Goal: Information Seeking & Learning: Learn about a topic

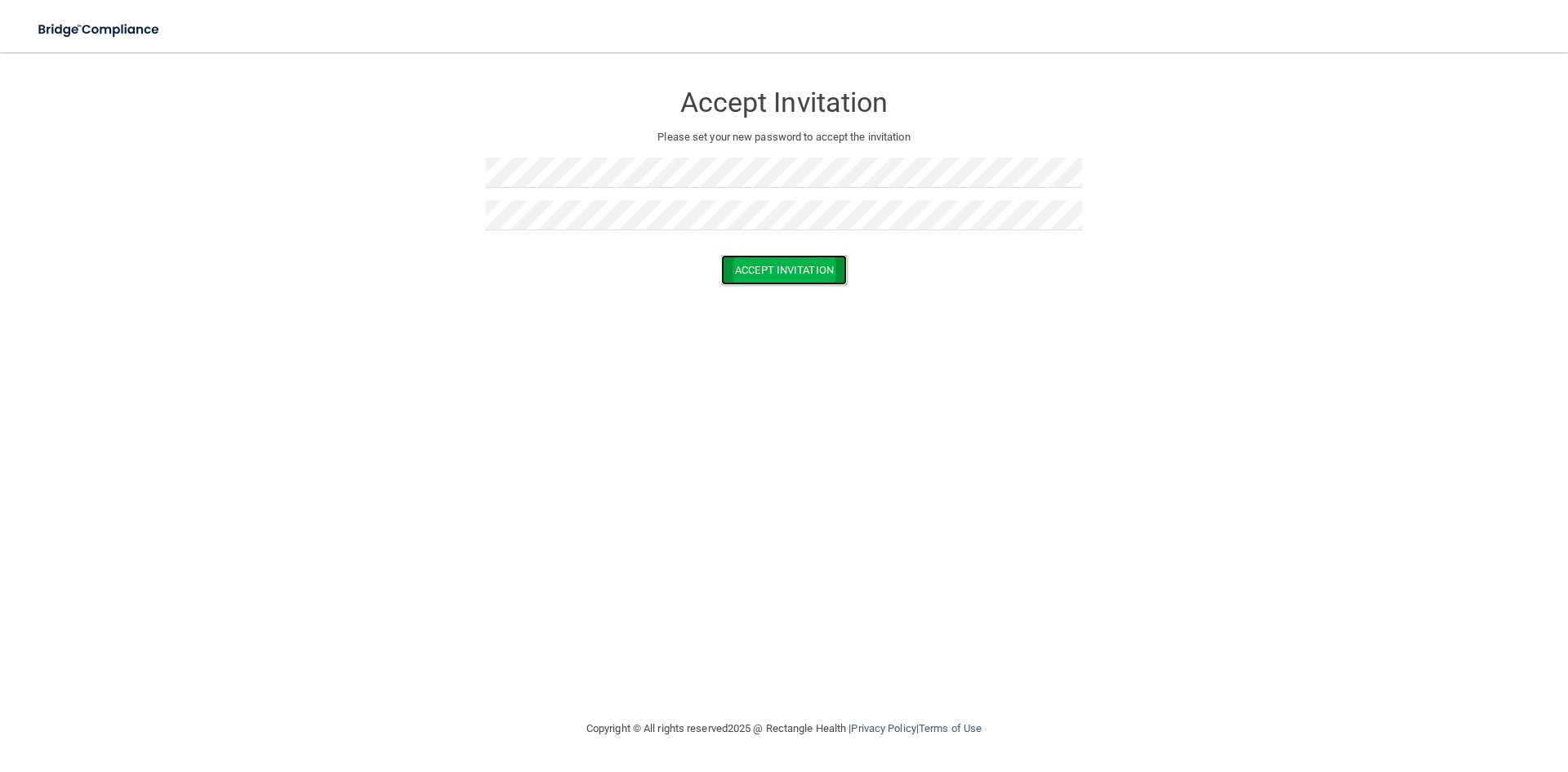
click at [774, 277] on button "Accept Invitation" at bounding box center [784, 269] width 126 height 30
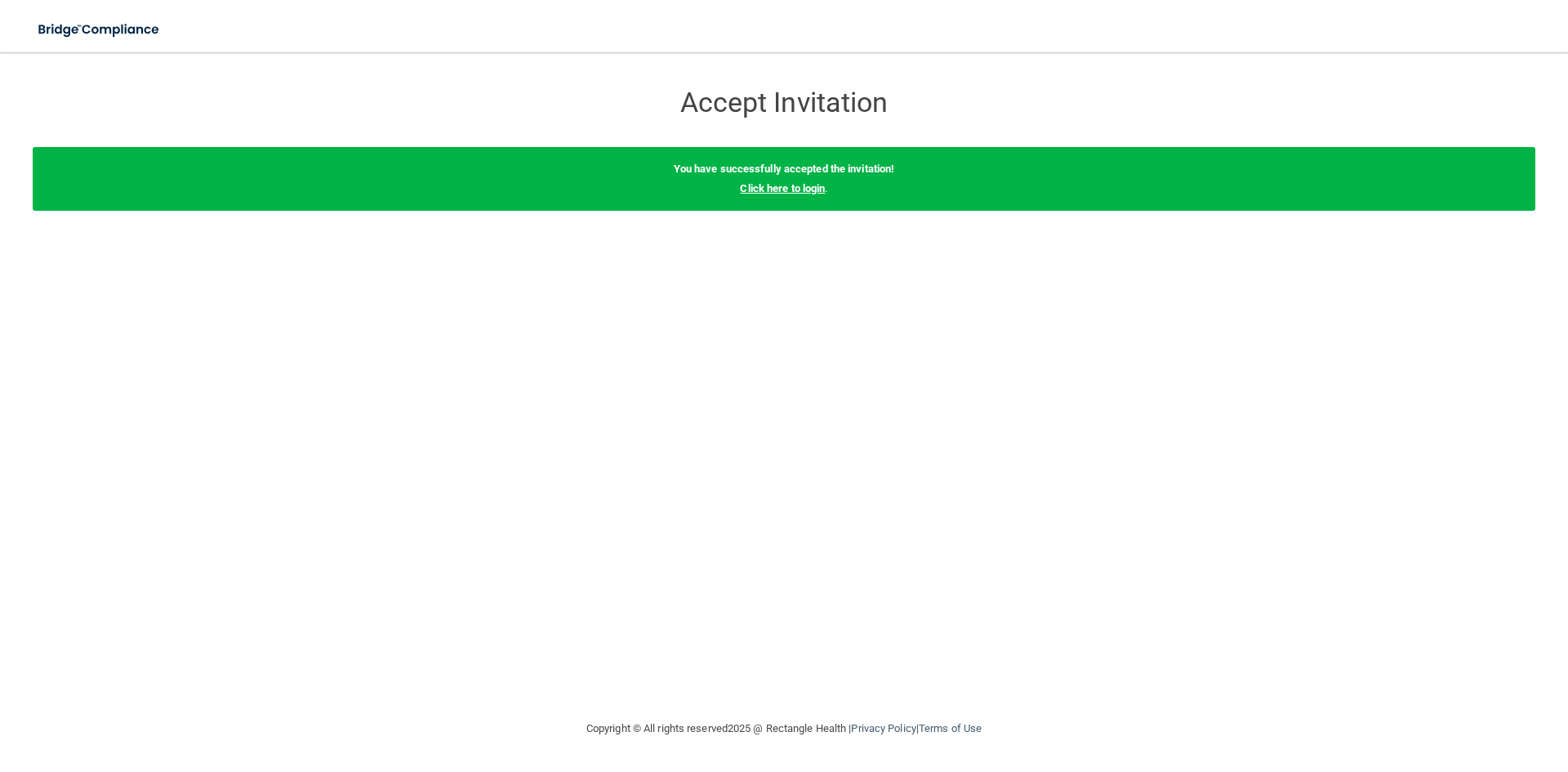
click at [812, 189] on link "Click here to login" at bounding box center [782, 188] width 85 height 13
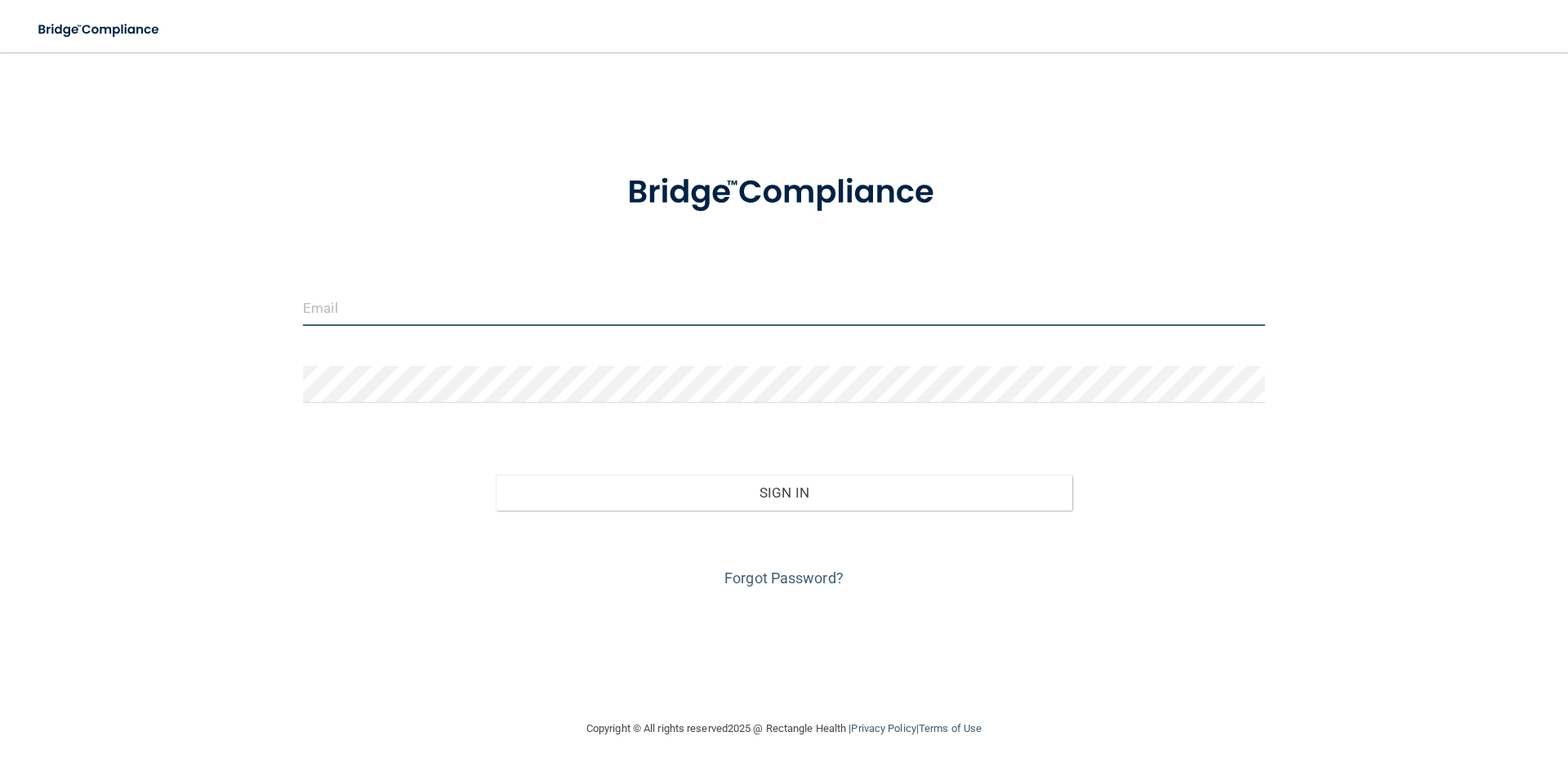
click at [555, 309] on input "email" at bounding box center [784, 307] width 962 height 37
type input "[EMAIL_ADDRESS][DOMAIN_NAME]"
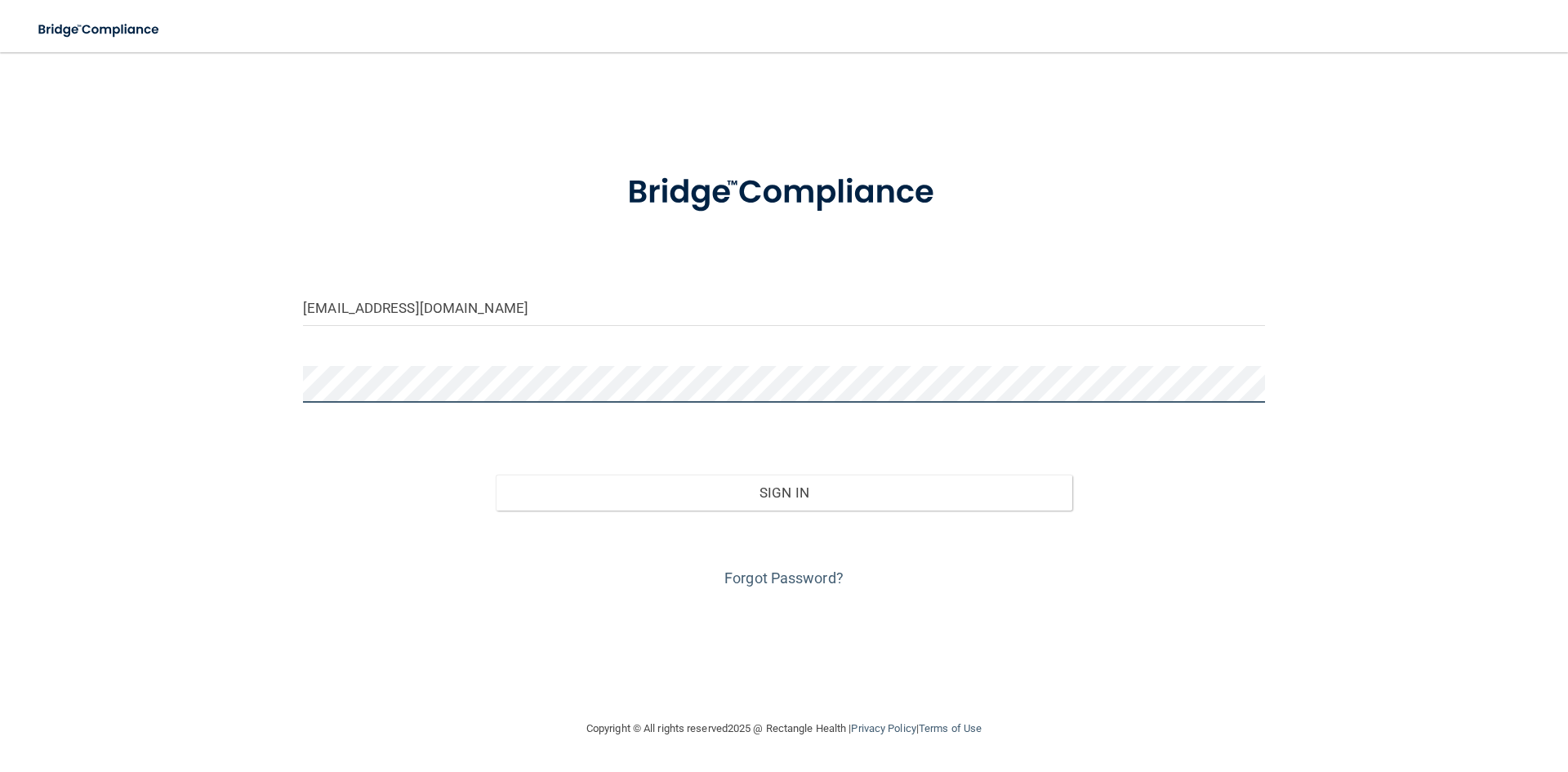
click at [496, 475] on button "Sign In" at bounding box center [784, 493] width 578 height 36
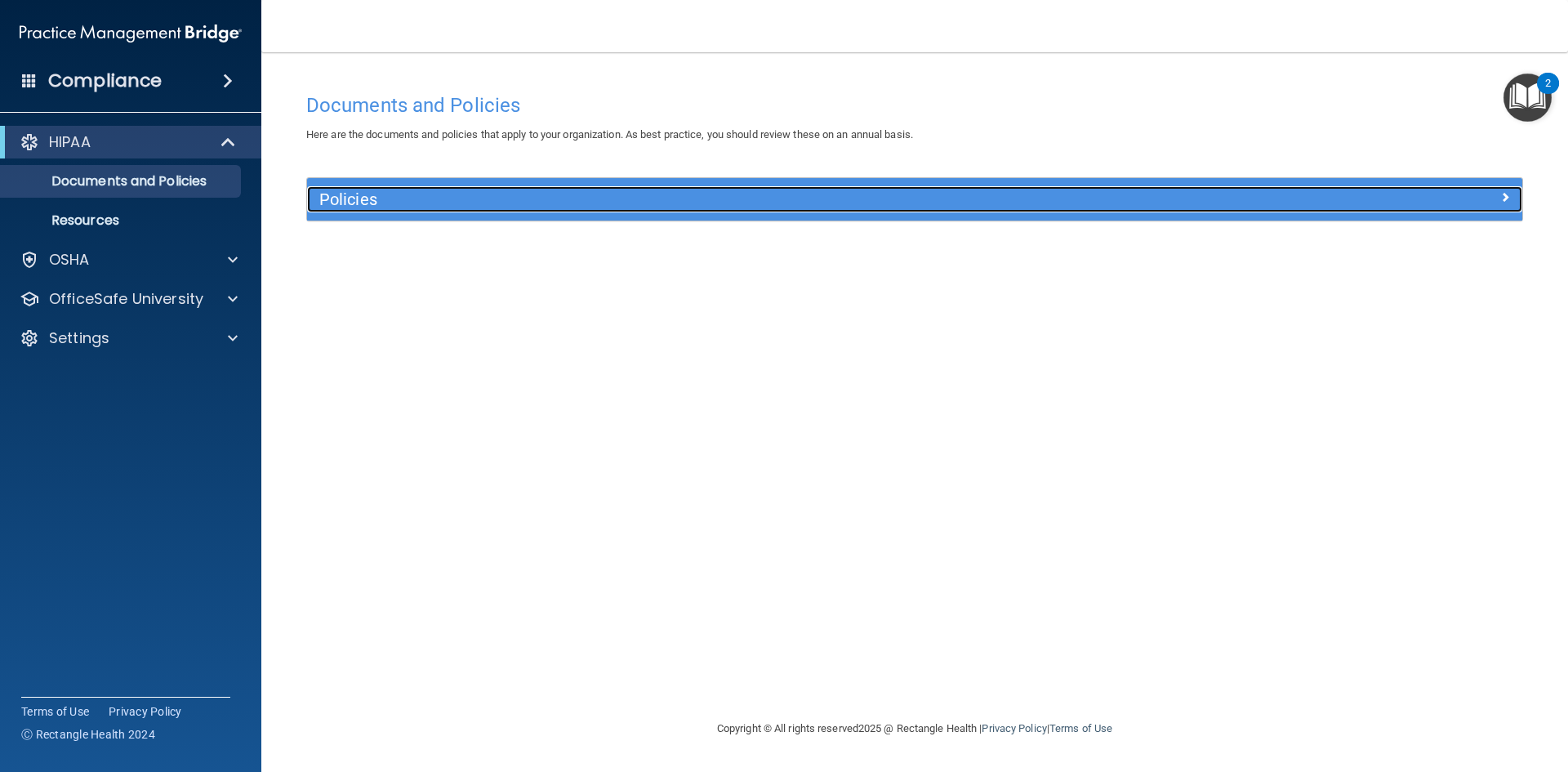
click at [428, 199] on h5 "Policies" at bounding box center [762, 199] width 887 height 18
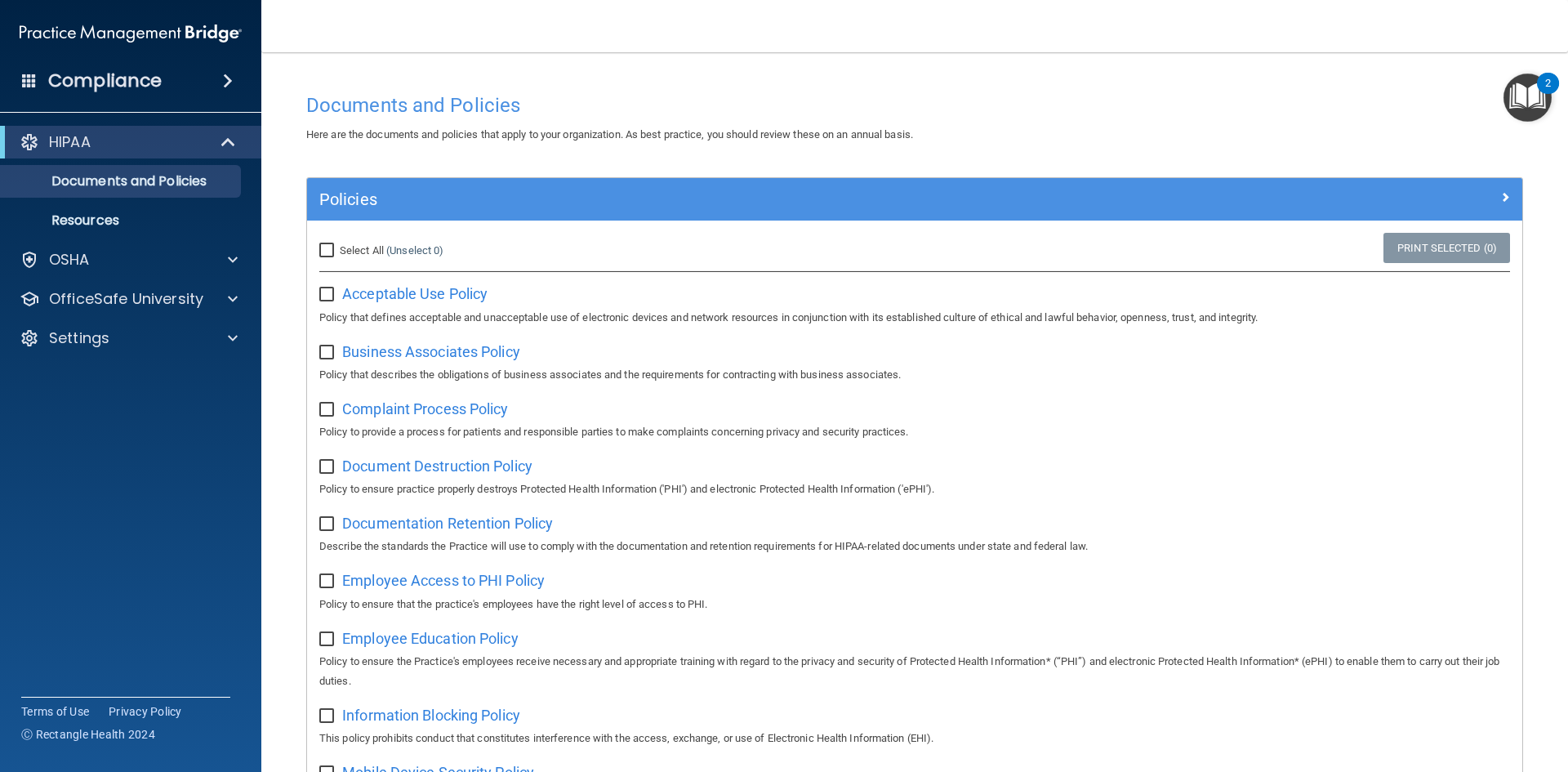
drag, startPoint x: 331, startPoint y: 250, endPoint x: 341, endPoint y: 249, distance: 10.0
click at [334, 250] on input "Select All (Unselect 0) Unselect All" at bounding box center [328, 250] width 19 height 13
checkbox input "true"
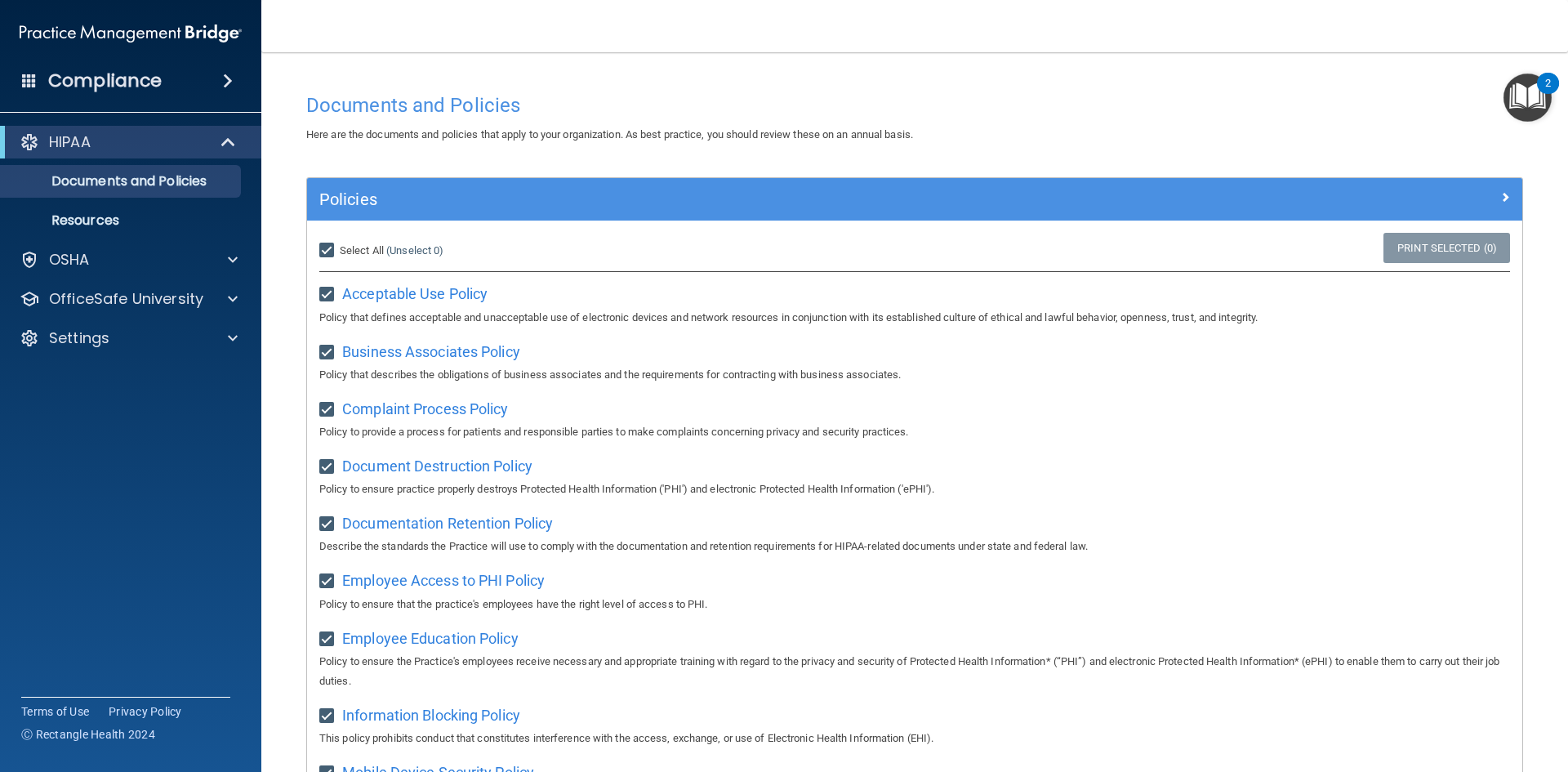
checkbox input "true"
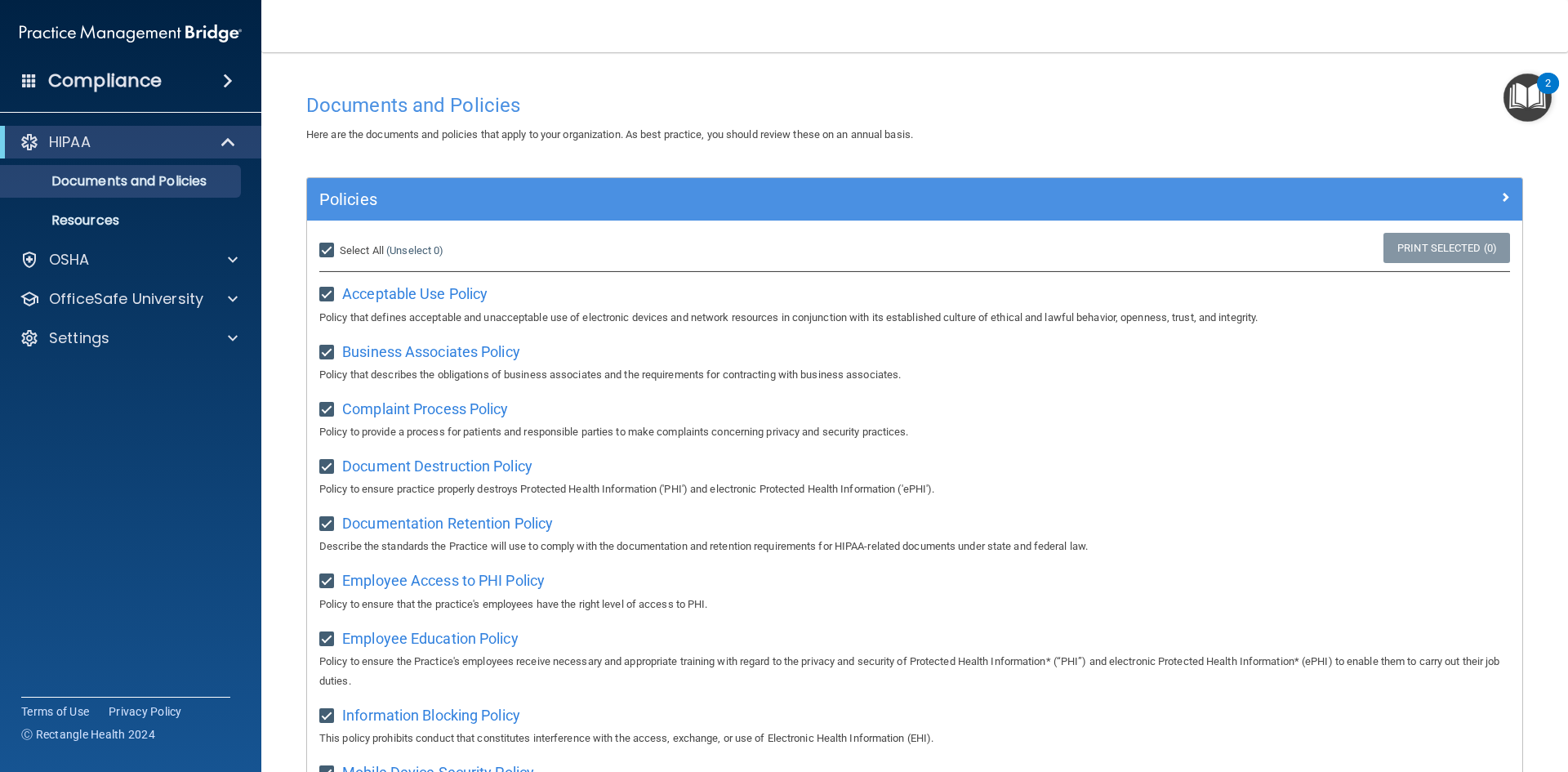
checkbox input "true"
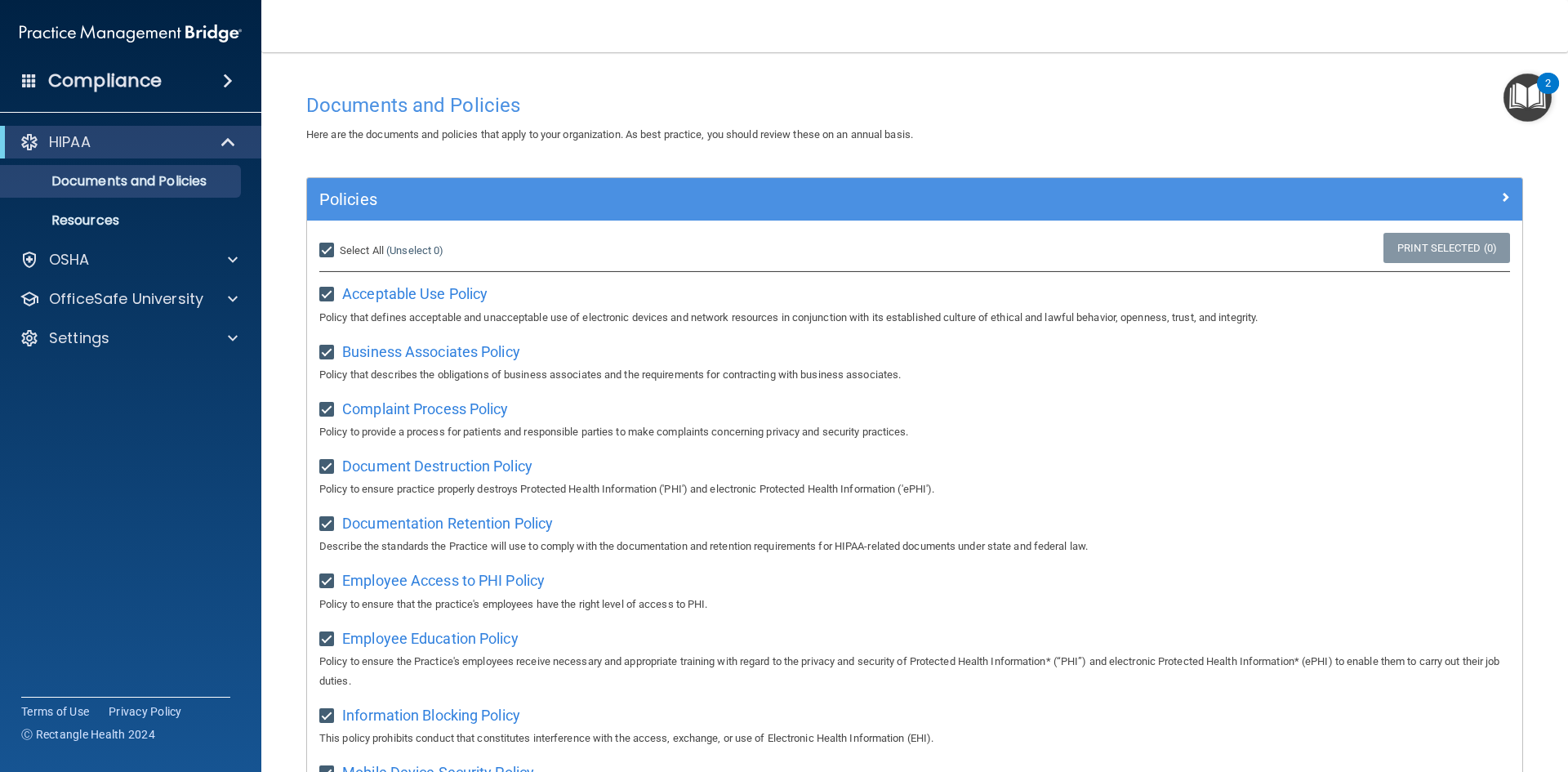
checkbox input "true"
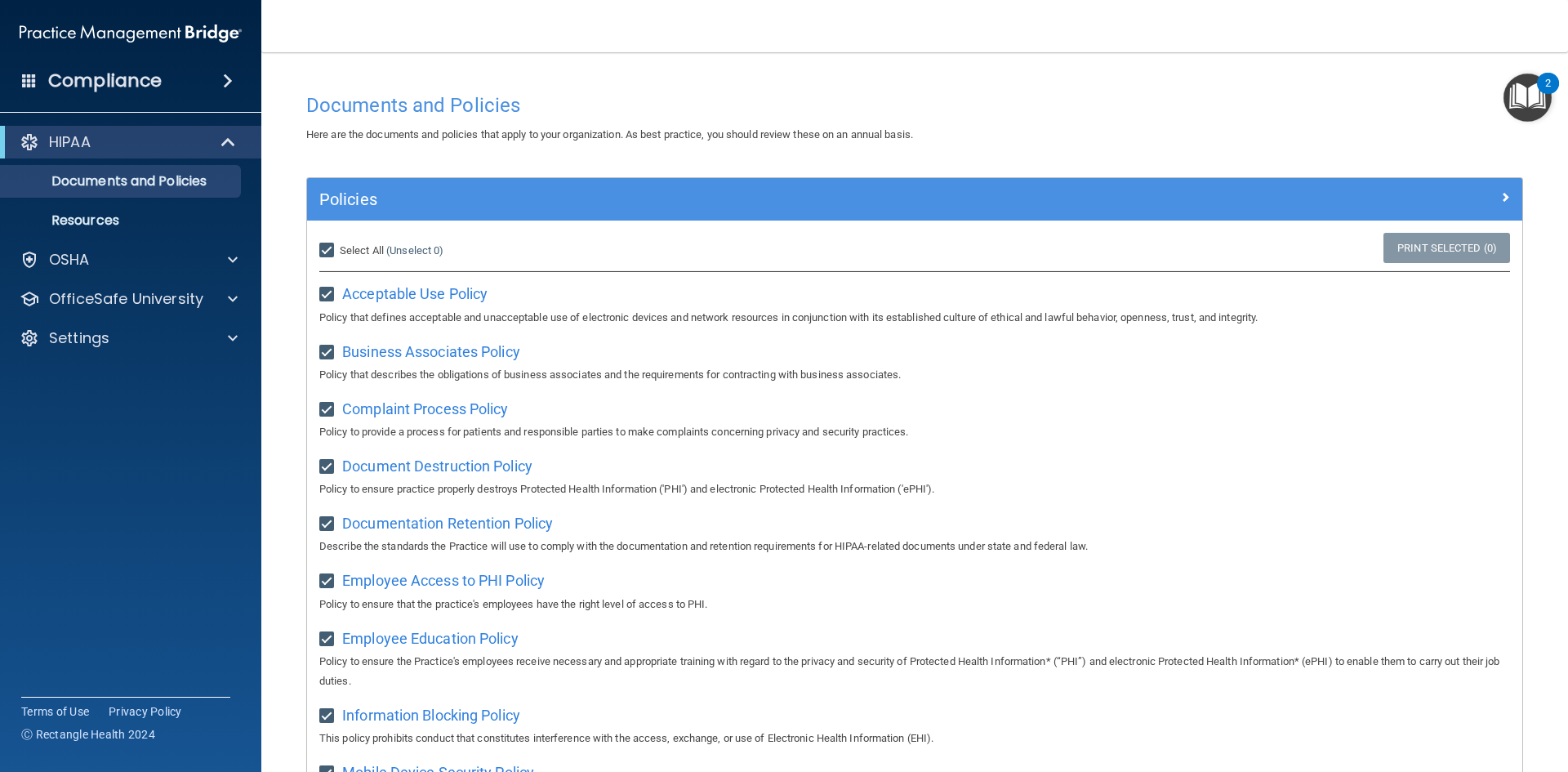
checkbox input "true"
click at [1525, 96] on img "Open Resource Center, 2 new notifications" at bounding box center [1527, 97] width 48 height 48
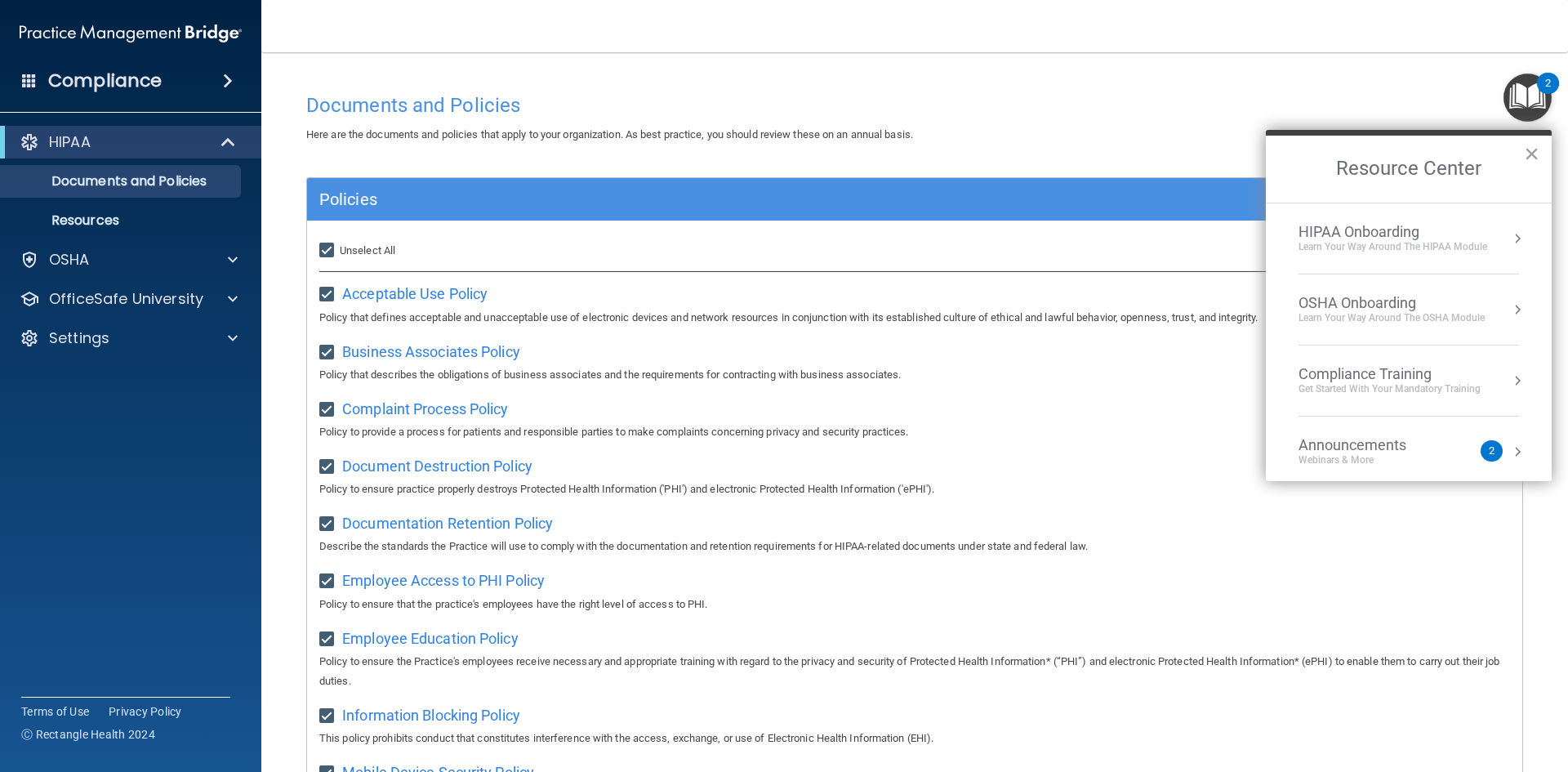
click at [1381, 239] on div "HIPAA Onboarding" at bounding box center [1393, 232] width 189 height 18
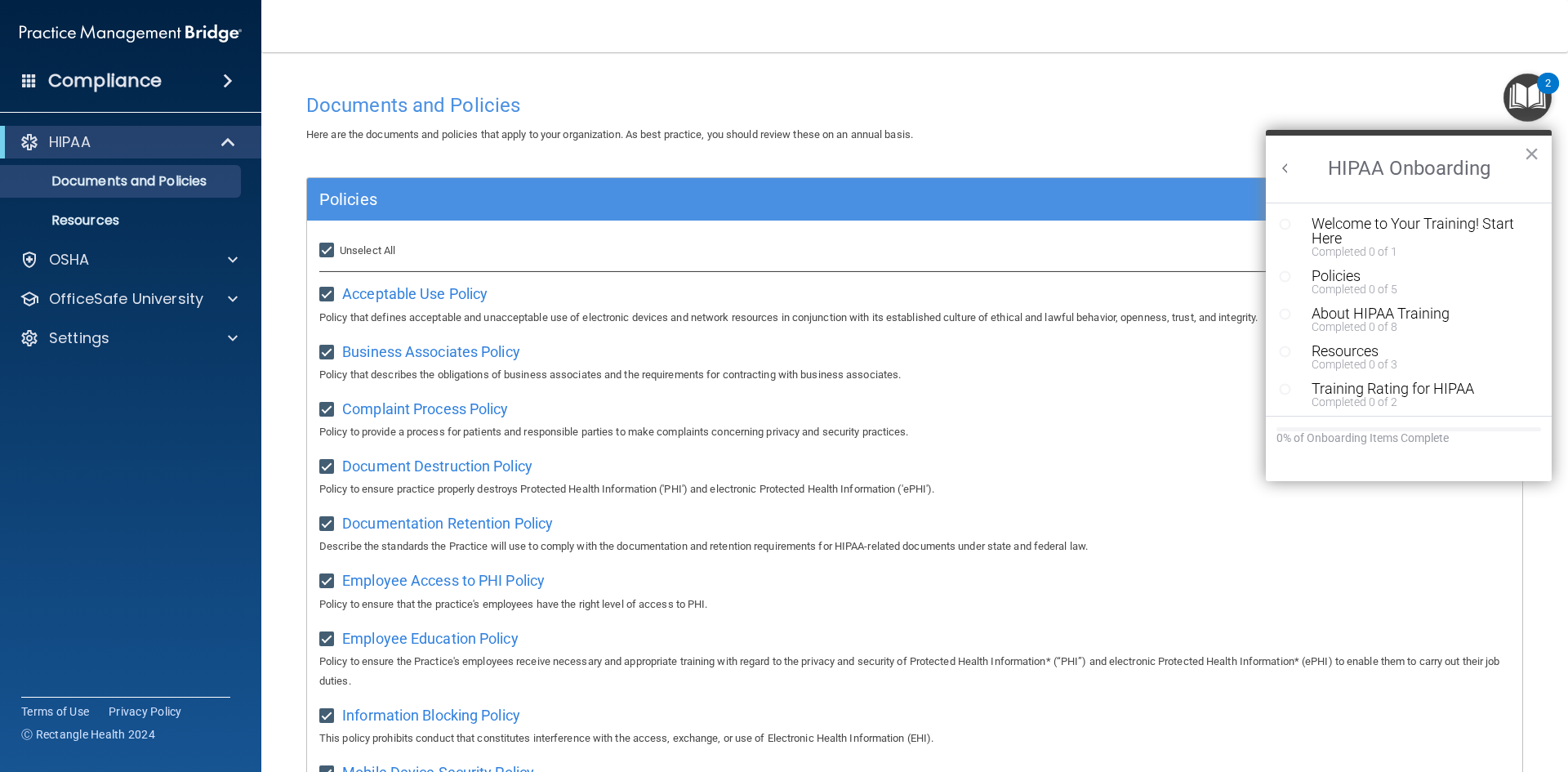
click at [1327, 227] on div "Welcome to Your Training! Start Here" at bounding box center [1415, 231] width 207 height 30
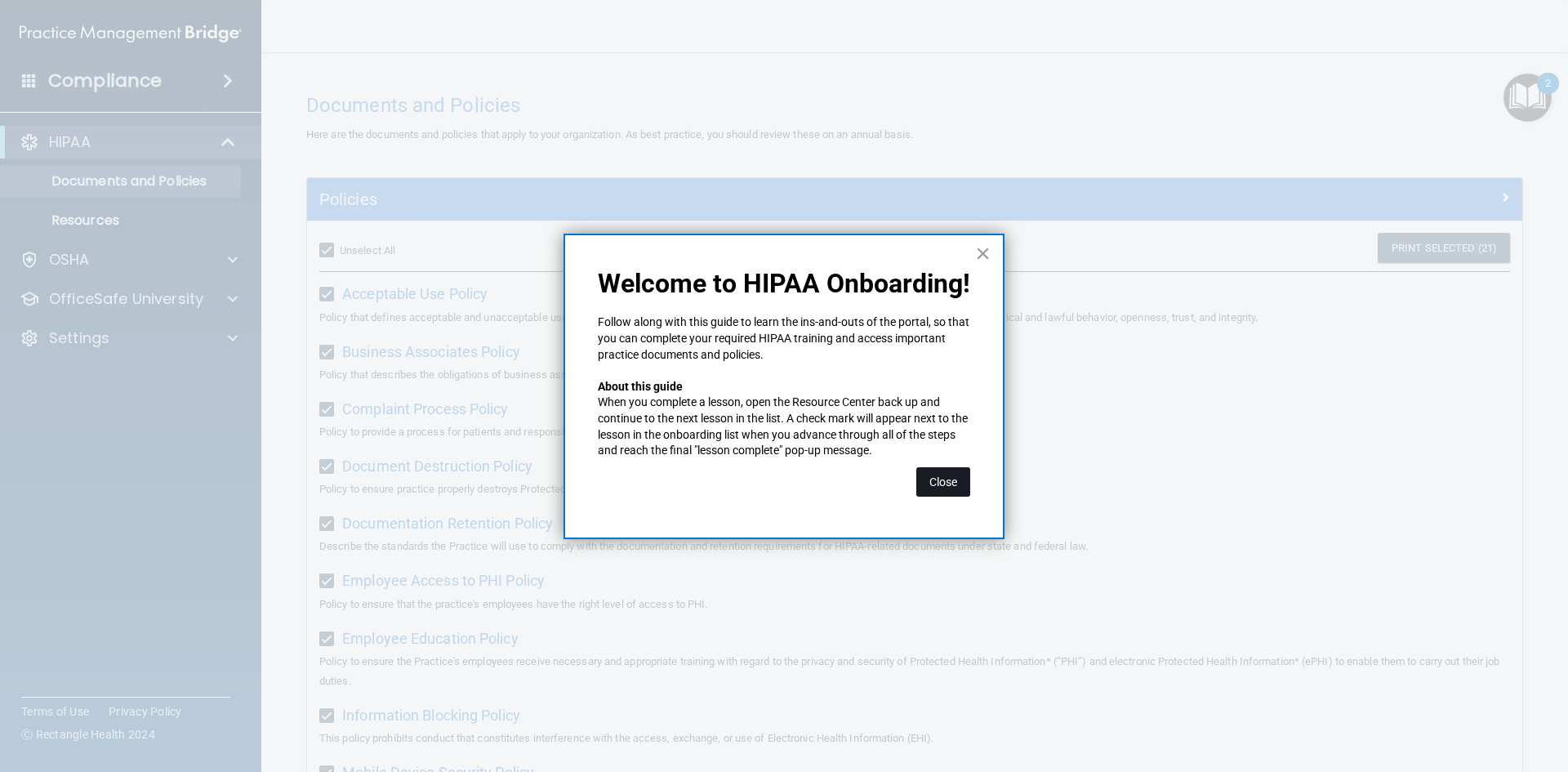
click at [953, 480] on button "Close" at bounding box center [944, 482] width 54 height 30
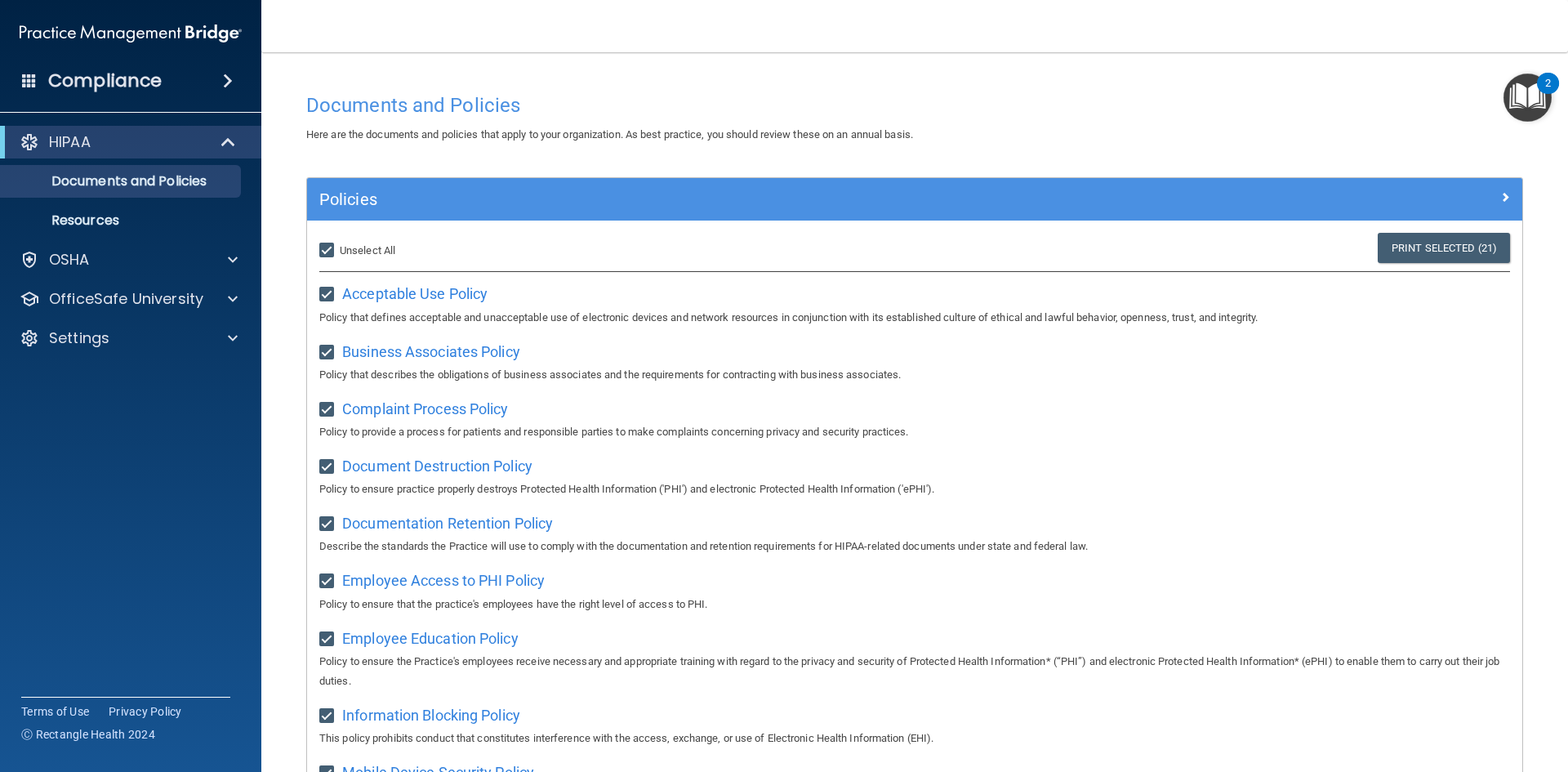
drag, startPoint x: 326, startPoint y: 248, endPoint x: 347, endPoint y: 248, distance: 21.0
click at [326, 250] on input "Select All (Unselect 21) Unselect All" at bounding box center [328, 250] width 19 height 13
checkbox input "false"
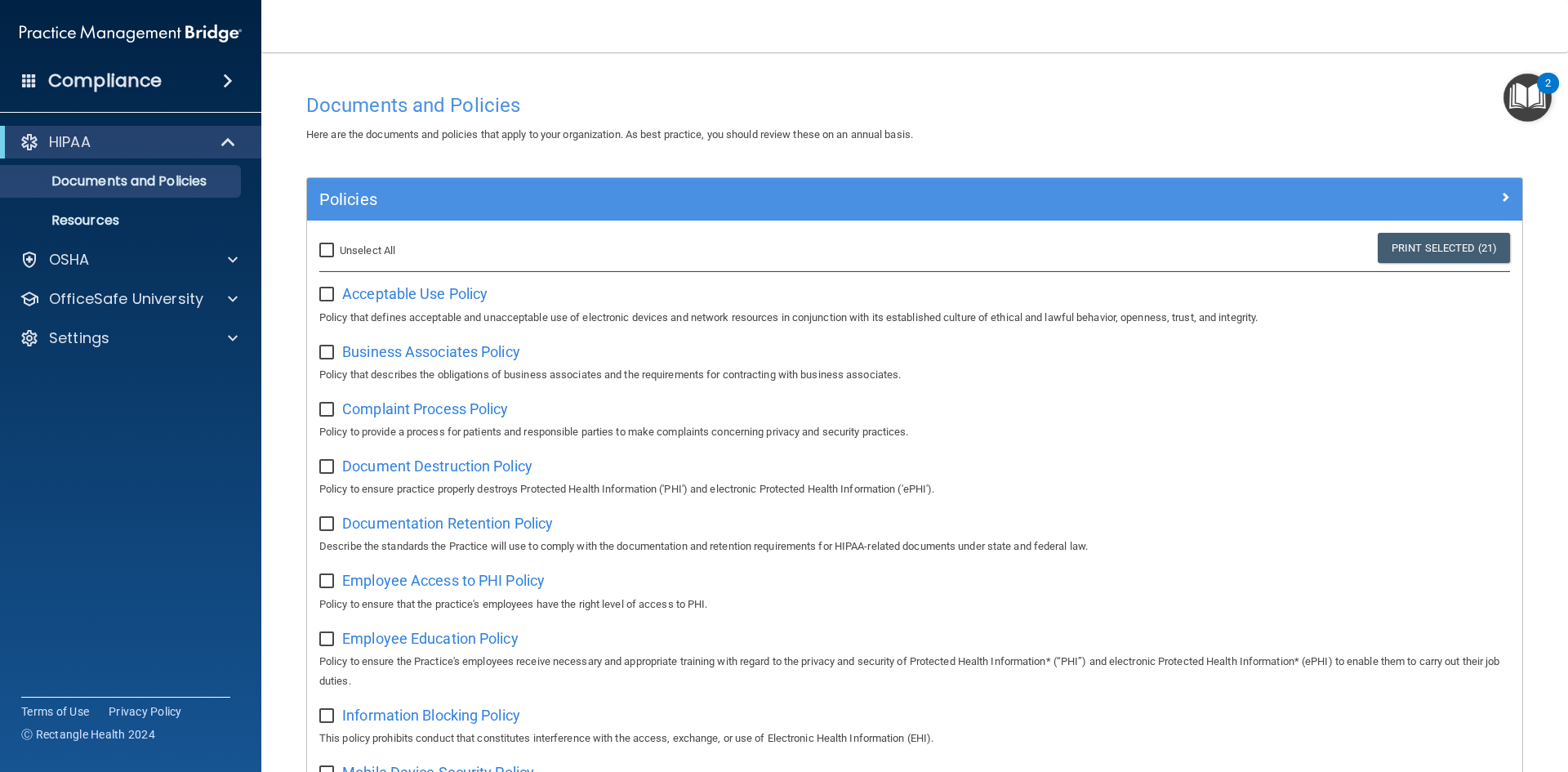
checkbox input "false"
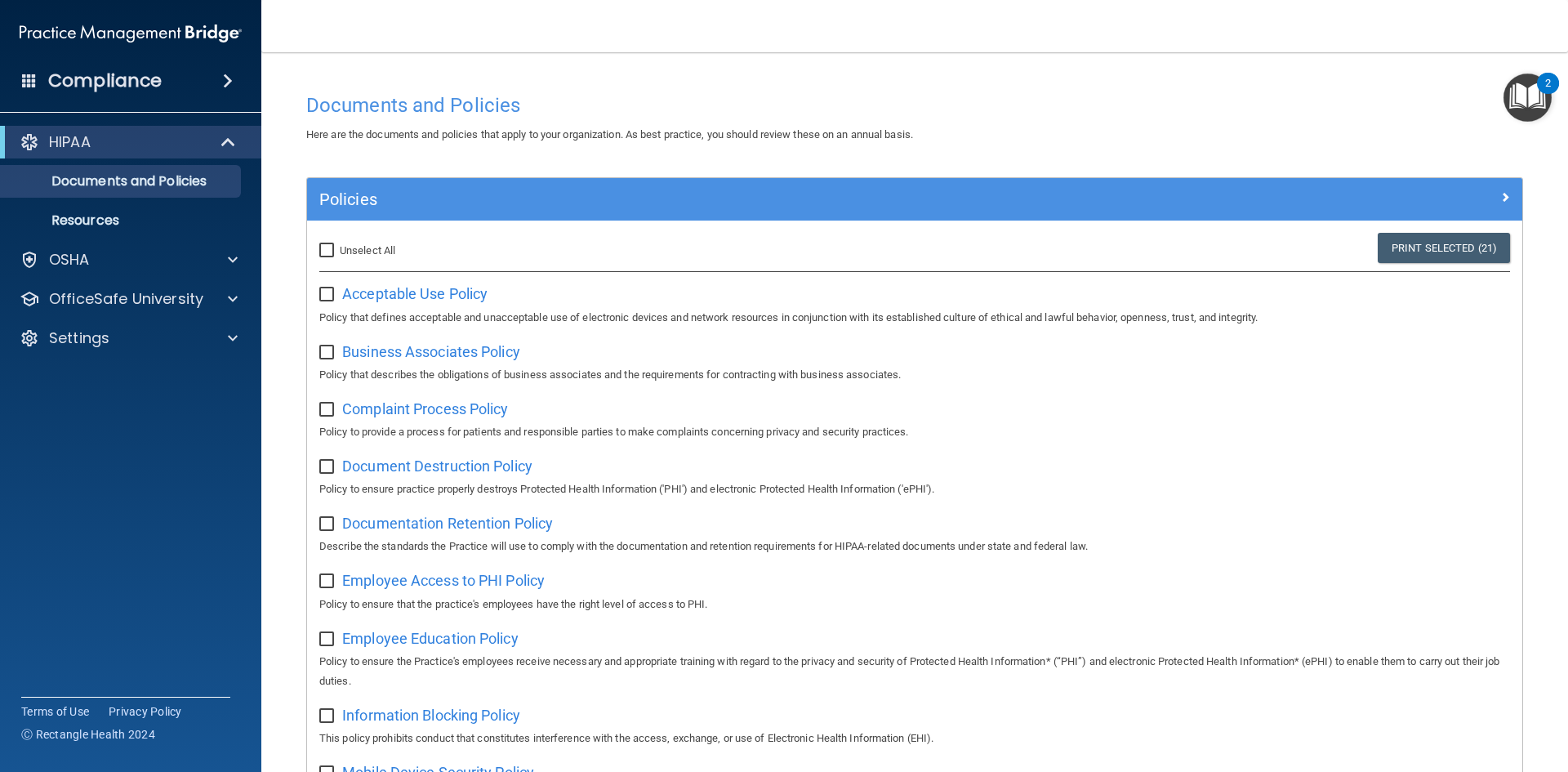
checkbox input "false"
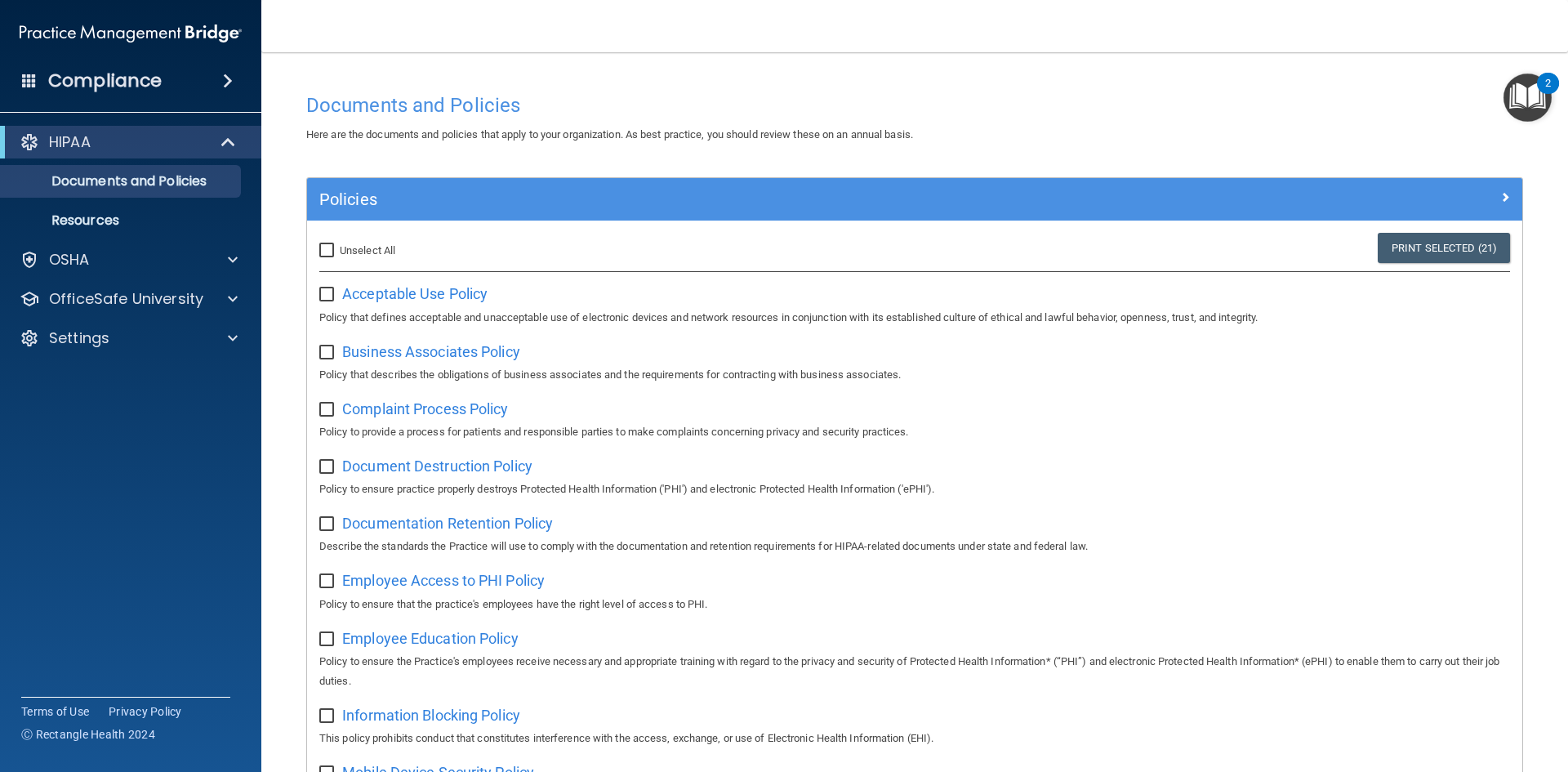
checkbox input "false"
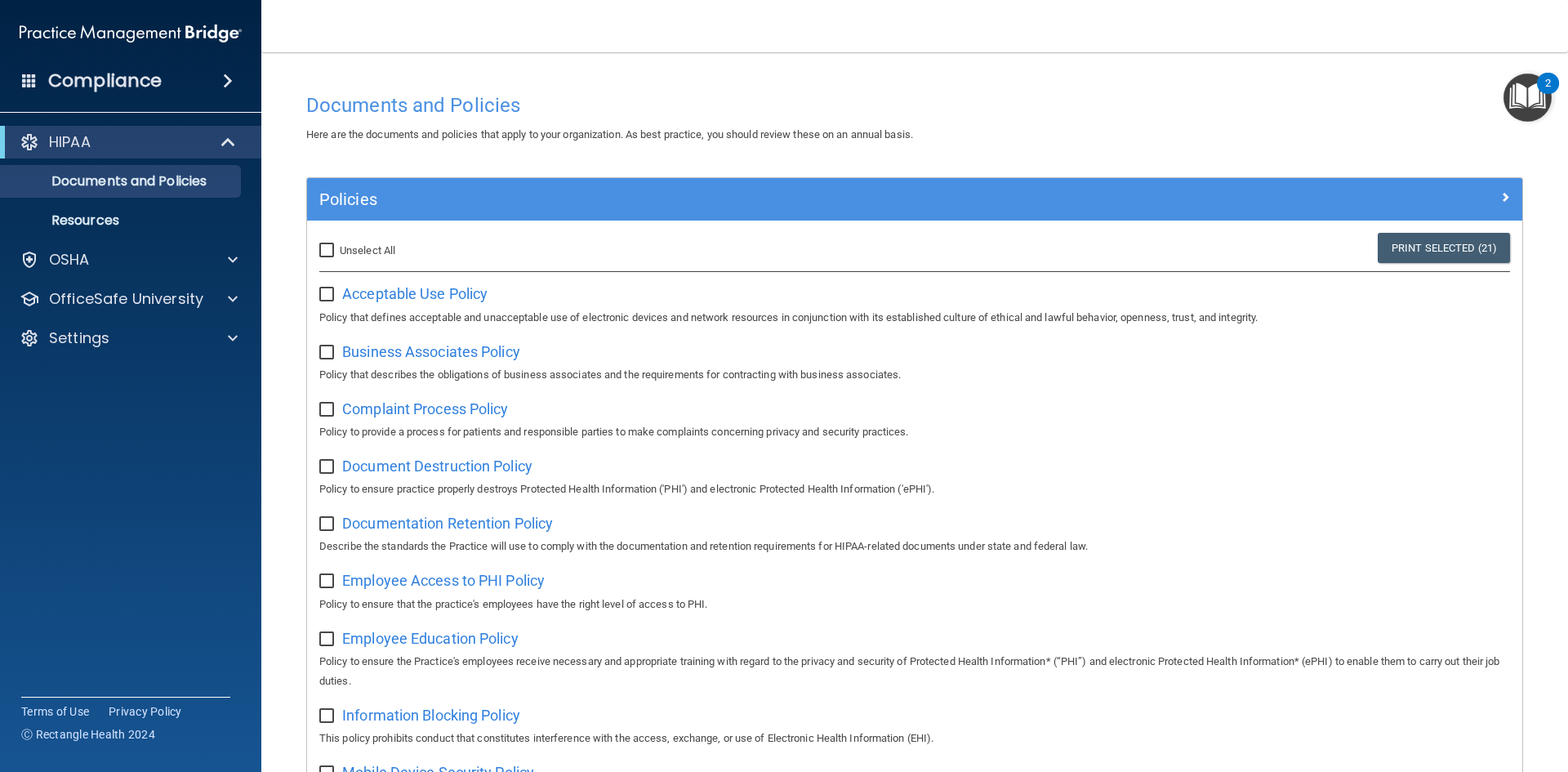
checkbox input "false"
click at [1518, 98] on img "Open Resource Center, 2 new notifications" at bounding box center [1527, 97] width 48 height 48
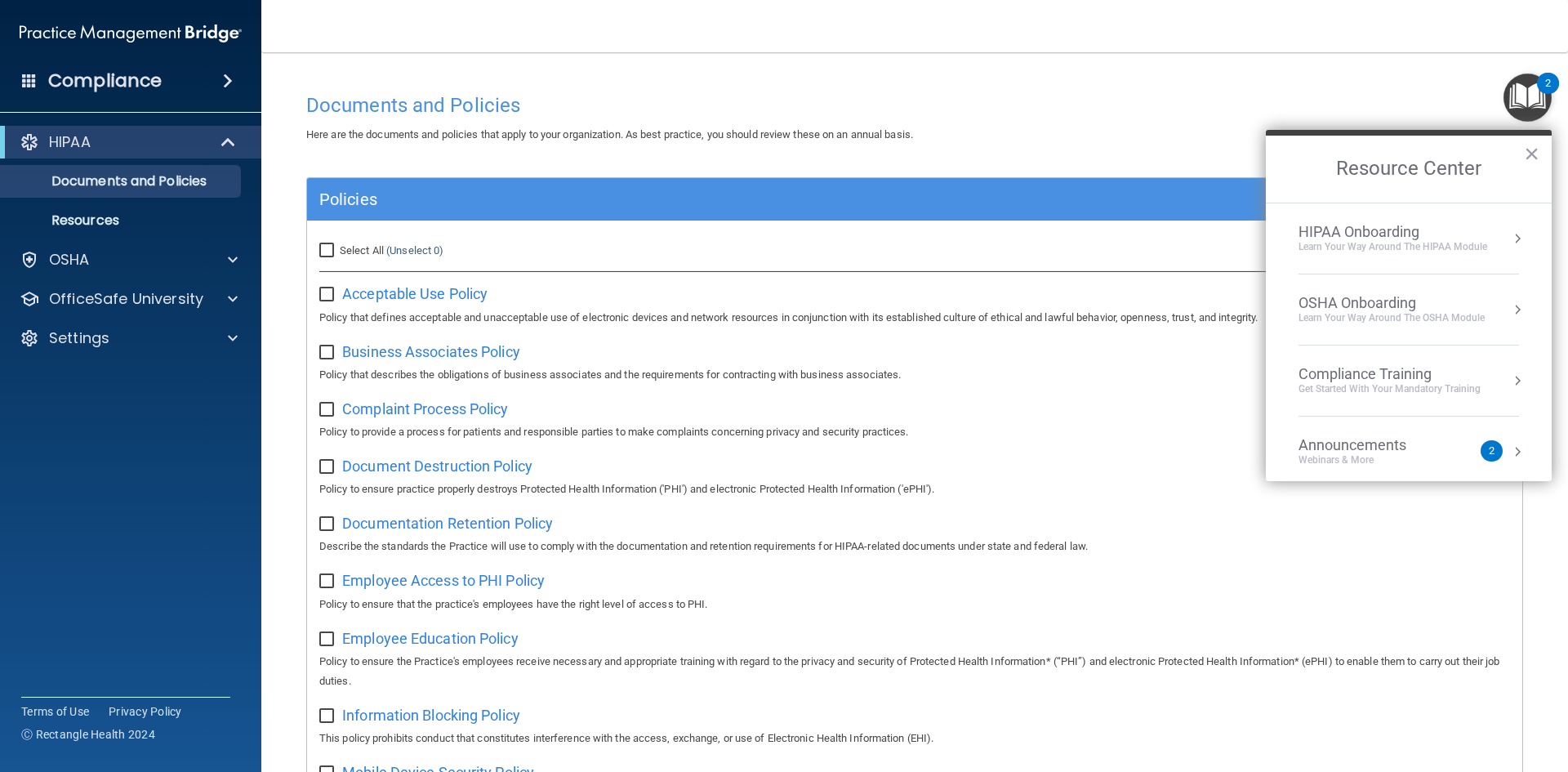
click at [1432, 239] on div "HIPAA Onboarding" at bounding box center [1393, 232] width 189 height 18
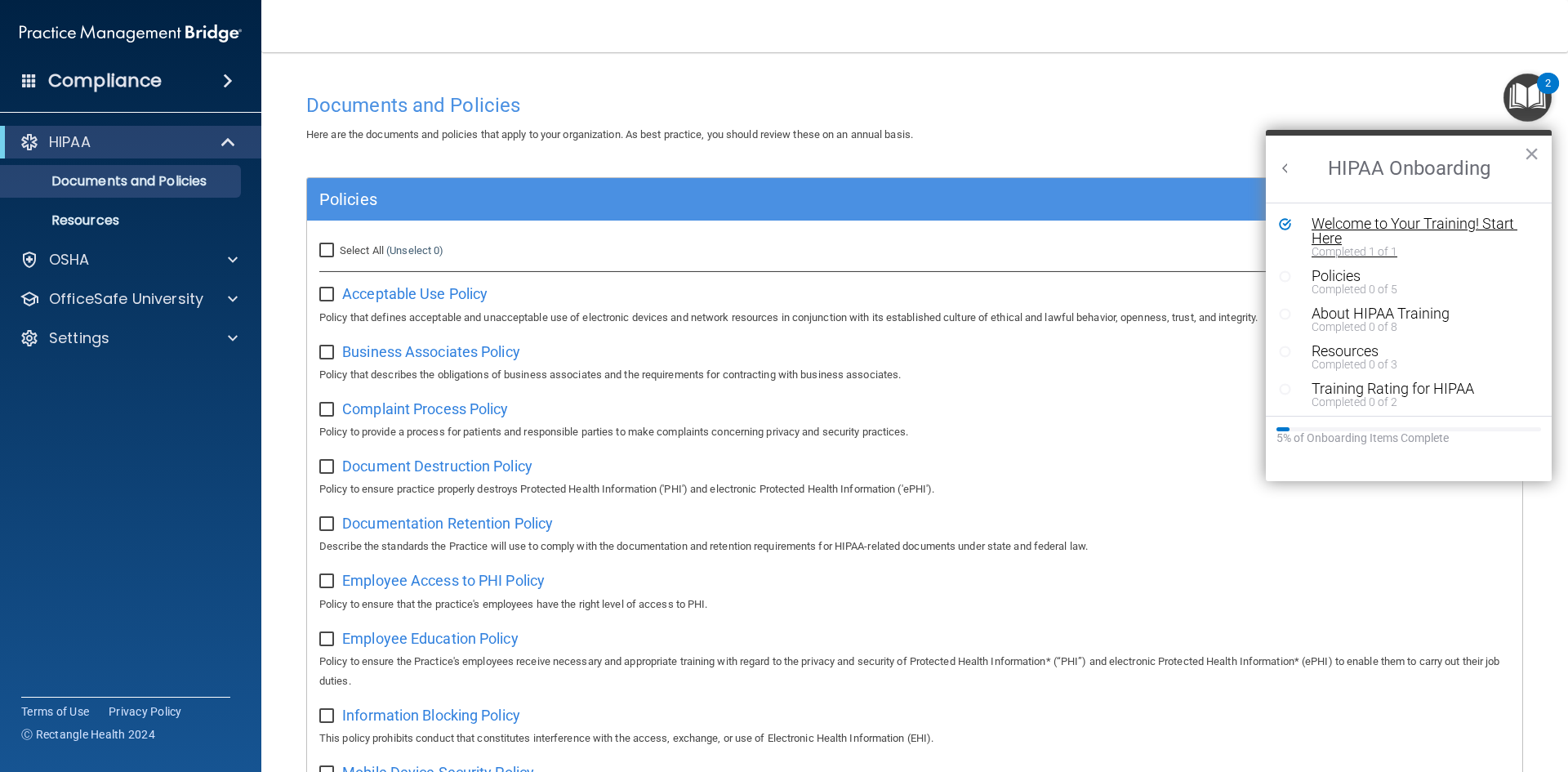
click at [1337, 223] on div "Welcome to Your Training! Start Here" at bounding box center [1415, 231] width 207 height 30
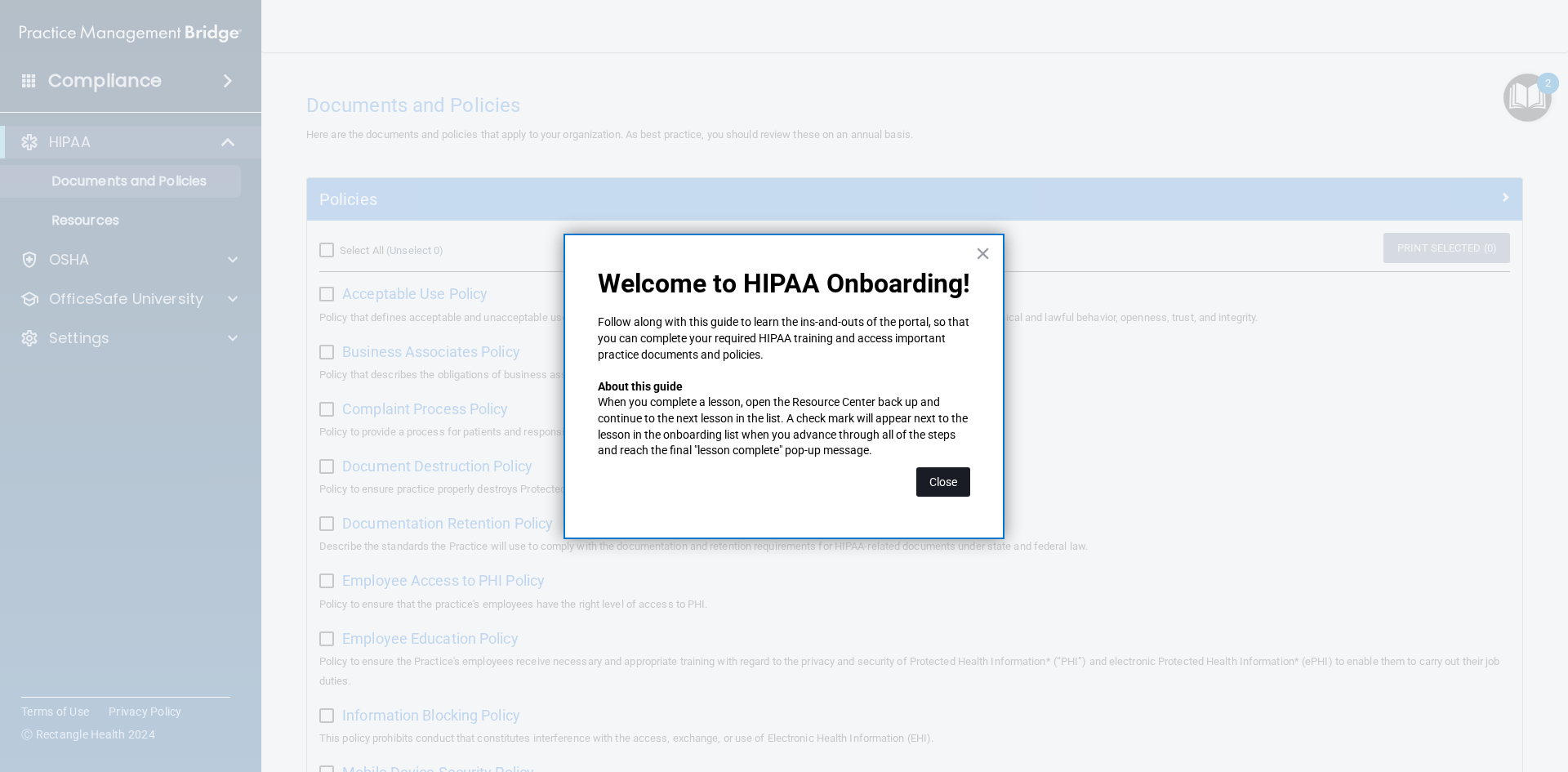
click at [940, 474] on button "Close" at bounding box center [944, 482] width 54 height 30
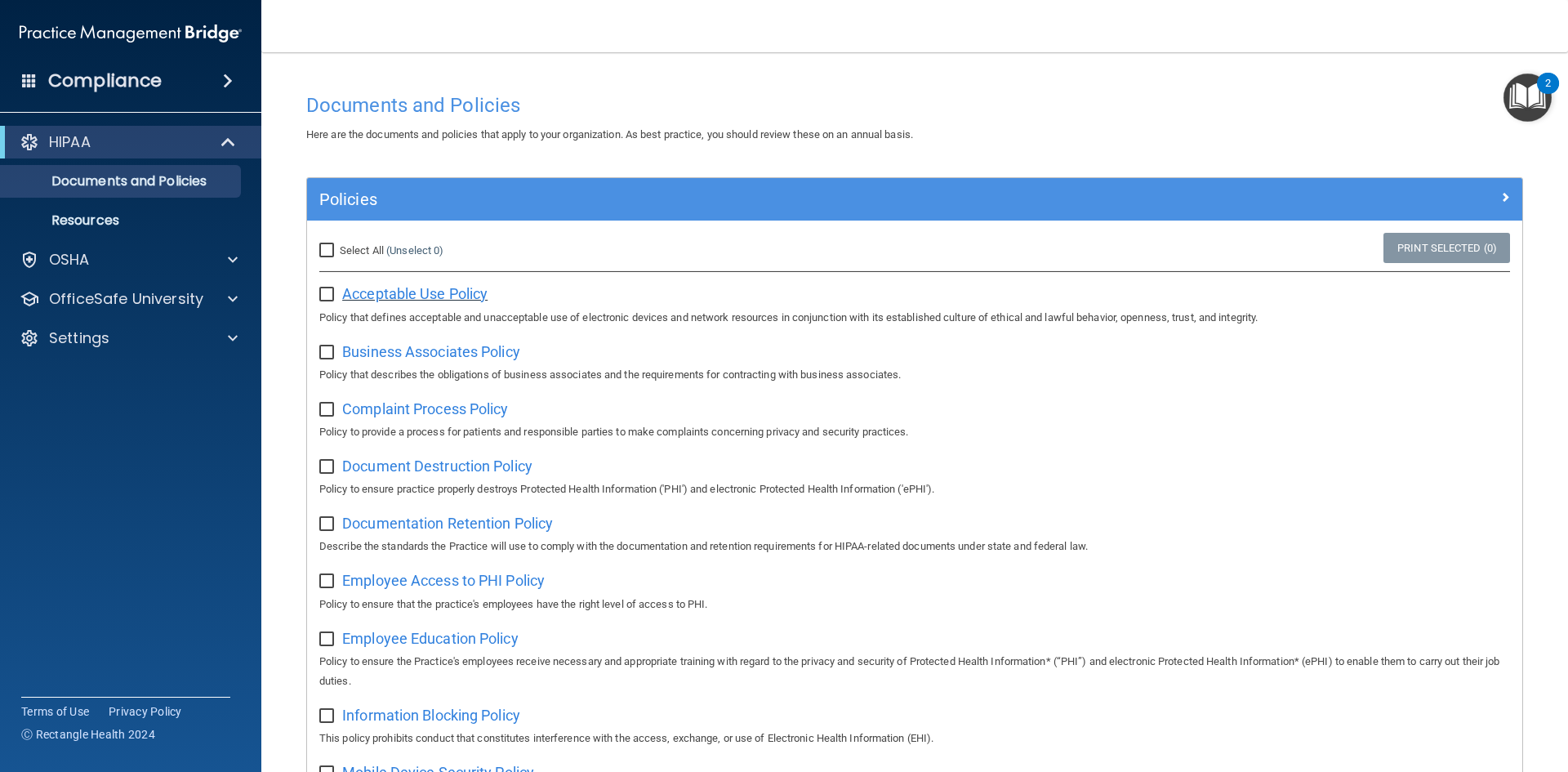
click at [384, 294] on span "Acceptable Use Policy" at bounding box center [415, 293] width 146 height 17
click at [1119, 115] on h4 "Documents and Policies" at bounding box center [915, 105] width 1217 height 21
click at [62, 251] on p "OSHA" at bounding box center [69, 259] width 41 height 20
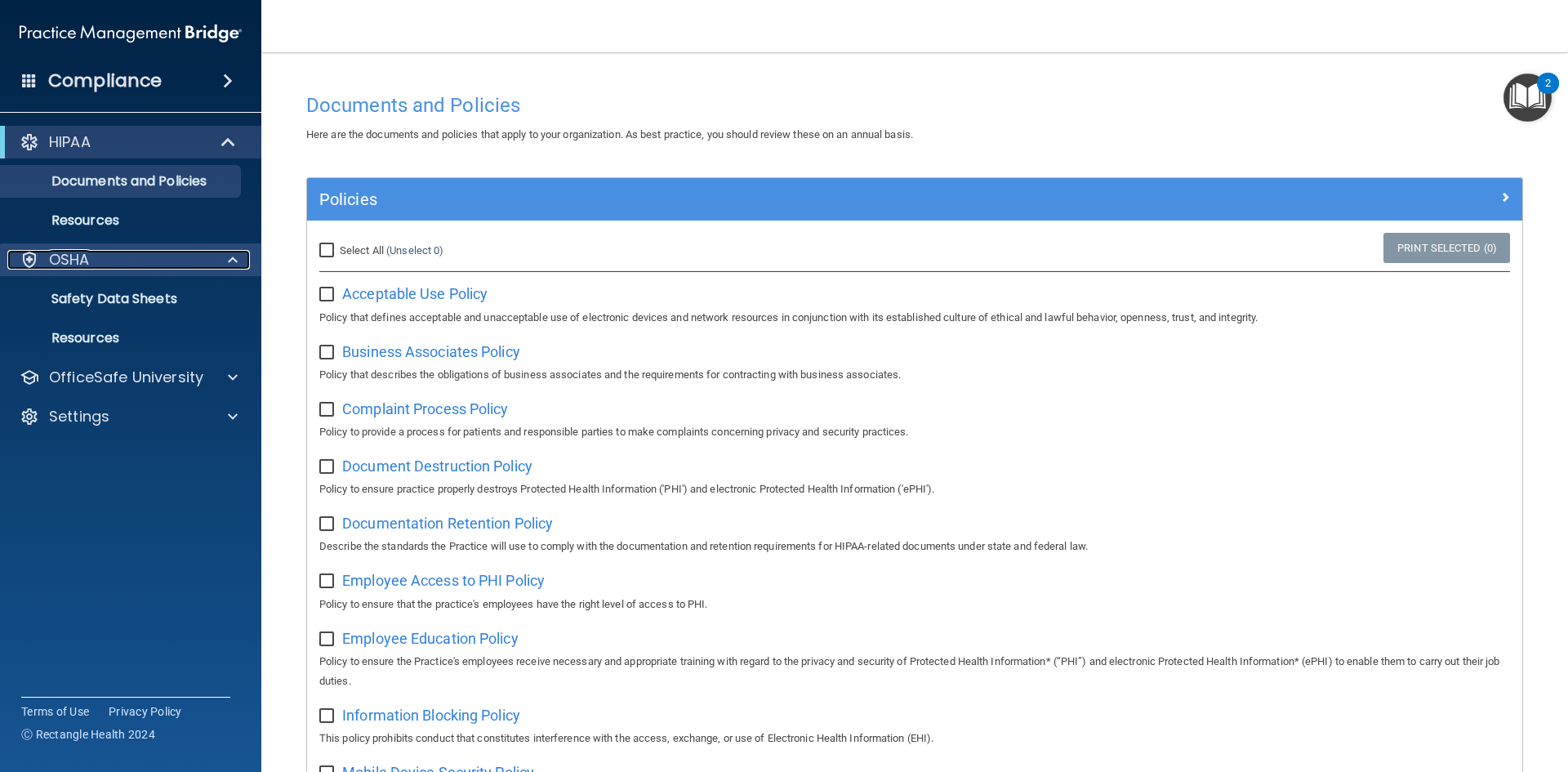
click at [71, 259] on p "OSHA" at bounding box center [69, 259] width 41 height 20
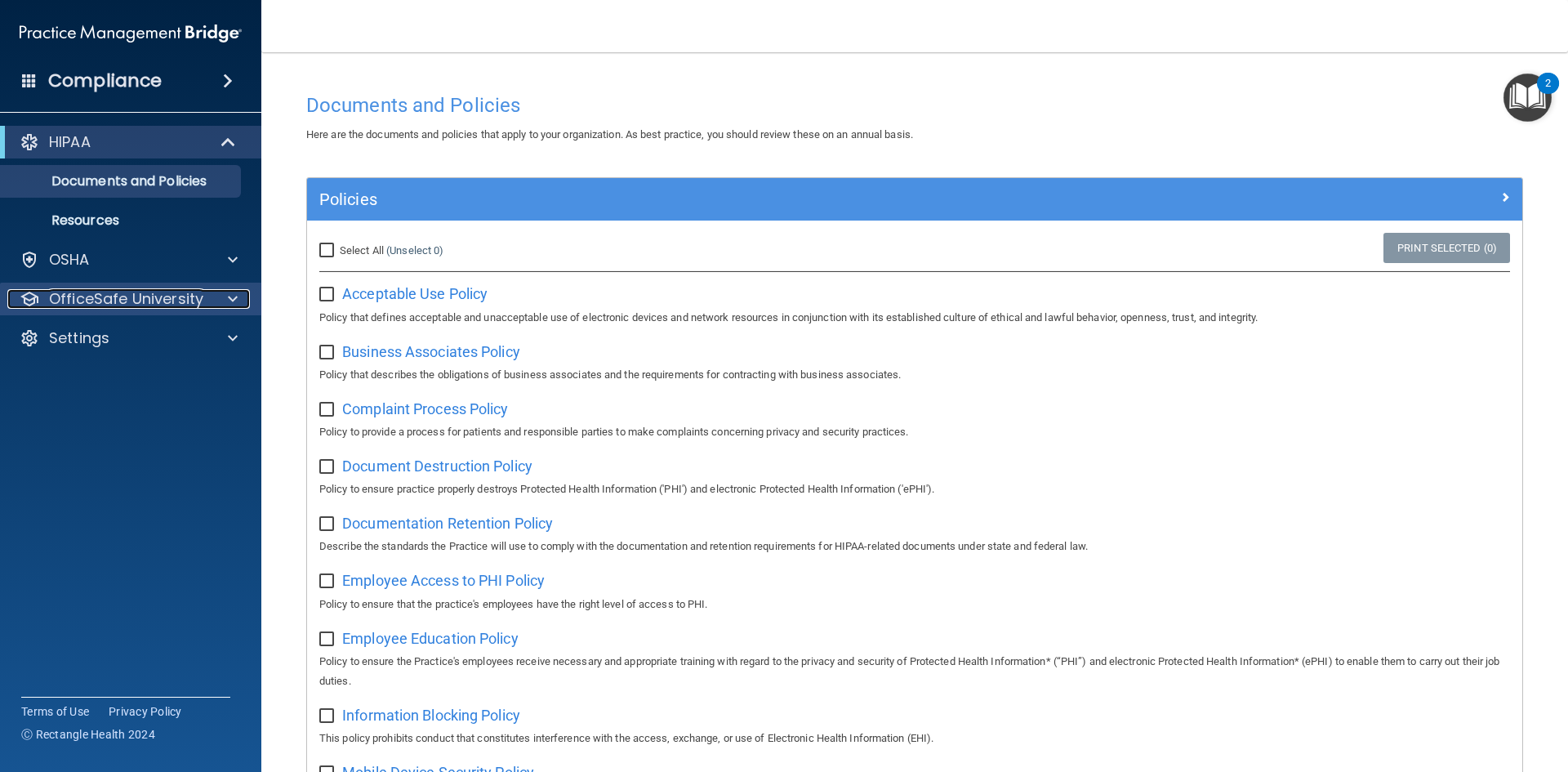
click at [79, 297] on p "OfficeSafe University" at bounding box center [126, 299] width 155 height 20
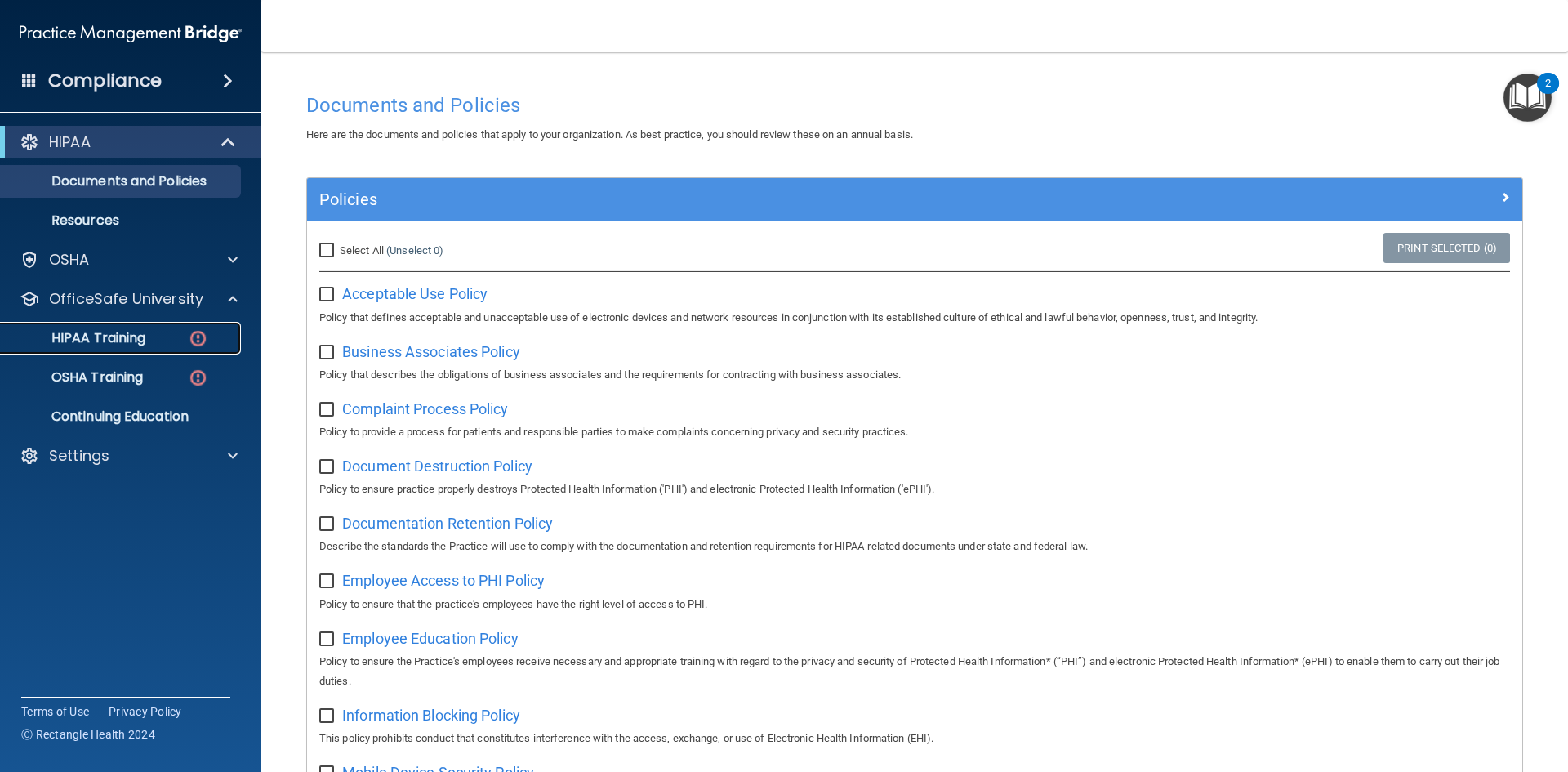
click at [97, 334] on p "HIPAA Training" at bounding box center [78, 338] width 135 height 16
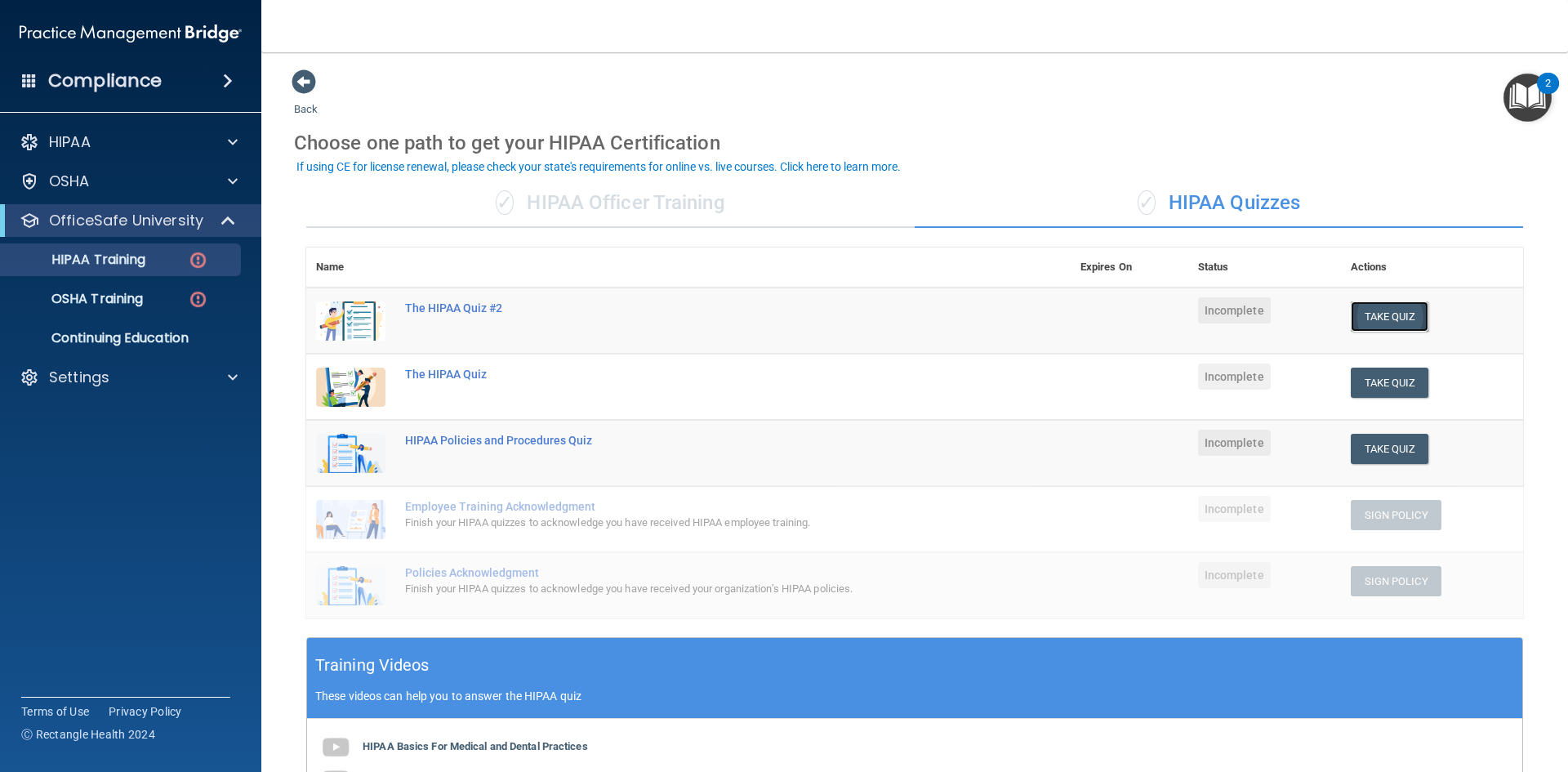
click at [1362, 309] on button "Take Quiz" at bounding box center [1390, 315] width 79 height 30
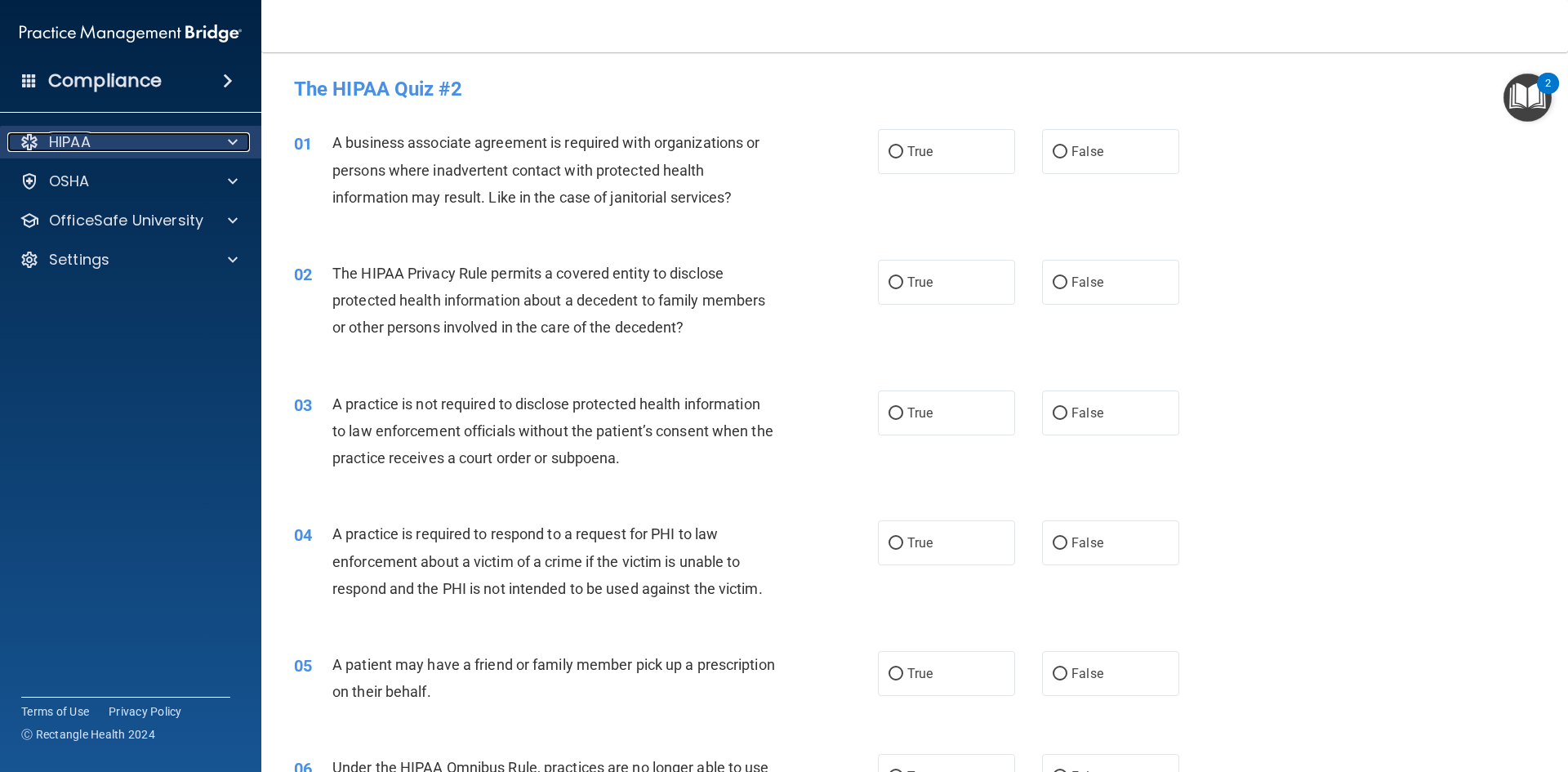
click at [121, 140] on div "HIPAA" at bounding box center [109, 142] width 203 height 20
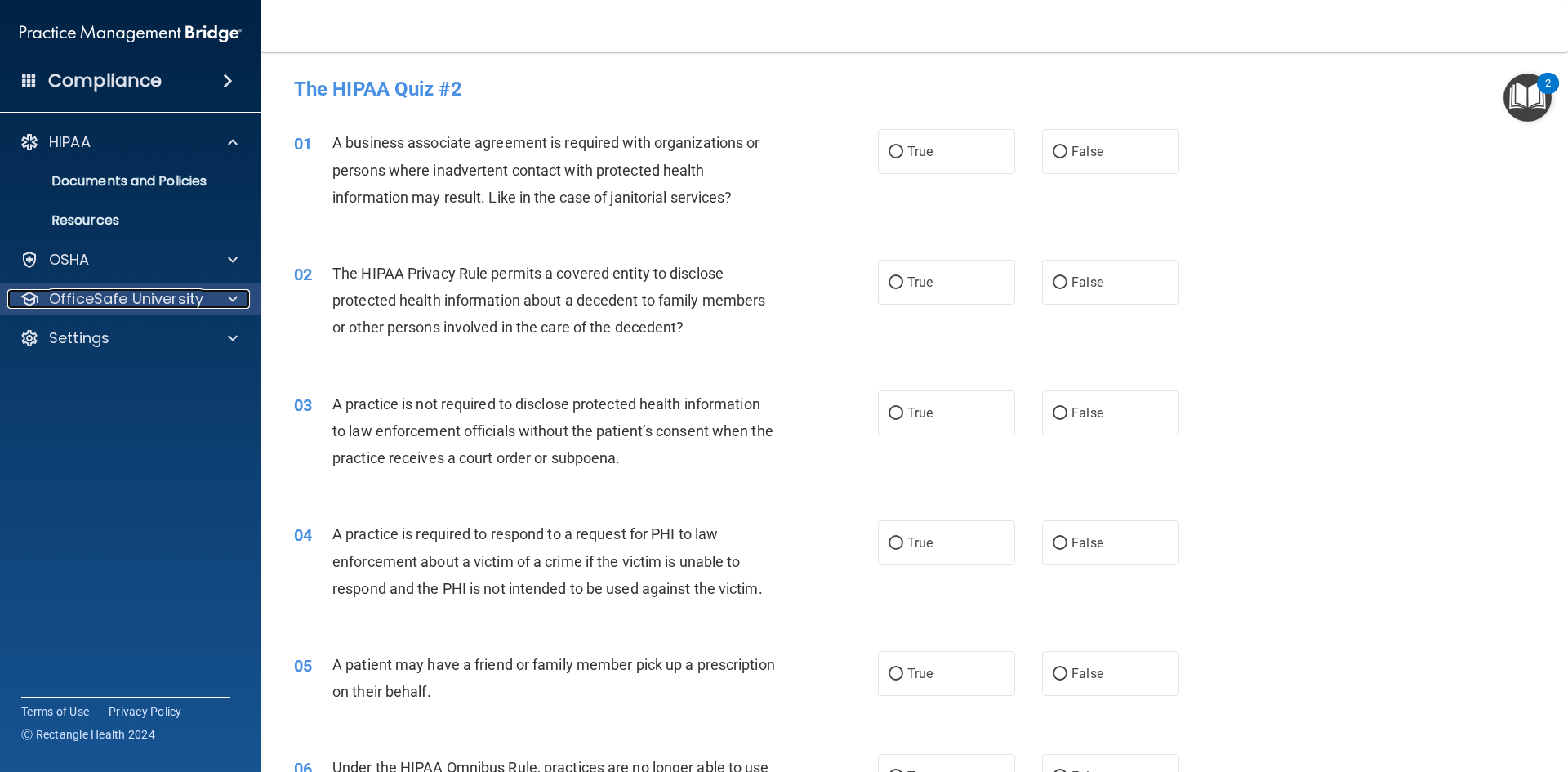
click at [189, 295] on p "OfficeSafe University" at bounding box center [126, 299] width 155 height 20
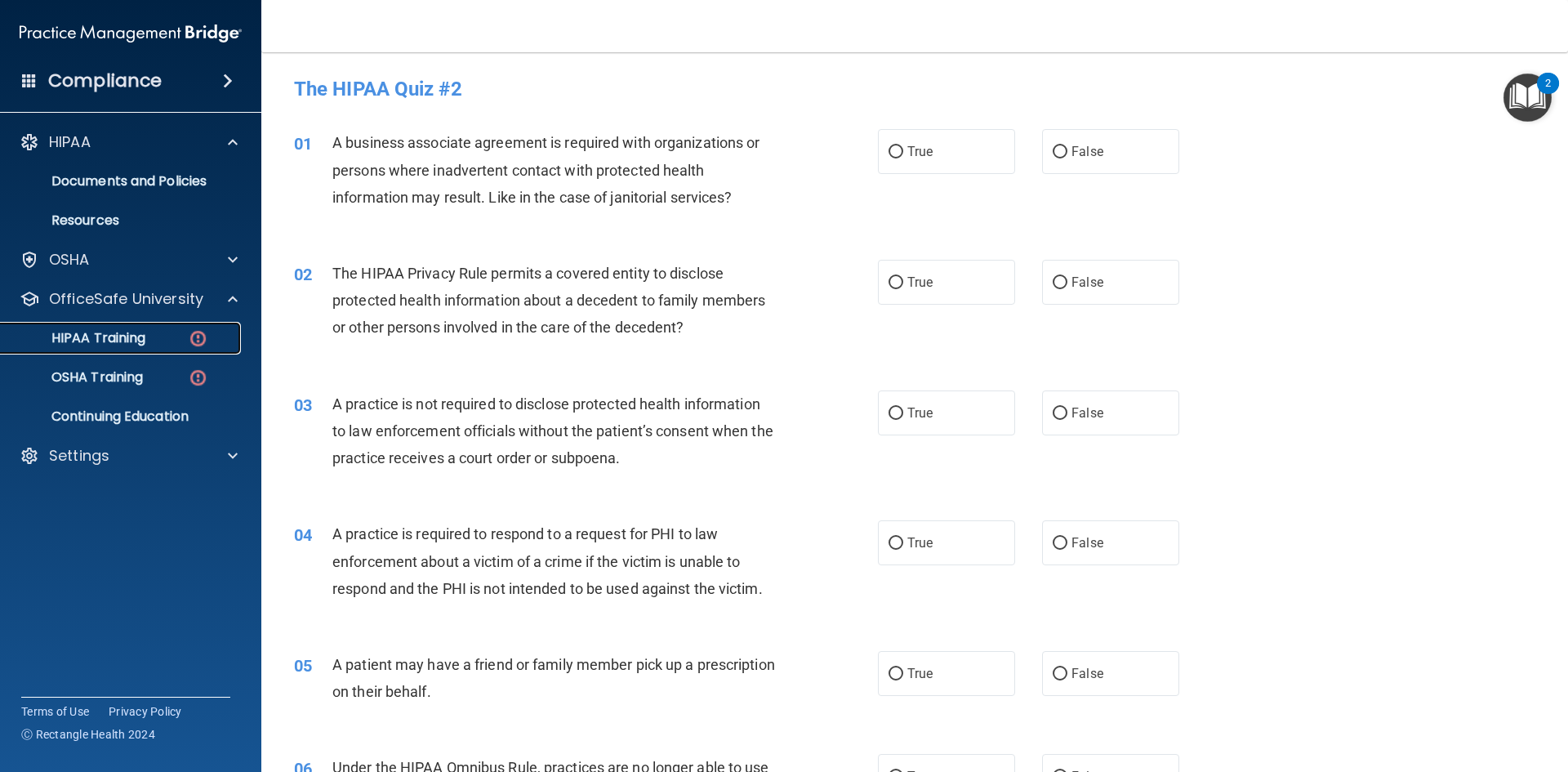
click at [131, 331] on p "HIPAA Training" at bounding box center [78, 338] width 135 height 16
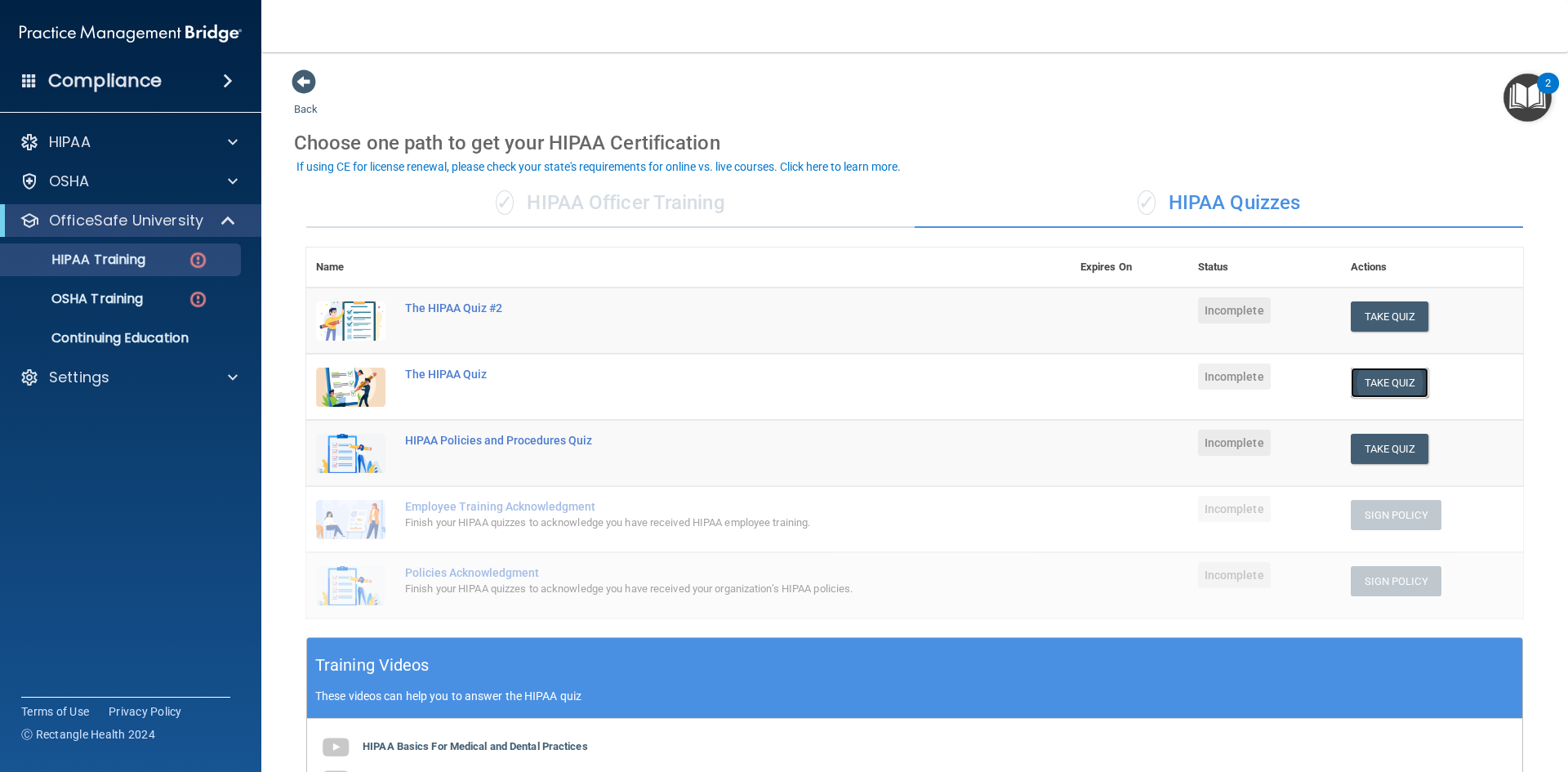
click at [1371, 379] on button "Take Quiz" at bounding box center [1390, 382] width 79 height 30
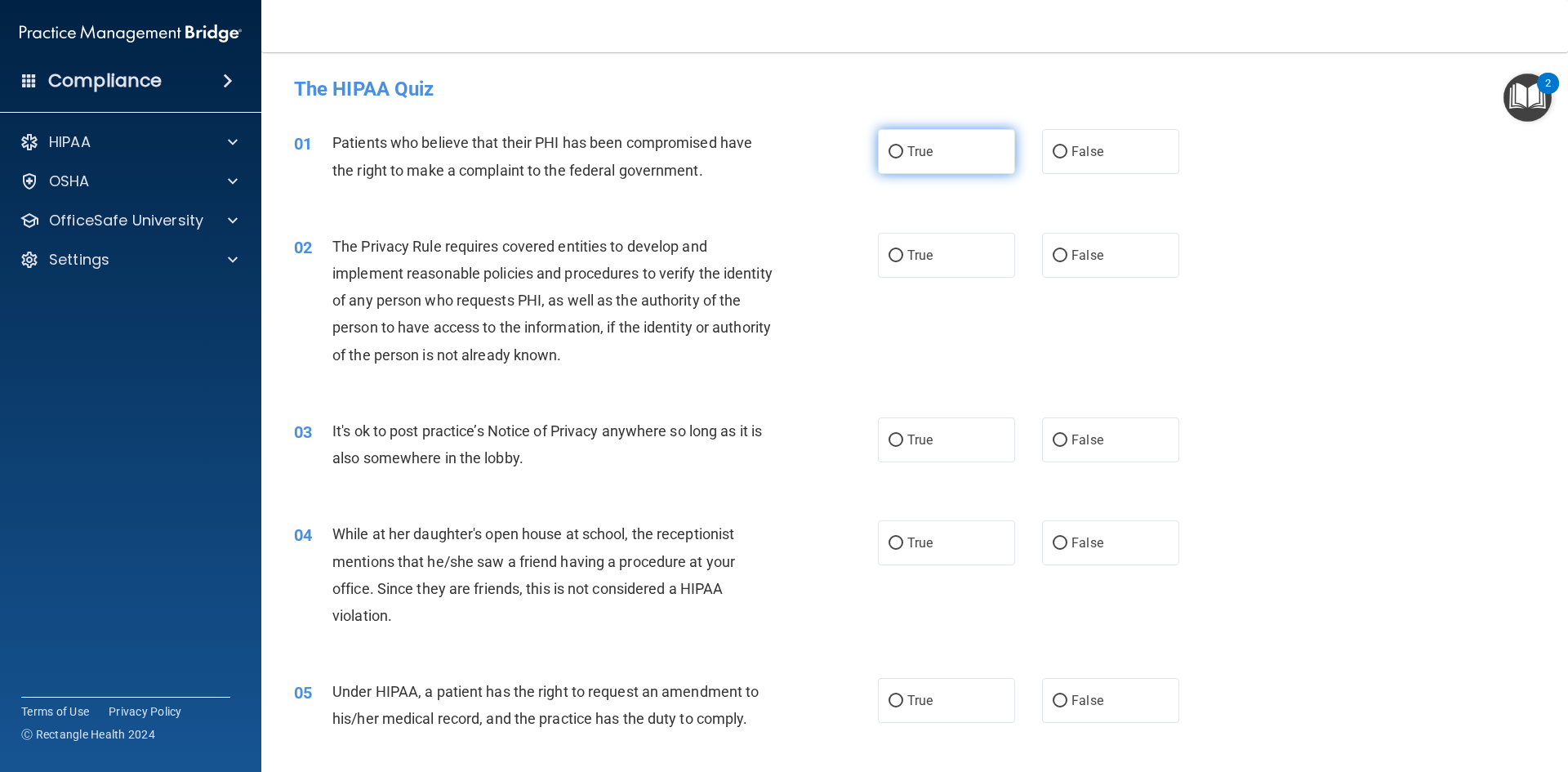
click at [892, 155] on input "True" at bounding box center [896, 153] width 14 height 13
radio input "true"
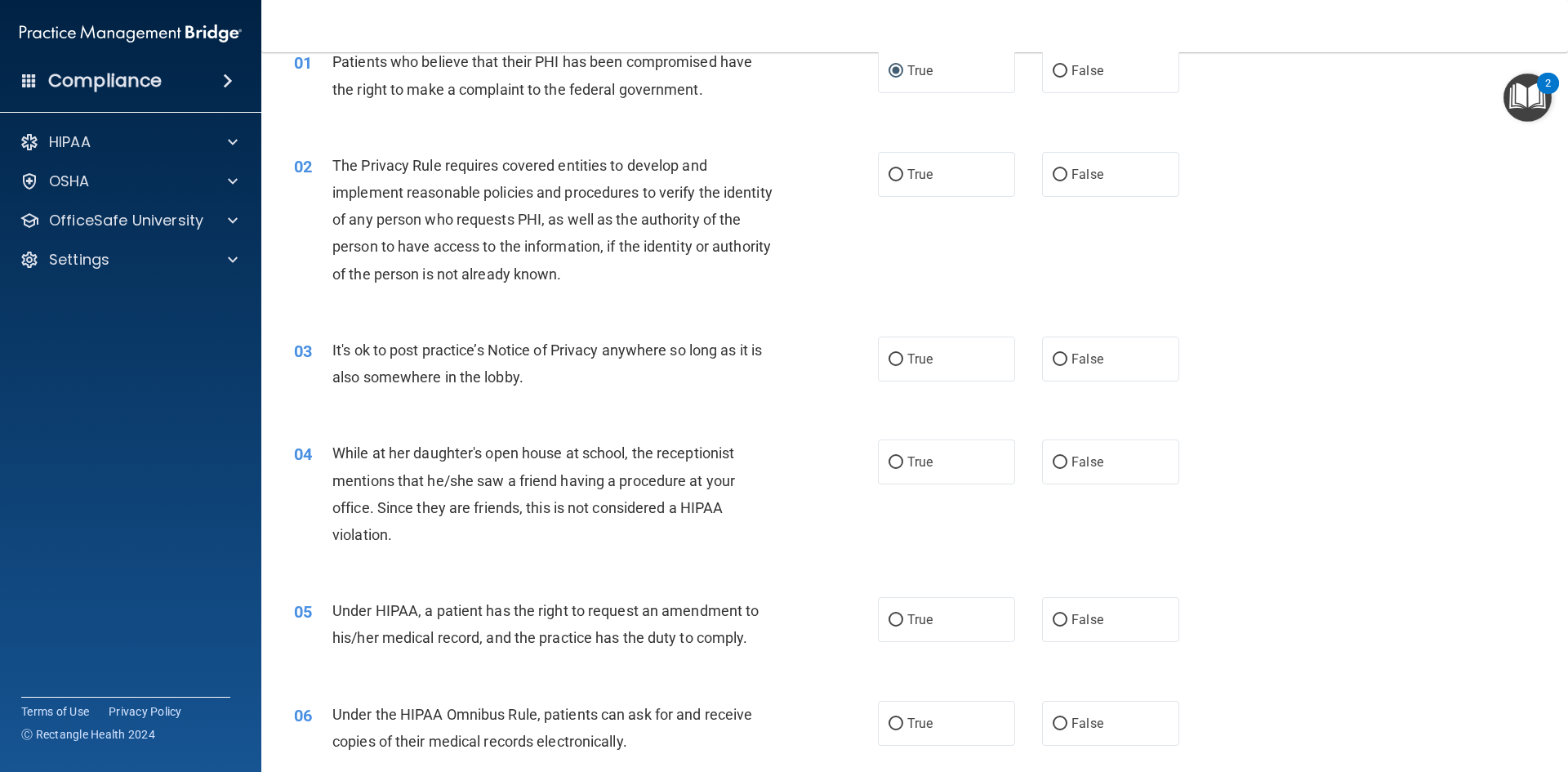
scroll to position [81, 0]
click at [908, 172] on span "True" at bounding box center [921, 173] width 25 height 15
click at [903, 172] on input "True" at bounding box center [896, 174] width 14 height 13
radio input "true"
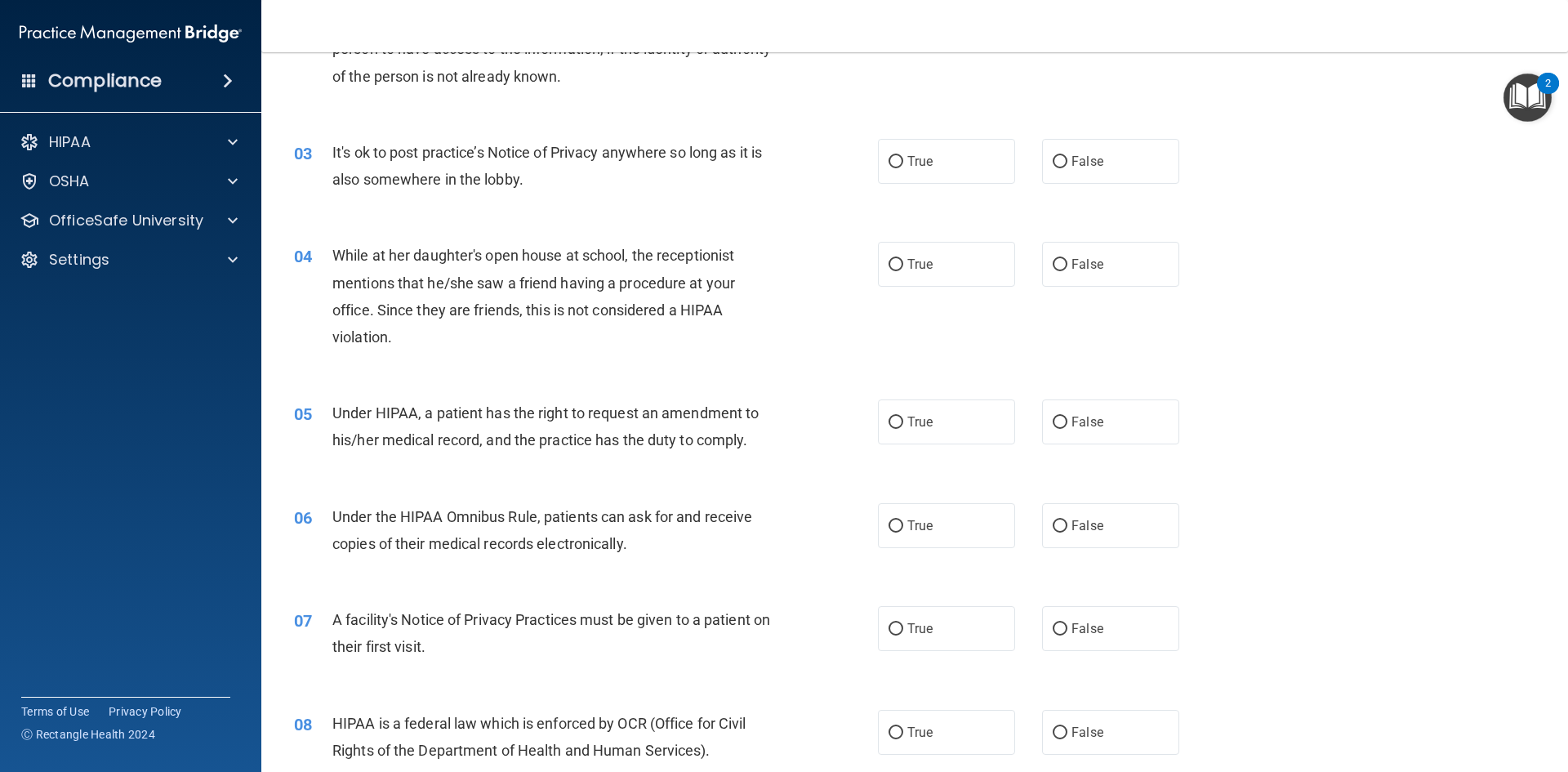
scroll to position [326, 0]
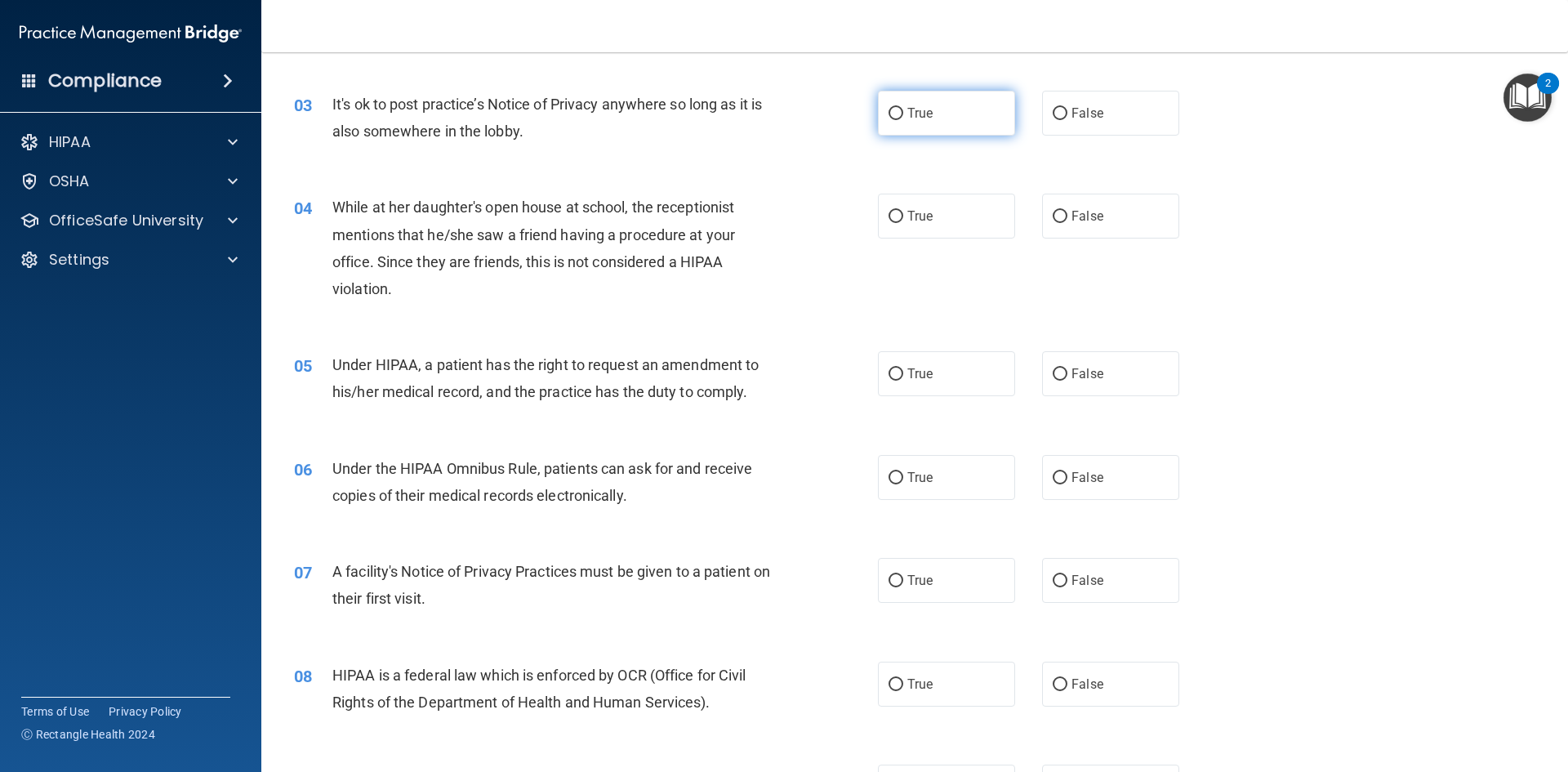
click at [908, 118] on span "True" at bounding box center [921, 113] width 25 height 15
click at [902, 118] on input "True" at bounding box center [896, 114] width 14 height 13
radio input "true"
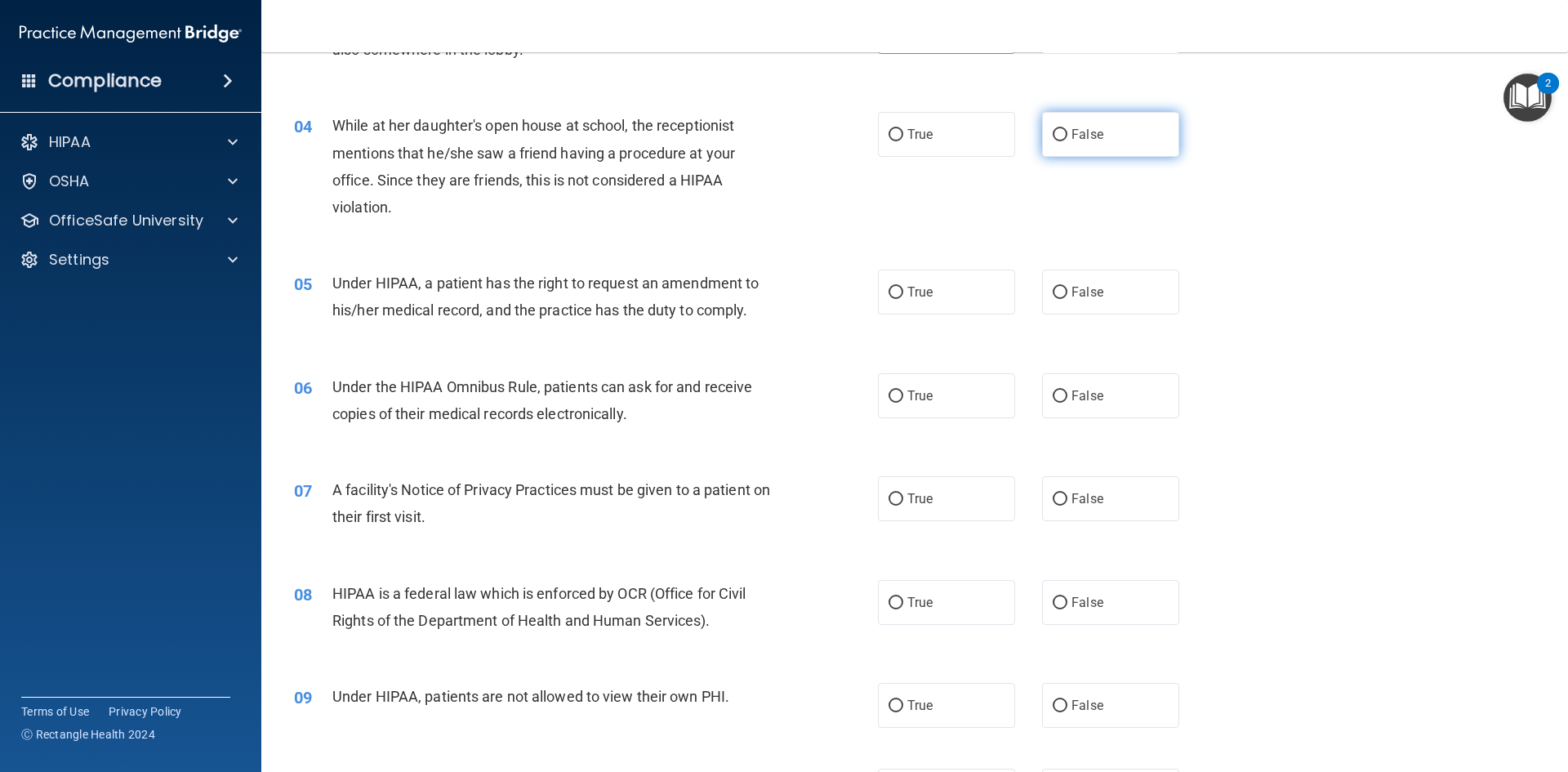
drag, startPoint x: 1083, startPoint y: 141, endPoint x: 1070, endPoint y: 155, distance: 19.1
click at [1085, 141] on span "False" at bounding box center [1087, 134] width 32 height 15
click at [1068, 141] on input "False" at bounding box center [1060, 136] width 14 height 13
radio input "true"
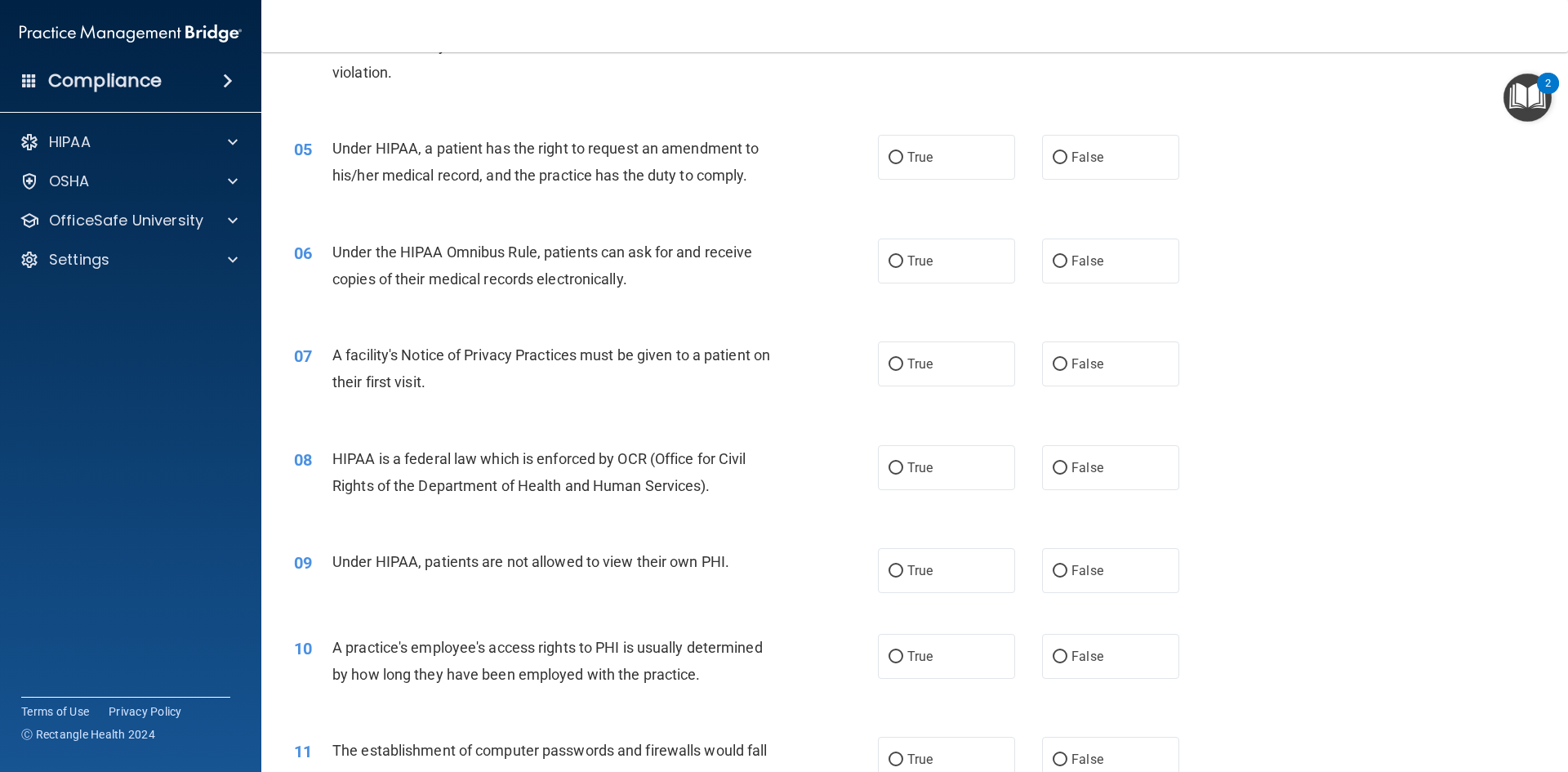
scroll to position [571, 0]
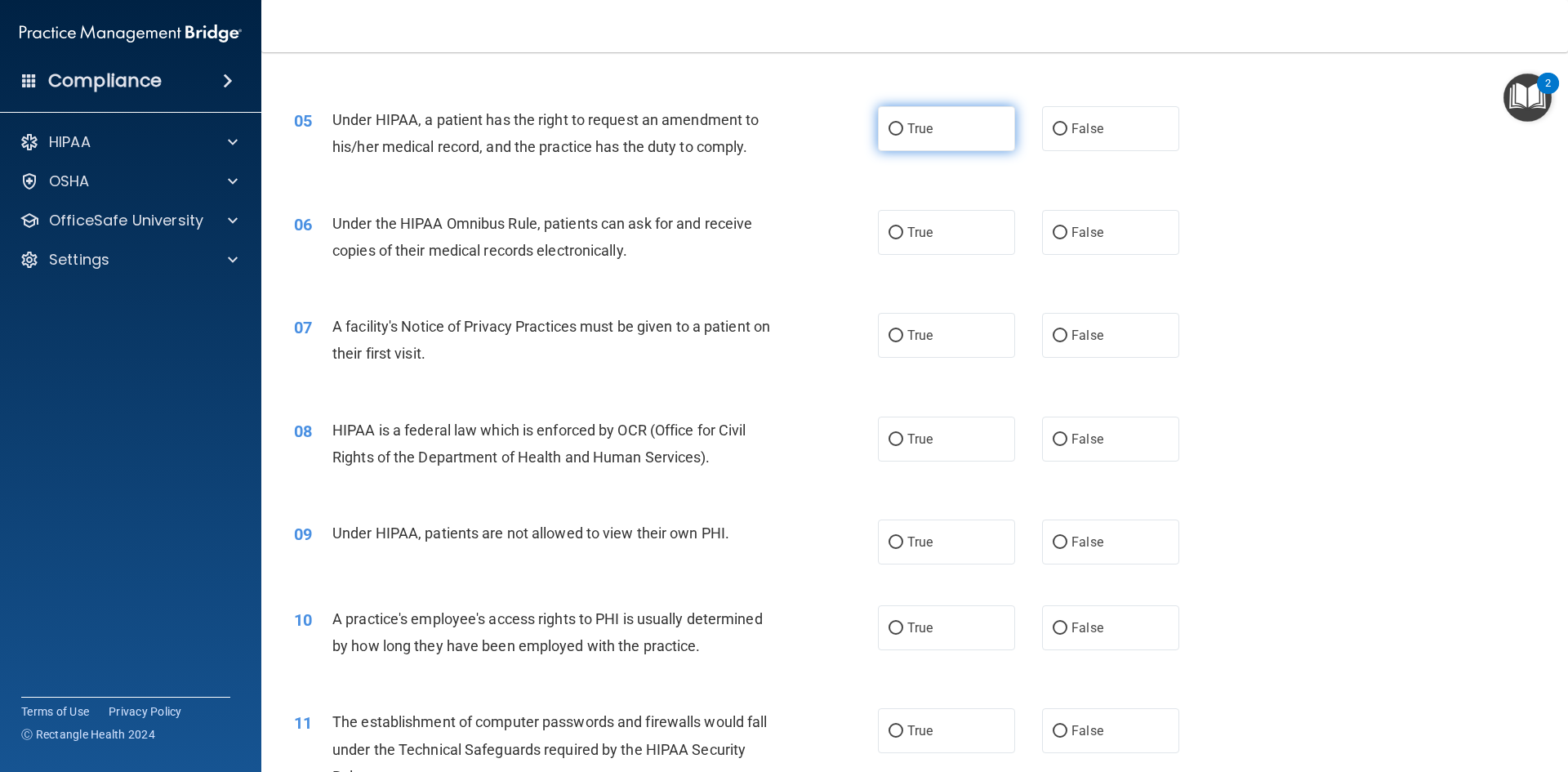
click at [926, 130] on span "True" at bounding box center [921, 128] width 25 height 15
click at [903, 130] on input "True" at bounding box center [896, 129] width 14 height 13
radio input "true"
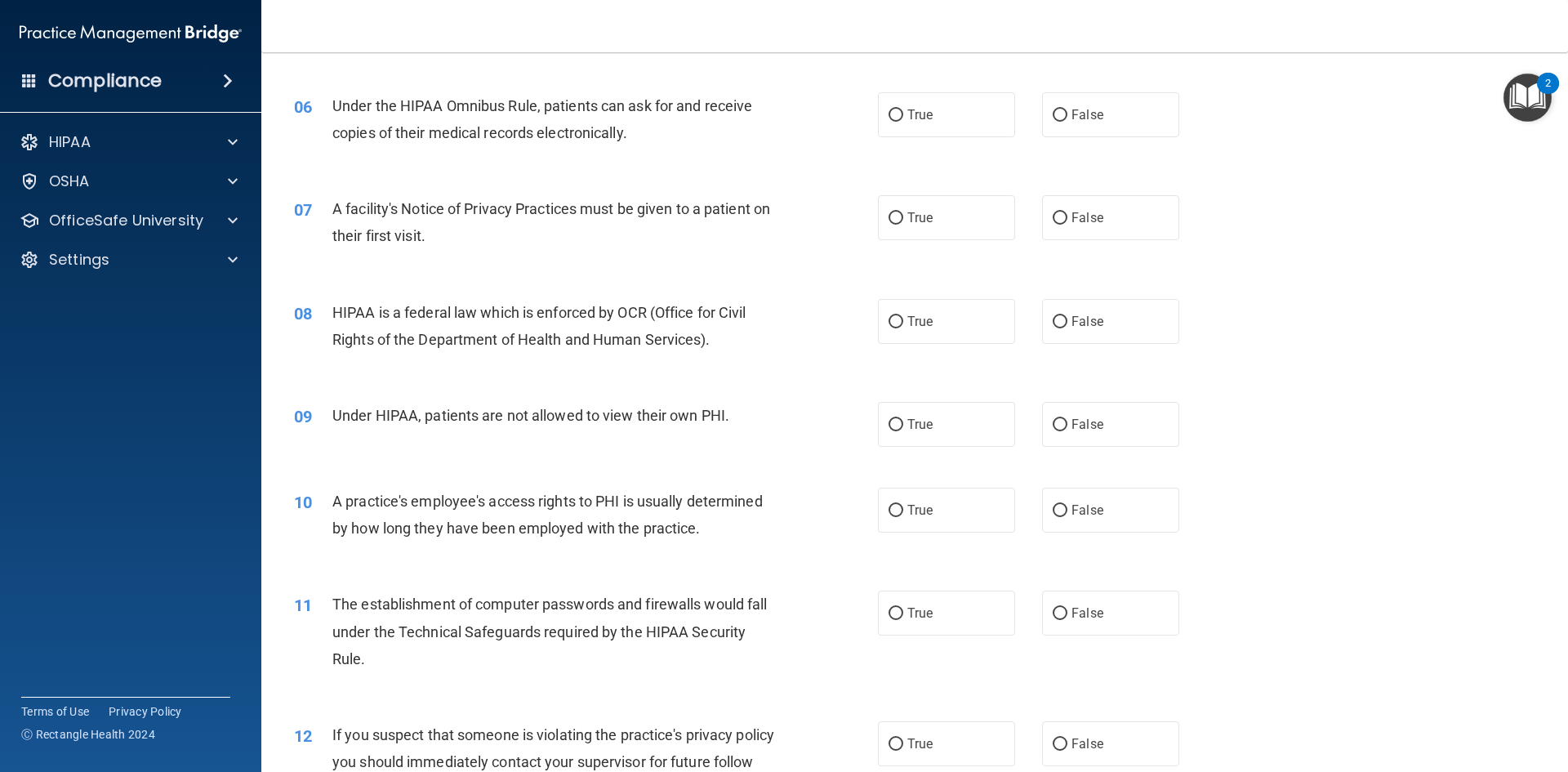
scroll to position [654, 0]
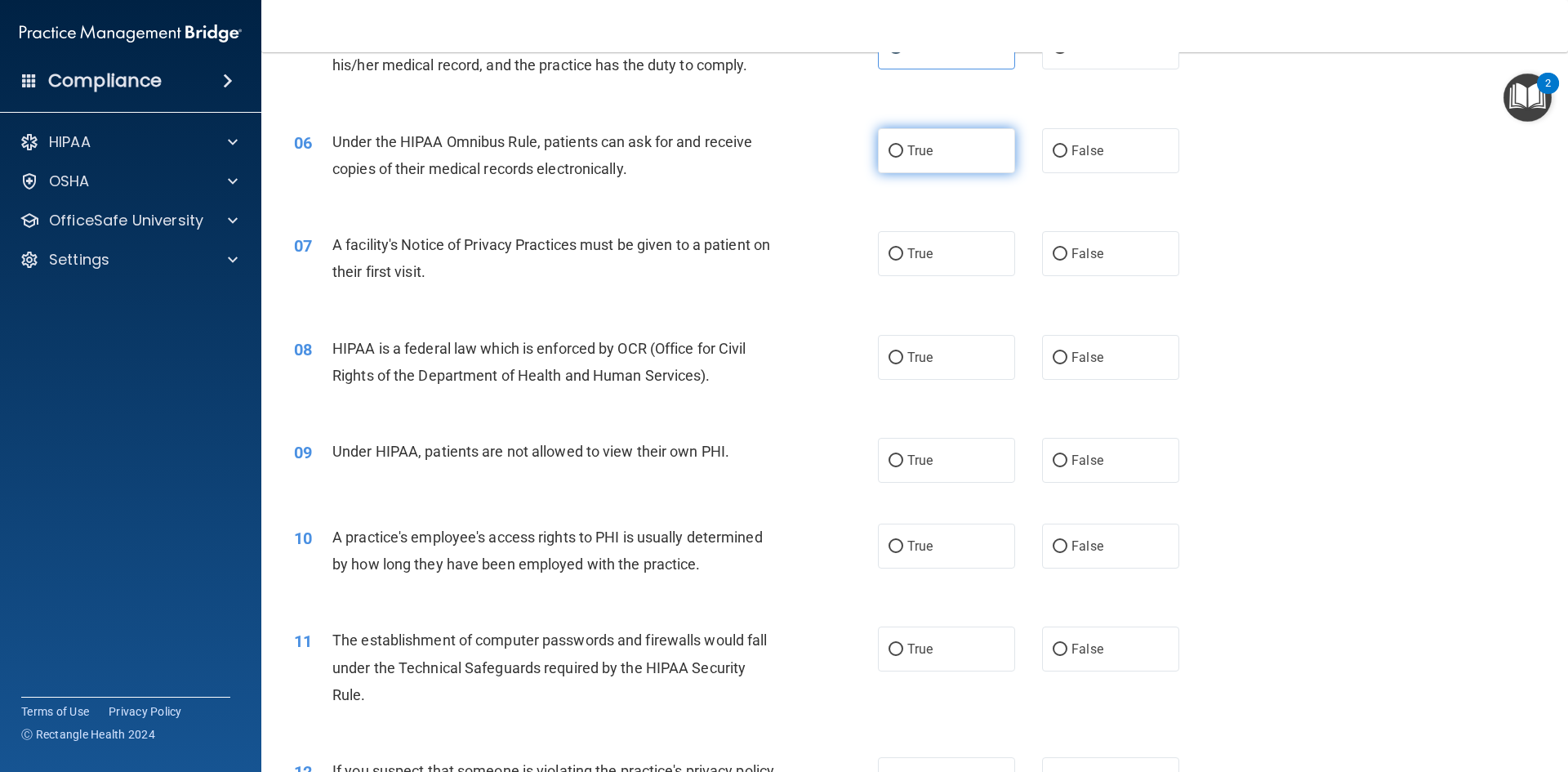
click at [885, 158] on label "True" at bounding box center [947, 151] width 137 height 45
click at [889, 157] on input "True" at bounding box center [896, 152] width 14 height 13
radio input "true"
click at [929, 250] on label "True" at bounding box center [947, 254] width 137 height 45
click at [903, 250] on input "True" at bounding box center [896, 255] width 14 height 13
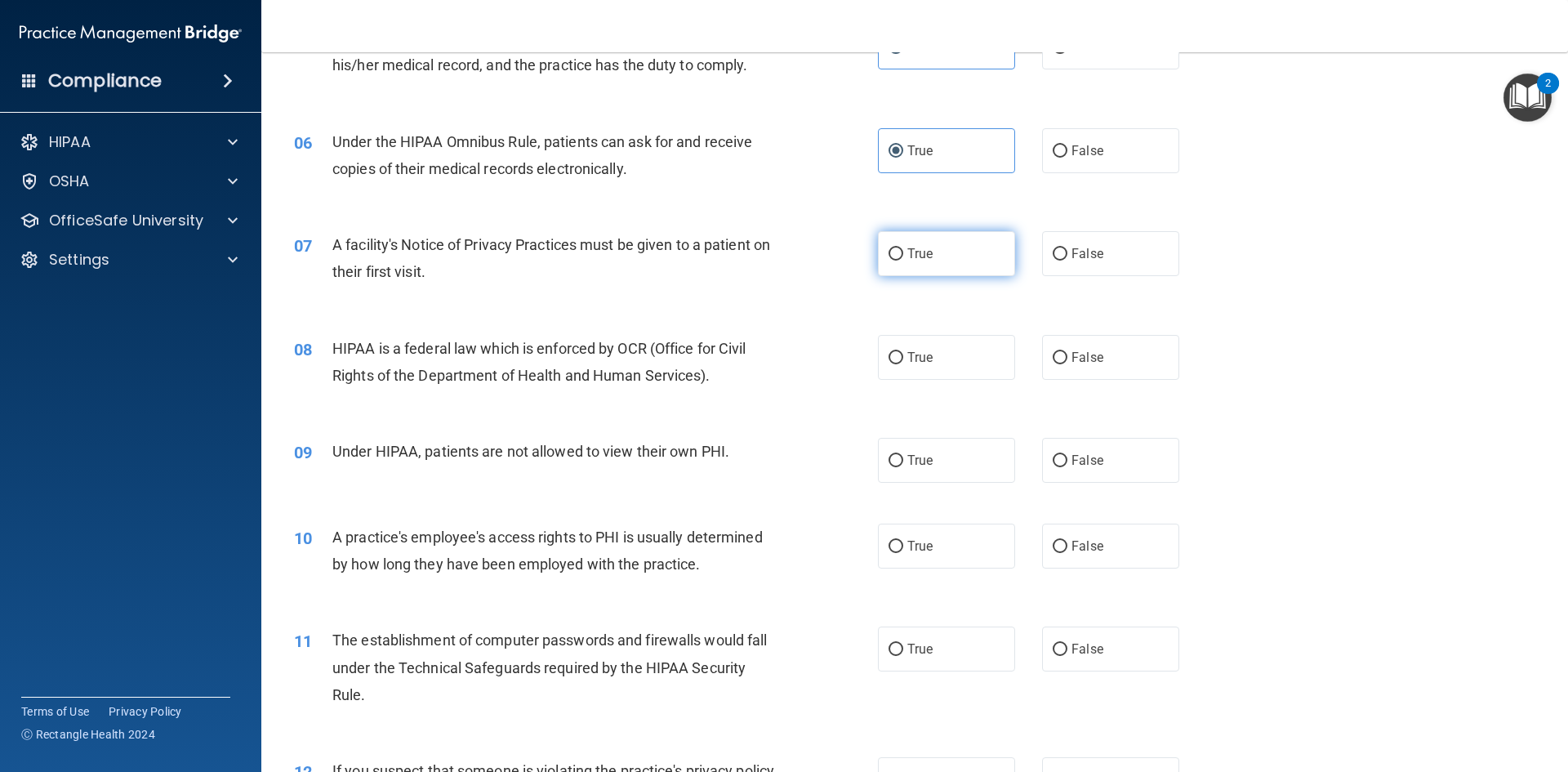
radio input "true"
click at [895, 348] on label "True" at bounding box center [947, 357] width 137 height 45
click at [895, 352] on input "True" at bounding box center [896, 358] width 14 height 13
radio input "true"
click at [938, 455] on label "True" at bounding box center [947, 460] width 137 height 45
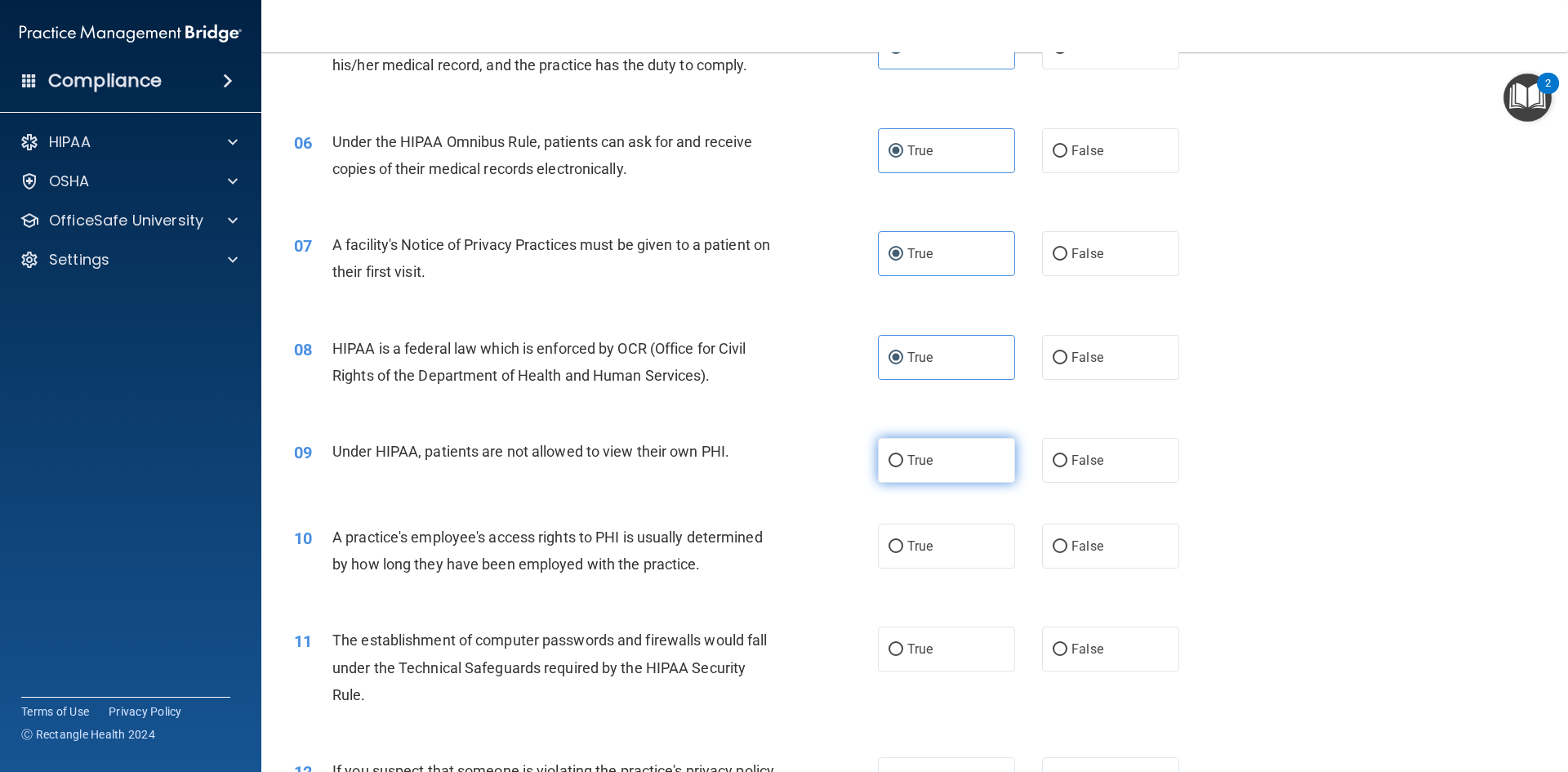
click at [903, 455] on input "True" at bounding box center [896, 461] width 14 height 13
radio input "true"
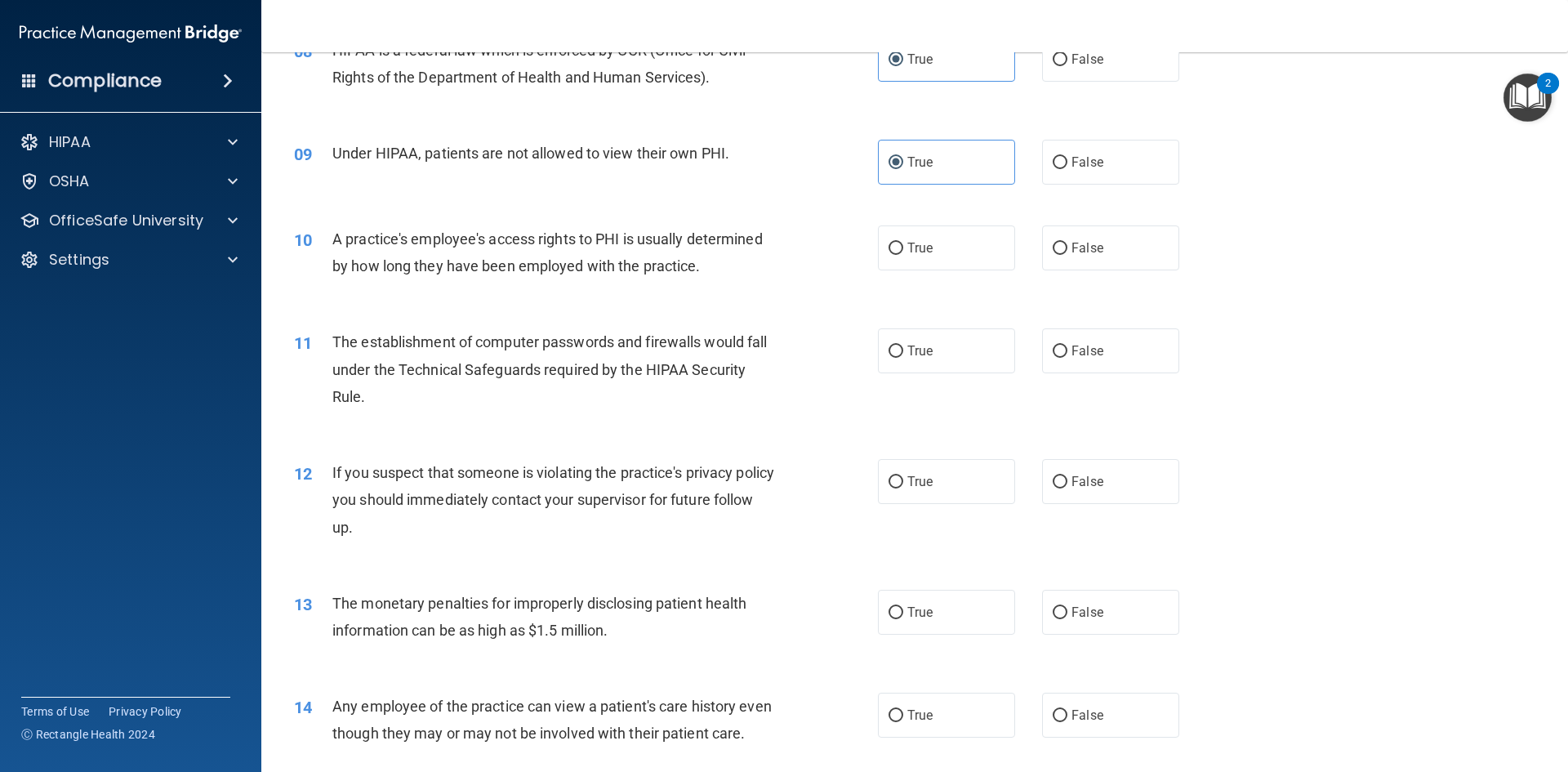
scroll to position [980, 0]
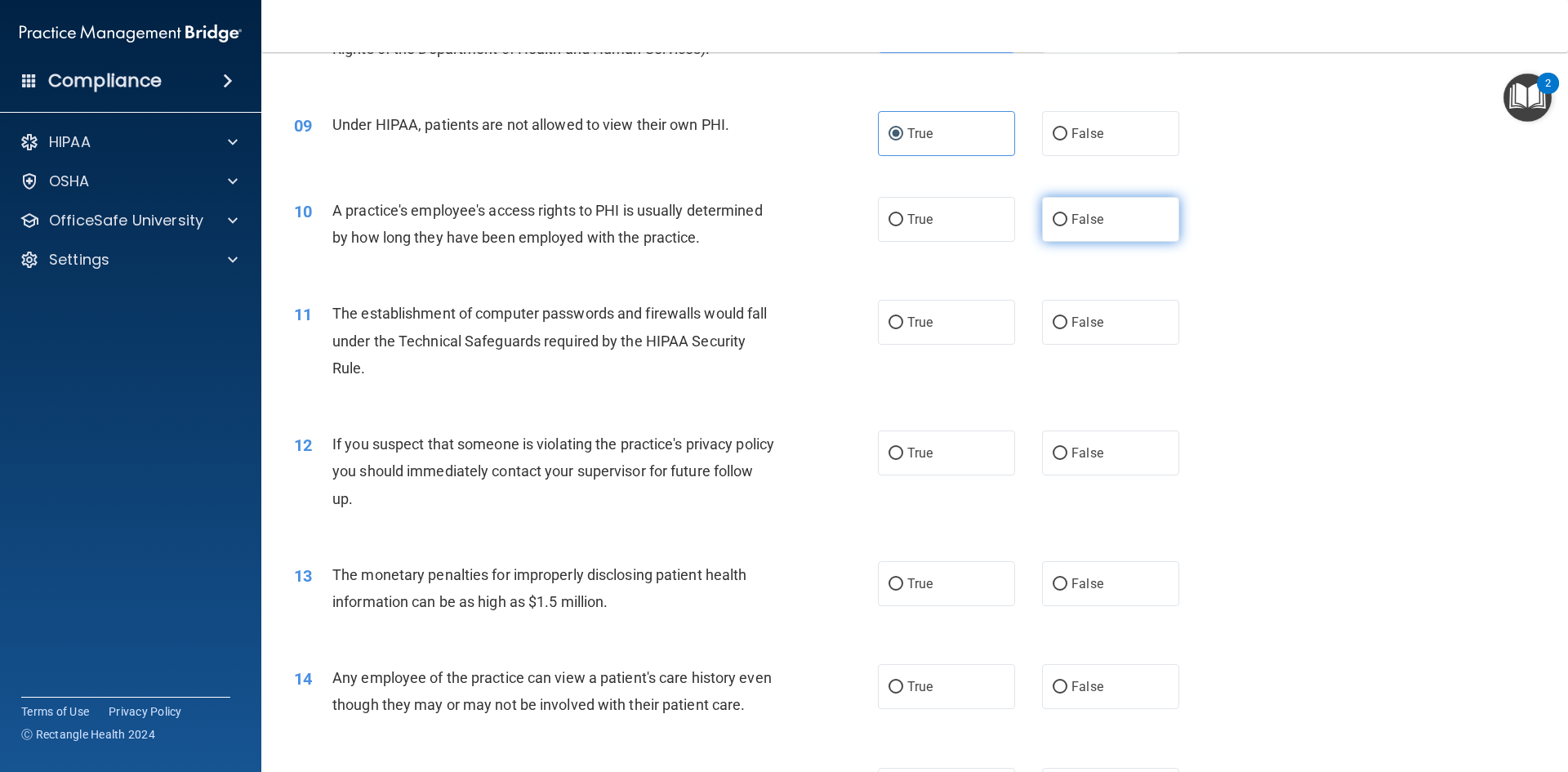
drag, startPoint x: 1054, startPoint y: 220, endPoint x: 1035, endPoint y: 232, distance: 22.5
click at [1053, 221] on input "False" at bounding box center [1060, 221] width 14 height 13
radio input "true"
click at [889, 319] on input "True" at bounding box center [896, 324] width 14 height 13
radio input "true"
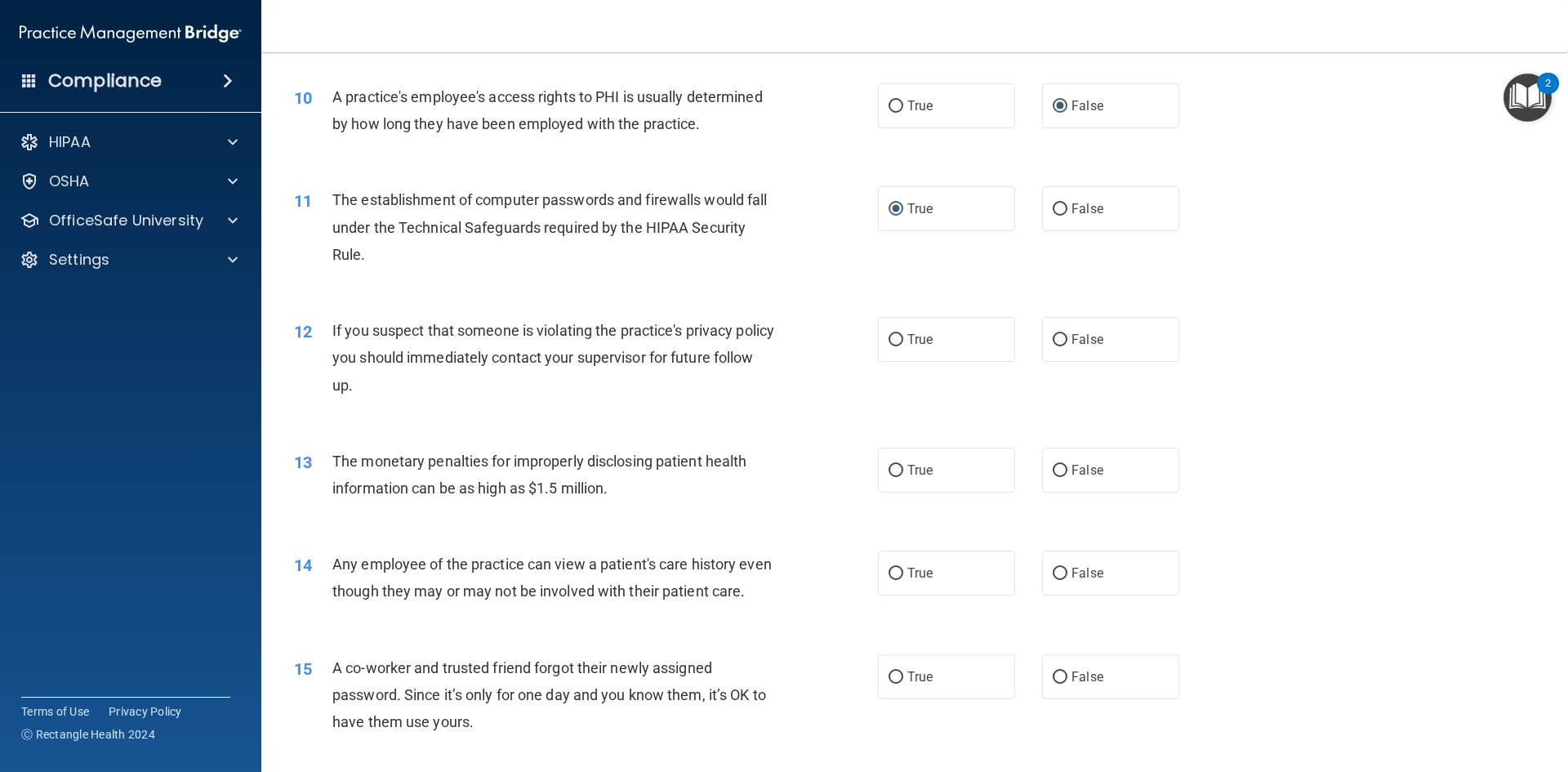
scroll to position [1144, 0]
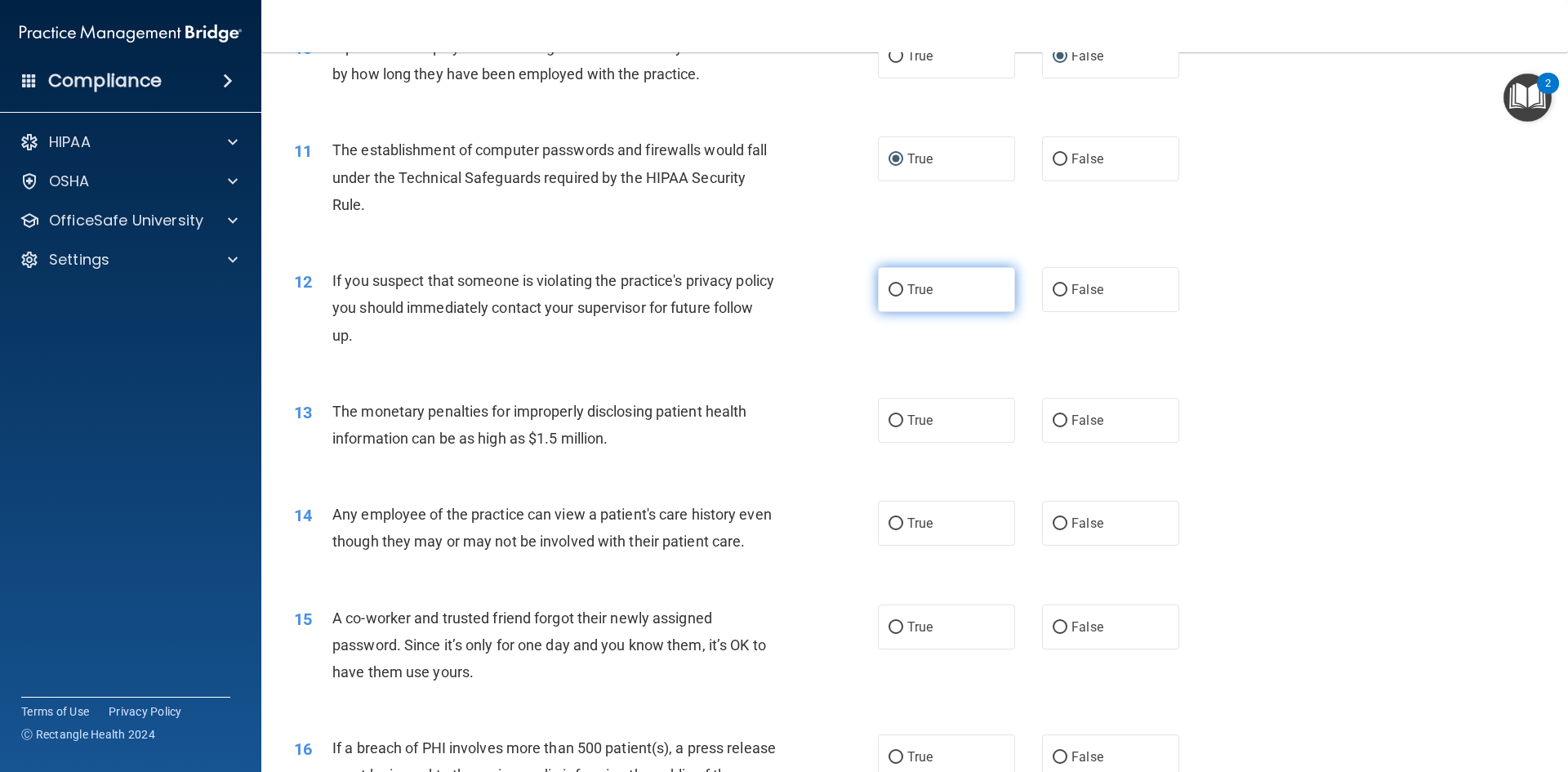
click at [897, 294] on input "True" at bounding box center [896, 290] width 14 height 13
radio input "true"
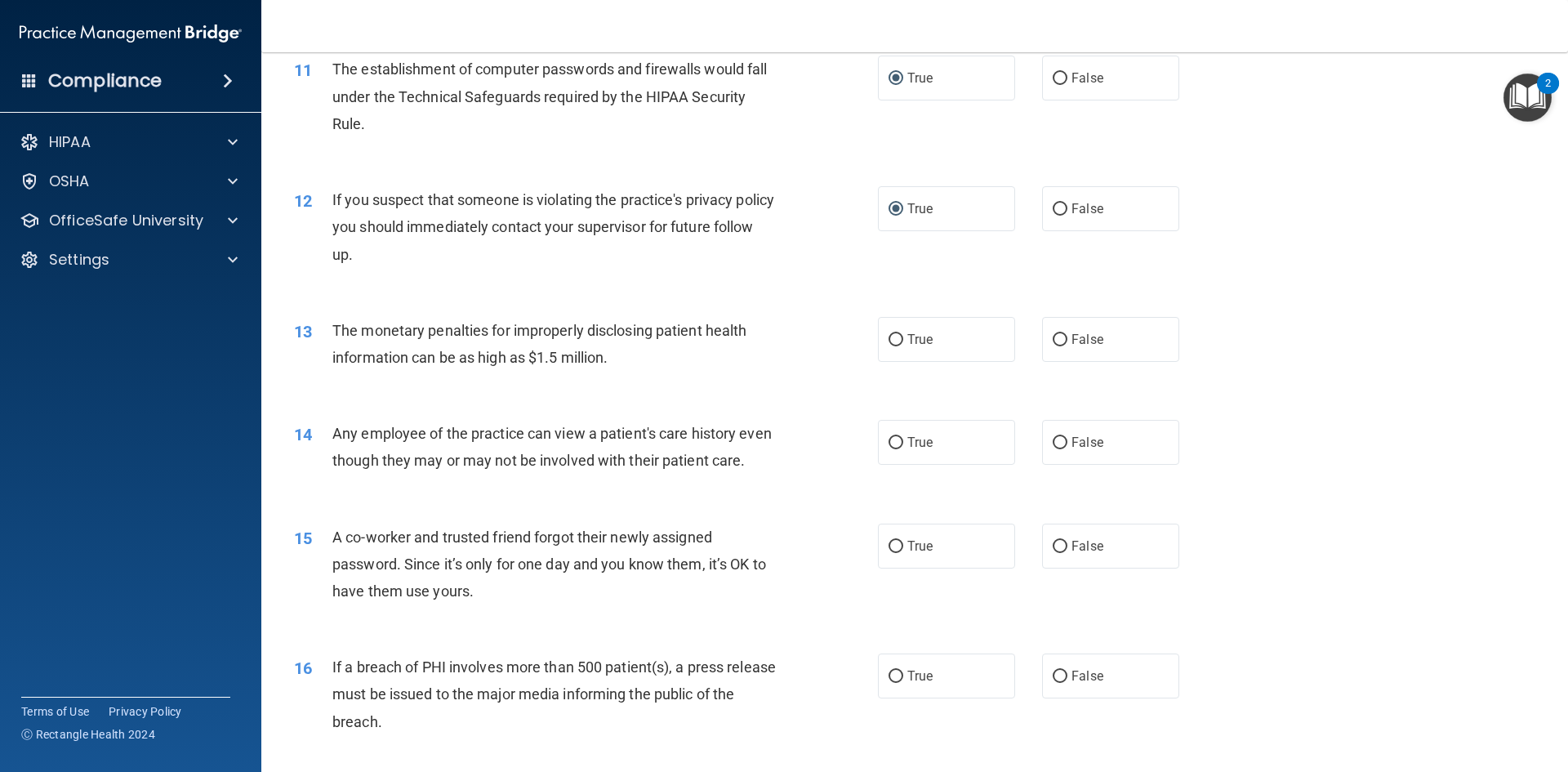
scroll to position [1225, 0]
click at [918, 348] on label "True" at bounding box center [947, 339] width 137 height 45
click at [903, 345] on input "True" at bounding box center [896, 340] width 14 height 13
radio input "true"
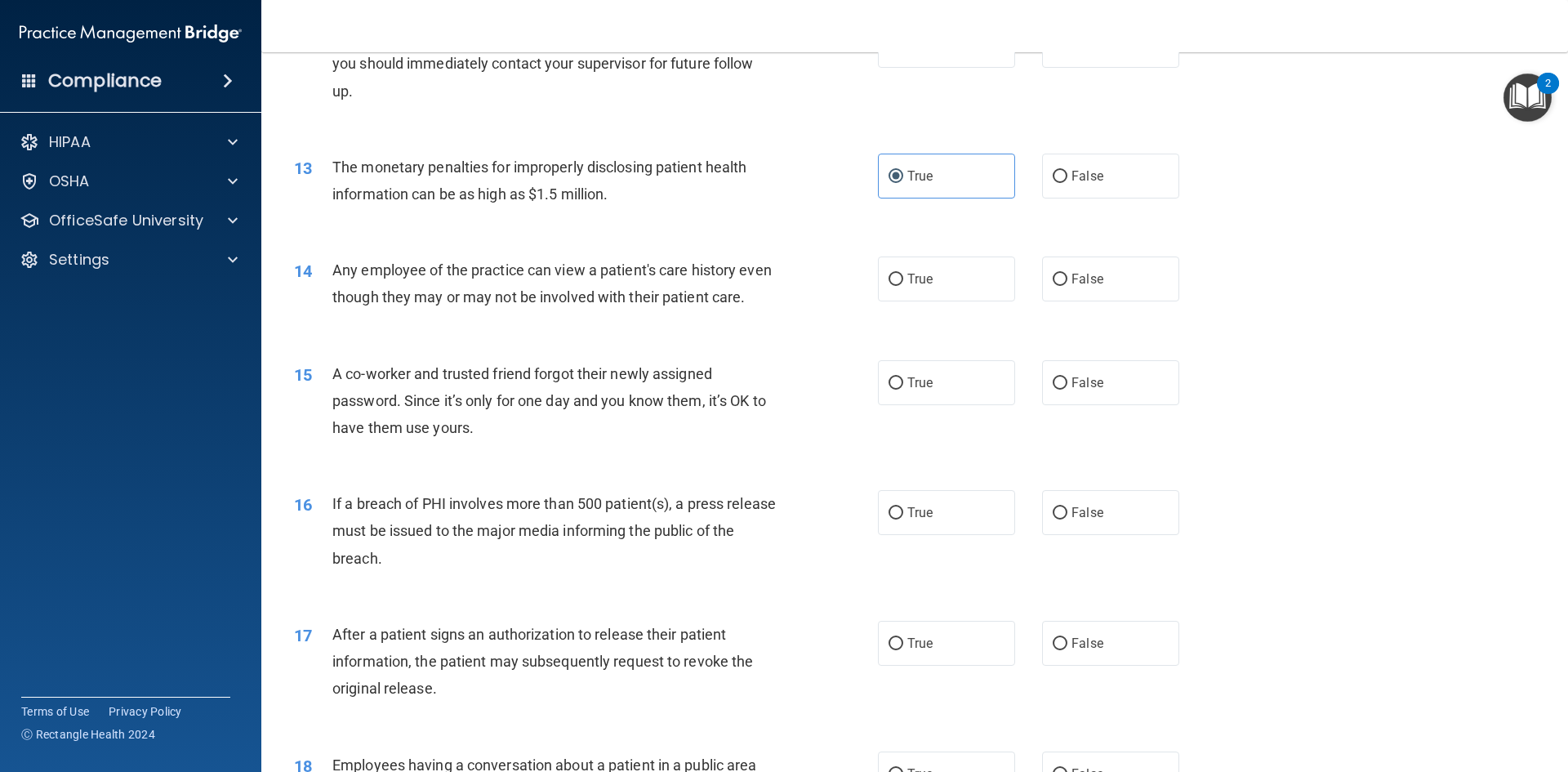
scroll to position [1389, 0]
click at [1033, 273] on div "True False" at bounding box center [1043, 278] width 329 height 45
click at [1044, 281] on label "False" at bounding box center [1111, 278] width 137 height 45
click at [1053, 281] on input "False" at bounding box center [1060, 279] width 14 height 13
radio input "true"
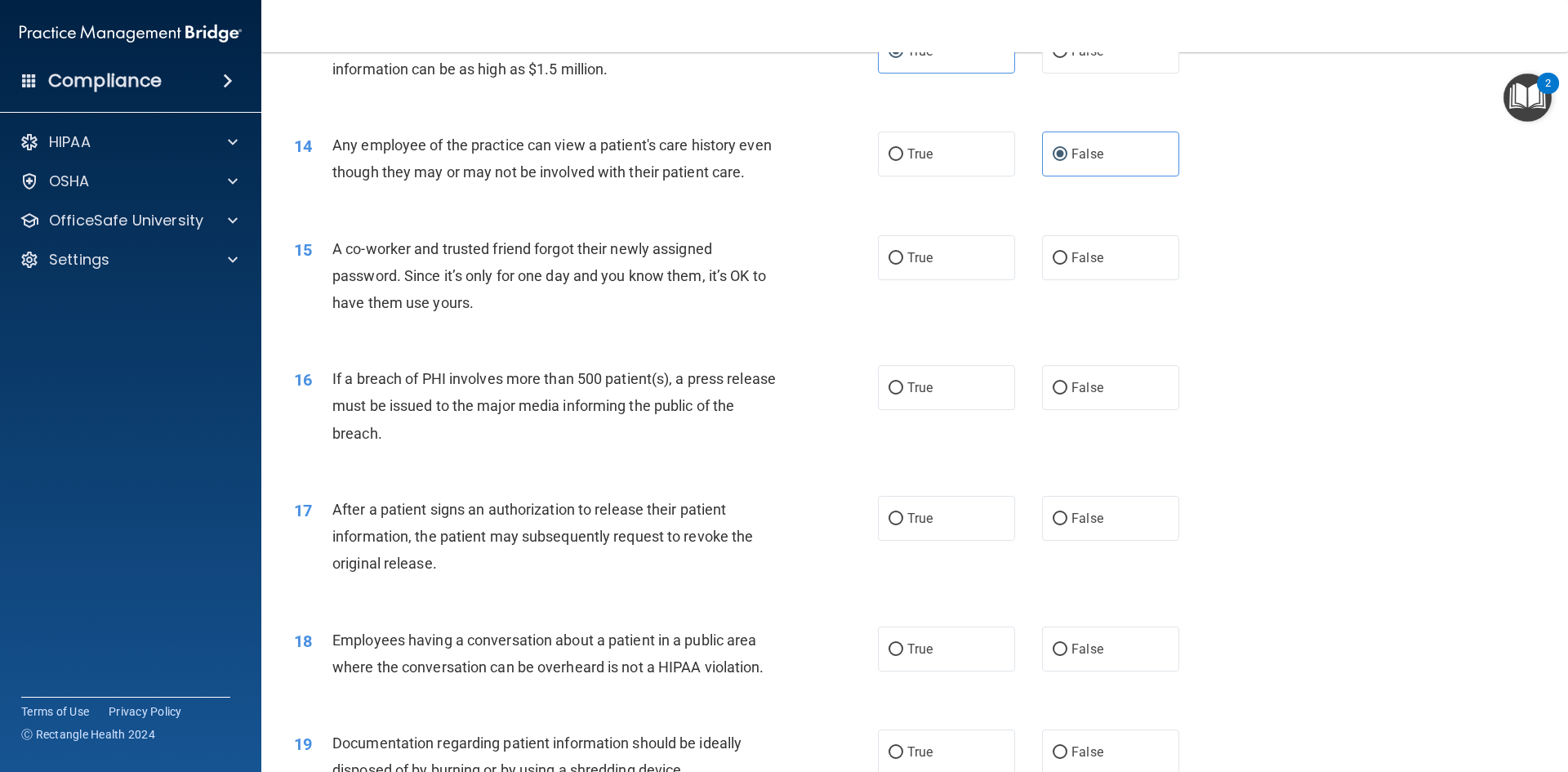
scroll to position [1551, 0]
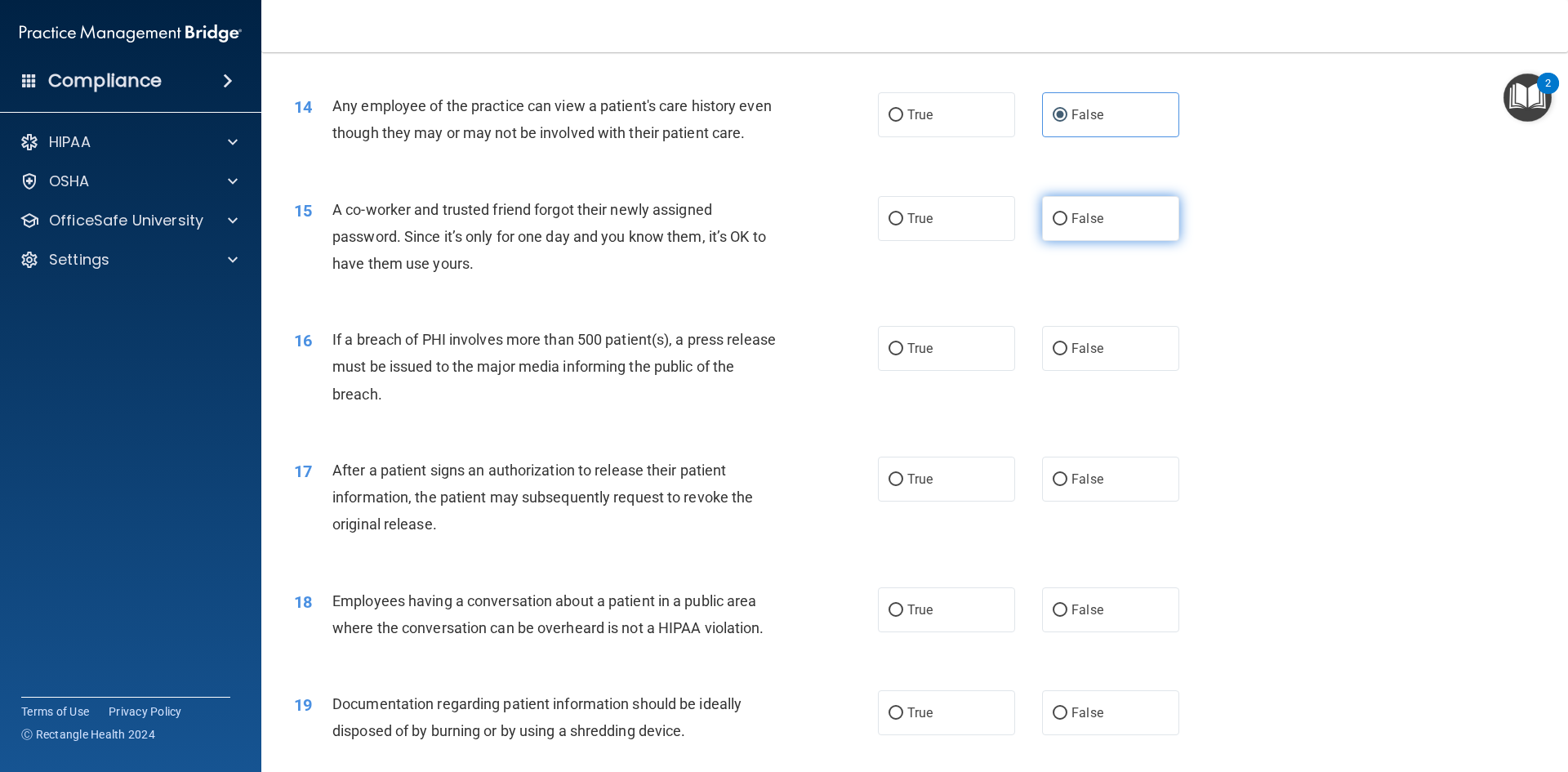
click at [1075, 226] on span "False" at bounding box center [1087, 218] width 32 height 15
click at [1068, 225] on input "False" at bounding box center [1060, 220] width 14 height 13
radio input "true"
click at [908, 356] on span "True" at bounding box center [921, 348] width 25 height 15
click at [903, 355] on input "True" at bounding box center [896, 349] width 14 height 13
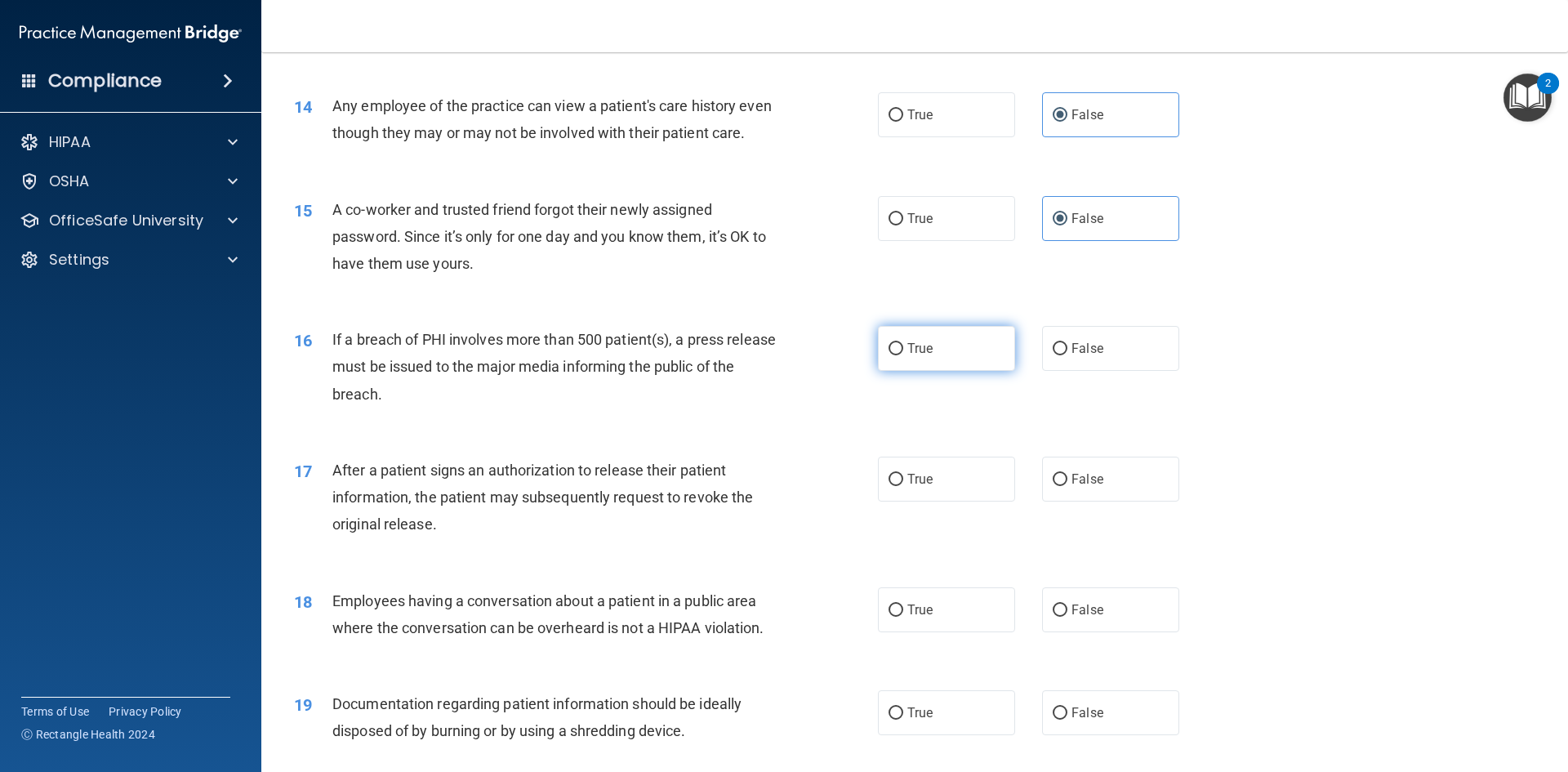
radio input "true"
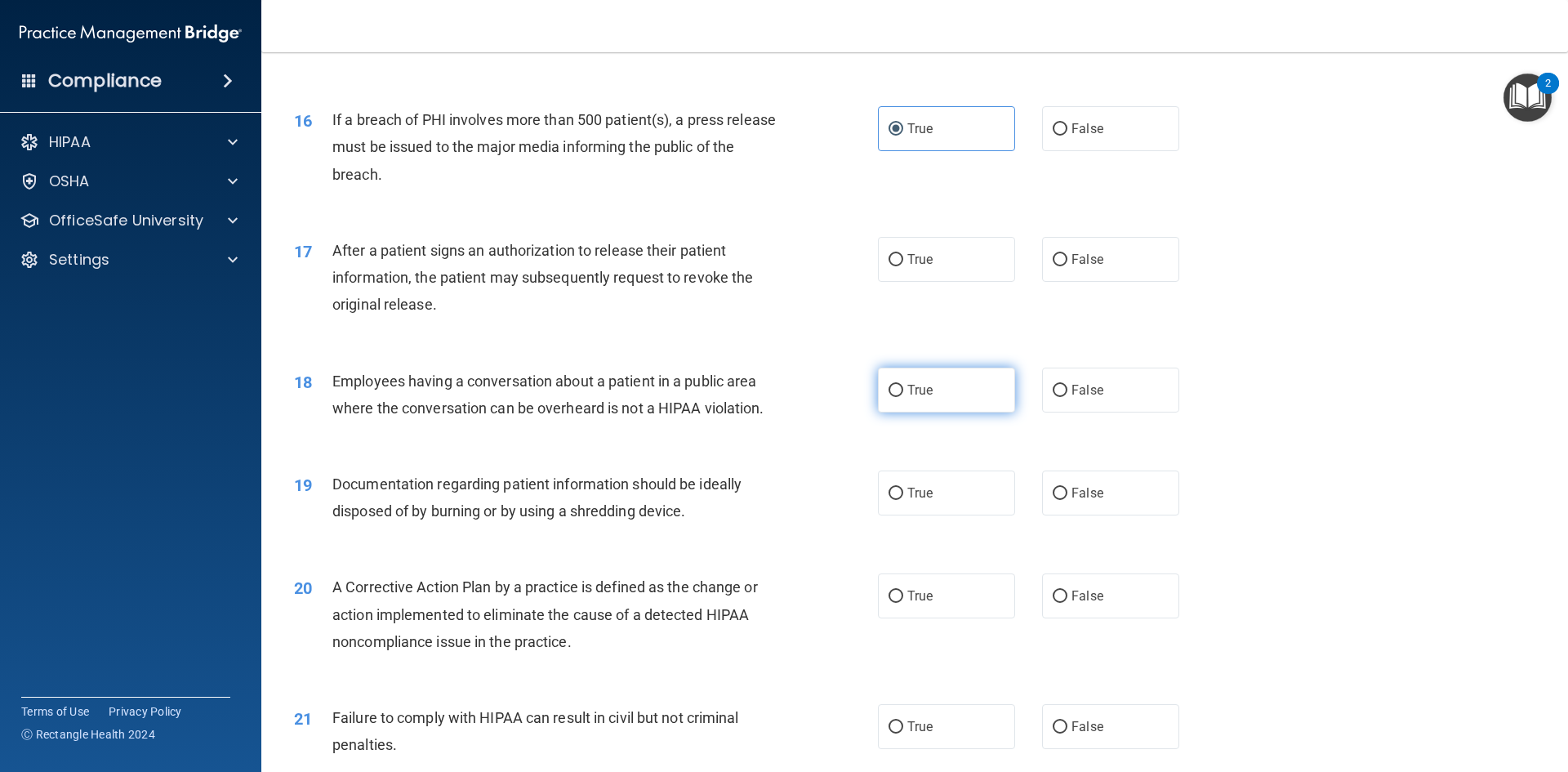
scroll to position [1796, 0]
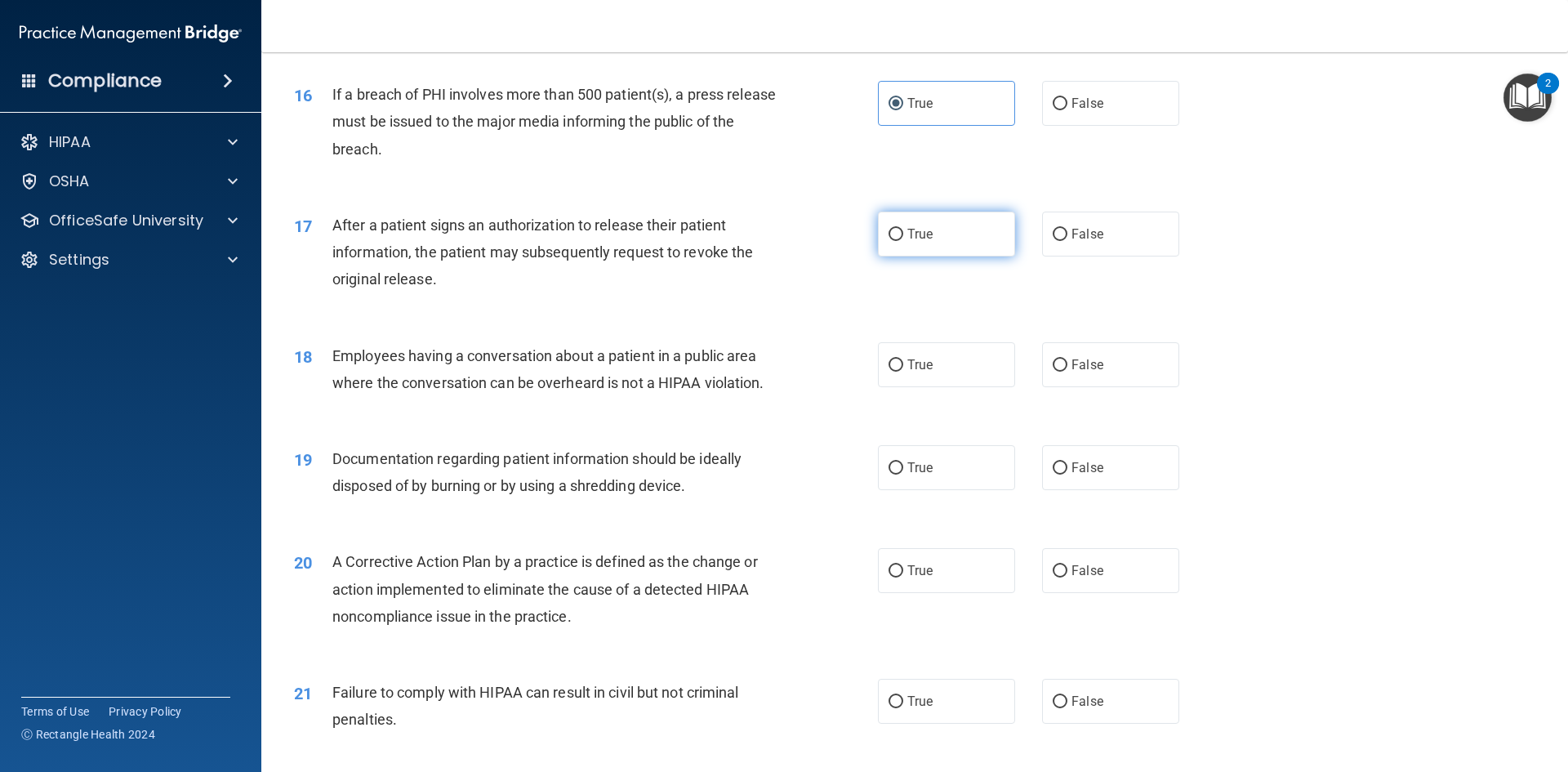
click at [908, 241] on span "True" at bounding box center [921, 233] width 25 height 15
click at [902, 240] on input "True" at bounding box center [896, 235] width 14 height 13
radio input "true"
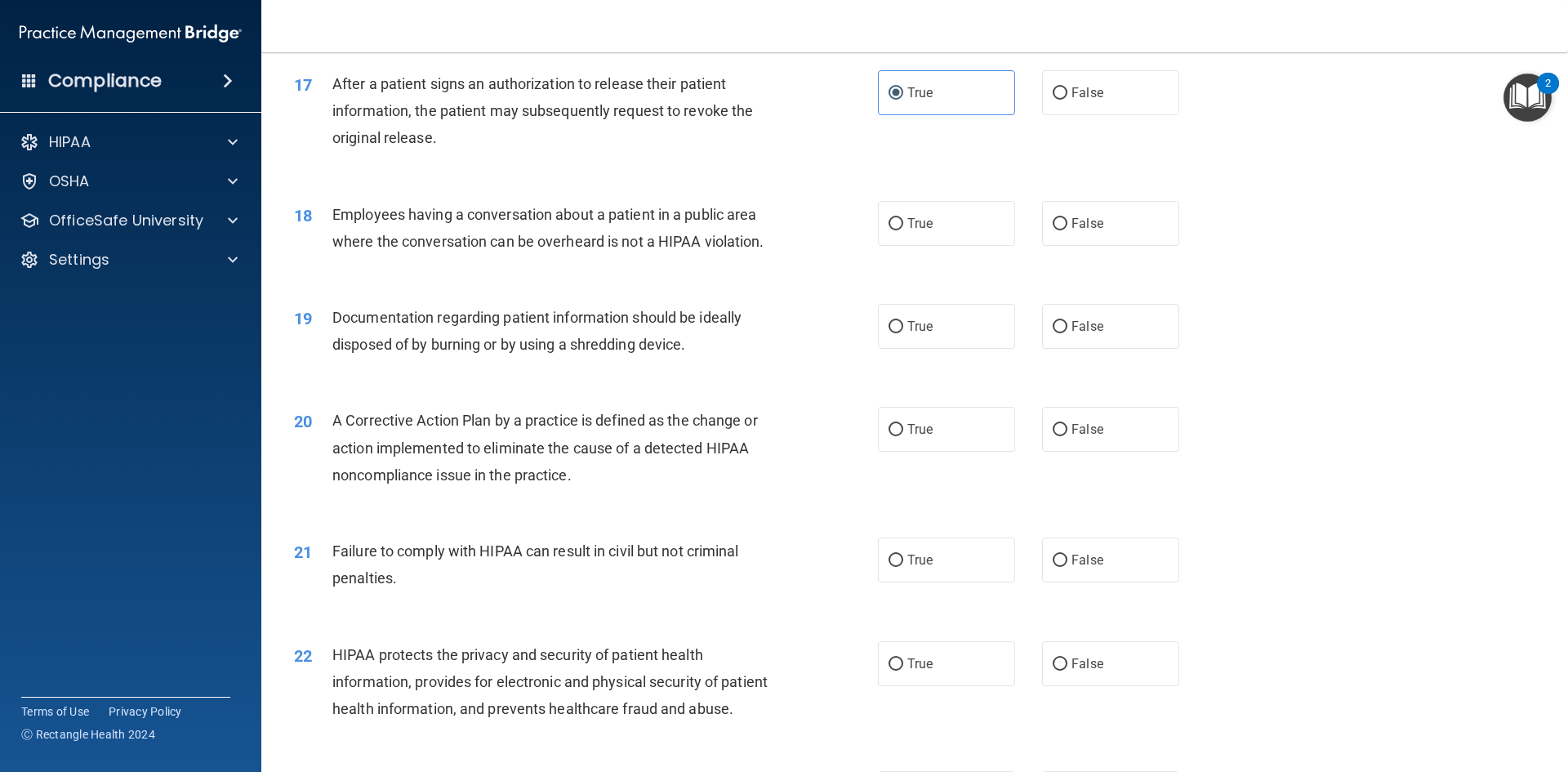
scroll to position [1960, 0]
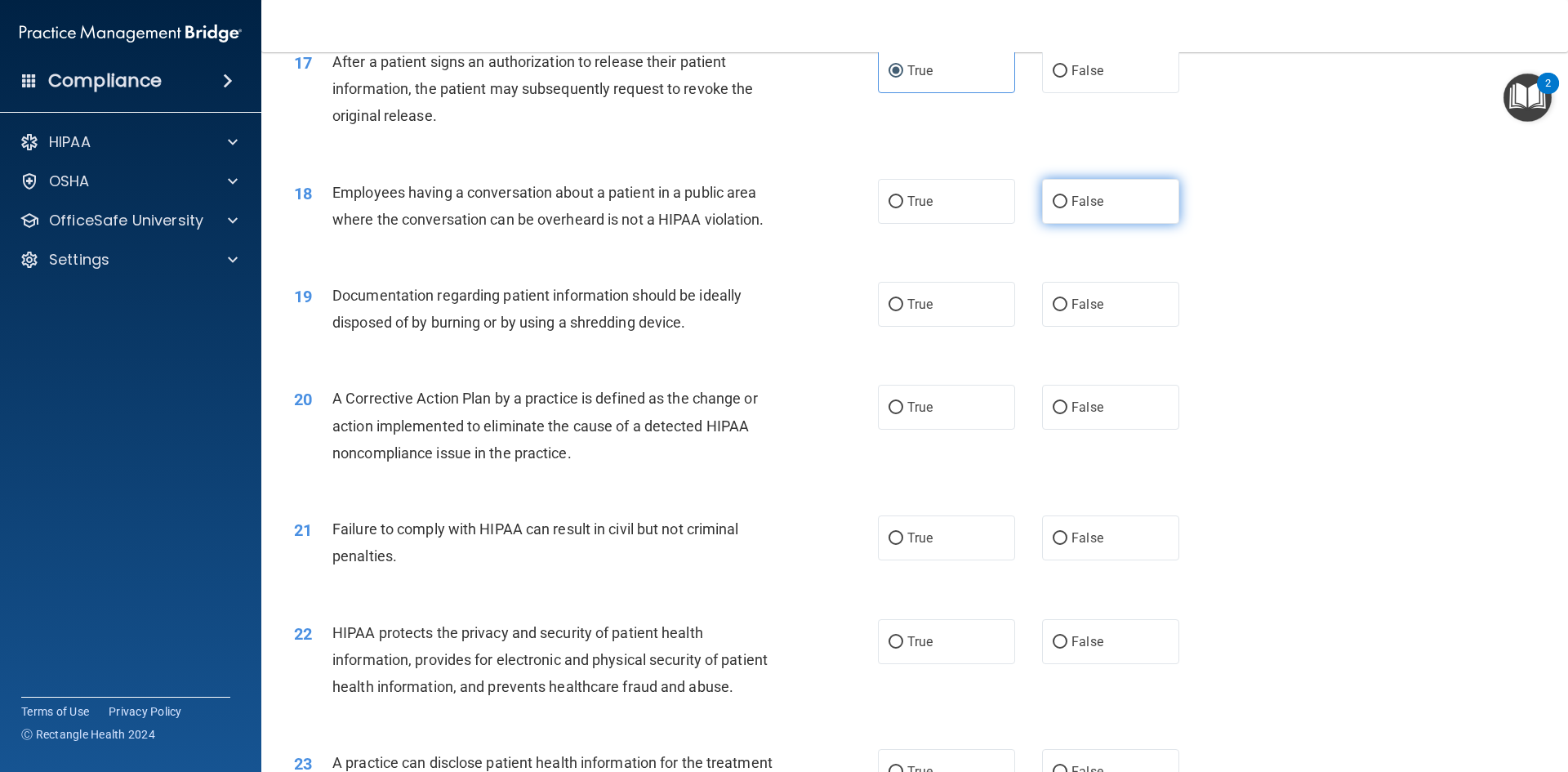
click at [1056, 208] on input "False" at bounding box center [1060, 202] width 14 height 13
radio input "true"
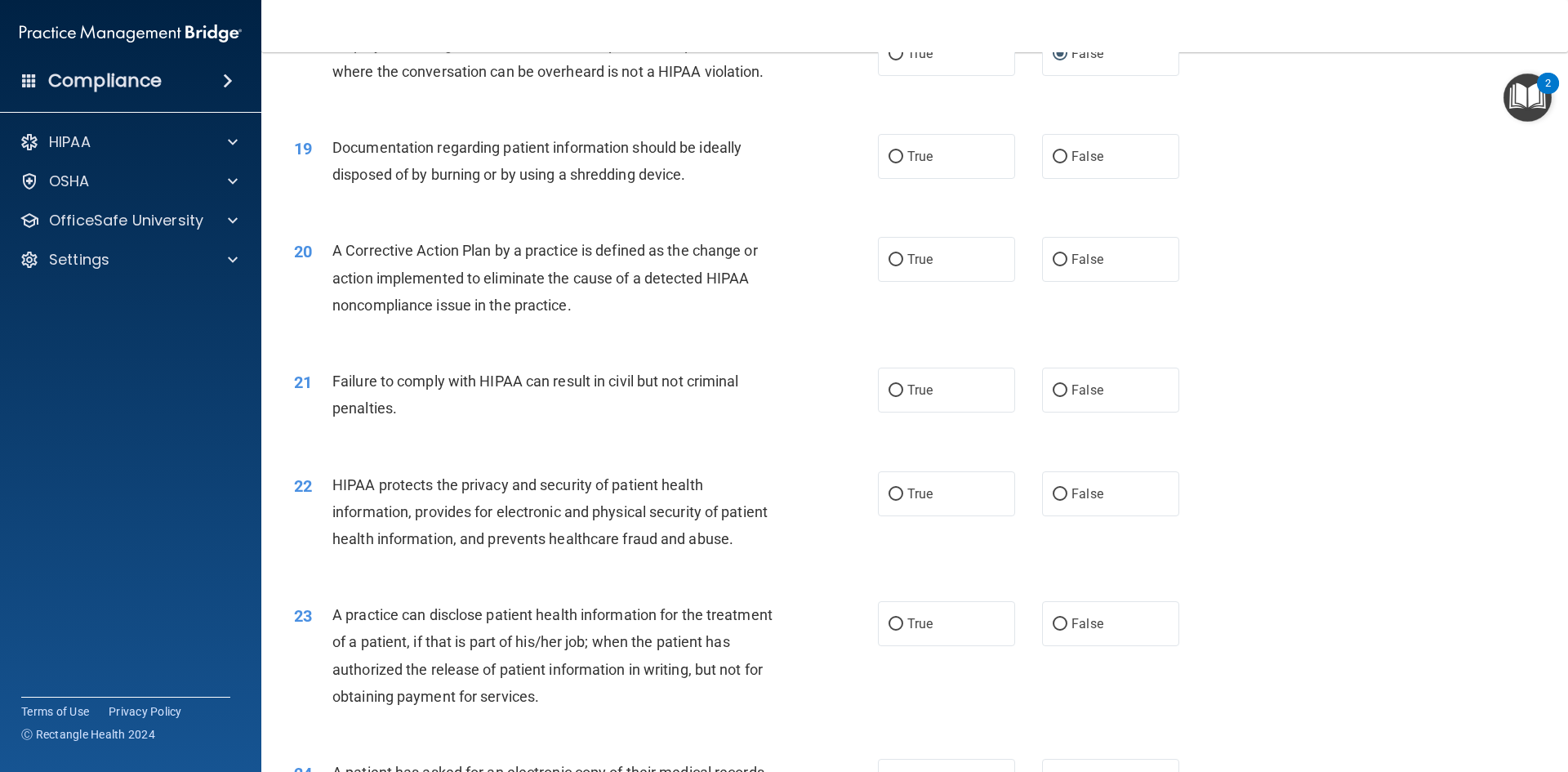
scroll to position [2123, 0]
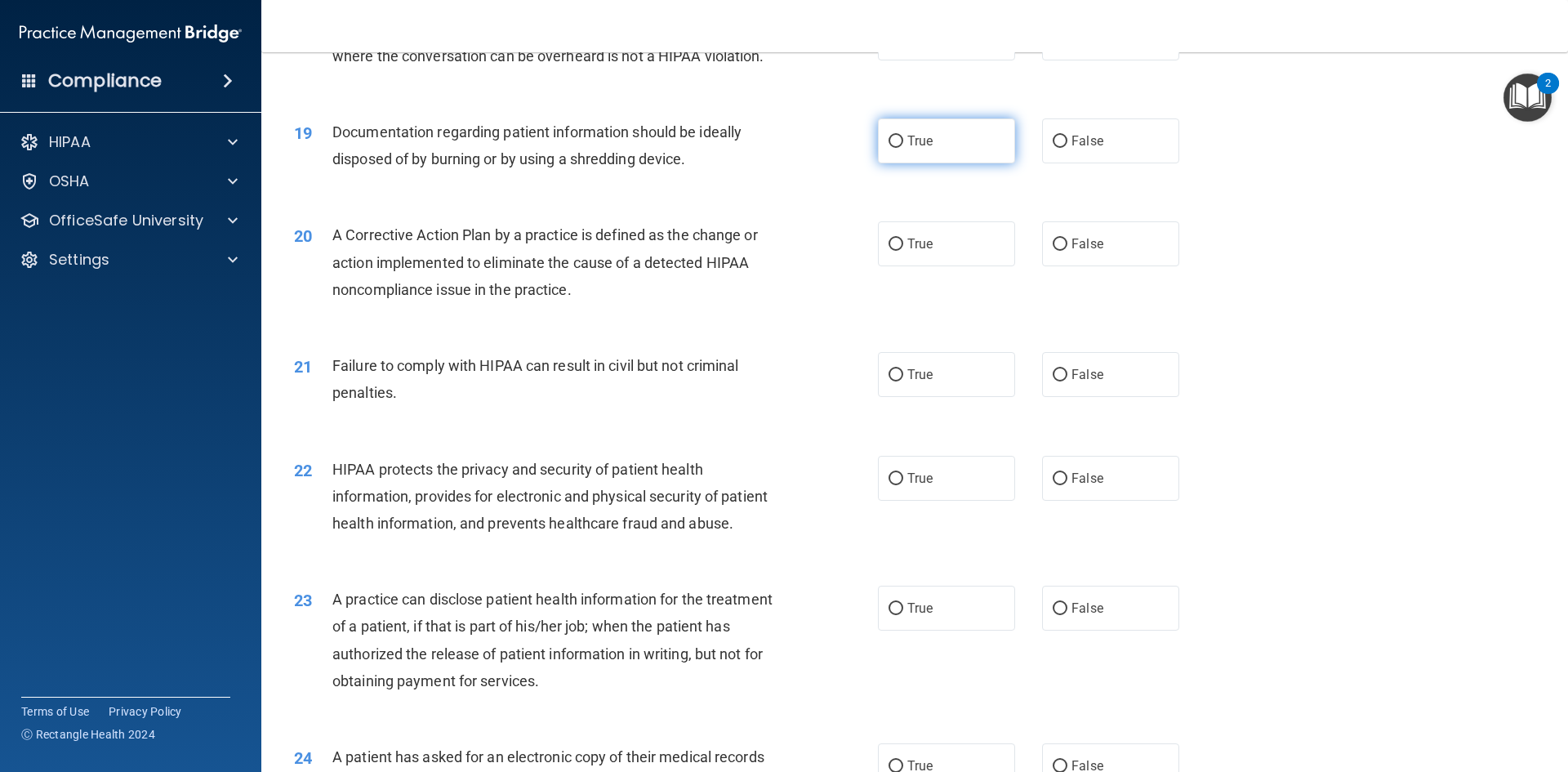
click at [914, 164] on label "True" at bounding box center [947, 141] width 137 height 45
click at [903, 148] on input "True" at bounding box center [896, 142] width 14 height 13
radio input "true"
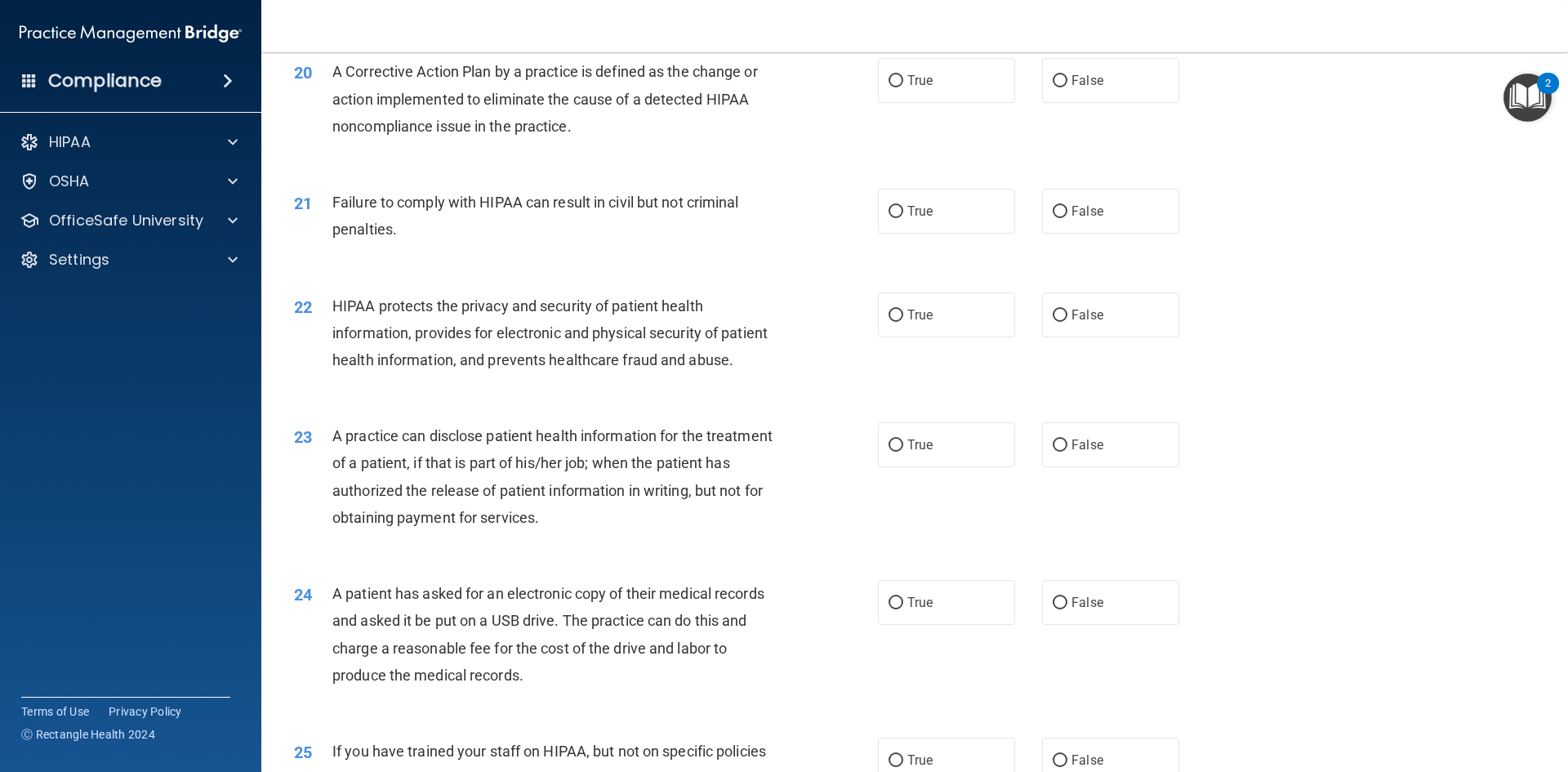
scroll to position [2205, 0]
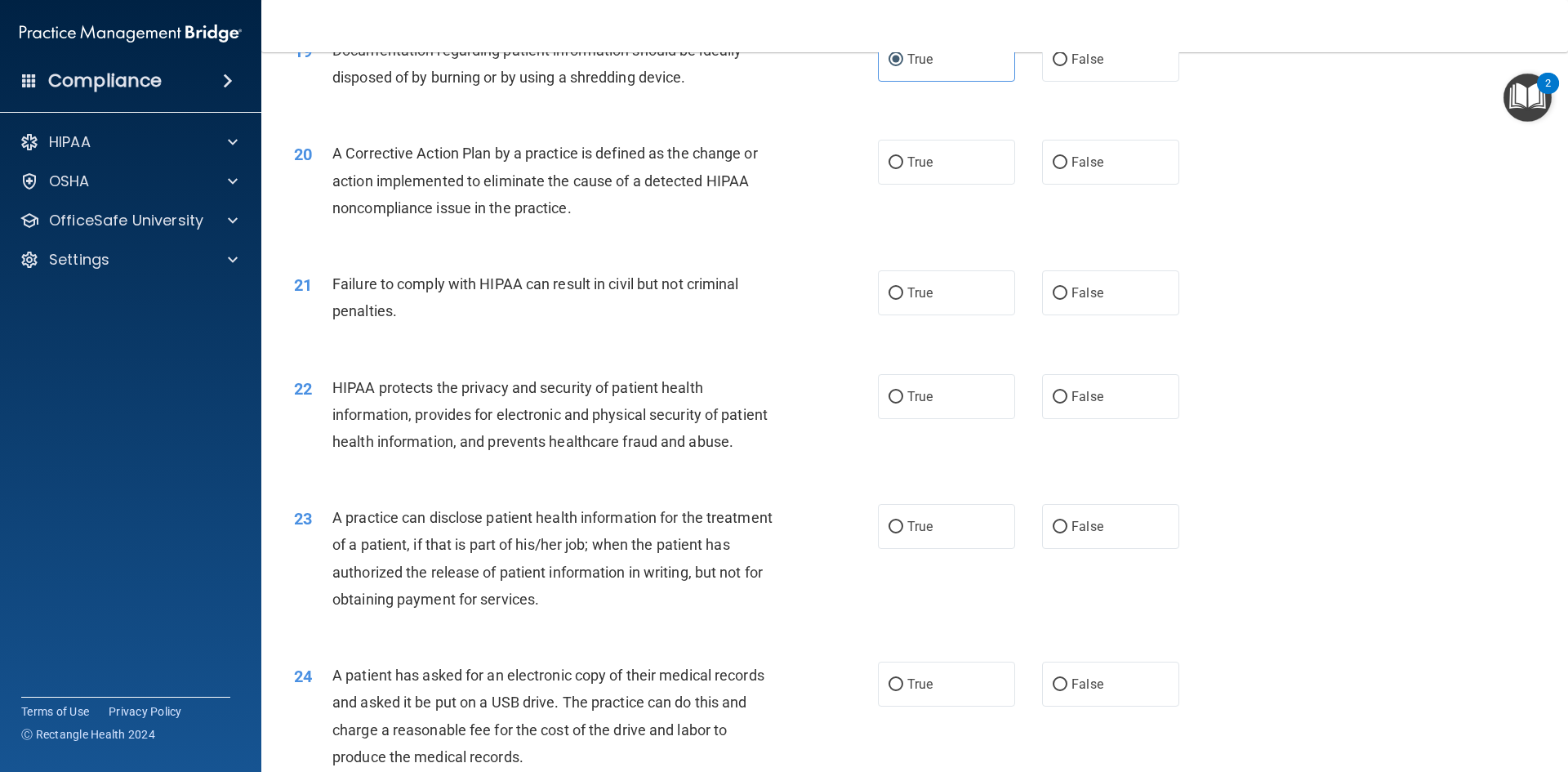
drag, startPoint x: 910, startPoint y: 192, endPoint x: 864, endPoint y: 224, distance: 56.0
click at [909, 170] on span "True" at bounding box center [921, 162] width 25 height 15
click at [903, 169] on input "True" at bounding box center [896, 163] width 14 height 13
radio input "true"
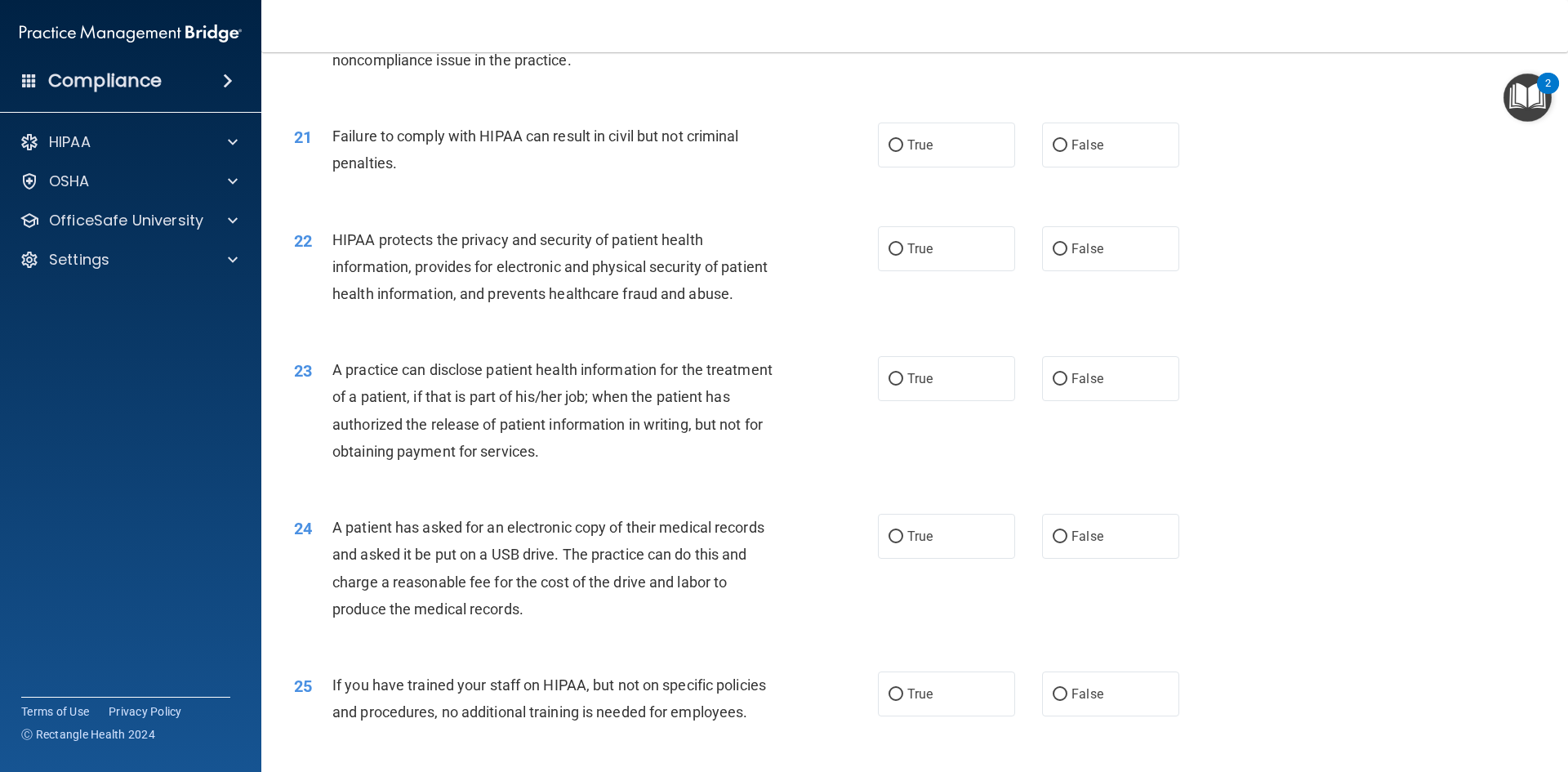
scroll to position [2368, 0]
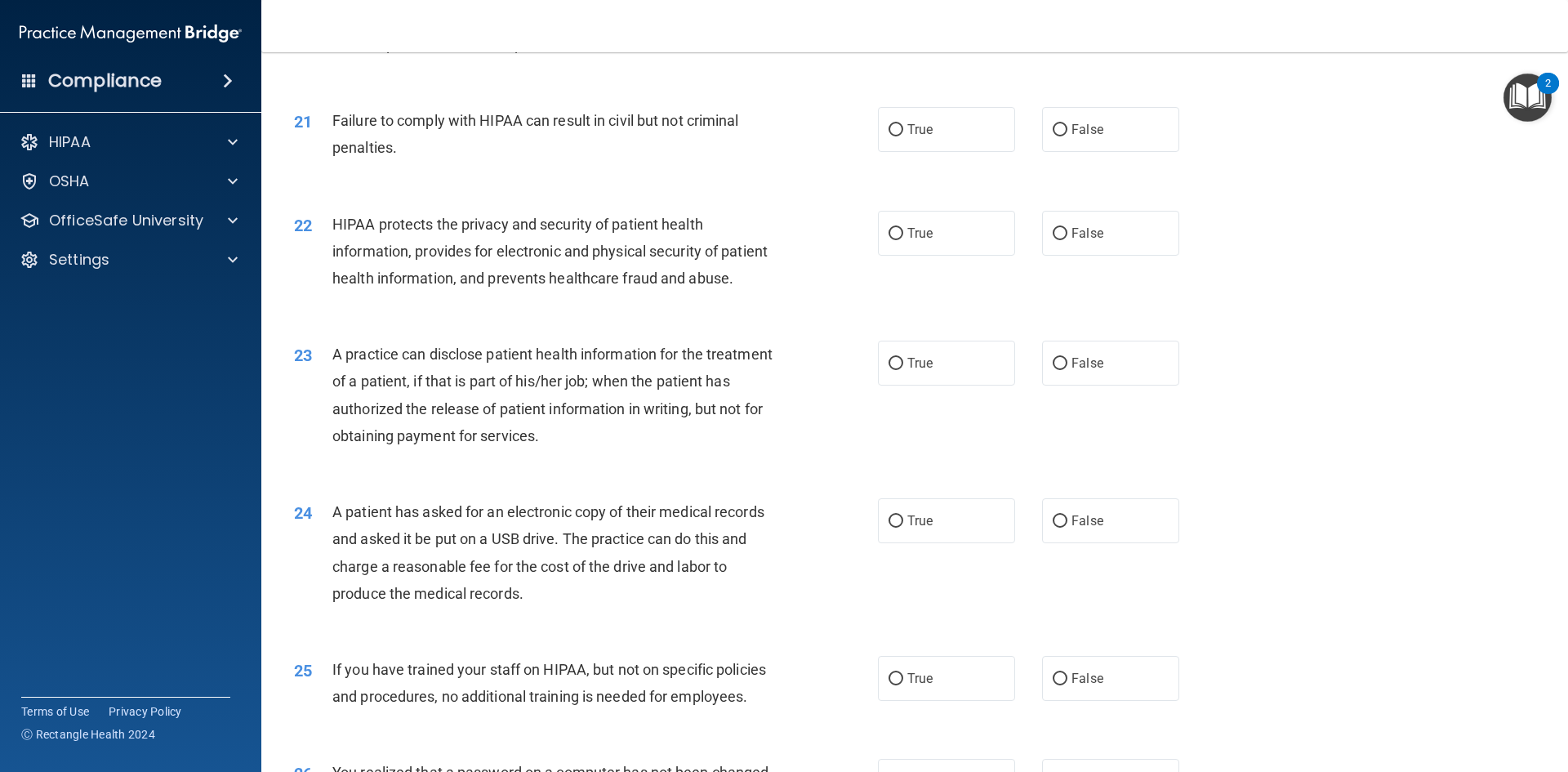
click at [1043, 152] on label "False" at bounding box center [1111, 129] width 137 height 45
click at [1053, 137] on input "False" at bounding box center [1060, 130] width 14 height 13
radio input "true"
click at [892, 240] on input "True" at bounding box center [896, 234] width 14 height 13
radio input "true"
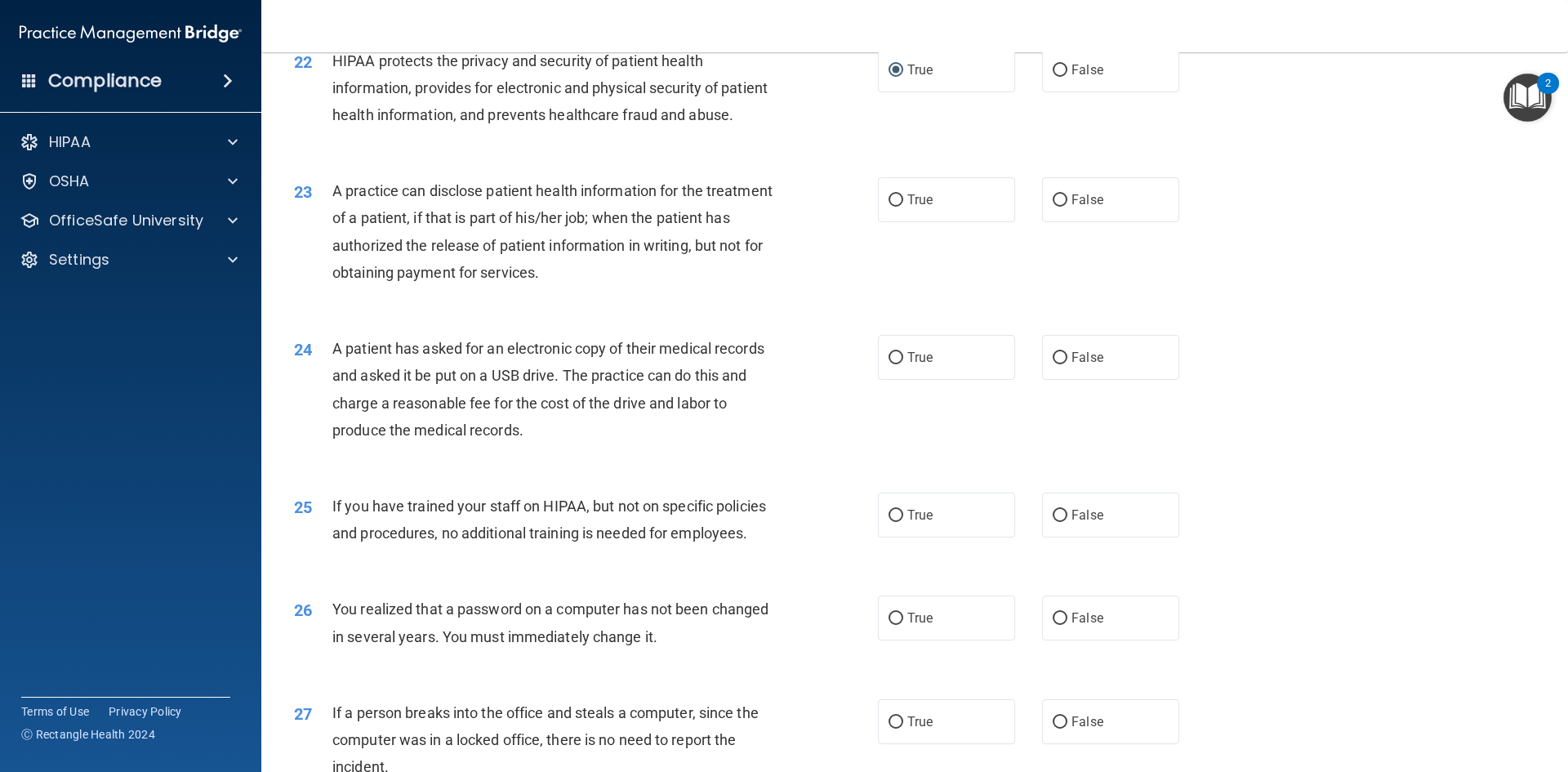
scroll to position [2613, 0]
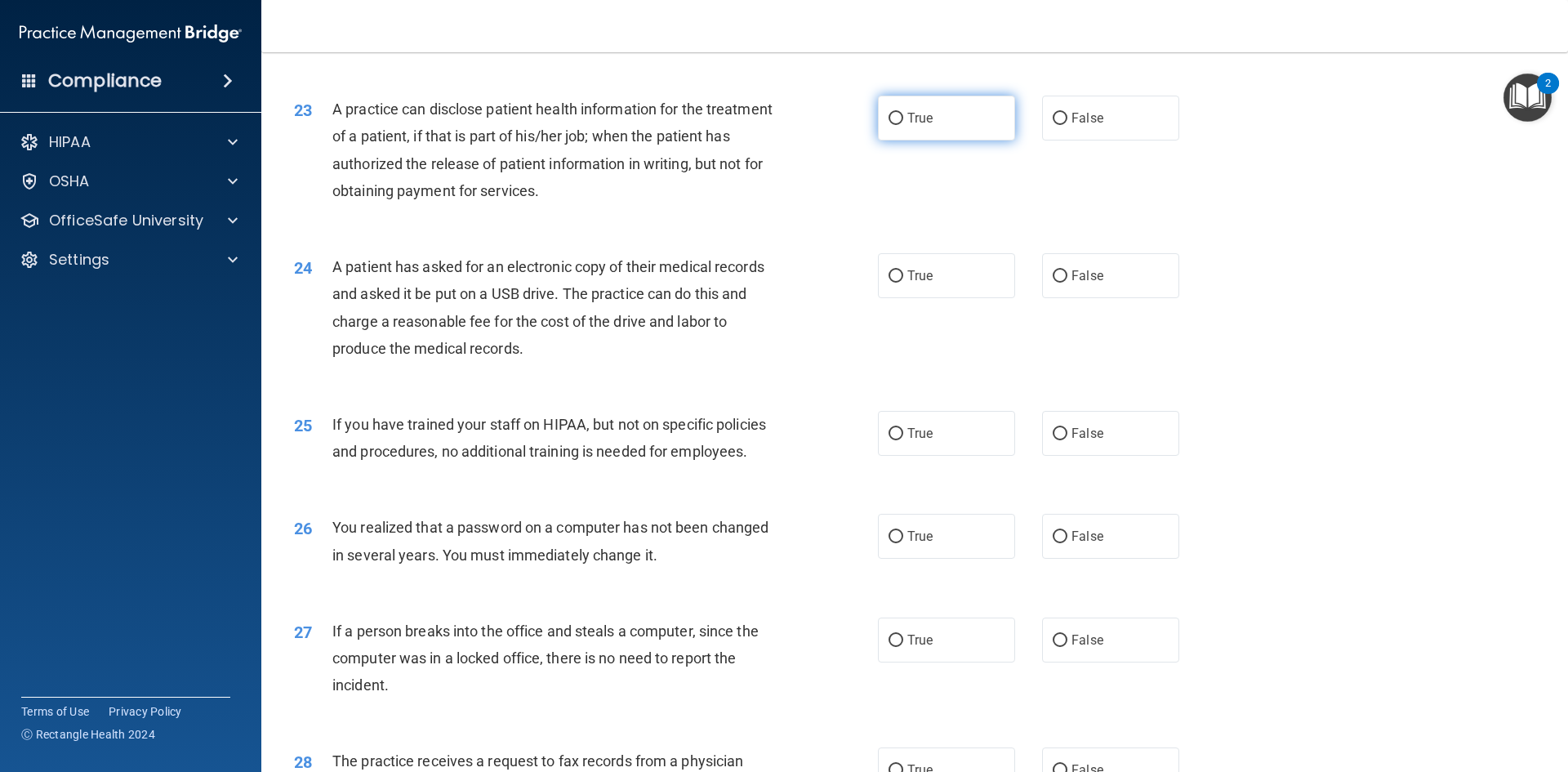
click at [908, 126] on span "True" at bounding box center [921, 118] width 25 height 15
click at [902, 125] on input "True" at bounding box center [896, 119] width 14 height 13
radio input "true"
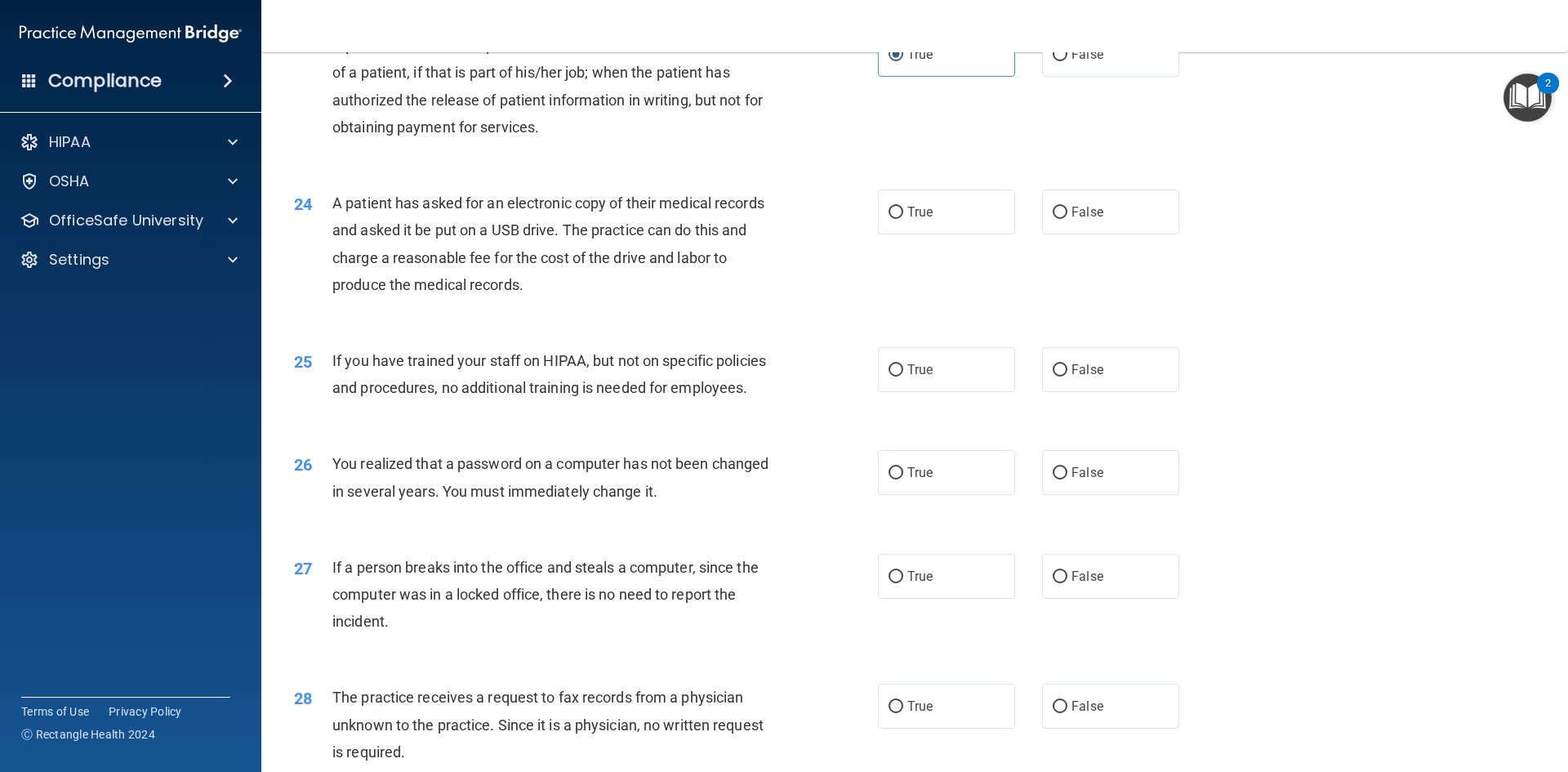
scroll to position [2776, 0]
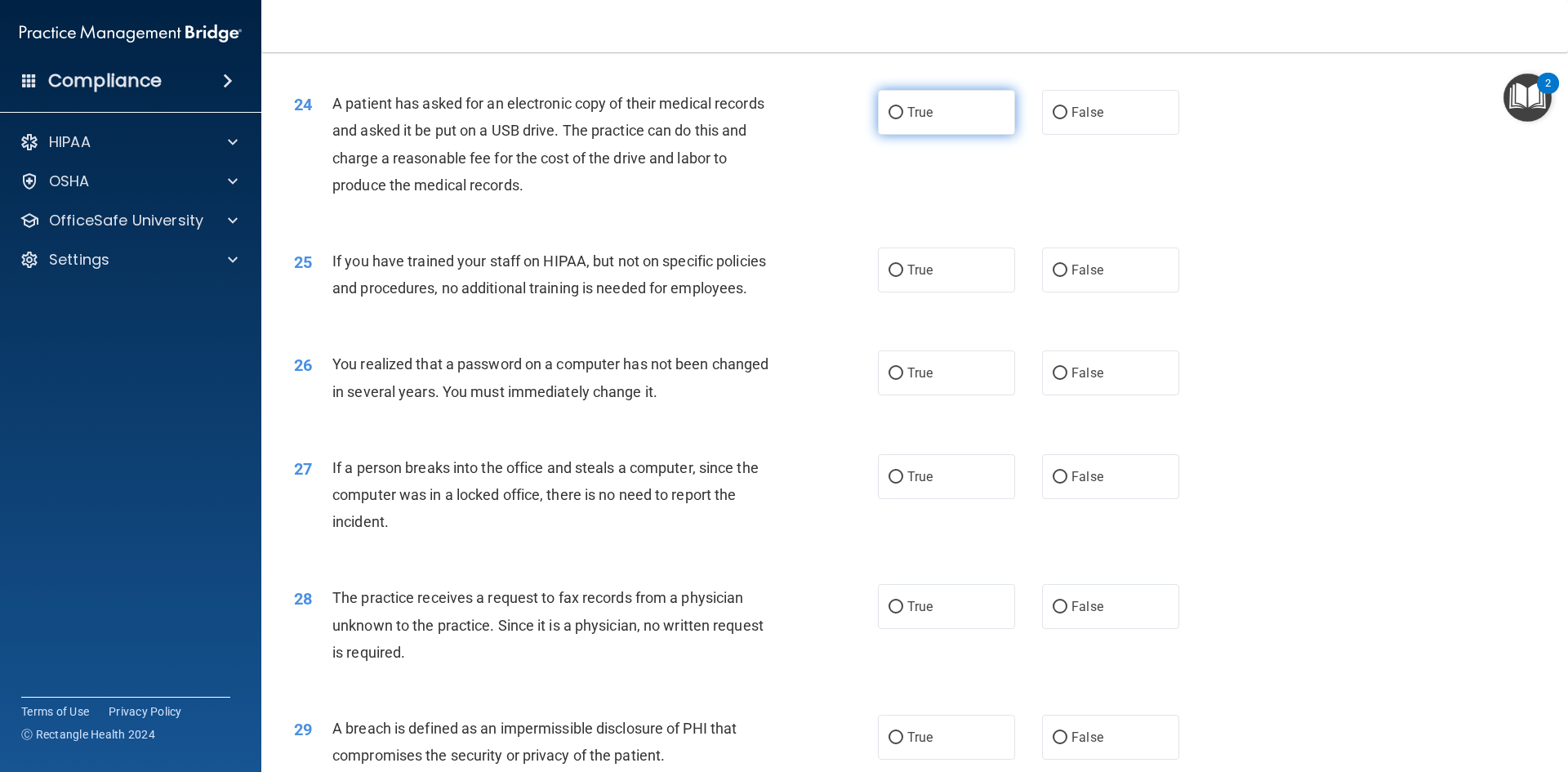
click at [946, 135] on label "True" at bounding box center [947, 112] width 137 height 45
click at [903, 119] on input "True" at bounding box center [896, 113] width 14 height 13
radio input "true"
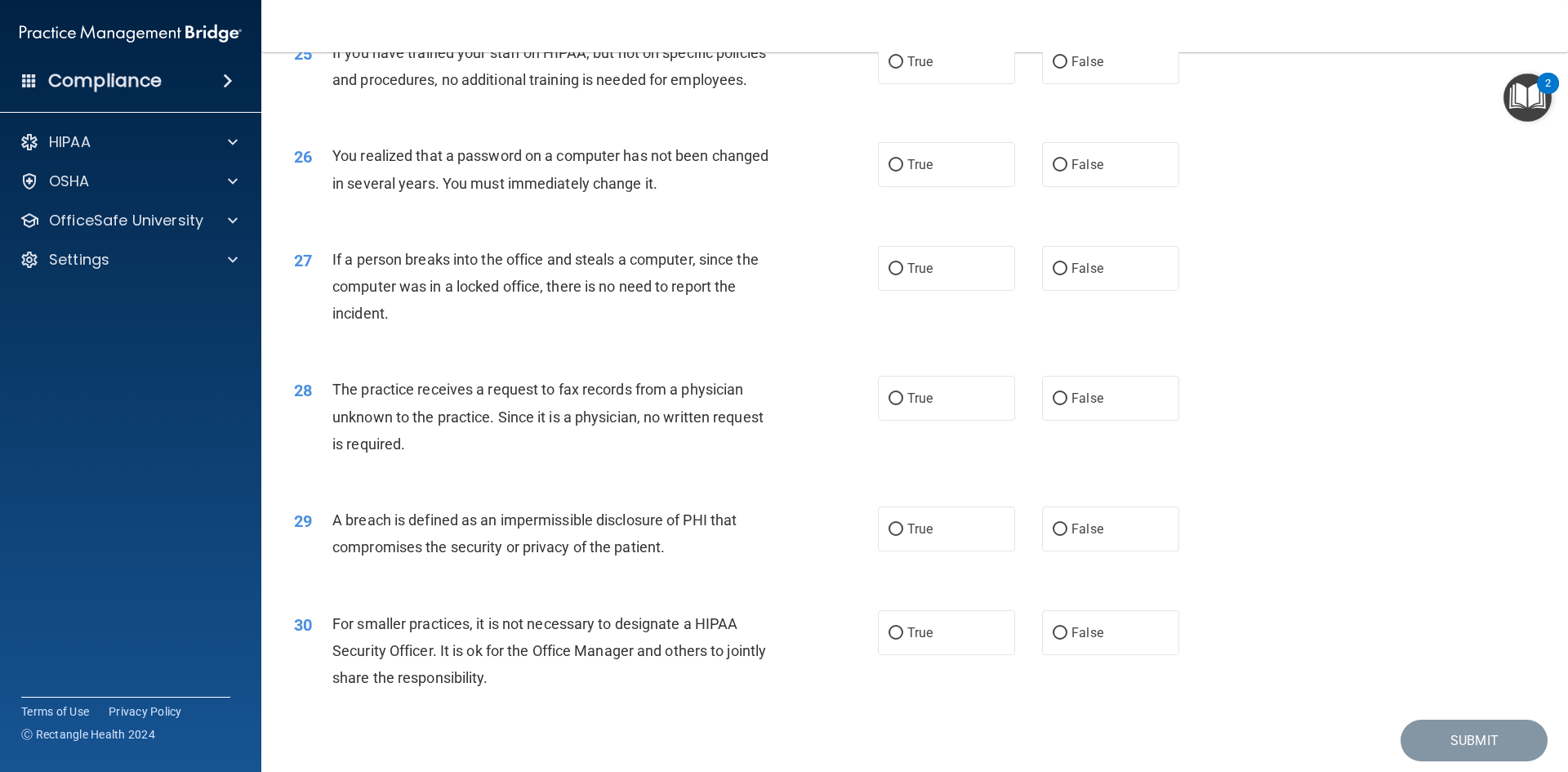
scroll to position [3021, 0]
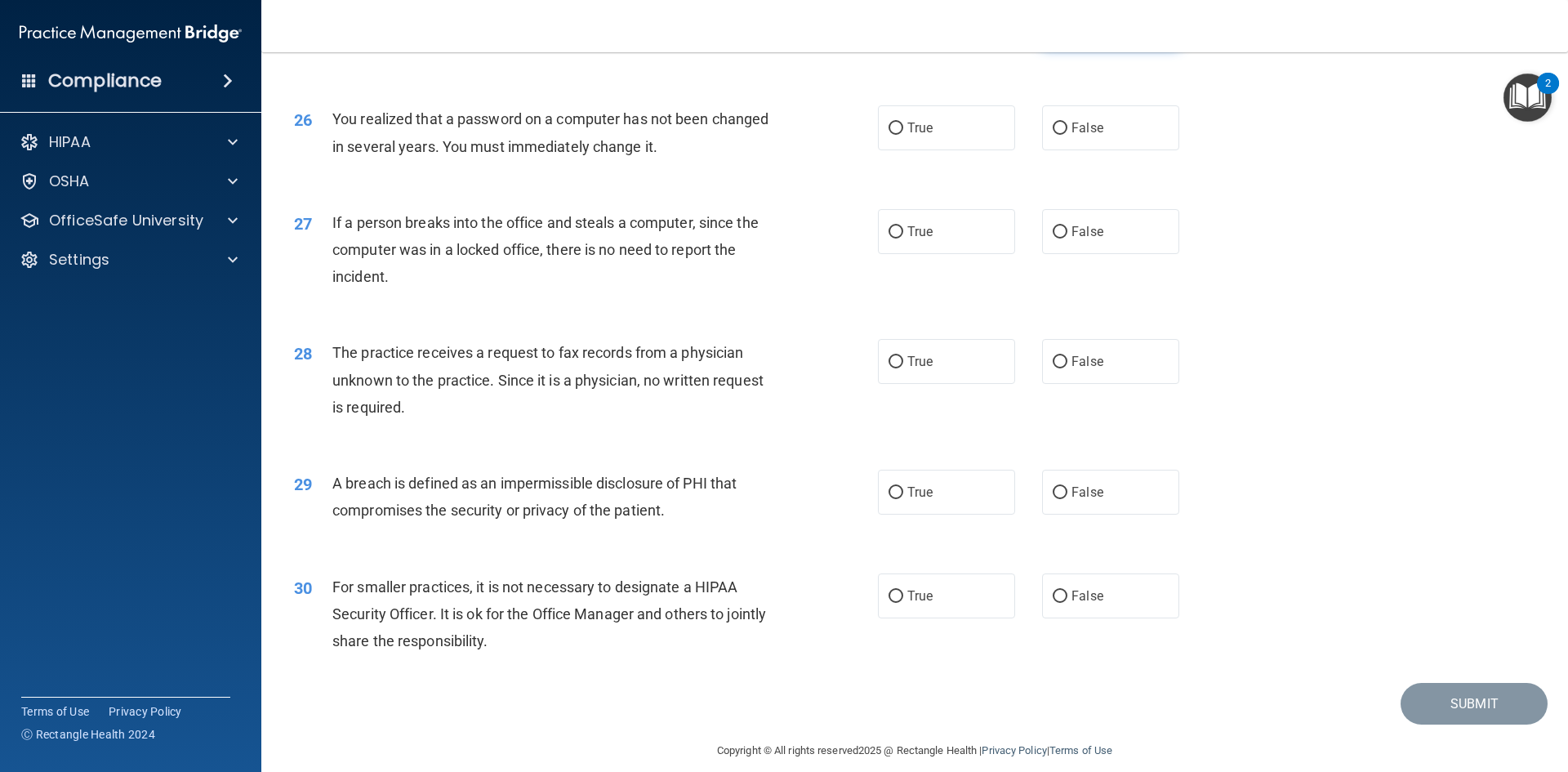
drag, startPoint x: 1069, startPoint y: 87, endPoint x: 1062, endPoint y: 96, distance: 11.4
click at [1068, 47] on label "False" at bounding box center [1111, 25] width 137 height 45
click at [927, 136] on span "True" at bounding box center [921, 127] width 25 height 15
click at [892, 135] on input "True" at bounding box center [896, 129] width 14 height 13
radio input "true"
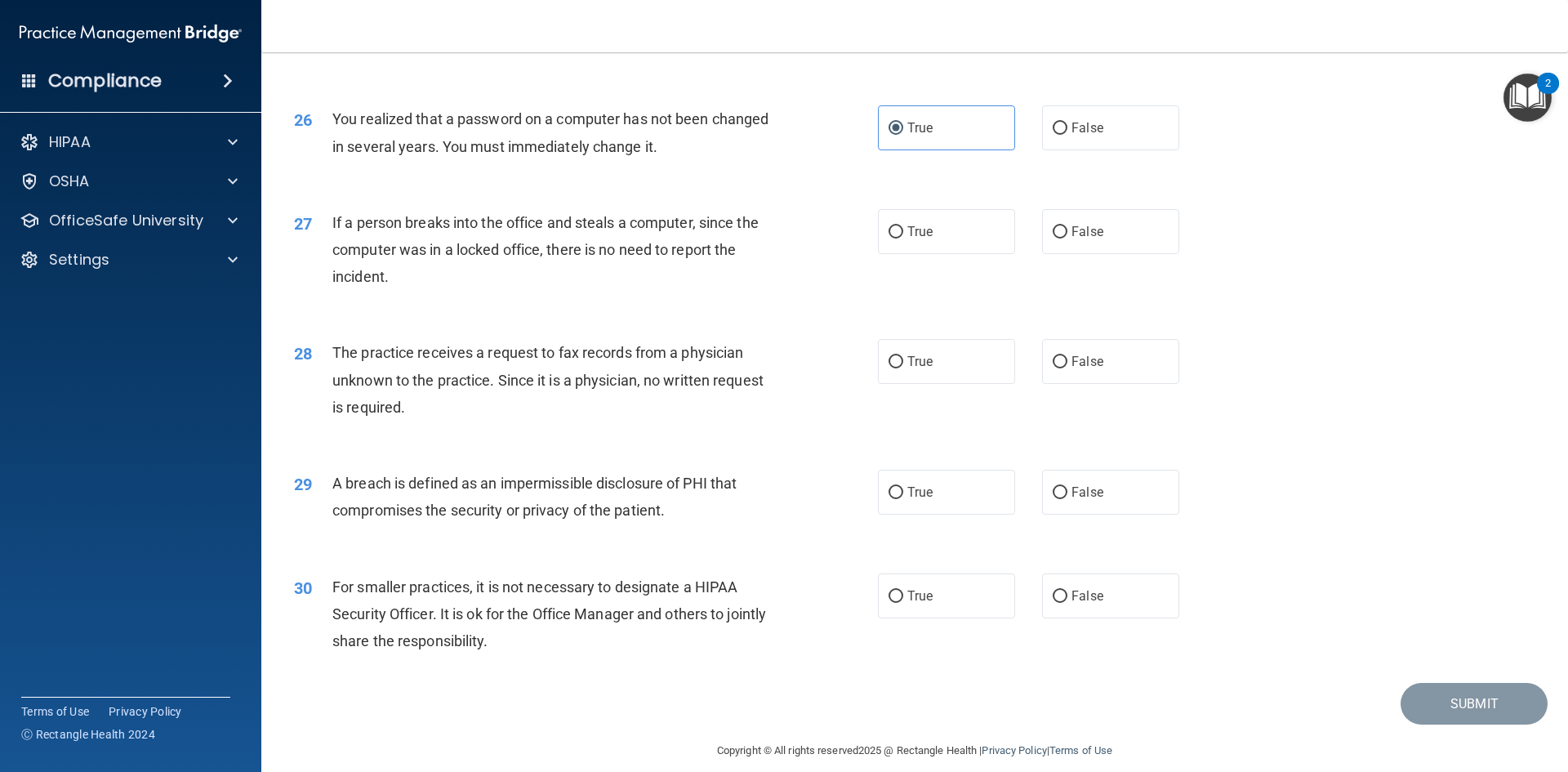
click at [819, 292] on div "27 If a person breaks into the office and steals a computer, since the computer…" at bounding box center [586, 253] width 633 height 89
click at [915, 240] on span "True" at bounding box center [921, 231] width 25 height 15
click at [903, 239] on input "True" at bounding box center [896, 232] width 14 height 13
radio input "true"
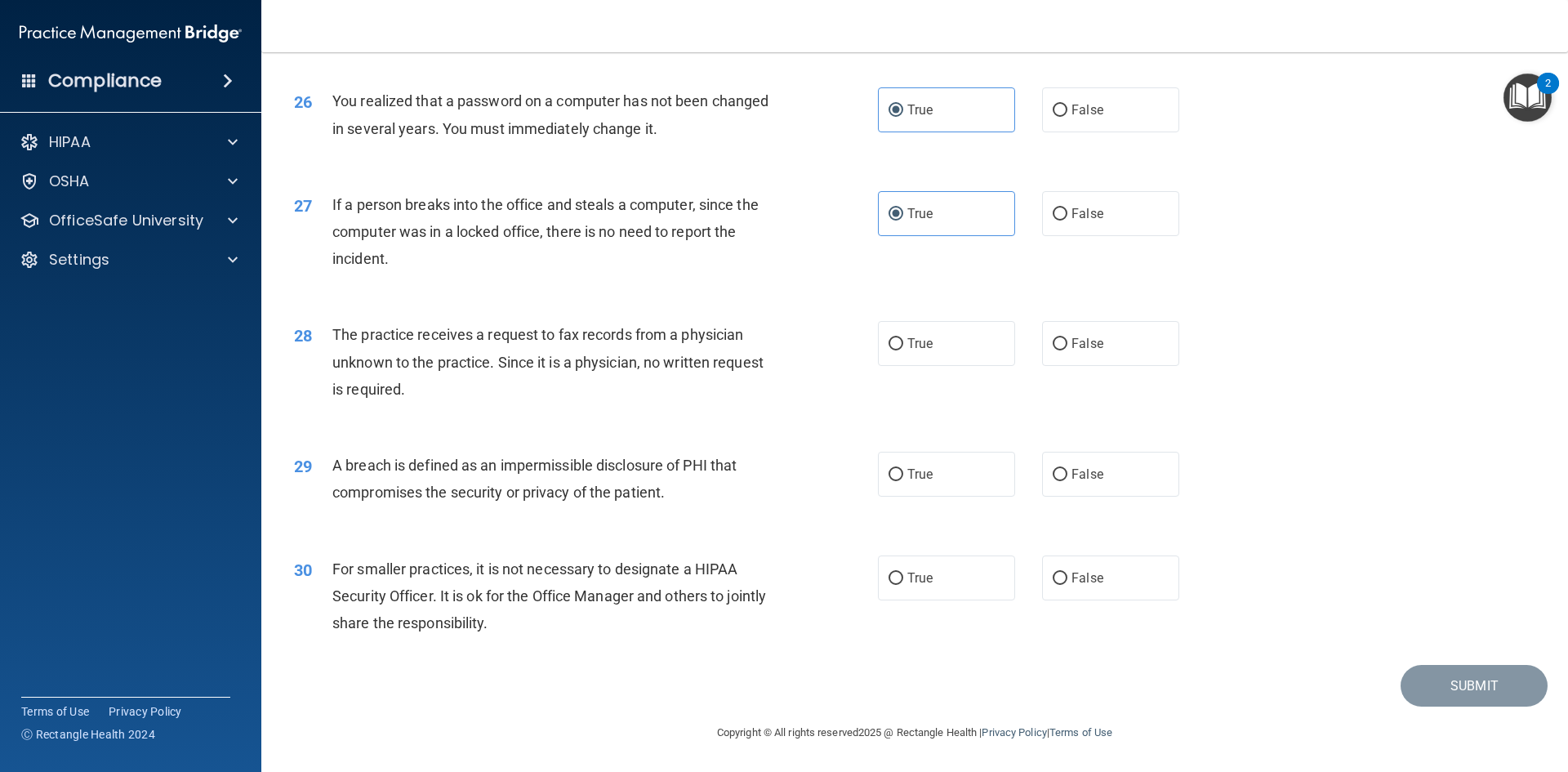
scroll to position [3093, 0]
click at [1072, 348] on span "False" at bounding box center [1087, 343] width 32 height 15
click at [1067, 348] on input "False" at bounding box center [1060, 344] width 14 height 13
radio input "true"
click at [893, 469] on label "True" at bounding box center [947, 475] width 137 height 45
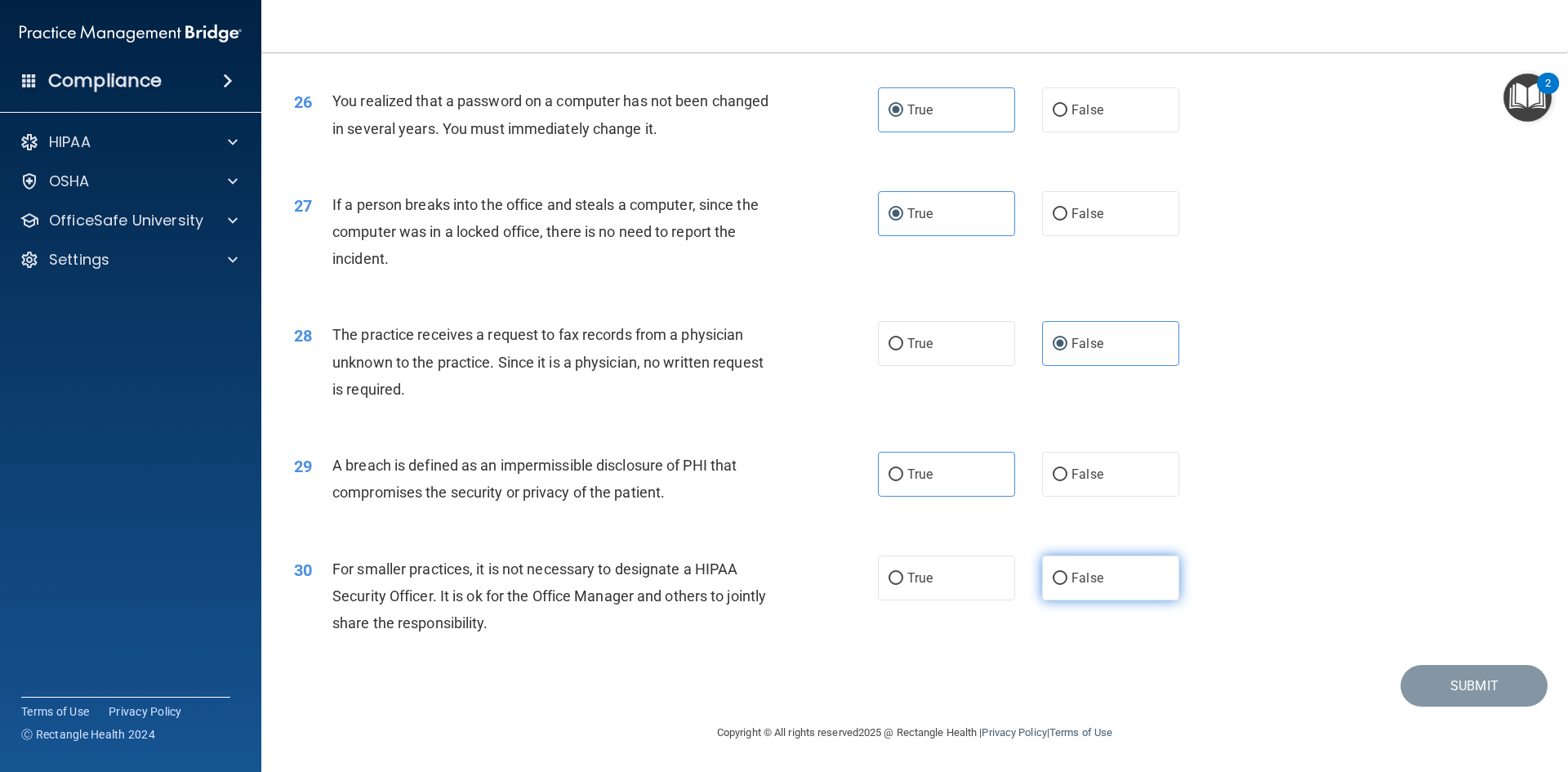
click at [1061, 579] on label "False" at bounding box center [1111, 578] width 137 height 45
click at [1061, 579] on input "False" at bounding box center [1060, 579] width 14 height 13
radio input "true"
drag, startPoint x: 930, startPoint y: 475, endPoint x: 1000, endPoint y: 503, distance: 75.4
click at [932, 475] on label "True" at bounding box center [947, 475] width 137 height 45
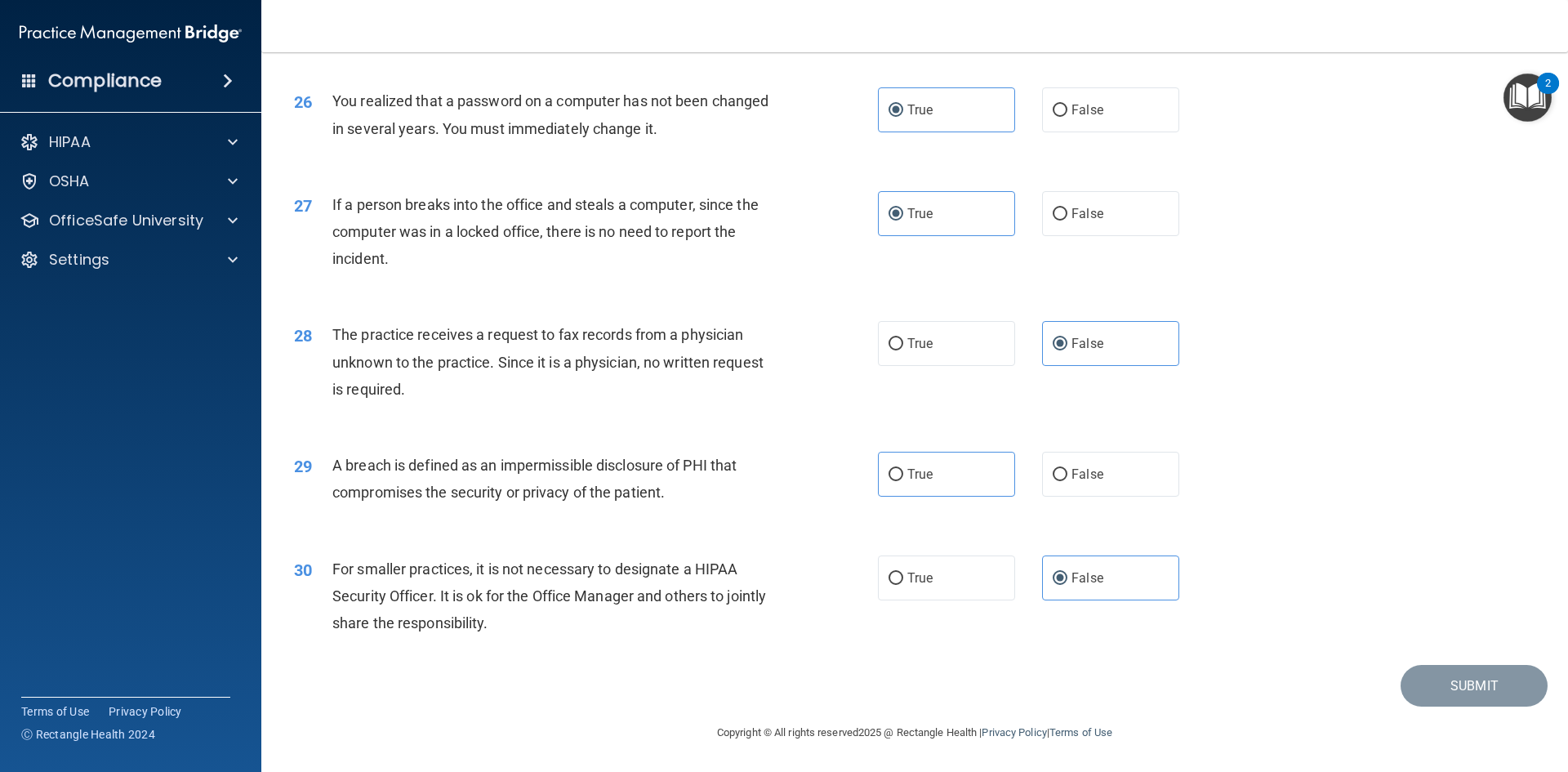
click at [903, 475] on input "True" at bounding box center [896, 475] width 14 height 13
radio input "true"
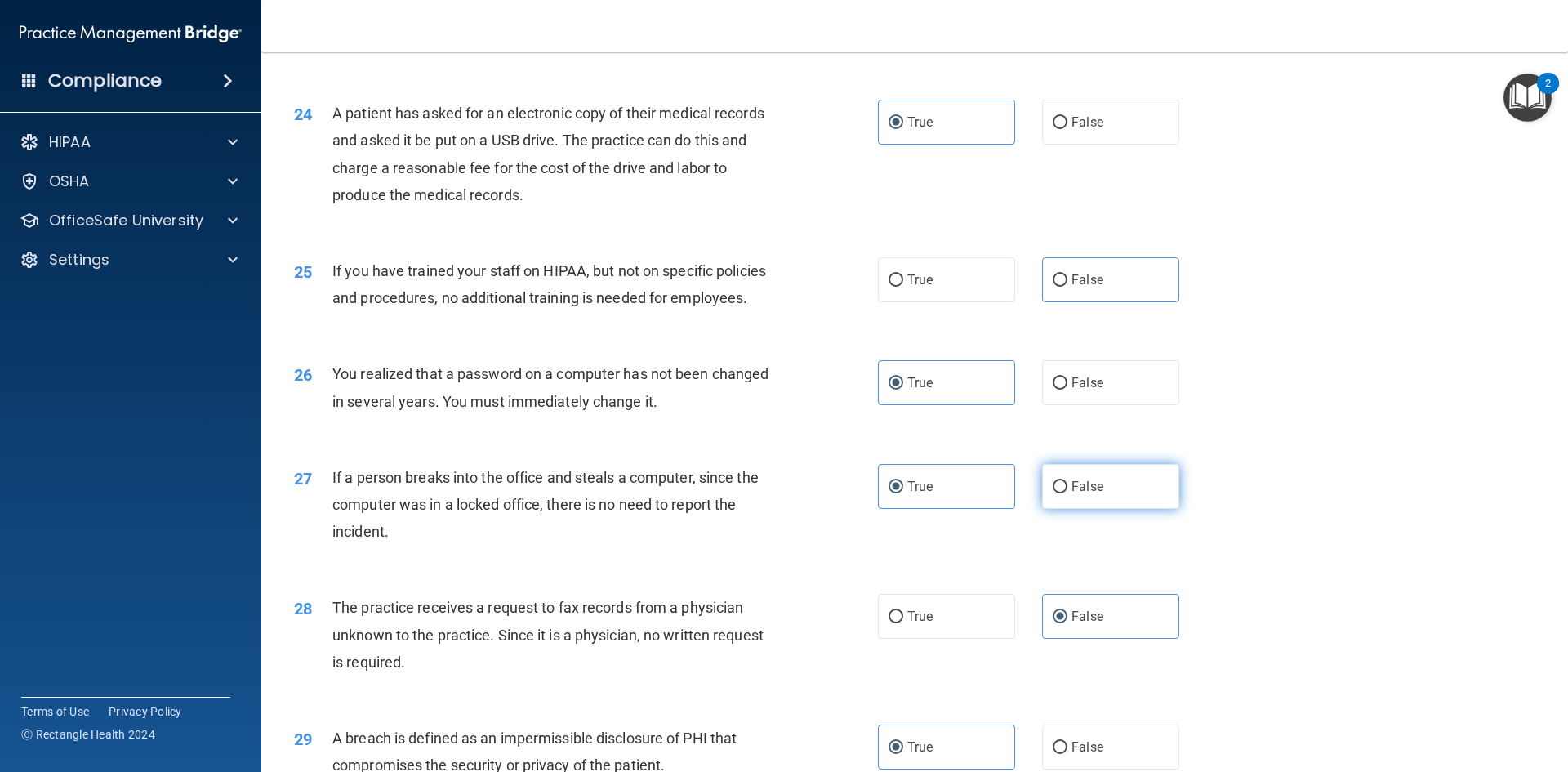
scroll to position [2603, 0]
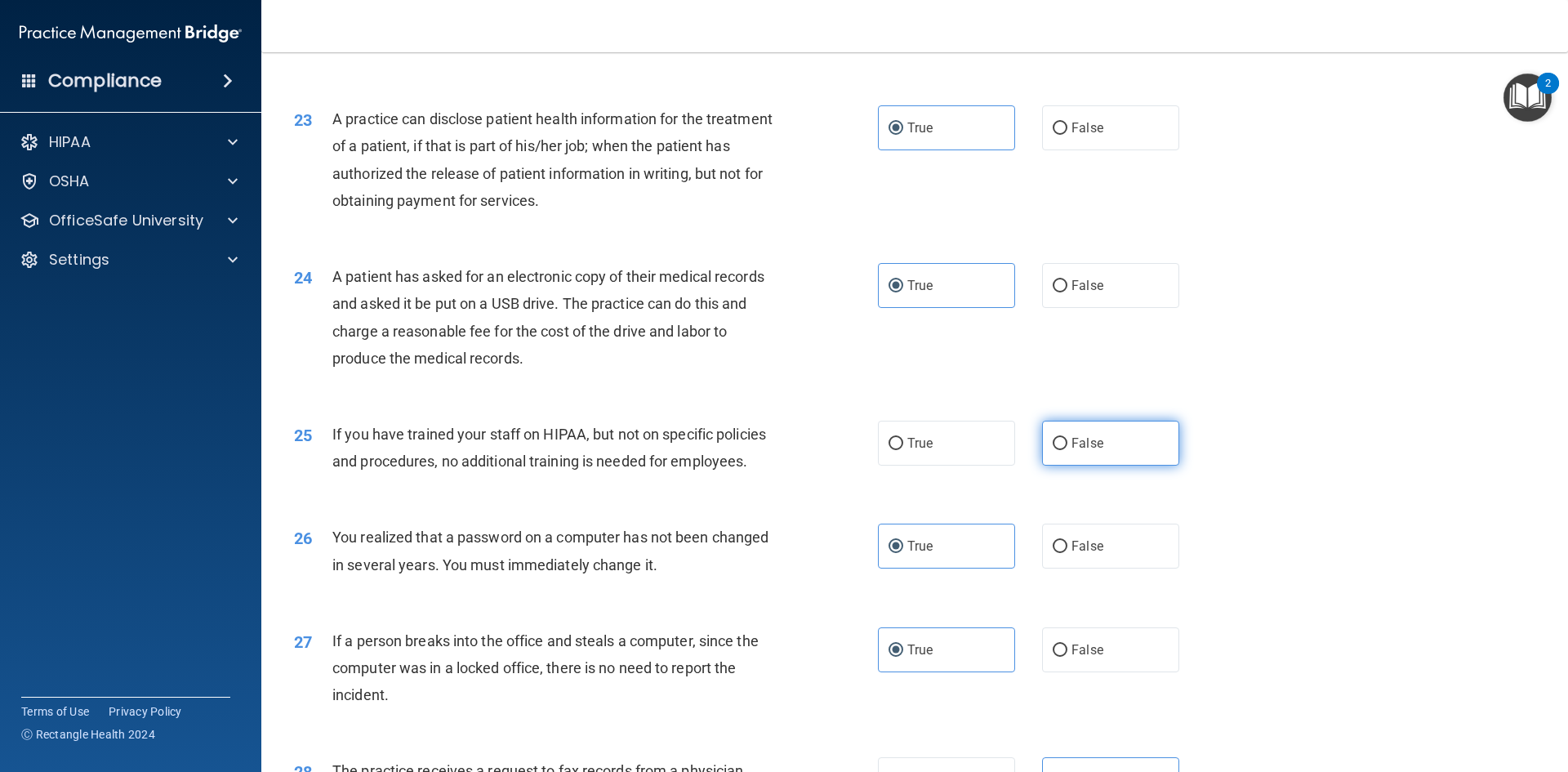
click at [1125, 466] on label "False" at bounding box center [1111, 443] width 137 height 45
click at [1068, 450] on input "False" at bounding box center [1060, 444] width 14 height 13
radio input "true"
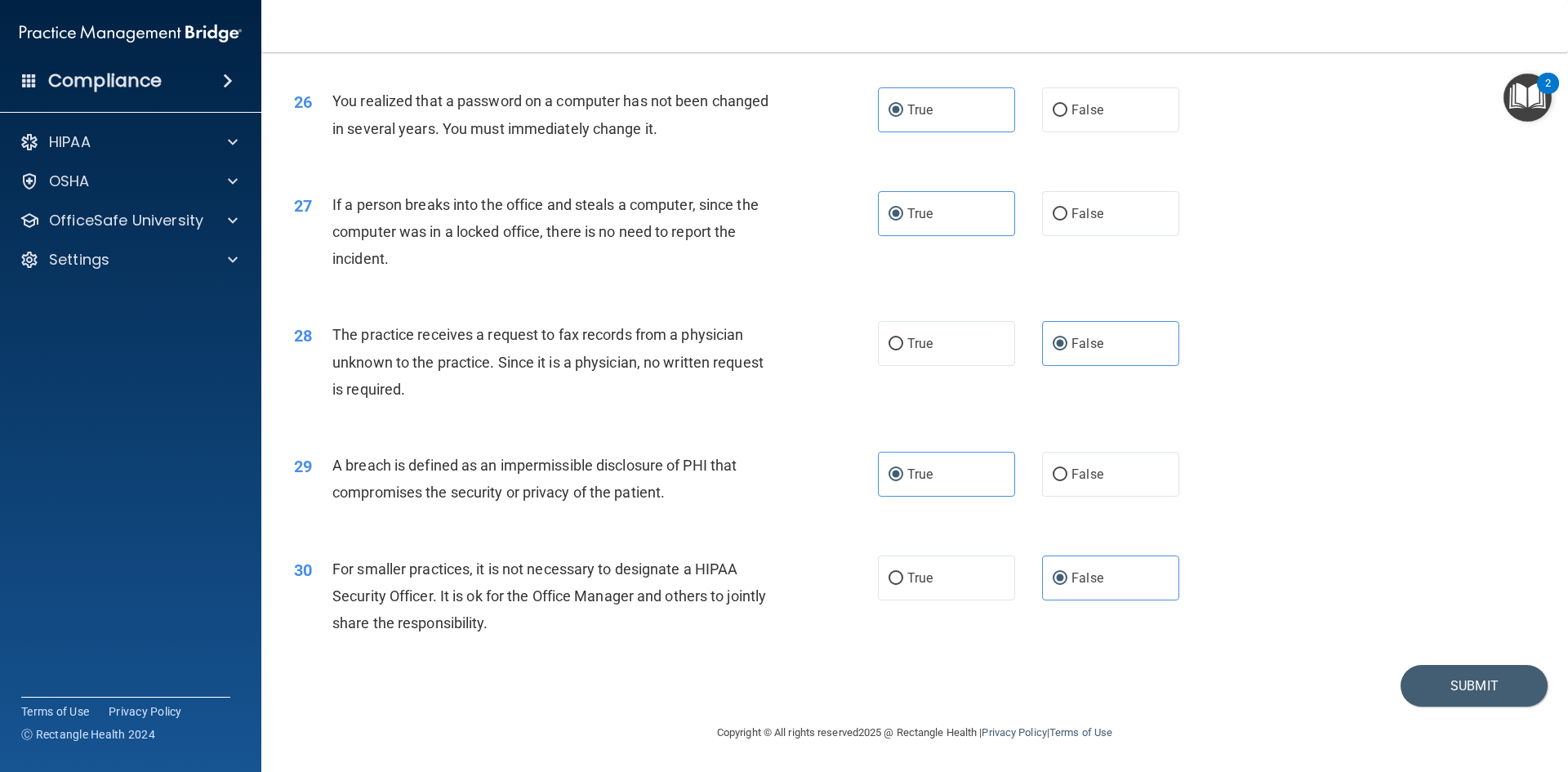
scroll to position [3093, 0]
click at [1441, 689] on button "Submit" at bounding box center [1474, 685] width 147 height 42
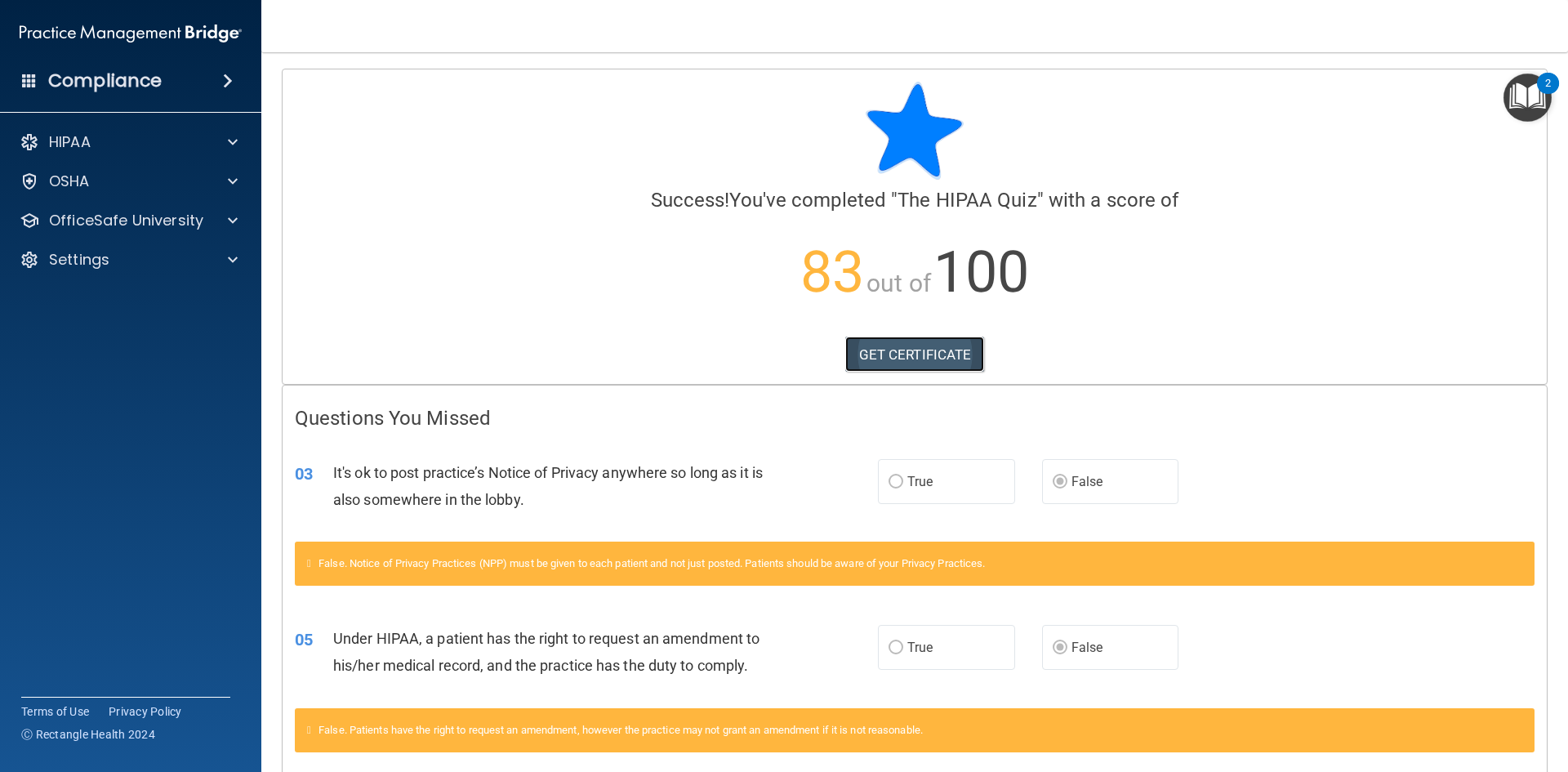
click at [872, 363] on link "GET CERTIFICATE" at bounding box center [915, 354] width 139 height 36
click at [232, 223] on span at bounding box center [232, 221] width 10 height 20
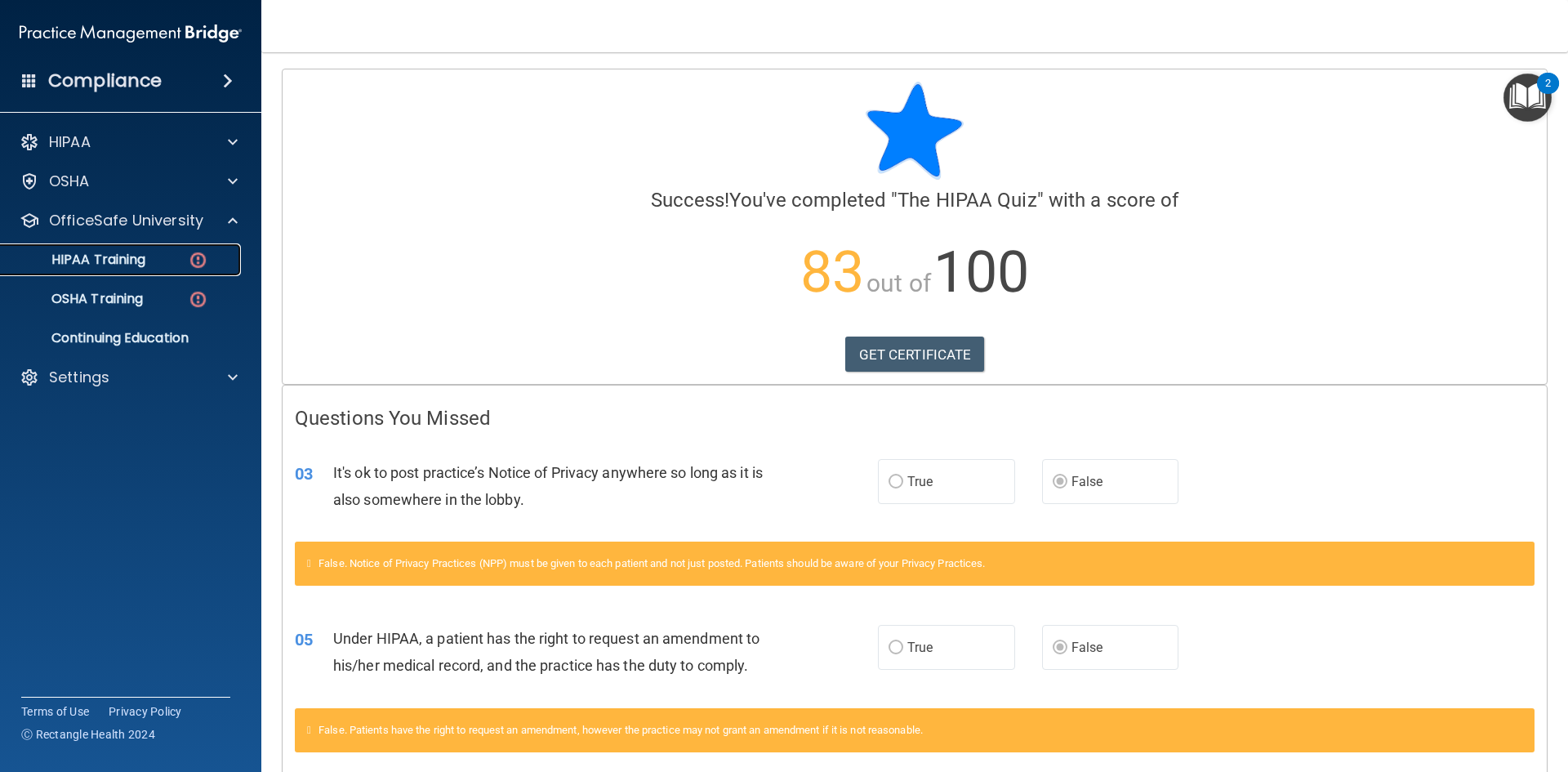
click at [139, 258] on p "HIPAA Training" at bounding box center [78, 259] width 135 height 16
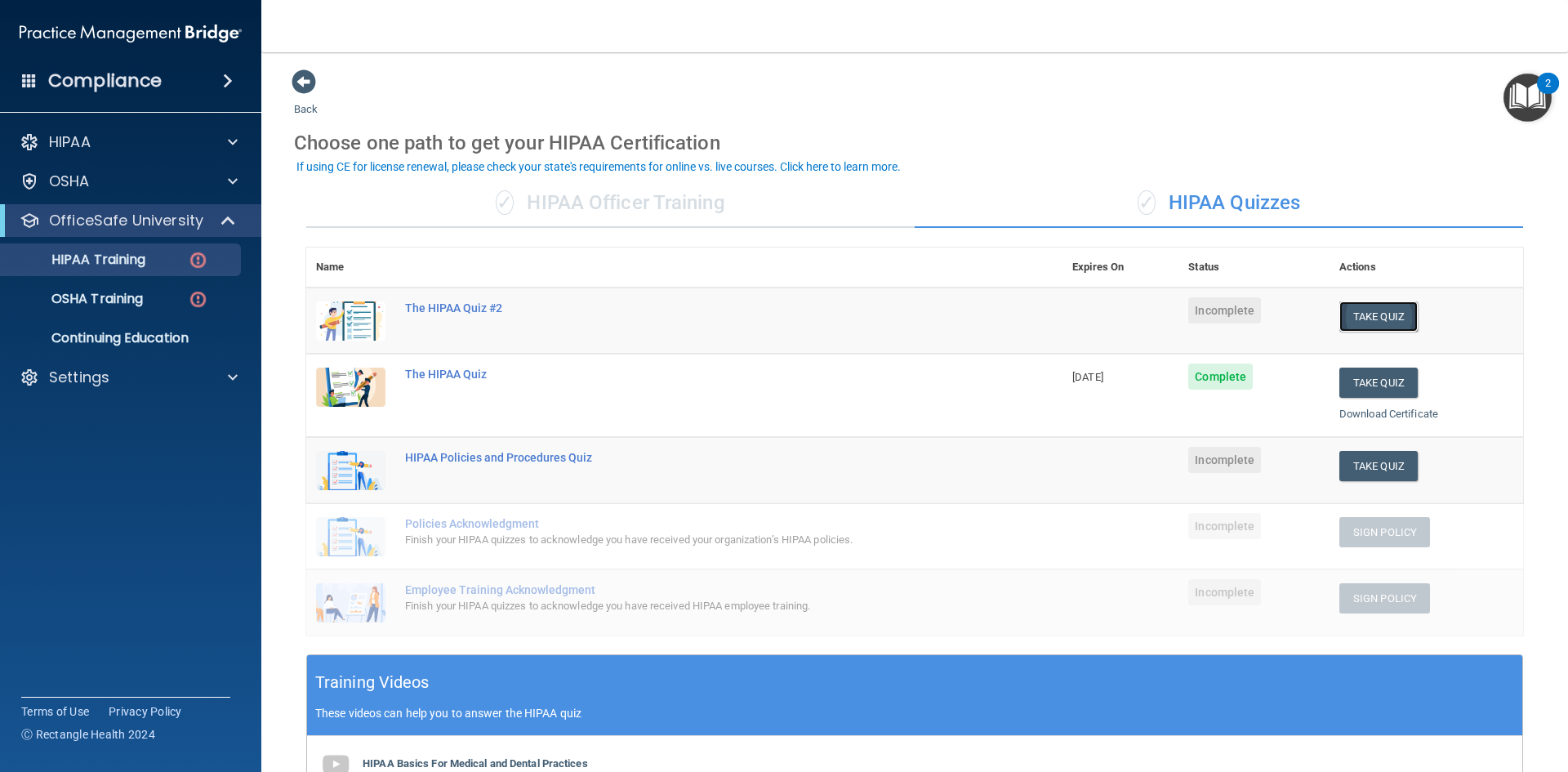
click at [1367, 315] on button "Take Quiz" at bounding box center [1379, 315] width 79 height 30
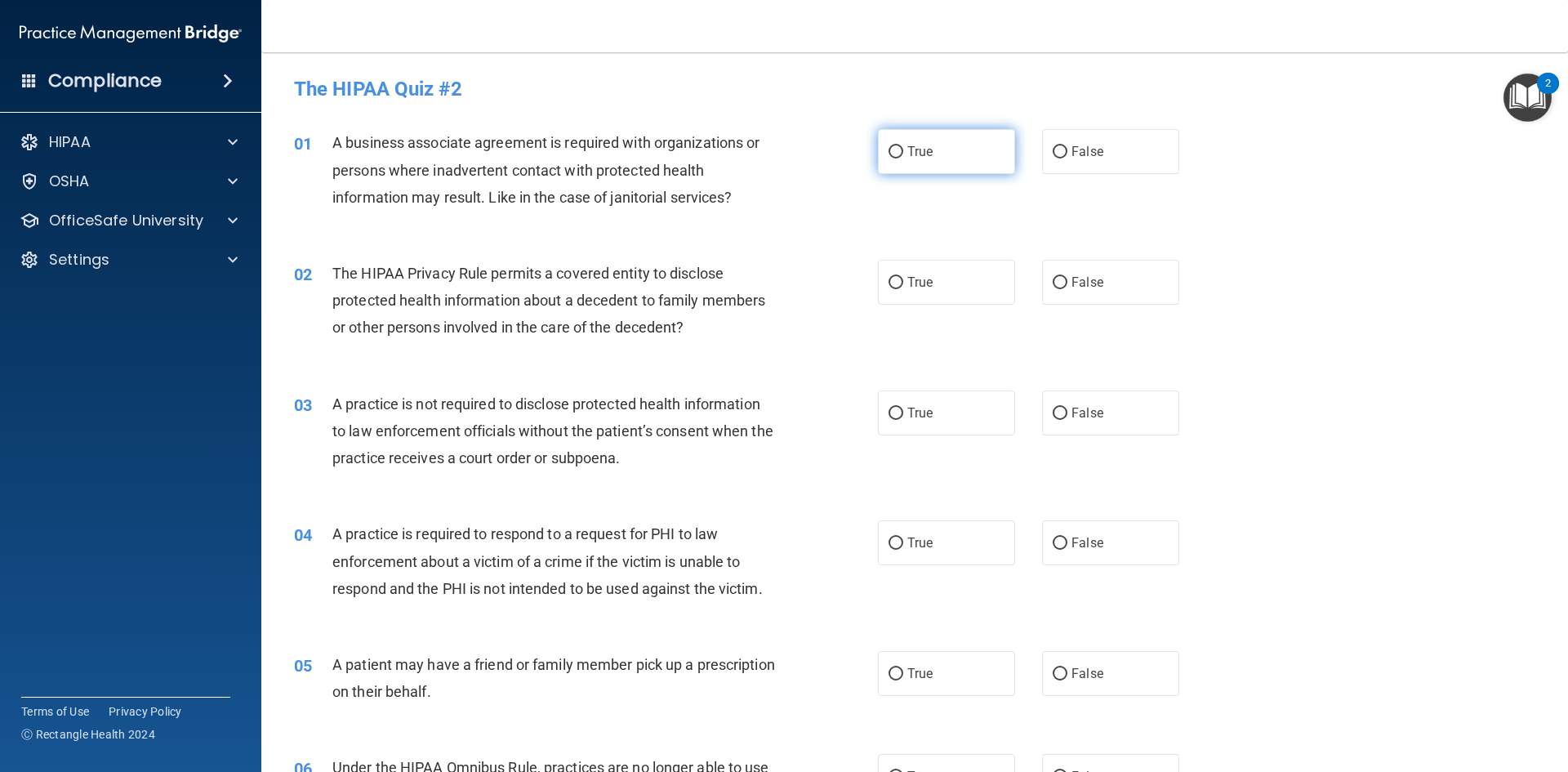
click at [910, 155] on span "True" at bounding box center [921, 151] width 25 height 15
click at [903, 155] on input "True" at bounding box center [896, 153] width 14 height 13
radio input "true"
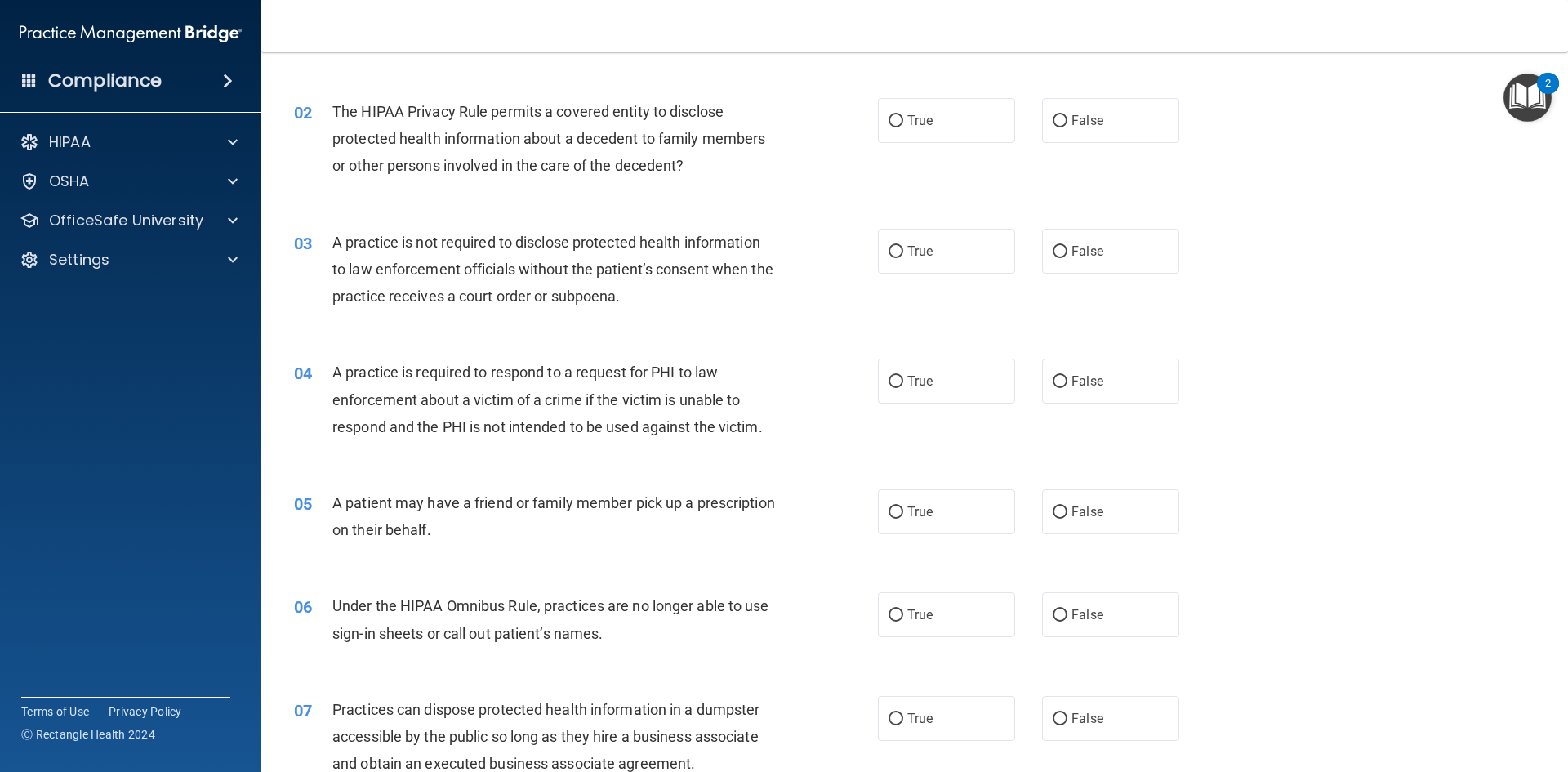
scroll to position [164, 0]
click at [1079, 133] on label "False" at bounding box center [1111, 119] width 137 height 45
click at [1068, 126] on input "False" at bounding box center [1060, 120] width 14 height 13
radio input "true"
click at [1091, 265] on label "False" at bounding box center [1111, 249] width 137 height 45
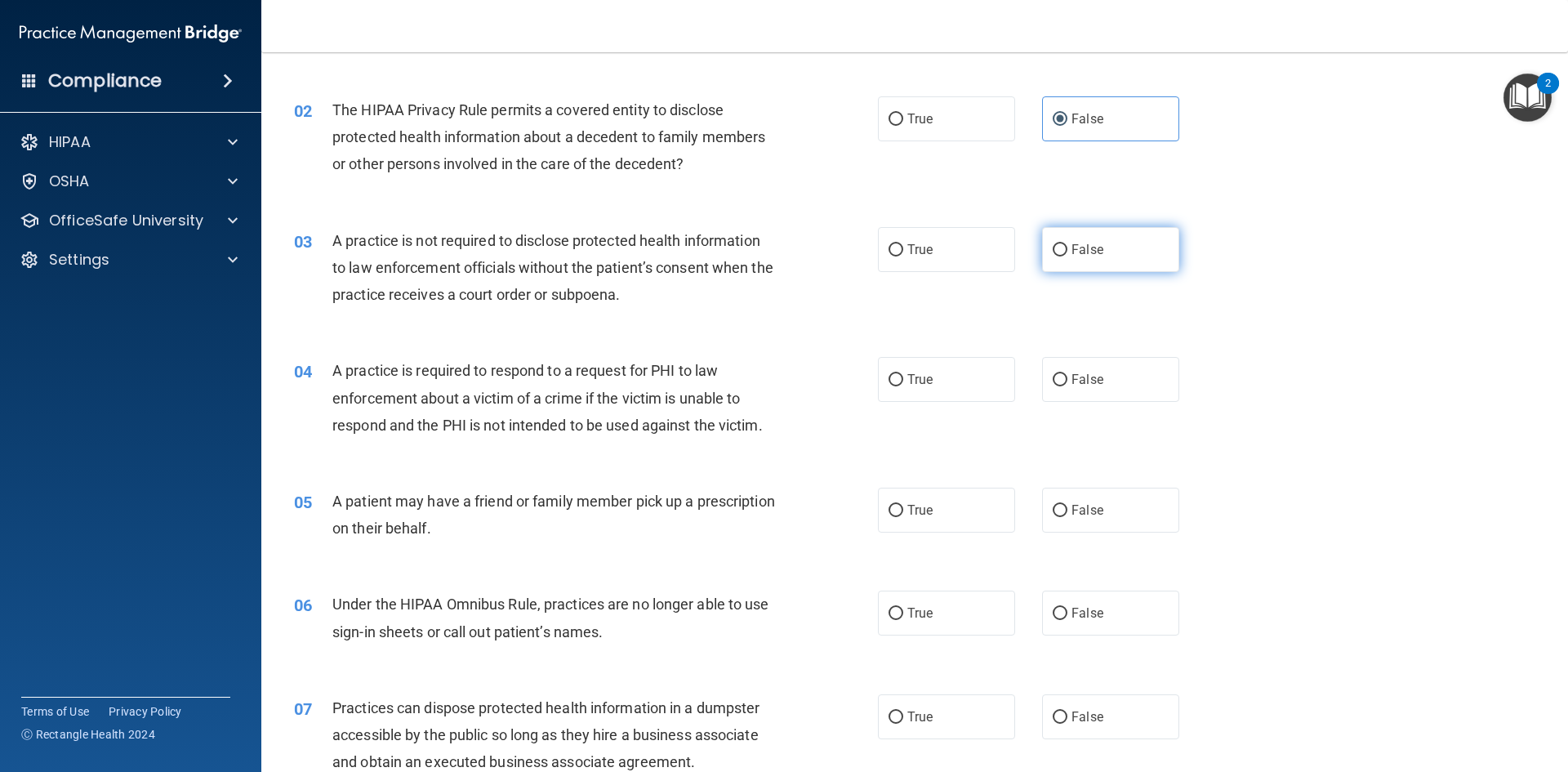
click at [1068, 257] on input "False" at bounding box center [1060, 250] width 14 height 13
radio input "true"
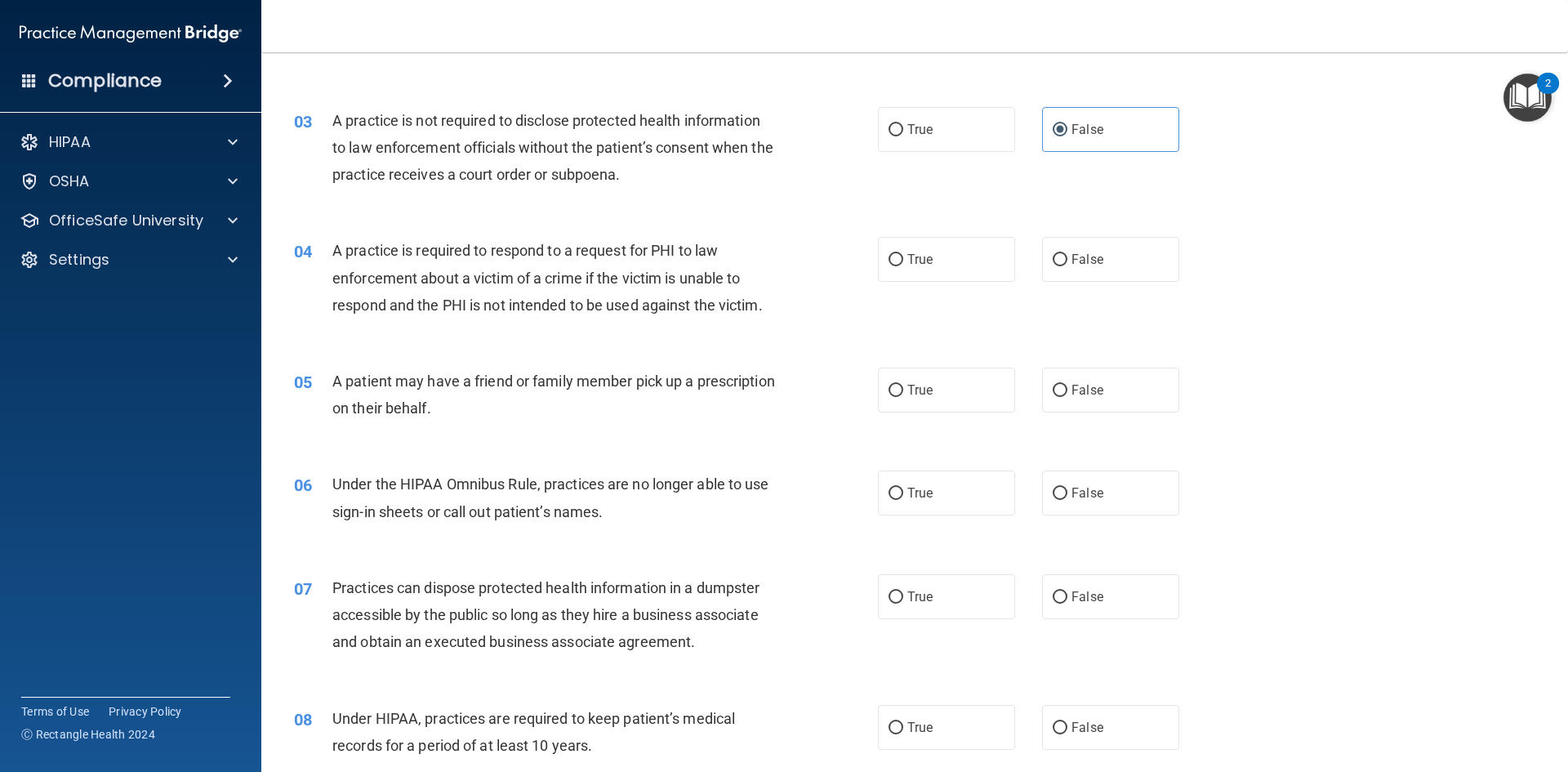
scroll to position [326, 0]
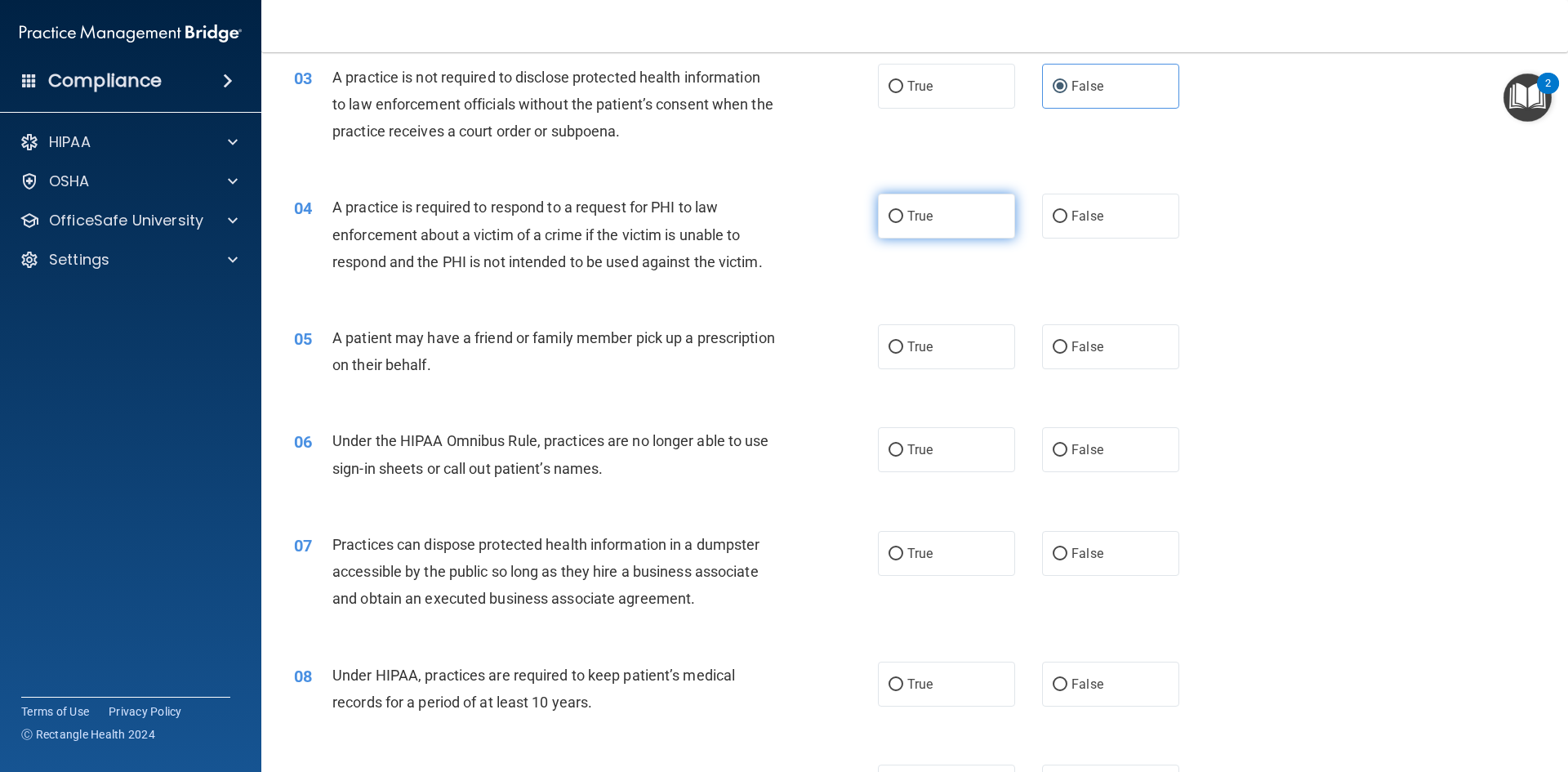
click at [894, 219] on input "True" at bounding box center [896, 217] width 14 height 13
radio input "true"
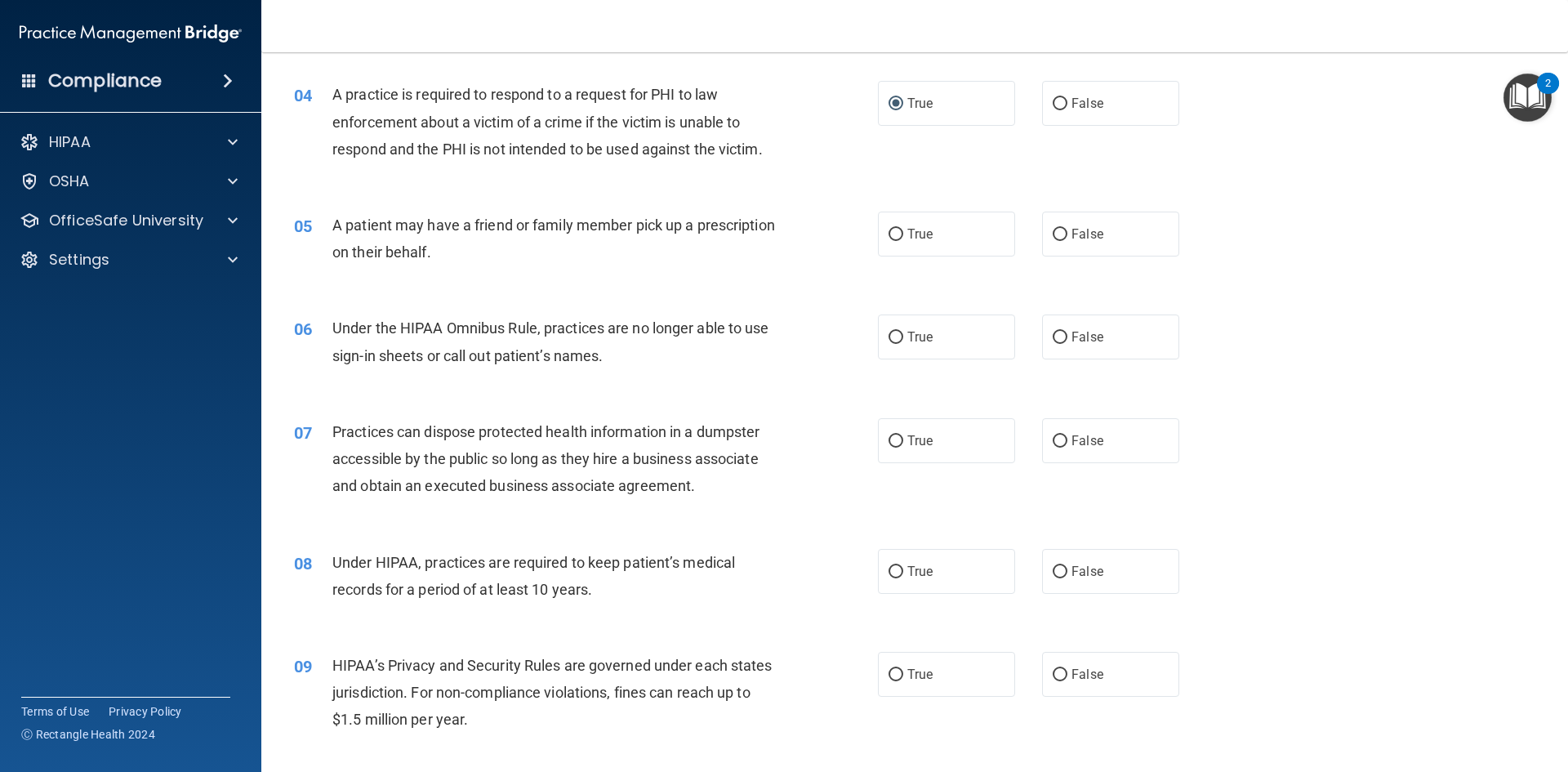
scroll to position [490, 0]
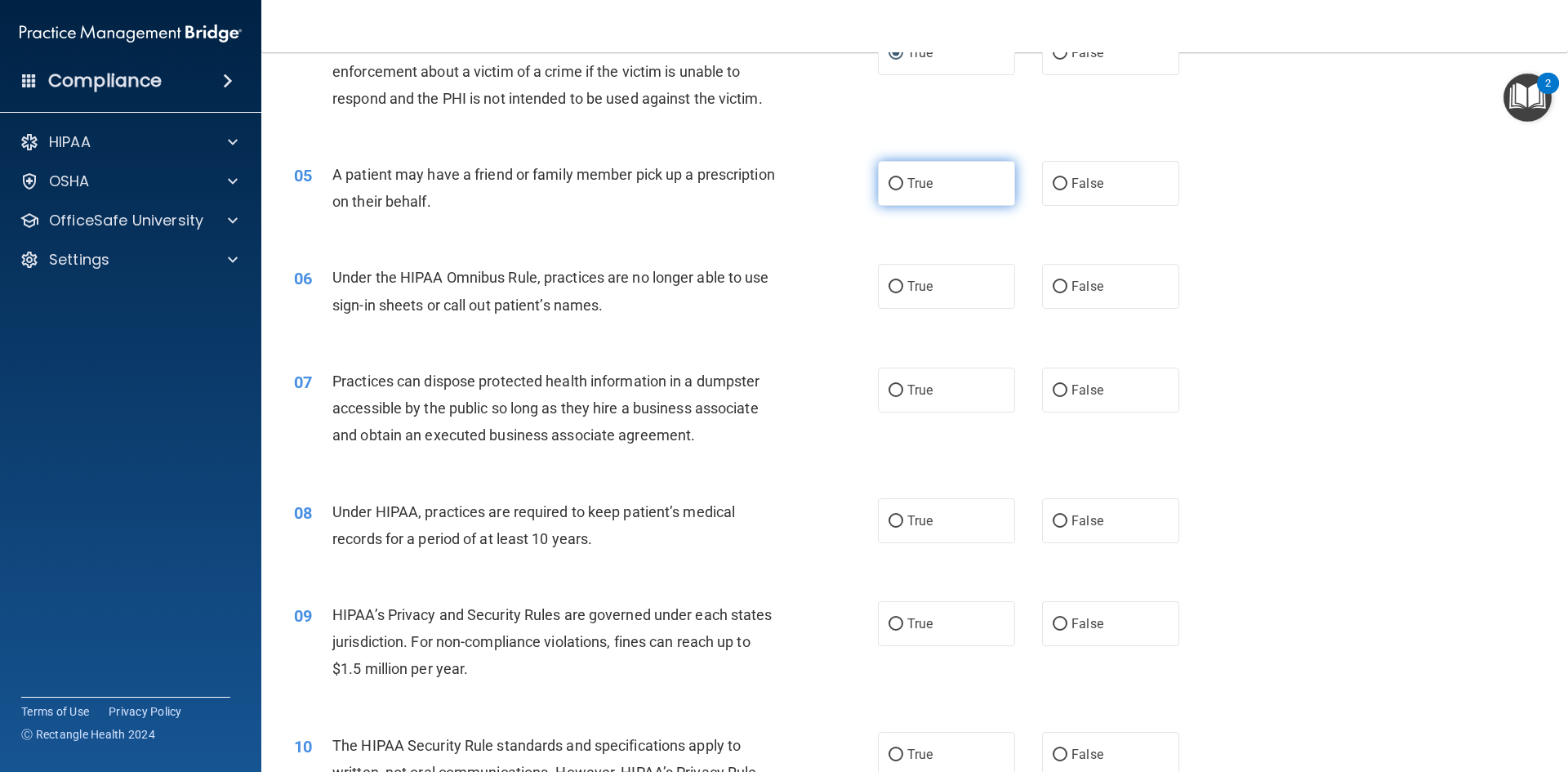
click at [908, 190] on span "True" at bounding box center [921, 183] width 25 height 15
click at [903, 190] on input "True" at bounding box center [896, 184] width 14 height 13
radio input "true"
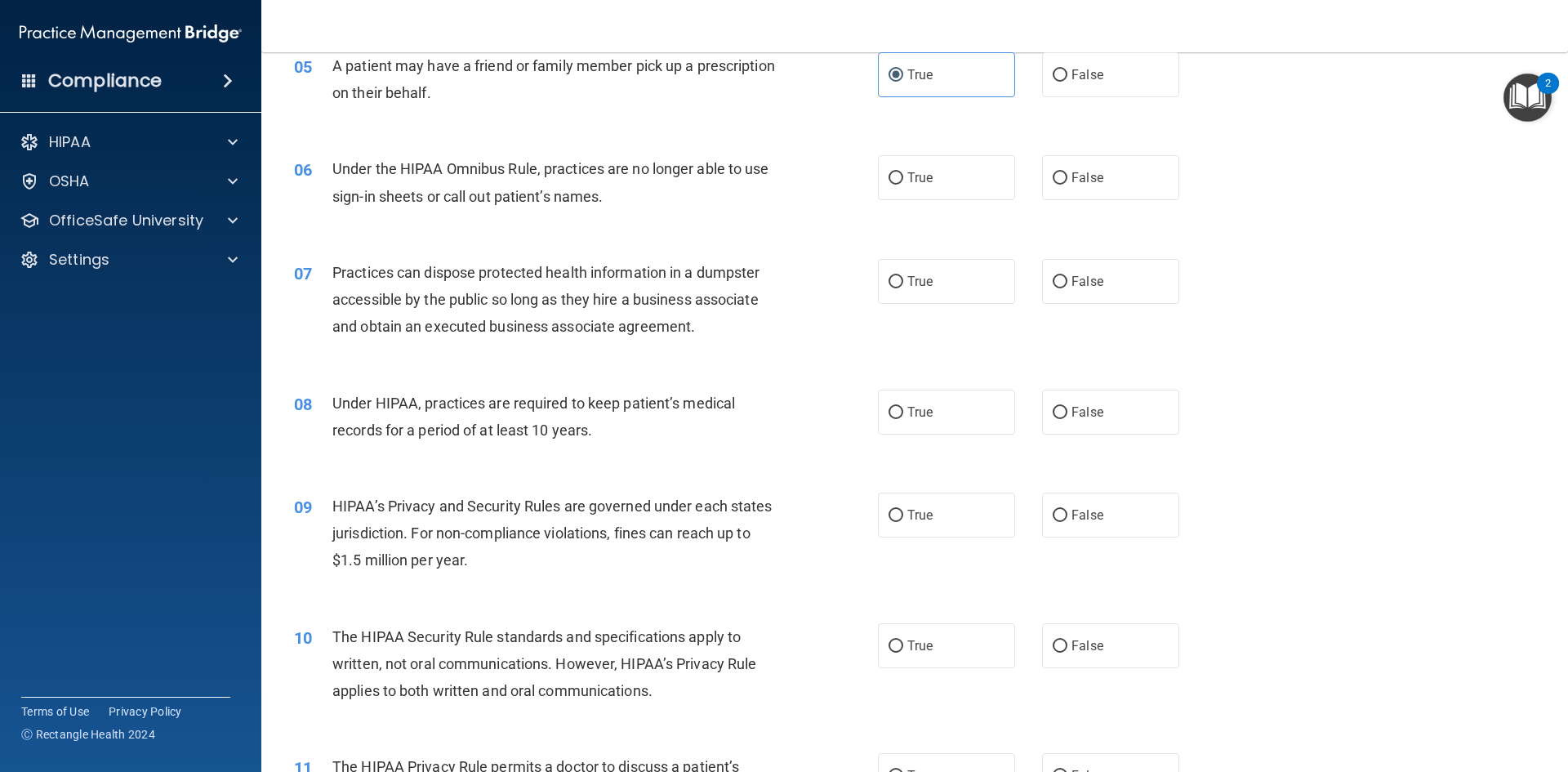
scroll to position [571, 0]
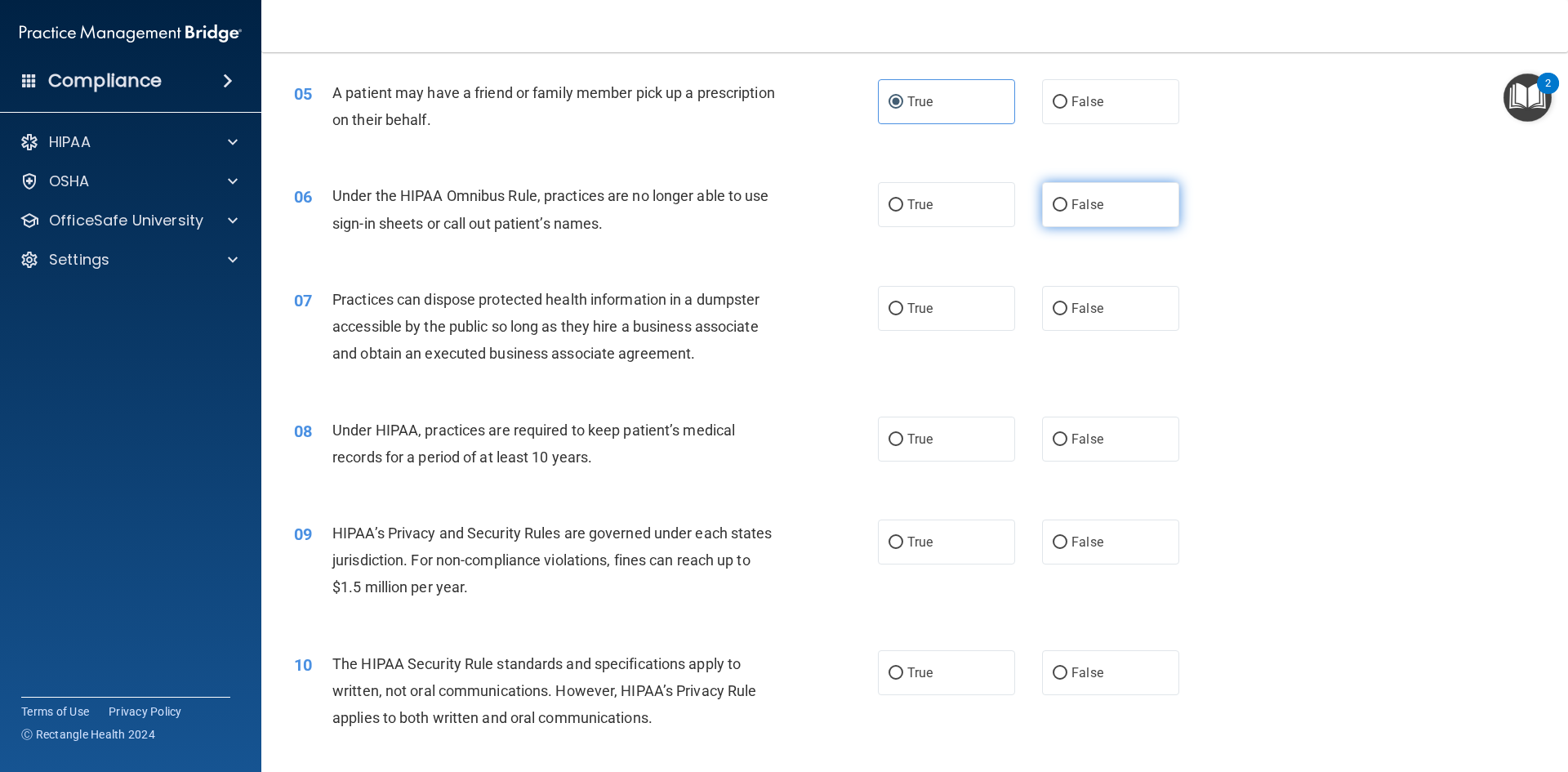
click at [1059, 213] on label "False" at bounding box center [1111, 204] width 137 height 45
click at [1059, 212] on input "False" at bounding box center [1060, 205] width 14 height 13
radio input "true"
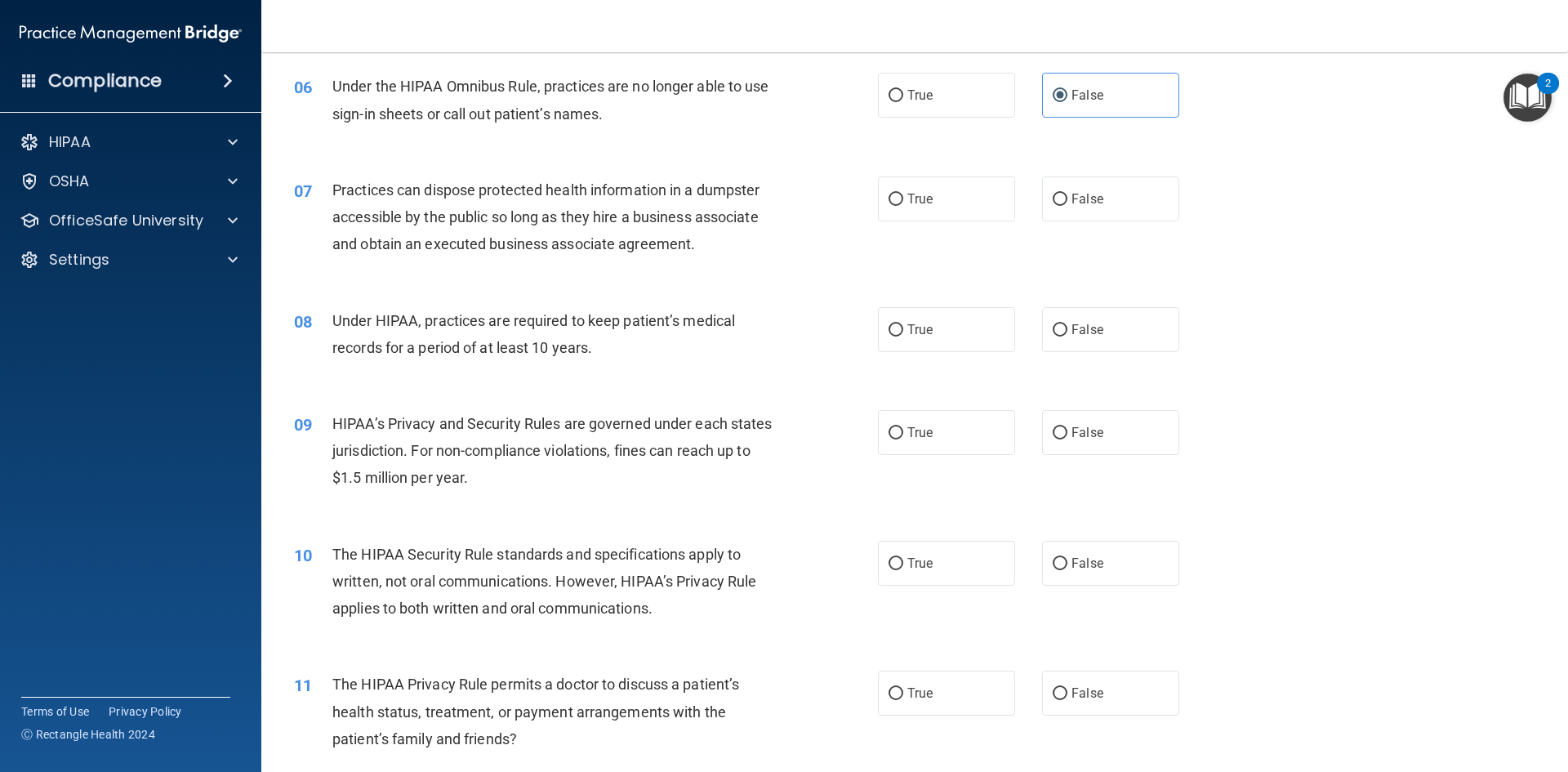
scroll to position [654, 0]
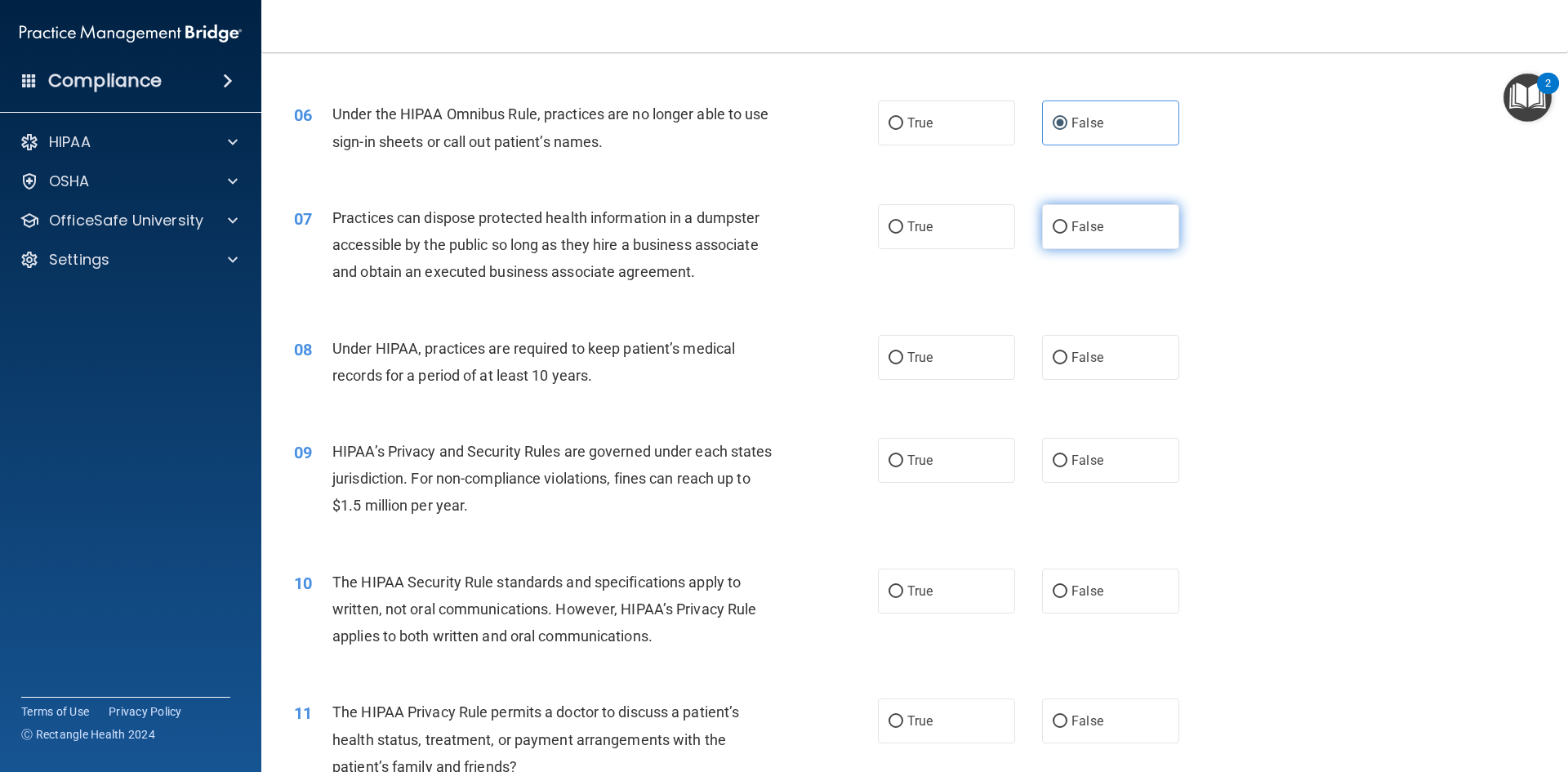
click at [1091, 231] on span "False" at bounding box center [1087, 226] width 32 height 15
click at [1068, 231] on input "False" at bounding box center [1060, 228] width 14 height 13
radio input "true"
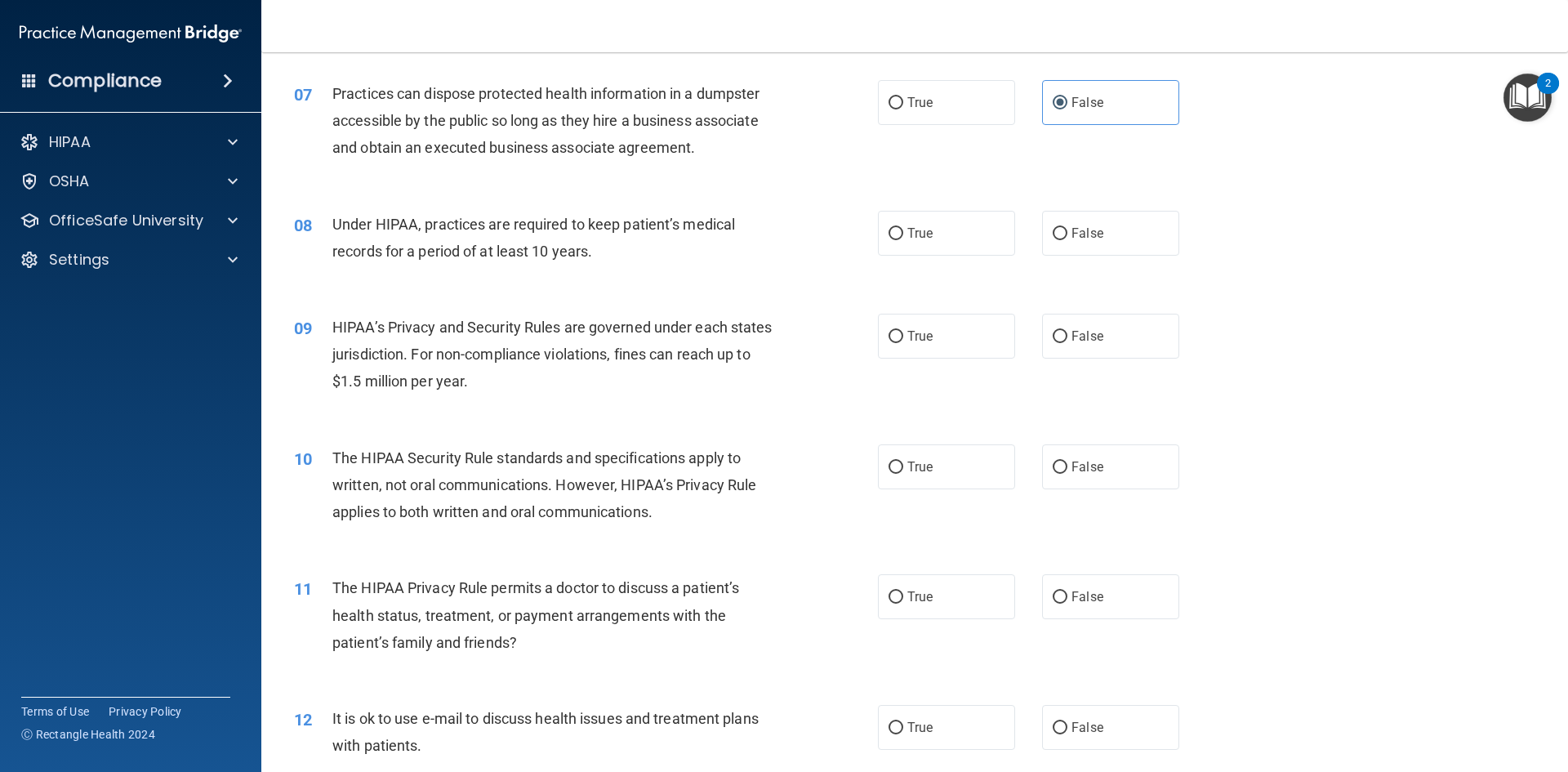
scroll to position [816, 0]
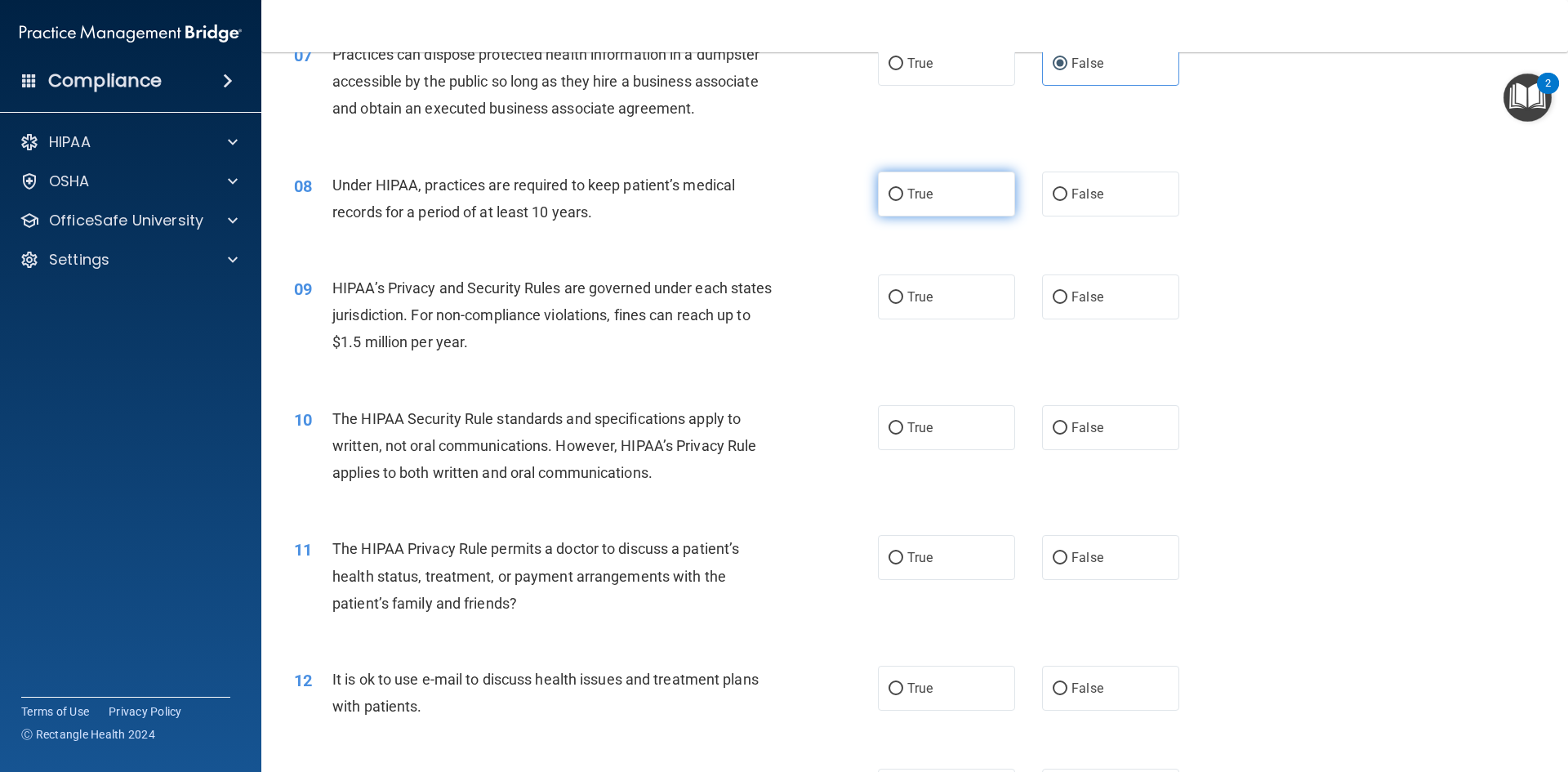
click at [901, 199] on label "True" at bounding box center [947, 194] width 137 height 45
click at [901, 199] on input "True" at bounding box center [896, 195] width 14 height 13
radio input "true"
click at [1060, 292] on label "False" at bounding box center [1111, 297] width 137 height 45
click at [978, 300] on label "True" at bounding box center [947, 297] width 137 height 45
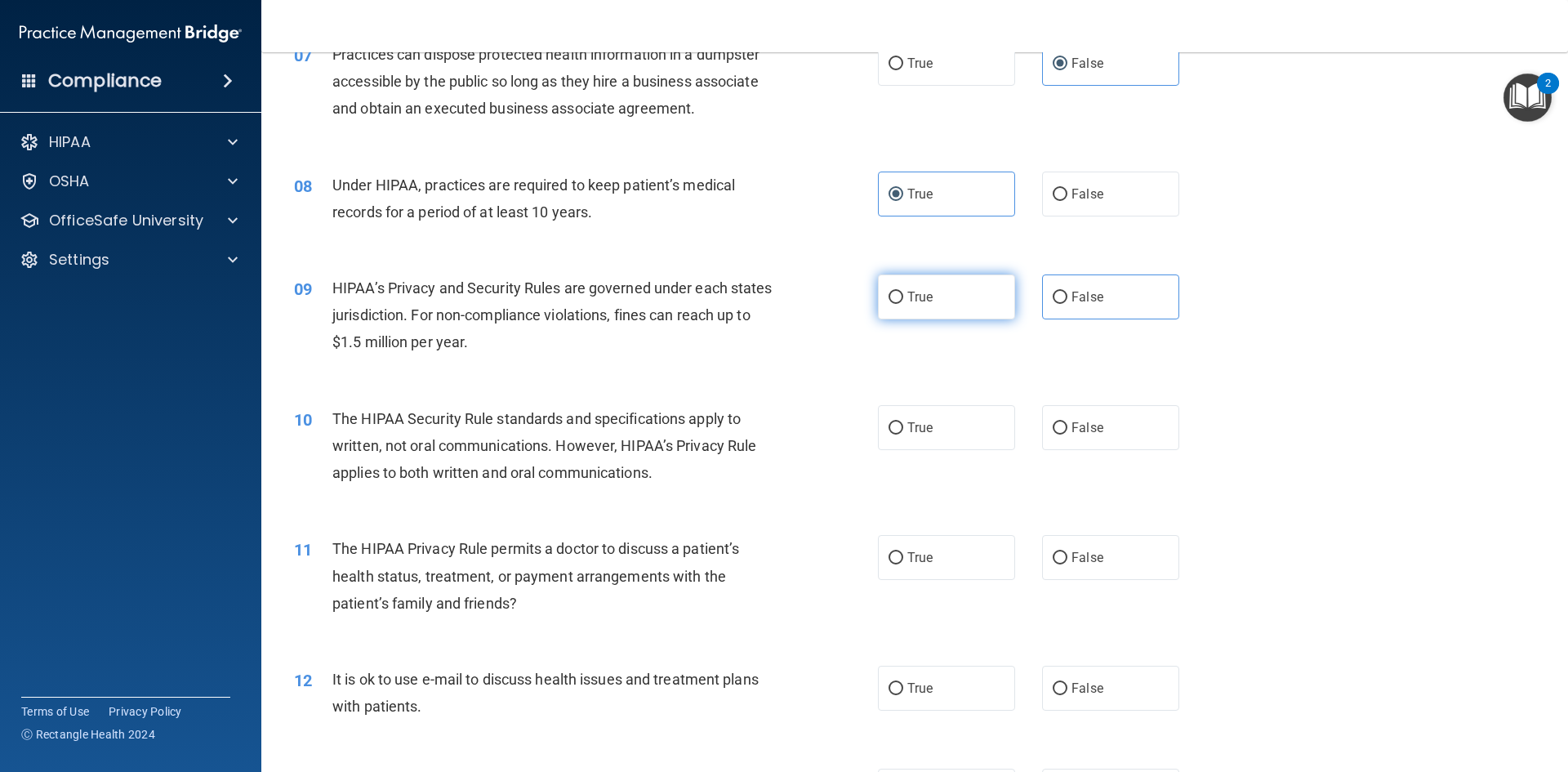
click at [903, 300] on input "True" at bounding box center [896, 298] width 14 height 13
radio input "true"
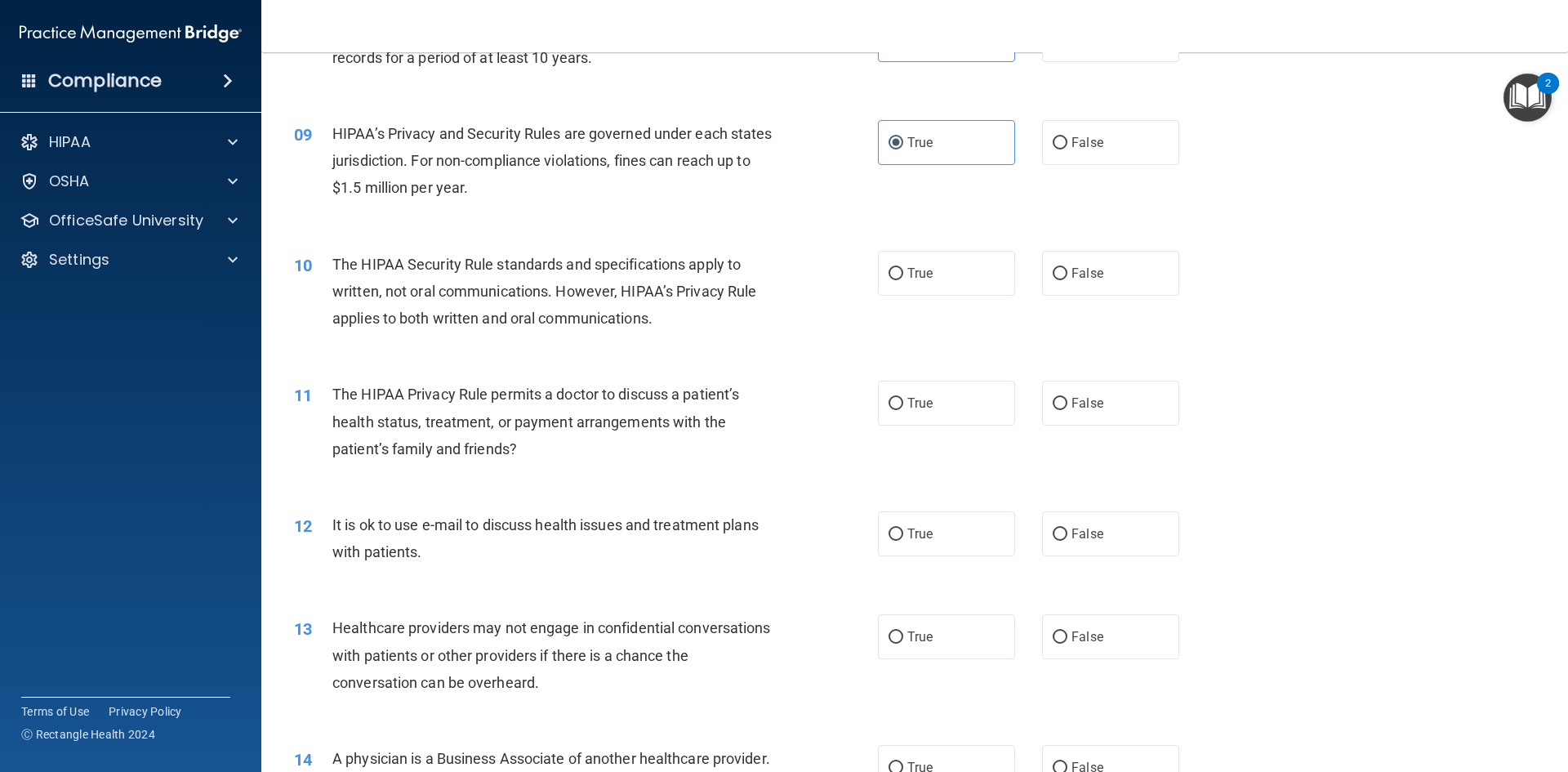
scroll to position [980, 0]
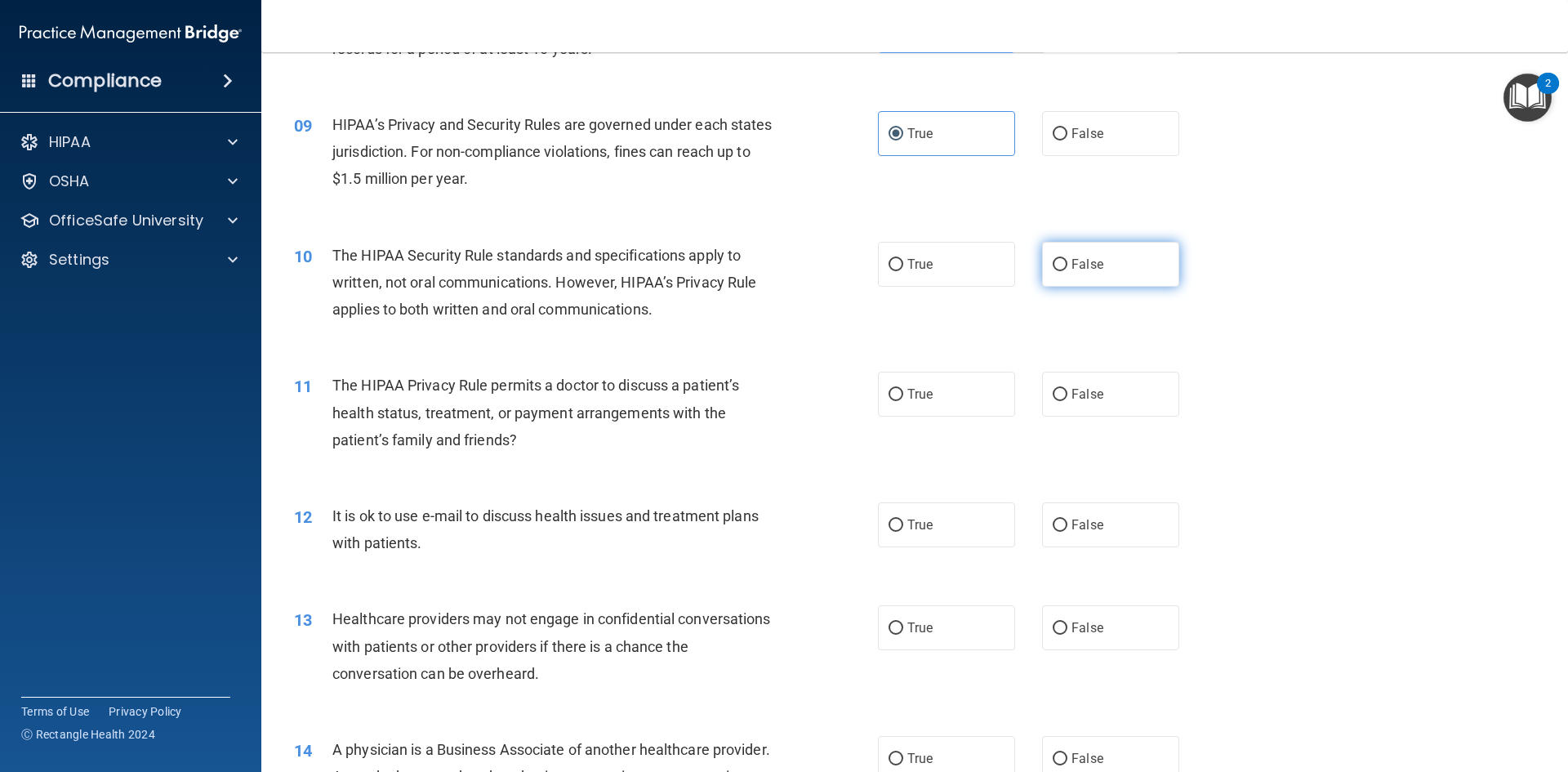
click at [1072, 263] on span "False" at bounding box center [1087, 264] width 32 height 15
click at [1068, 263] on input "False" at bounding box center [1060, 265] width 14 height 13
radio input "true"
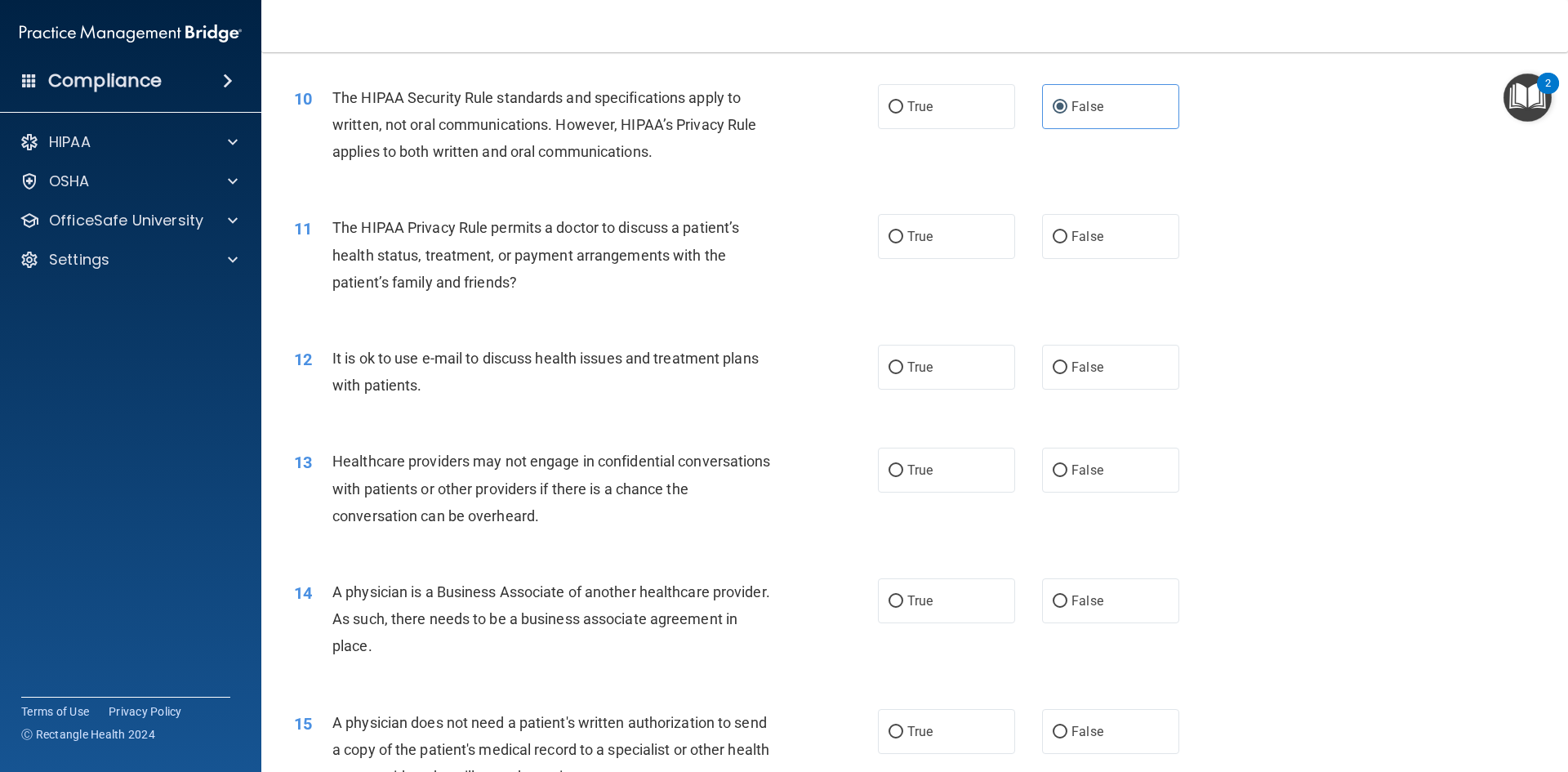
scroll to position [1144, 0]
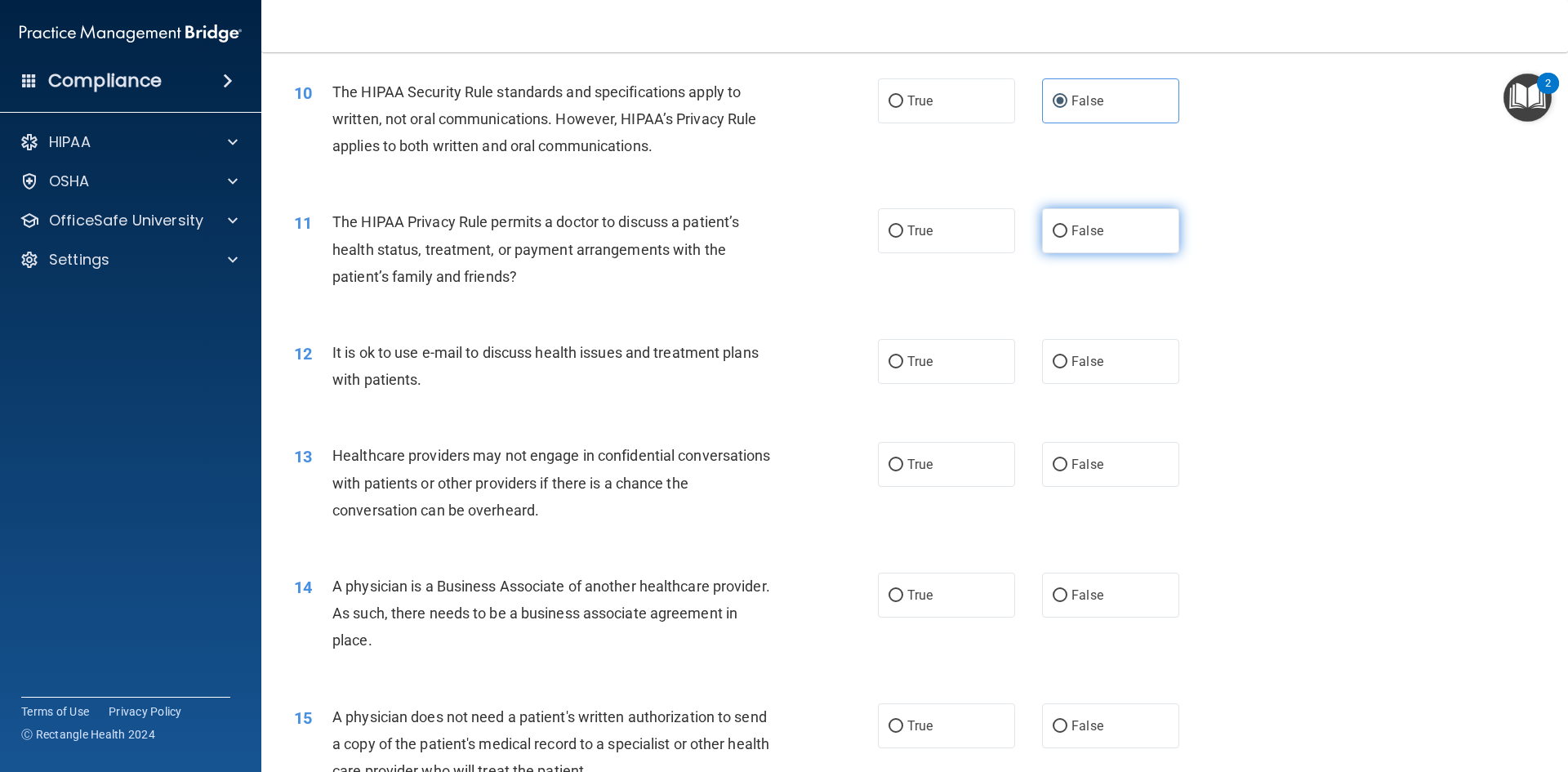
click at [1061, 237] on label "False" at bounding box center [1111, 231] width 137 height 45
click at [1061, 237] on input "False" at bounding box center [1060, 231] width 14 height 13
radio input "true"
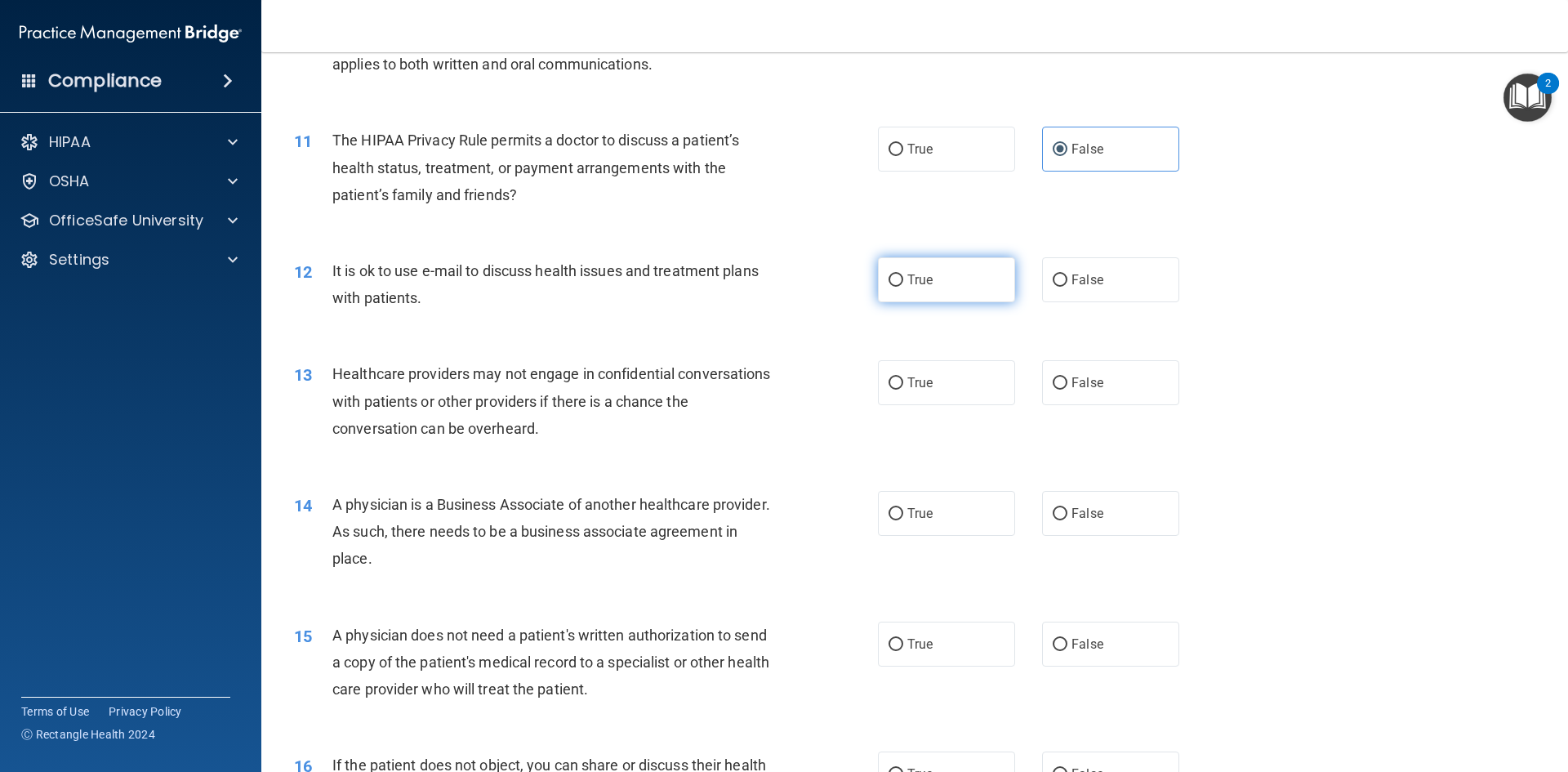
scroll to position [1306, 0]
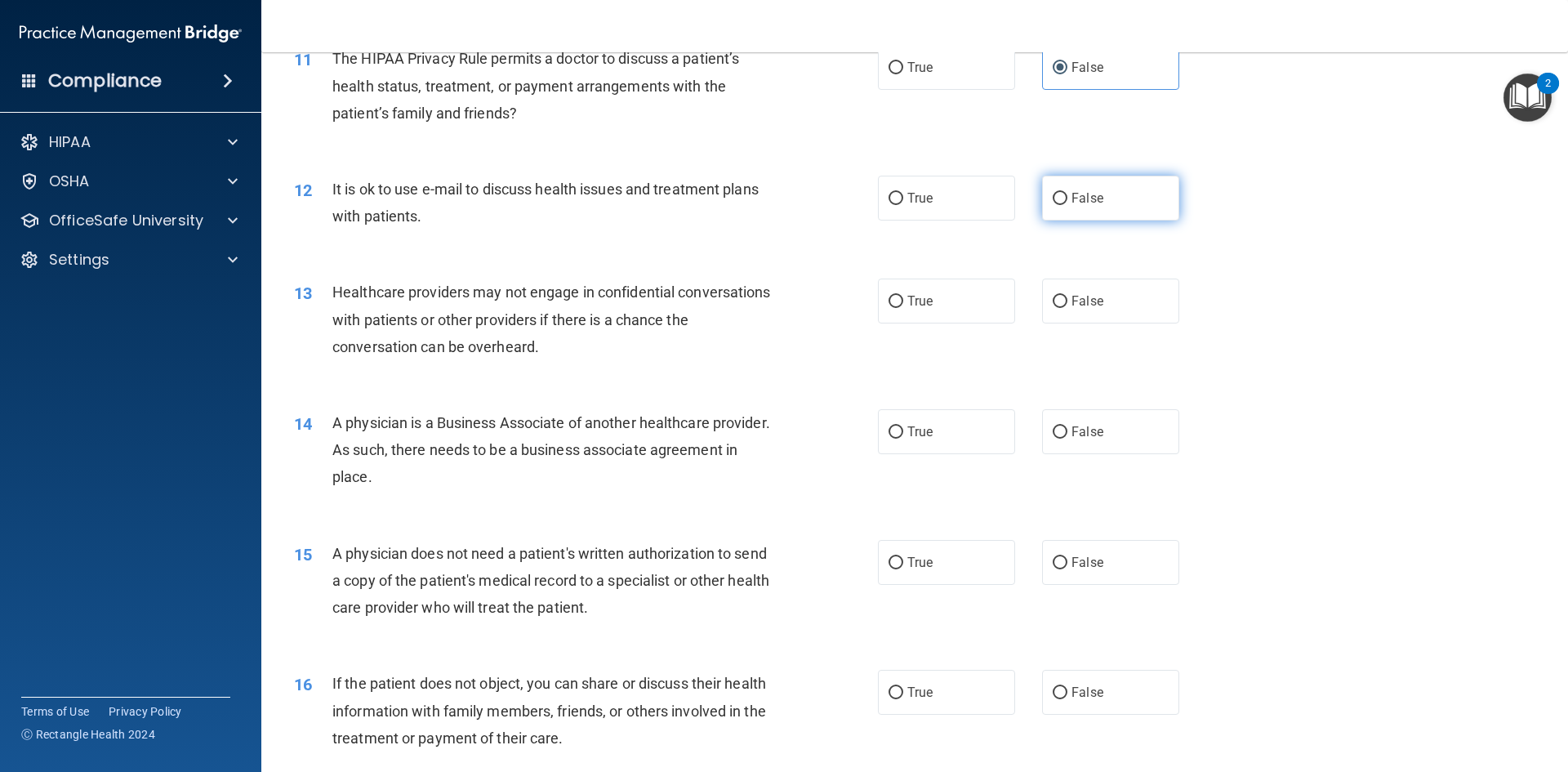
click at [1091, 196] on span "False" at bounding box center [1087, 197] width 32 height 15
click at [1068, 196] on input "False" at bounding box center [1060, 199] width 14 height 13
radio input "true"
click at [920, 305] on span "True" at bounding box center [921, 300] width 25 height 15
click at [903, 305] on input "True" at bounding box center [896, 302] width 14 height 13
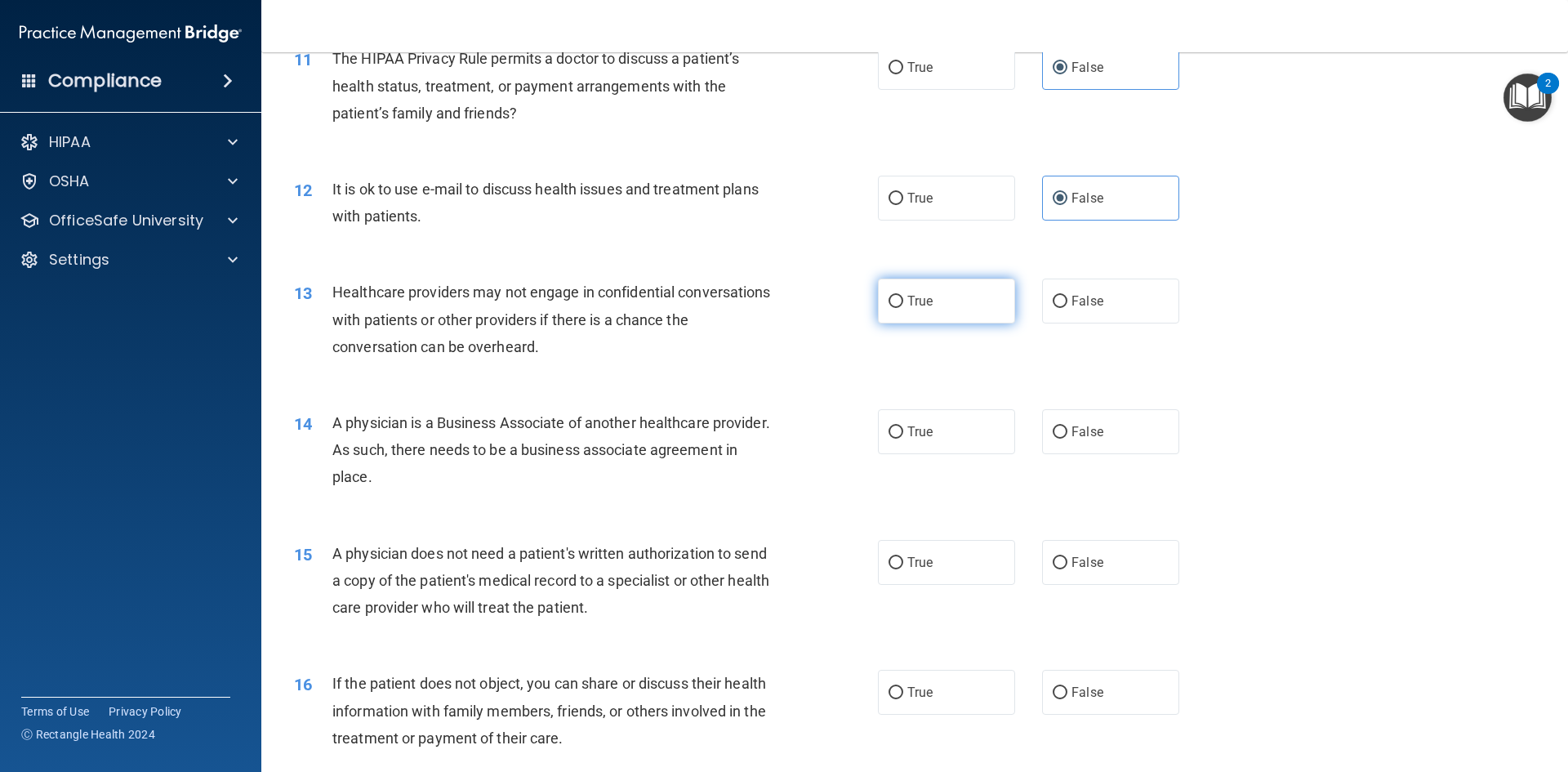
radio input "true"
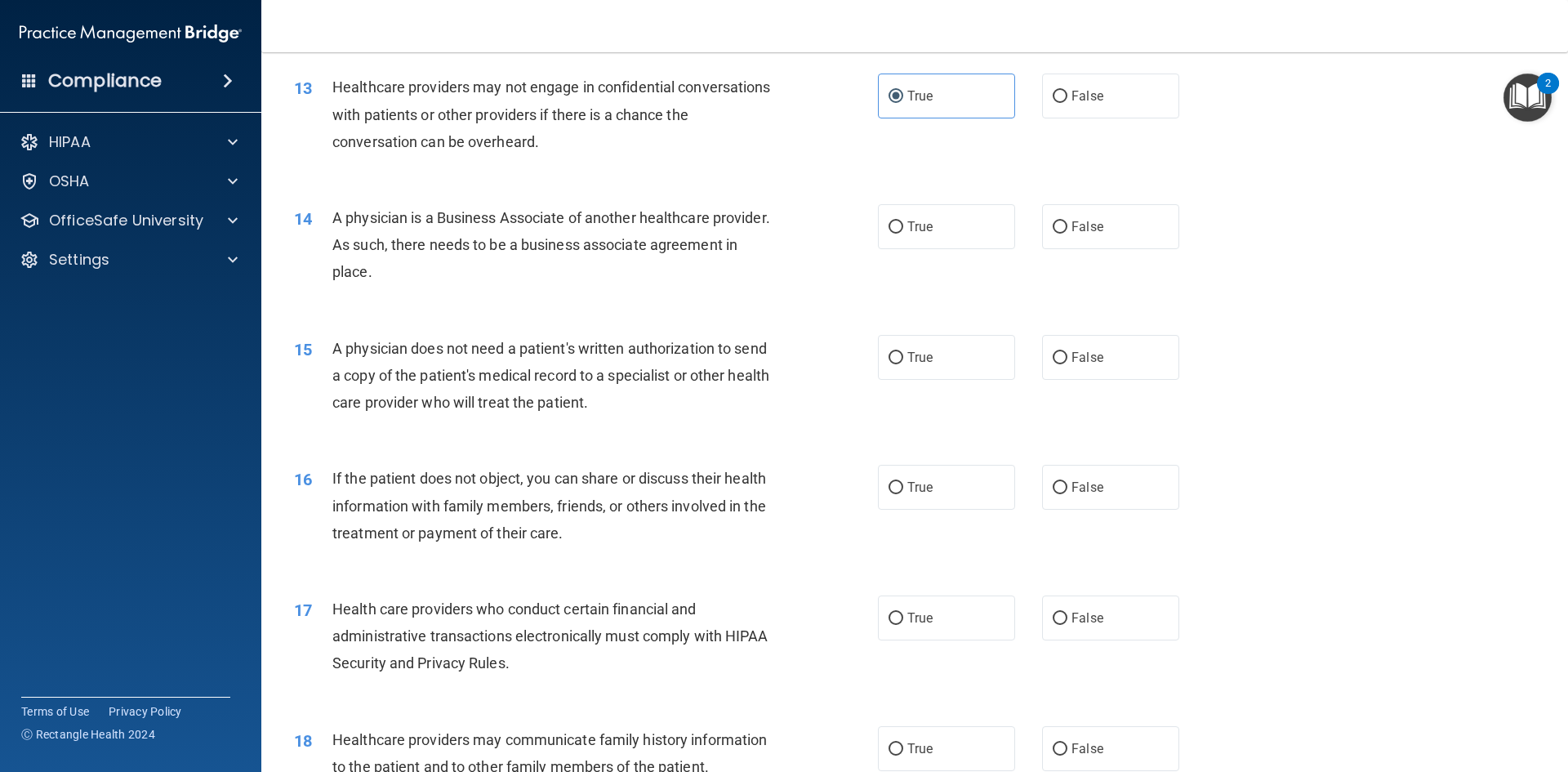
scroll to position [1551, 0]
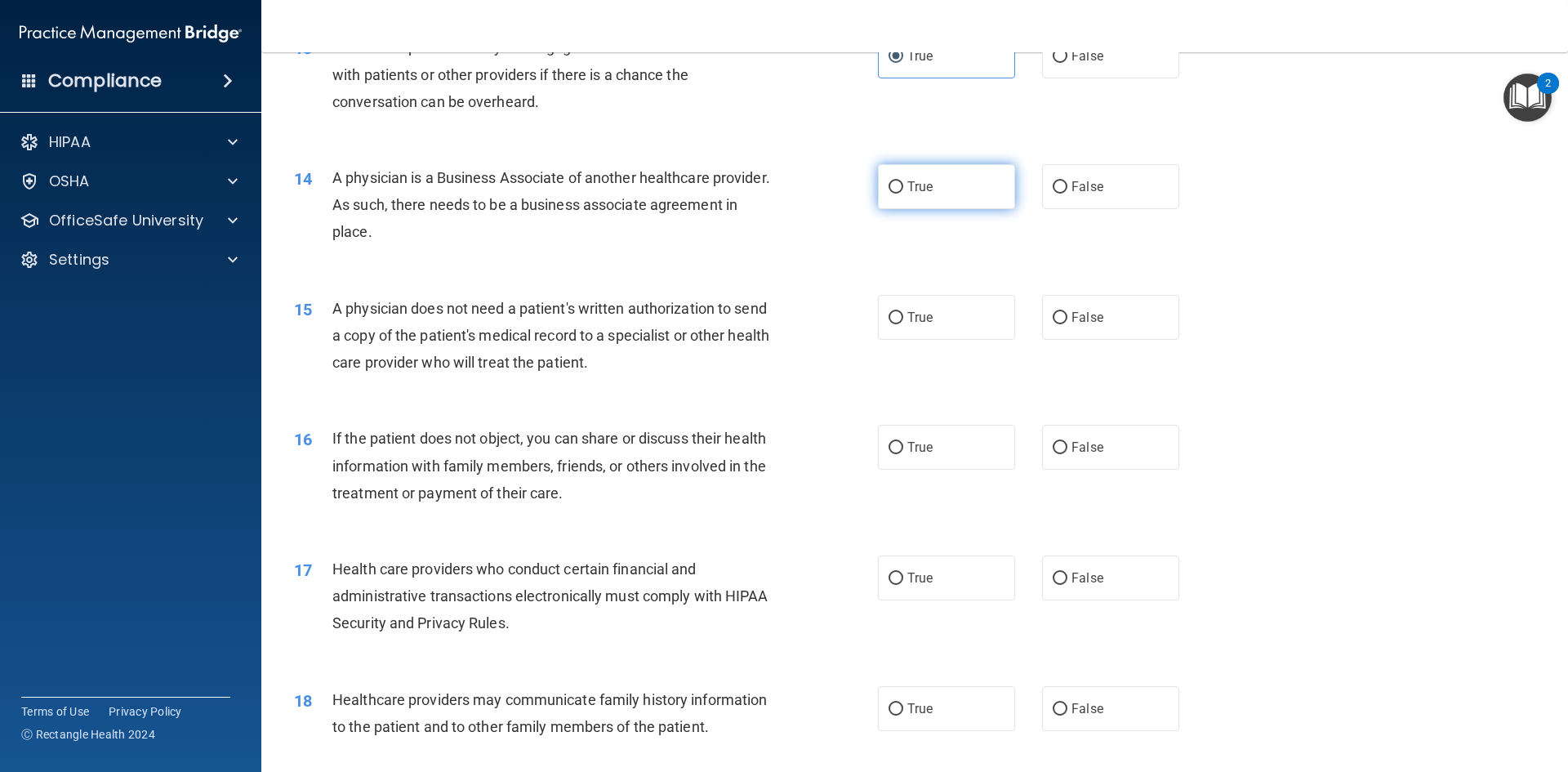
click at [926, 198] on label "True" at bounding box center [947, 187] width 137 height 45
click at [903, 193] on input "True" at bounding box center [896, 188] width 14 height 13
radio input "true"
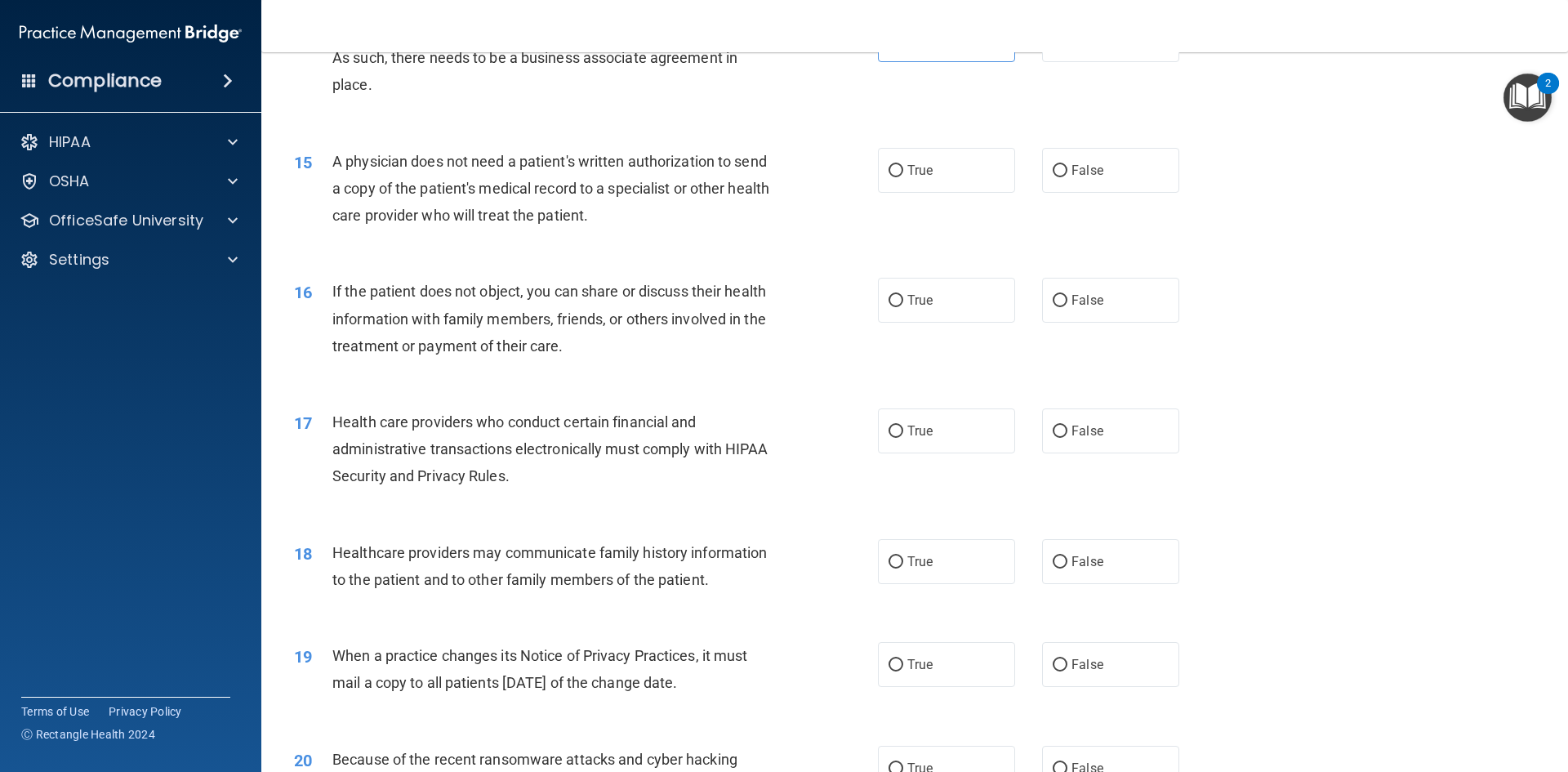
scroll to position [1715, 0]
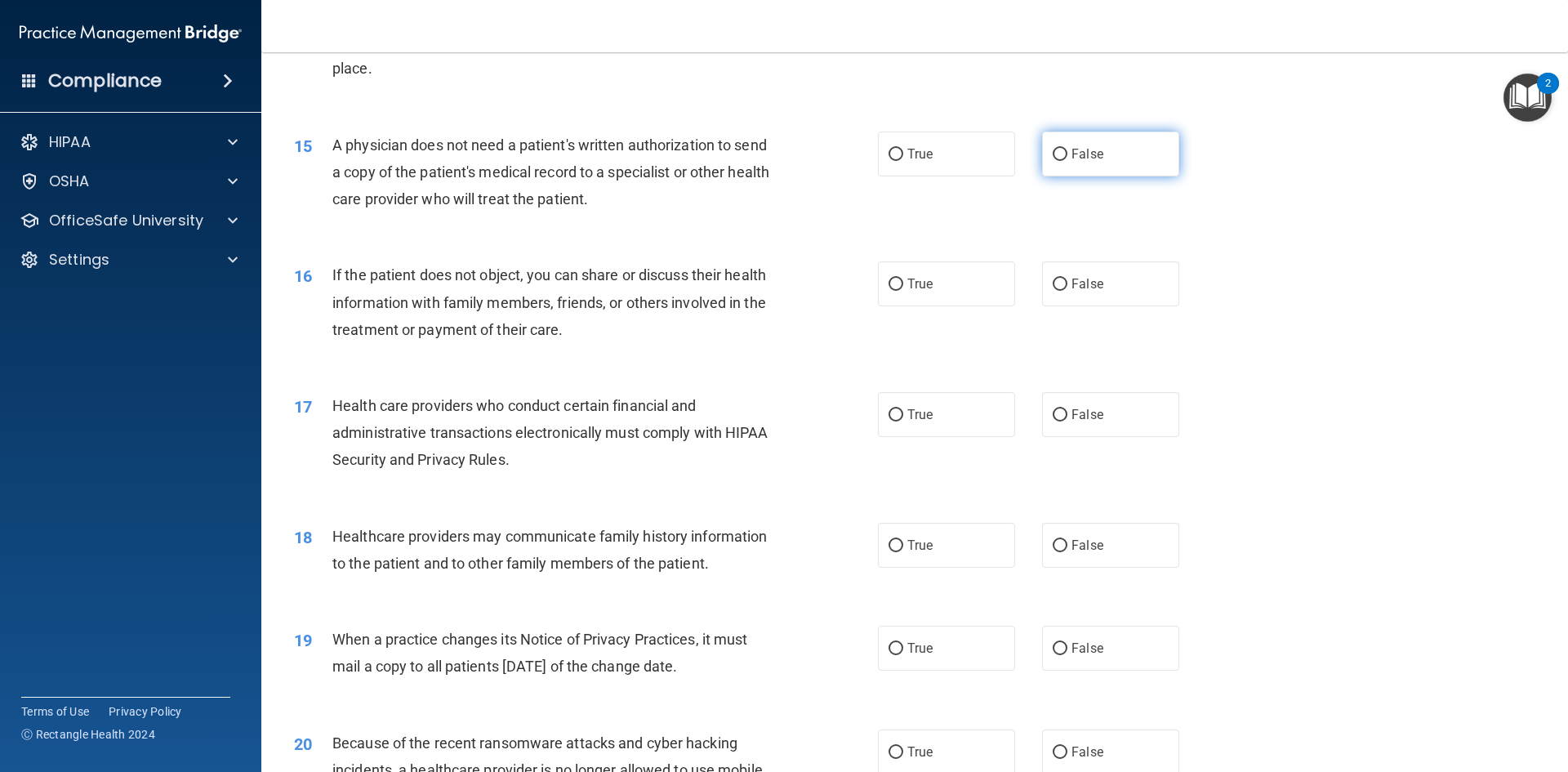
click at [1078, 165] on label "False" at bounding box center [1111, 154] width 137 height 45
click at [1068, 161] on input "False" at bounding box center [1060, 155] width 14 height 13
radio input "true"
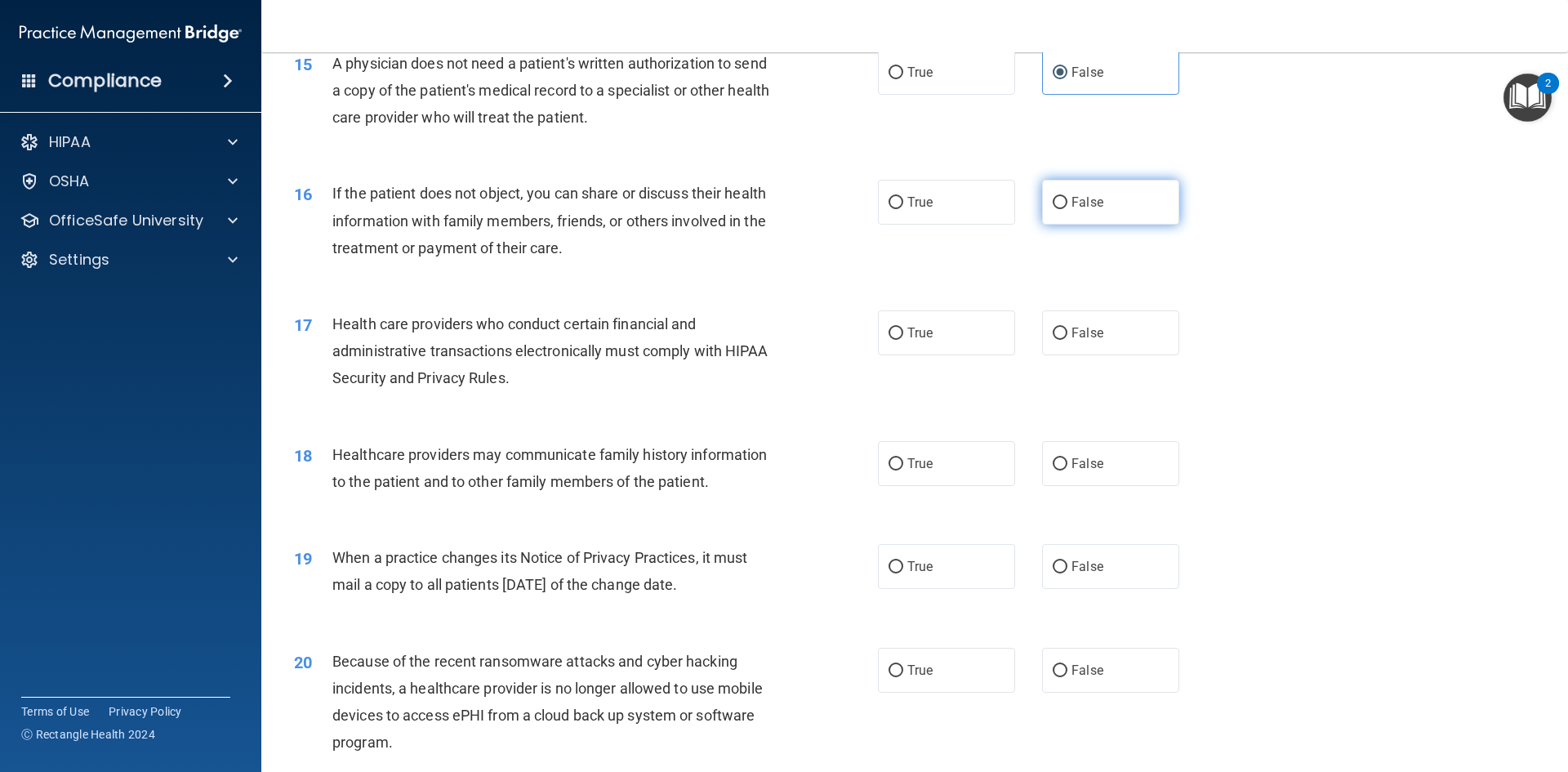
drag, startPoint x: 1093, startPoint y: 210, endPoint x: 1051, endPoint y: 215, distance: 42.3
click at [1093, 212] on label "False" at bounding box center [1111, 202] width 137 height 45
click at [1068, 209] on input "False" at bounding box center [1060, 203] width 14 height 13
radio input "true"
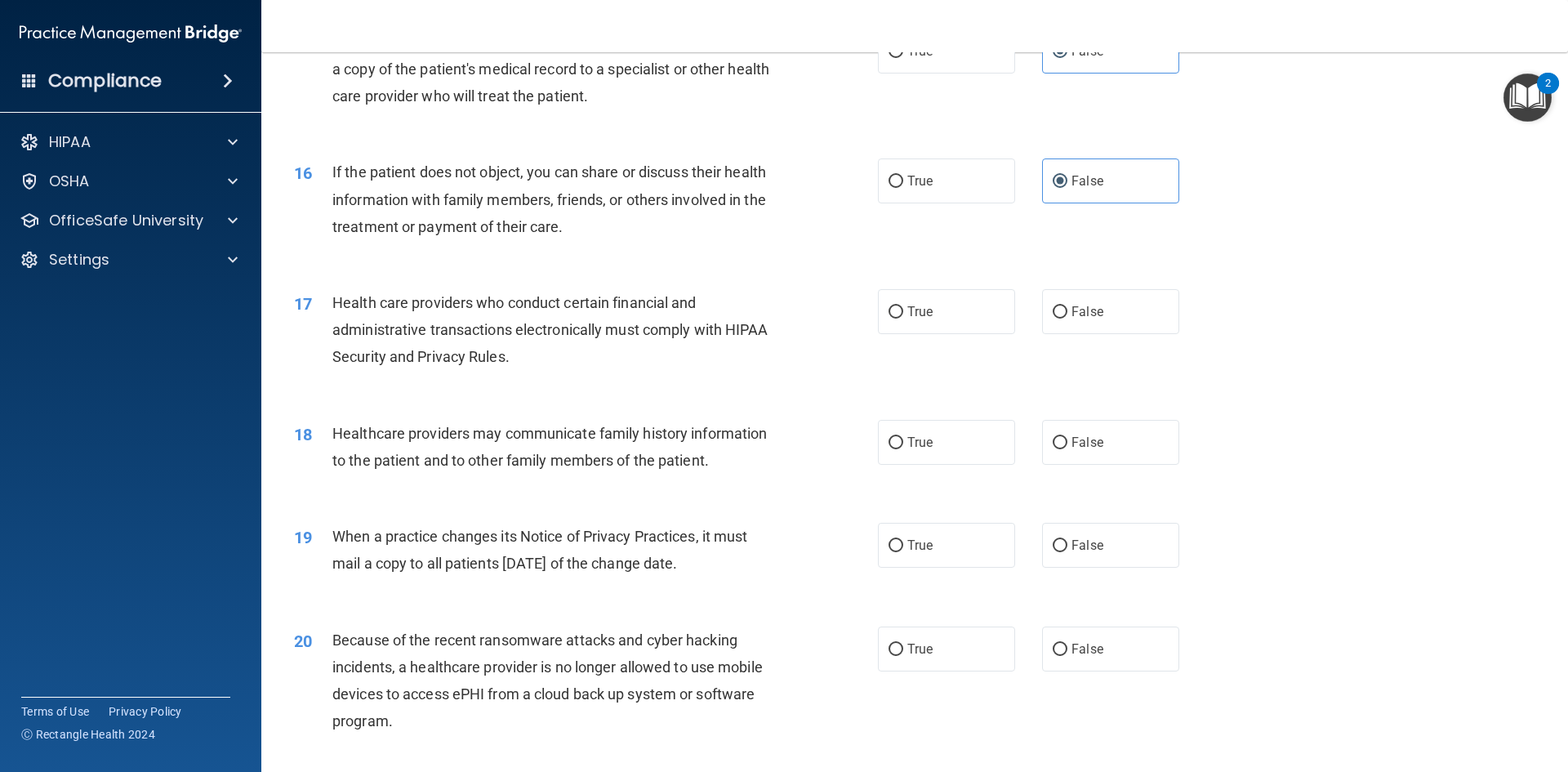
scroll to position [1878, 0]
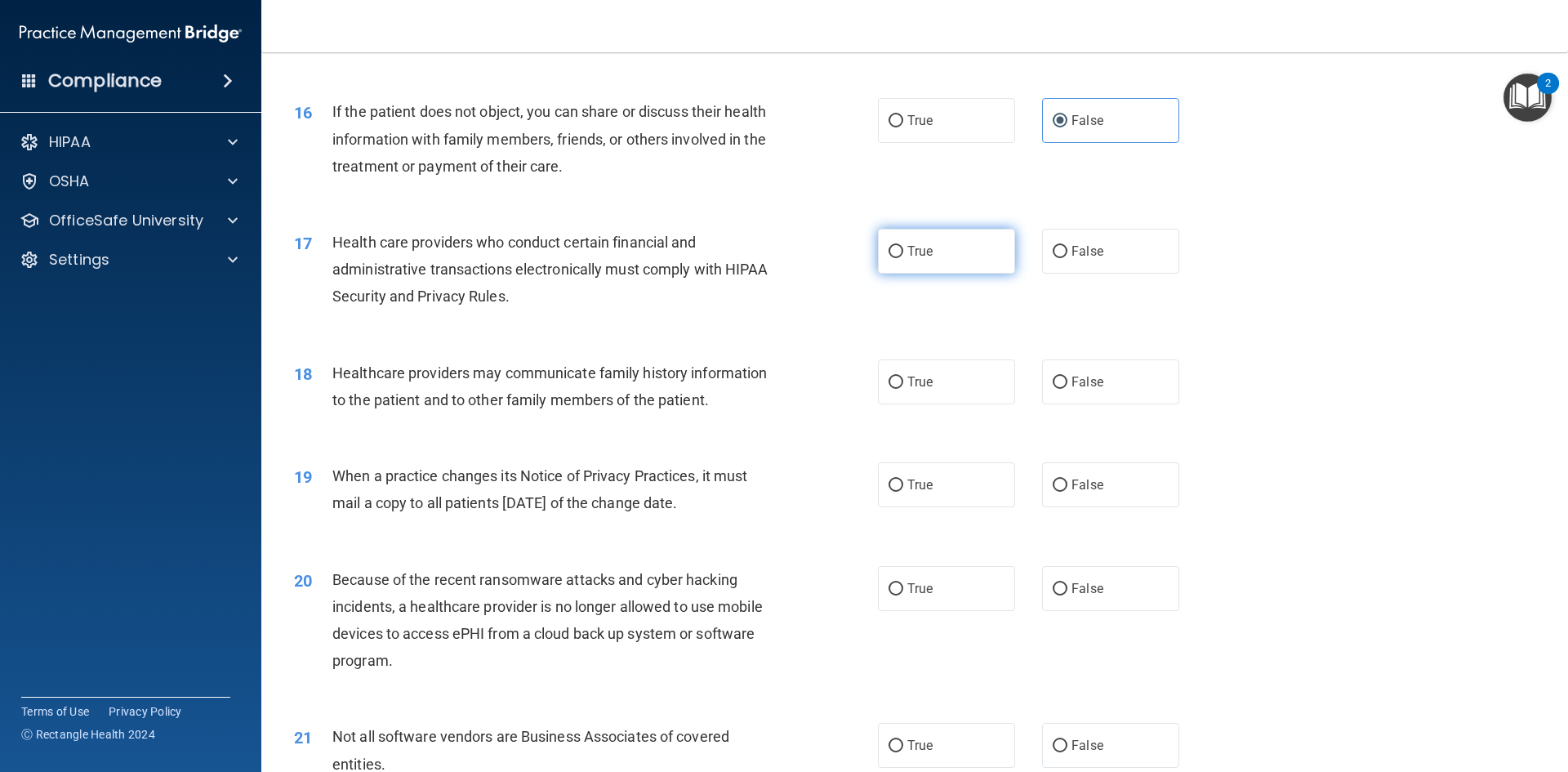
click at [912, 261] on label "True" at bounding box center [947, 251] width 137 height 45
click at [903, 258] on input "True" at bounding box center [896, 252] width 14 height 13
radio input "true"
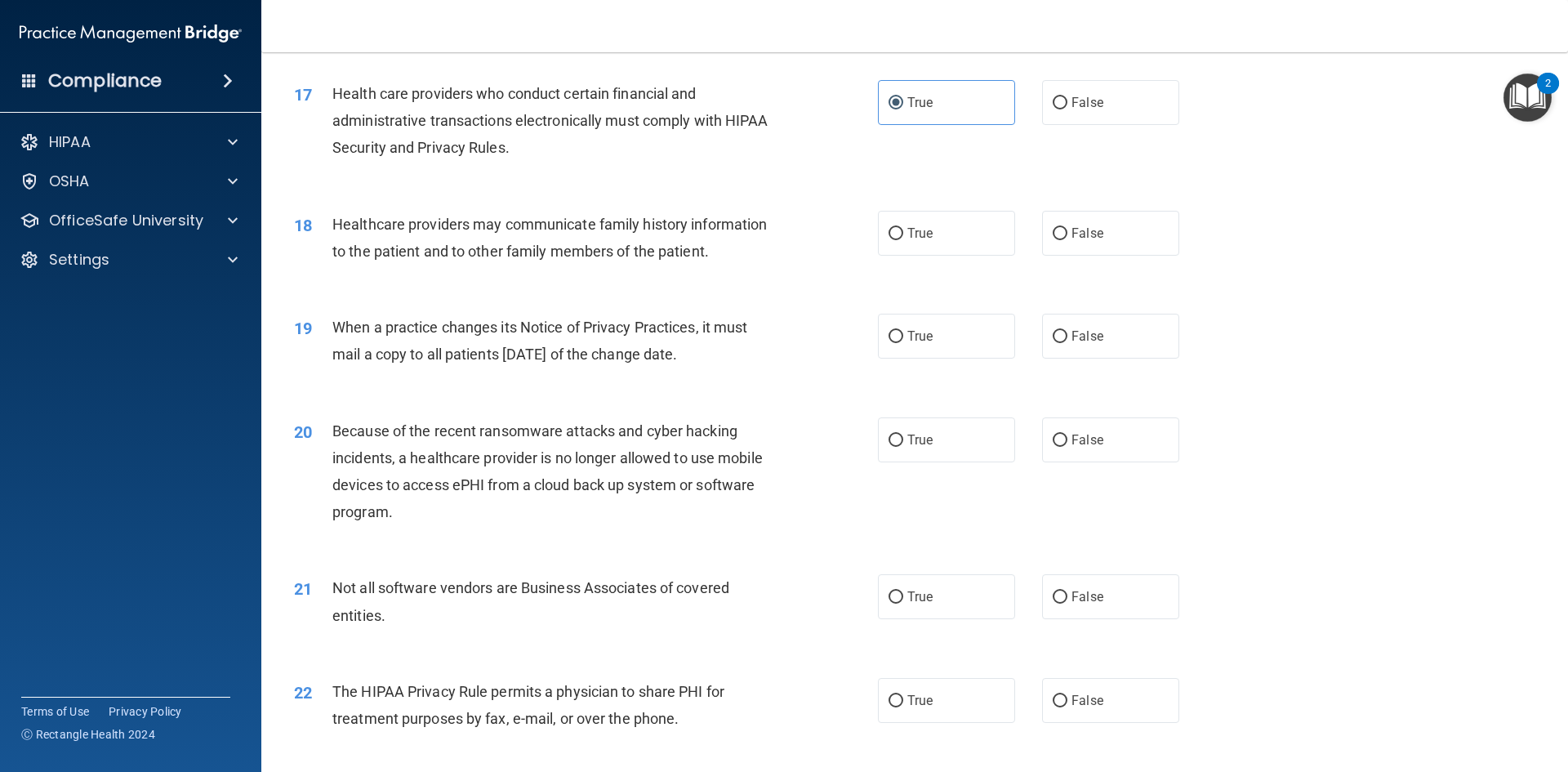
scroll to position [2041, 0]
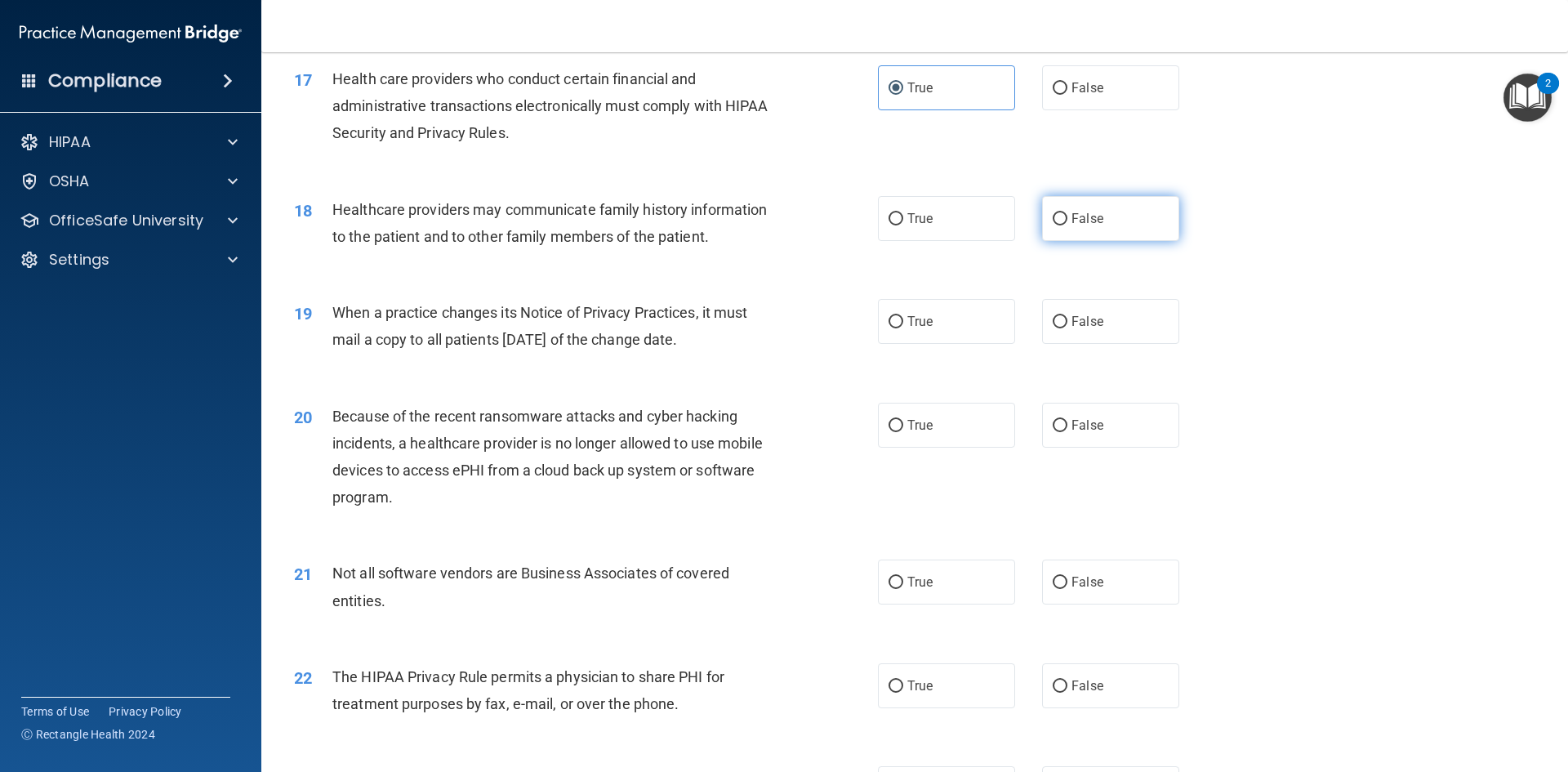
click at [1092, 225] on span "False" at bounding box center [1087, 218] width 32 height 15
click at [1068, 225] on input "False" at bounding box center [1060, 220] width 14 height 13
radio input "true"
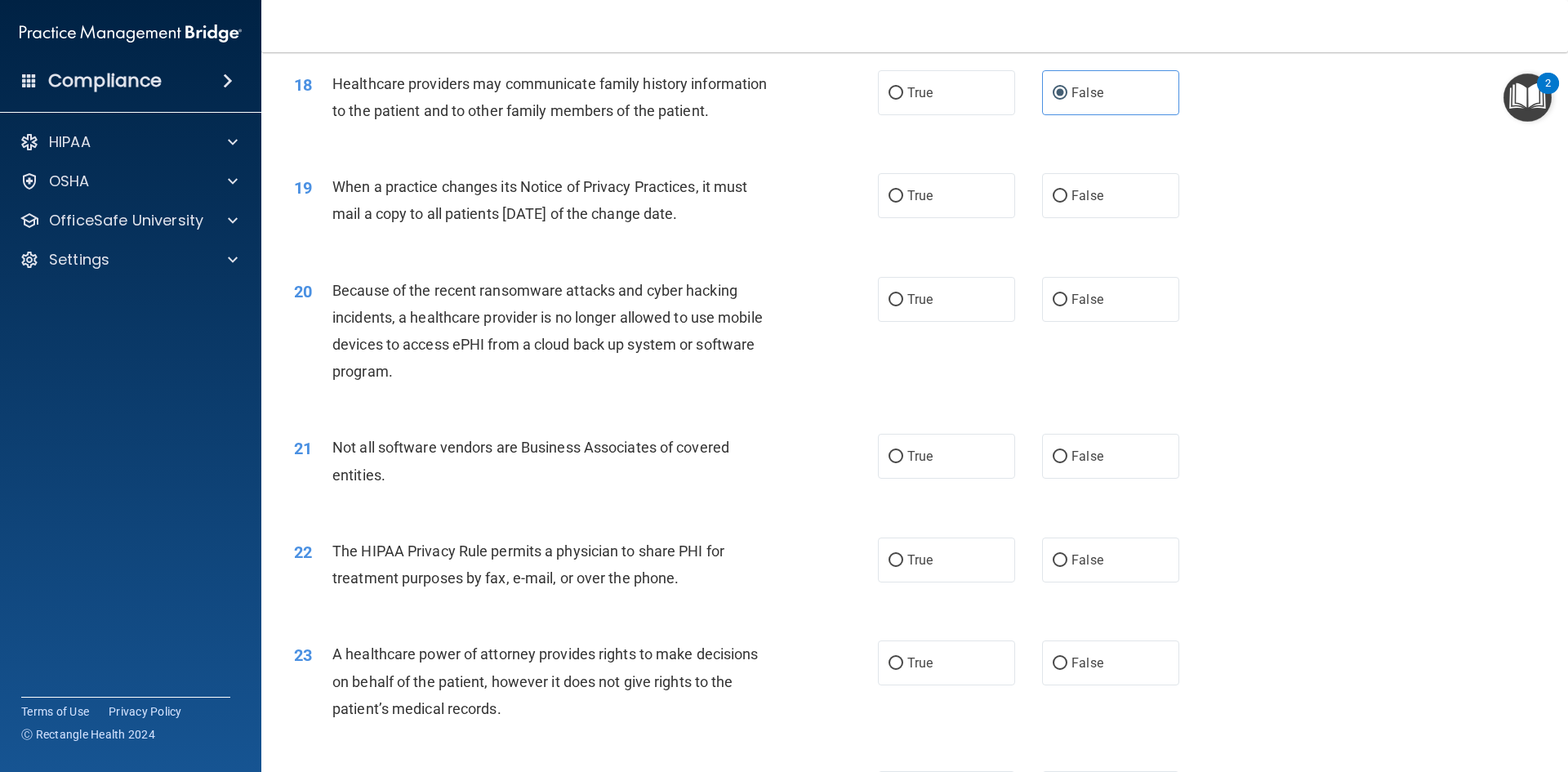
scroll to position [2205, 0]
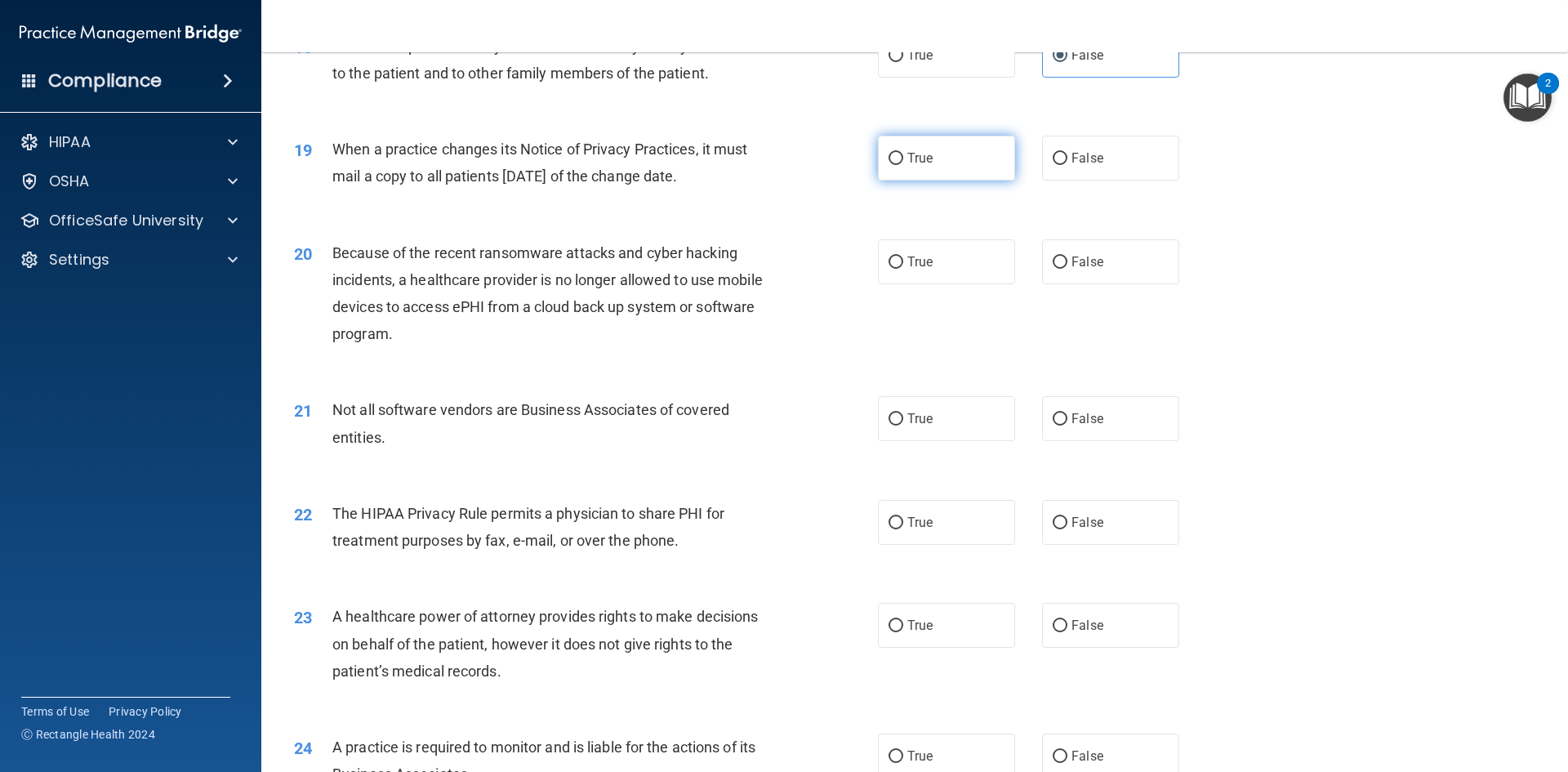
click at [915, 157] on span "True" at bounding box center [921, 157] width 25 height 15
click at [903, 157] on input "True" at bounding box center [896, 159] width 14 height 13
radio input "true"
click at [893, 266] on input "True" at bounding box center [896, 263] width 14 height 13
radio input "true"
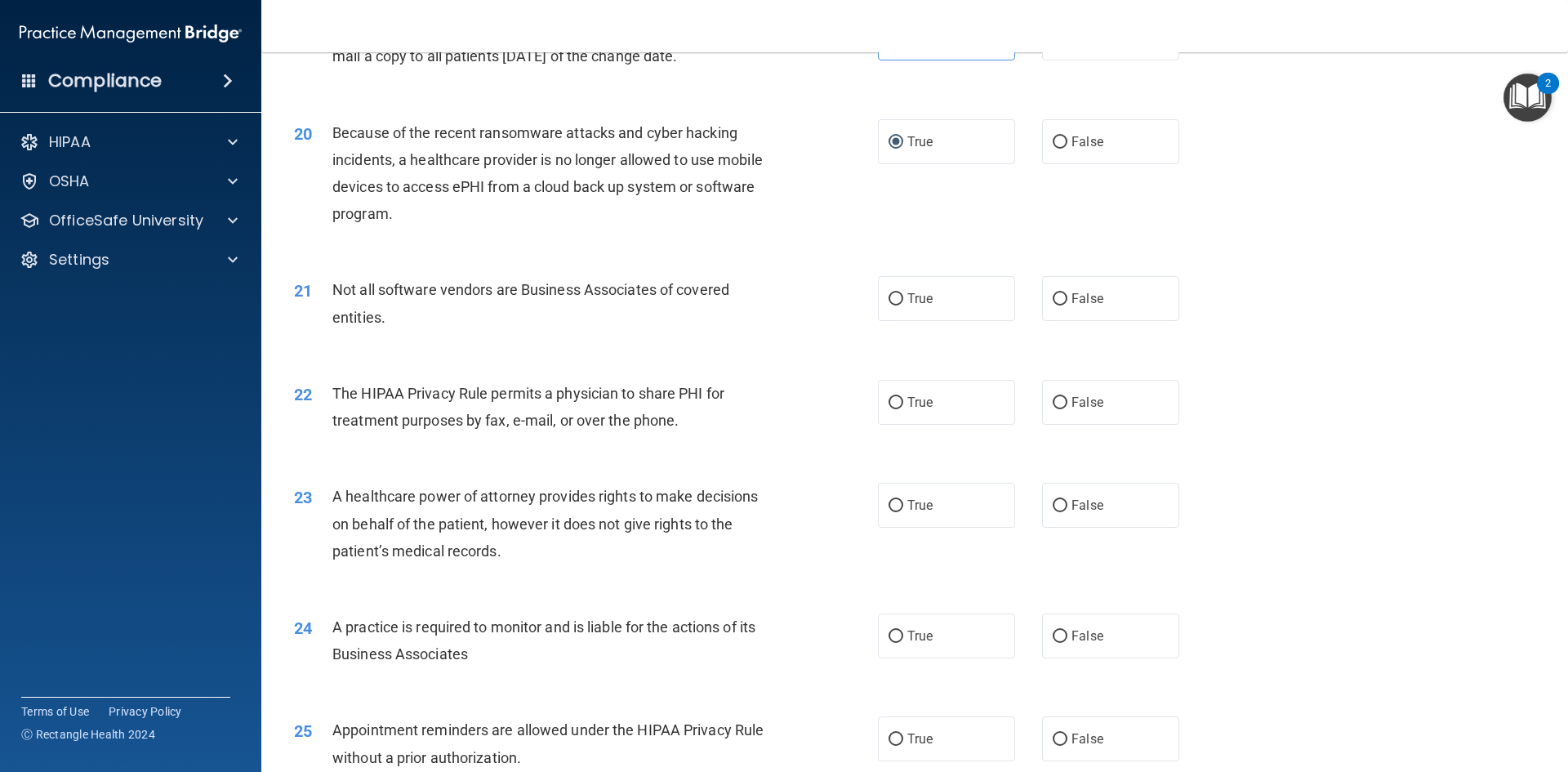
scroll to position [2368, 0]
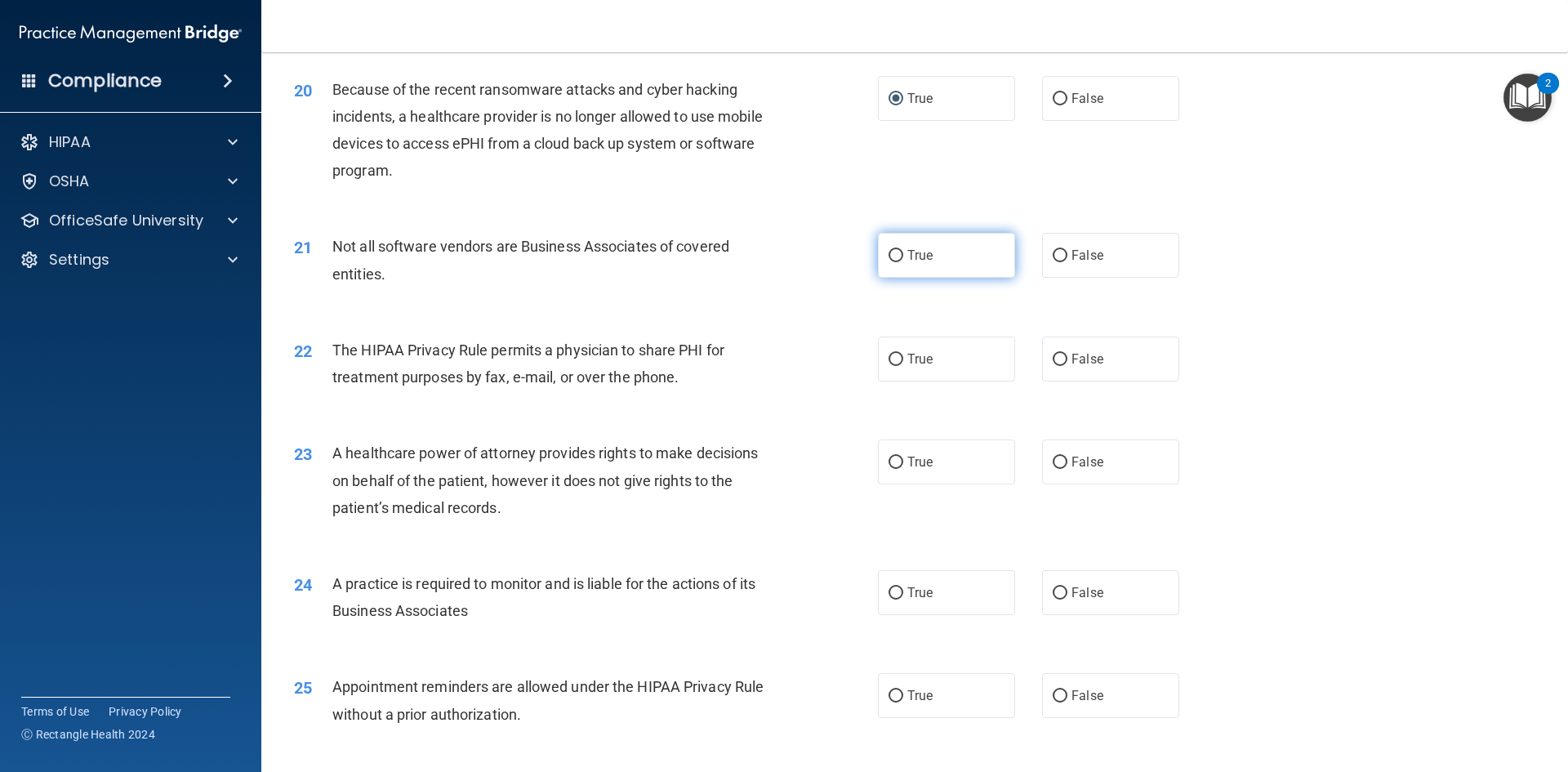
click at [929, 261] on label "True" at bounding box center [947, 255] width 137 height 45
click at [903, 261] on input "True" at bounding box center [896, 256] width 14 height 13
radio input "true"
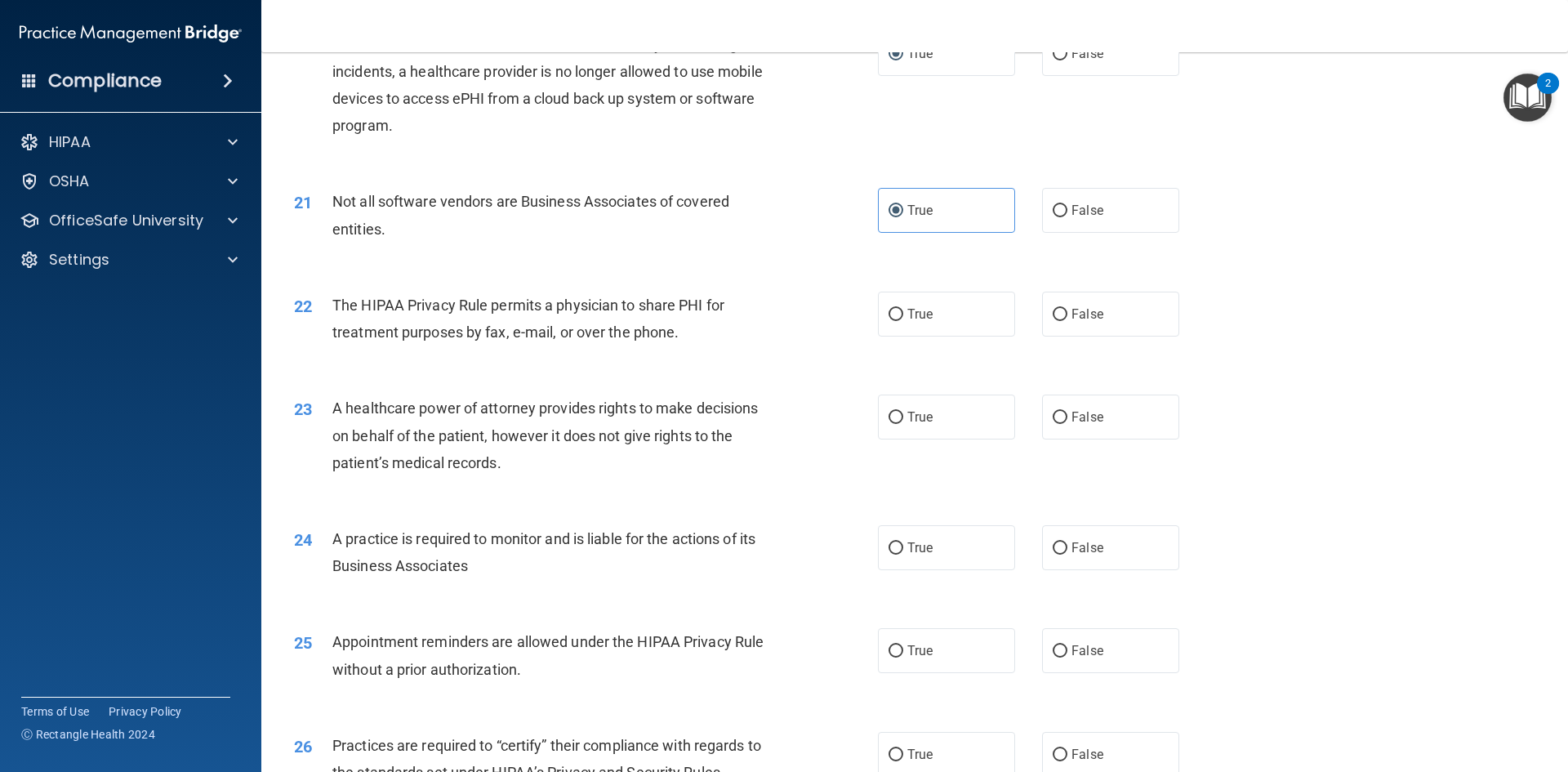
scroll to position [2450, 0]
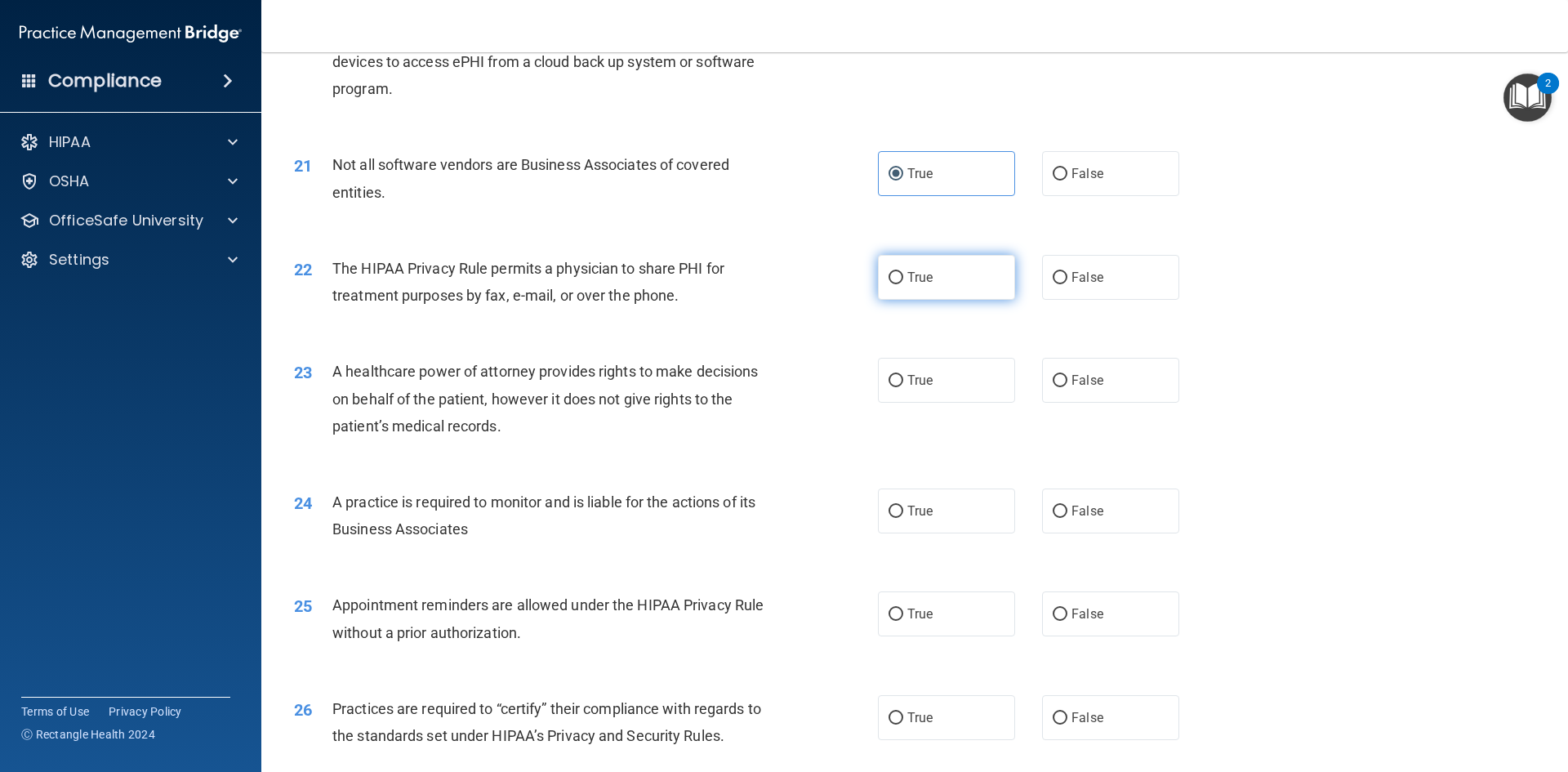
click at [896, 287] on label "True" at bounding box center [947, 278] width 137 height 45
click at [896, 284] on input "True" at bounding box center [896, 278] width 14 height 13
radio input "true"
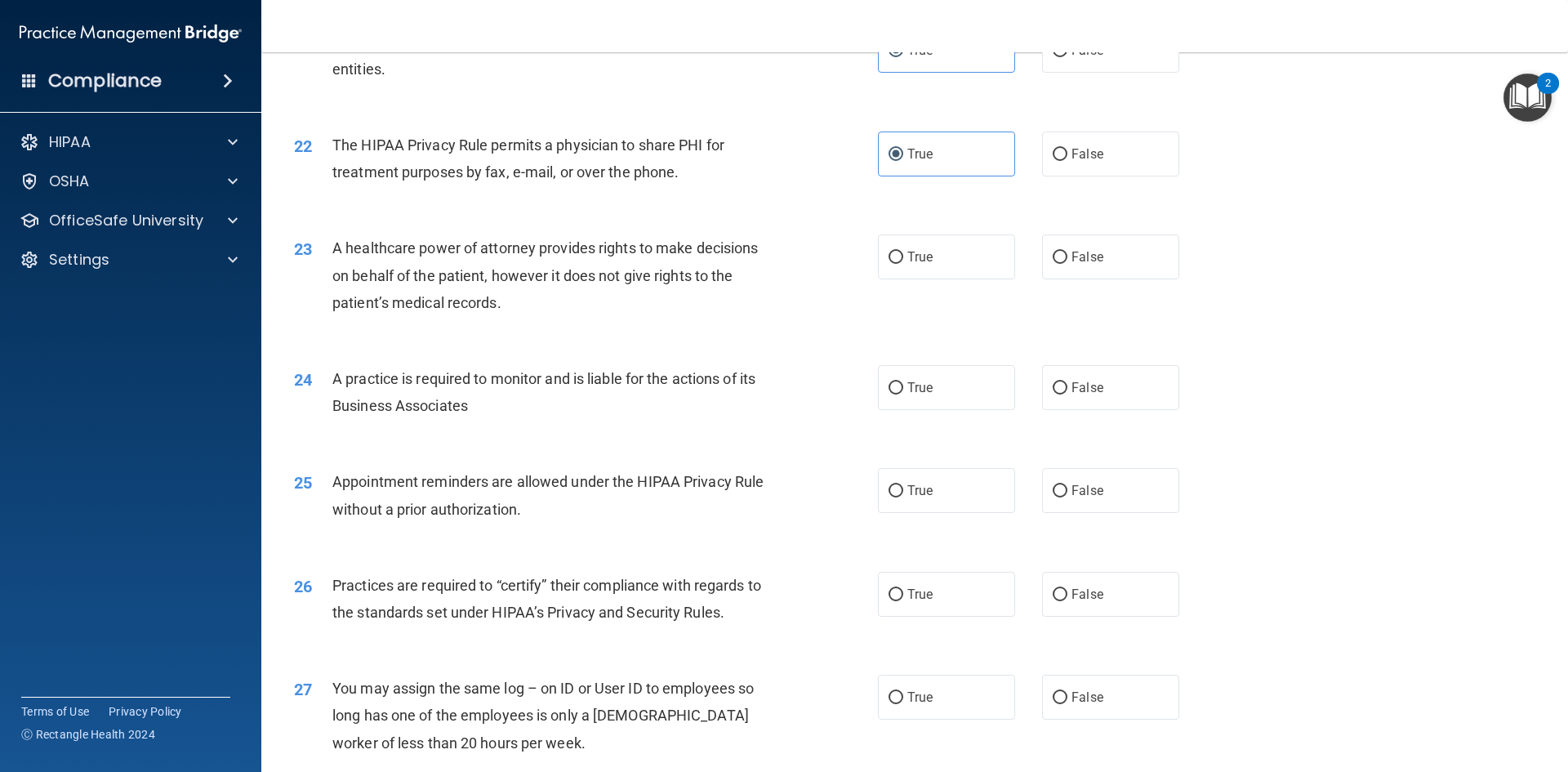
scroll to position [2613, 0]
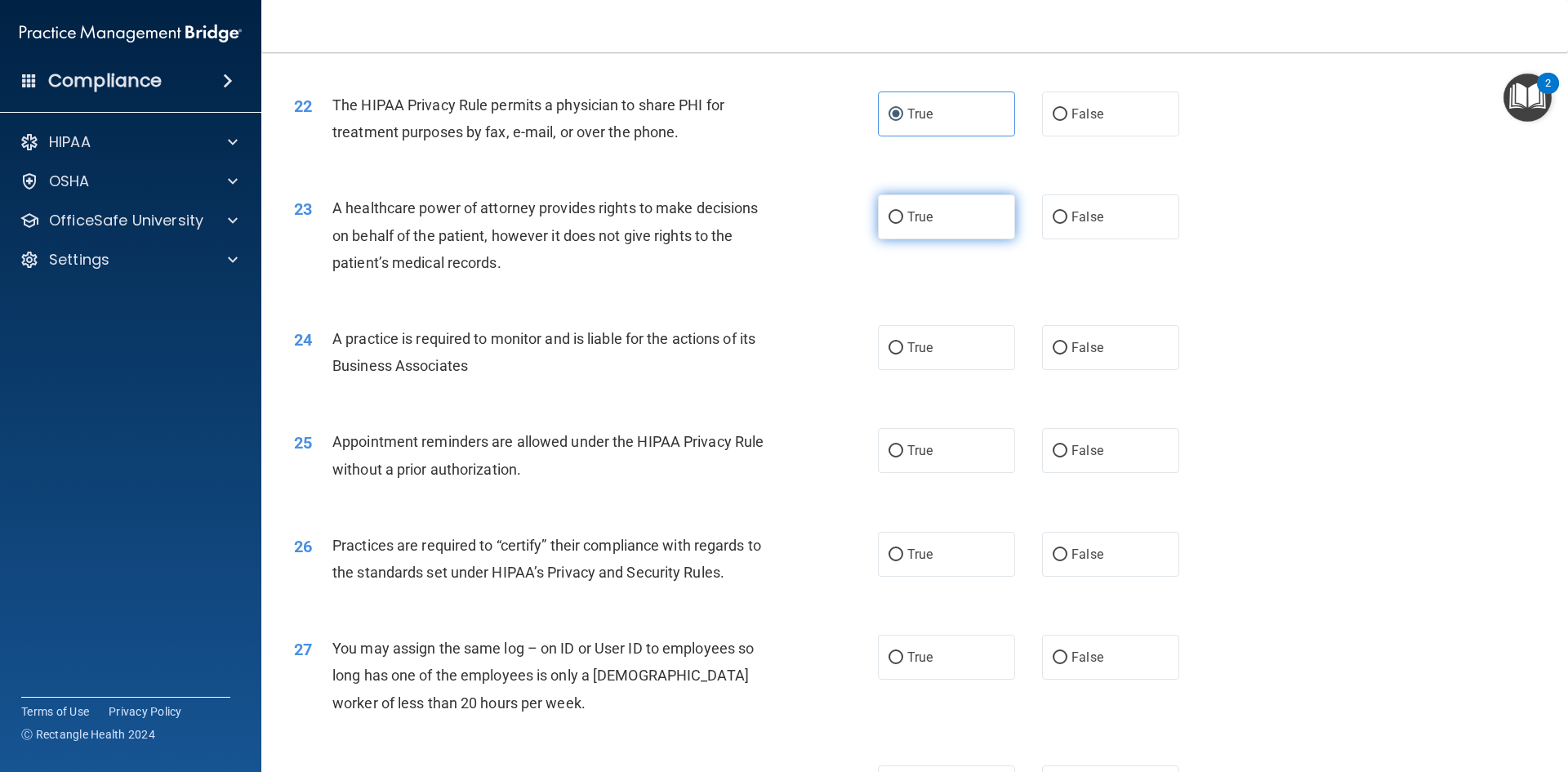
click at [921, 224] on span "True" at bounding box center [921, 216] width 25 height 15
click at [903, 224] on input "True" at bounding box center [896, 218] width 14 height 13
radio input "true"
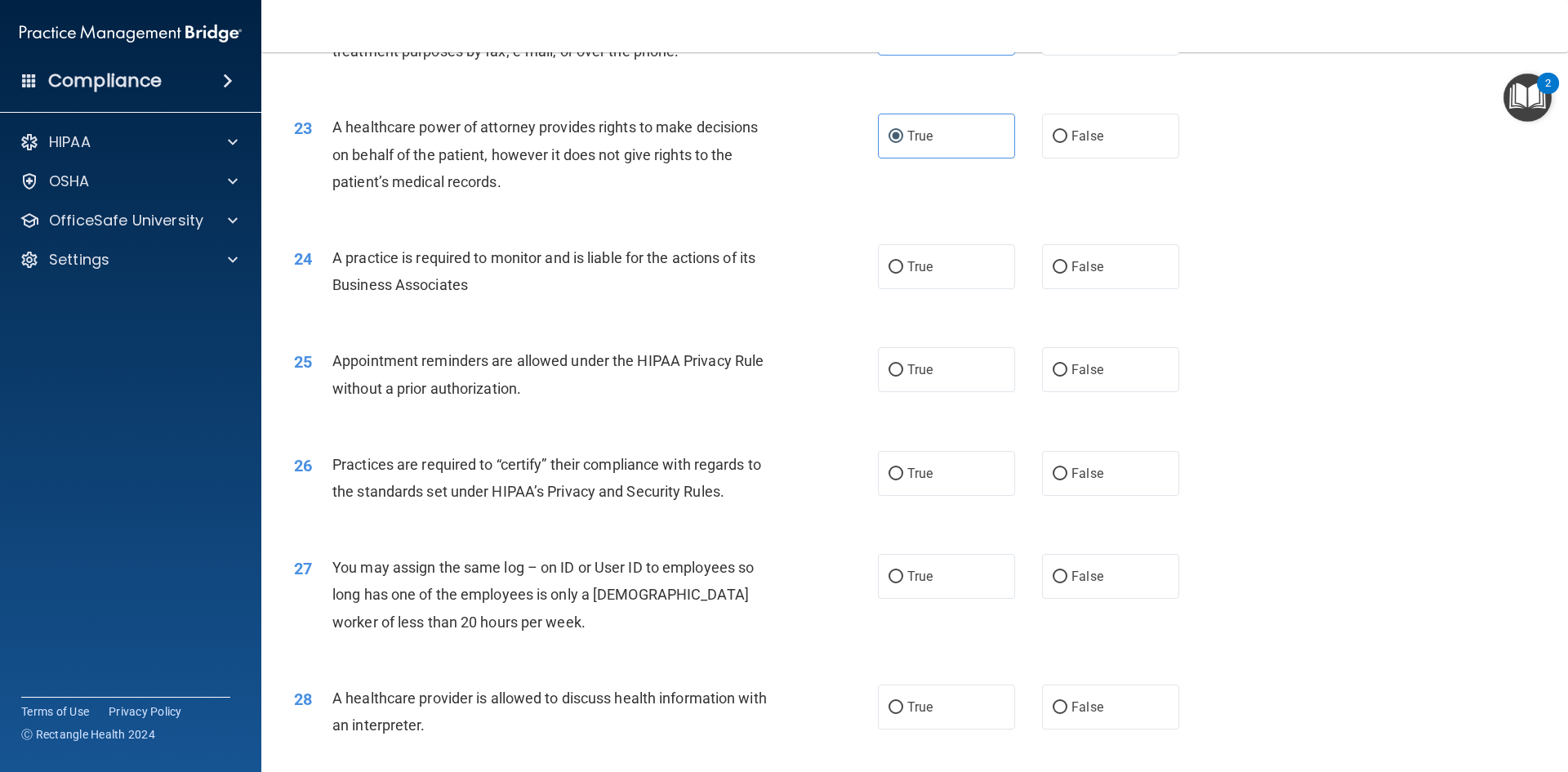
scroll to position [2695, 0]
drag, startPoint x: 883, startPoint y: 272, endPoint x: 829, endPoint y: 297, distance: 59.5
click at [883, 276] on label "True" at bounding box center [947, 266] width 137 height 45
click at [889, 273] on input "True" at bounding box center [896, 267] width 14 height 13
radio input "true"
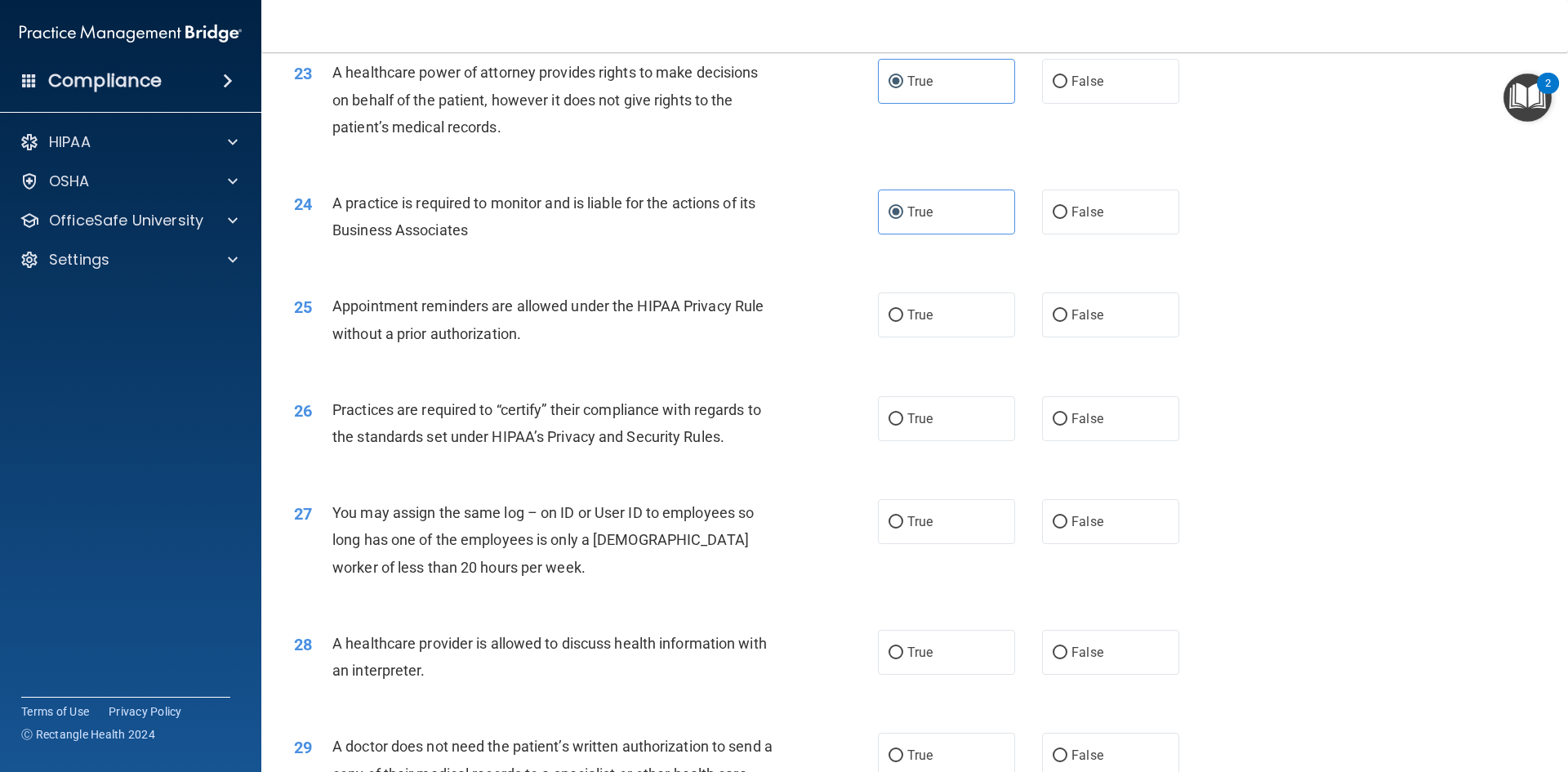
scroll to position [2776, 0]
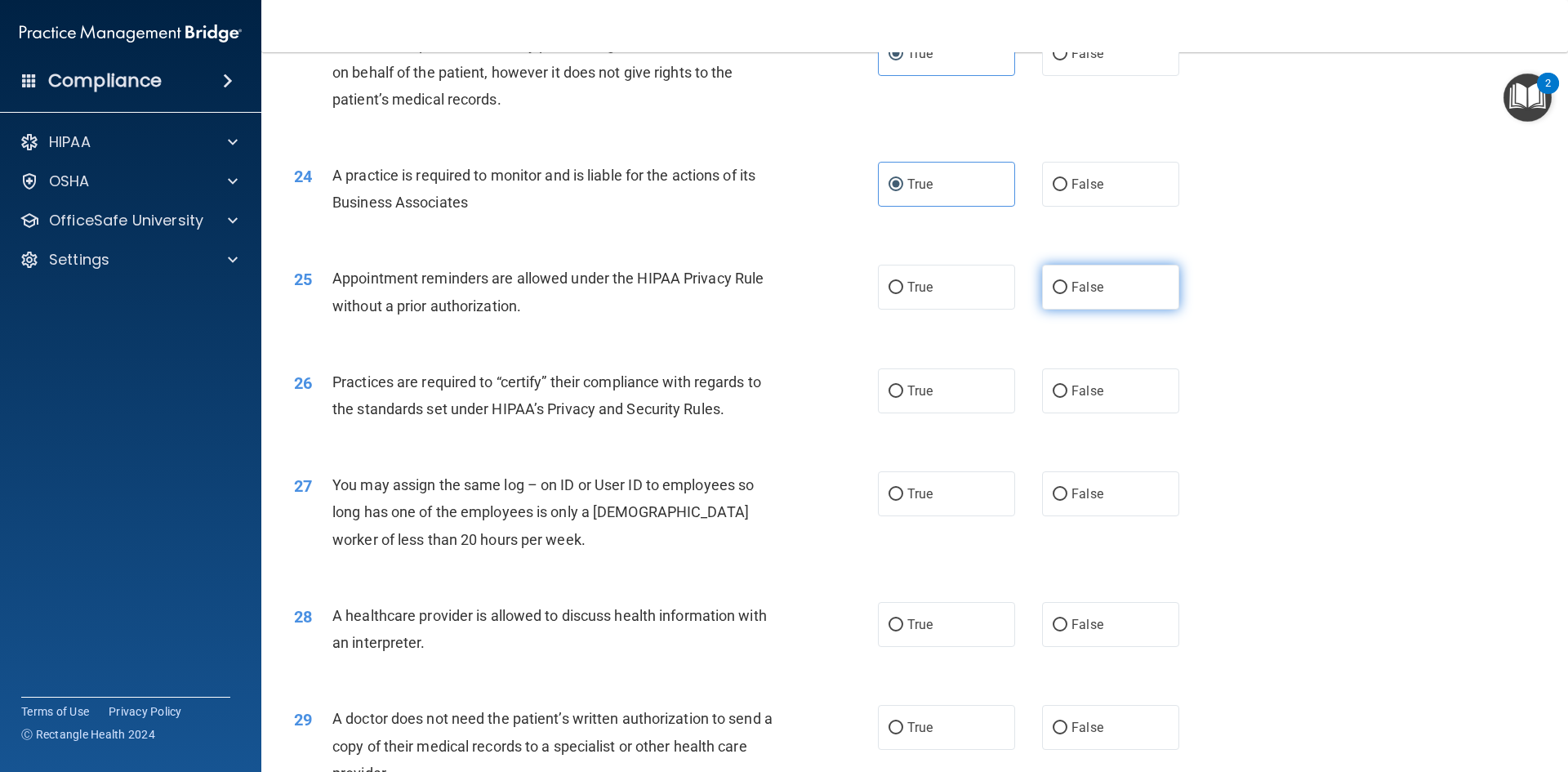
click at [1057, 289] on input "False" at bounding box center [1060, 288] width 14 height 13
radio input "true"
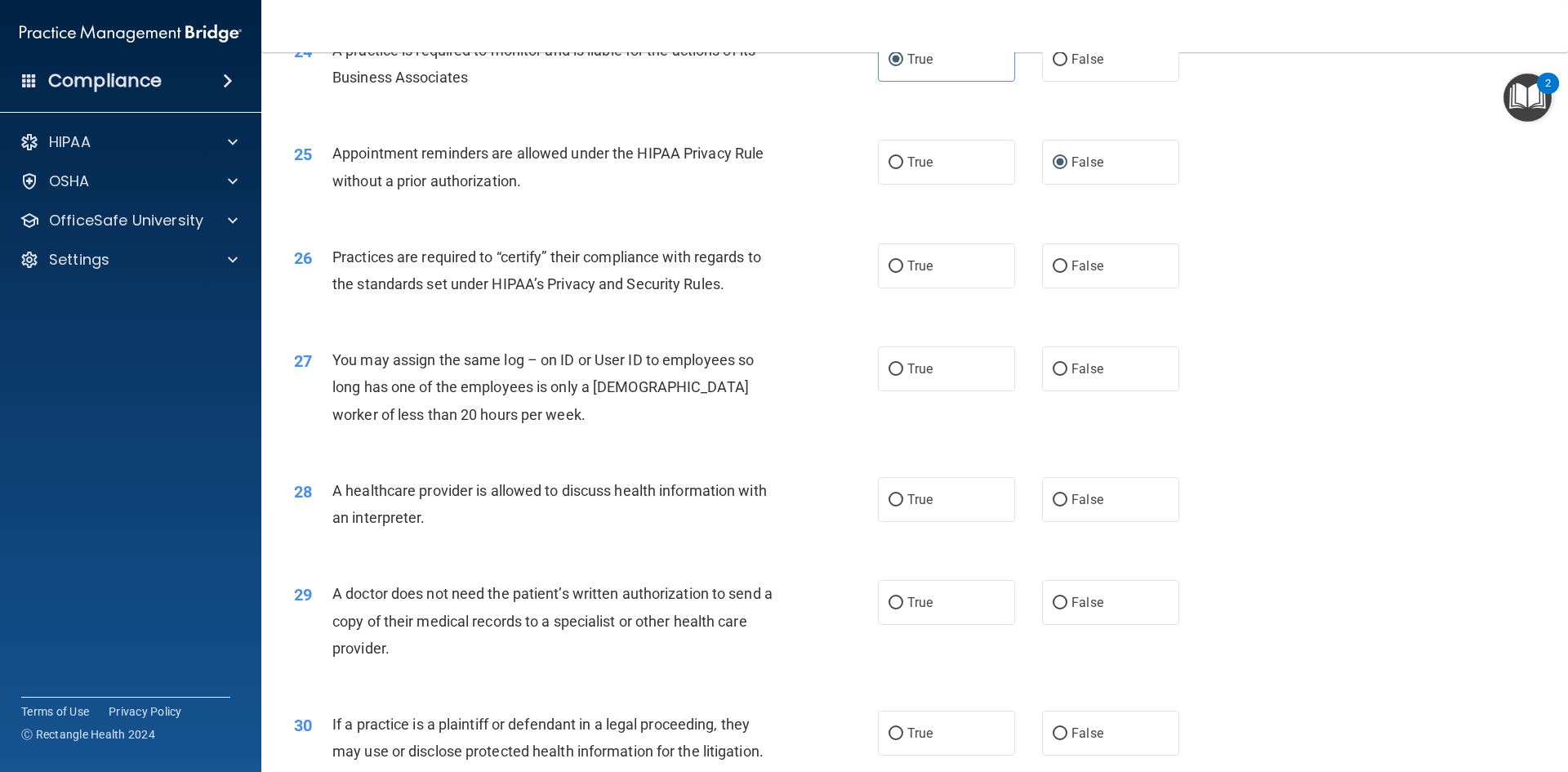
scroll to position [2940, 0]
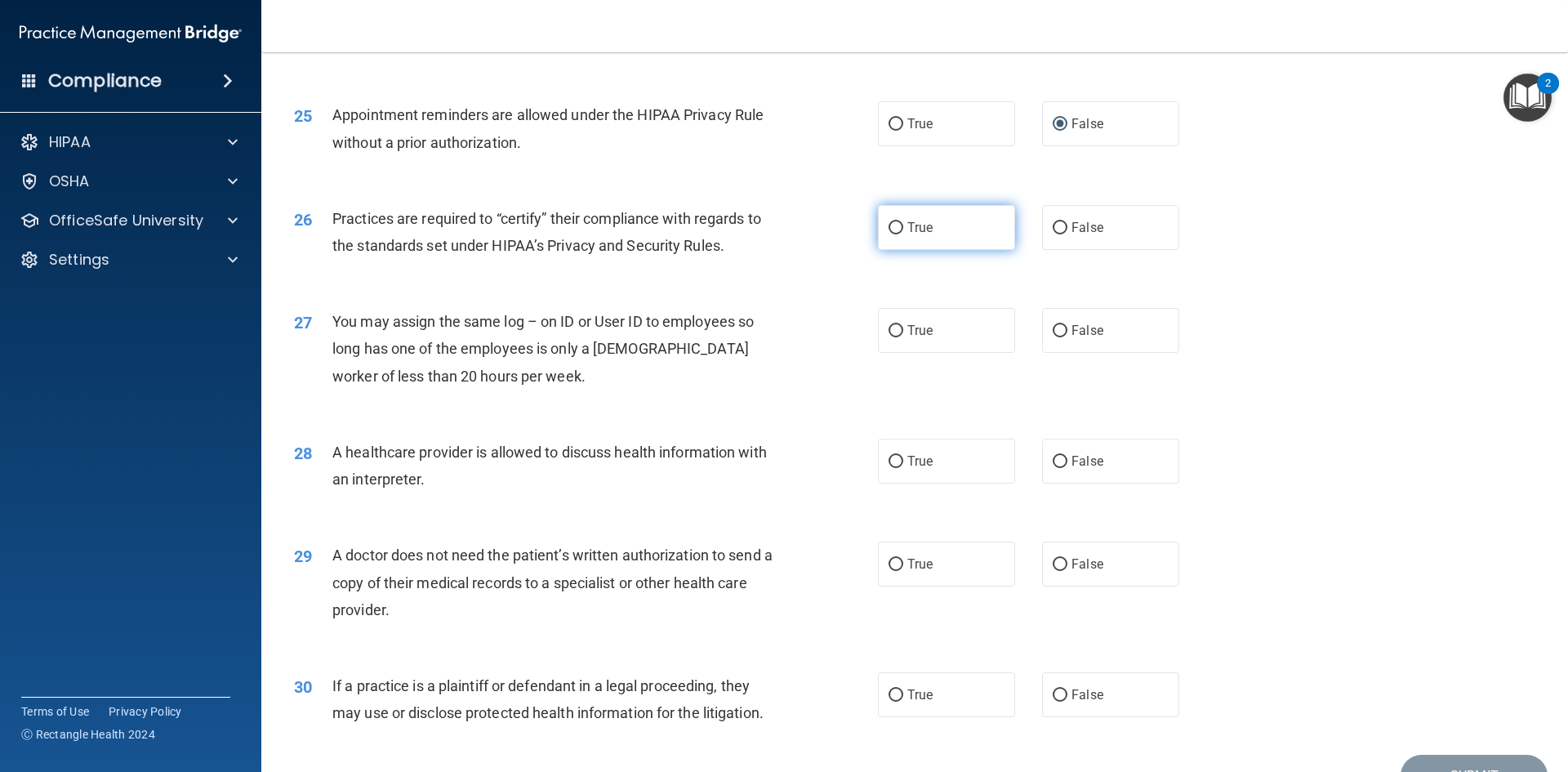
click at [921, 236] on label "True" at bounding box center [947, 228] width 137 height 45
click at [903, 234] on input "True" at bounding box center [896, 229] width 14 height 13
radio input "true"
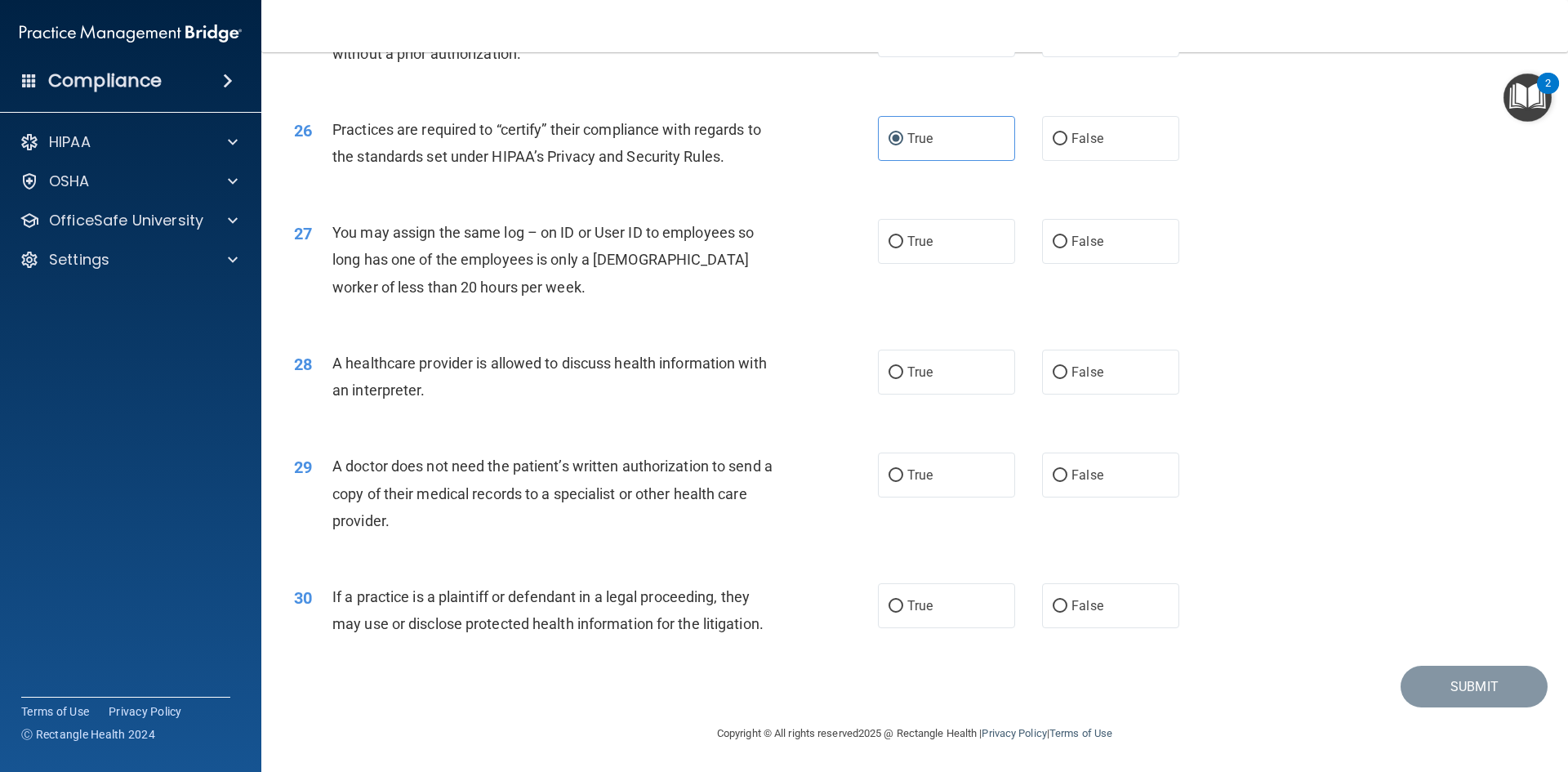
scroll to position [3030, 0]
click at [1072, 246] on span "False" at bounding box center [1087, 240] width 32 height 15
click at [1064, 246] on input "False" at bounding box center [1060, 241] width 14 height 13
radio input "true"
click at [908, 378] on span "True" at bounding box center [921, 371] width 25 height 15
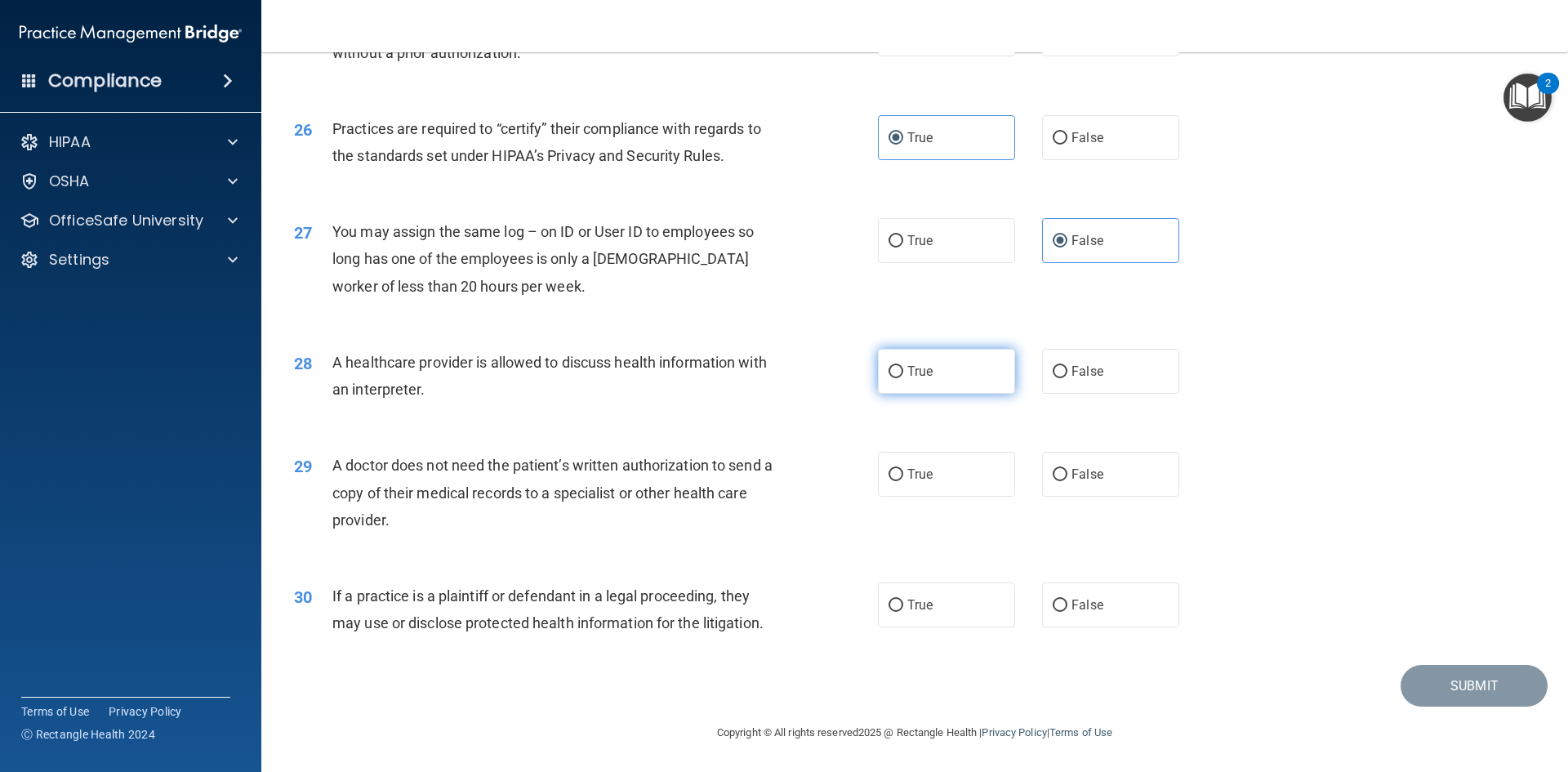
click at [903, 378] on input "True" at bounding box center [896, 372] width 14 height 13
radio input "true"
click at [1058, 486] on label "False" at bounding box center [1111, 475] width 137 height 45
click at [1058, 481] on input "False" at bounding box center [1060, 475] width 14 height 13
radio input "true"
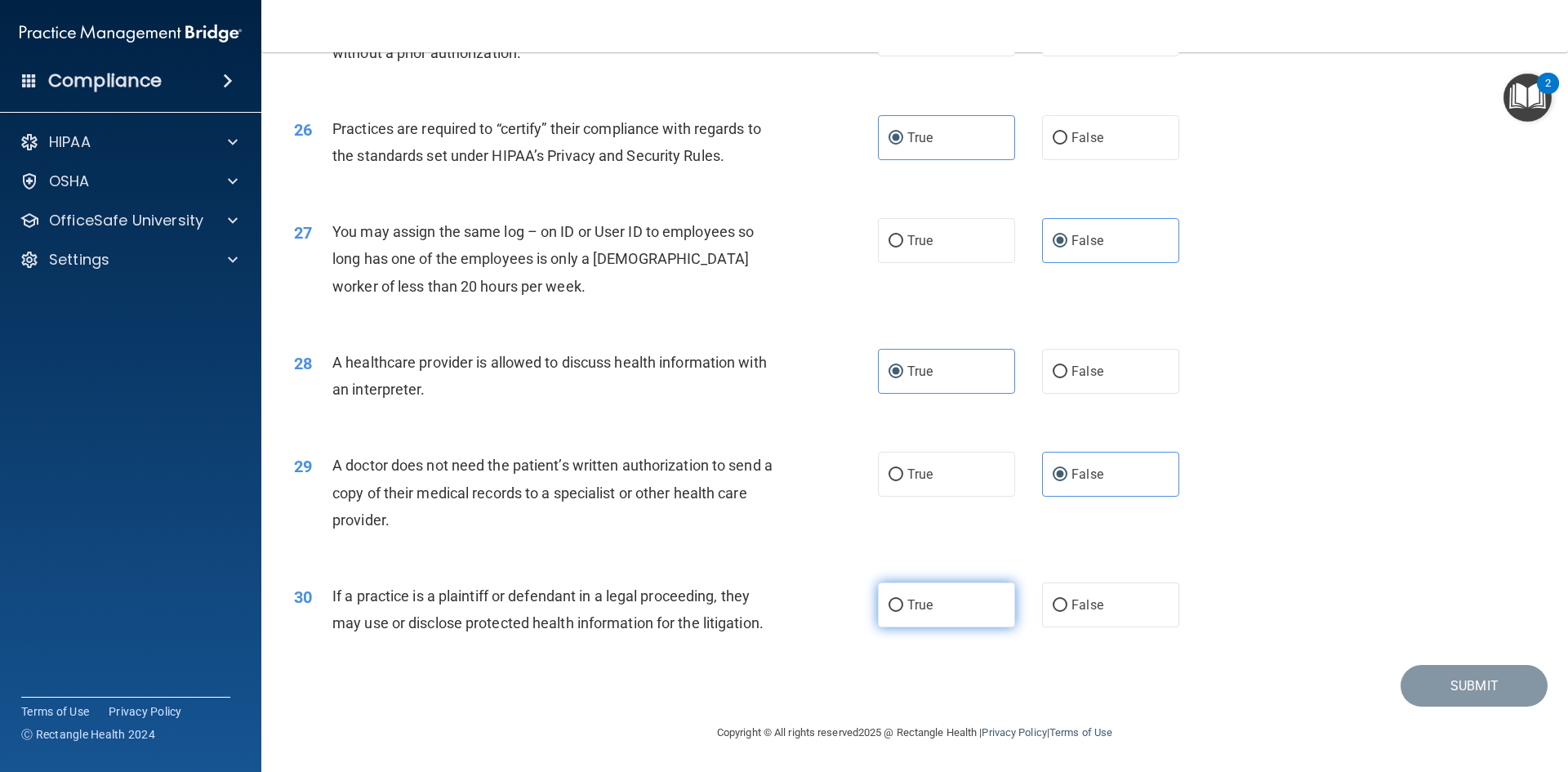
click at [931, 611] on label "True" at bounding box center [947, 605] width 137 height 45
click at [903, 611] on input "True" at bounding box center [896, 606] width 14 height 13
radio input "true"
click at [1456, 682] on button "Submit" at bounding box center [1474, 685] width 147 height 42
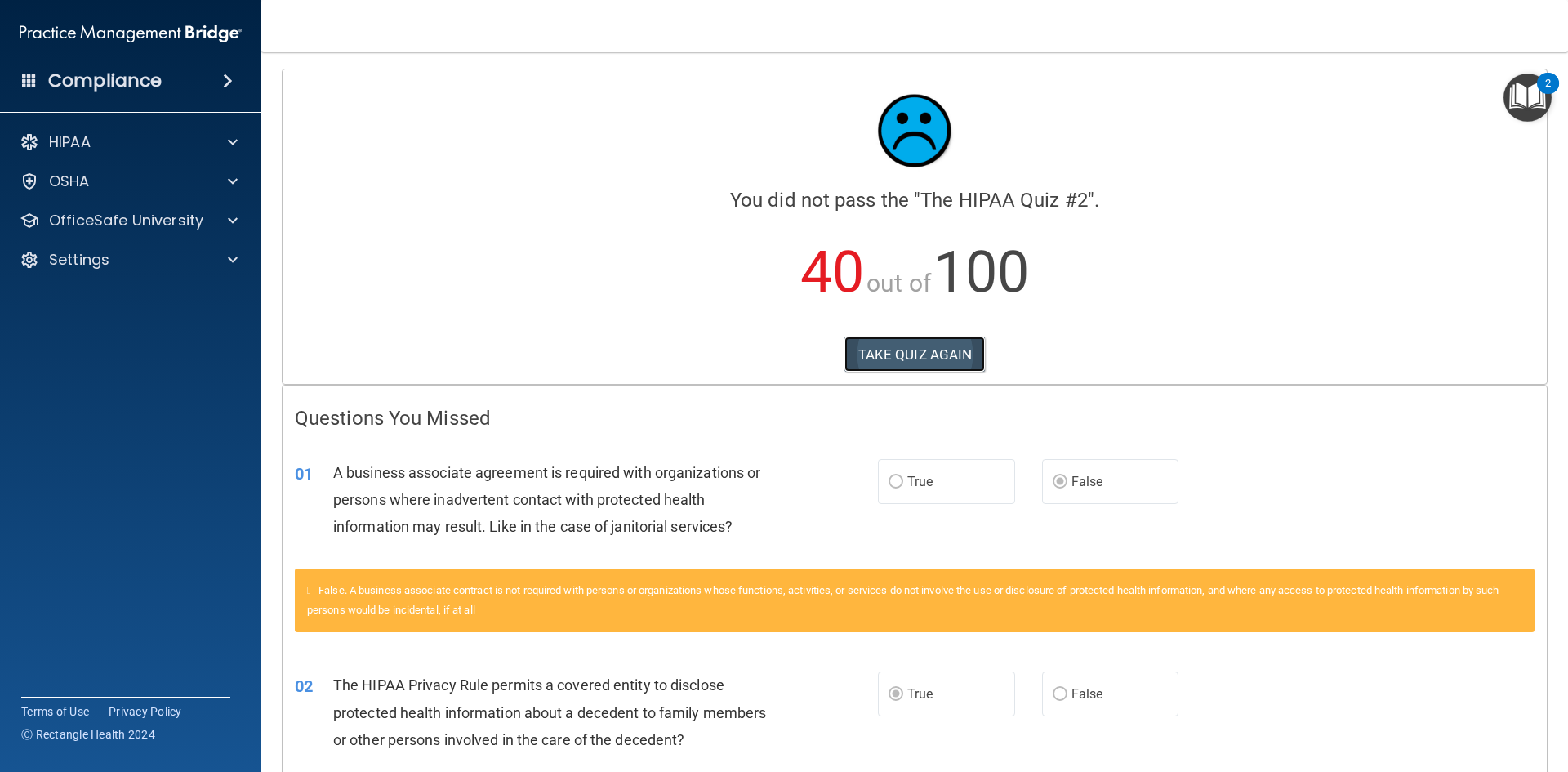
click at [934, 344] on button "TAKE QUIZ AGAIN" at bounding box center [915, 354] width 141 height 36
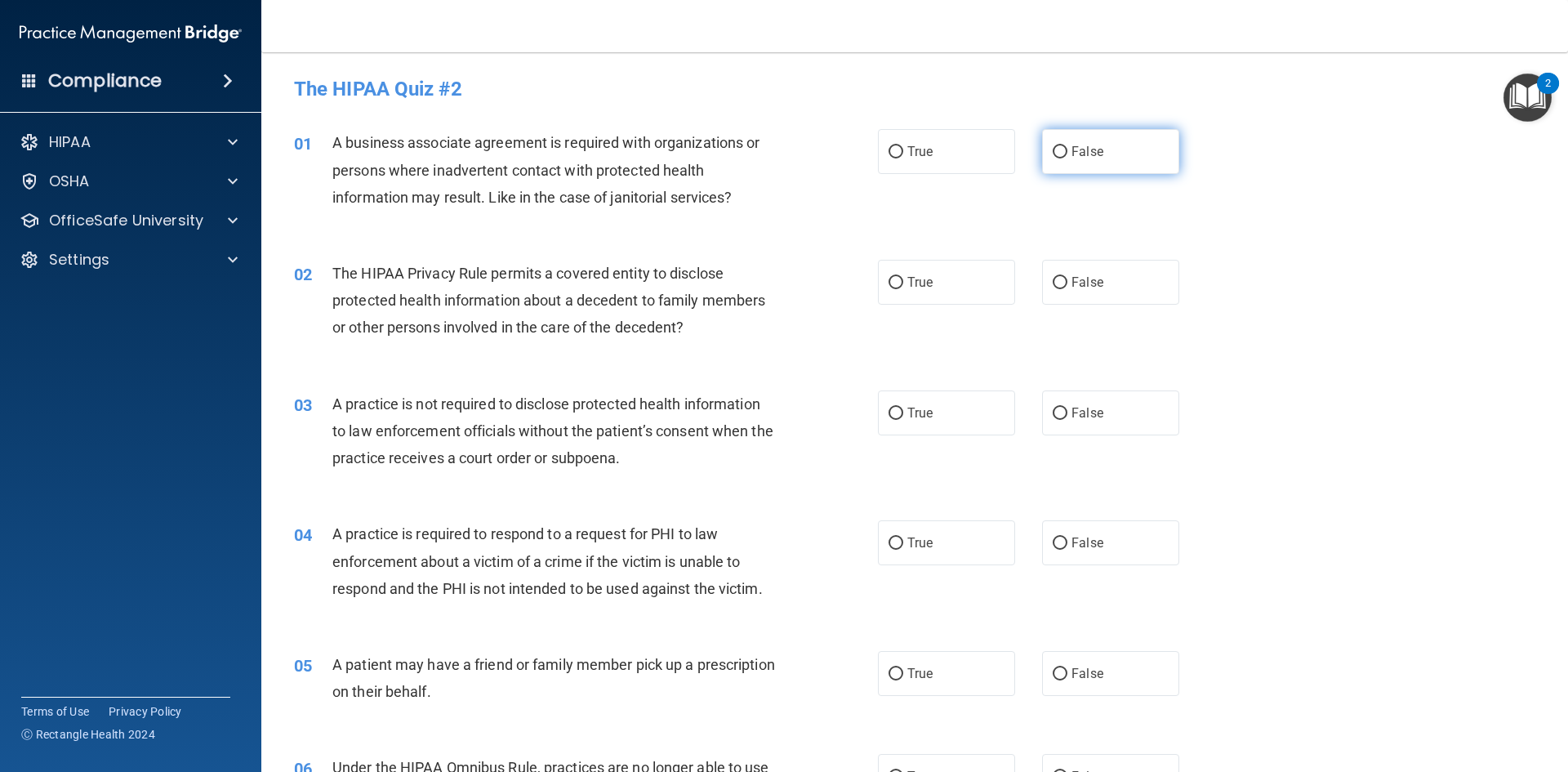
click at [1072, 146] on span "False" at bounding box center [1087, 151] width 32 height 15
click at [1068, 146] on input "False" at bounding box center [1060, 153] width 14 height 13
radio input "true"
click at [940, 280] on label "True" at bounding box center [947, 282] width 137 height 45
click at [903, 280] on input "True" at bounding box center [896, 283] width 14 height 13
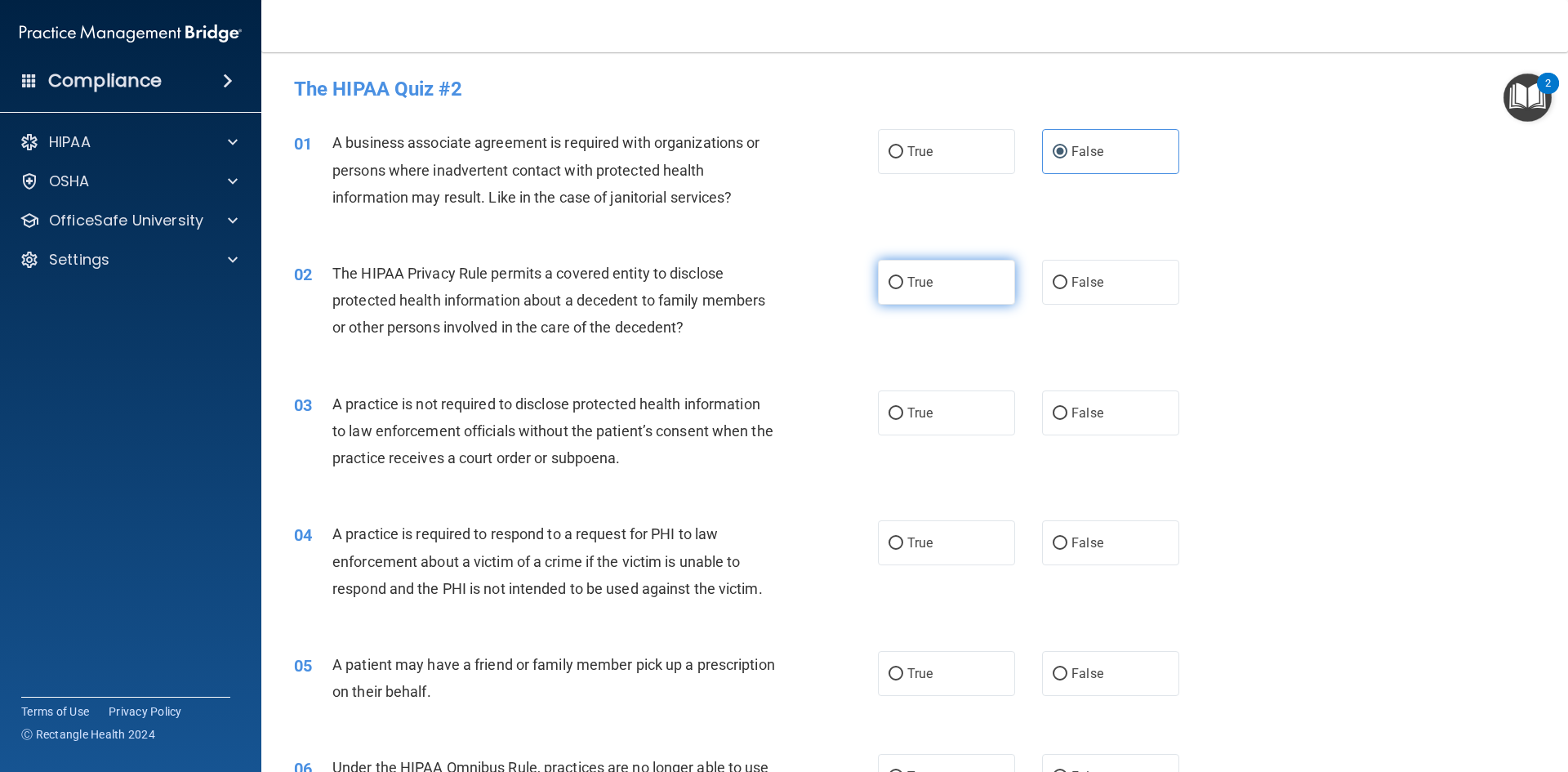
radio input "true"
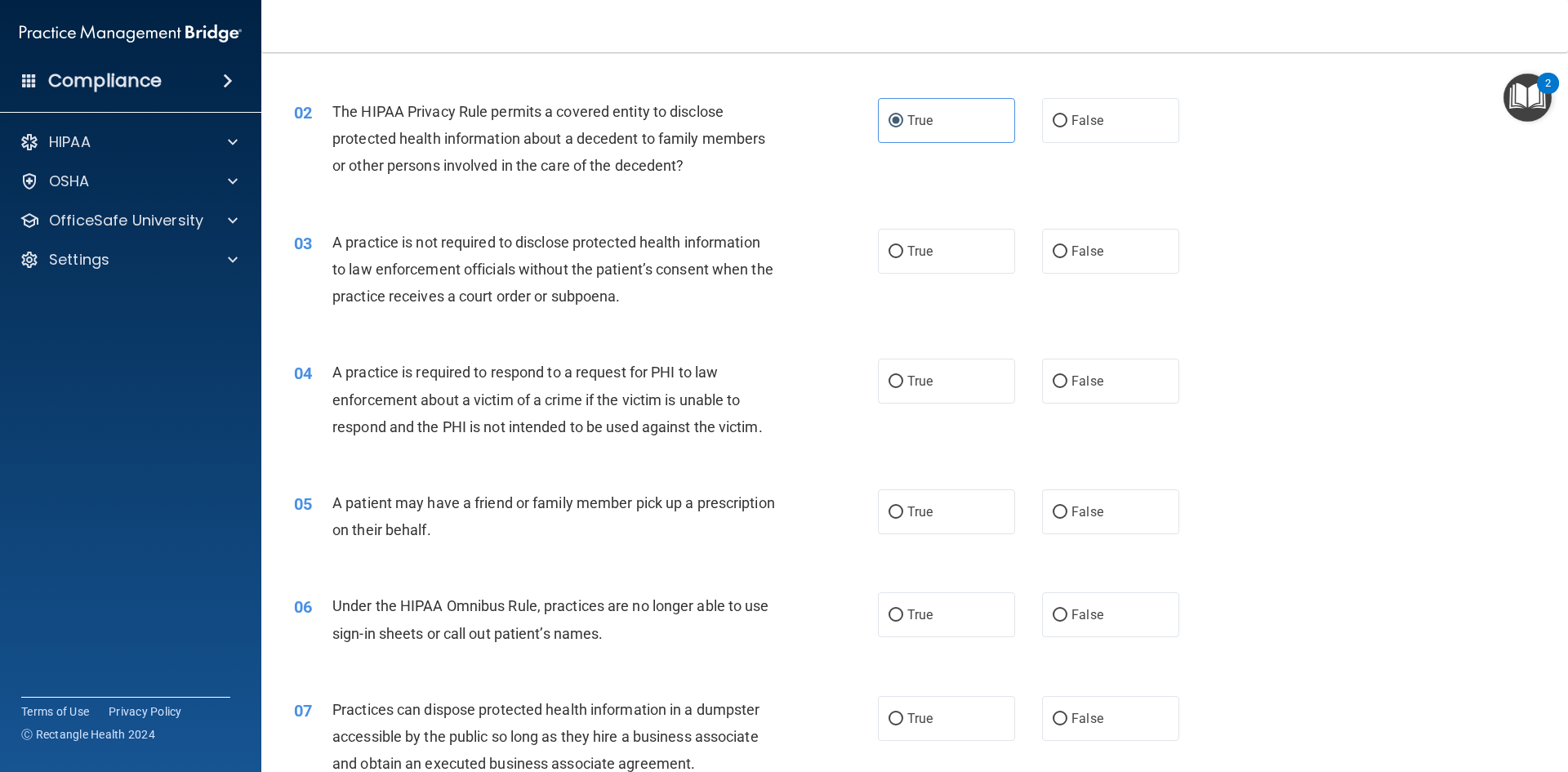
scroll to position [164, 0]
click at [1061, 252] on label "False" at bounding box center [1111, 249] width 137 height 45
click at [1061, 252] on input "False" at bounding box center [1060, 250] width 14 height 13
radio input "true"
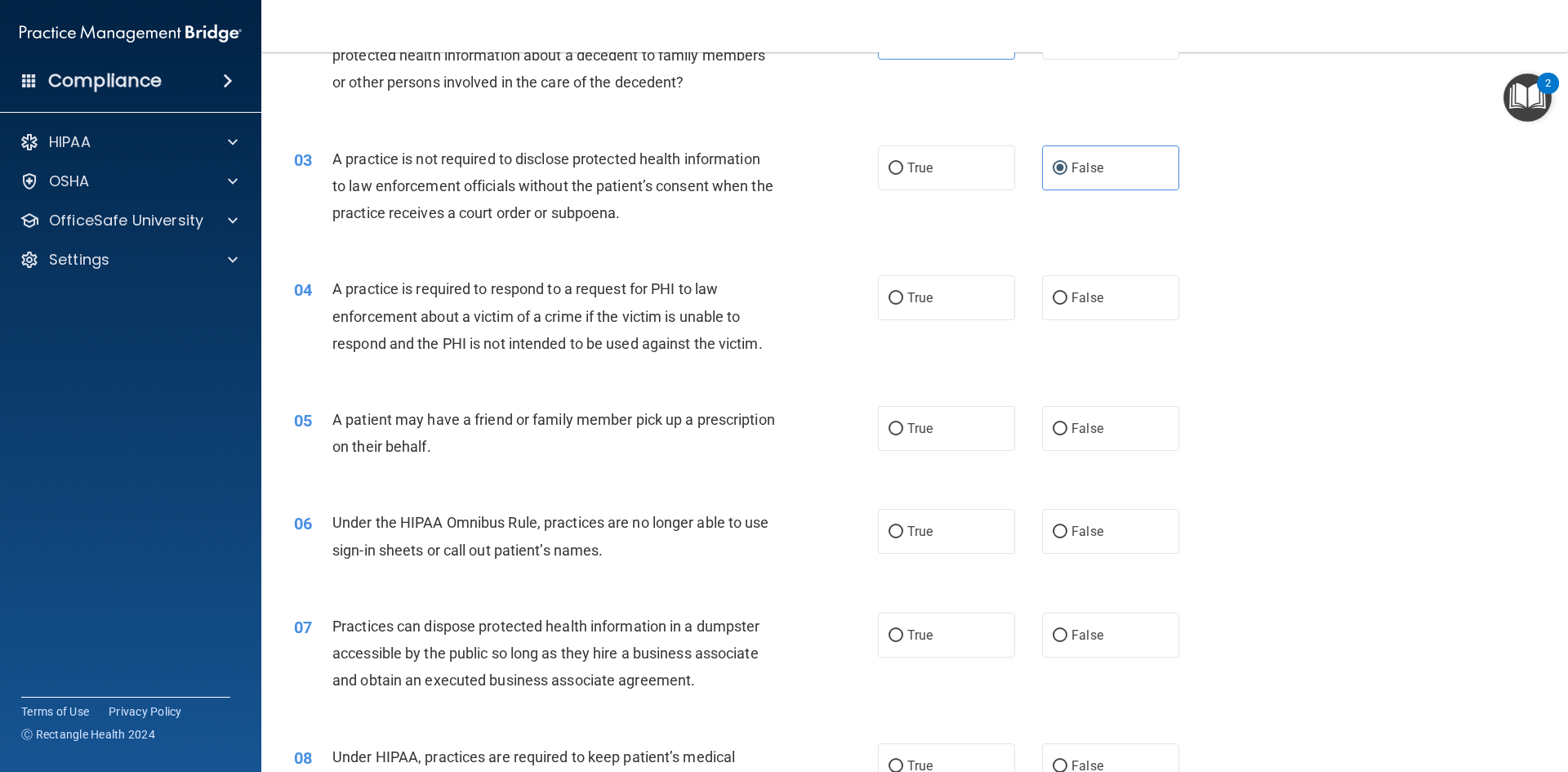
scroll to position [326, 0]
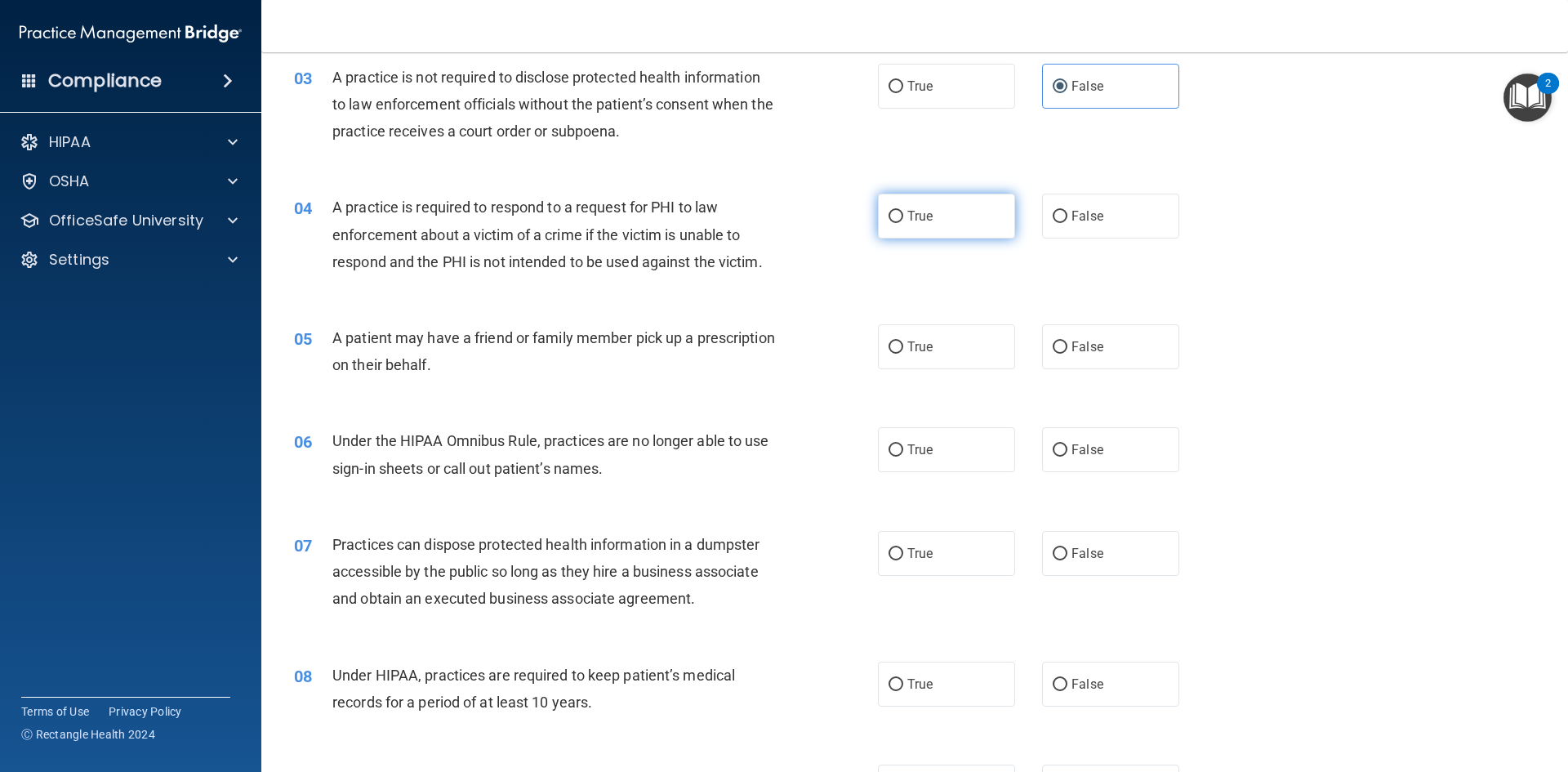
click at [908, 225] on label "True" at bounding box center [947, 216] width 137 height 45
click at [903, 223] on input "True" at bounding box center [896, 217] width 14 height 13
radio input "true"
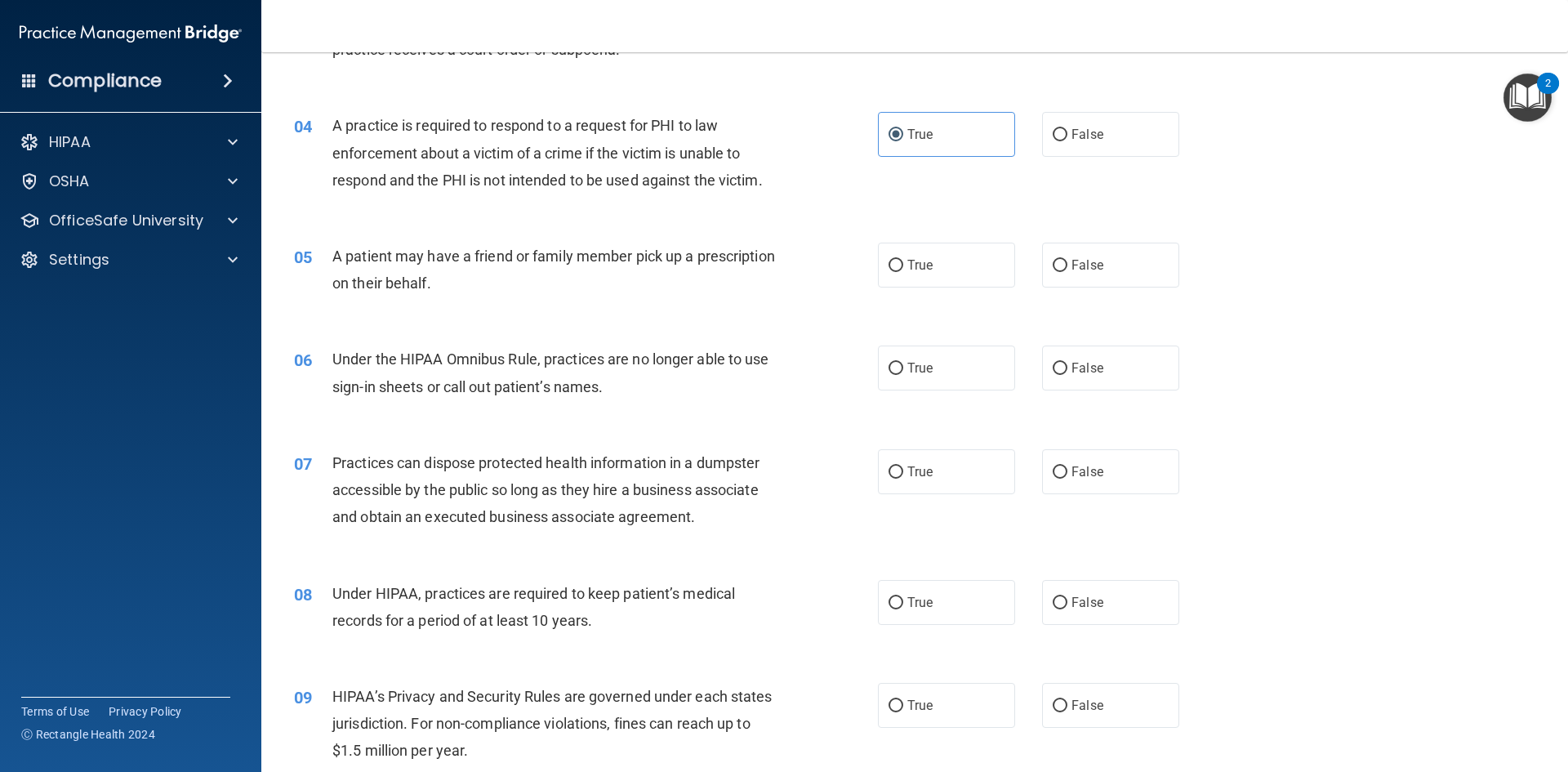
scroll to position [490, 0]
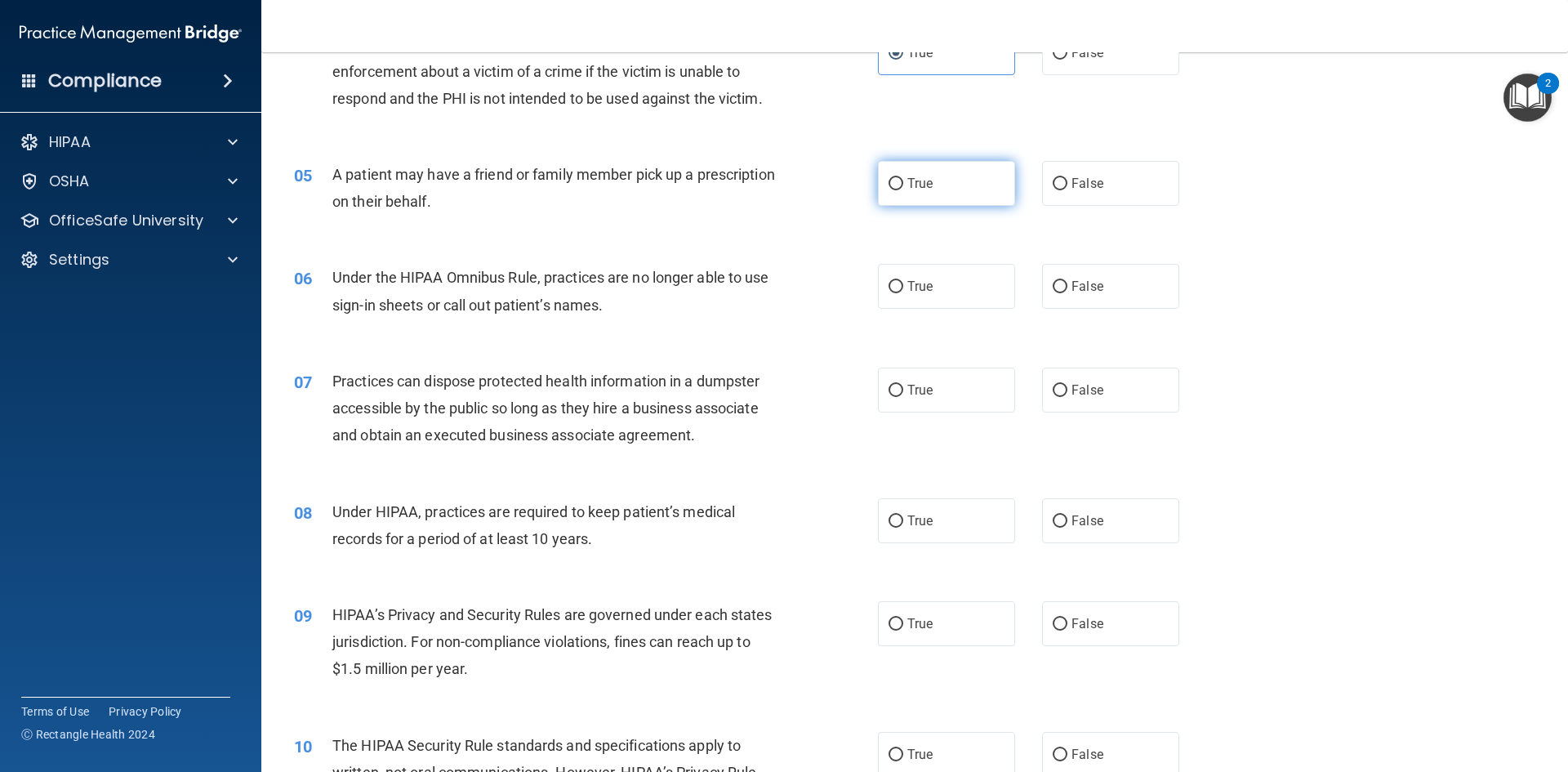
click at [949, 190] on label "True" at bounding box center [947, 184] width 137 height 45
click at [903, 190] on input "True" at bounding box center [896, 184] width 14 height 13
radio input "true"
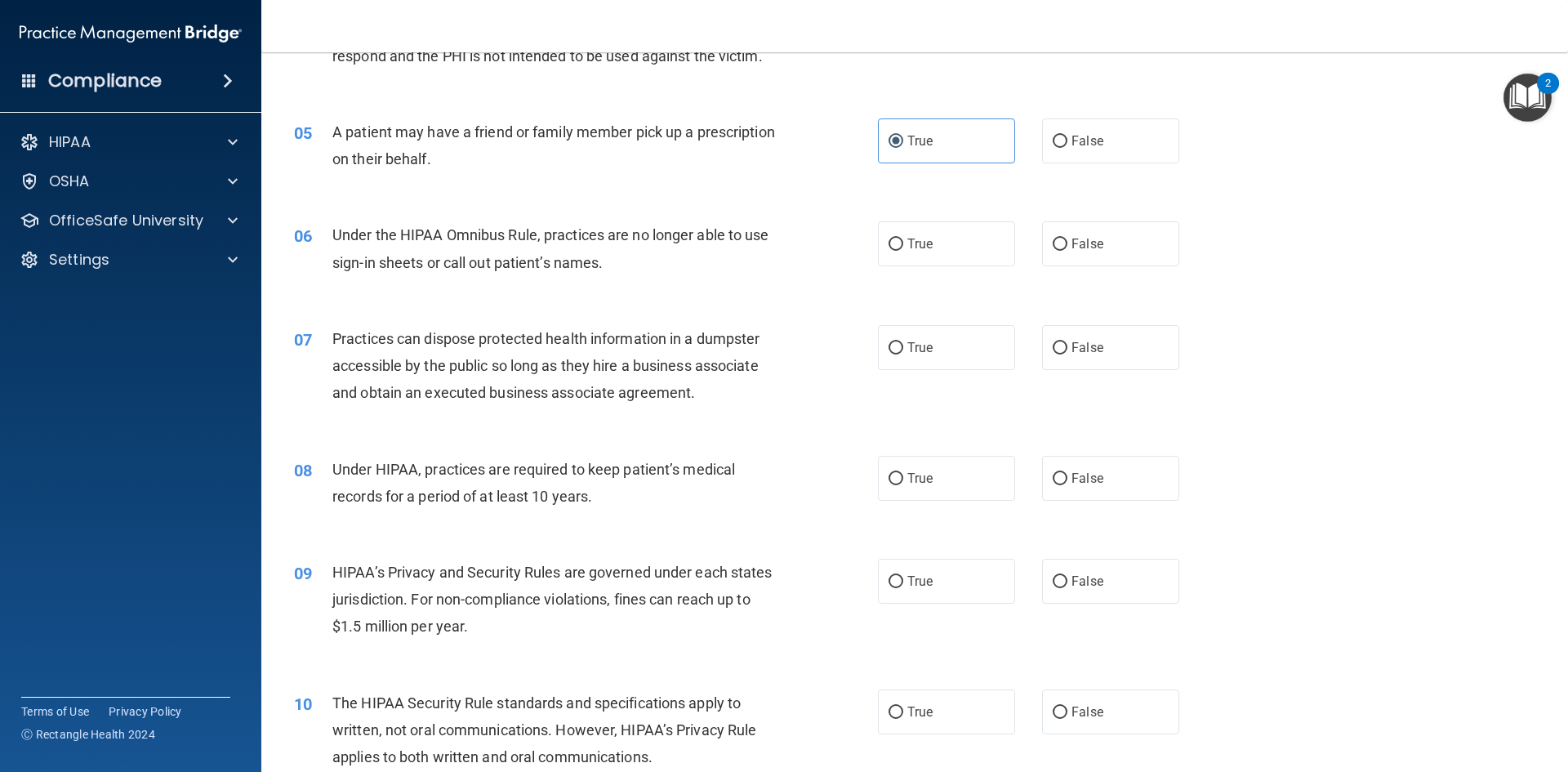
scroll to position [571, 0]
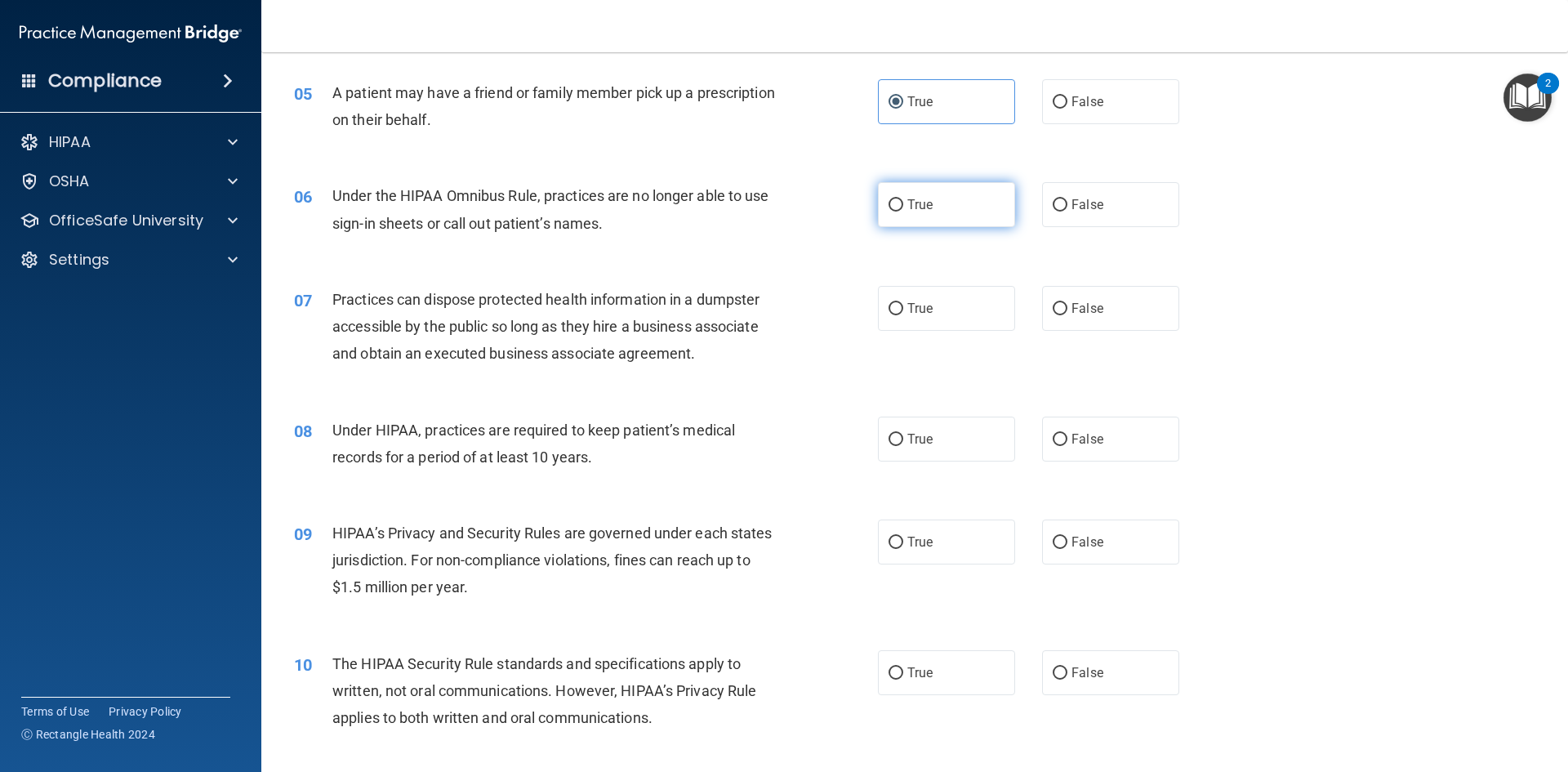
click at [893, 209] on input "True" at bounding box center [896, 205] width 14 height 13
radio input "true"
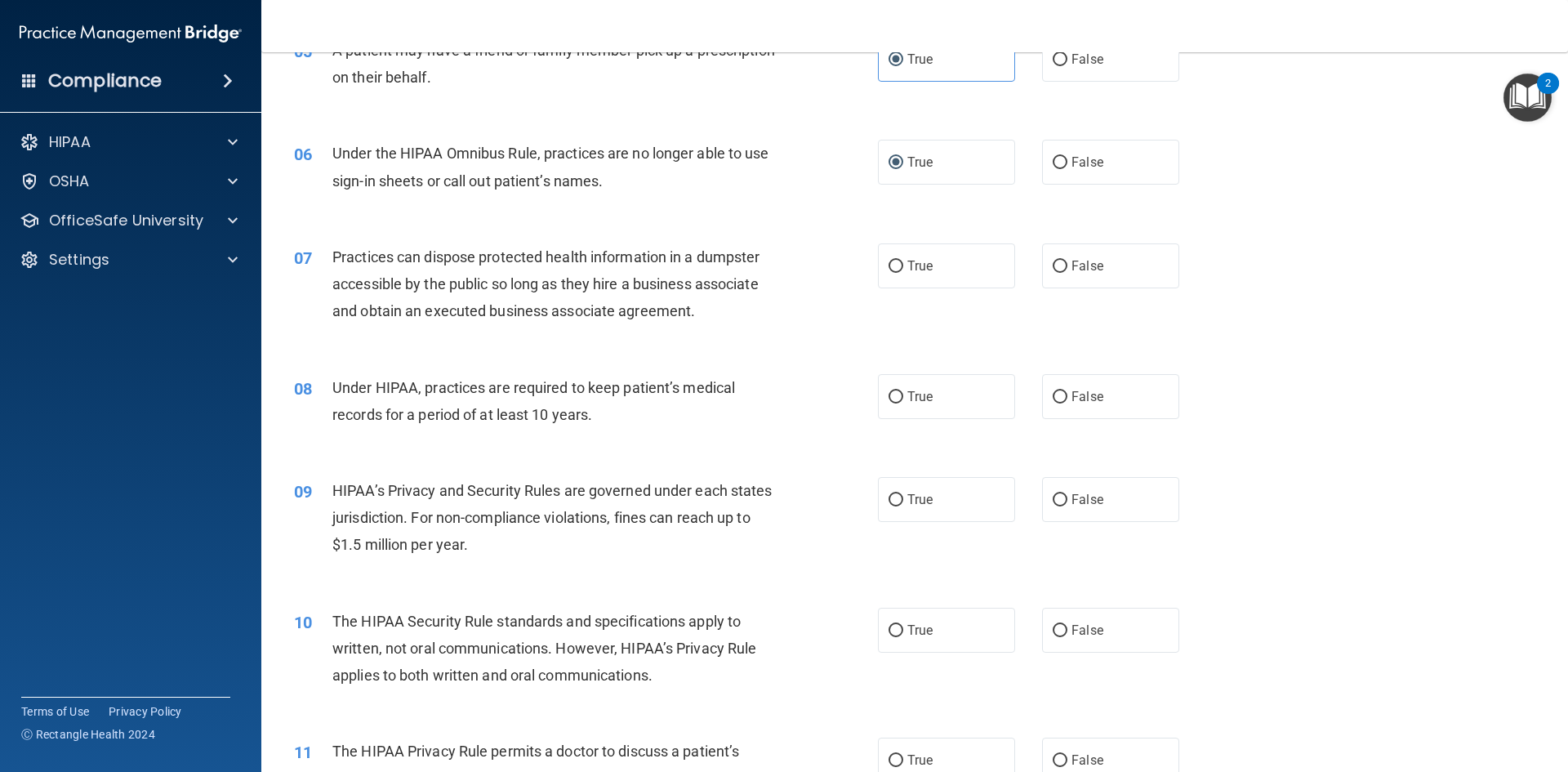
scroll to position [654, 0]
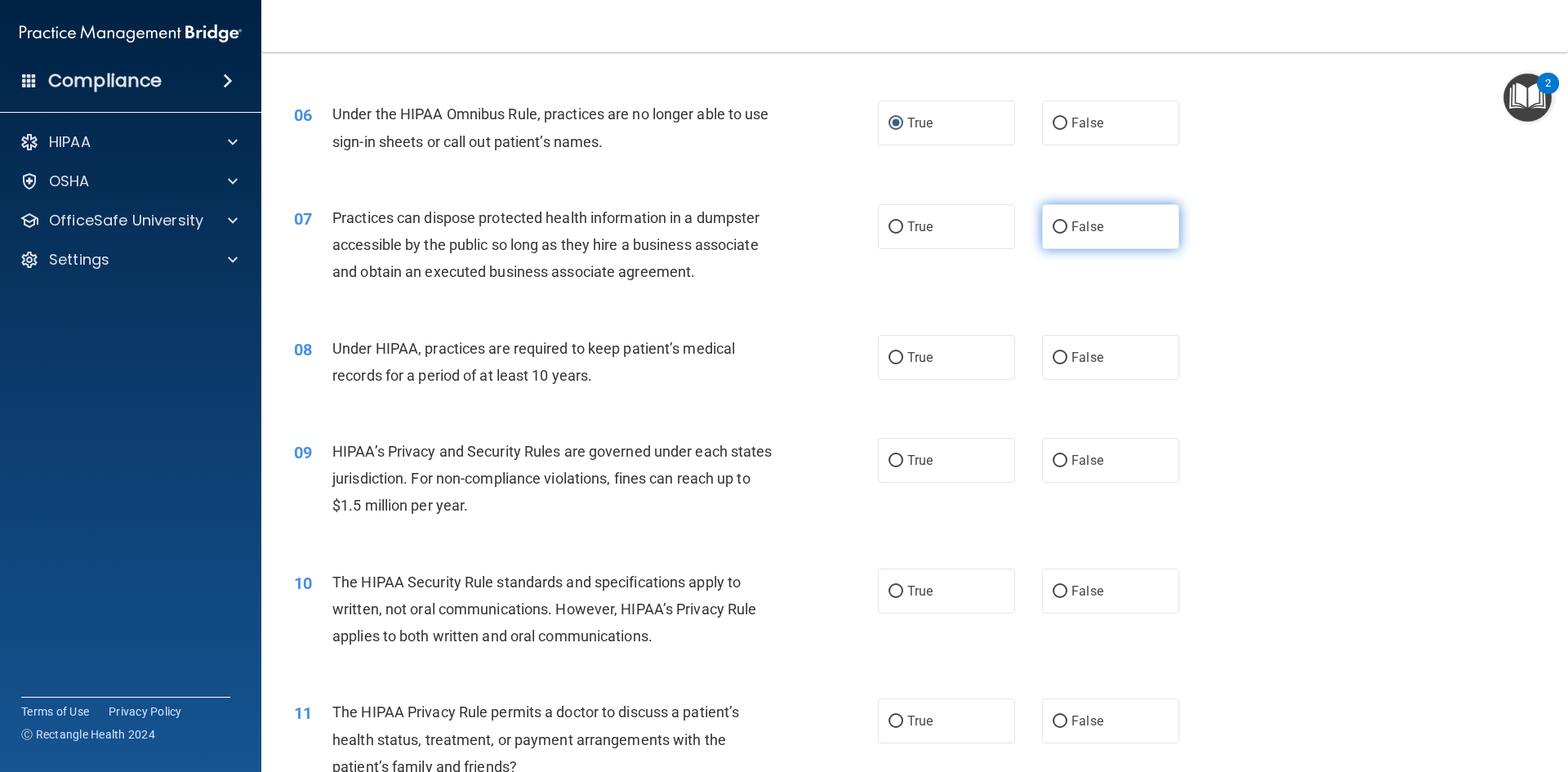
click at [1053, 224] on input "False" at bounding box center [1060, 228] width 14 height 13
radio input "true"
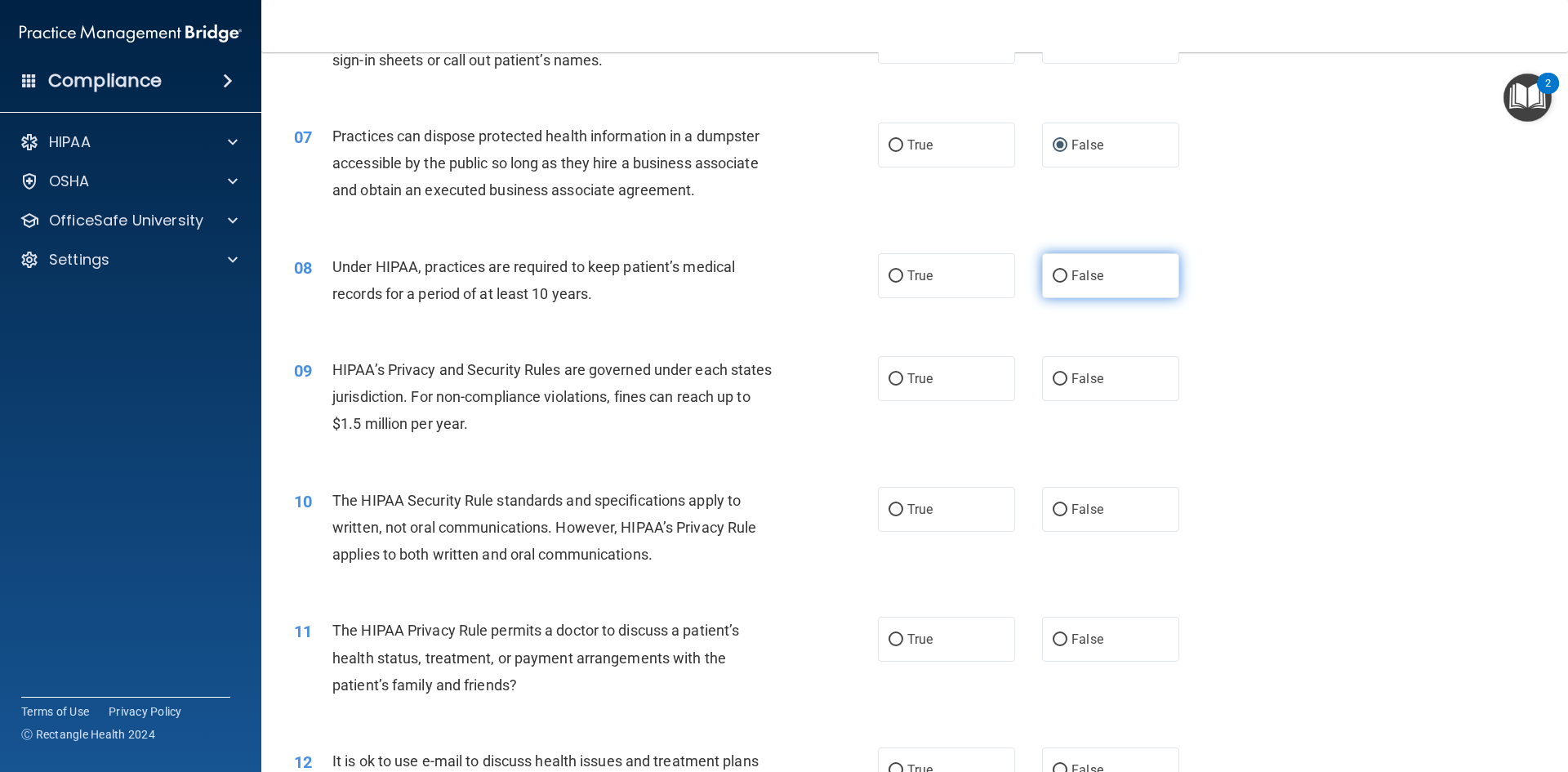
click at [1081, 275] on span "False" at bounding box center [1087, 275] width 32 height 15
click at [1068, 275] on input "False" at bounding box center [1060, 277] width 14 height 13
radio input "true"
click at [1096, 372] on label "False" at bounding box center [1111, 379] width 137 height 45
click at [1068, 373] on input "False" at bounding box center [1060, 380] width 14 height 13
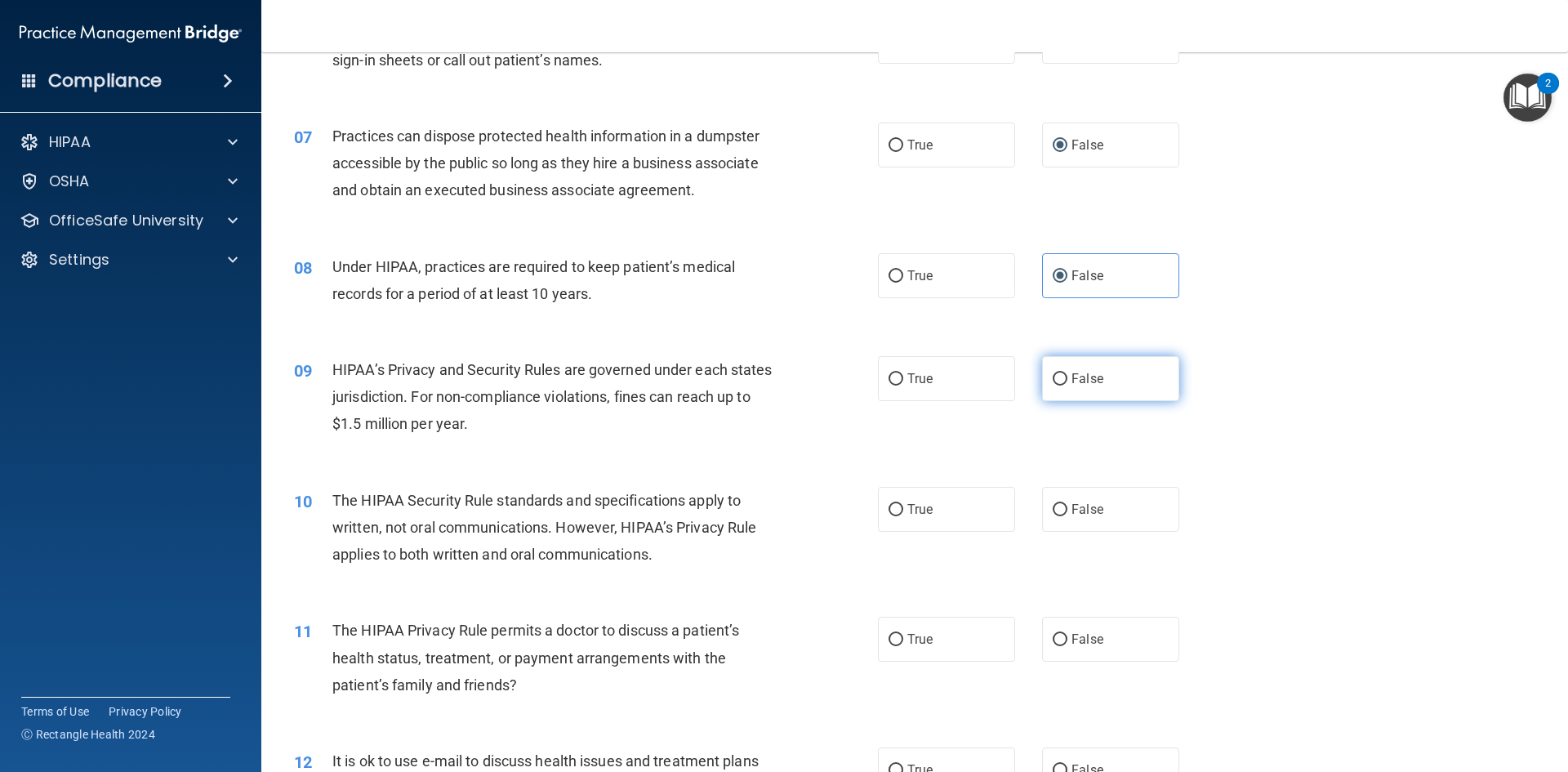
radio input "true"
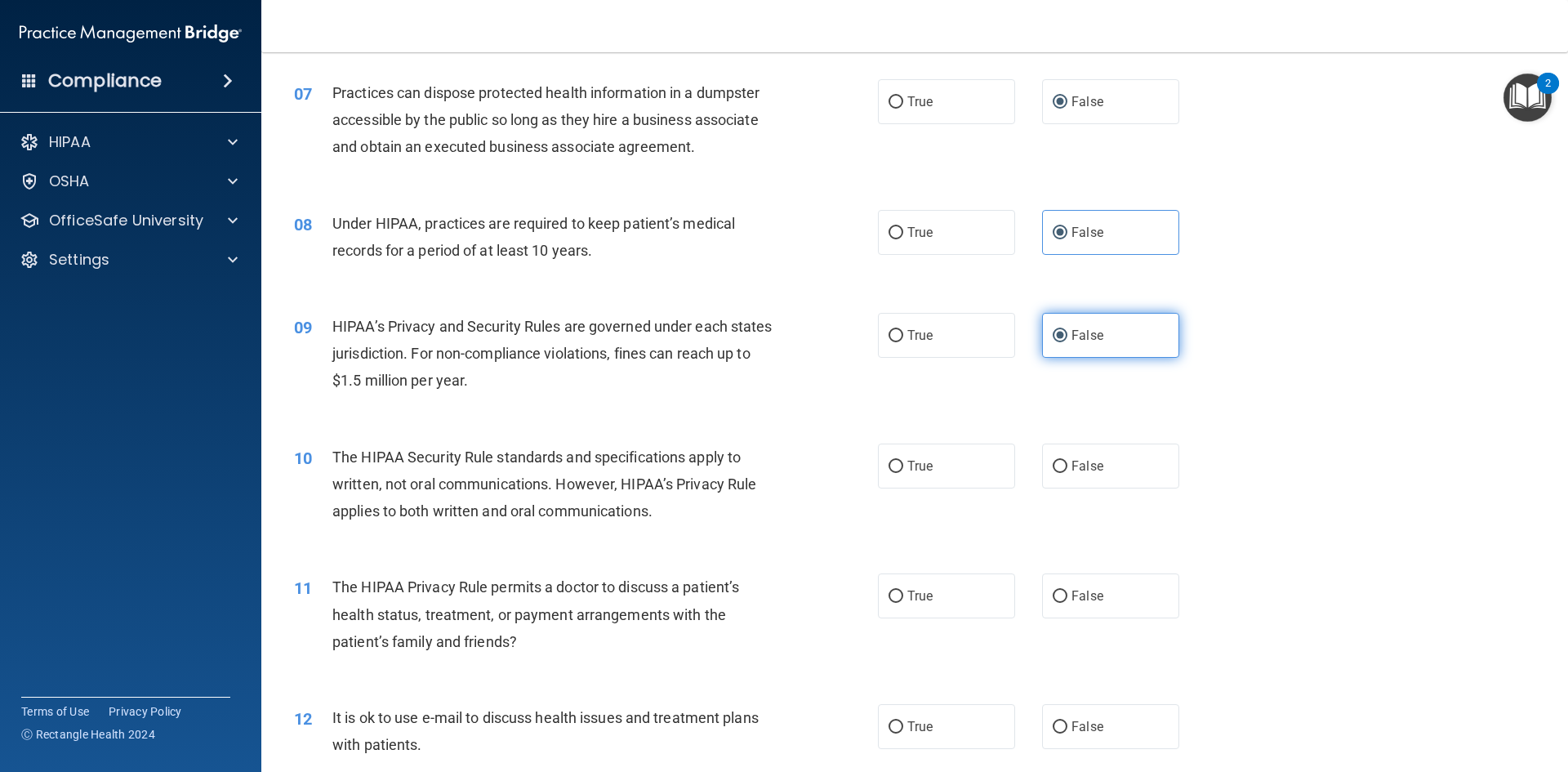
scroll to position [816, 0]
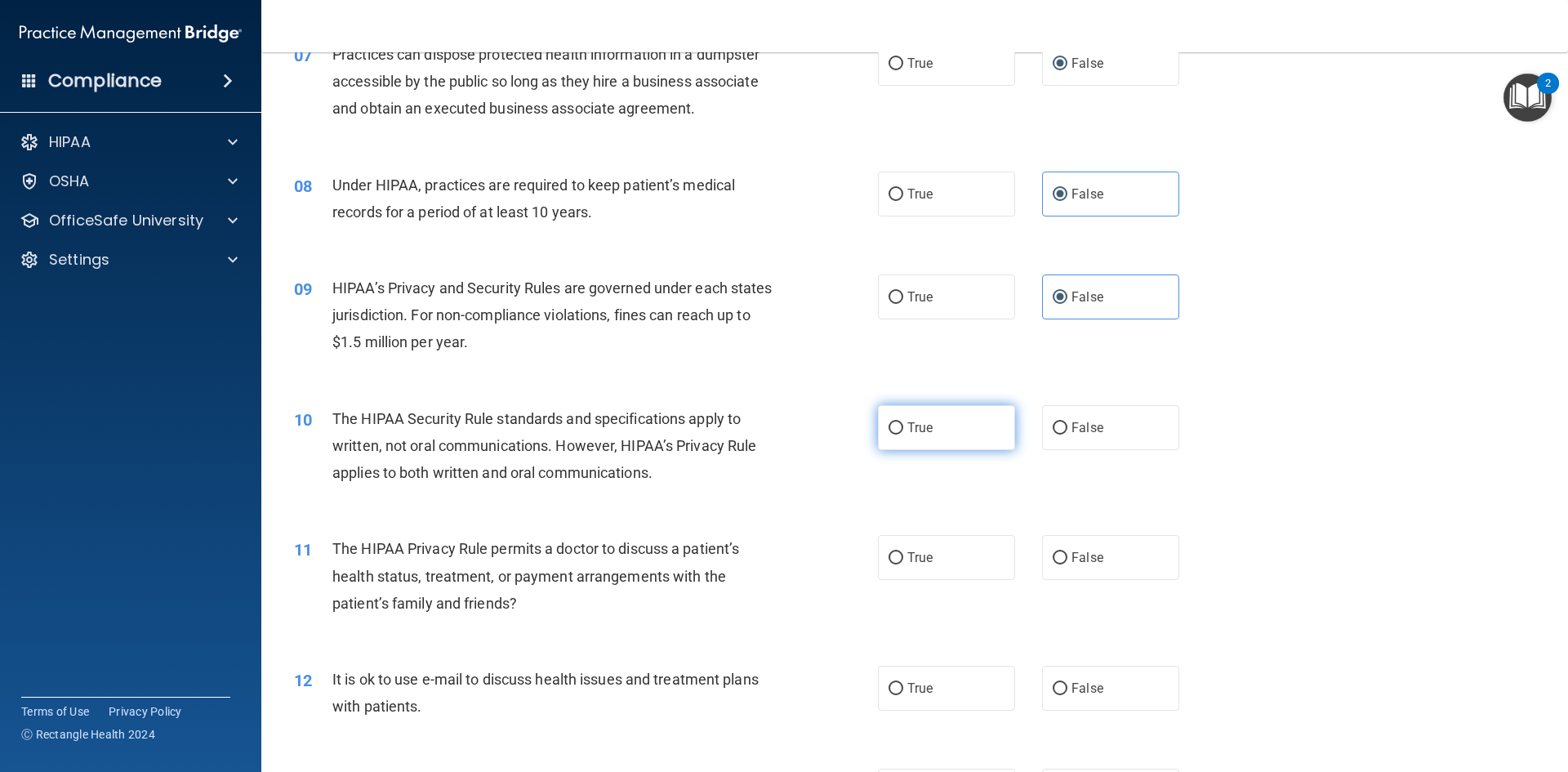
click at [888, 417] on label "True" at bounding box center [947, 428] width 137 height 45
click at [889, 422] on input "True" at bounding box center [896, 428] width 14 height 13
radio input "true"
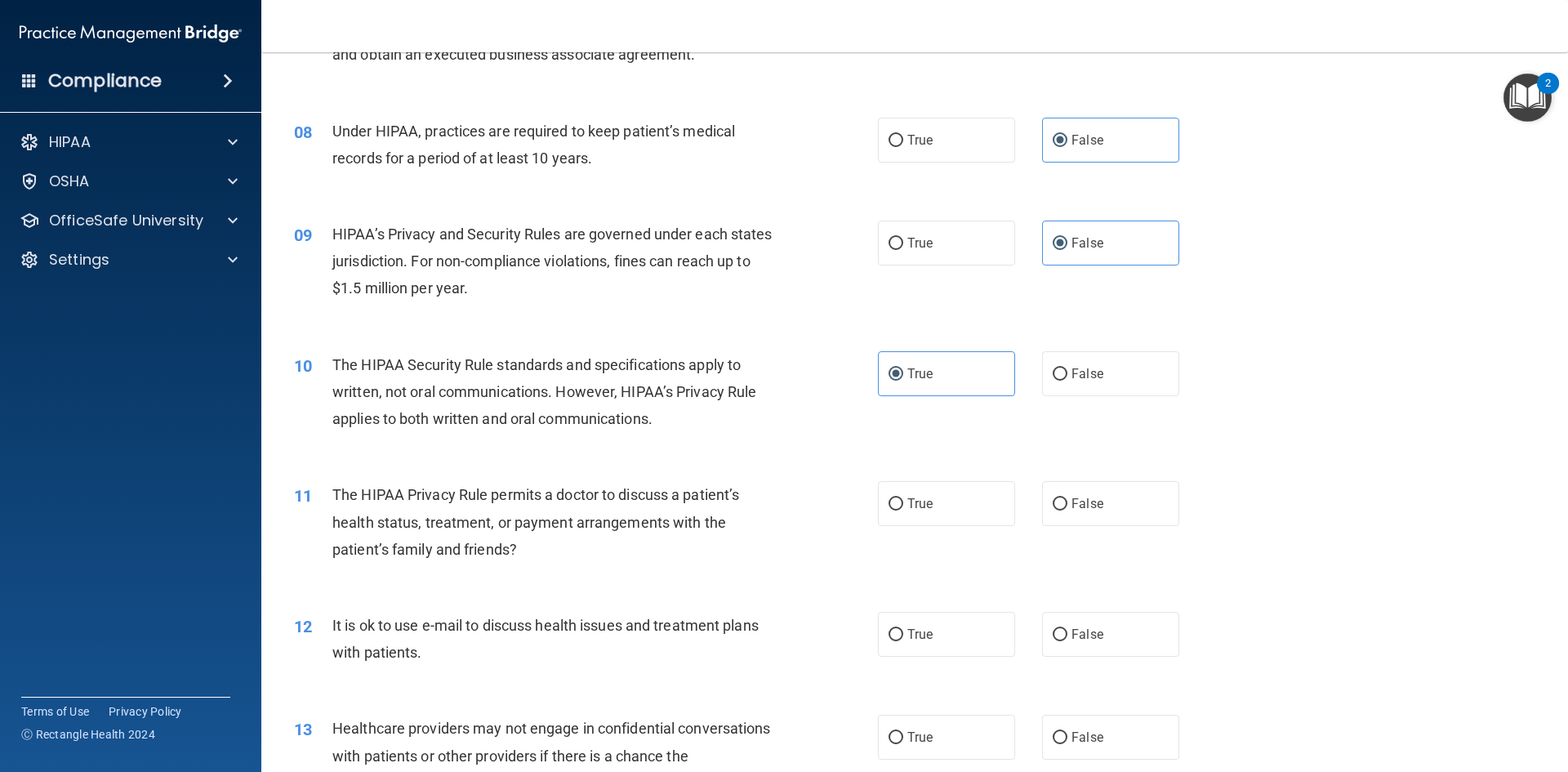
scroll to position [899, 0]
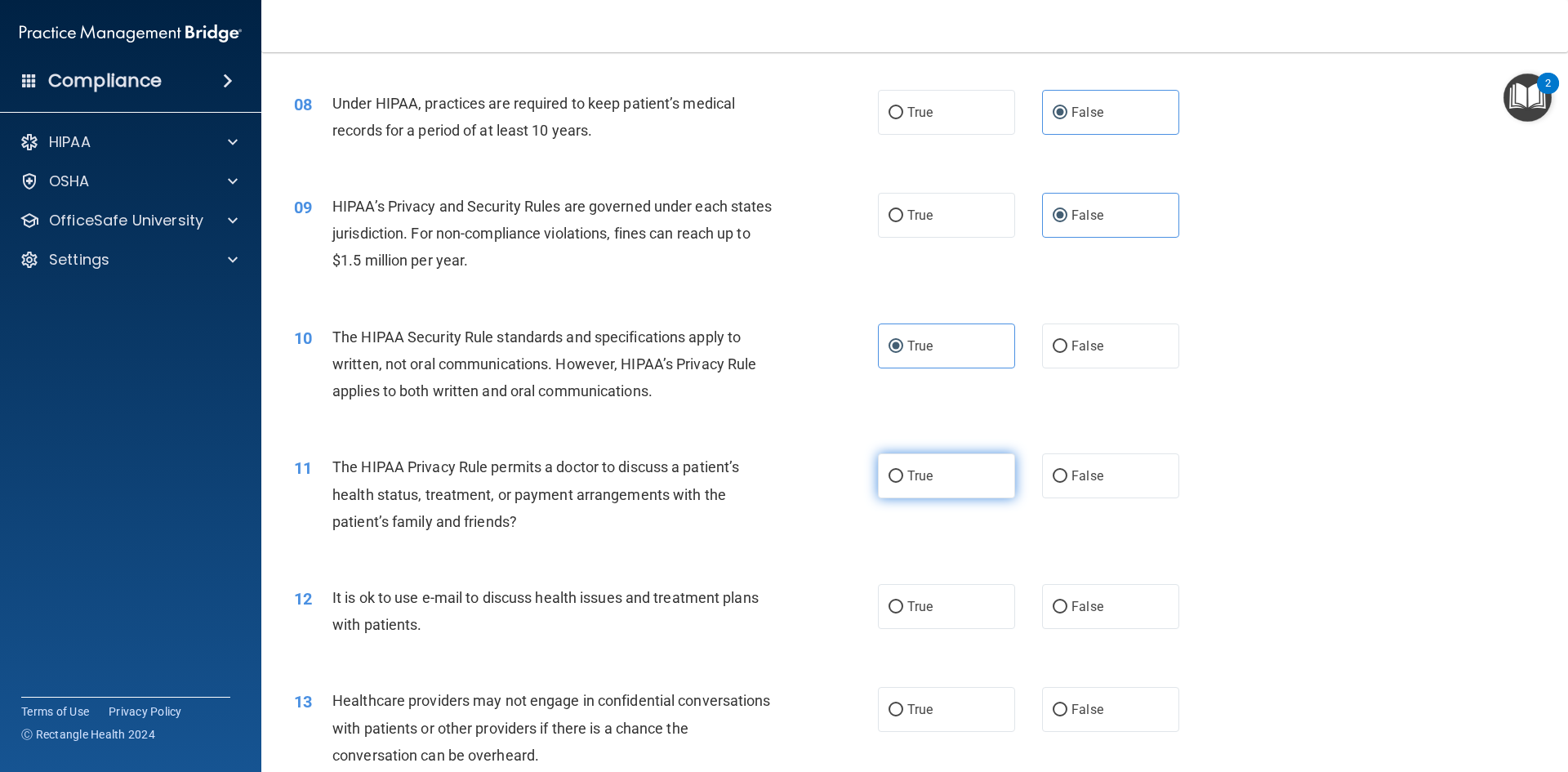
click at [902, 462] on label "True" at bounding box center [947, 475] width 137 height 45
click at [902, 470] on input "True" at bounding box center [896, 476] width 14 height 13
radio input "true"
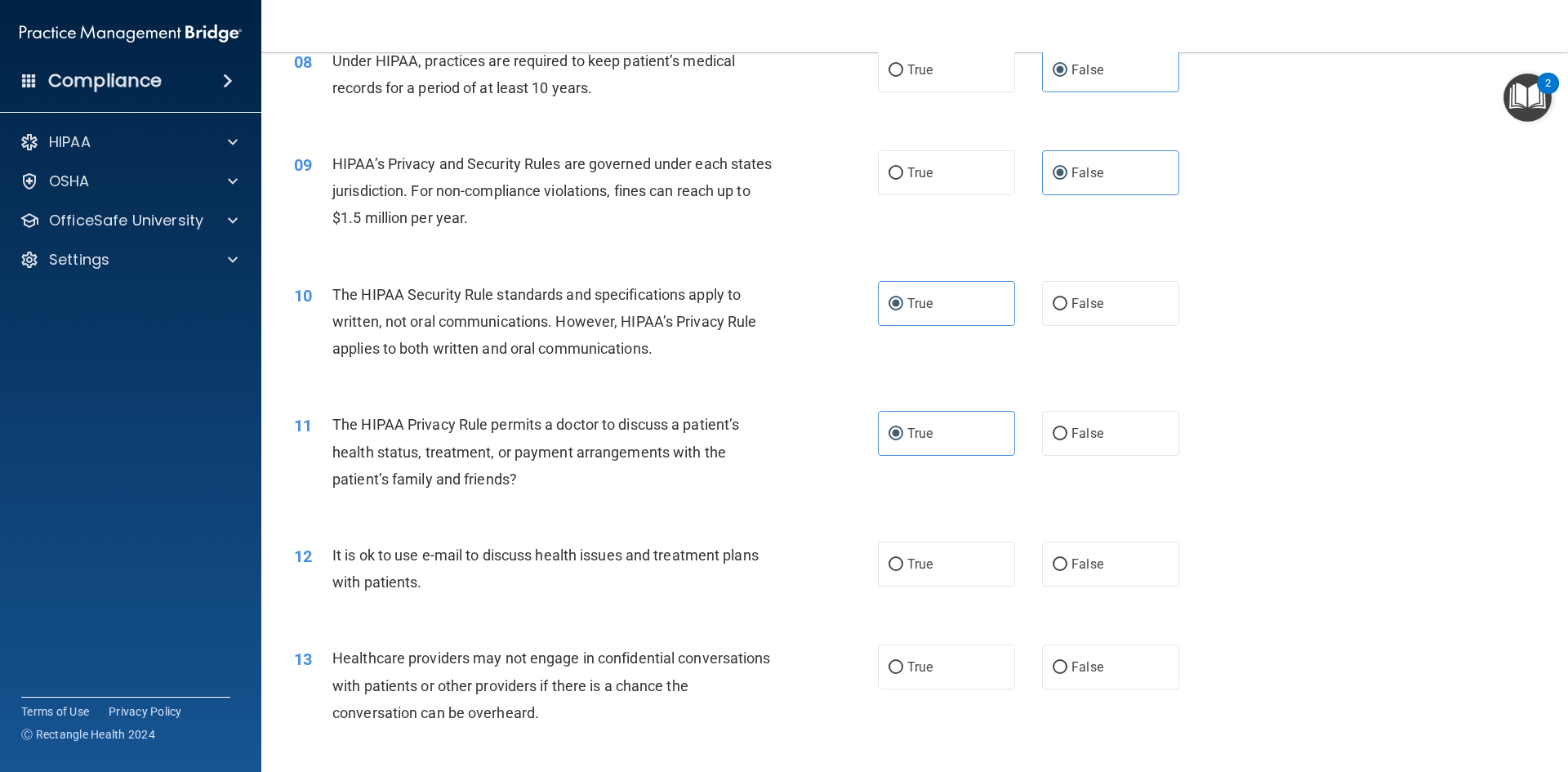
scroll to position [980, 0]
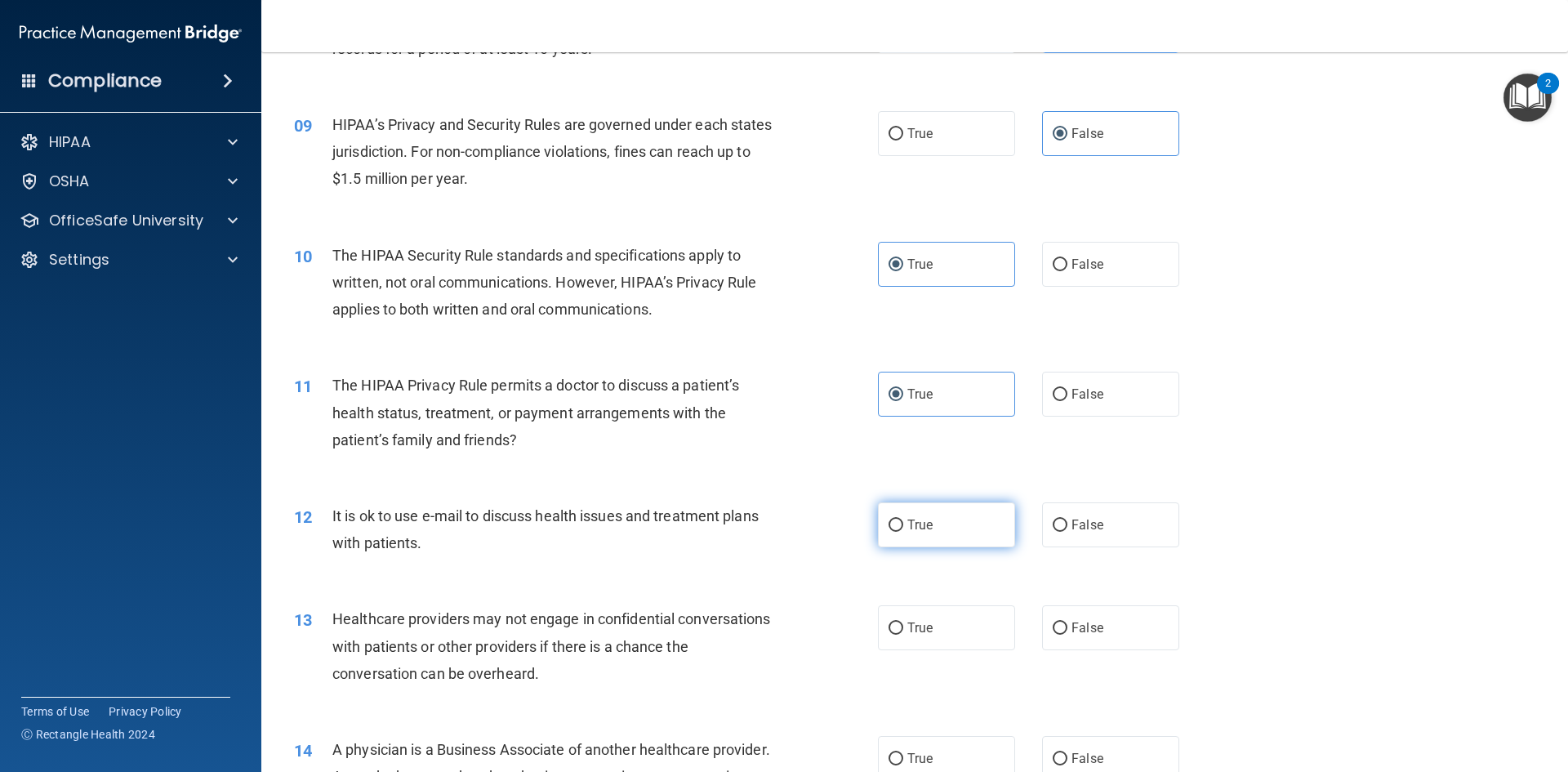
click at [928, 517] on label "True" at bounding box center [947, 525] width 137 height 45
click at [903, 520] on input "True" at bounding box center [896, 526] width 14 height 13
radio input "true"
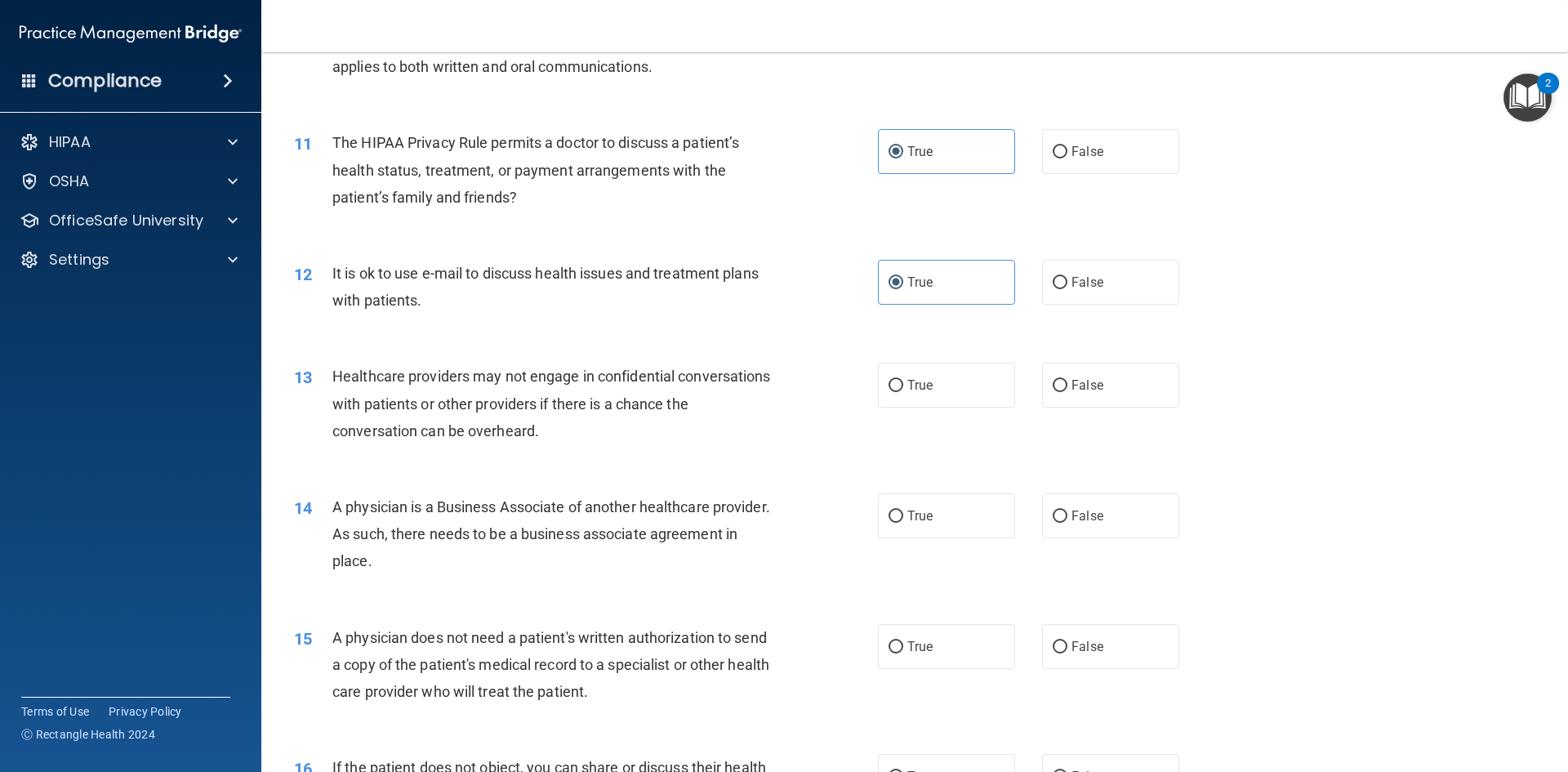
scroll to position [1225, 0]
click at [1077, 381] on span "False" at bounding box center [1087, 382] width 32 height 15
click at [1068, 381] on input "False" at bounding box center [1060, 383] width 14 height 13
radio input "true"
click at [1084, 523] on label "False" at bounding box center [1111, 513] width 137 height 45
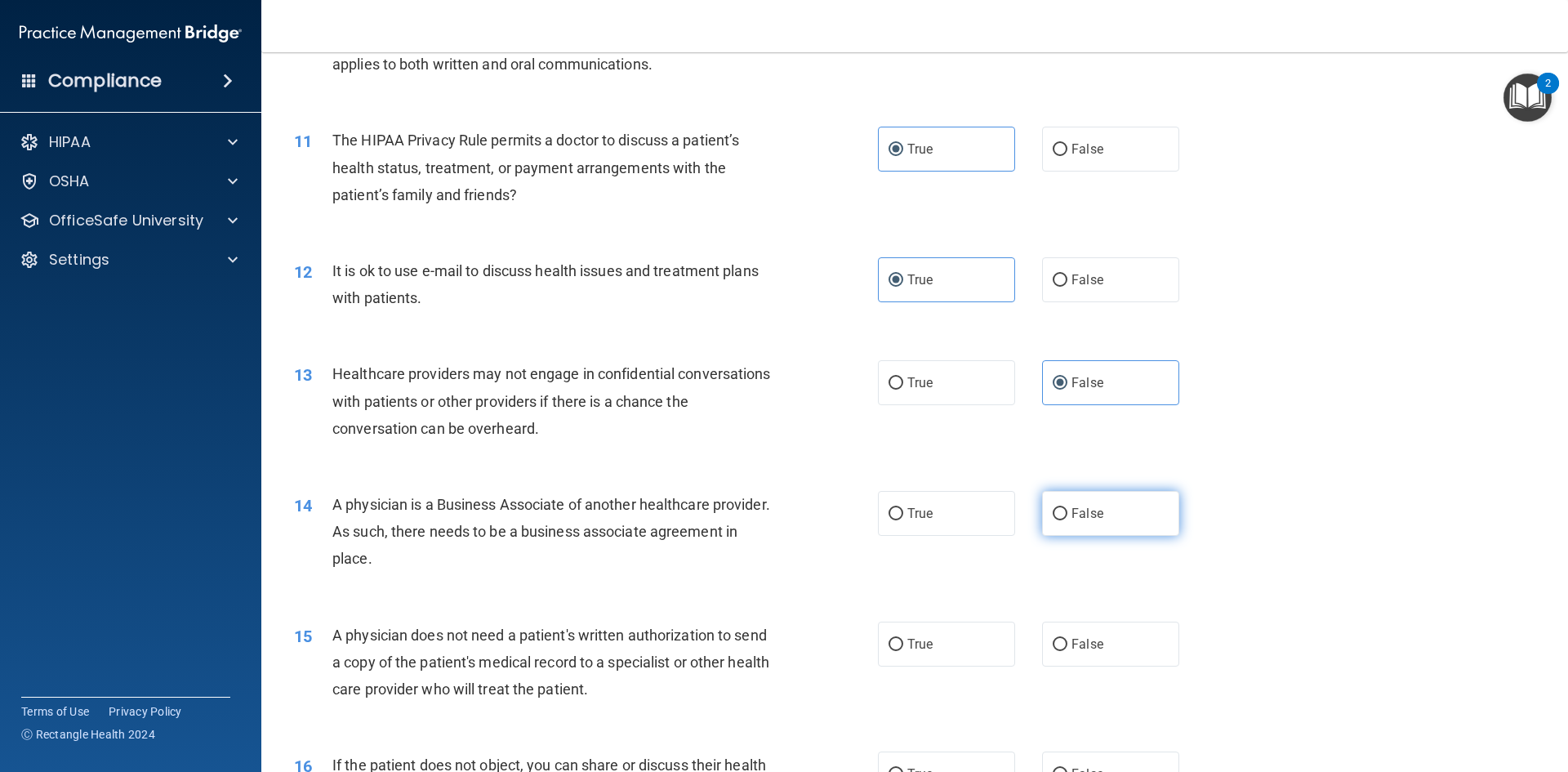
click at [1068, 520] on input "False" at bounding box center [1060, 514] width 14 height 13
radio input "true"
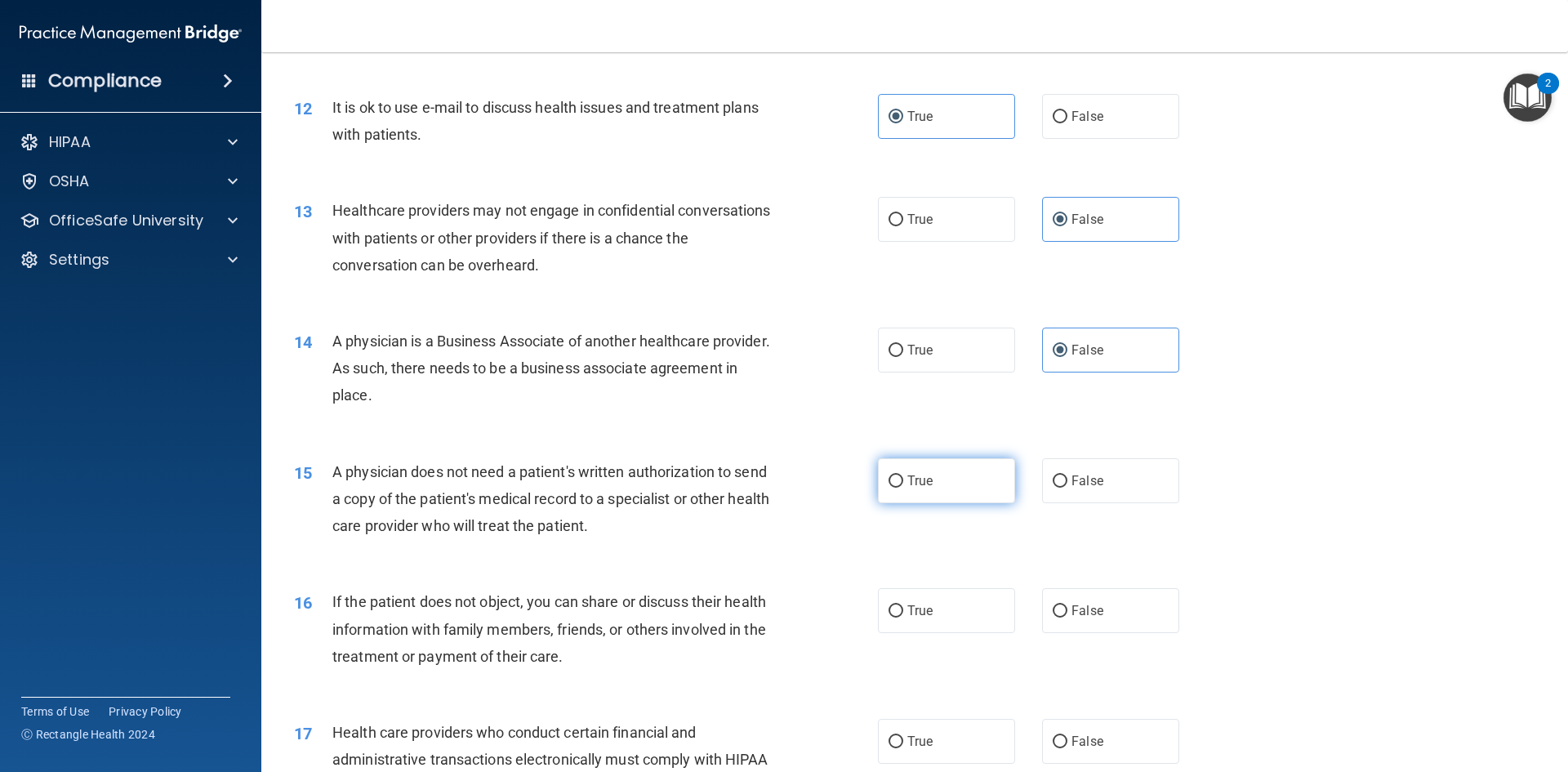
click at [940, 490] on label "True" at bounding box center [947, 481] width 137 height 45
click at [903, 487] on input "True" at bounding box center [896, 482] width 14 height 13
radio input "true"
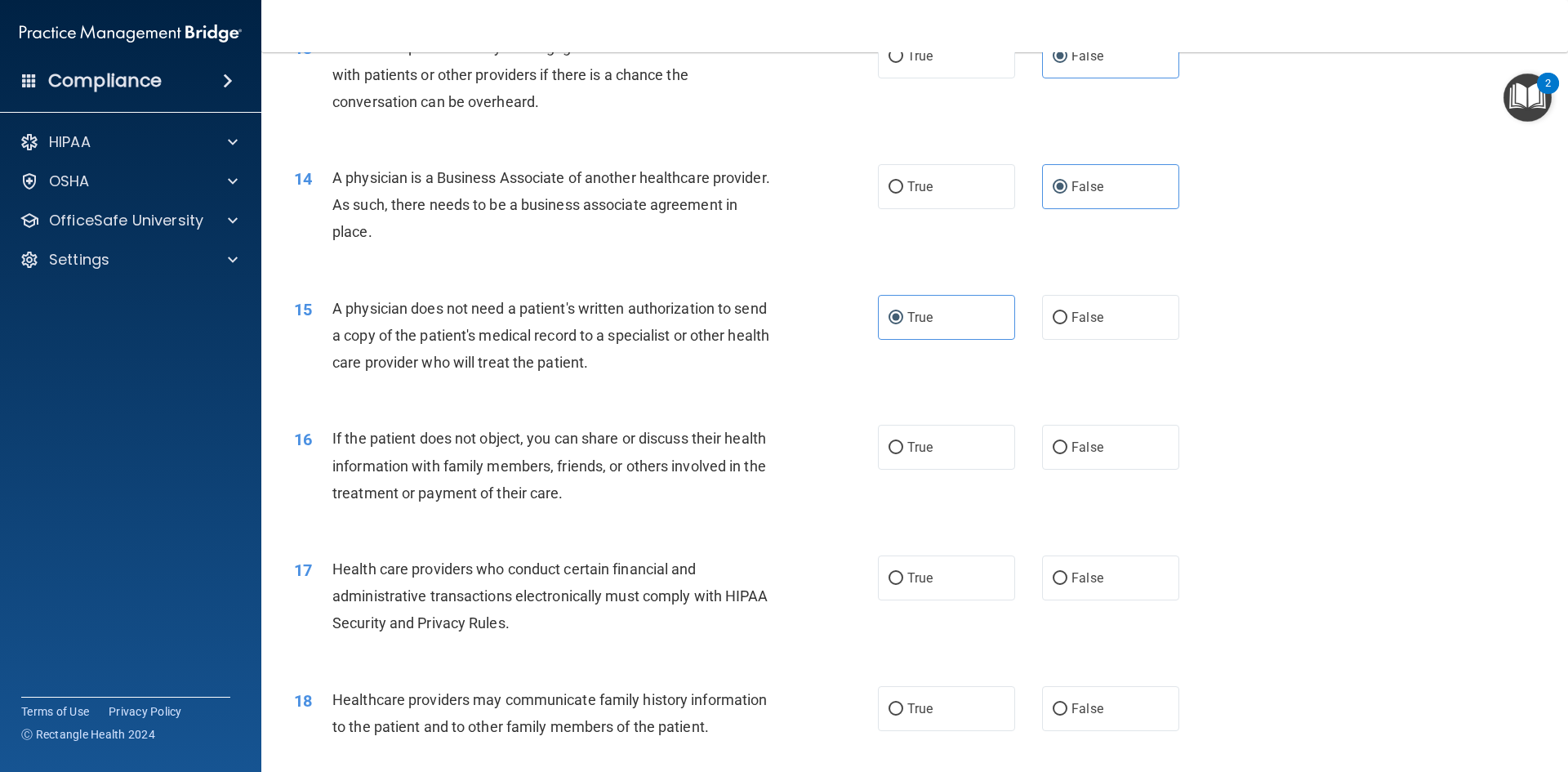
scroll to position [1633, 0]
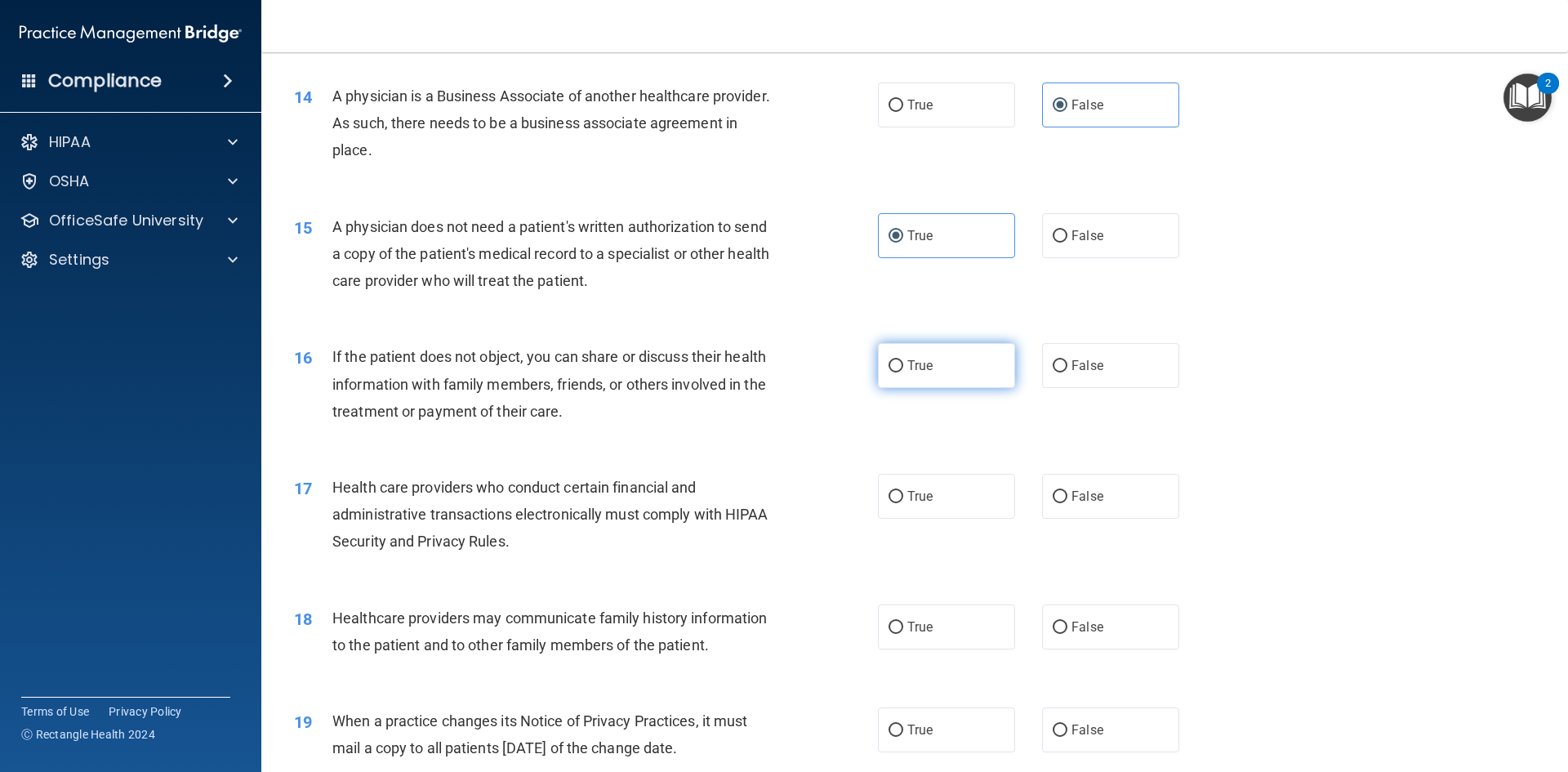
click at [930, 372] on label "True" at bounding box center [947, 365] width 137 height 45
click at [903, 372] on input "True" at bounding box center [896, 366] width 14 height 13
radio input "true"
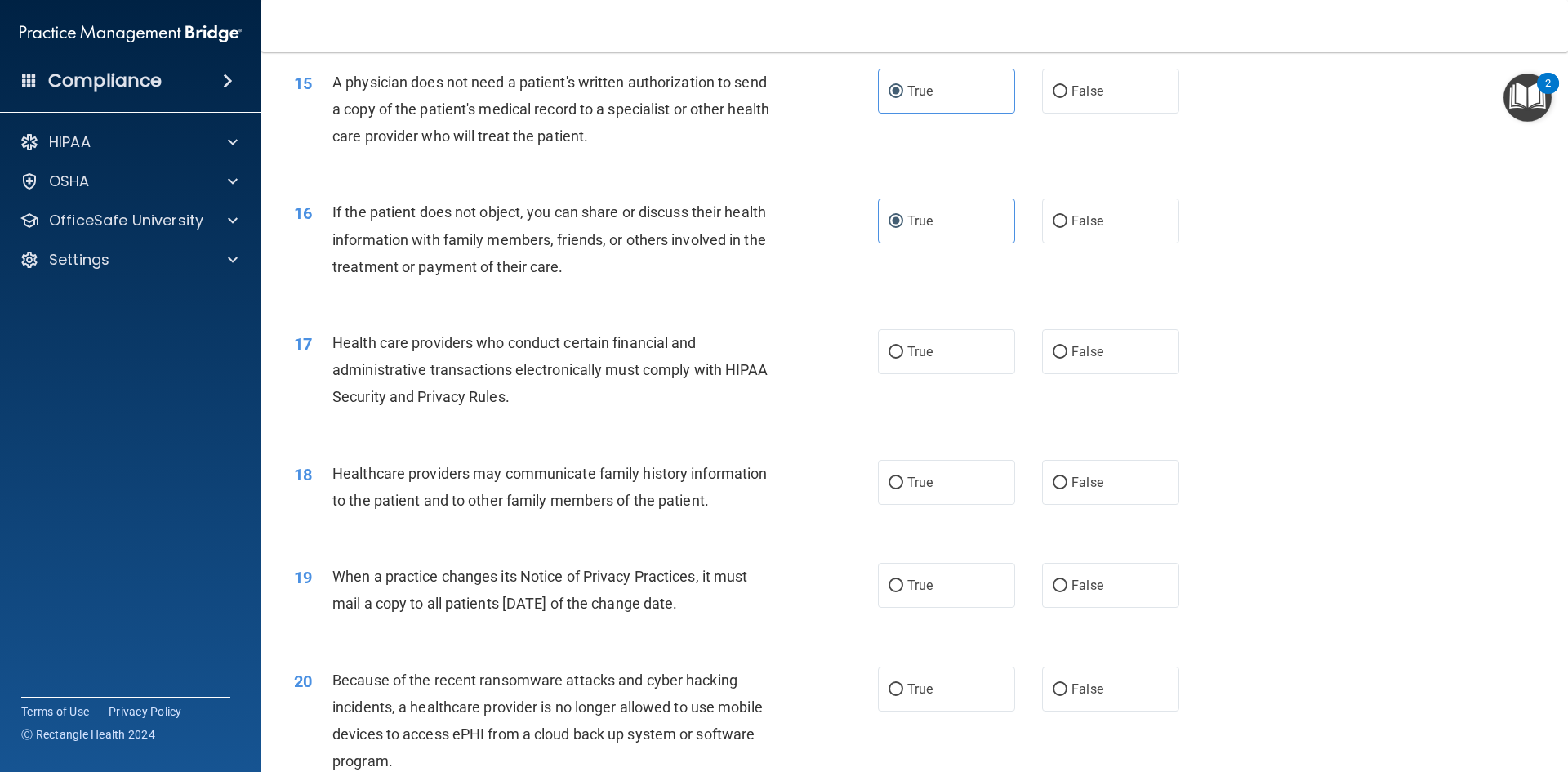
scroll to position [1796, 0]
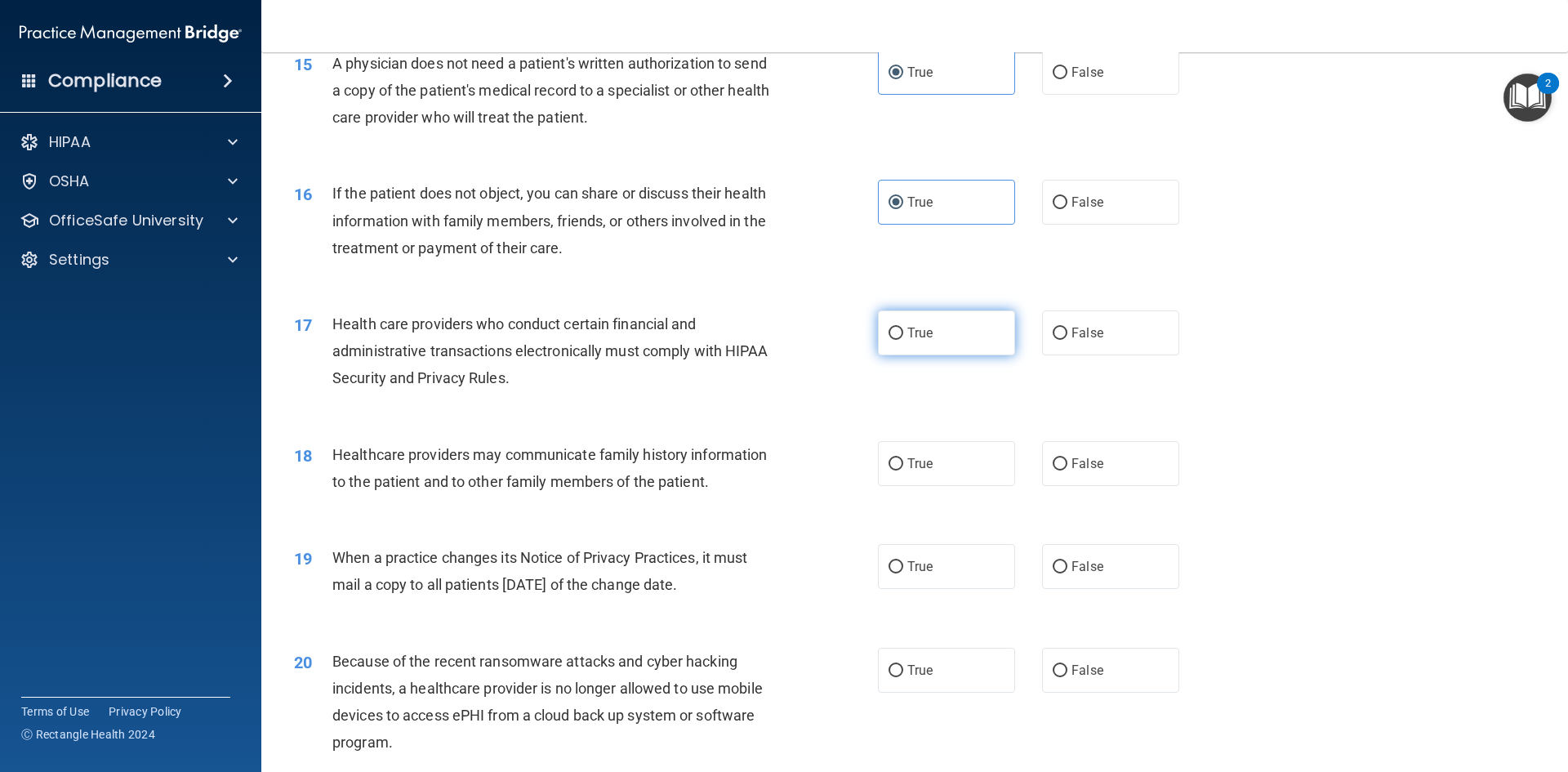
click at [912, 341] on label "True" at bounding box center [947, 333] width 137 height 45
click at [903, 340] on input "True" at bounding box center [896, 334] width 14 height 13
radio input "true"
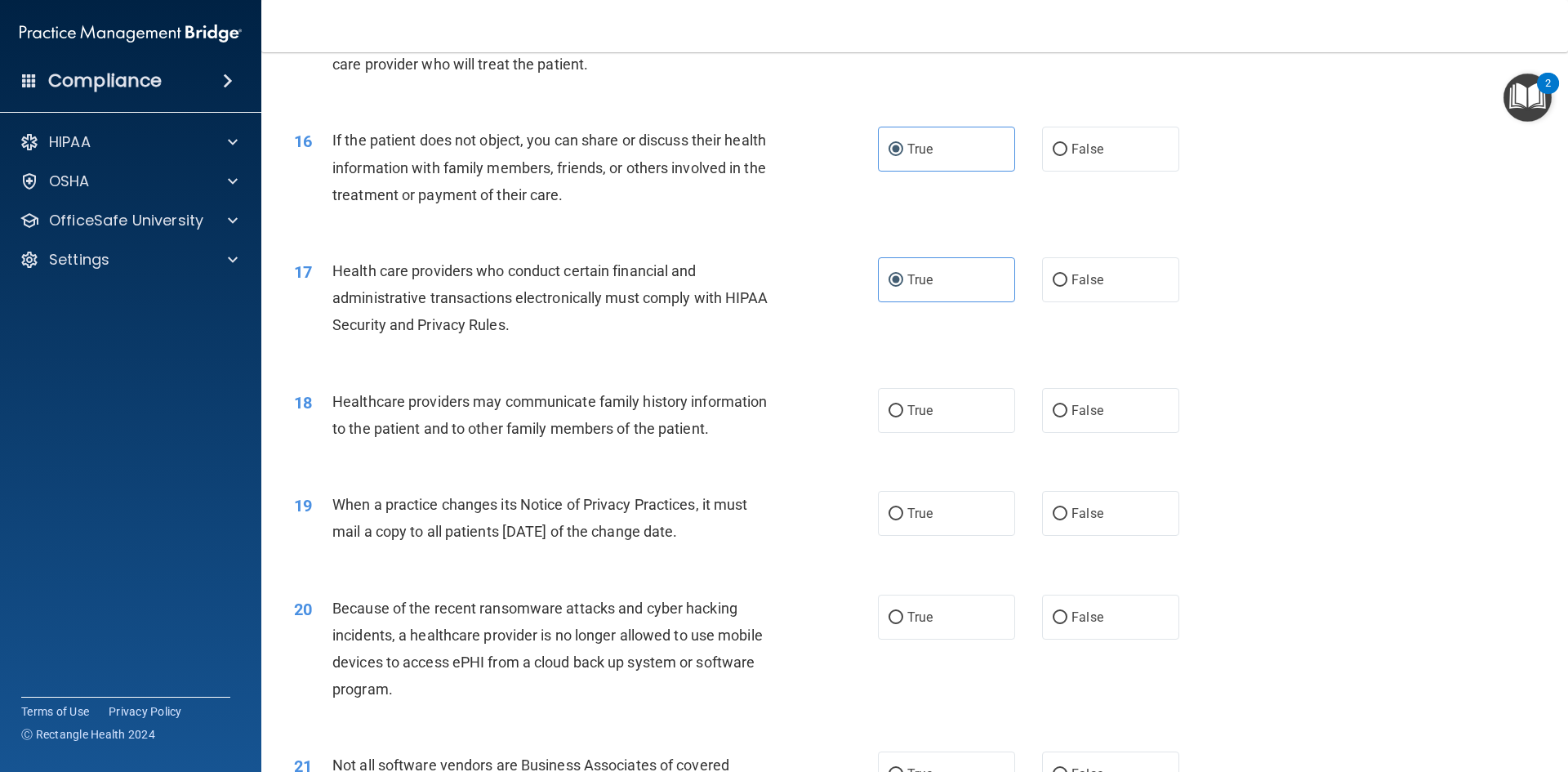
scroll to position [1878, 0]
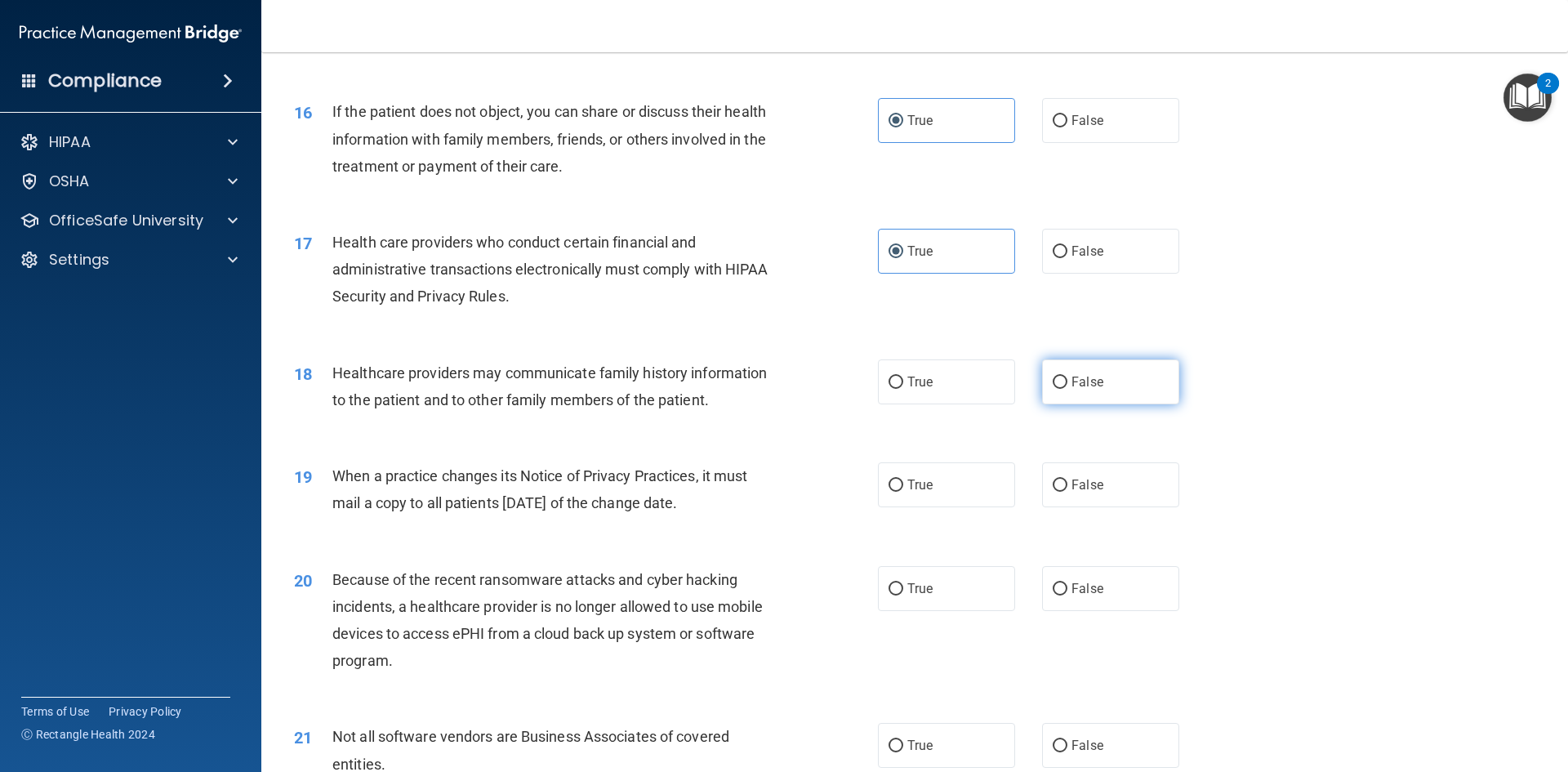
click at [1107, 380] on label "False" at bounding box center [1111, 381] width 137 height 45
click at [1068, 380] on input "False" at bounding box center [1060, 382] width 14 height 13
radio input "true"
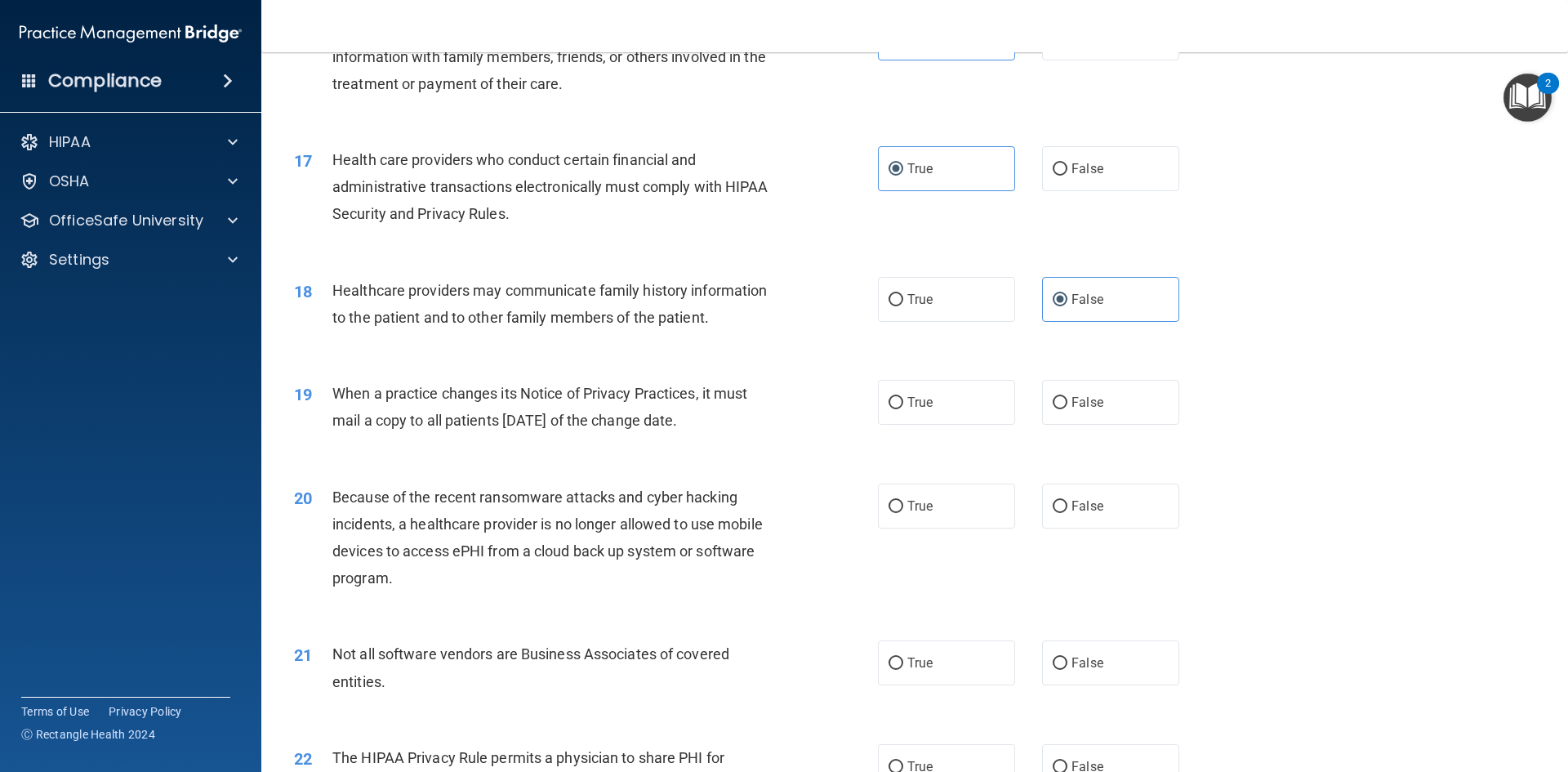
scroll to position [2041, 0]
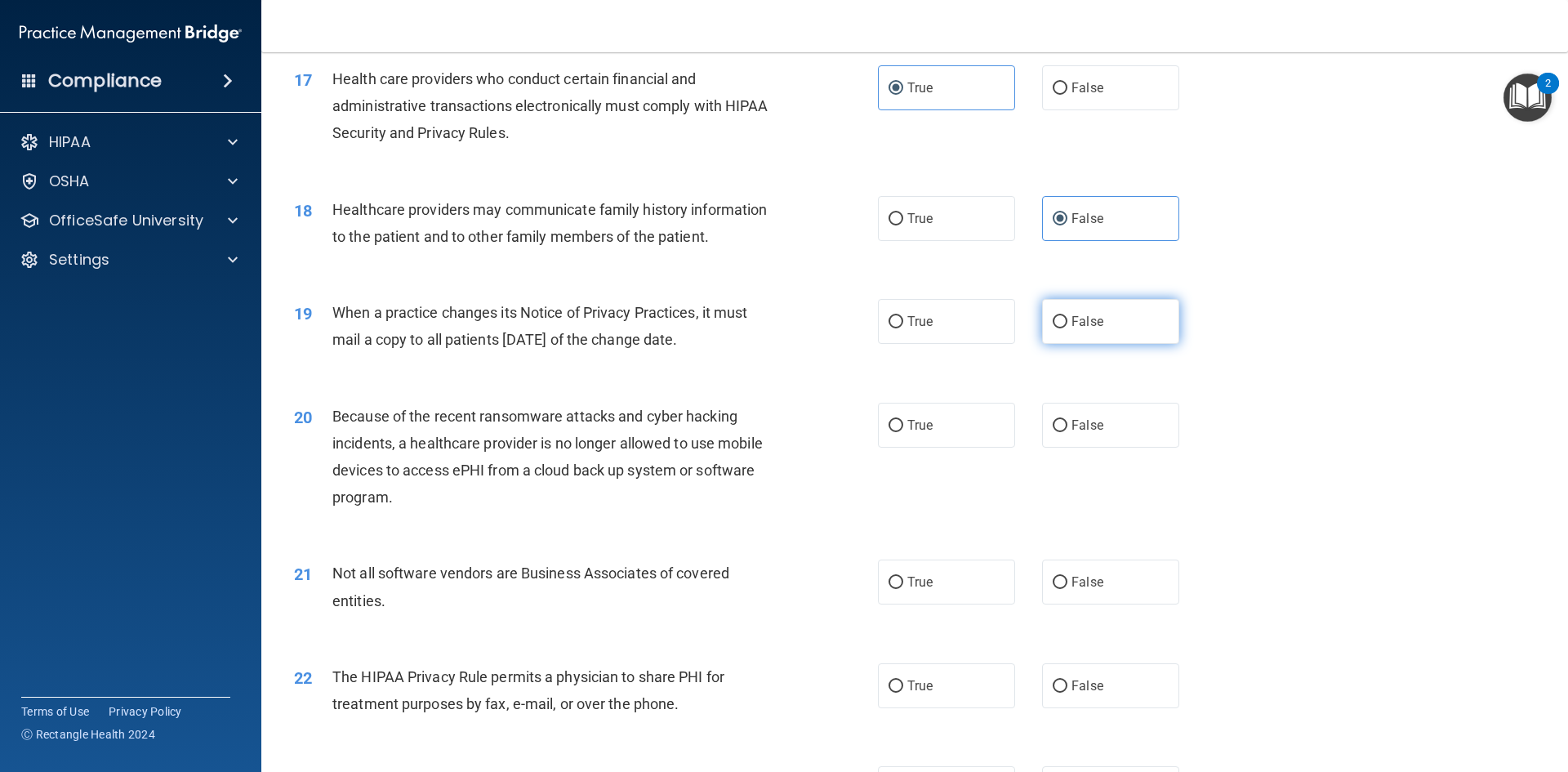
click at [1088, 323] on span "False" at bounding box center [1087, 321] width 32 height 15
click at [1068, 323] on input "False" at bounding box center [1060, 323] width 14 height 13
radio input "true"
drag, startPoint x: 1086, startPoint y: 423, endPoint x: 1111, endPoint y: 428, distance: 25.5
click at [1086, 423] on span "False" at bounding box center [1087, 425] width 32 height 15
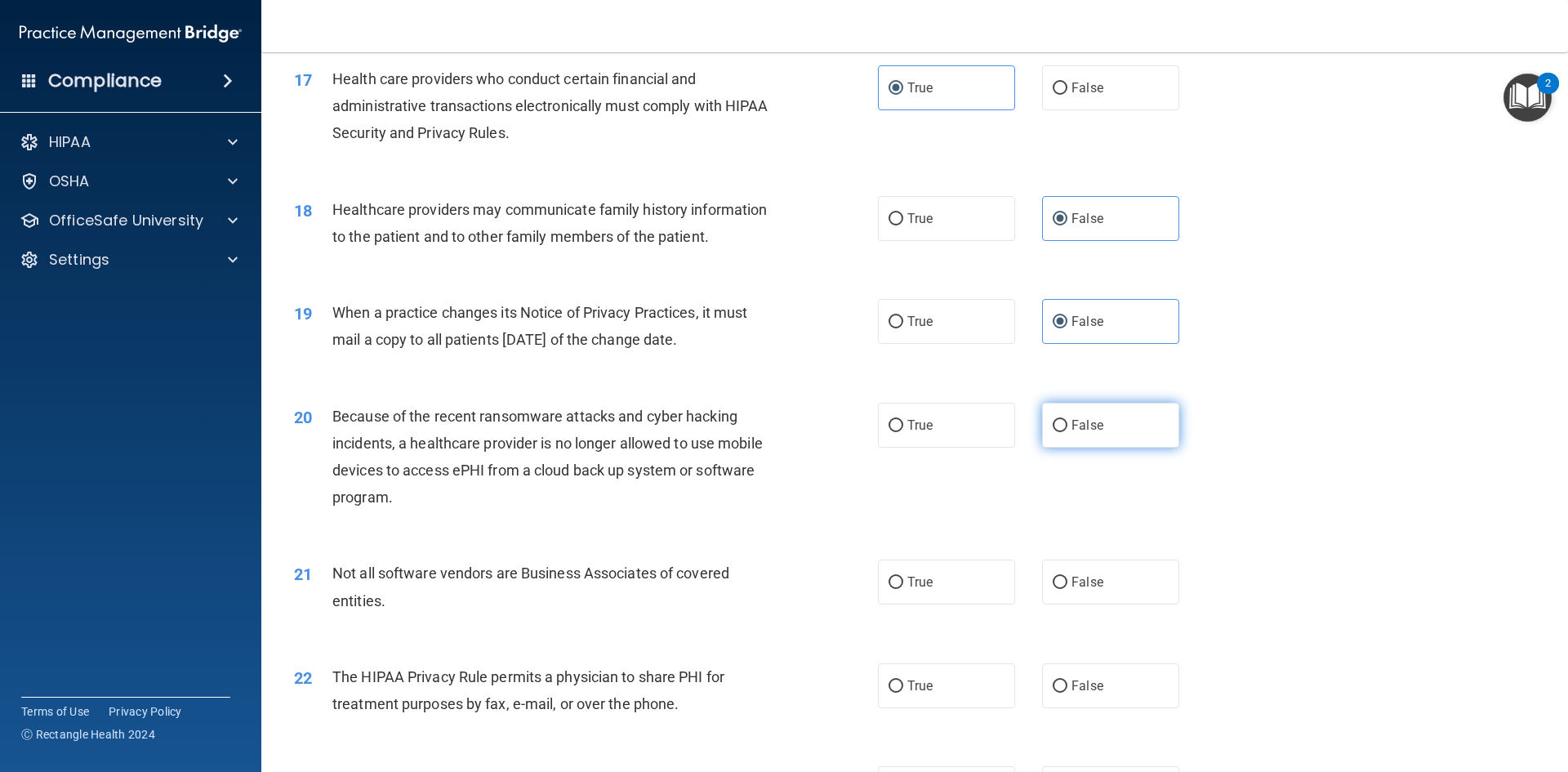
click at [1068, 423] on input "False" at bounding box center [1060, 426] width 14 height 13
radio input "true"
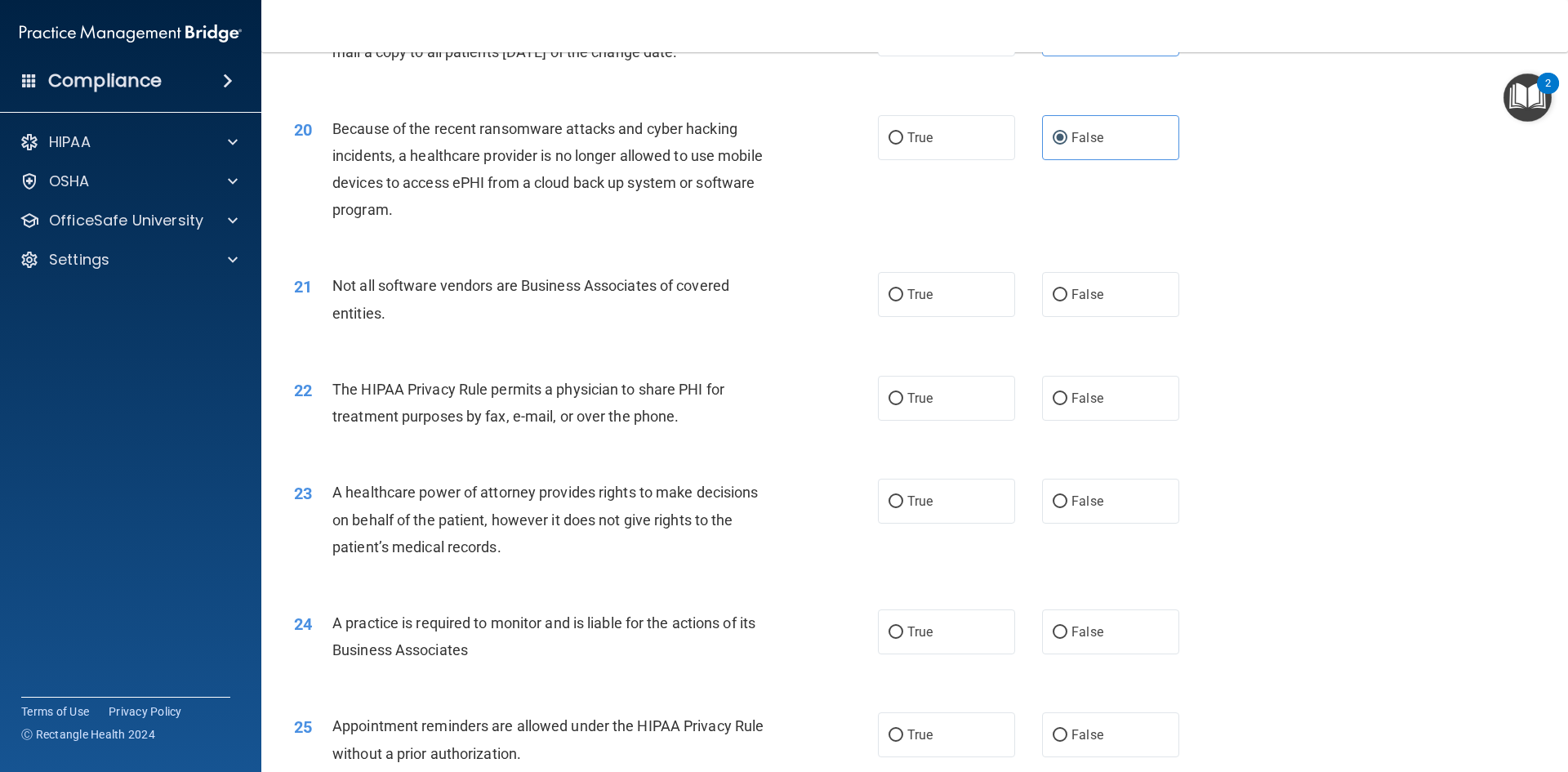
scroll to position [2368, 0]
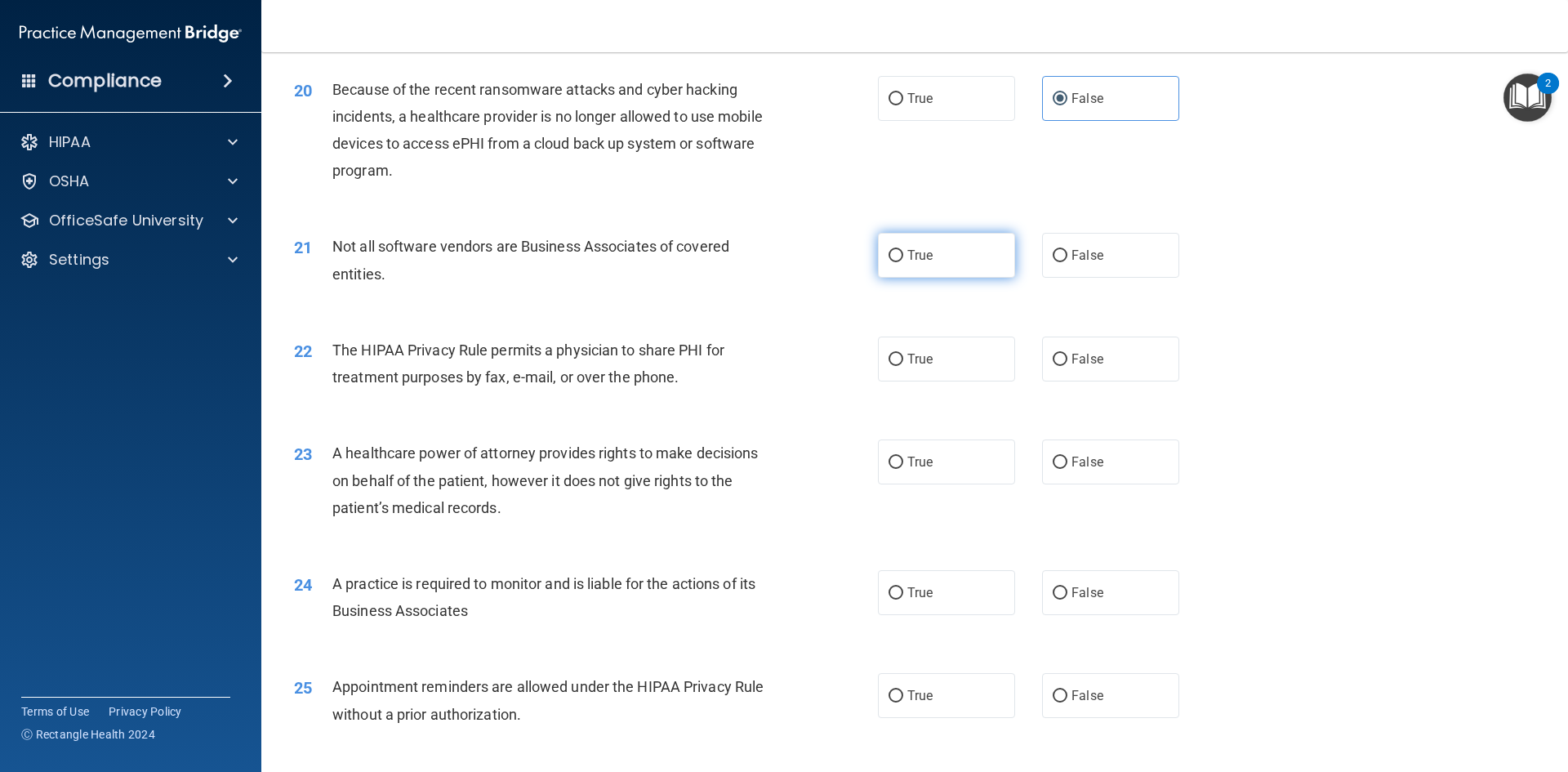
drag, startPoint x: 915, startPoint y: 249, endPoint x: 905, endPoint y: 258, distance: 13.5
click at [912, 250] on span "True" at bounding box center [921, 255] width 25 height 15
click at [903, 250] on input "True" at bounding box center [896, 256] width 14 height 13
radio input "true"
click at [916, 352] on span "True" at bounding box center [921, 358] width 25 height 15
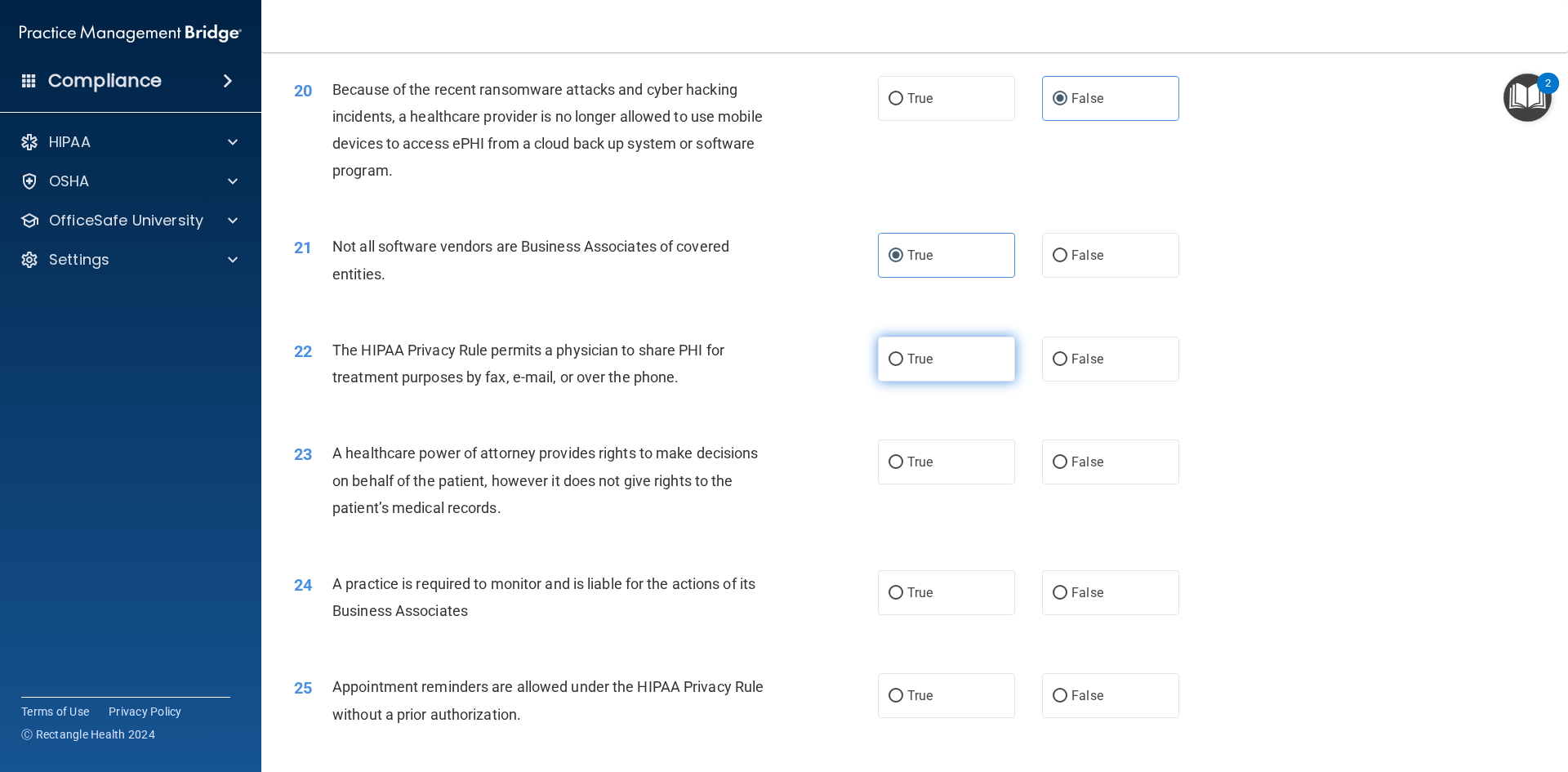
click at [903, 353] on input "True" at bounding box center [896, 360] width 14 height 13
radio input "true"
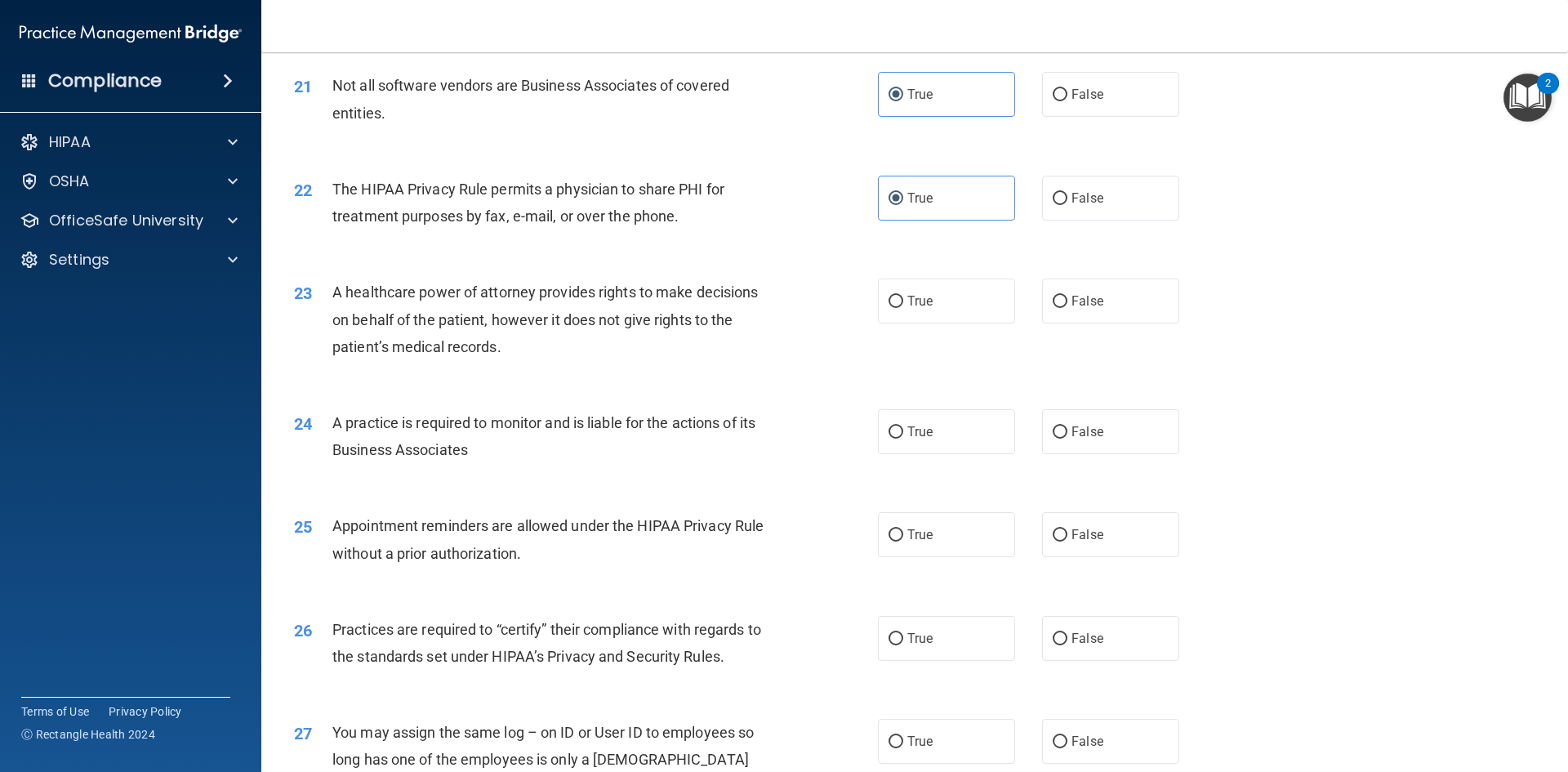
scroll to position [2531, 0]
click at [1075, 314] on label "False" at bounding box center [1111, 298] width 137 height 45
click at [1068, 306] on input "False" at bounding box center [1060, 299] width 14 height 13
radio input "true"
click at [1100, 425] on label "False" at bounding box center [1111, 429] width 137 height 45
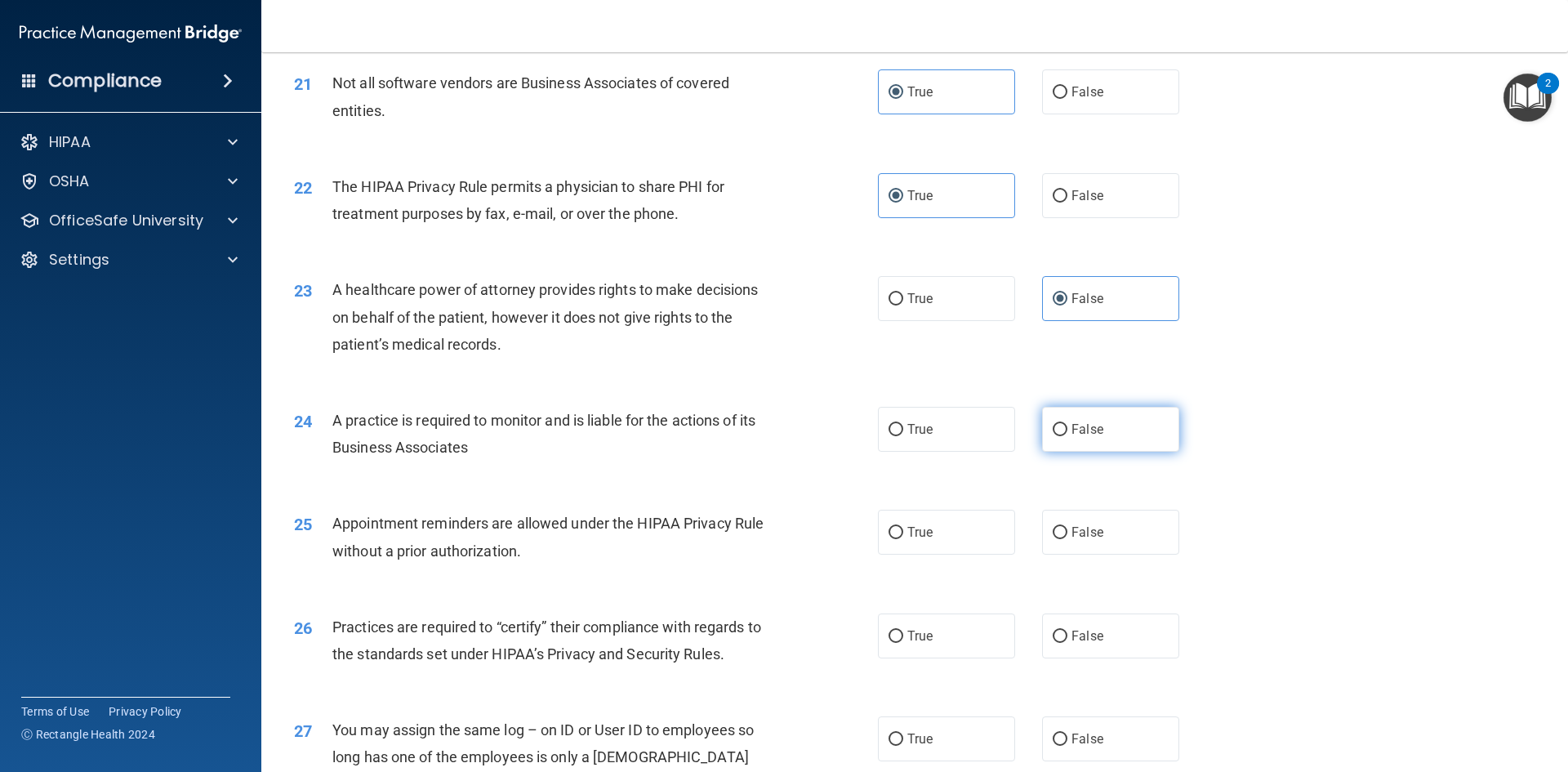
click at [1068, 425] on input "False" at bounding box center [1060, 430] width 14 height 13
radio input "true"
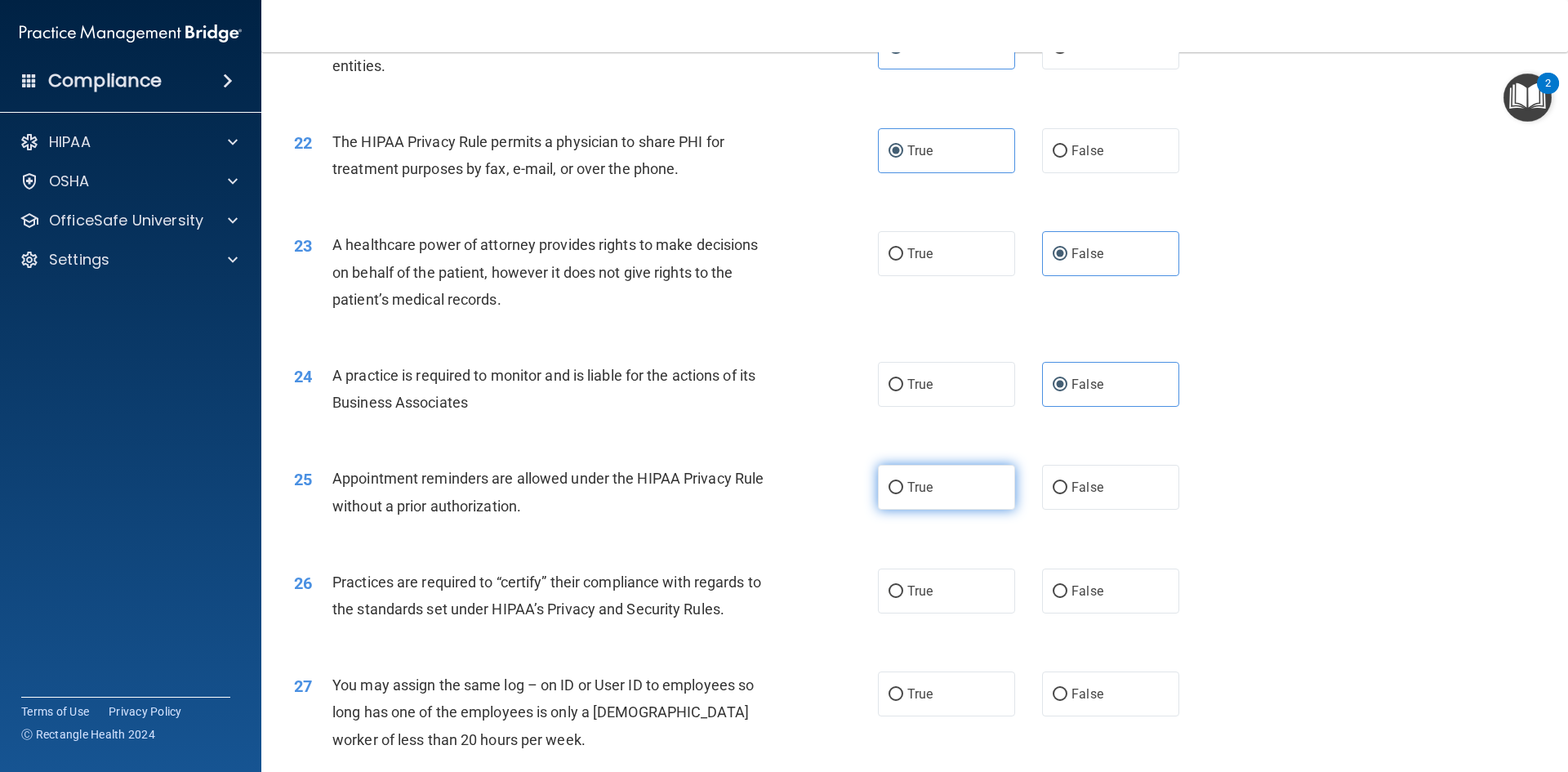
scroll to position [2613, 0]
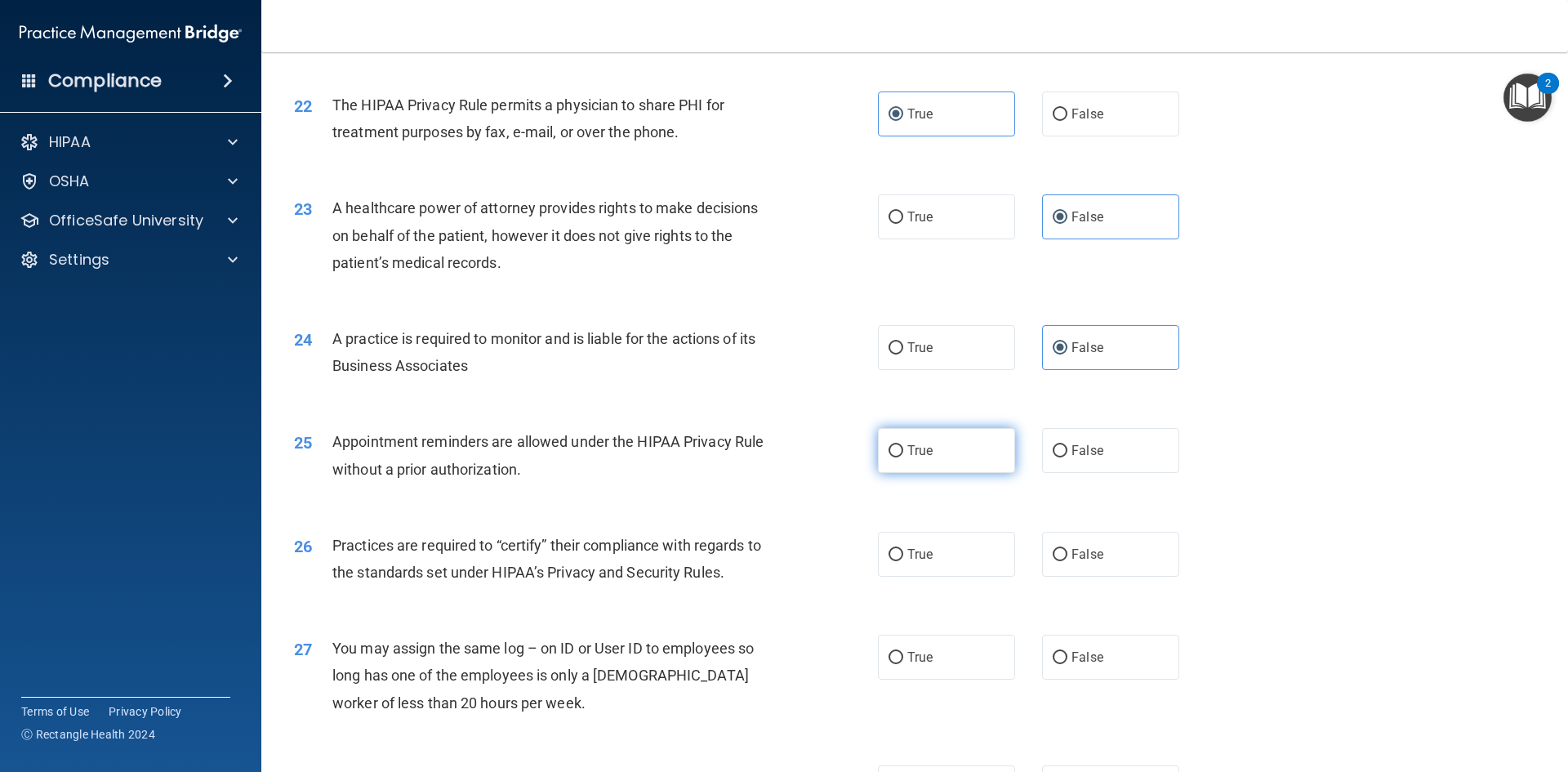
click at [908, 447] on span "True" at bounding box center [921, 450] width 25 height 15
click at [903, 447] on input "True" at bounding box center [896, 451] width 14 height 13
radio input "true"
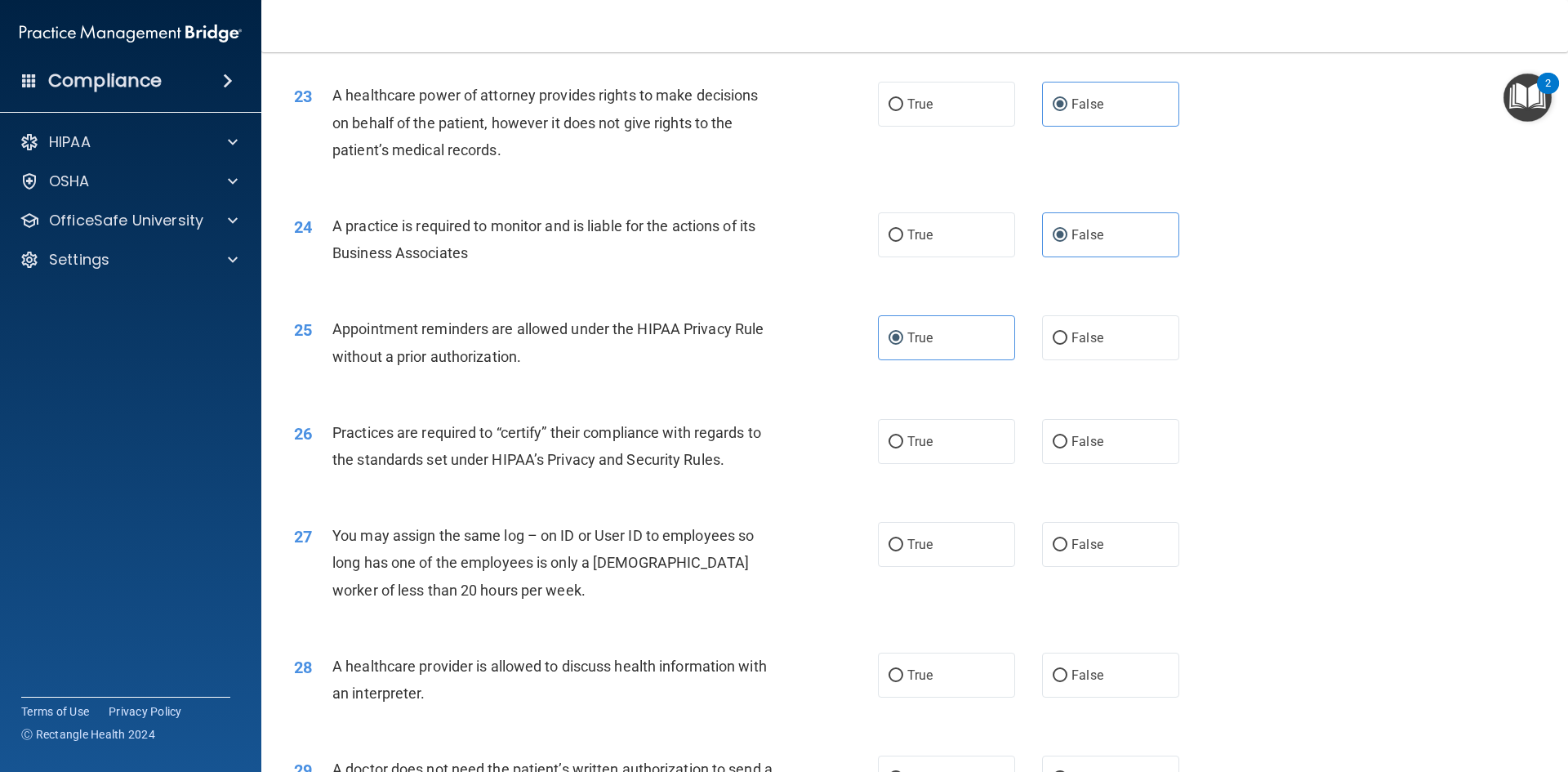
scroll to position [2776, 0]
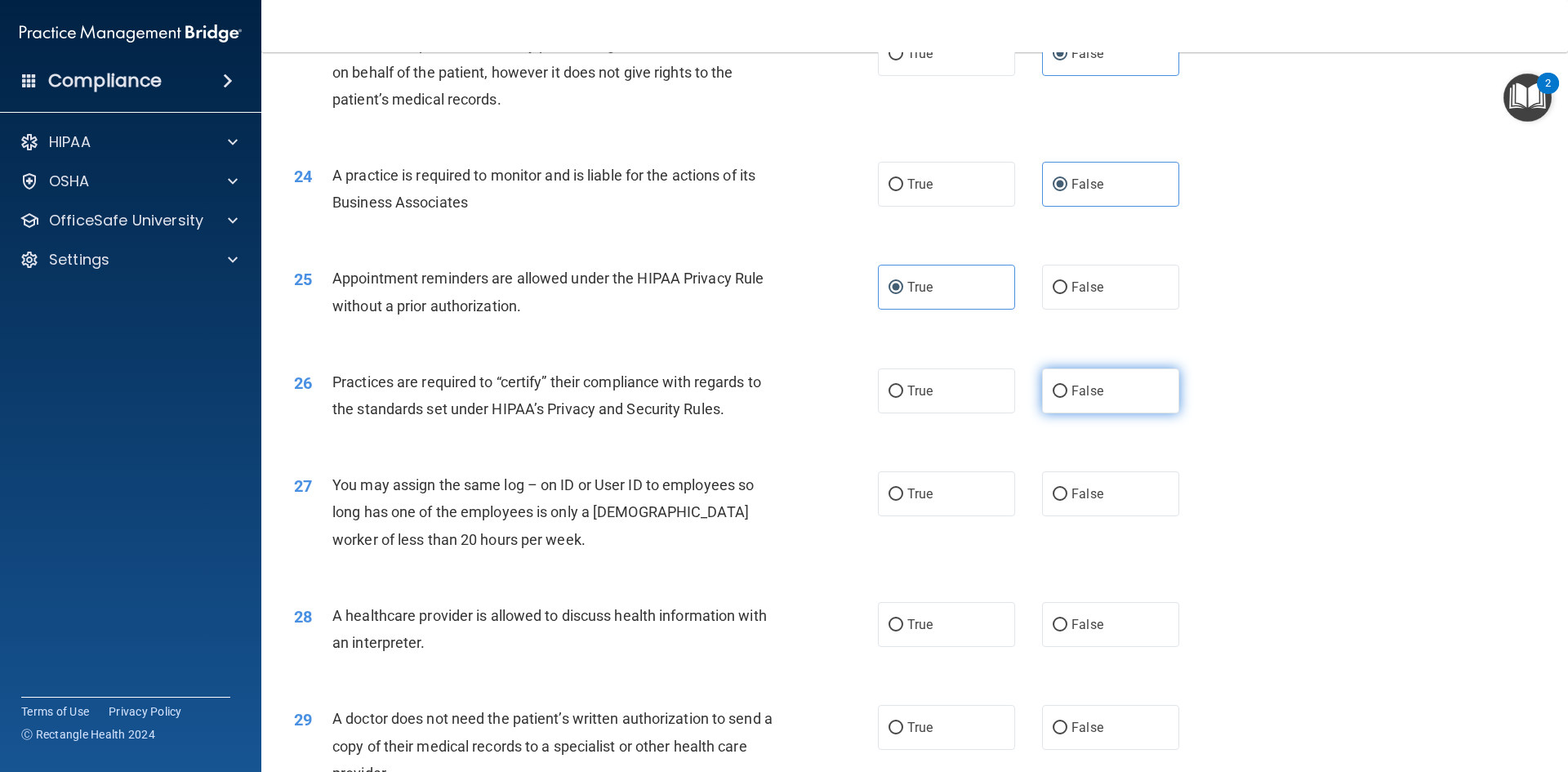
click at [1073, 398] on span "False" at bounding box center [1087, 391] width 32 height 15
click at [1068, 398] on input "False" at bounding box center [1060, 391] width 14 height 13
radio input "true"
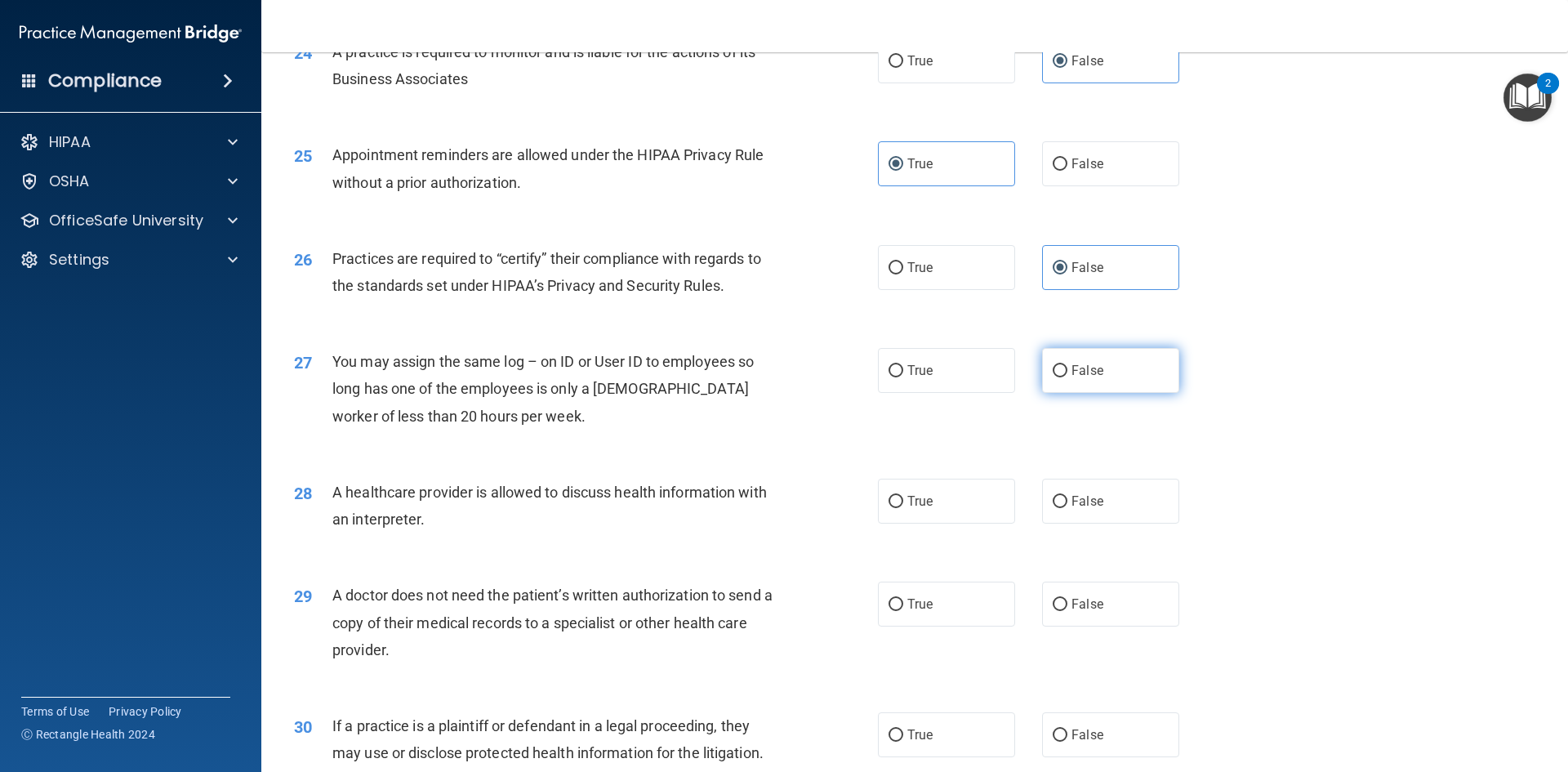
scroll to position [2940, 0]
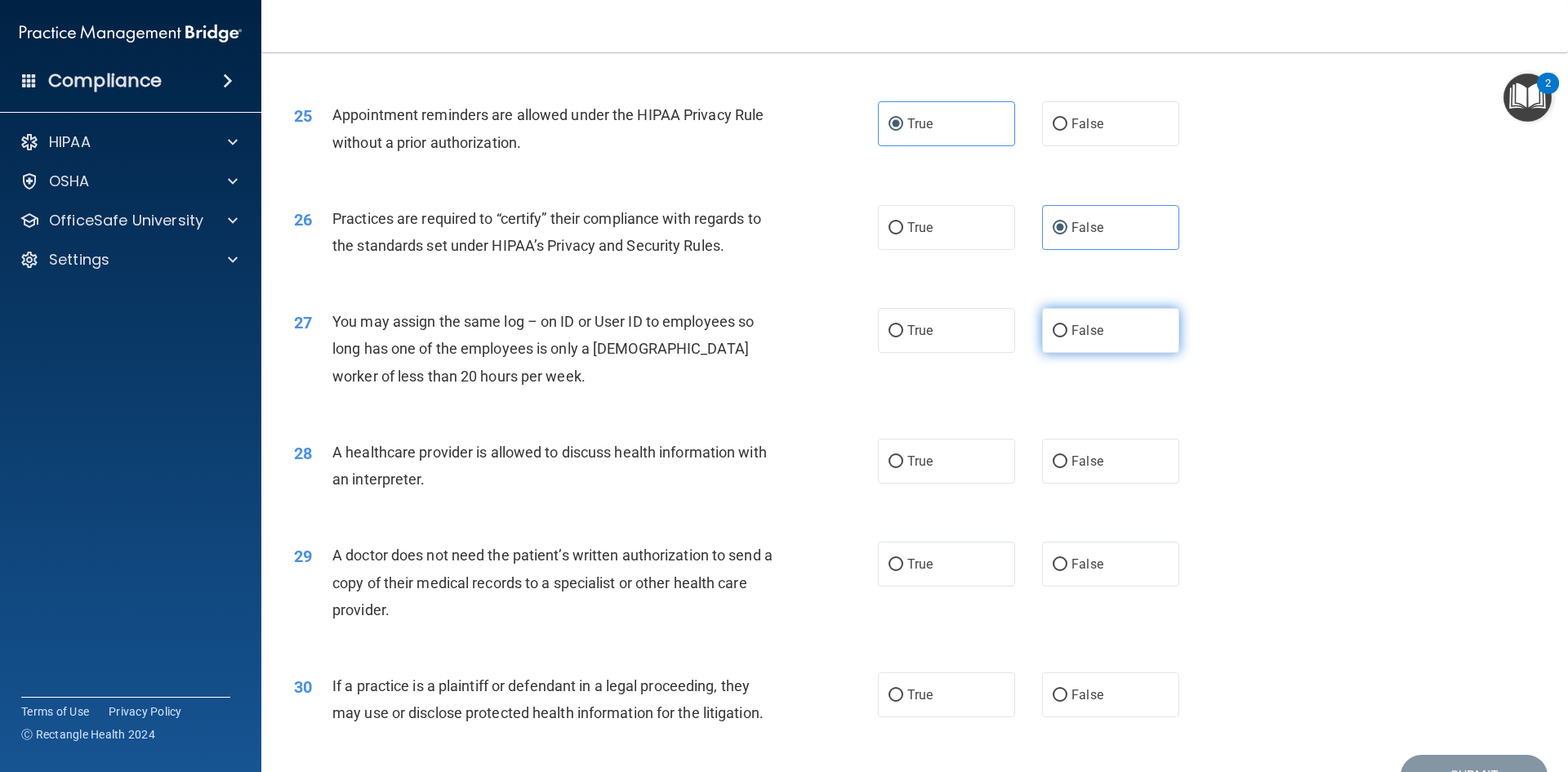
click at [1053, 329] on input "False" at bounding box center [1060, 332] width 14 height 13
radio input "true"
click at [930, 457] on label "True" at bounding box center [947, 461] width 137 height 45
click at [903, 457] on input "True" at bounding box center [896, 462] width 14 height 13
radio input "true"
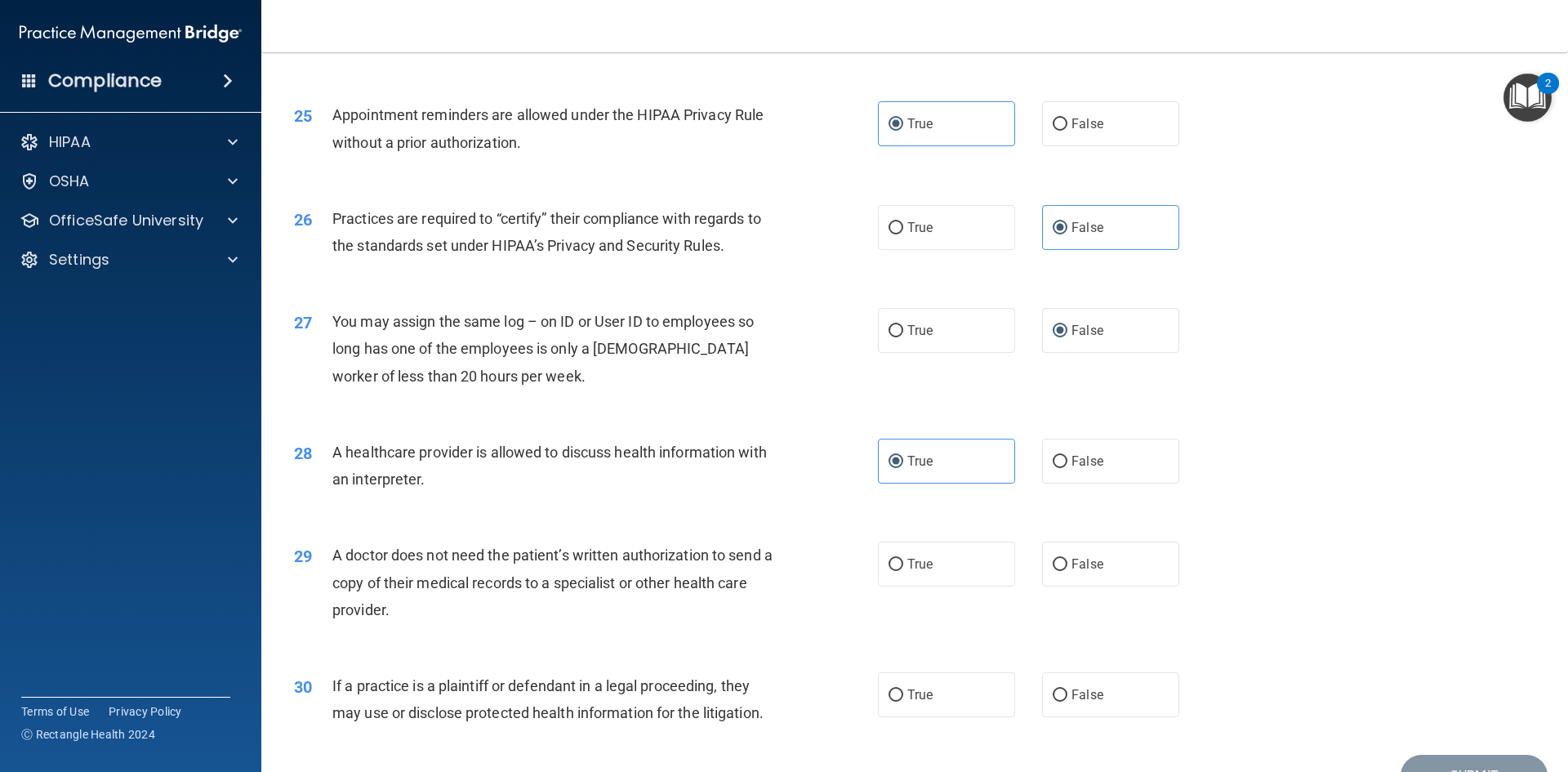
scroll to position [3030, 0]
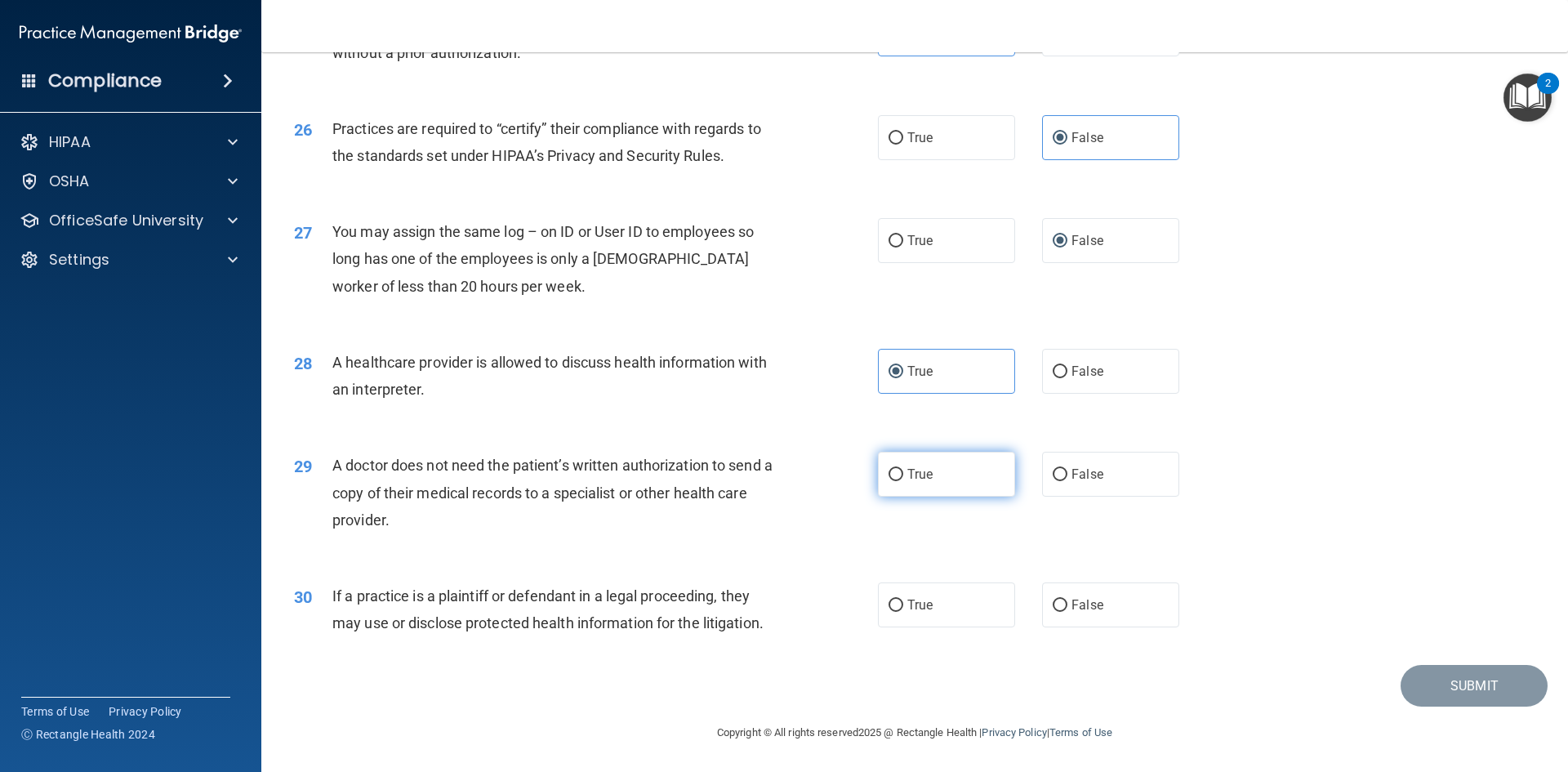
click at [897, 490] on label "True" at bounding box center [947, 475] width 137 height 45
click at [897, 481] on input "True" at bounding box center [896, 475] width 14 height 13
radio input "true"
click at [930, 602] on label "True" at bounding box center [947, 605] width 137 height 45
click at [903, 602] on input "True" at bounding box center [896, 606] width 14 height 13
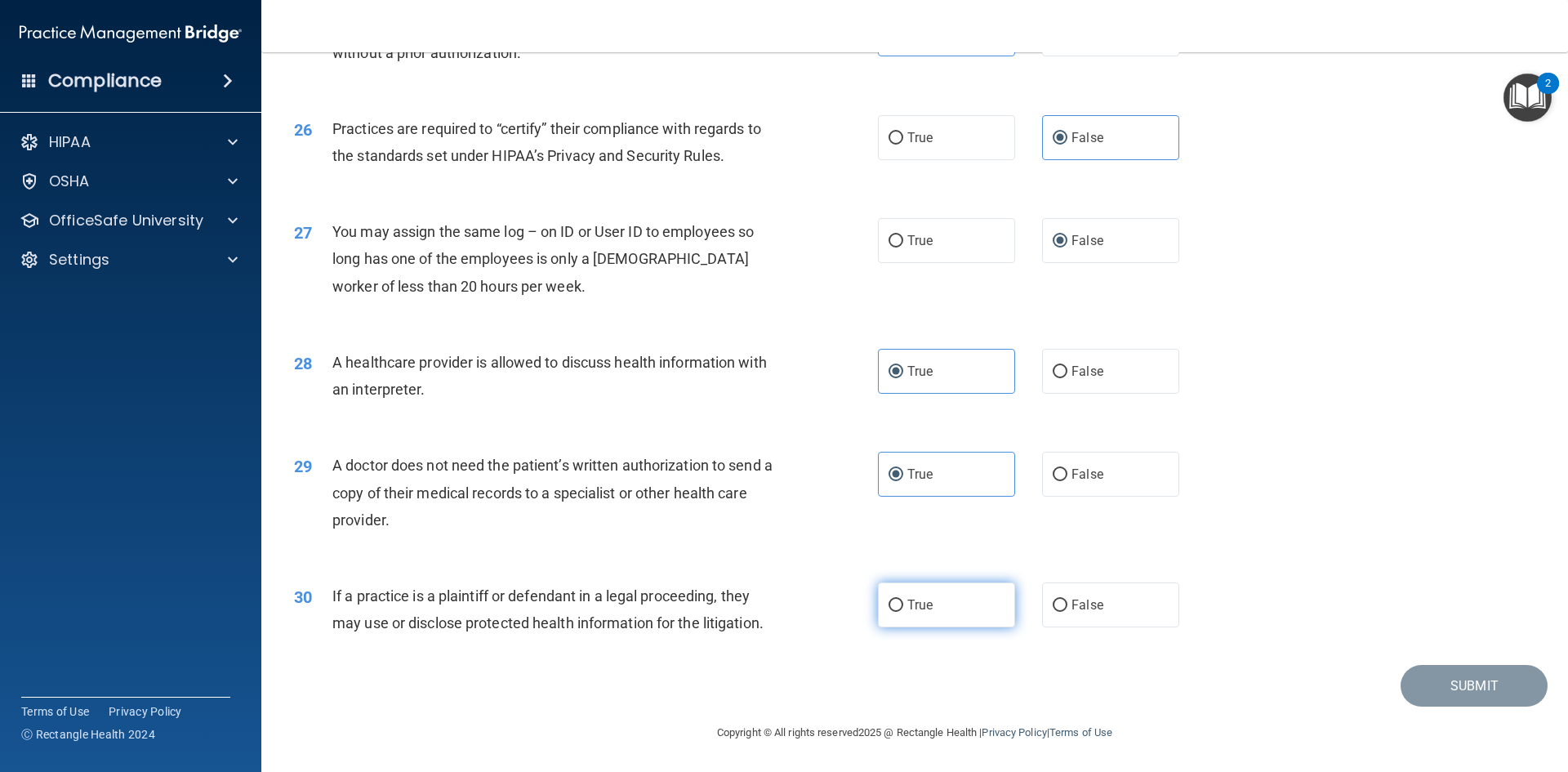
radio input "true"
click at [1409, 678] on button "Submit" at bounding box center [1474, 685] width 147 height 42
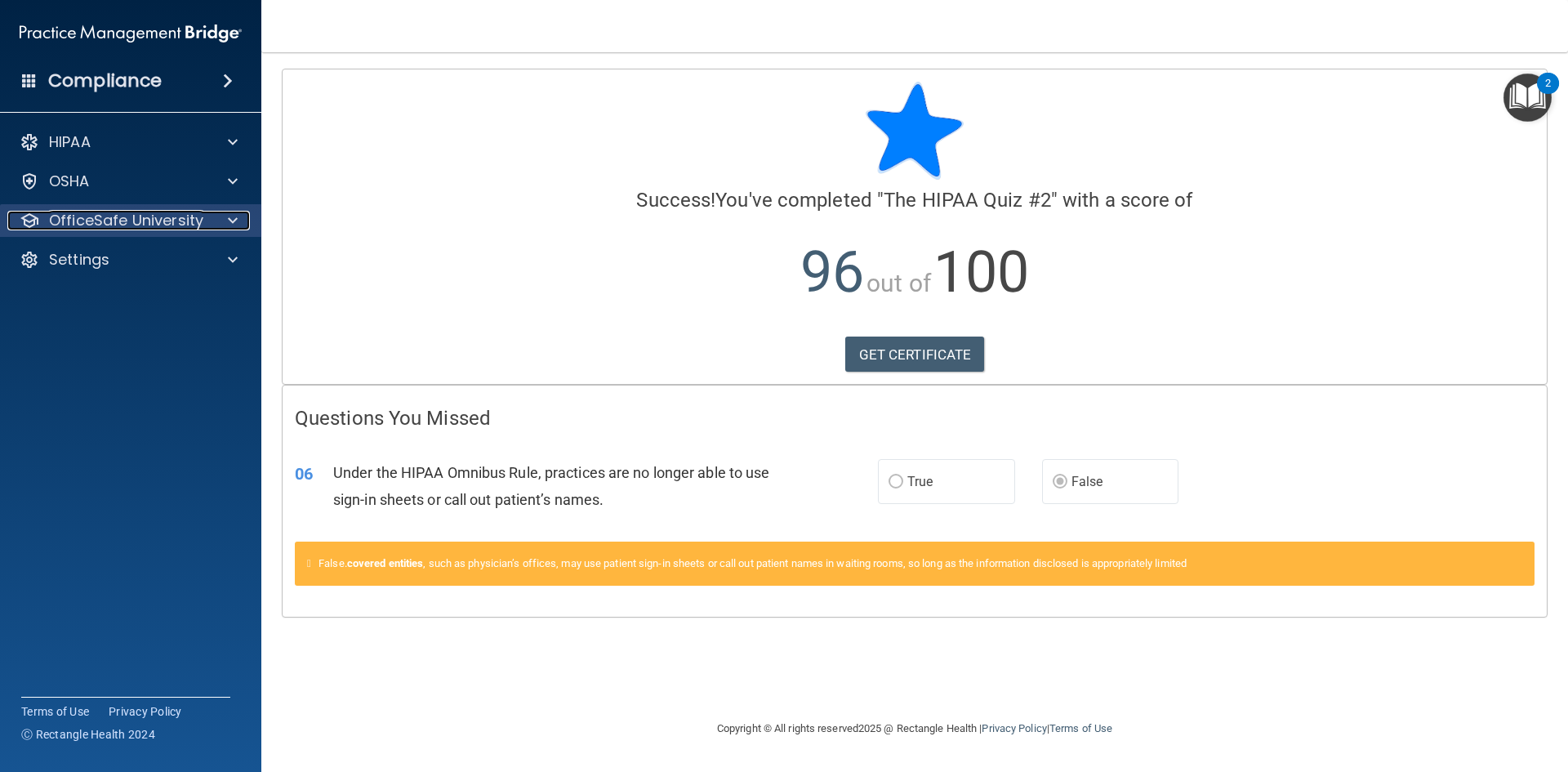
click at [90, 217] on p "OfficeSafe University" at bounding box center [126, 221] width 155 height 20
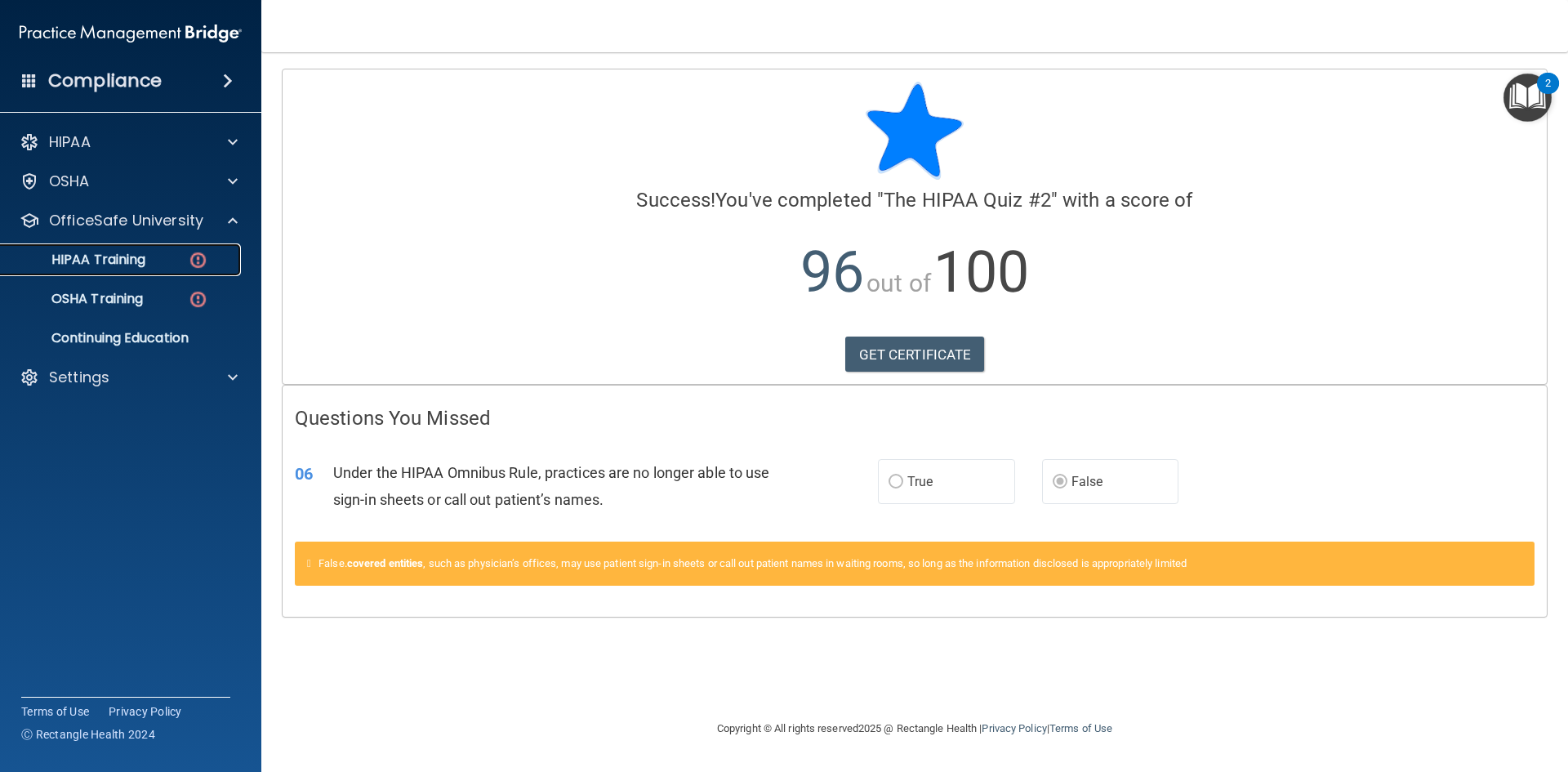
click at [106, 263] on p "HIPAA Training" at bounding box center [78, 259] width 135 height 16
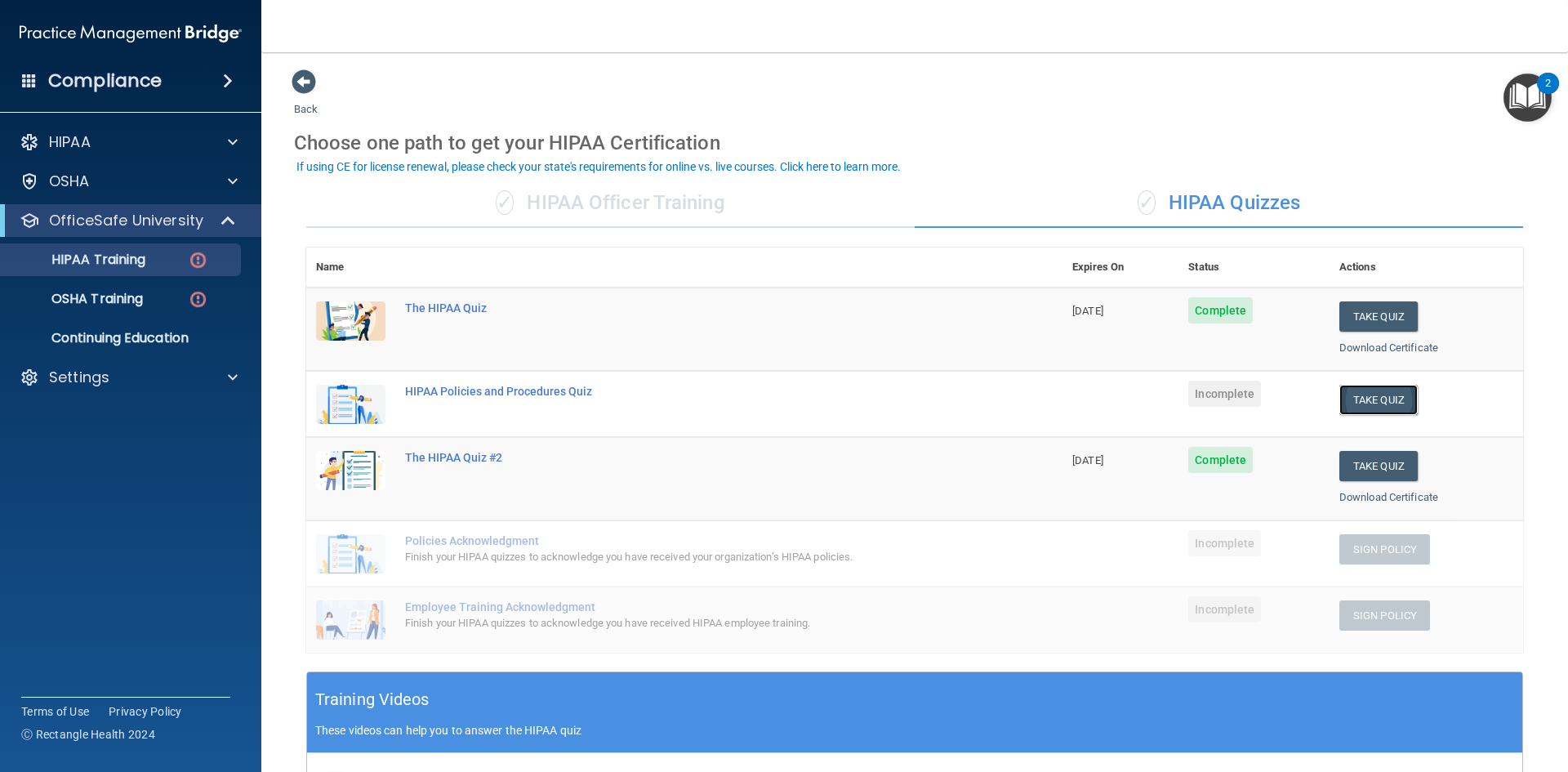
click at [1366, 399] on button "Take Quiz" at bounding box center [1379, 399] width 79 height 30
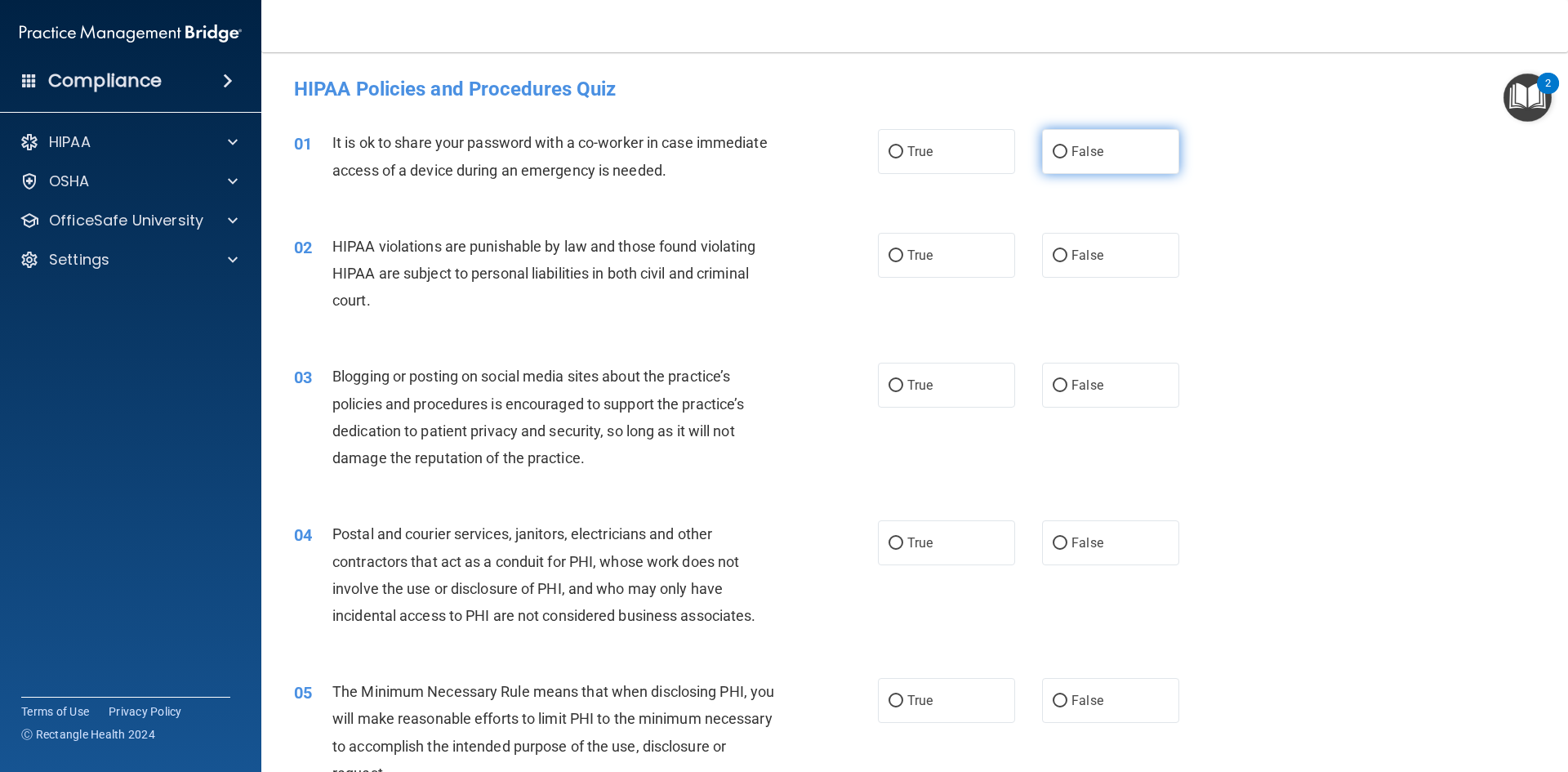
click at [1078, 159] on label "False" at bounding box center [1111, 152] width 137 height 45
click at [1068, 158] on input "False" at bounding box center [1060, 153] width 14 height 13
radio input "true"
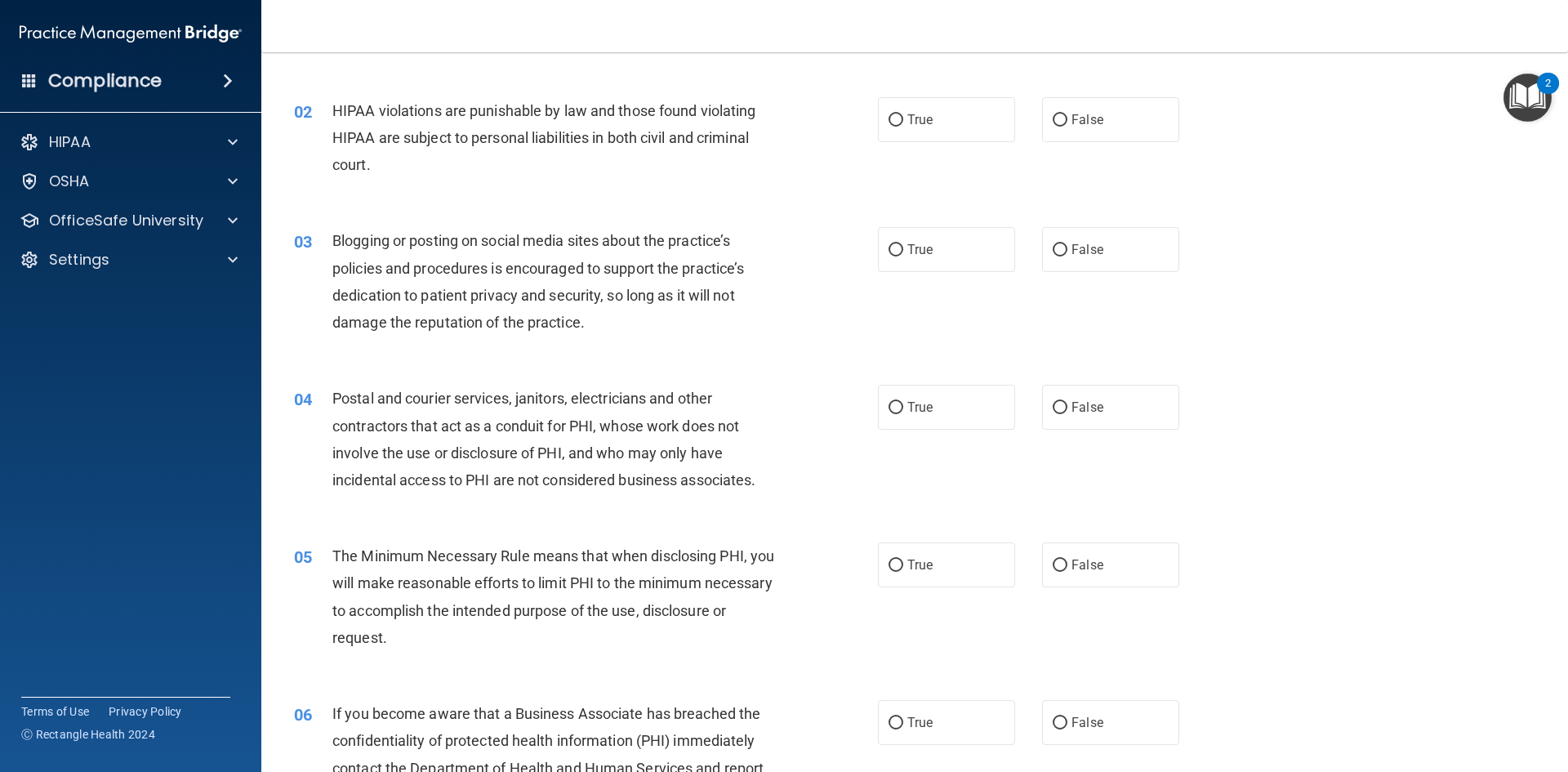
scroll to position [164, 0]
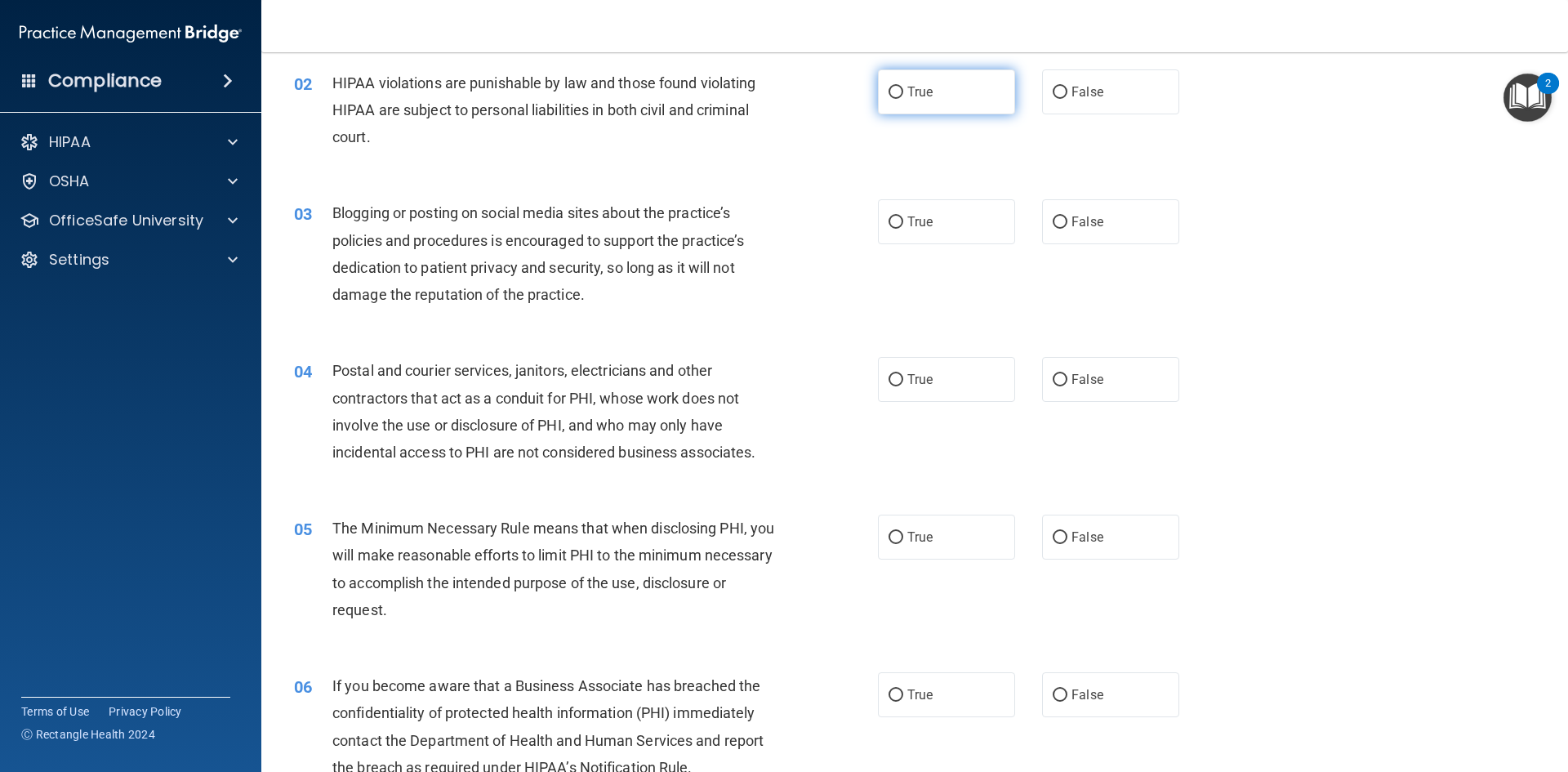
click at [885, 84] on label "True" at bounding box center [947, 92] width 137 height 45
click at [889, 87] on input "True" at bounding box center [896, 93] width 14 height 13
radio input "true"
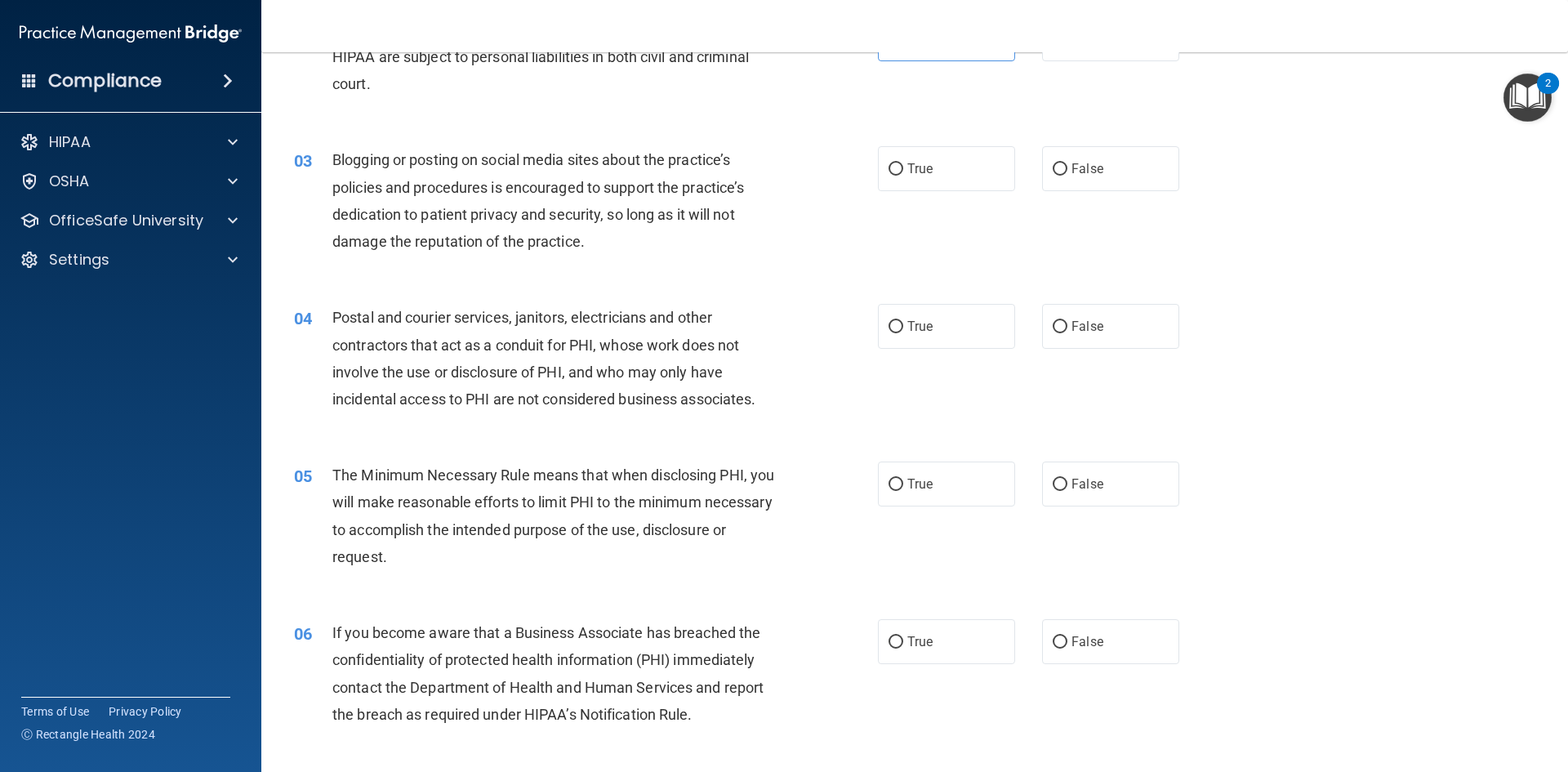
scroll to position [245, 0]
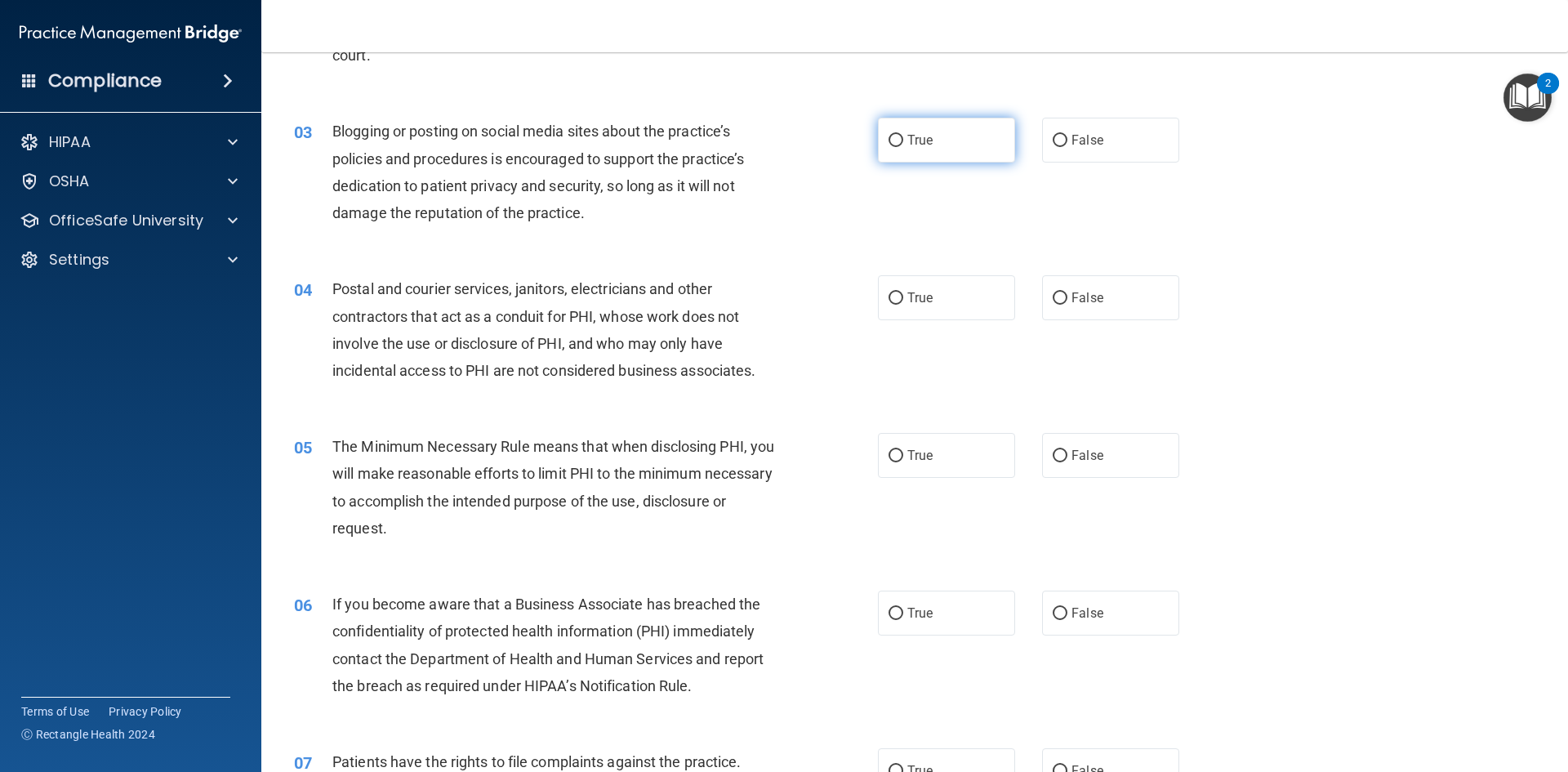
click at [904, 151] on label "True" at bounding box center [947, 140] width 137 height 45
click at [903, 147] on input "True" at bounding box center [896, 141] width 14 height 13
radio input "true"
click at [1072, 142] on span "False" at bounding box center [1087, 139] width 32 height 15
click at [1067, 142] on input "False" at bounding box center [1060, 141] width 14 height 13
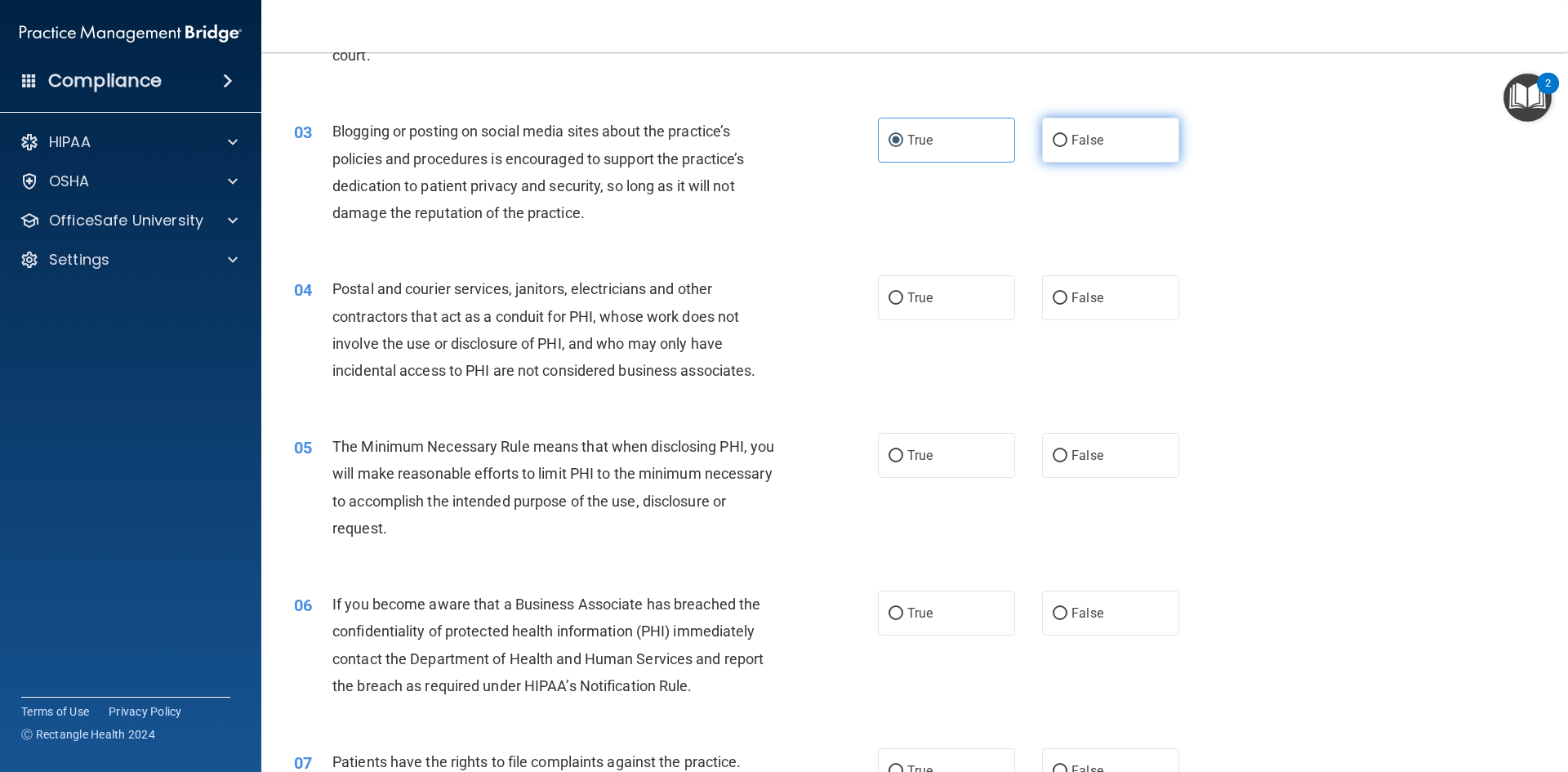
radio input "true"
radio input "false"
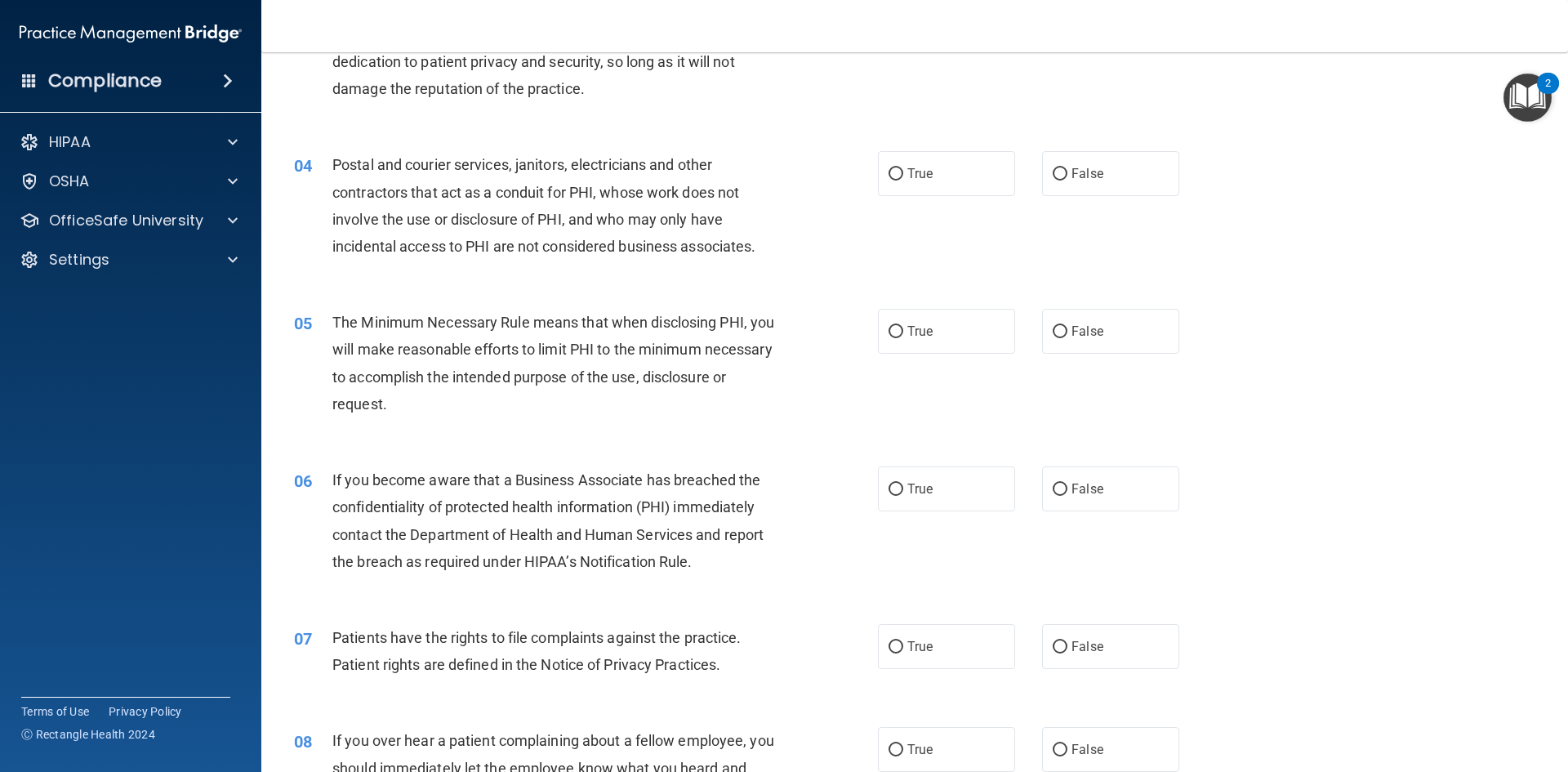
scroll to position [409, 0]
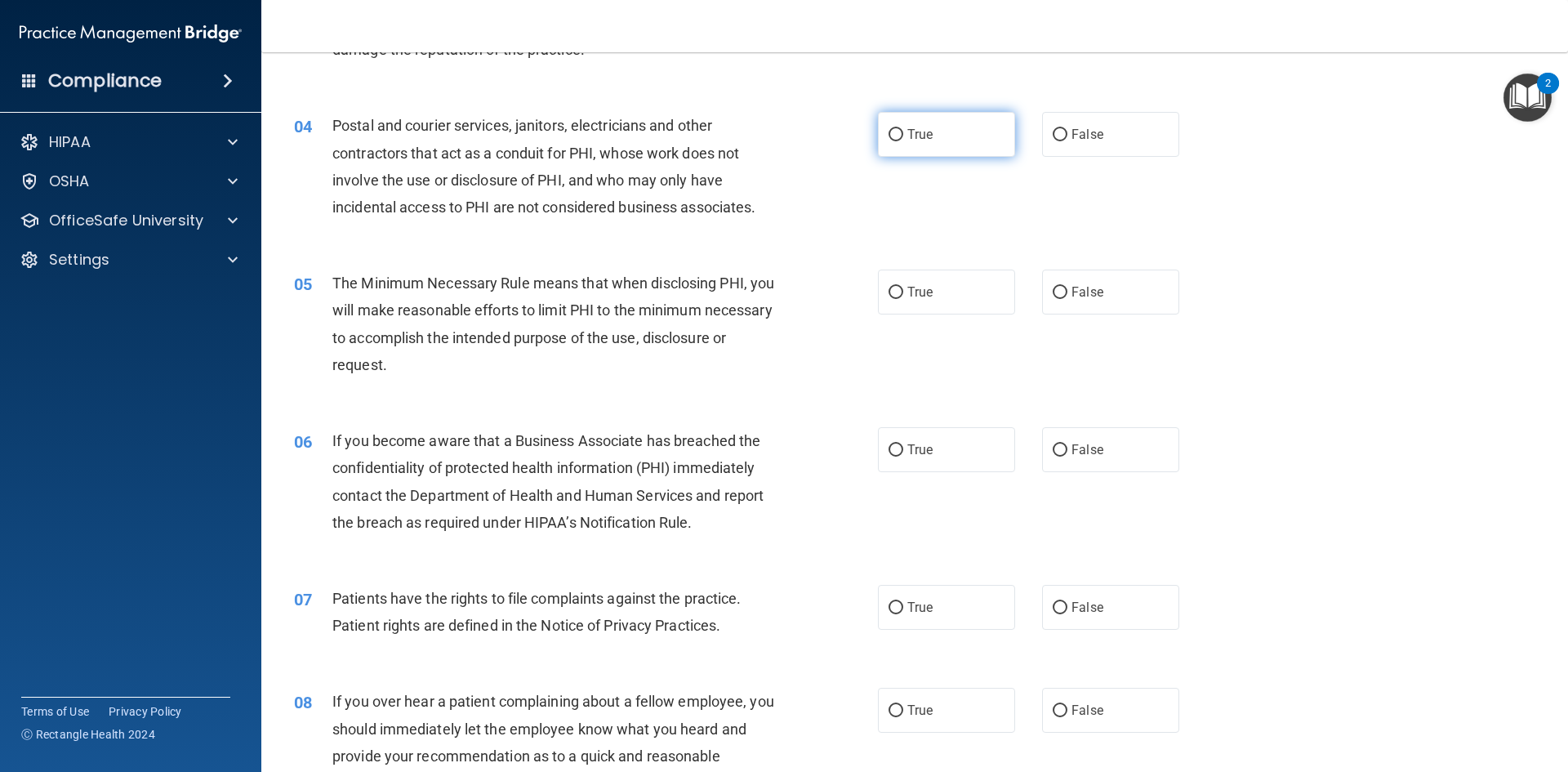
click at [917, 127] on span "True" at bounding box center [921, 134] width 25 height 15
click at [903, 129] on input "True" at bounding box center [896, 136] width 14 height 13
radio input "true"
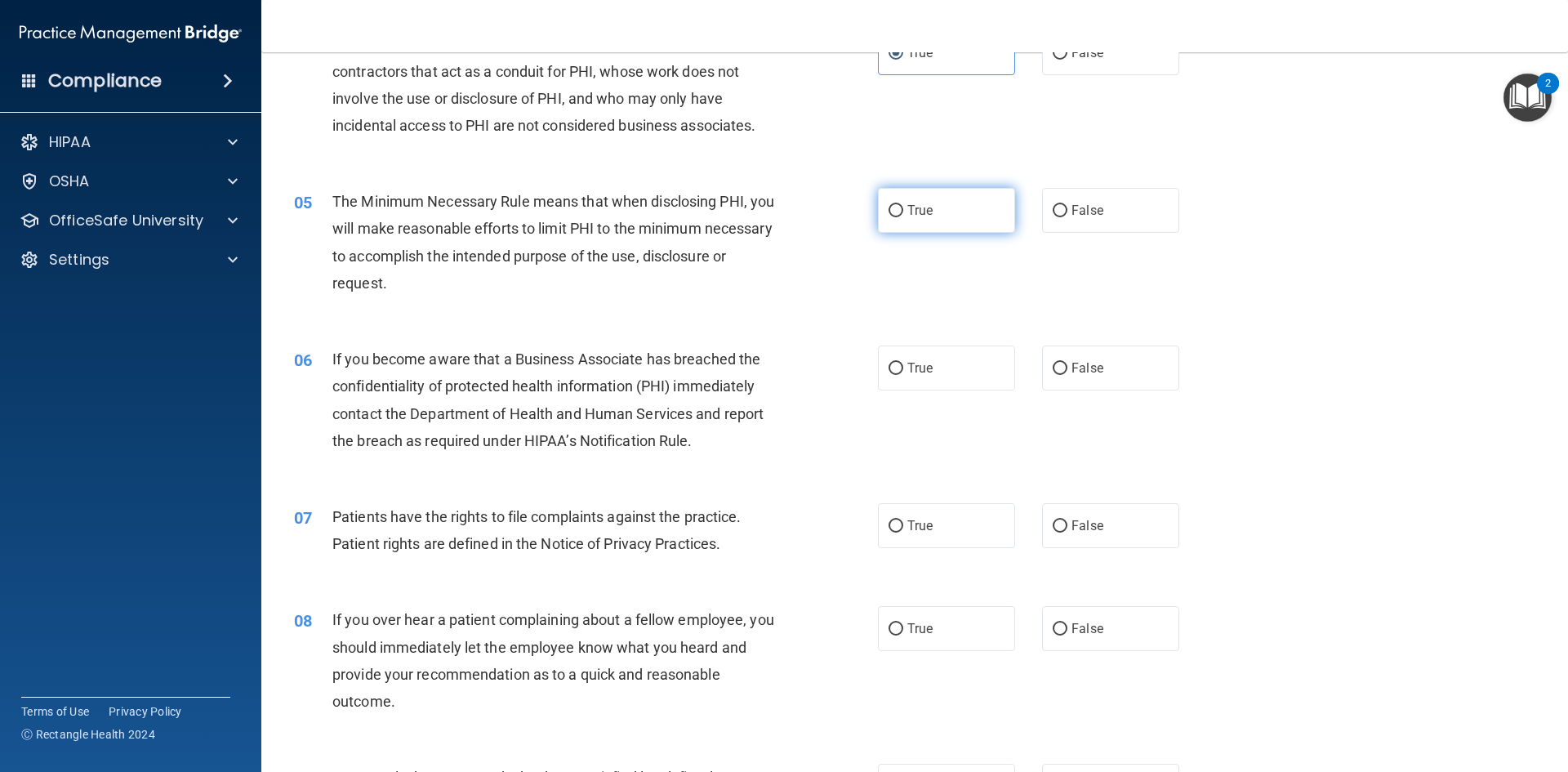
click at [901, 219] on label "True" at bounding box center [947, 211] width 137 height 45
click at [901, 217] on input "True" at bounding box center [896, 212] width 14 height 13
radio input "true"
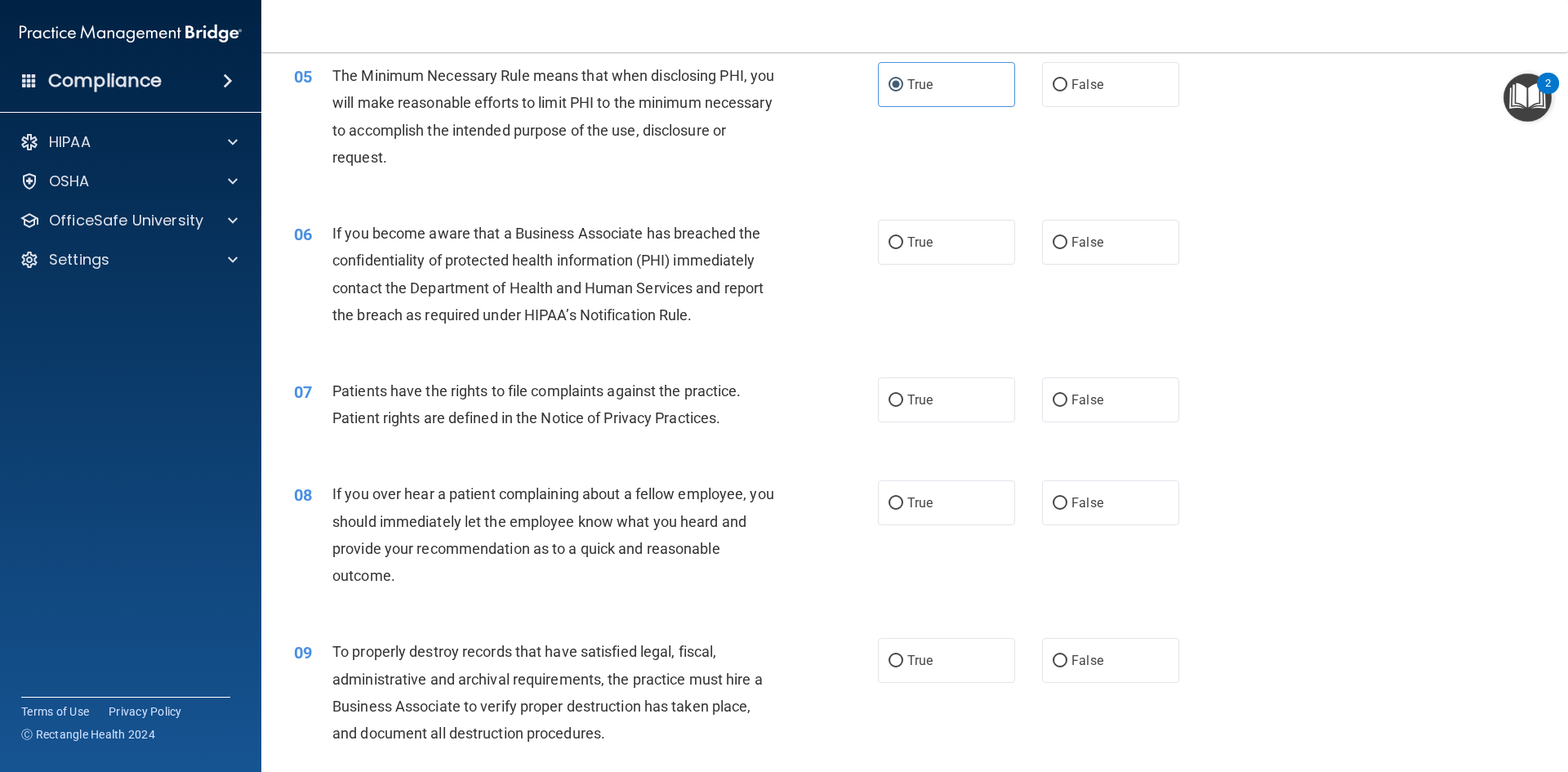
scroll to position [654, 0]
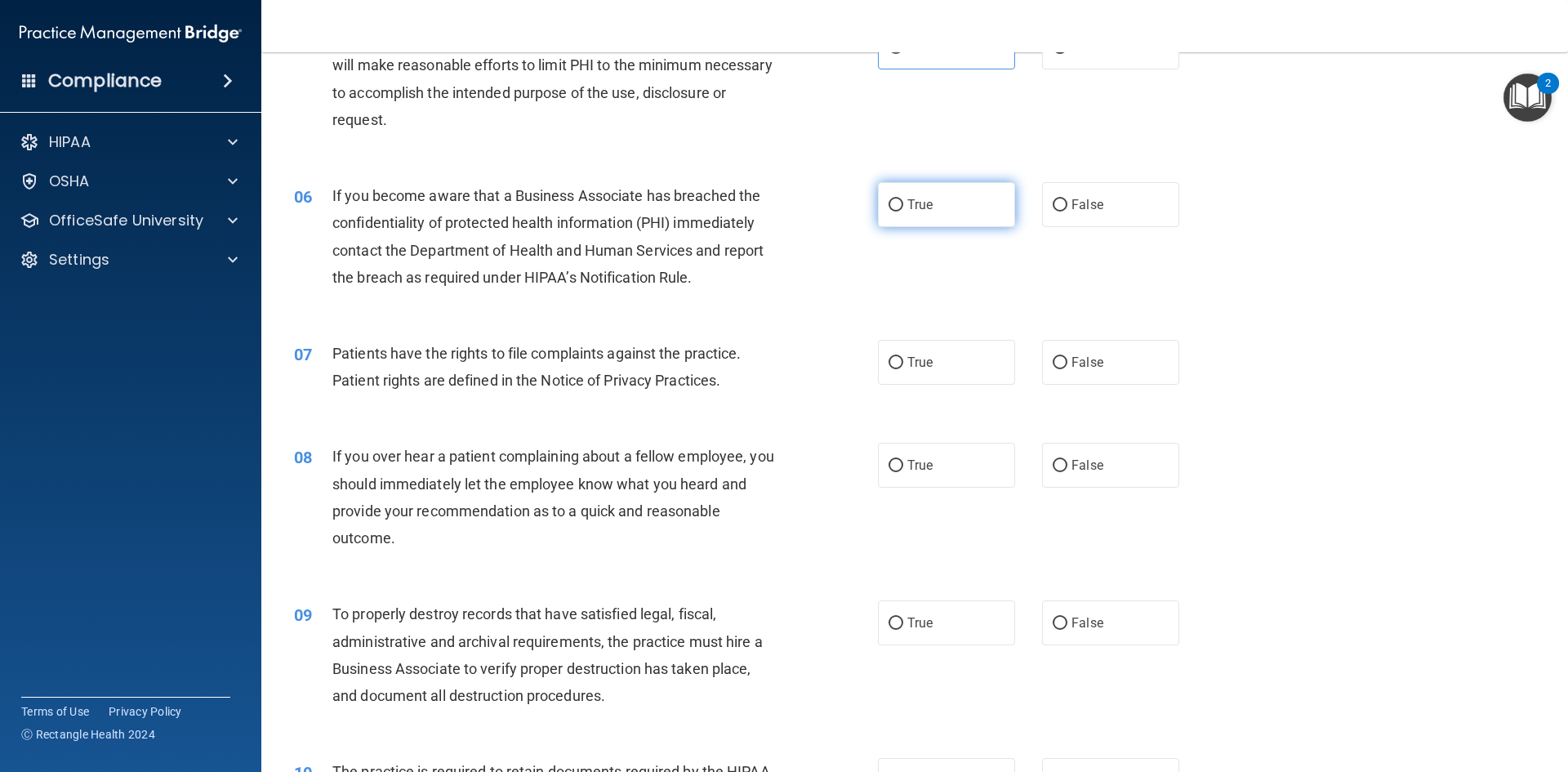
click at [908, 199] on span "True" at bounding box center [921, 204] width 25 height 15
click at [903, 199] on input "True" at bounding box center [896, 205] width 14 height 13
radio input "true"
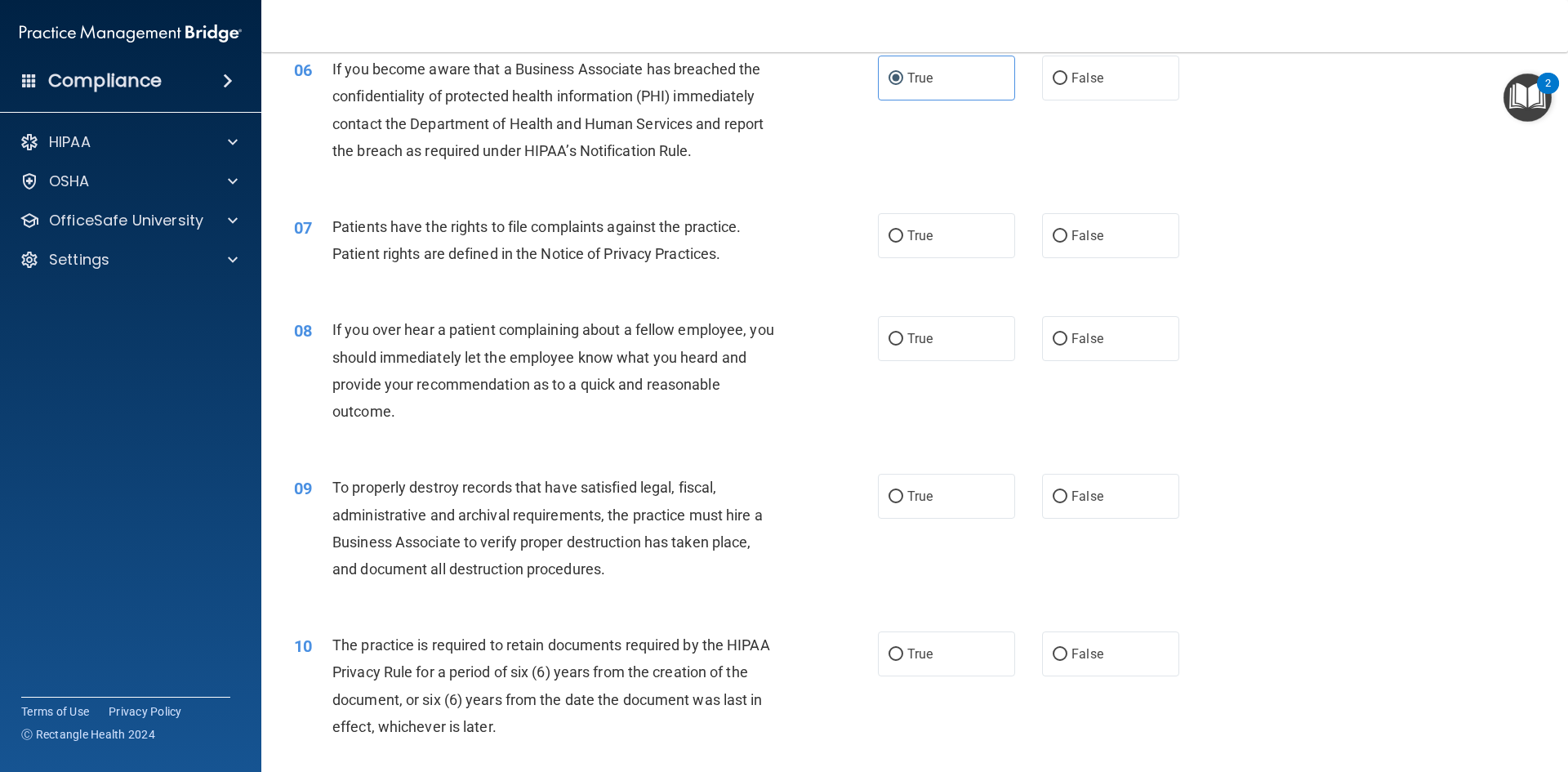
scroll to position [816, 0]
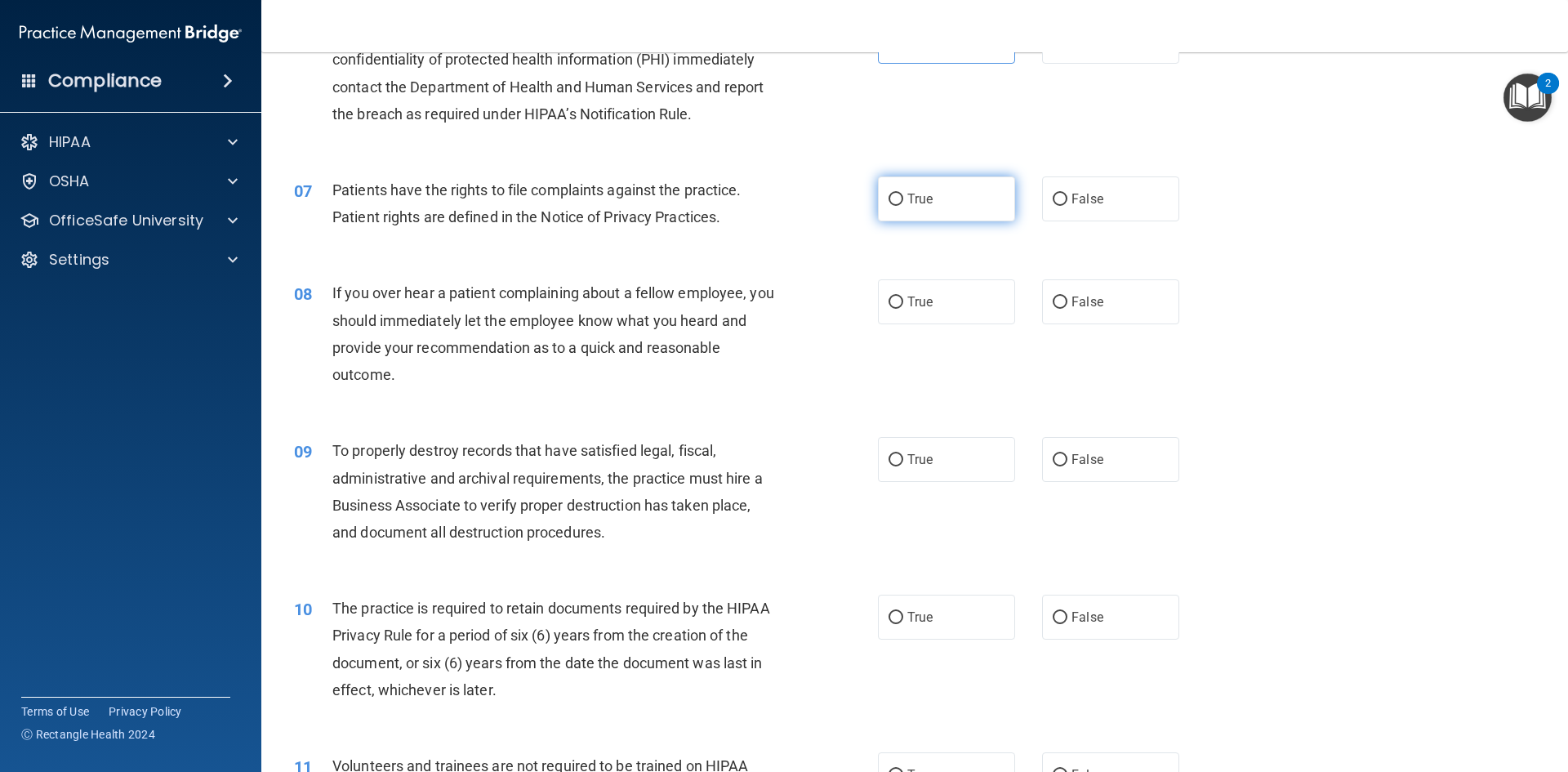
click at [889, 196] on input "True" at bounding box center [896, 200] width 14 height 13
radio input "true"
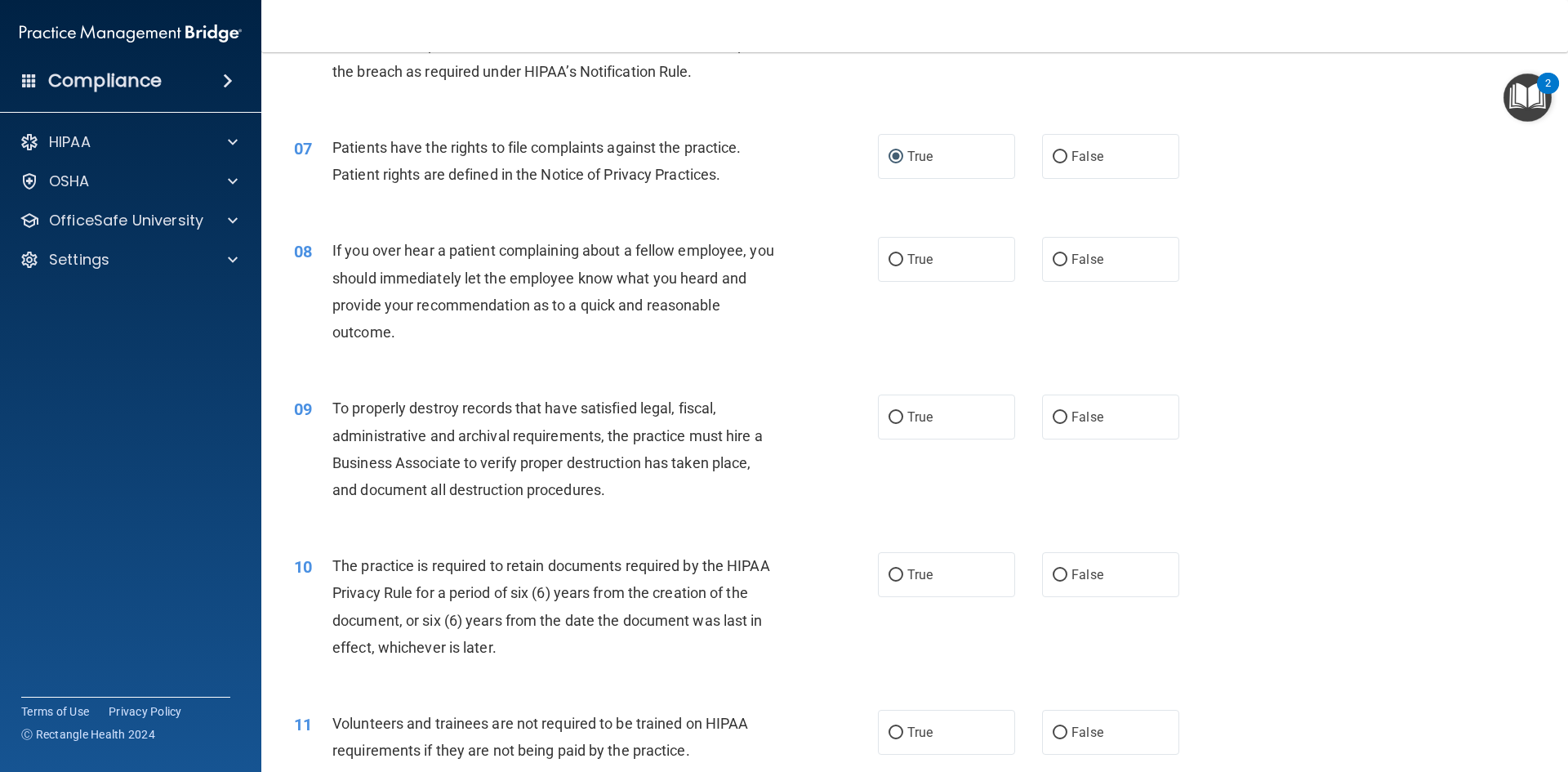
scroll to position [899, 0]
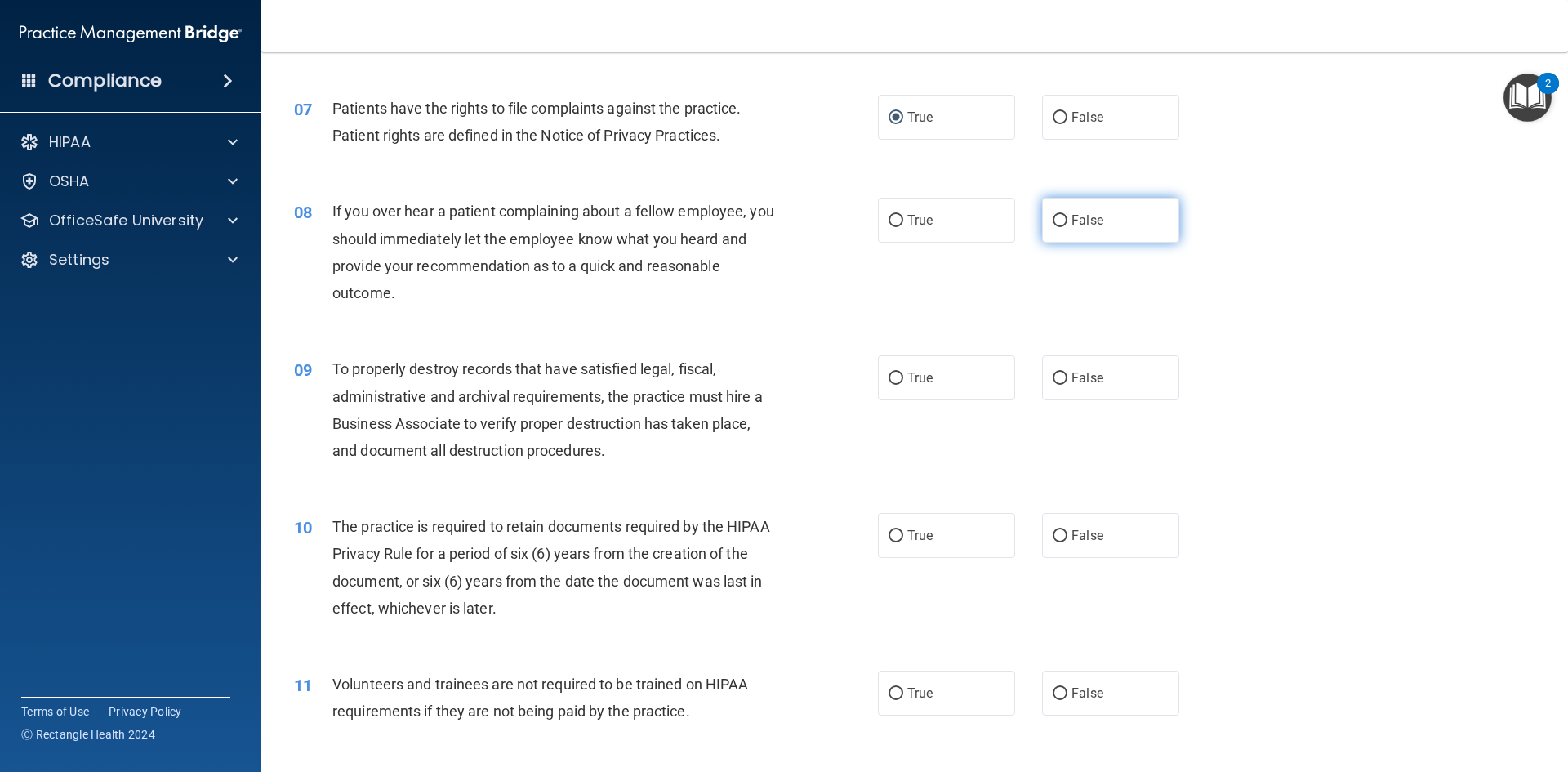
click at [1089, 221] on span "False" at bounding box center [1087, 220] width 32 height 15
click at [1068, 221] on input "False" at bounding box center [1060, 221] width 14 height 13
radio input "true"
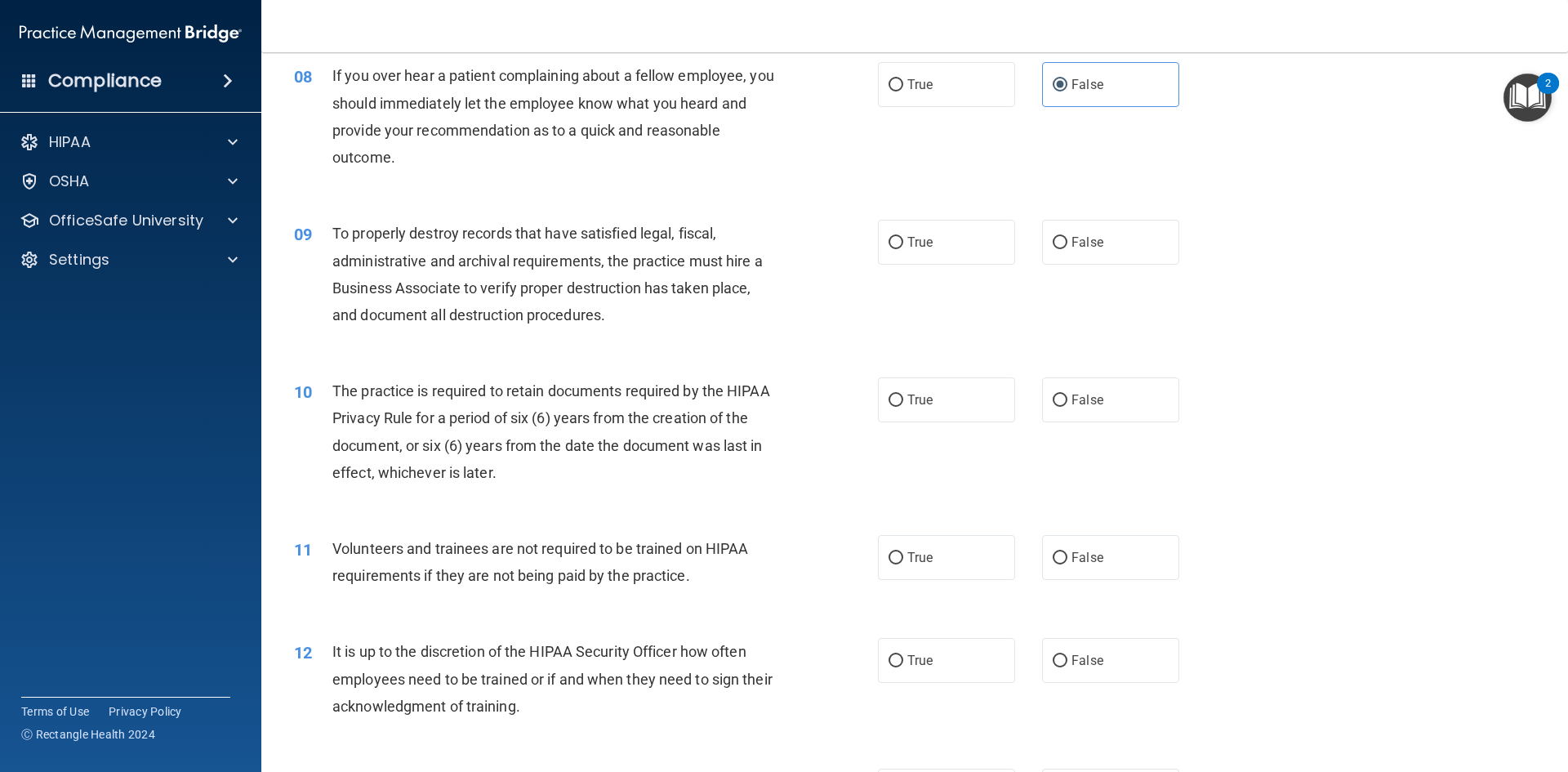
scroll to position [1061, 0]
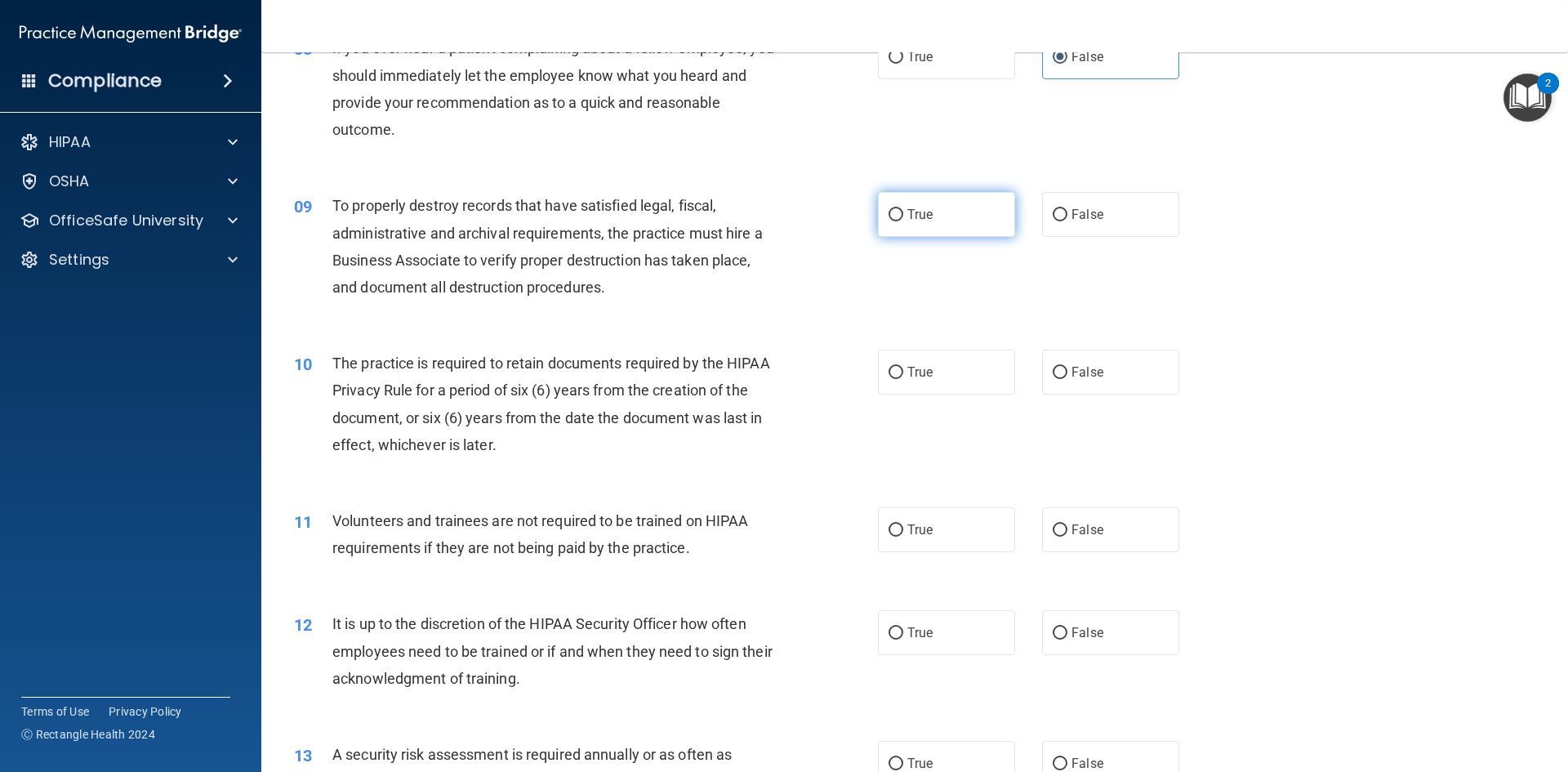
click at [910, 216] on span "True" at bounding box center [921, 214] width 25 height 15
click at [903, 216] on input "True" at bounding box center [896, 215] width 14 height 13
radio input "true"
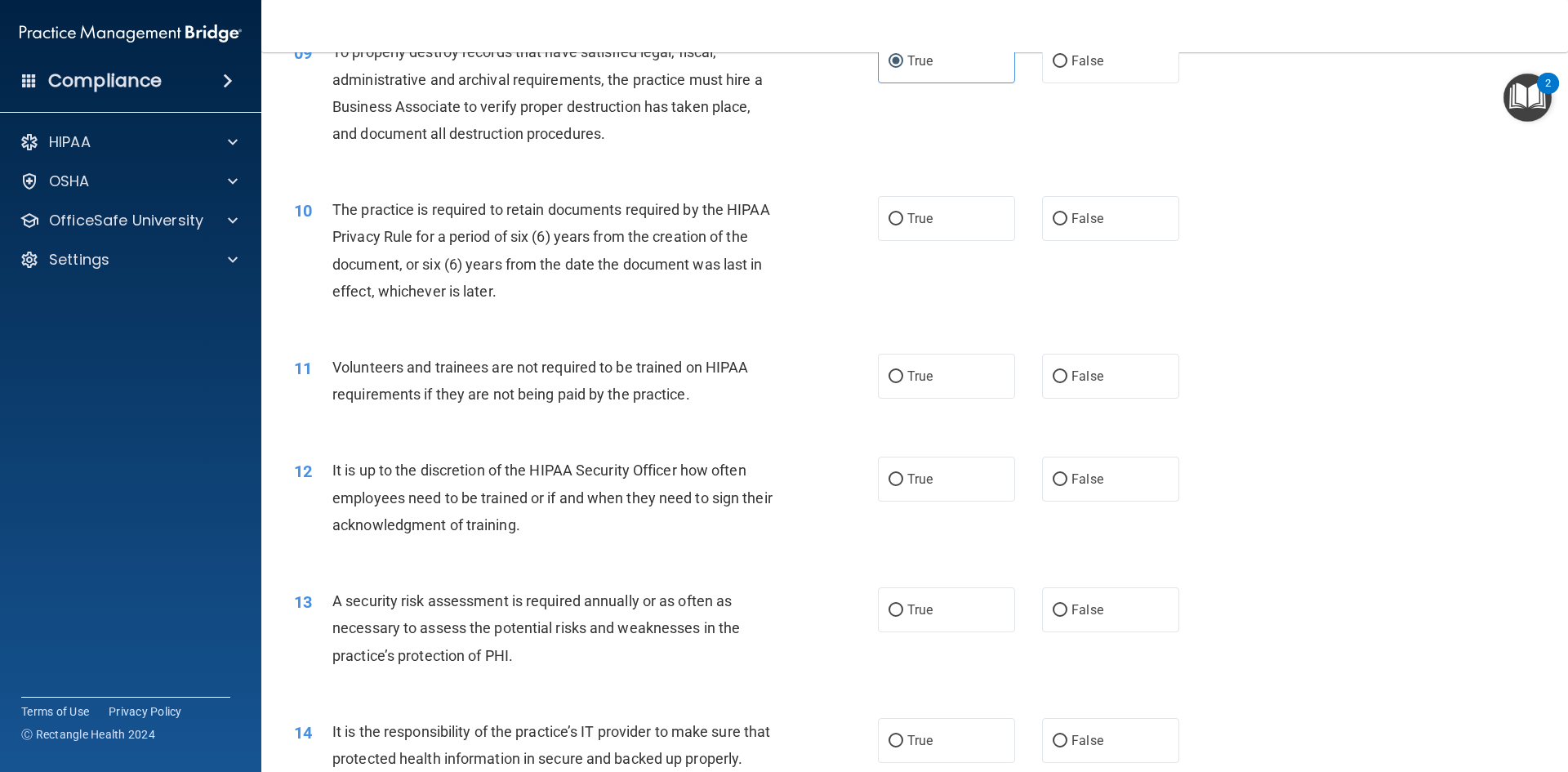
scroll to position [1225, 0]
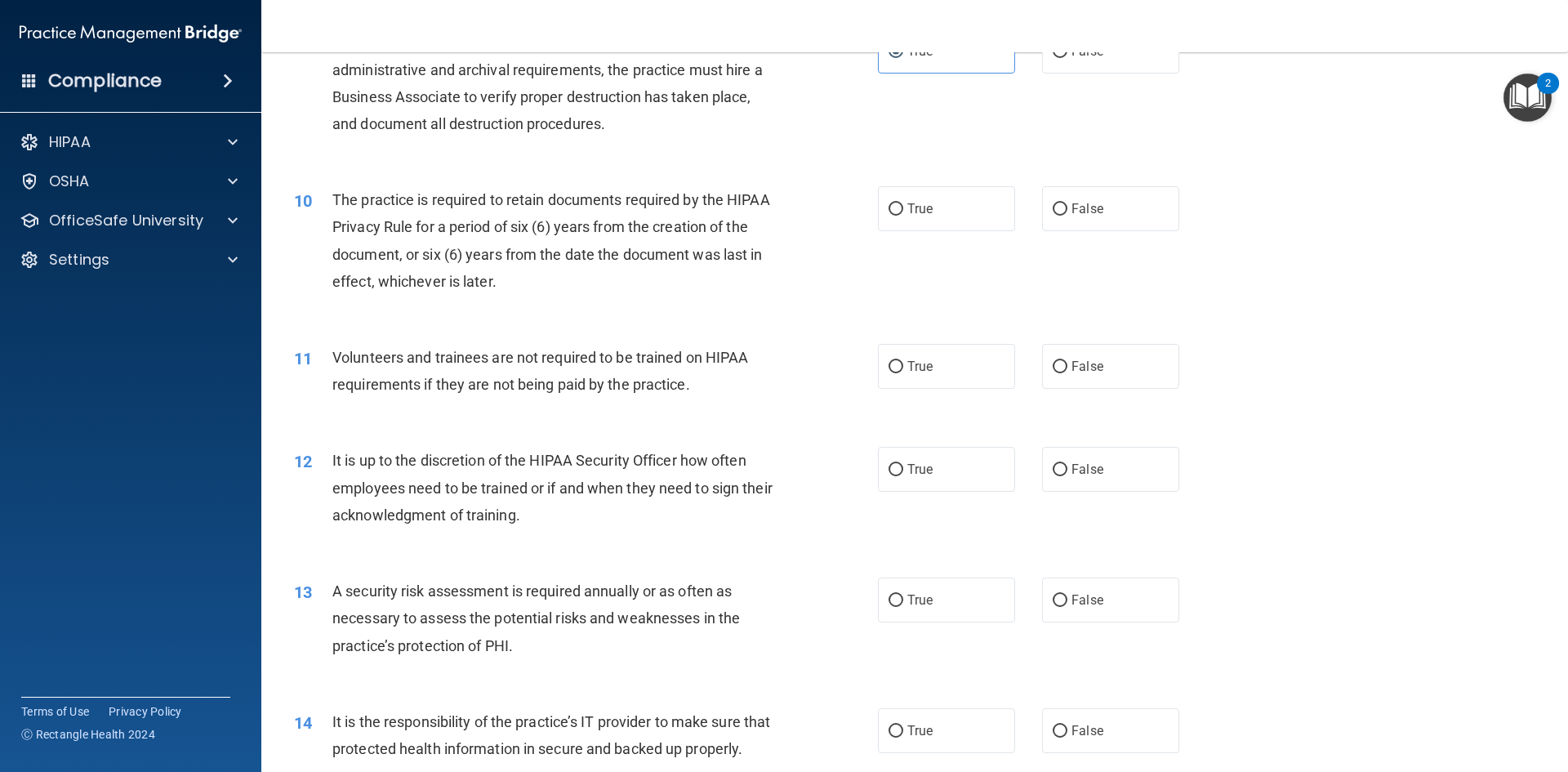
drag, startPoint x: 911, startPoint y: 212, endPoint x: 812, endPoint y: 269, distance: 114.2
click at [910, 212] on span "True" at bounding box center [921, 208] width 25 height 15
click at [903, 212] on input "True" at bounding box center [896, 210] width 14 height 13
radio input "true"
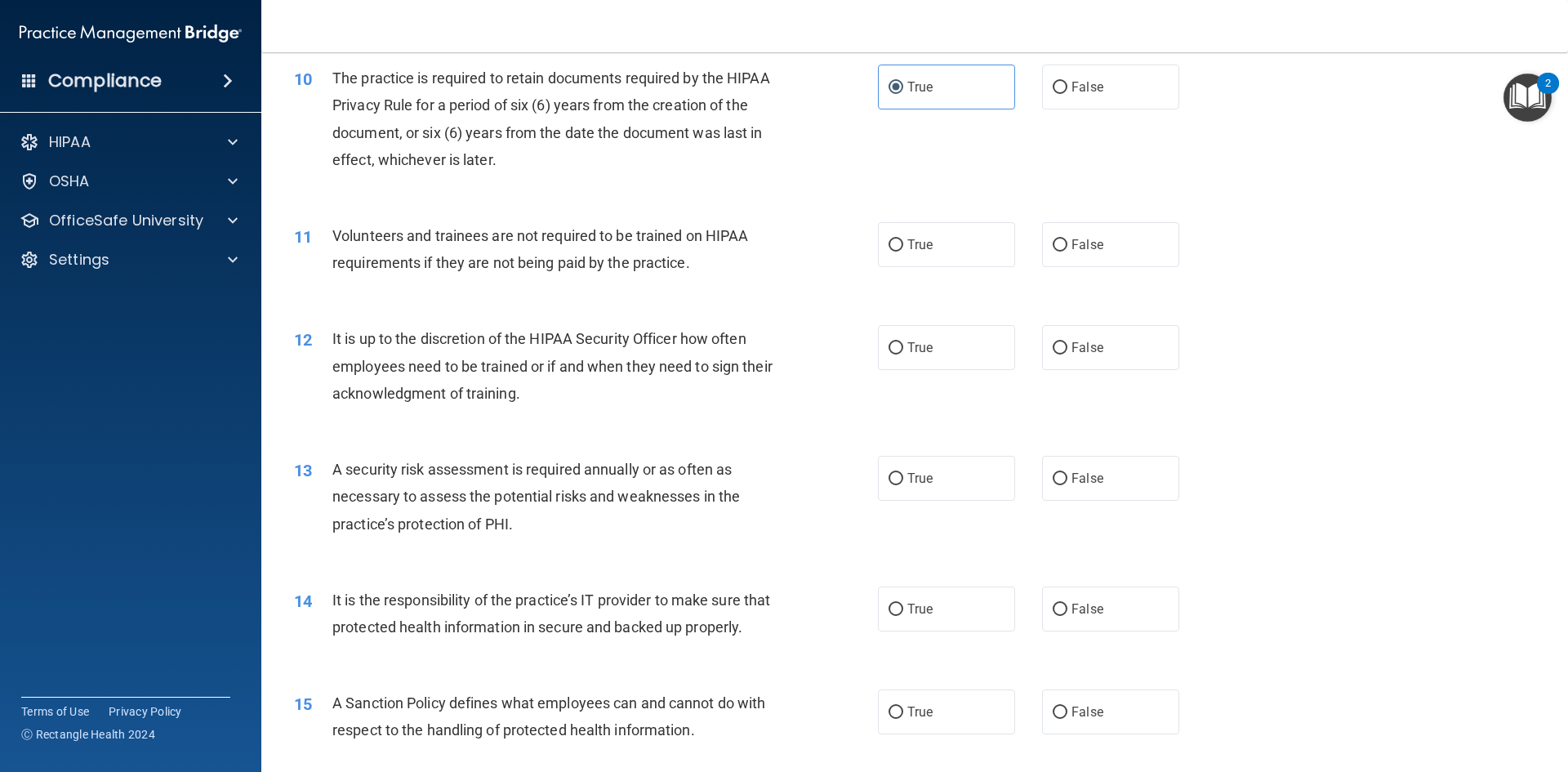
scroll to position [1389, 0]
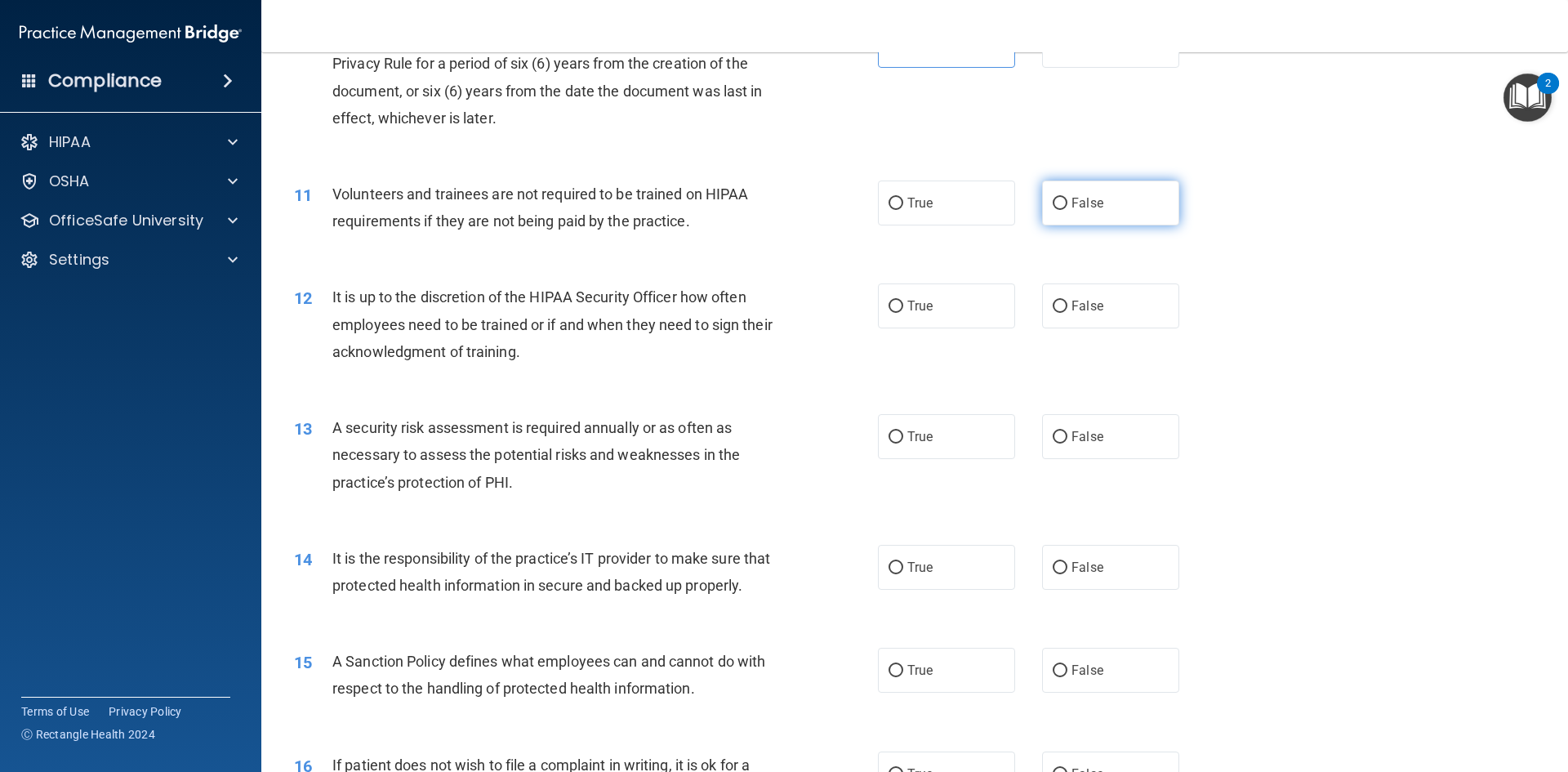
drag, startPoint x: 1110, startPoint y: 198, endPoint x: 1101, endPoint y: 203, distance: 10.3
click at [1110, 198] on label "False" at bounding box center [1111, 203] width 137 height 45
click at [1068, 198] on input "False" at bounding box center [1060, 204] width 14 height 13
radio input "true"
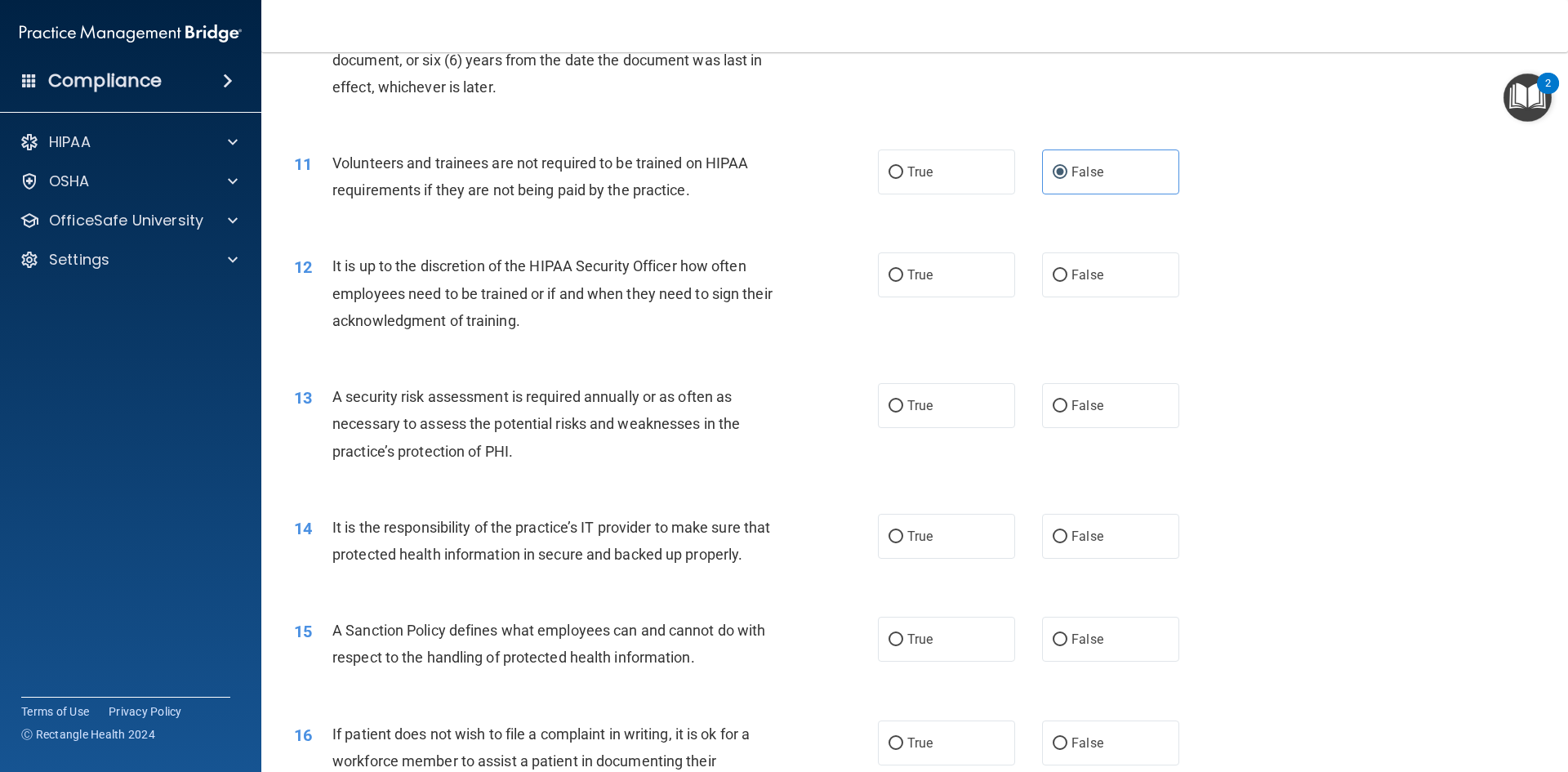
scroll to position [1470, 0]
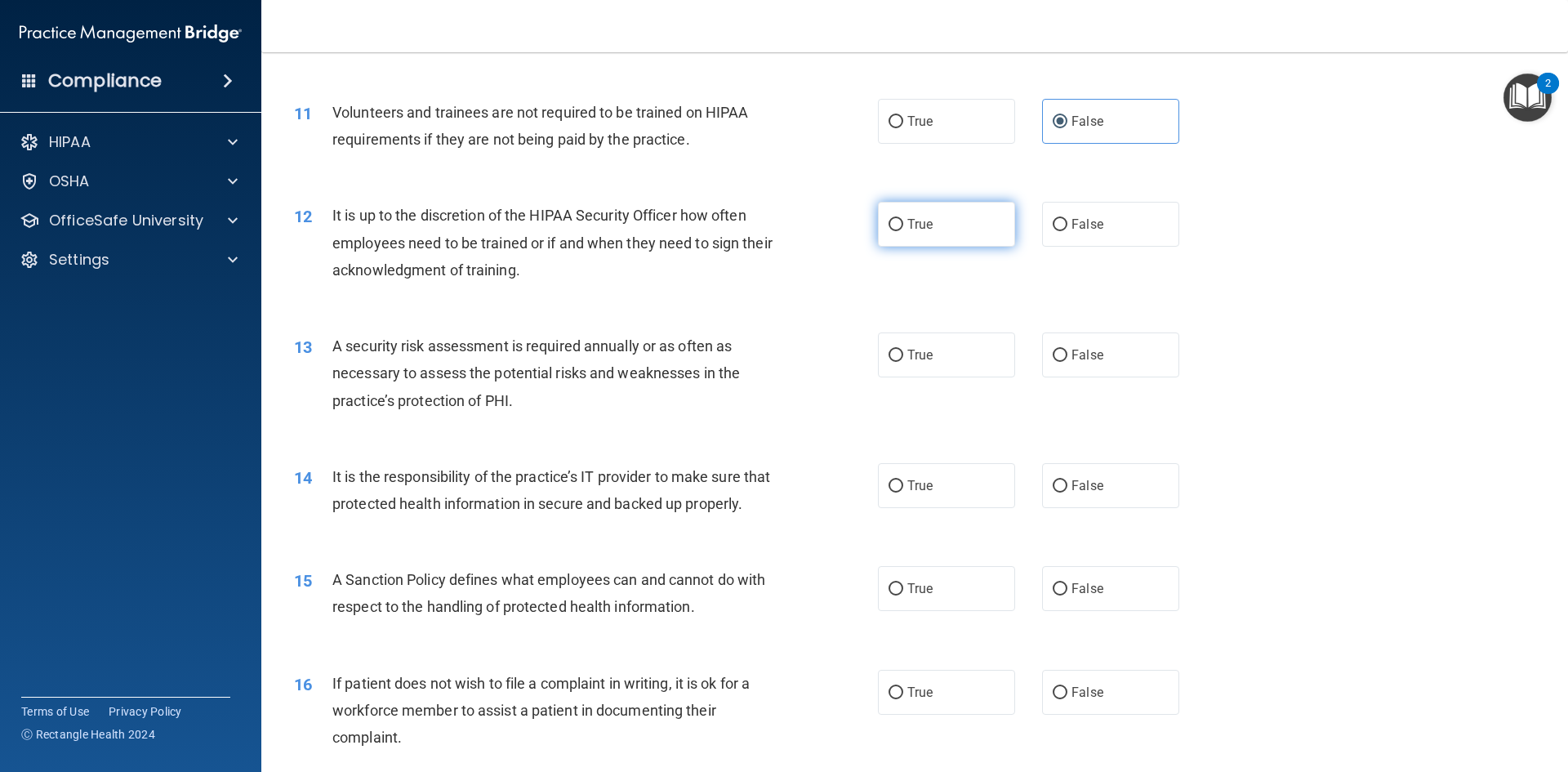
click at [908, 229] on span "True" at bounding box center [921, 223] width 25 height 15
click at [902, 229] on input "True" at bounding box center [896, 225] width 14 height 13
radio input "true"
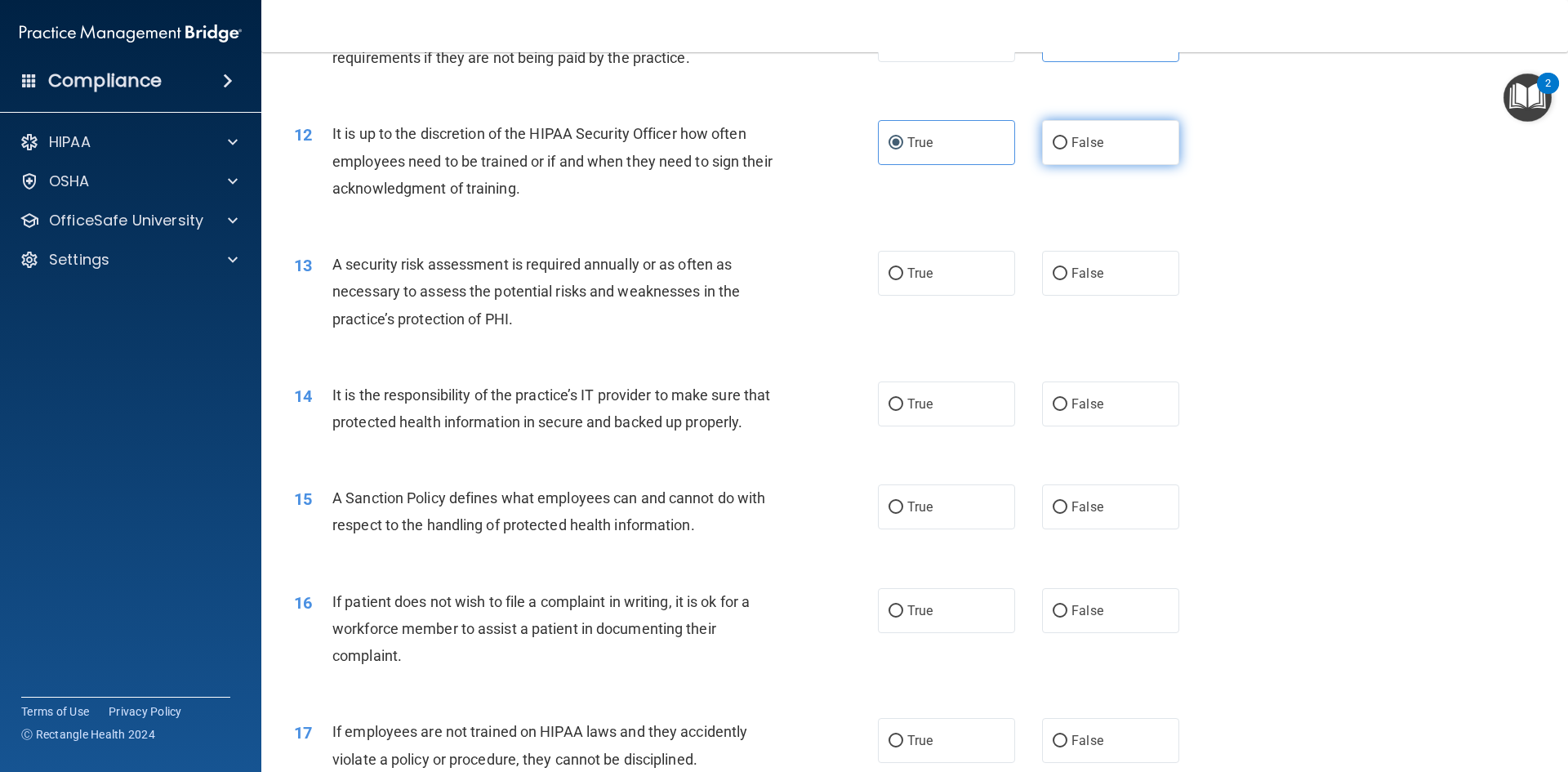
click at [1078, 145] on span "False" at bounding box center [1087, 142] width 32 height 15
click at [1068, 145] on input "False" at bounding box center [1060, 144] width 14 height 13
radio input "true"
radio input "false"
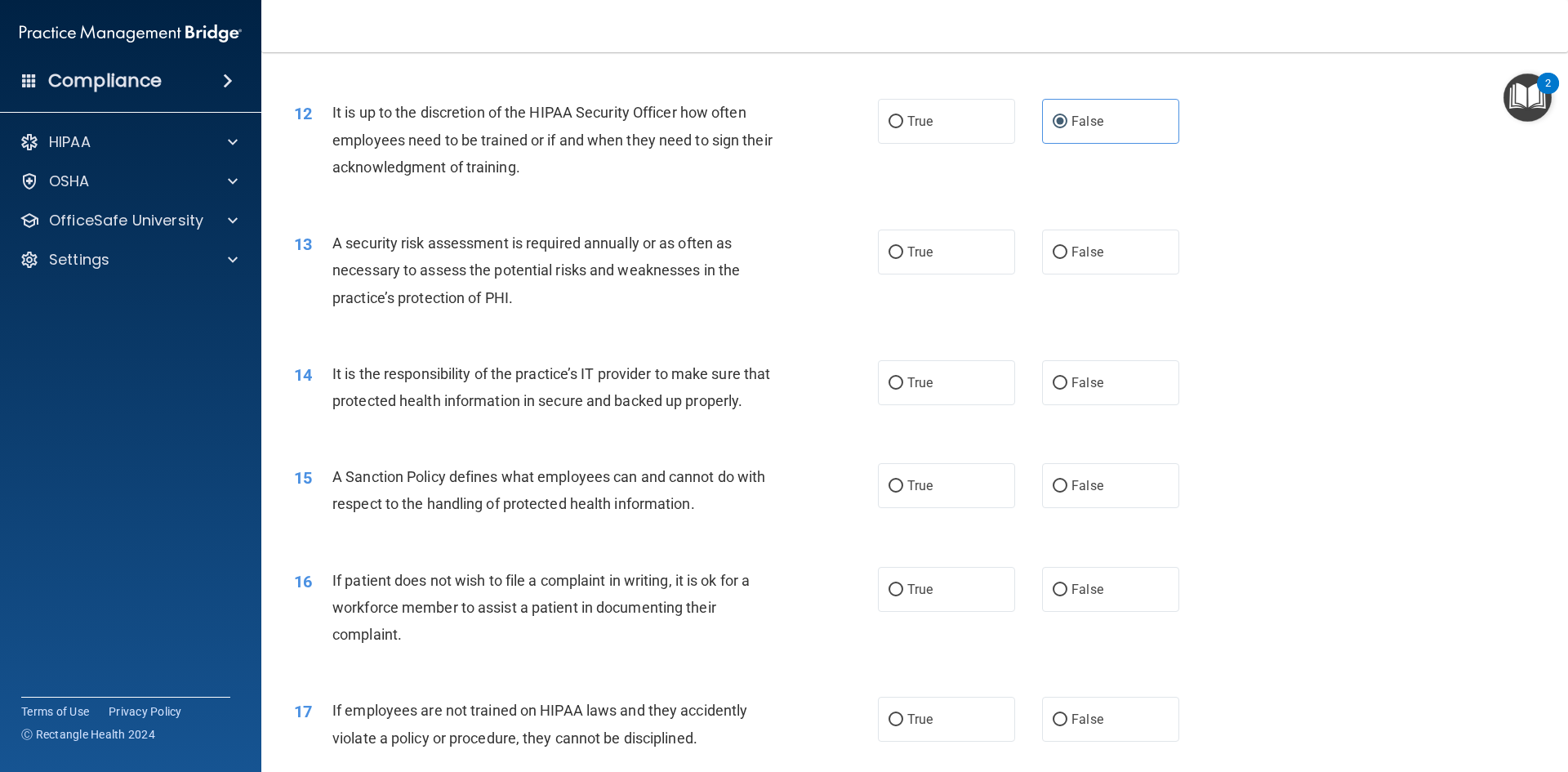
scroll to position [1633, 0]
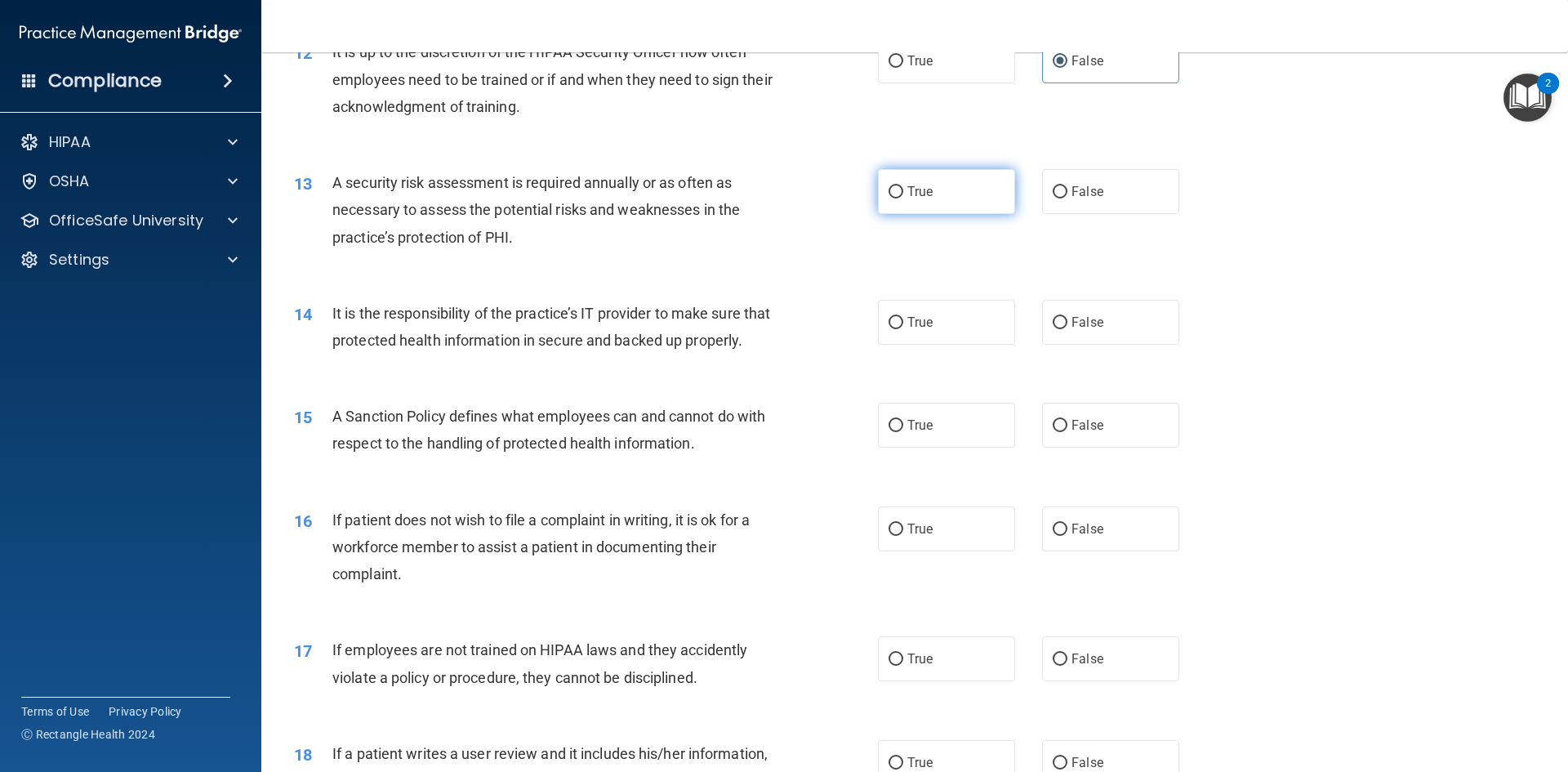
click at [914, 201] on label "True" at bounding box center [947, 192] width 137 height 45
click at [903, 199] on input "True" at bounding box center [896, 193] width 14 height 13
radio input "true"
click at [1072, 329] on span "False" at bounding box center [1087, 322] width 32 height 15
click at [1068, 329] on input "False" at bounding box center [1060, 324] width 14 height 13
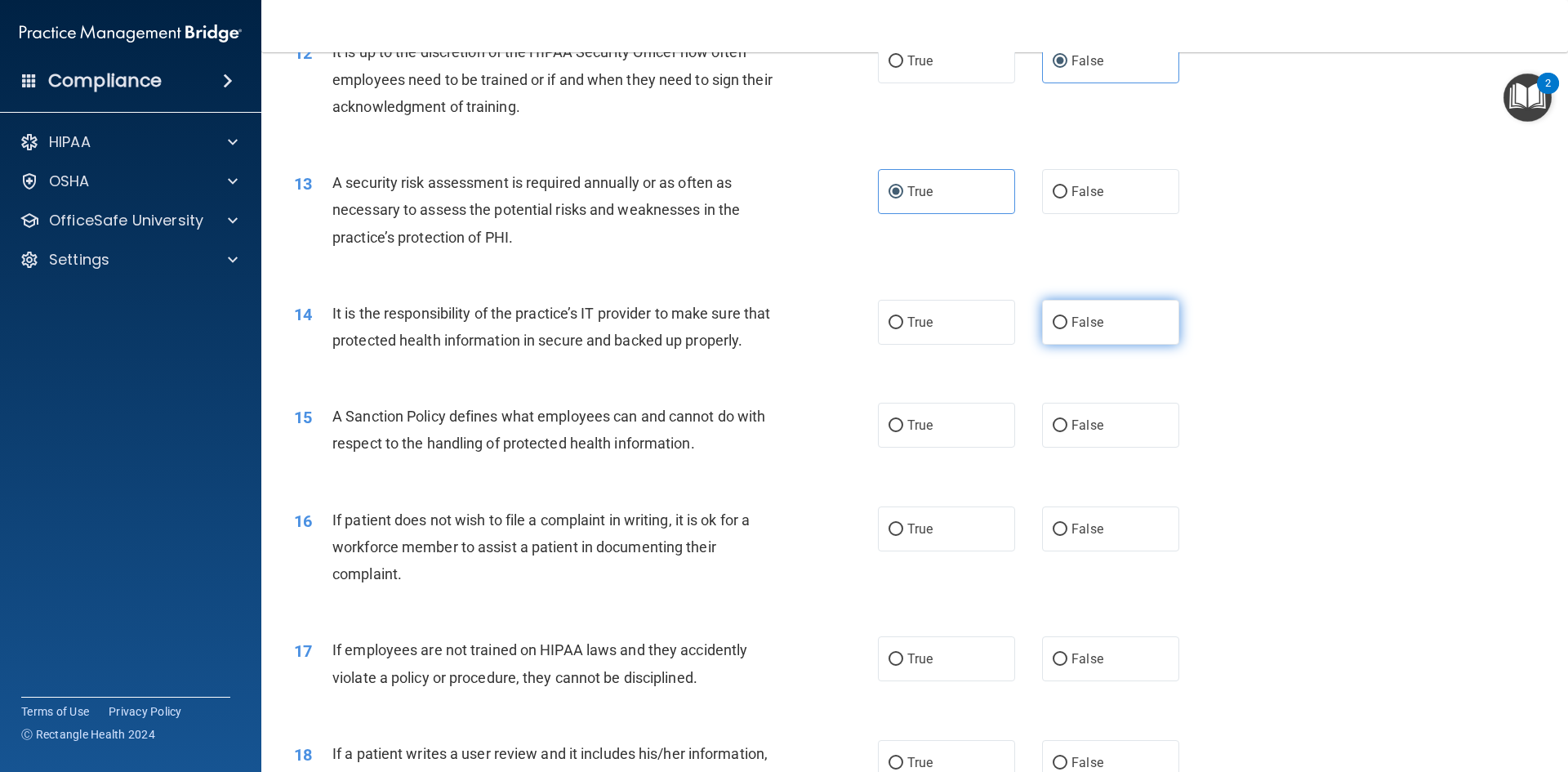
radio input "true"
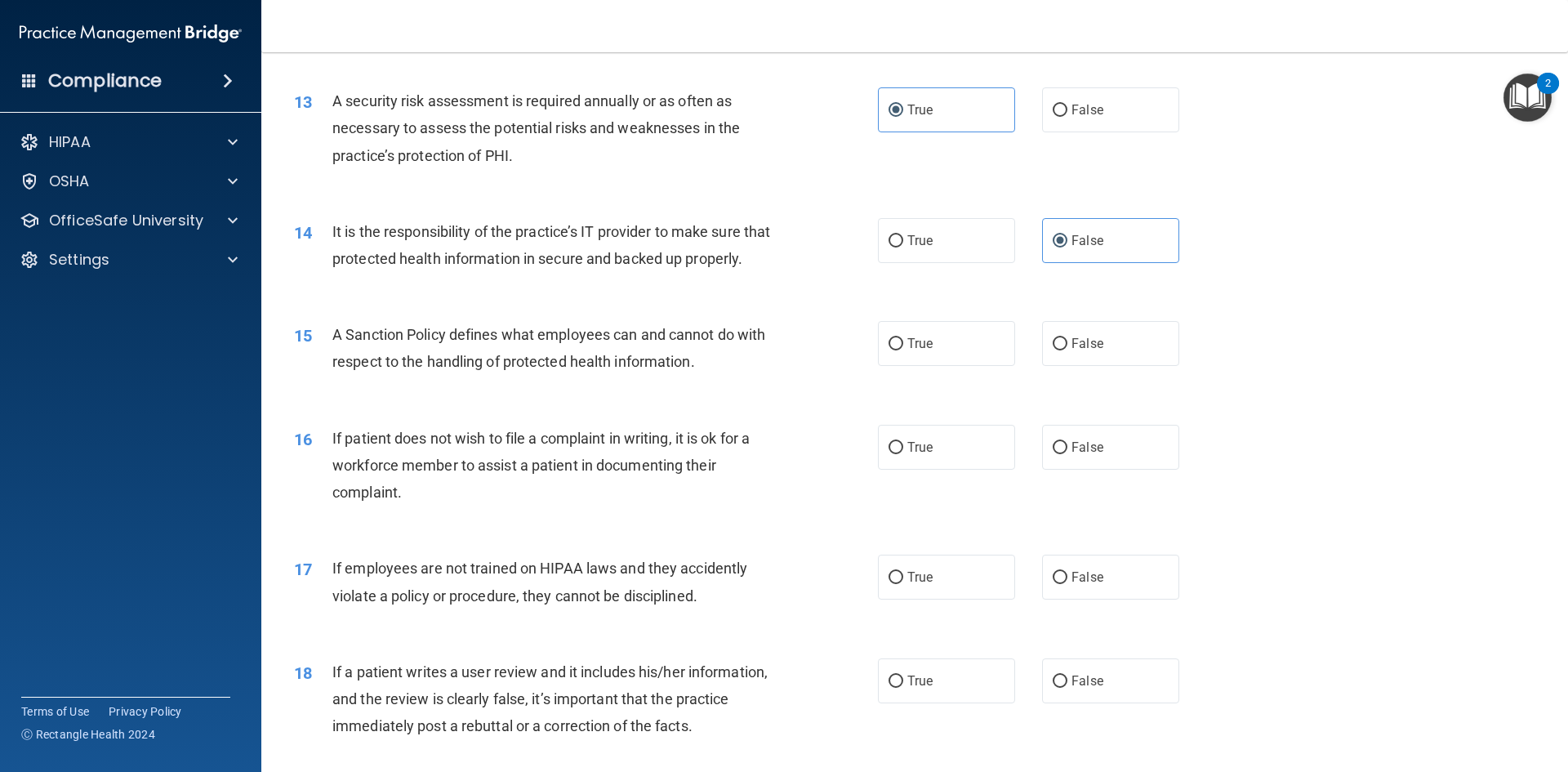
scroll to position [1796, 0]
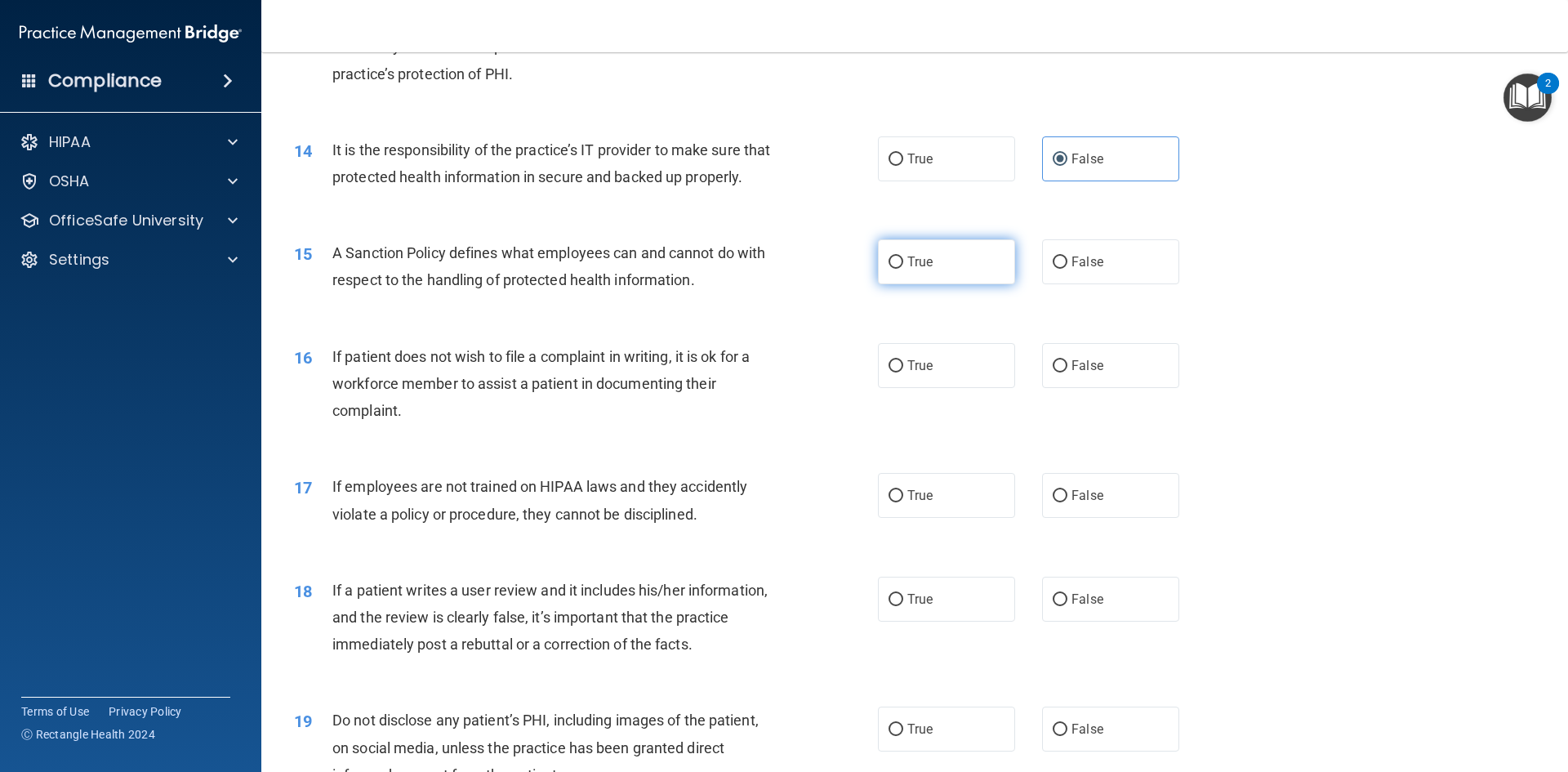
click at [968, 284] on label "True" at bounding box center [947, 262] width 137 height 45
click at [903, 268] on input "True" at bounding box center [896, 263] width 14 height 13
radio input "true"
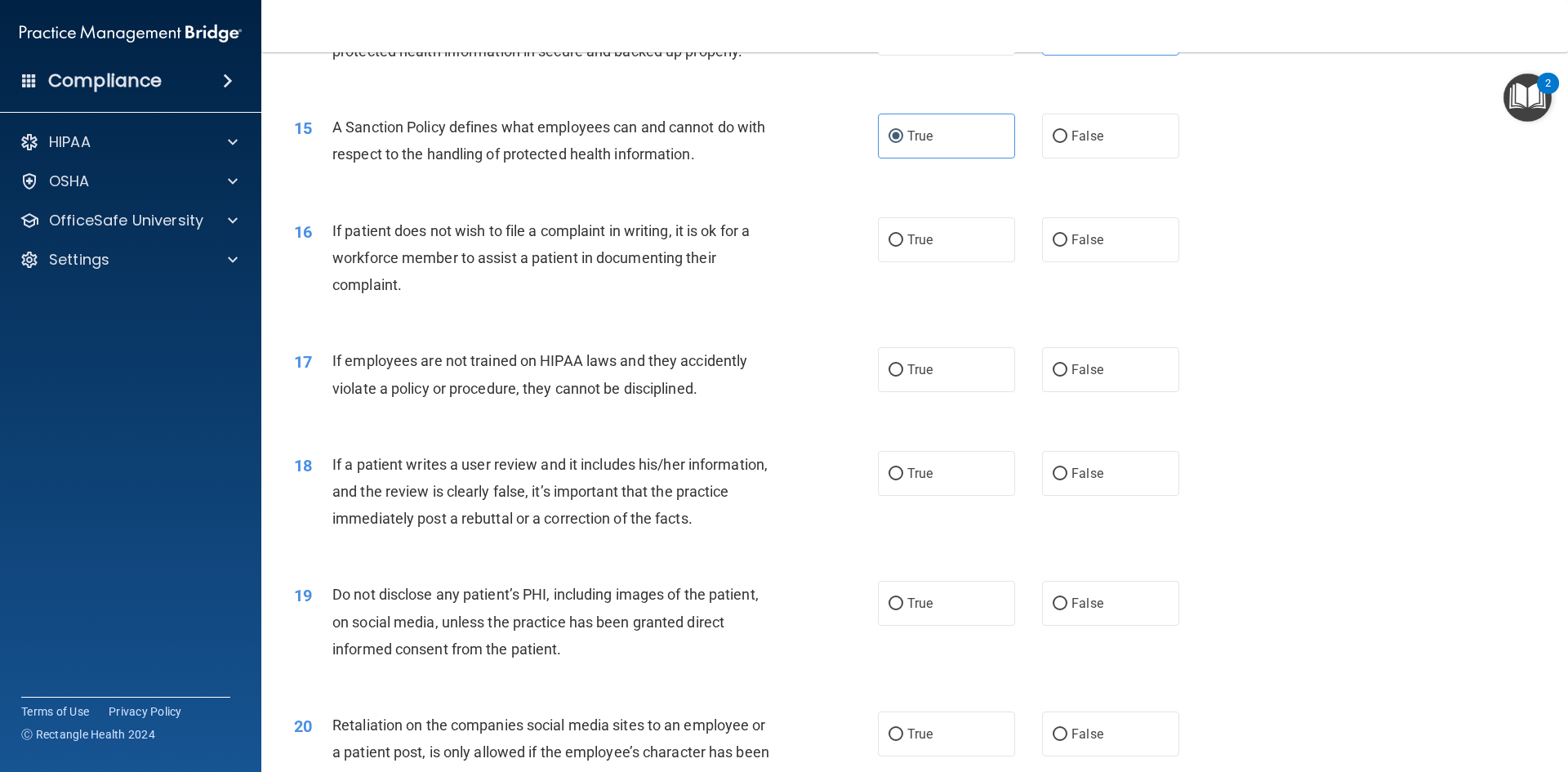
scroll to position [1960, 0]
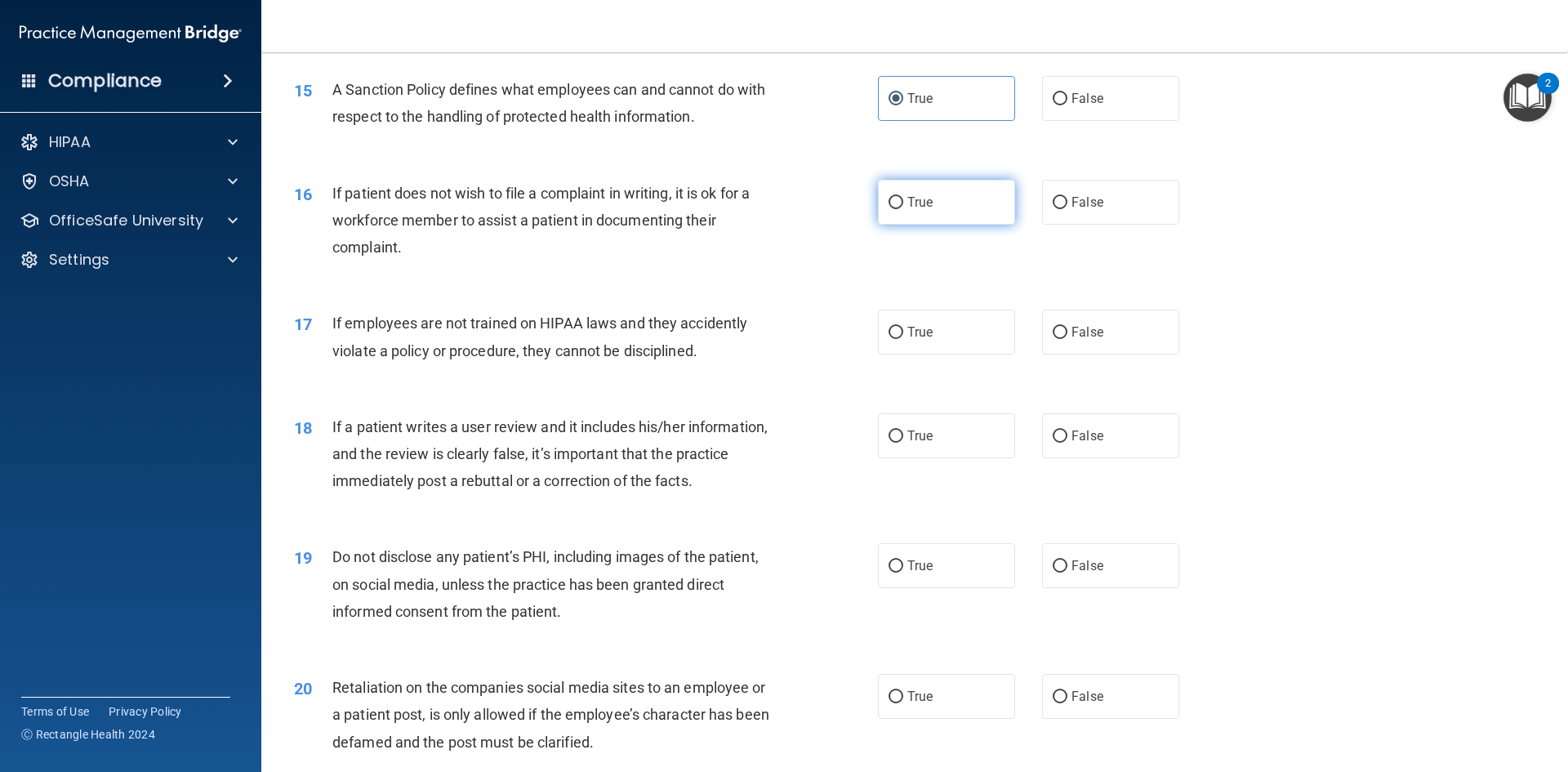
click at [933, 224] on label "True" at bounding box center [947, 202] width 137 height 45
click at [903, 209] on input "True" at bounding box center [896, 203] width 14 height 13
radio input "true"
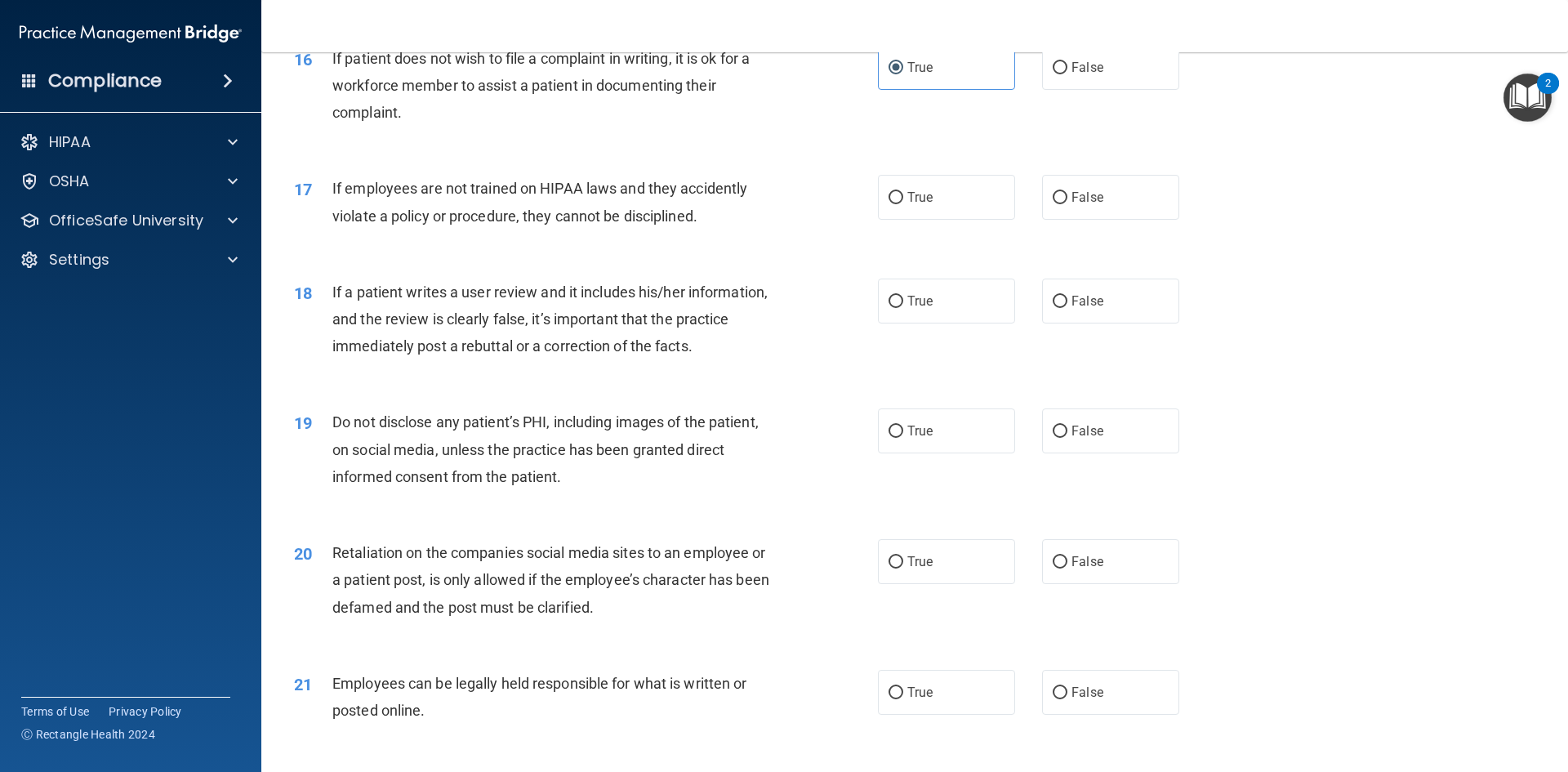
scroll to position [2123, 0]
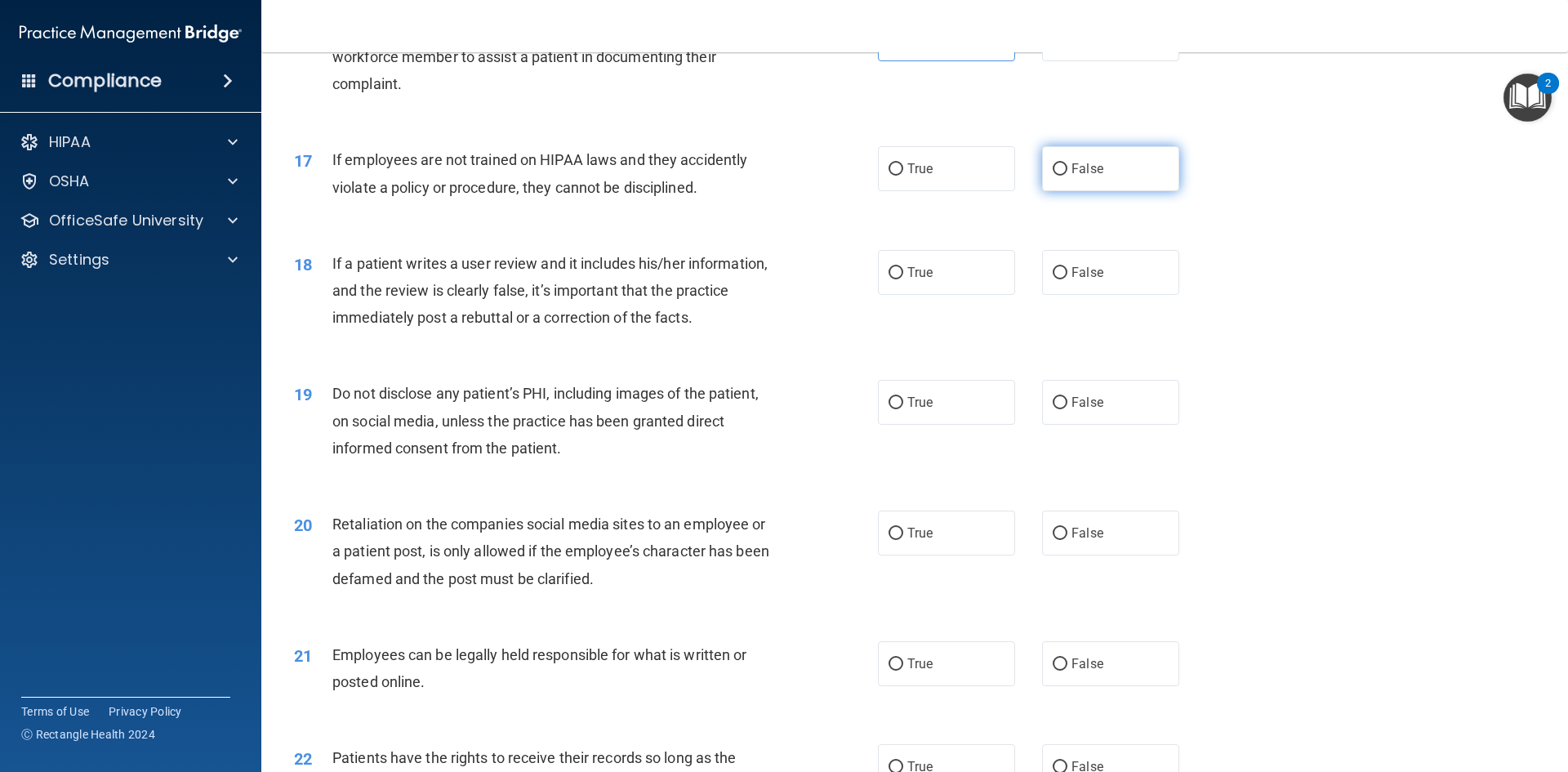
click at [1072, 176] on span "False" at bounding box center [1087, 168] width 32 height 15
click at [1068, 175] on input "False" at bounding box center [1060, 170] width 14 height 13
radio input "true"
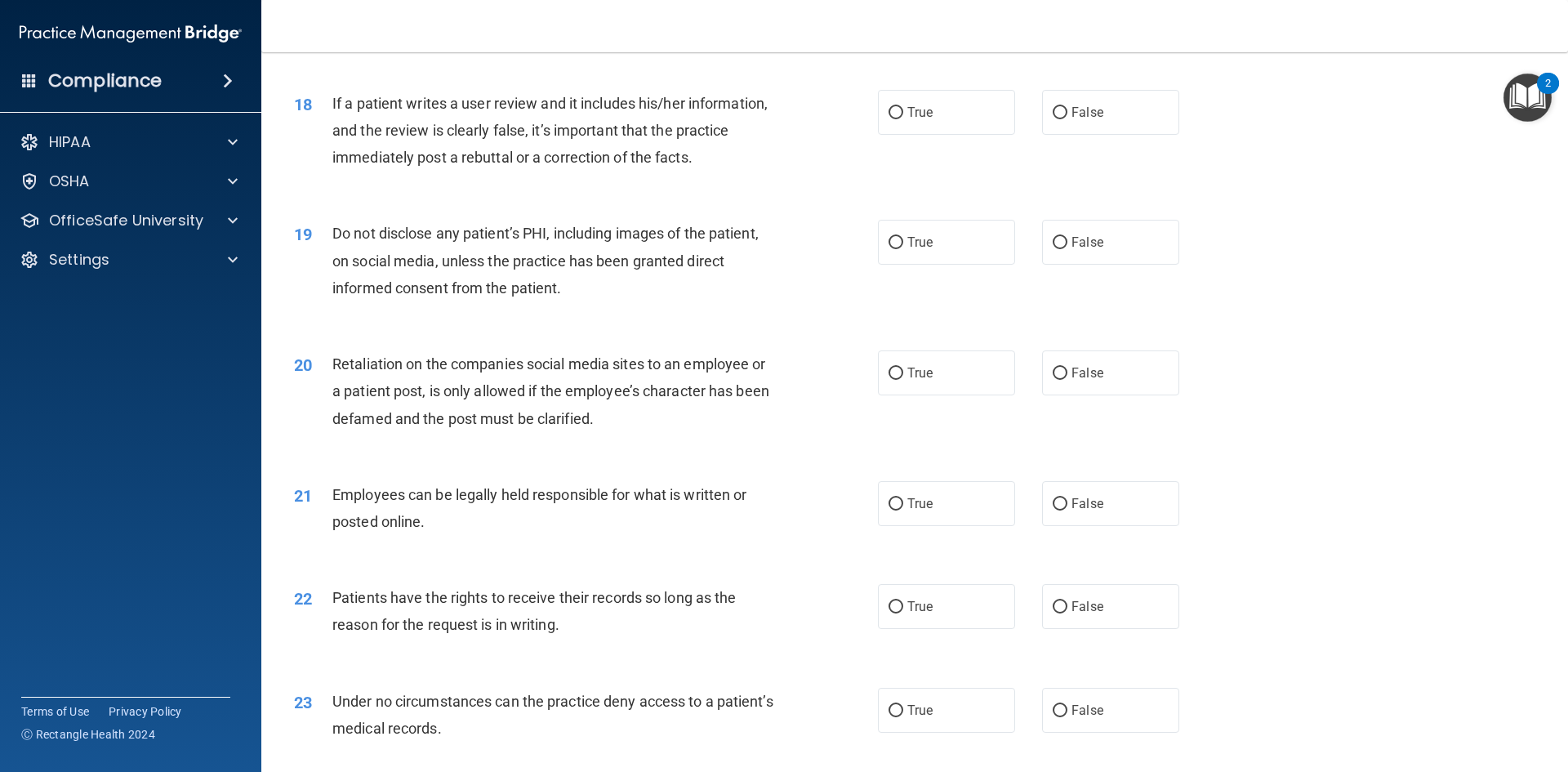
scroll to position [2286, 0]
click at [1061, 131] on label "False" at bounding box center [1111, 109] width 137 height 45
click at [1061, 116] on input "False" at bounding box center [1060, 110] width 14 height 13
radio input "true"
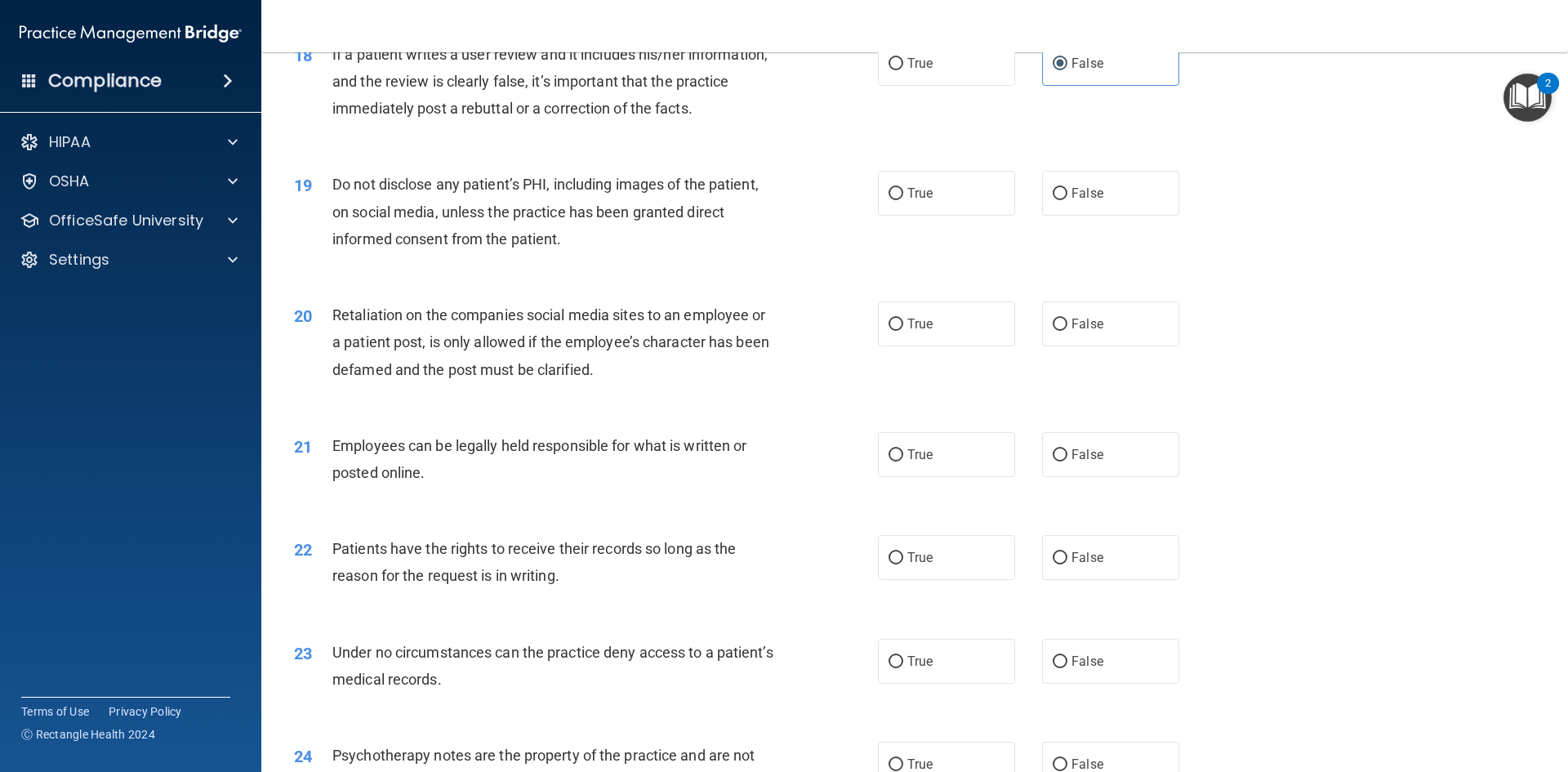
scroll to position [2368, 0]
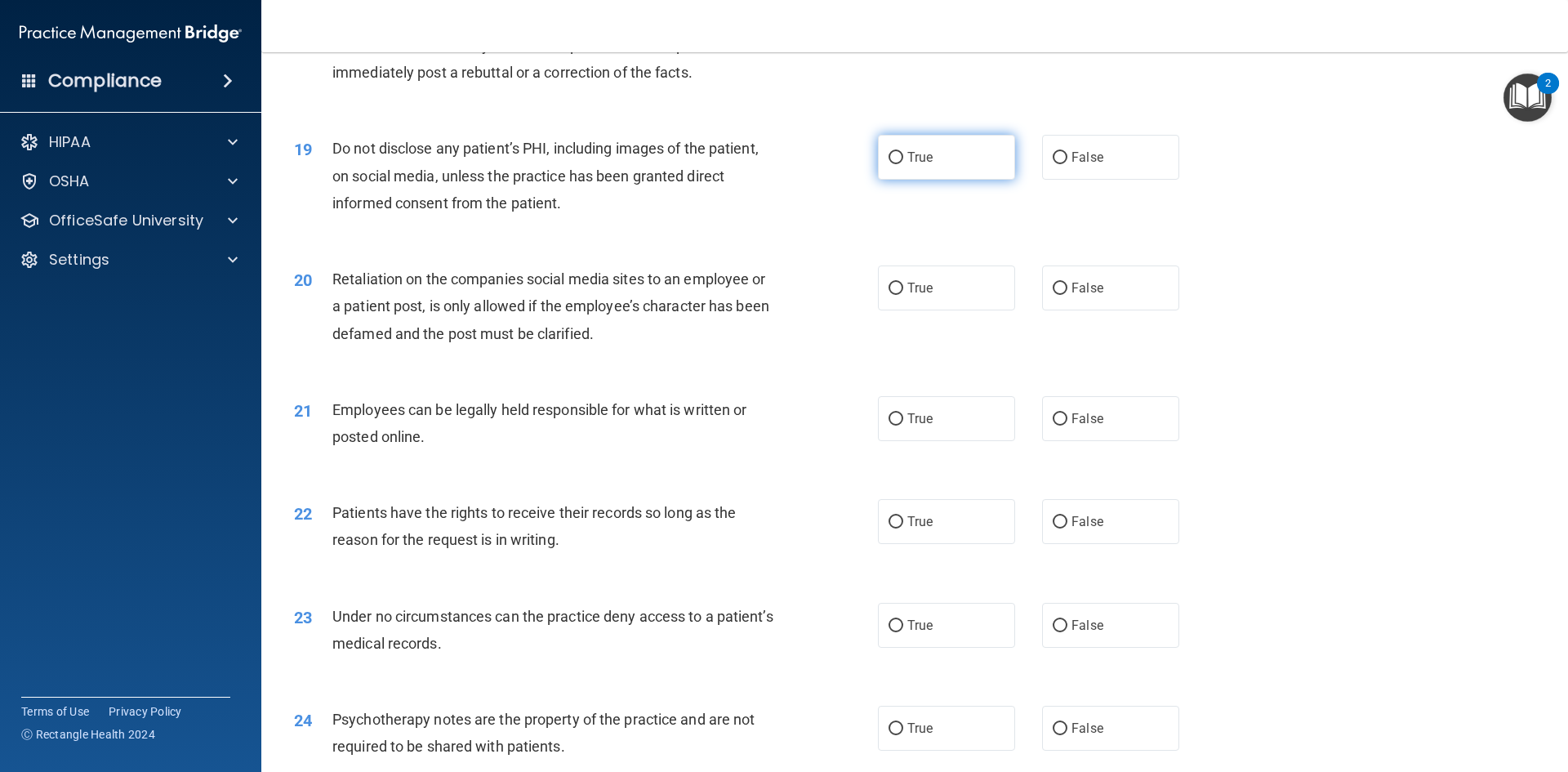
click at [908, 165] on span "True" at bounding box center [921, 156] width 25 height 15
click at [903, 165] on input "True" at bounding box center [896, 158] width 14 height 13
radio input "true"
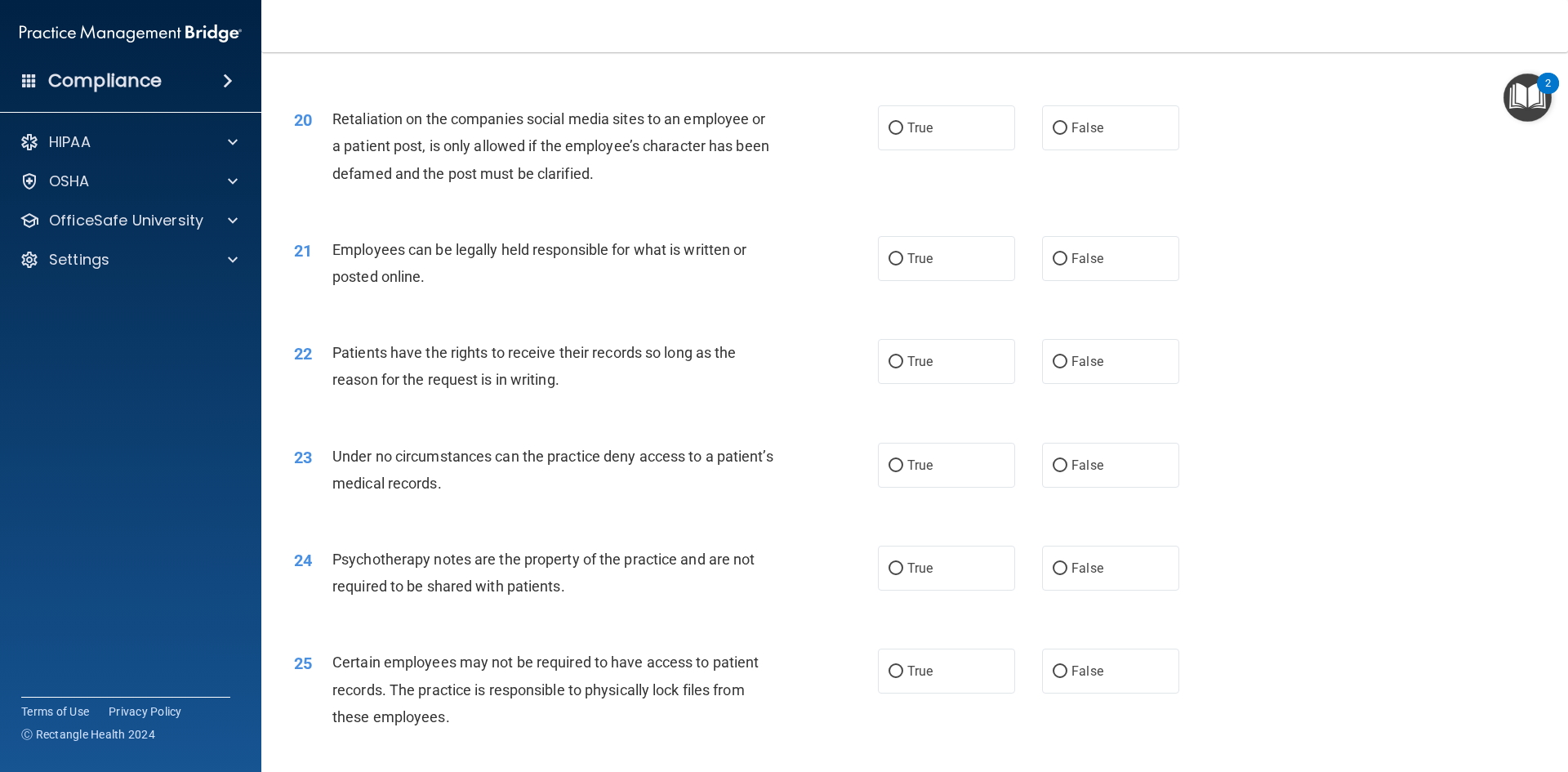
scroll to position [2531, 0]
click at [1059, 147] on label "False" at bounding box center [1111, 125] width 137 height 45
click at [1059, 131] on input "False" at bounding box center [1060, 126] width 14 height 13
radio input "true"
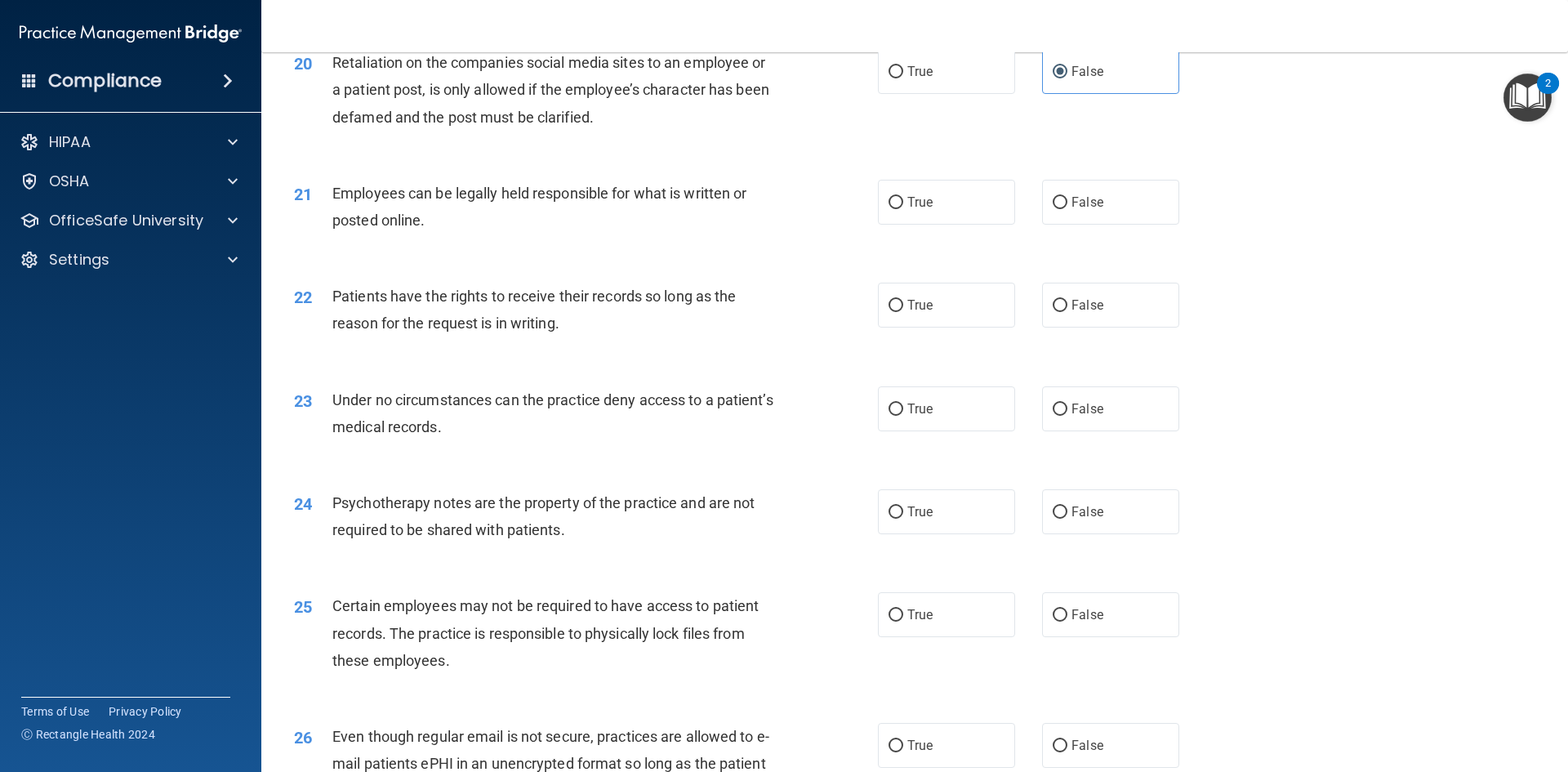
scroll to position [2613, 0]
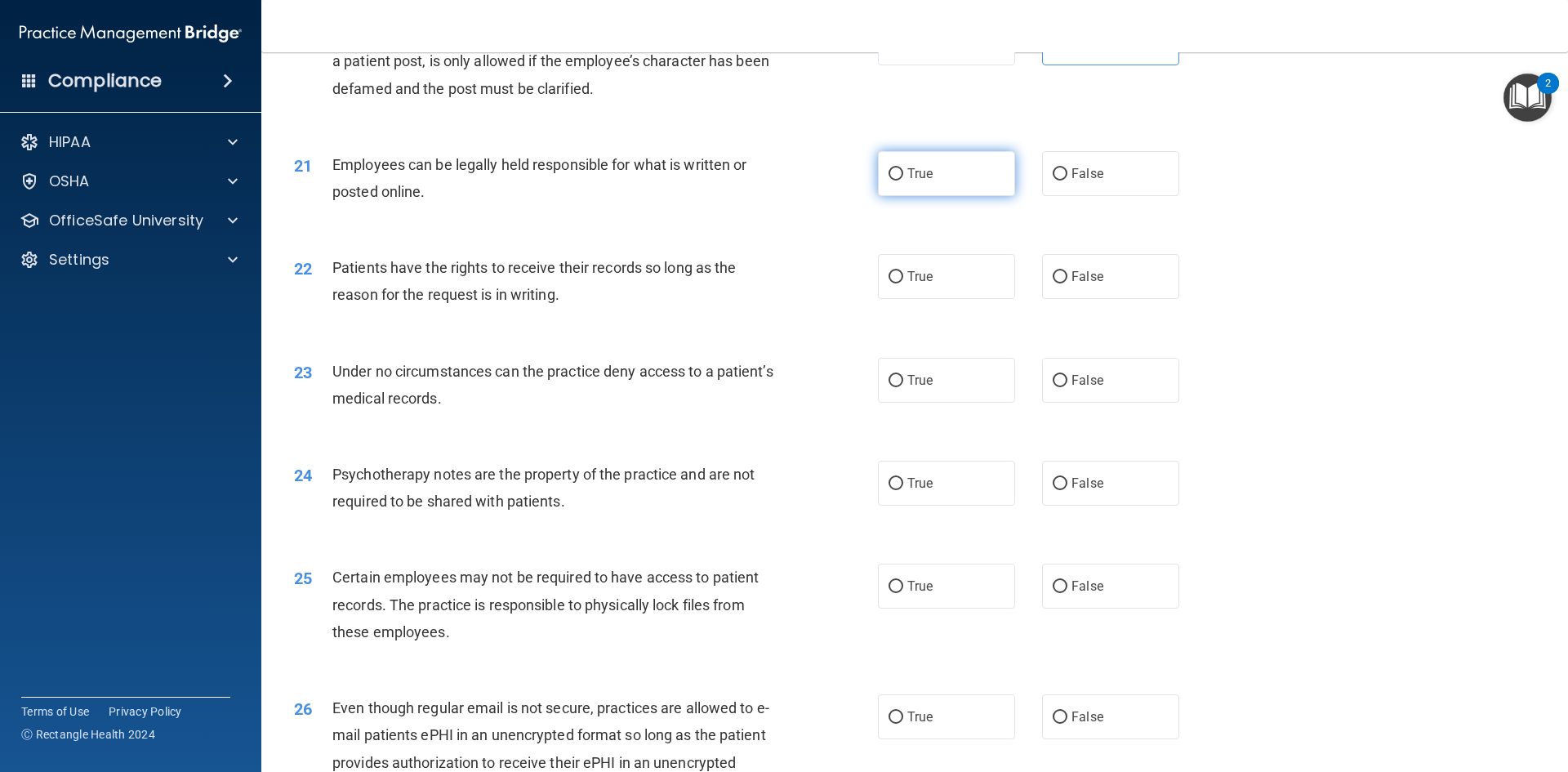
click at [913, 196] on label "True" at bounding box center [947, 174] width 137 height 45
click at [903, 181] on input "True" at bounding box center [896, 174] width 14 height 13
radio input "true"
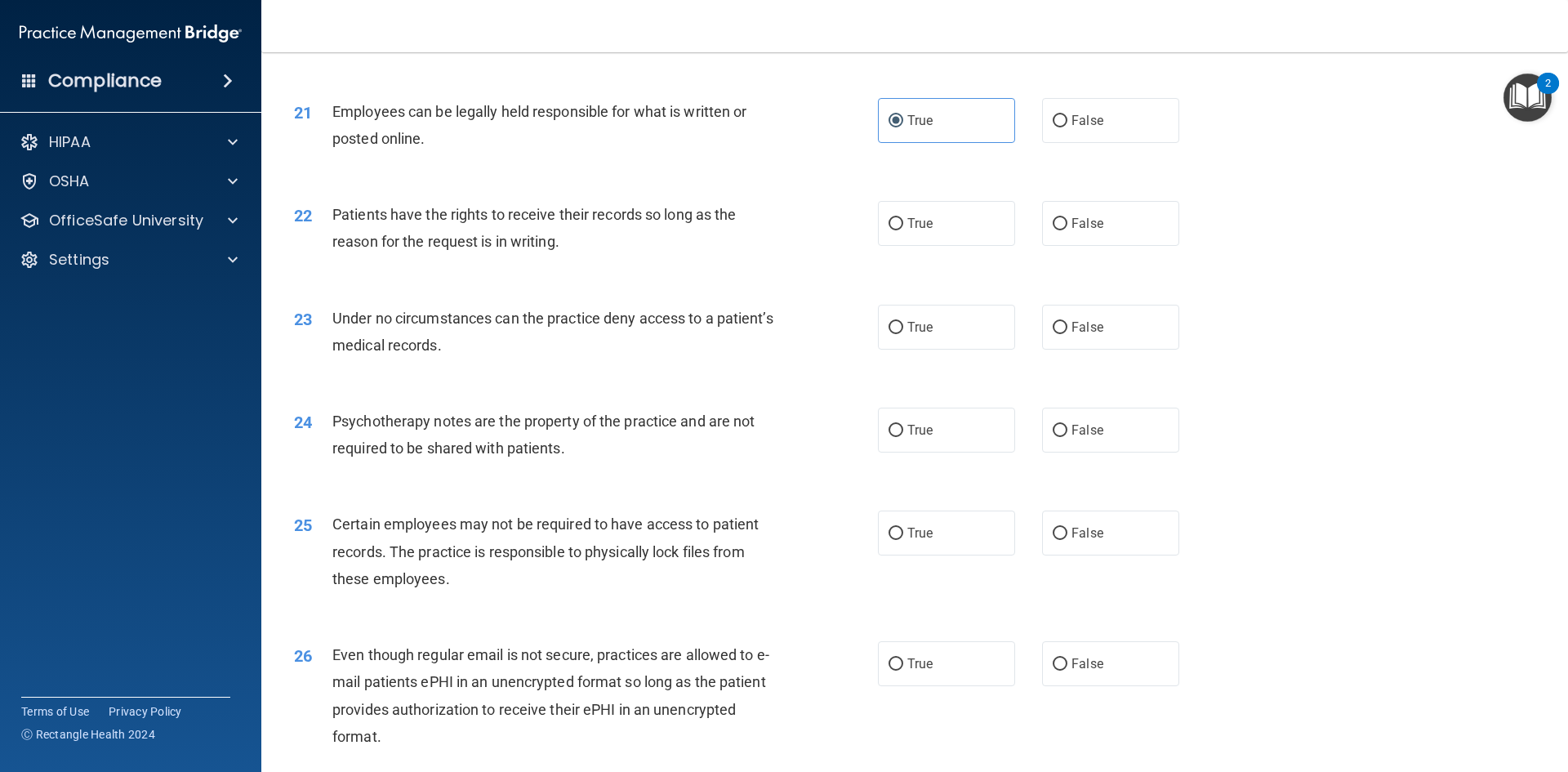
scroll to position [2695, 0]
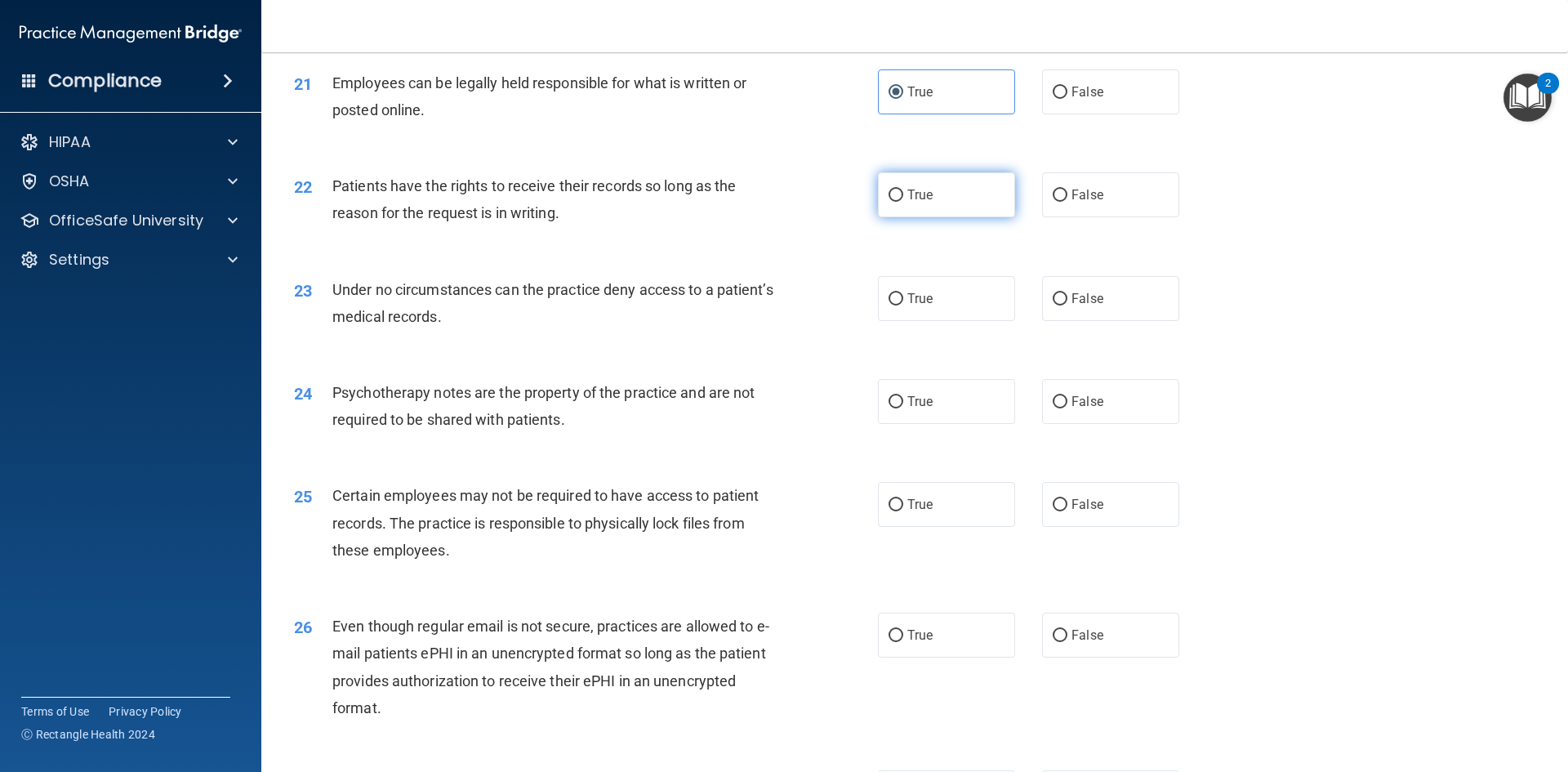
click at [914, 202] on span "True" at bounding box center [921, 194] width 25 height 15
click at [903, 202] on input "True" at bounding box center [896, 196] width 14 height 13
radio input "true"
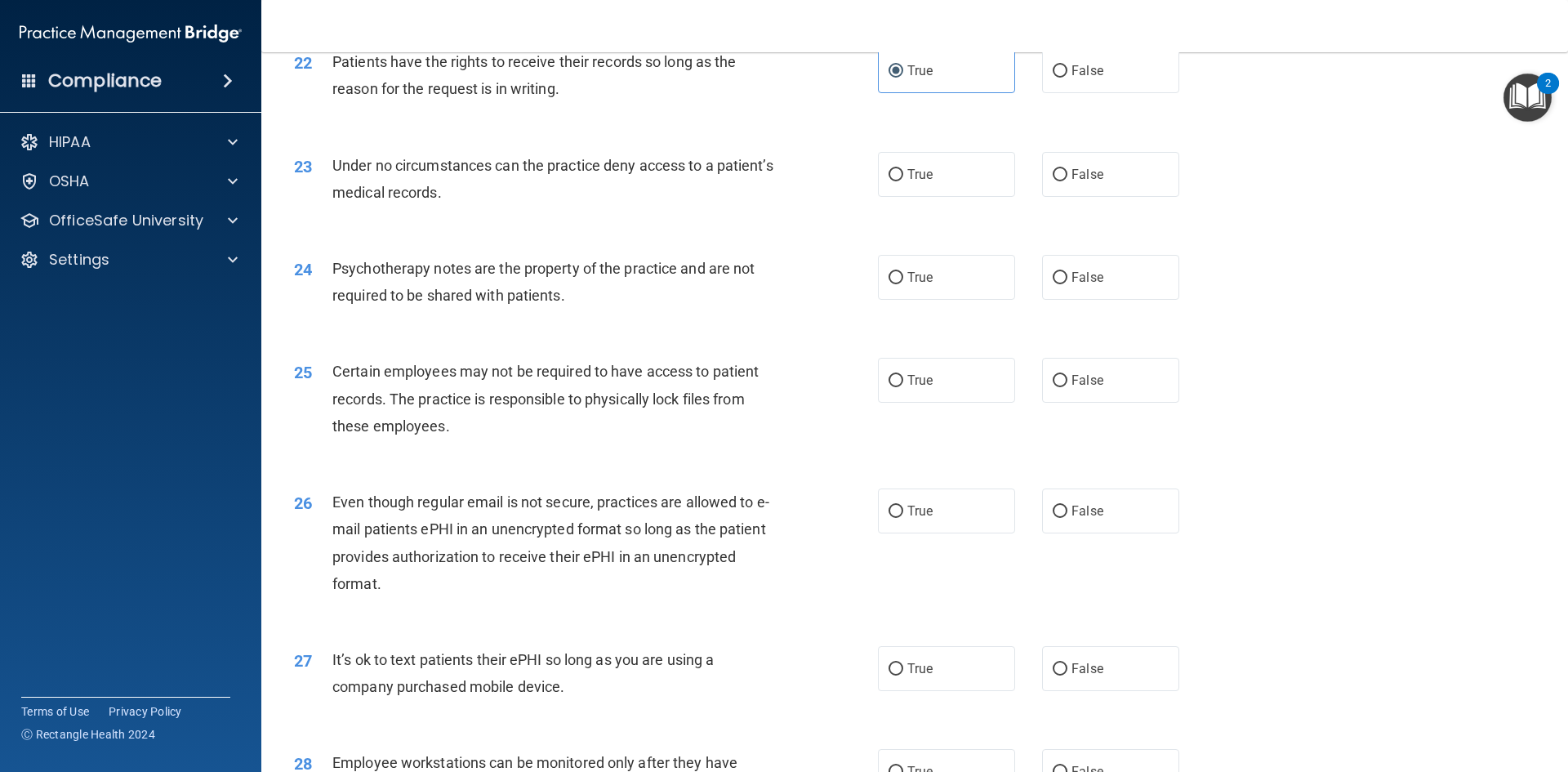
scroll to position [2858, 0]
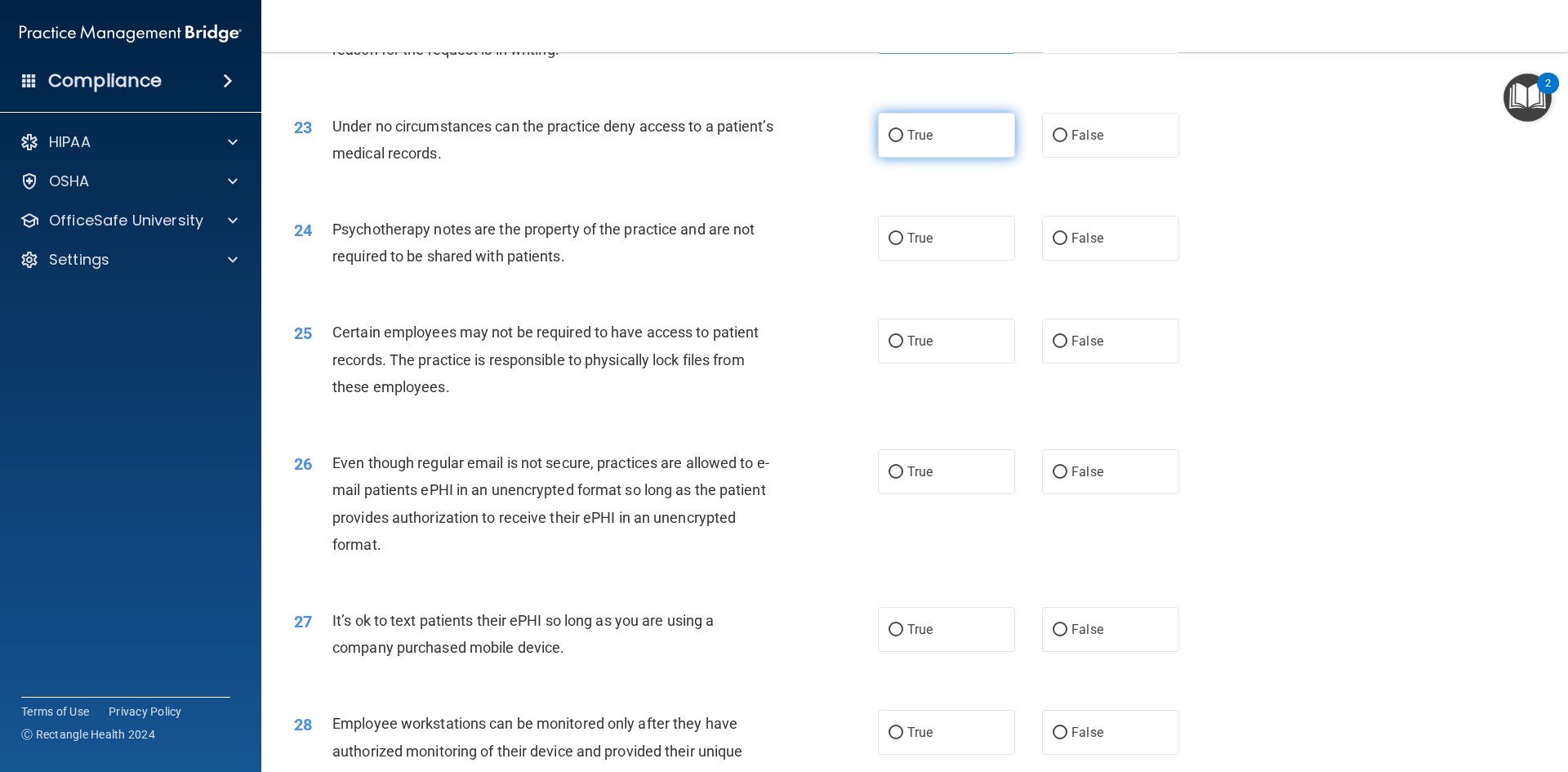
click at [902, 157] on label "True" at bounding box center [947, 136] width 137 height 45
click at [902, 142] on input "True" at bounding box center [896, 137] width 14 height 13
radio input "true"
click at [1074, 246] on span "False" at bounding box center [1087, 238] width 32 height 15
click at [1068, 245] on input "False" at bounding box center [1060, 239] width 14 height 13
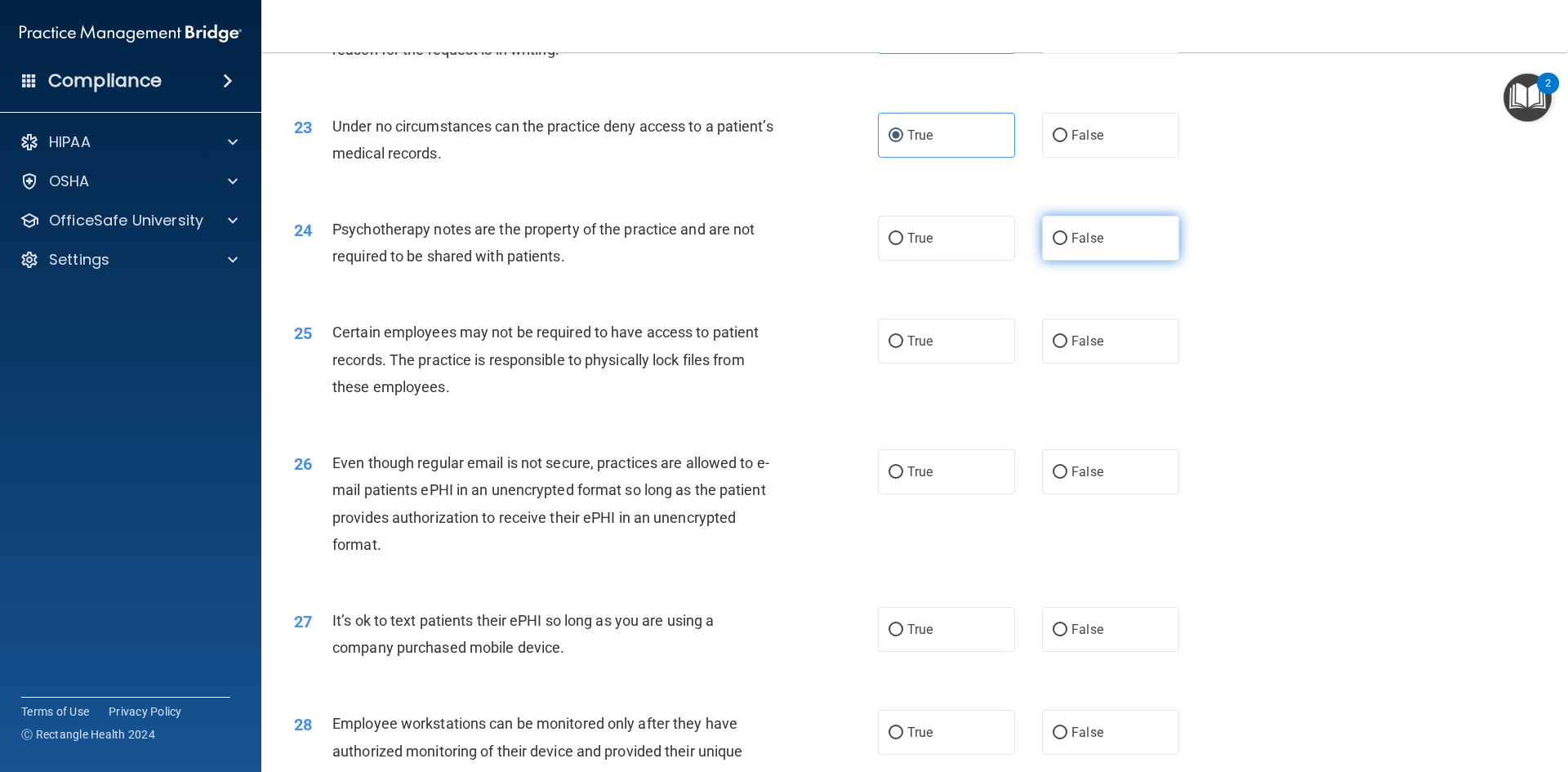
radio input "true"
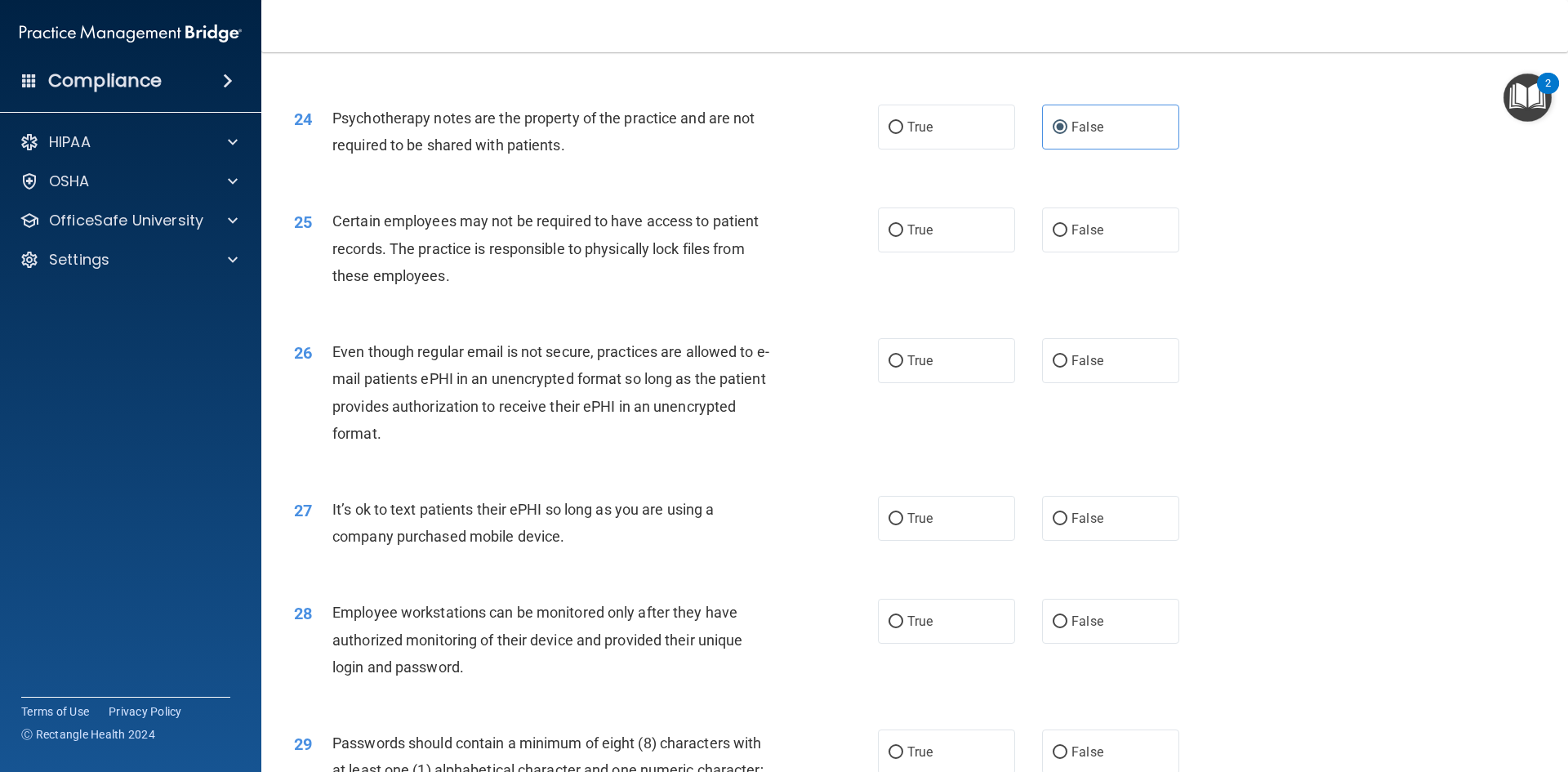
scroll to position [3021, 0]
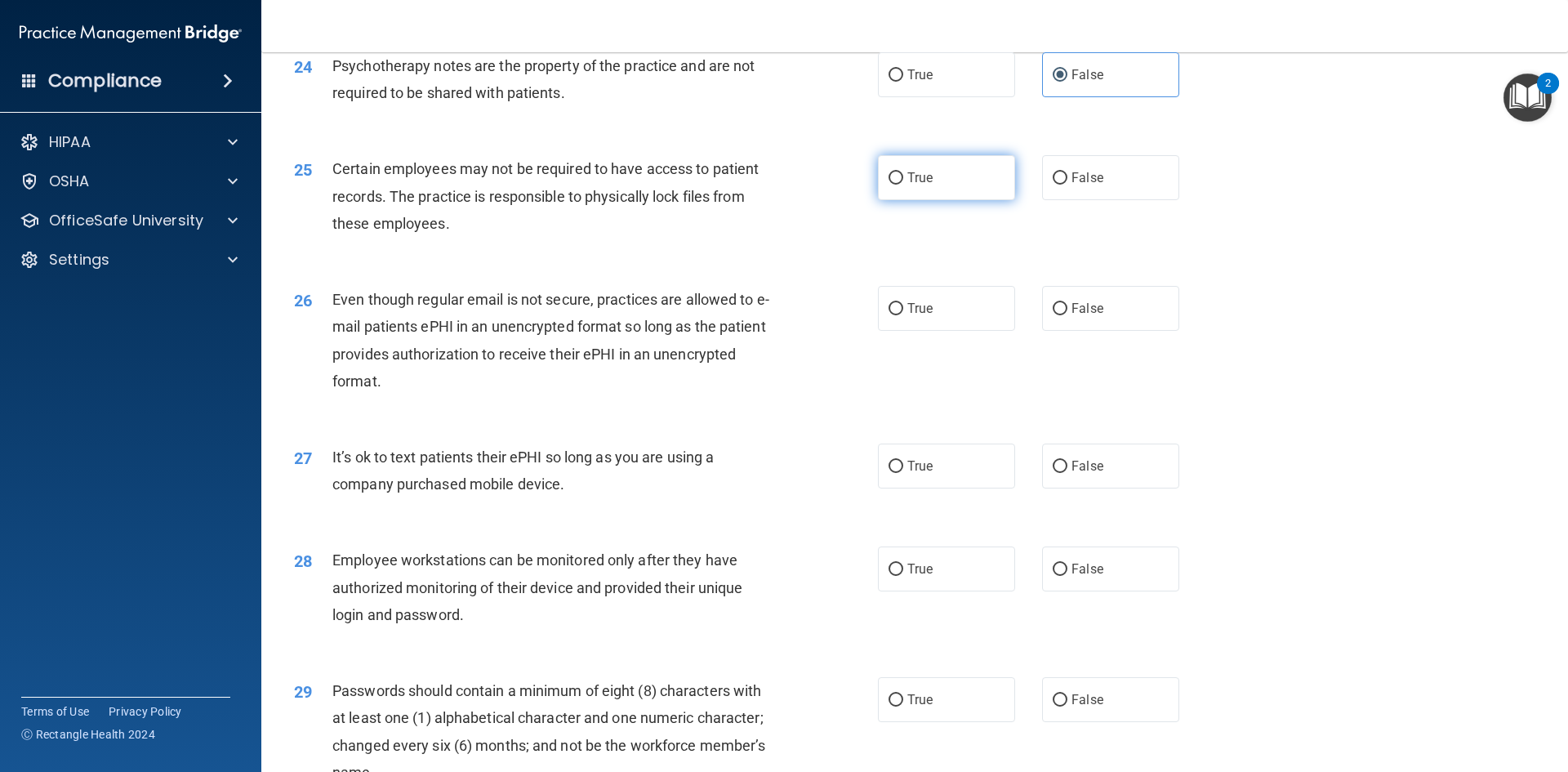
click at [908, 200] on label "True" at bounding box center [947, 178] width 137 height 45
click at [903, 184] on input "True" at bounding box center [896, 179] width 14 height 13
radio input "true"
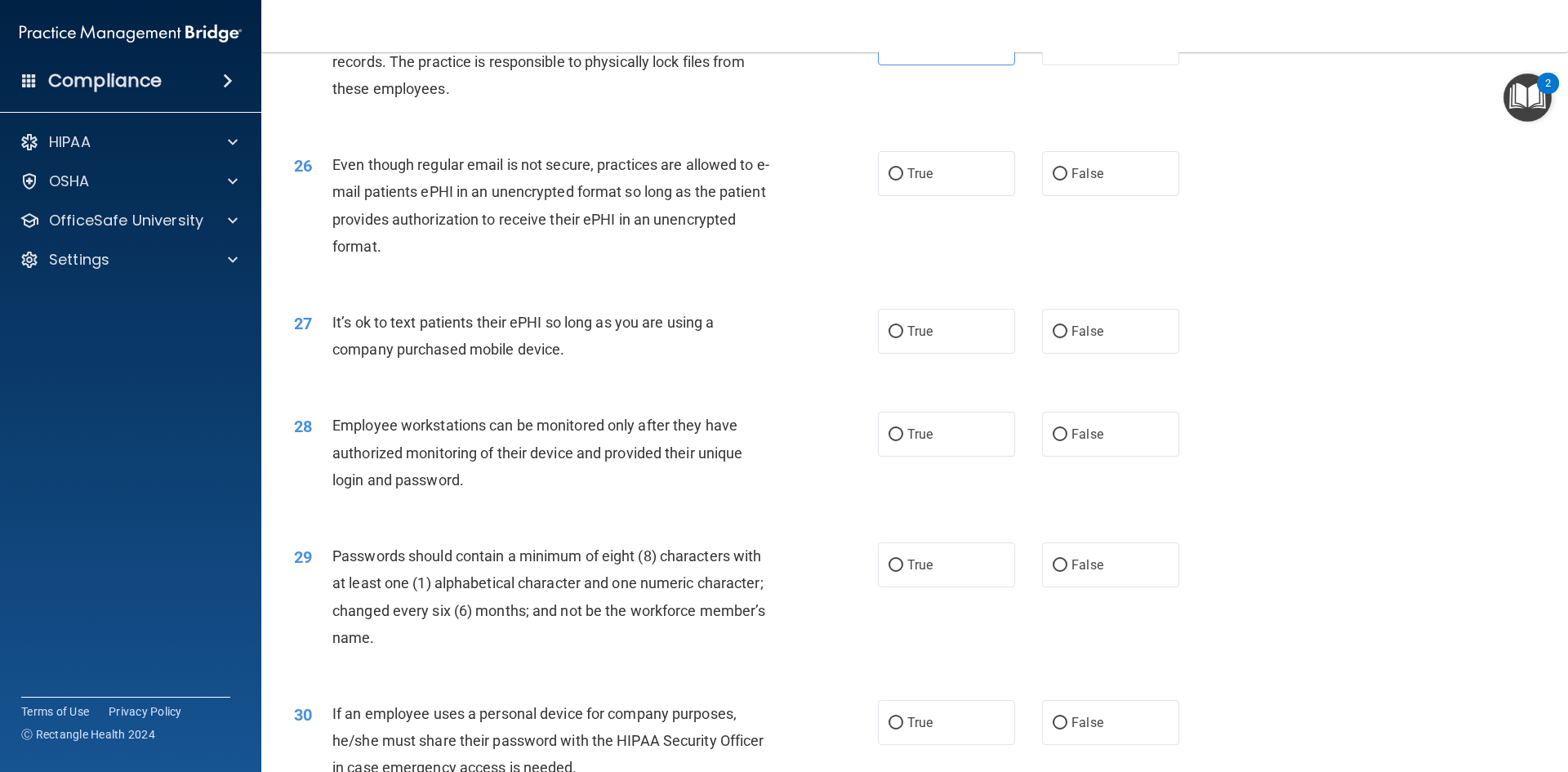
scroll to position [3185, 0]
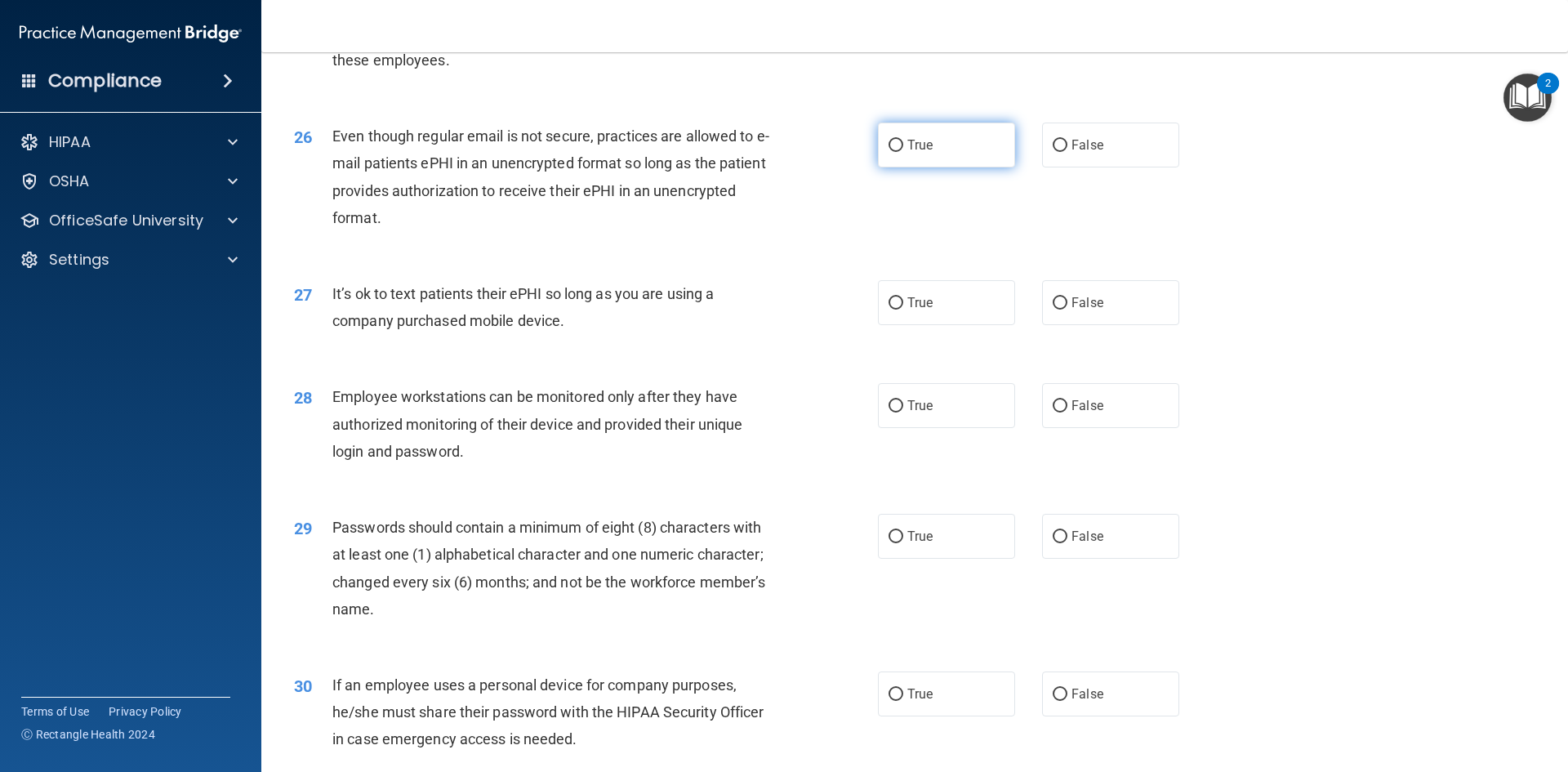
click at [908, 153] on span "True" at bounding box center [921, 145] width 25 height 15
click at [903, 152] on input "True" at bounding box center [896, 146] width 14 height 13
radio input "true"
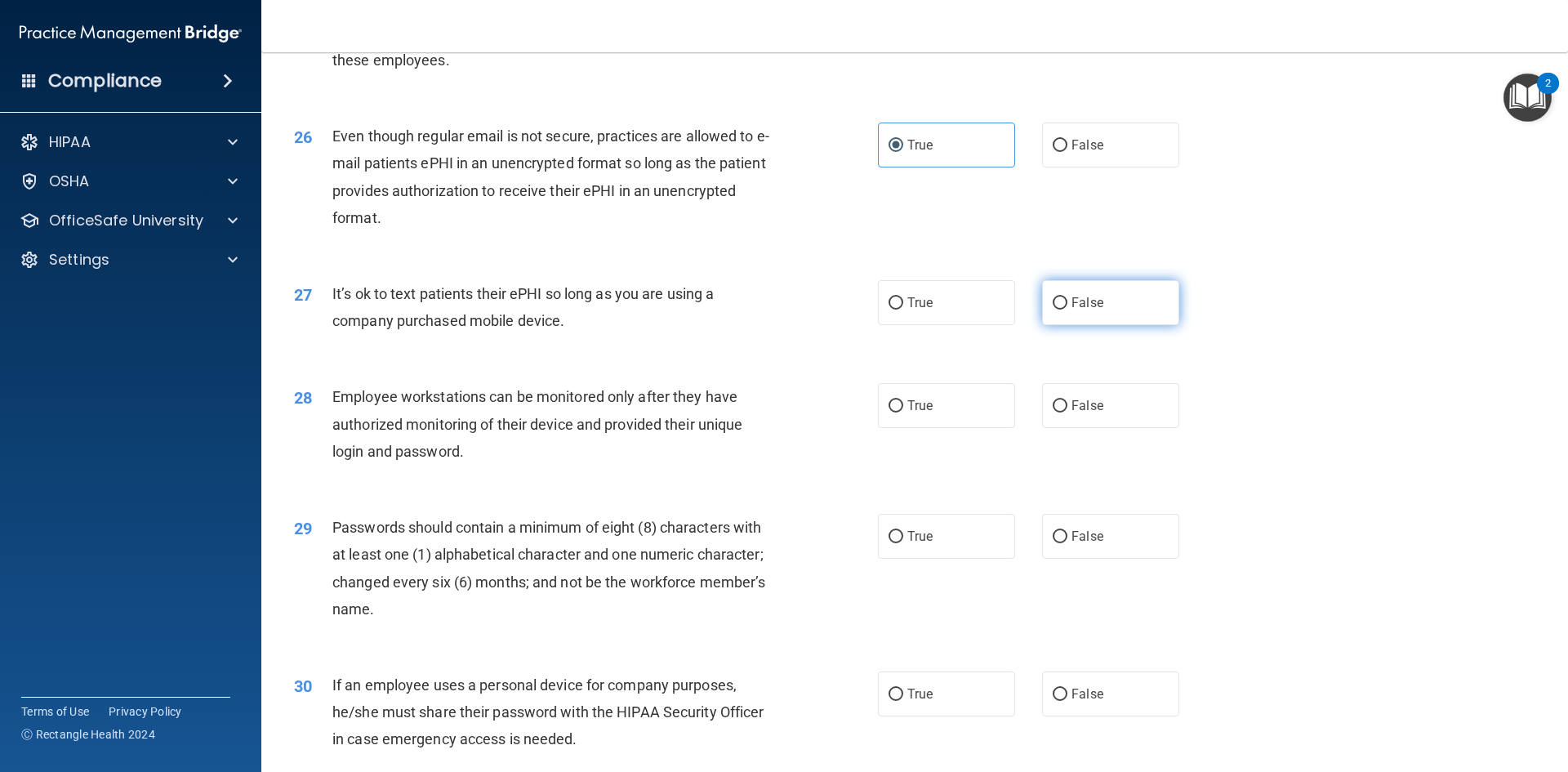
drag, startPoint x: 1076, startPoint y: 340, endPoint x: 1073, endPoint y: 349, distance: 9.5
click at [1074, 325] on label "False" at bounding box center [1111, 303] width 137 height 45
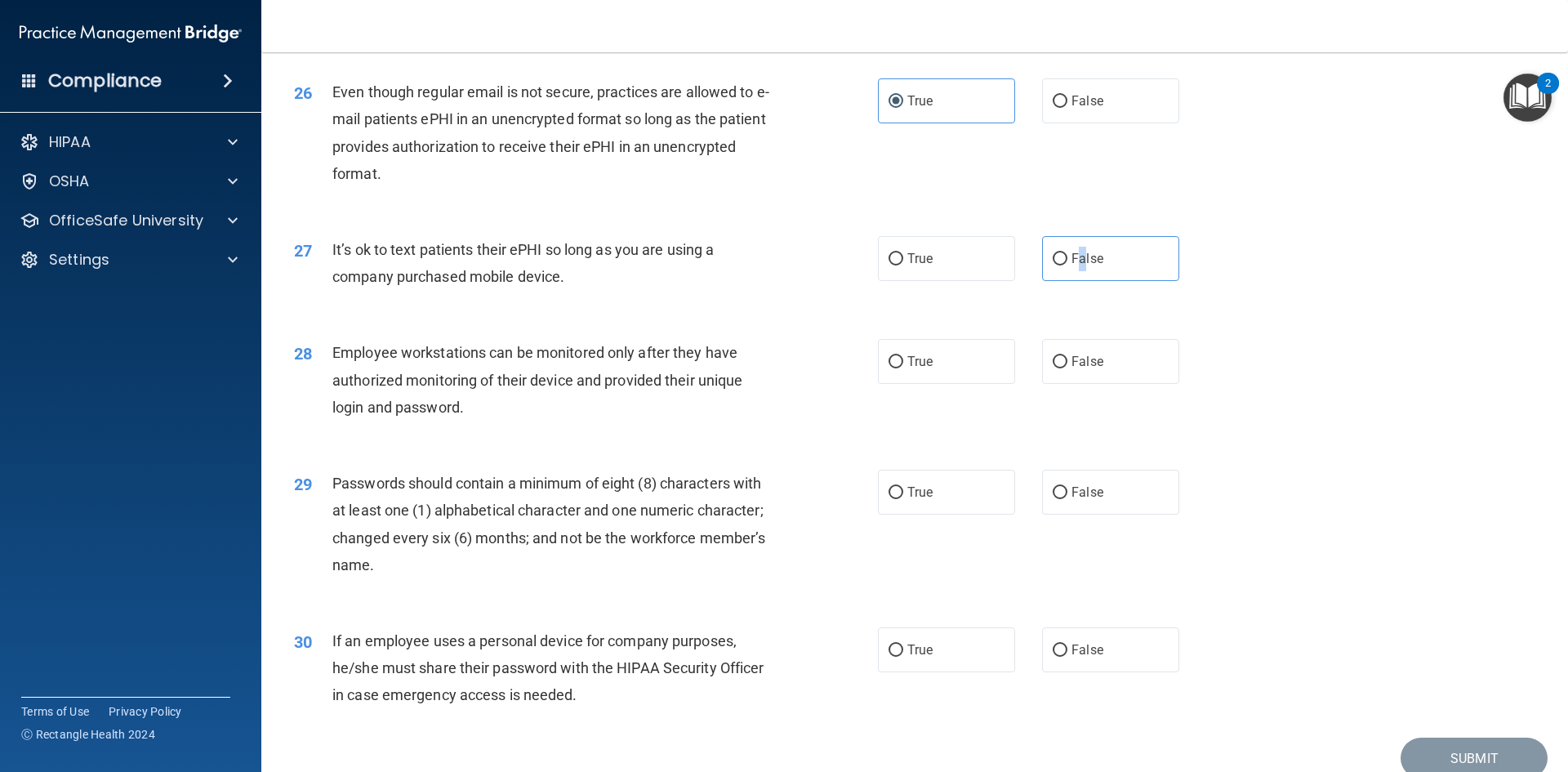
scroll to position [3267, 0]
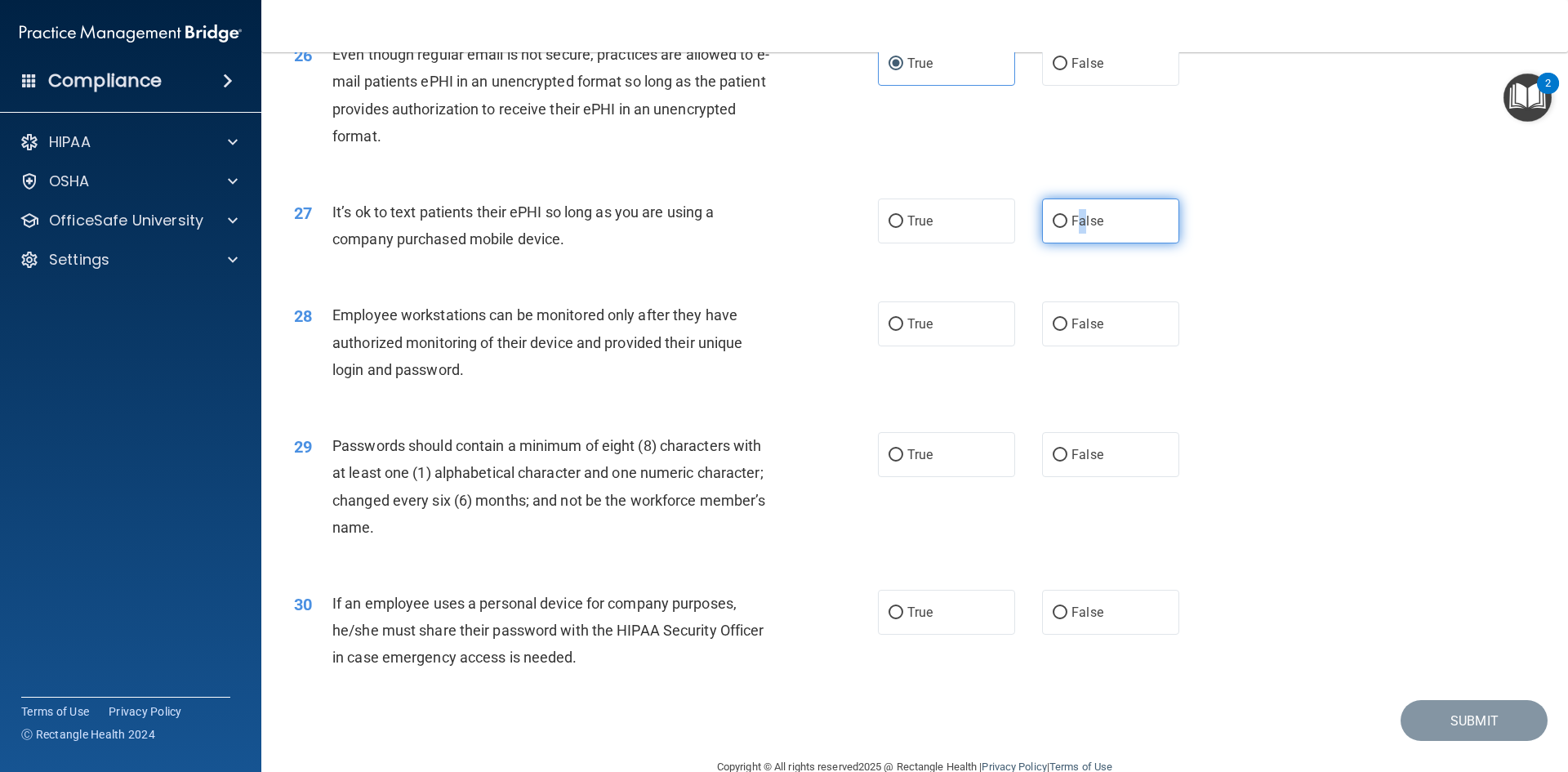
click at [1057, 228] on input "False" at bounding box center [1060, 221] width 14 height 13
radio input "true"
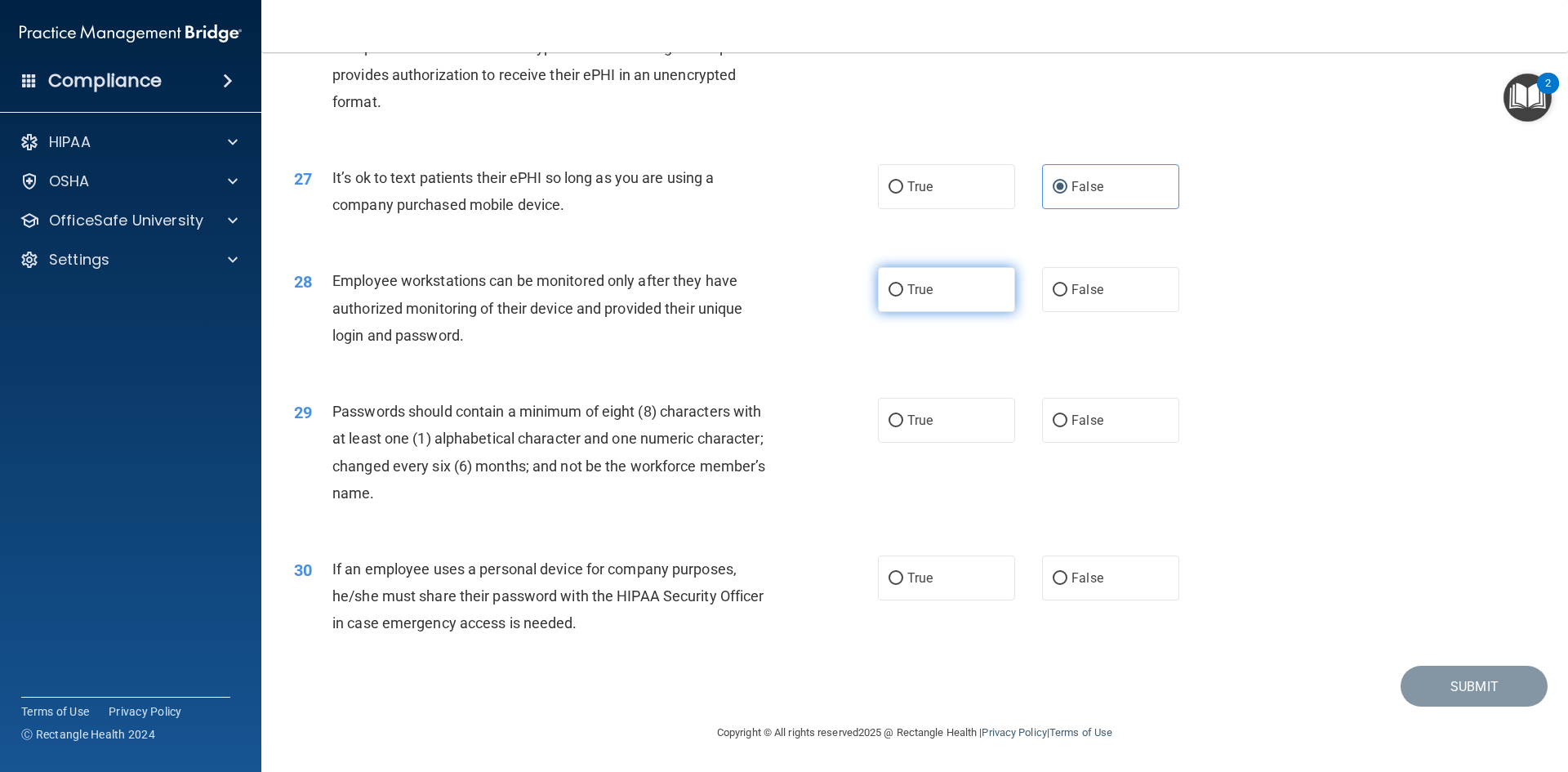
click at [908, 292] on span "True" at bounding box center [921, 289] width 25 height 15
click at [903, 292] on input "True" at bounding box center [896, 290] width 14 height 13
radio input "true"
click at [916, 424] on span "True" at bounding box center [921, 419] width 25 height 15
click at [903, 424] on input "True" at bounding box center [896, 421] width 14 height 13
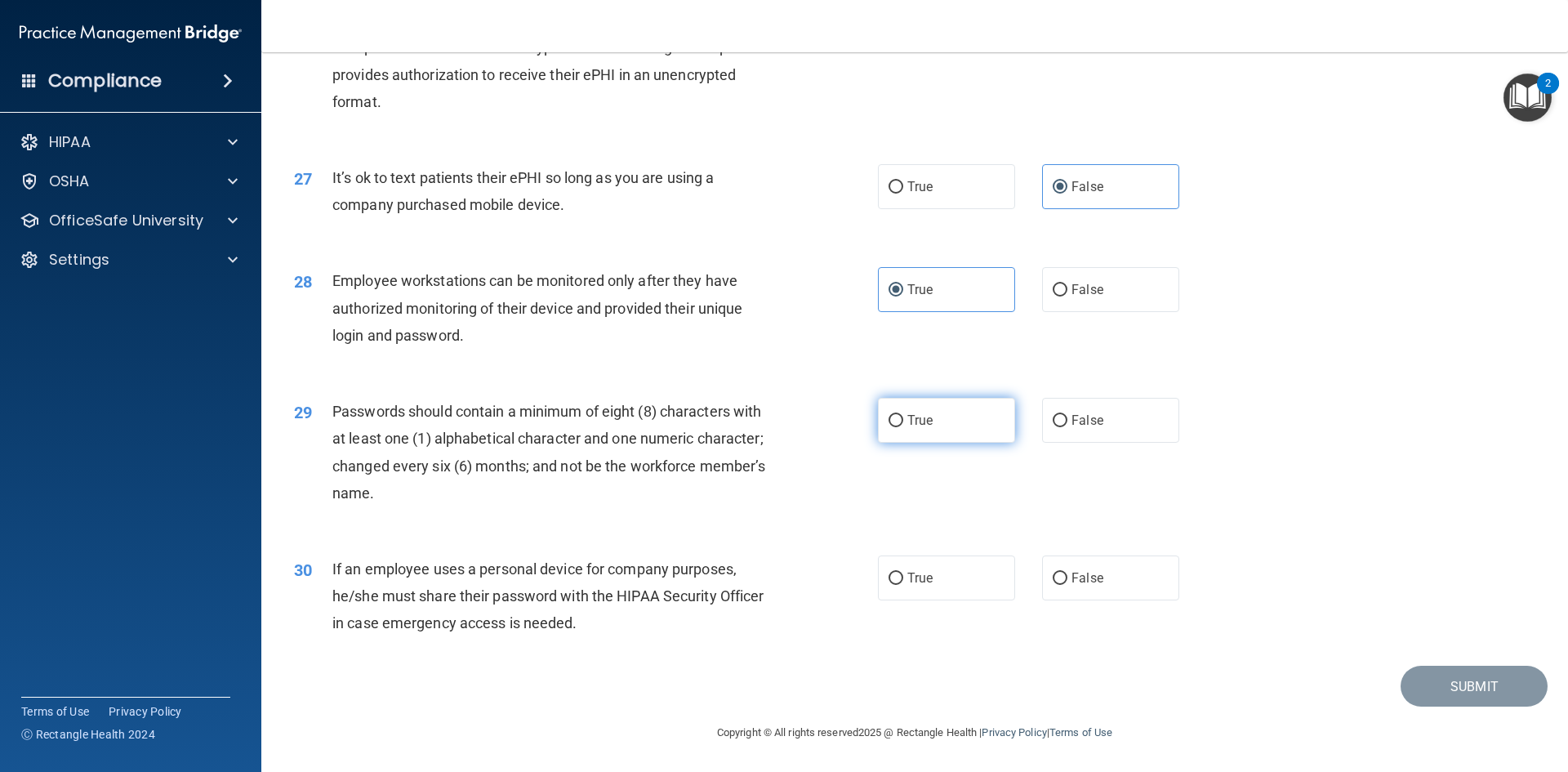
radio input "true"
click at [1070, 590] on label "False" at bounding box center [1111, 578] width 137 height 45
click at [1068, 585] on input "False" at bounding box center [1060, 579] width 14 height 13
radio input "true"
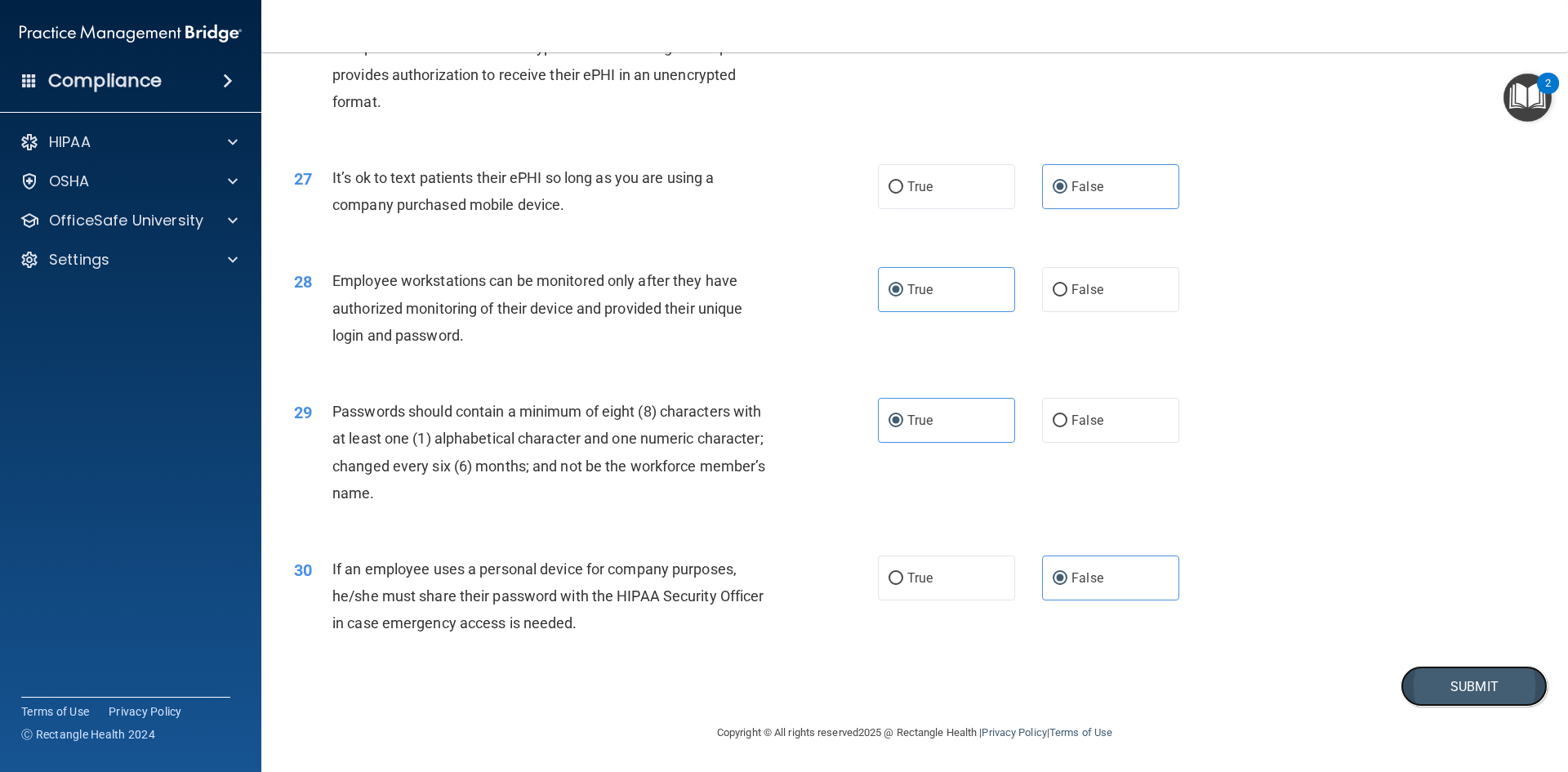
click at [1445, 690] on button "Submit" at bounding box center [1474, 686] width 147 height 42
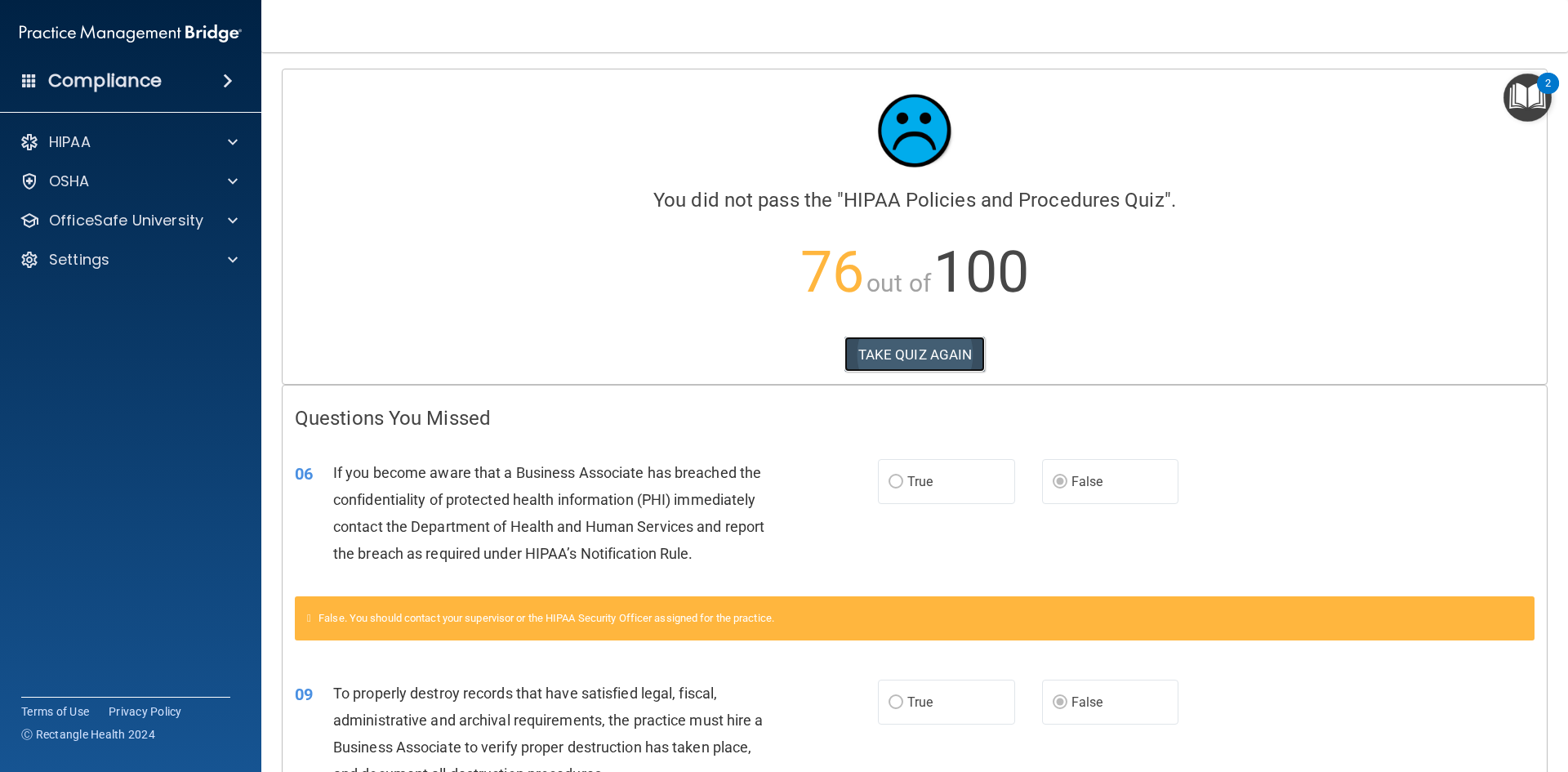
click at [927, 343] on button "TAKE QUIZ AGAIN" at bounding box center [915, 354] width 141 height 36
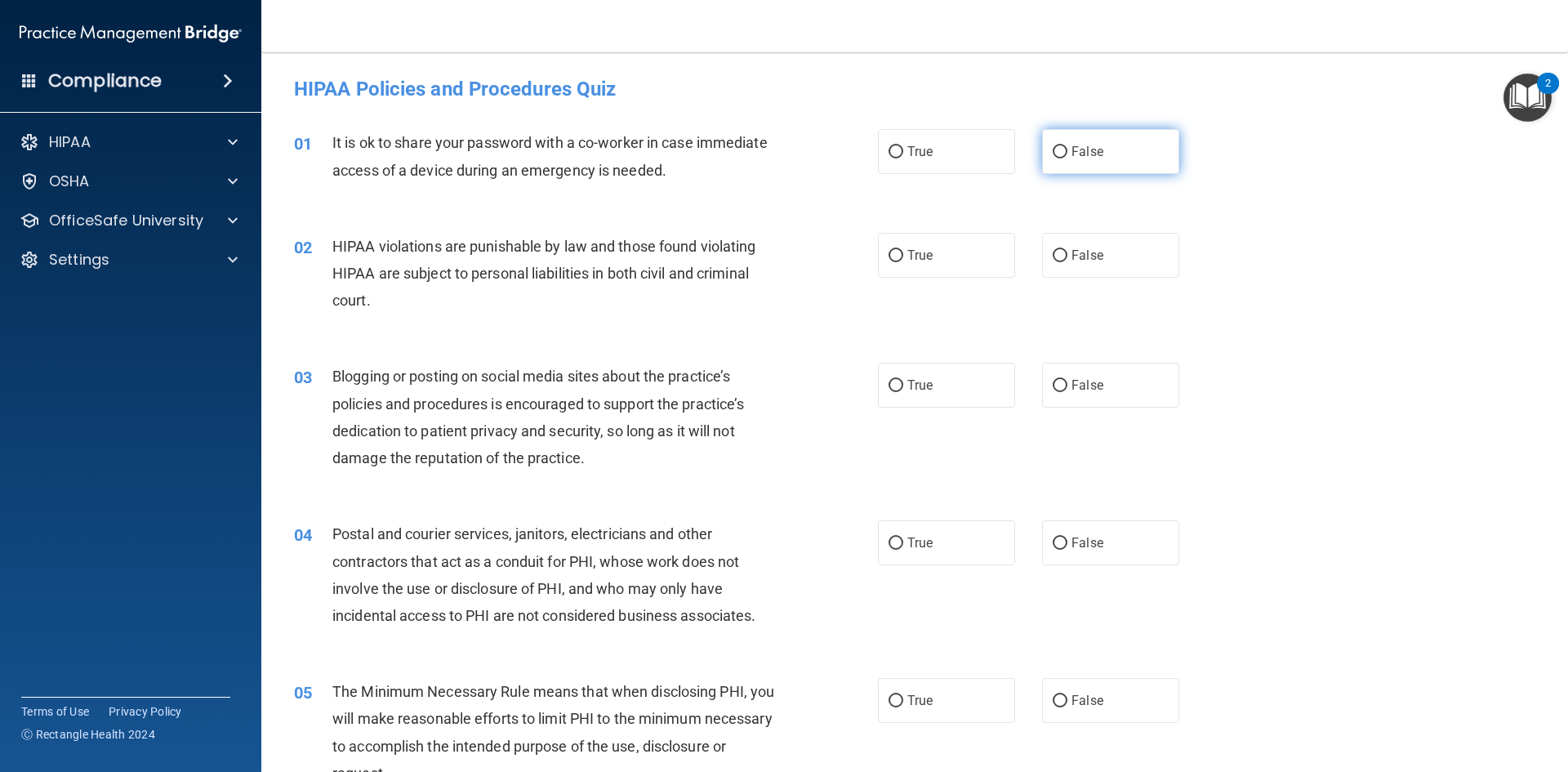
click at [1065, 142] on label "False" at bounding box center [1111, 152] width 137 height 45
click at [1065, 146] on input "False" at bounding box center [1060, 153] width 14 height 13
radio input "true"
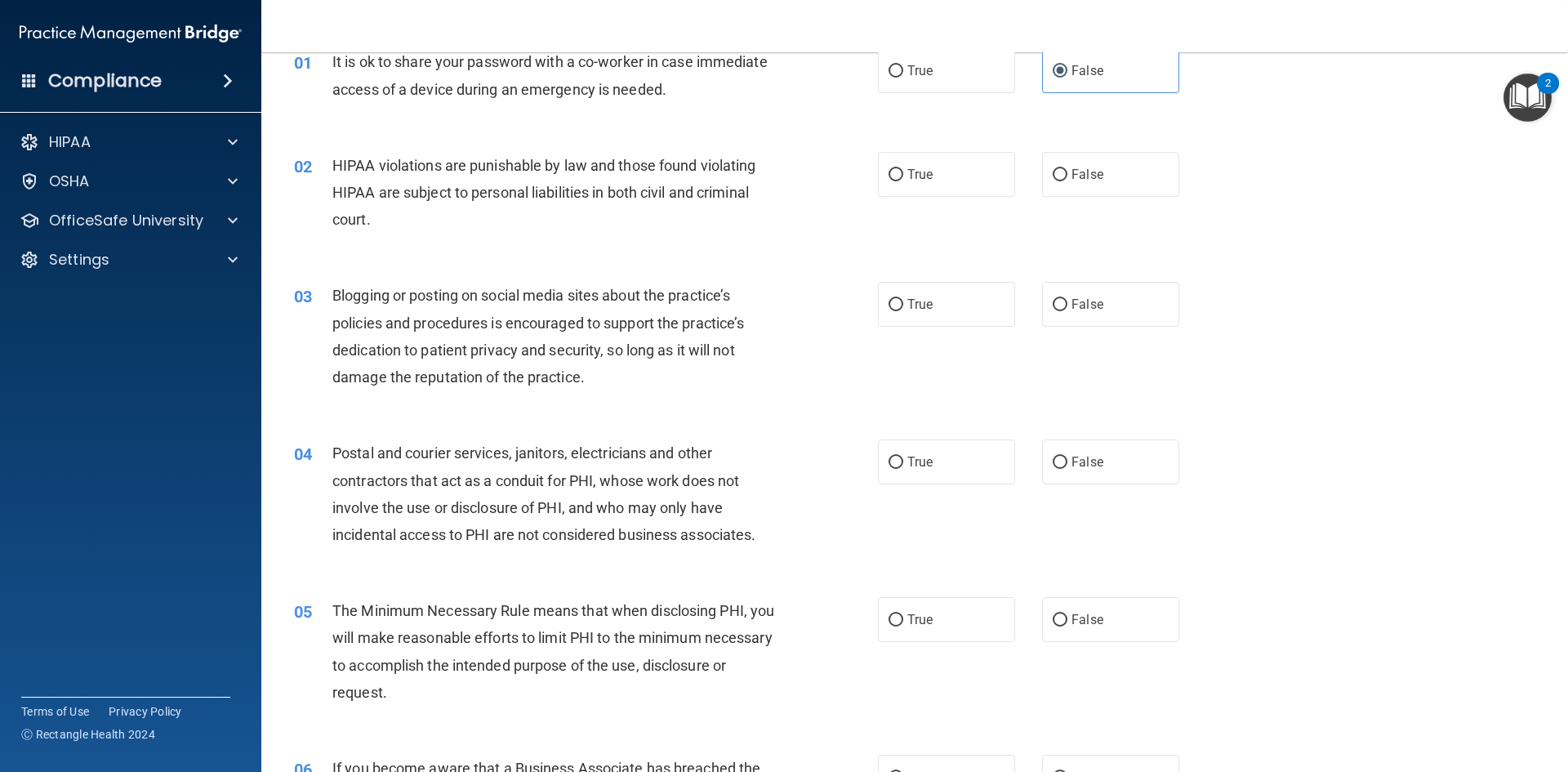
scroll to position [81, 0]
drag, startPoint x: 887, startPoint y: 169, endPoint x: 879, endPoint y: 174, distance: 9.4
click at [889, 168] on input "True" at bounding box center [896, 174] width 14 height 13
radio input "true"
click at [1100, 307] on label "False" at bounding box center [1111, 304] width 137 height 45
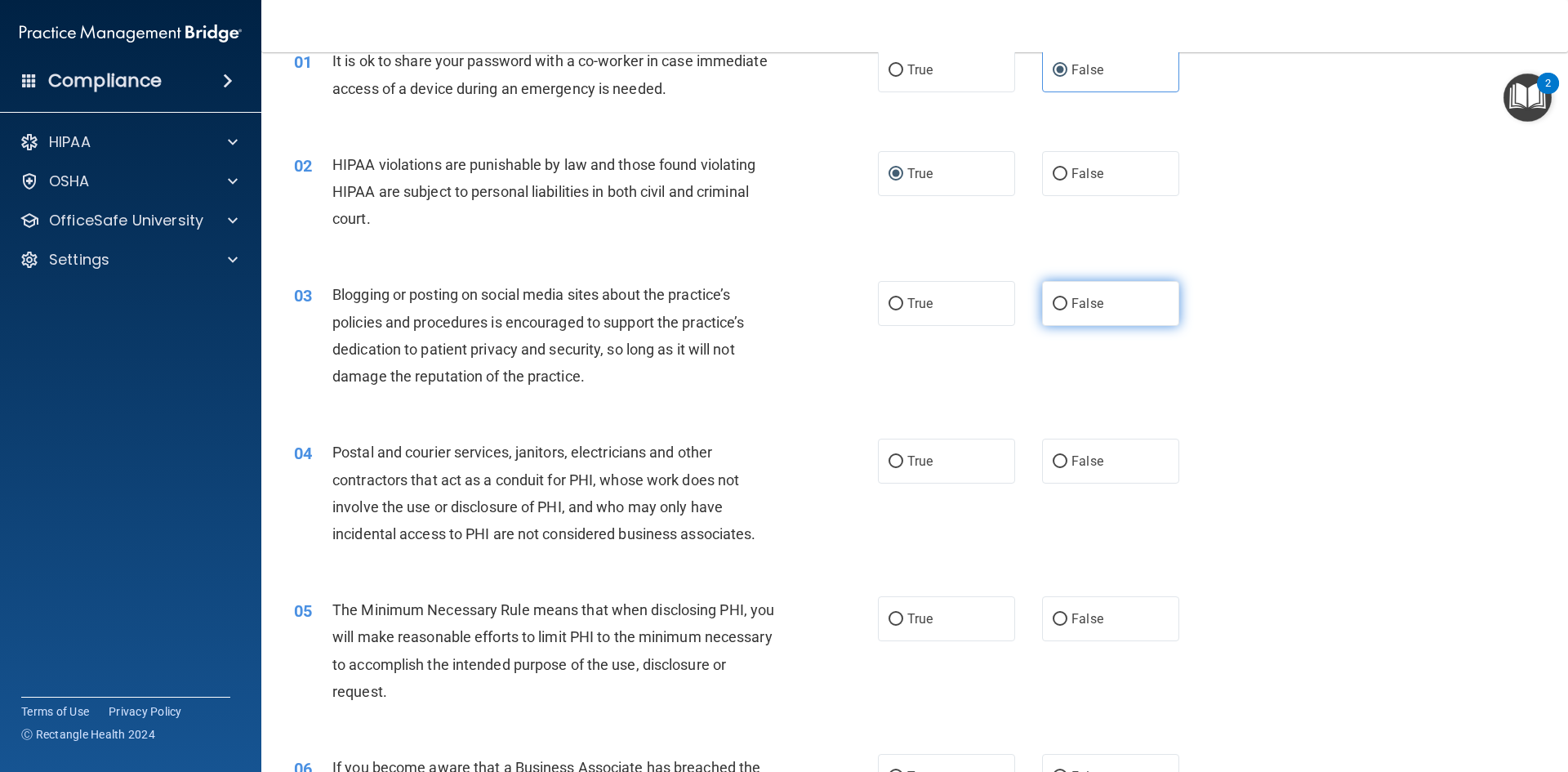
click at [1068, 307] on input "False" at bounding box center [1060, 305] width 14 height 13
radio input "true"
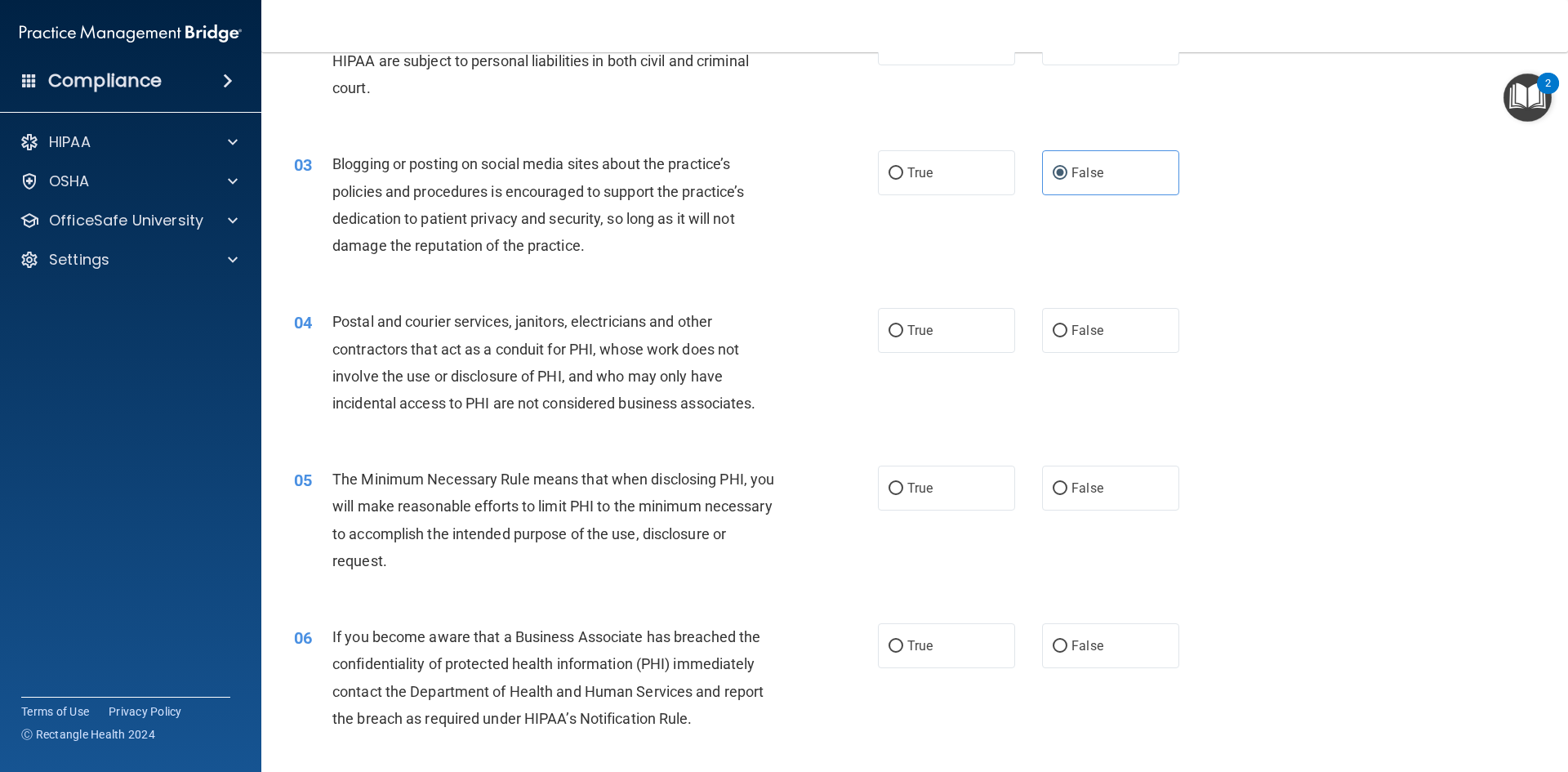
scroll to position [245, 0]
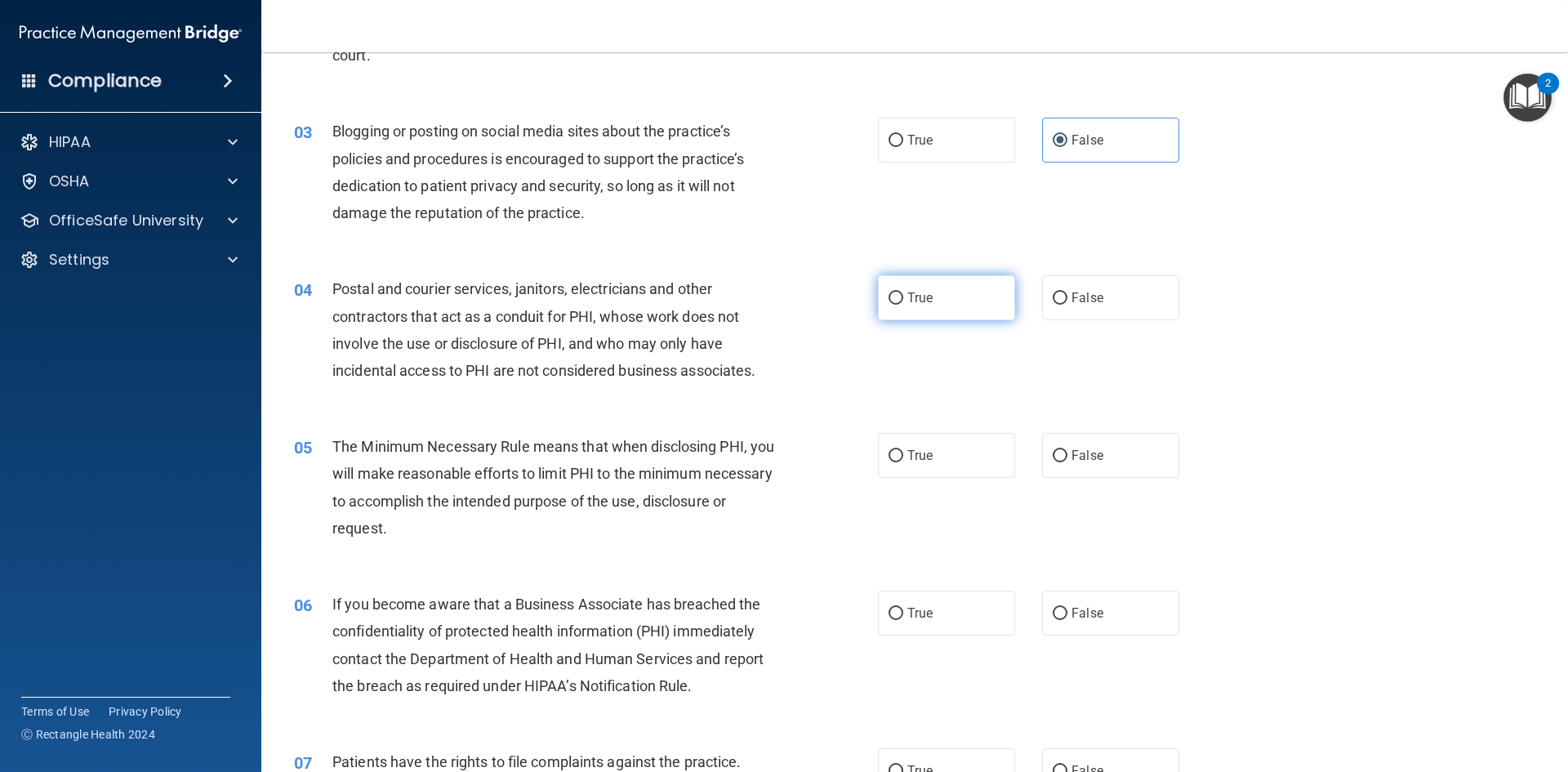
click at [908, 300] on span "True" at bounding box center [921, 297] width 25 height 15
click at [902, 300] on input "True" at bounding box center [896, 298] width 14 height 13
radio input "true"
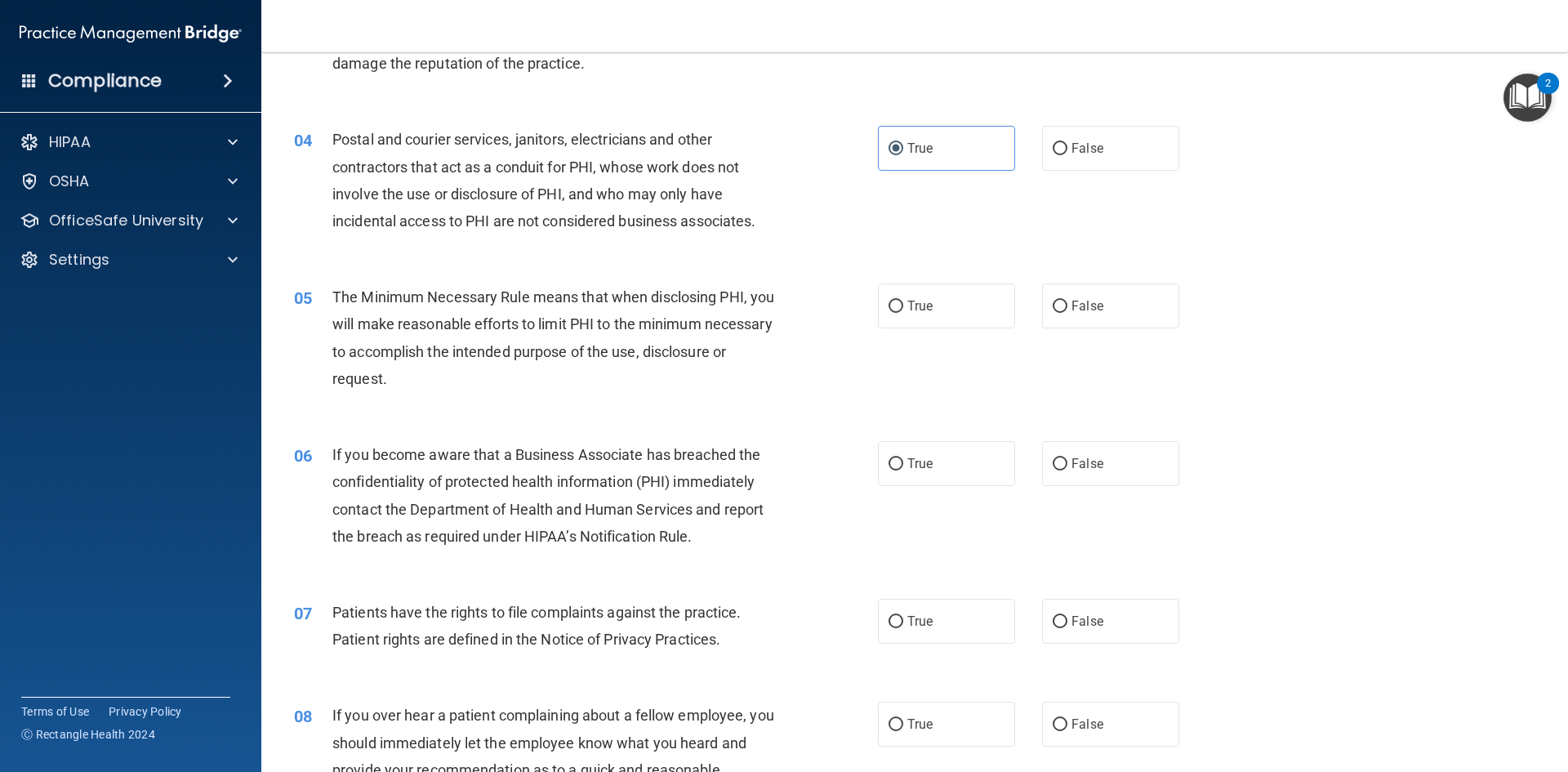
scroll to position [409, 0]
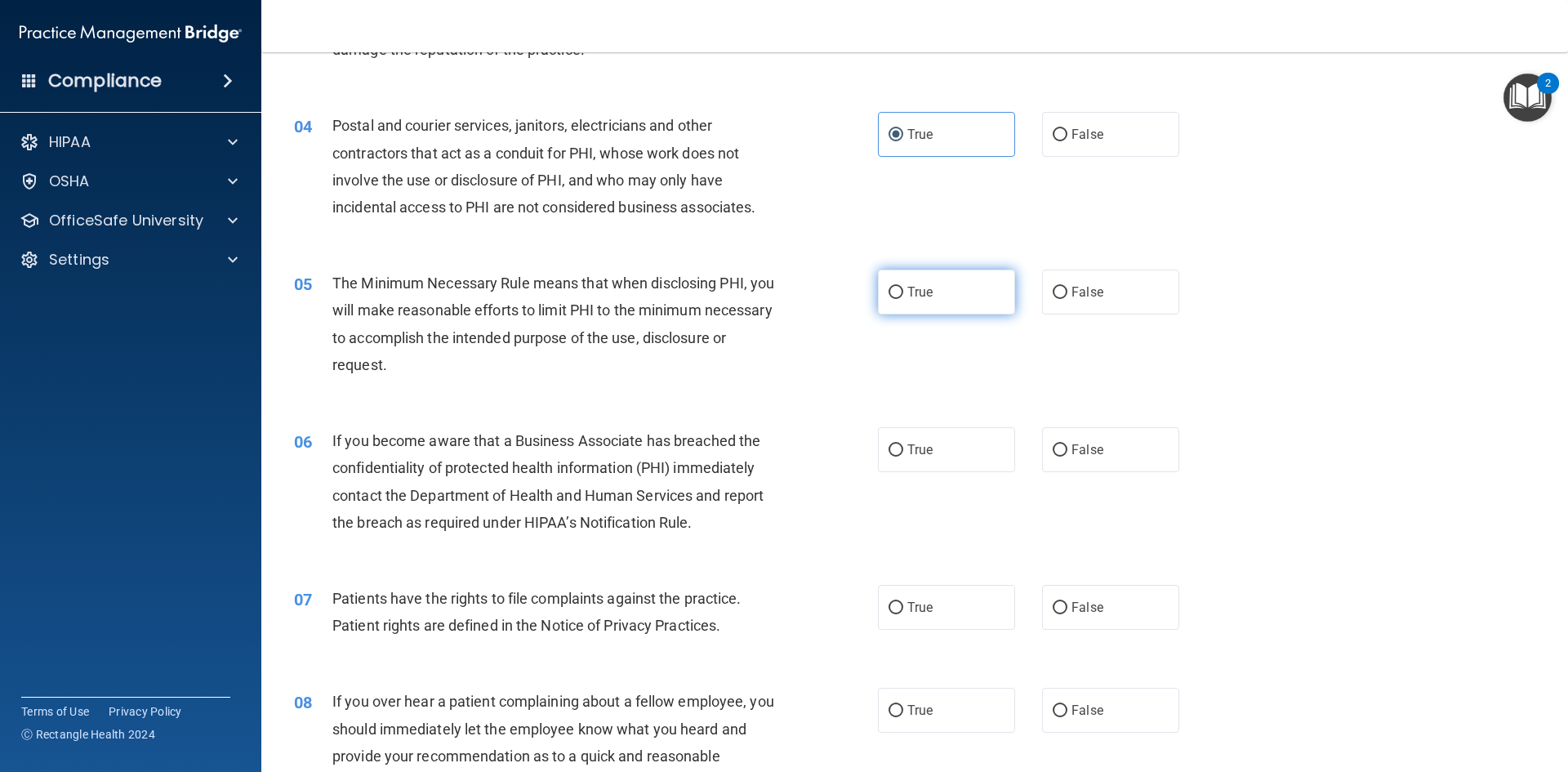
click at [909, 293] on span "True" at bounding box center [921, 291] width 25 height 15
click at [903, 293] on input "True" at bounding box center [896, 293] width 14 height 13
radio input "true"
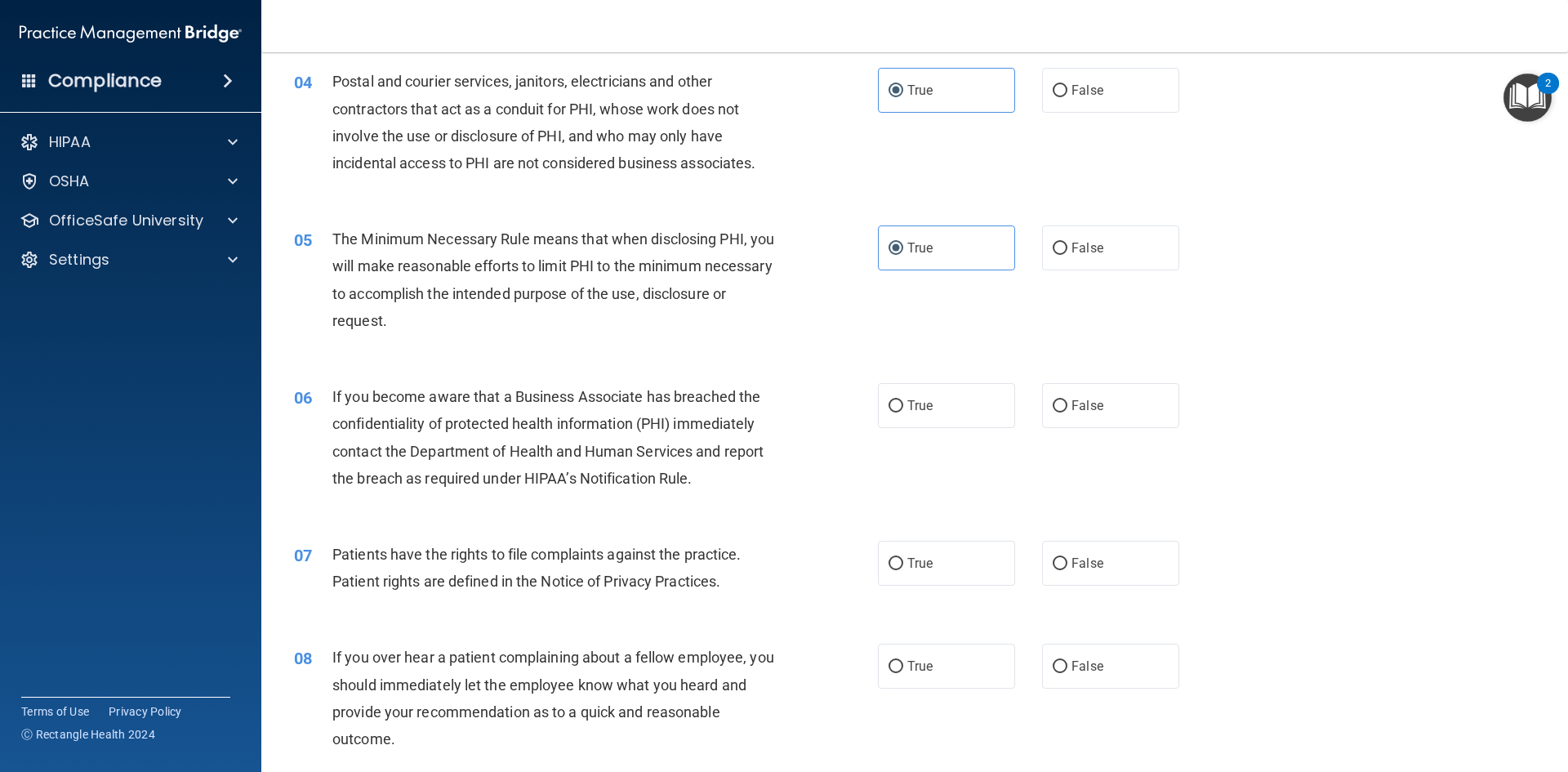
scroll to position [490, 0]
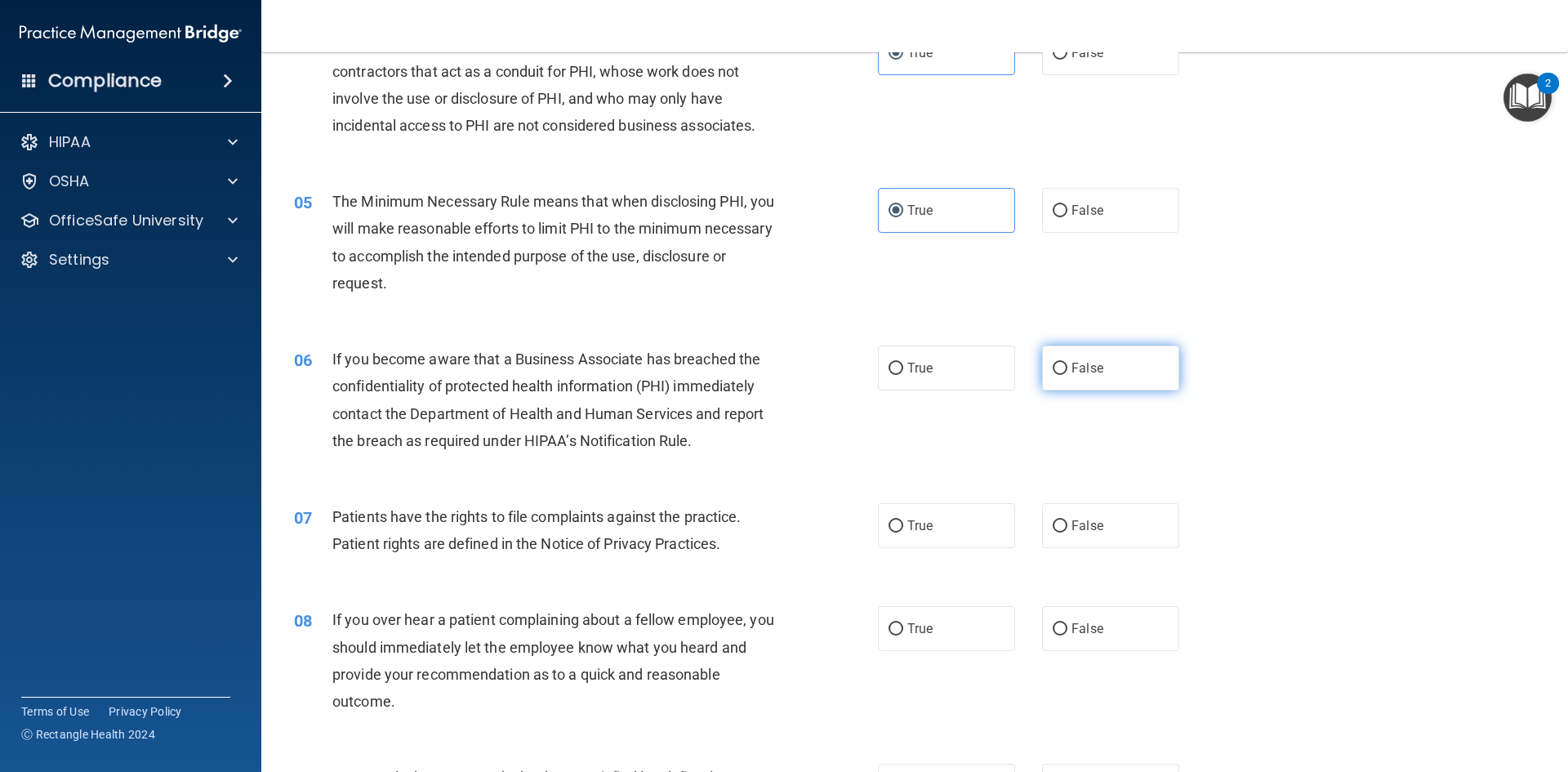
click at [1072, 380] on label "False" at bounding box center [1111, 368] width 137 height 45
click at [1068, 375] on input "False" at bounding box center [1060, 369] width 14 height 13
radio input "true"
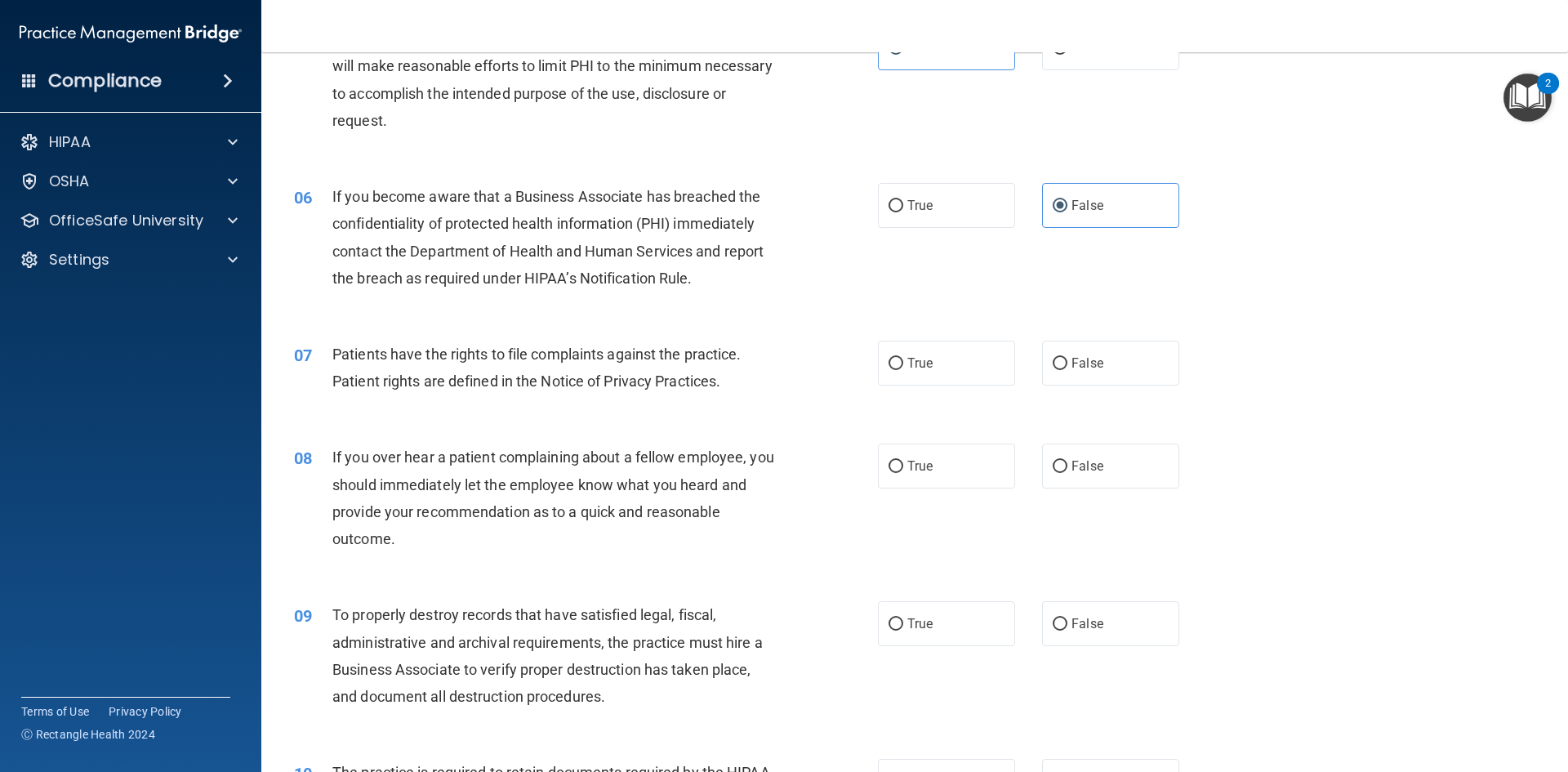
scroll to position [654, 0]
click at [909, 359] on span "True" at bounding box center [921, 362] width 25 height 15
click at [903, 359] on input "True" at bounding box center [896, 363] width 14 height 13
radio input "true"
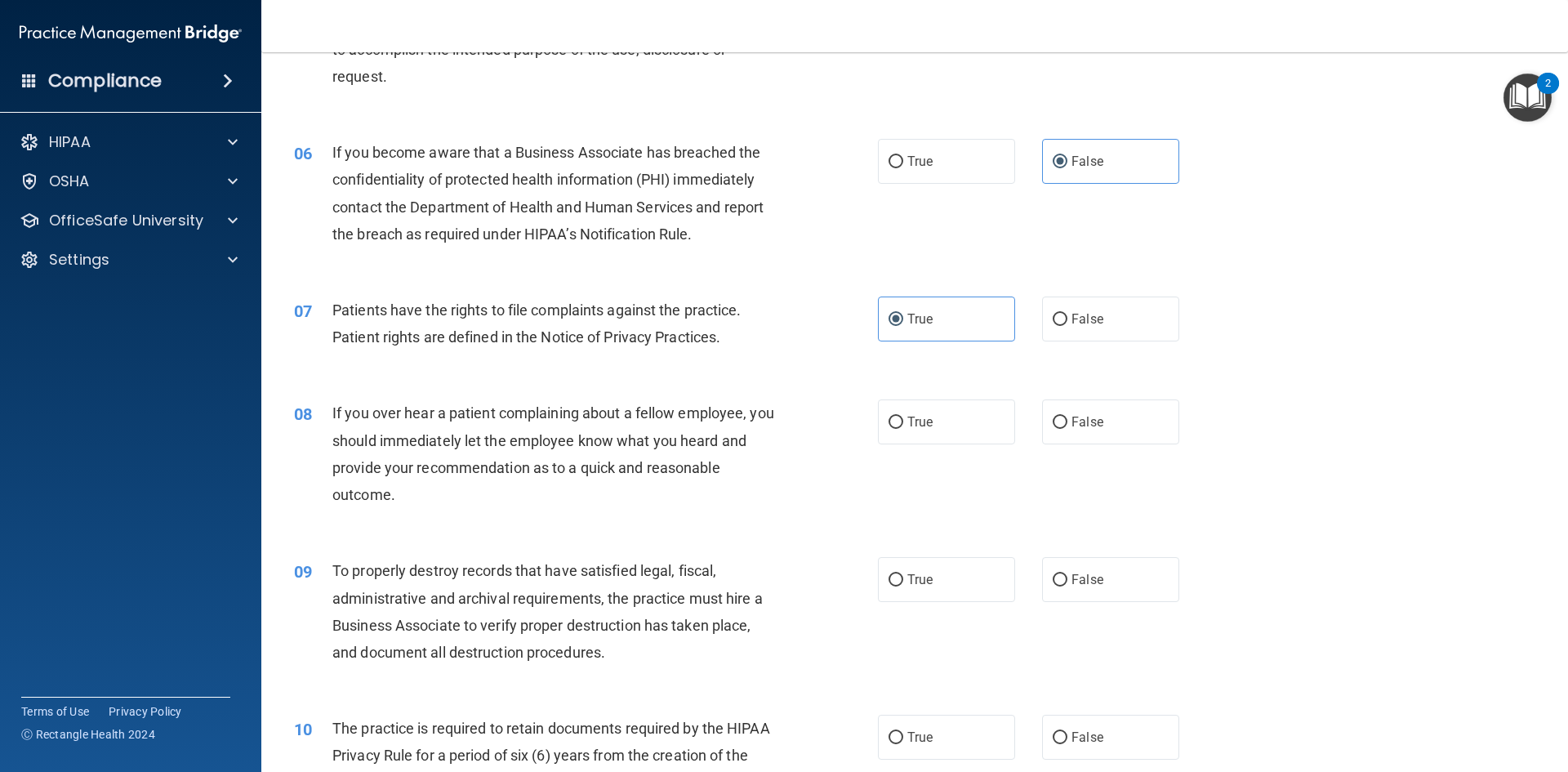
scroll to position [735, 0]
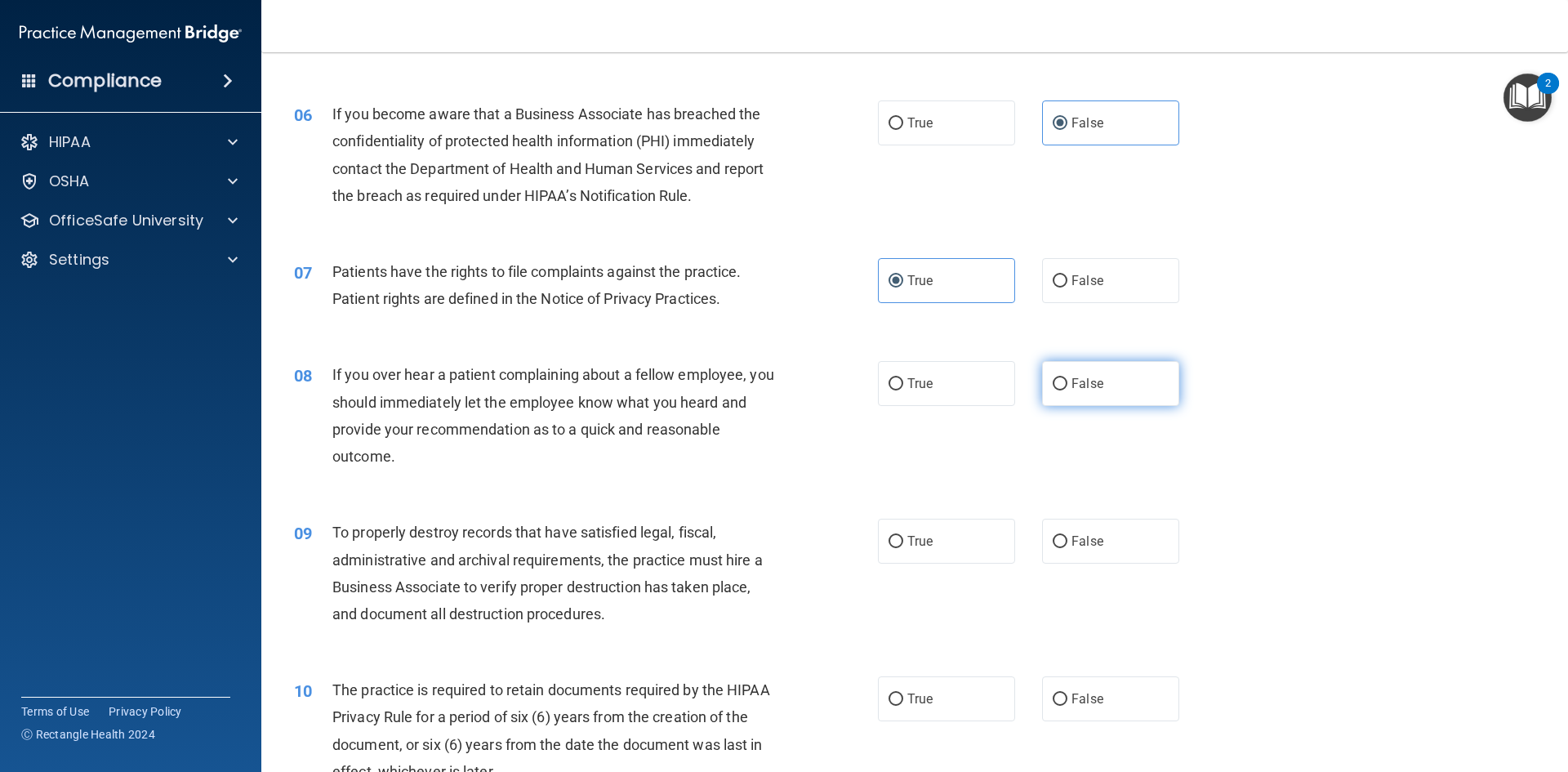
click at [1053, 383] on input "False" at bounding box center [1060, 384] width 14 height 13
radio input "true"
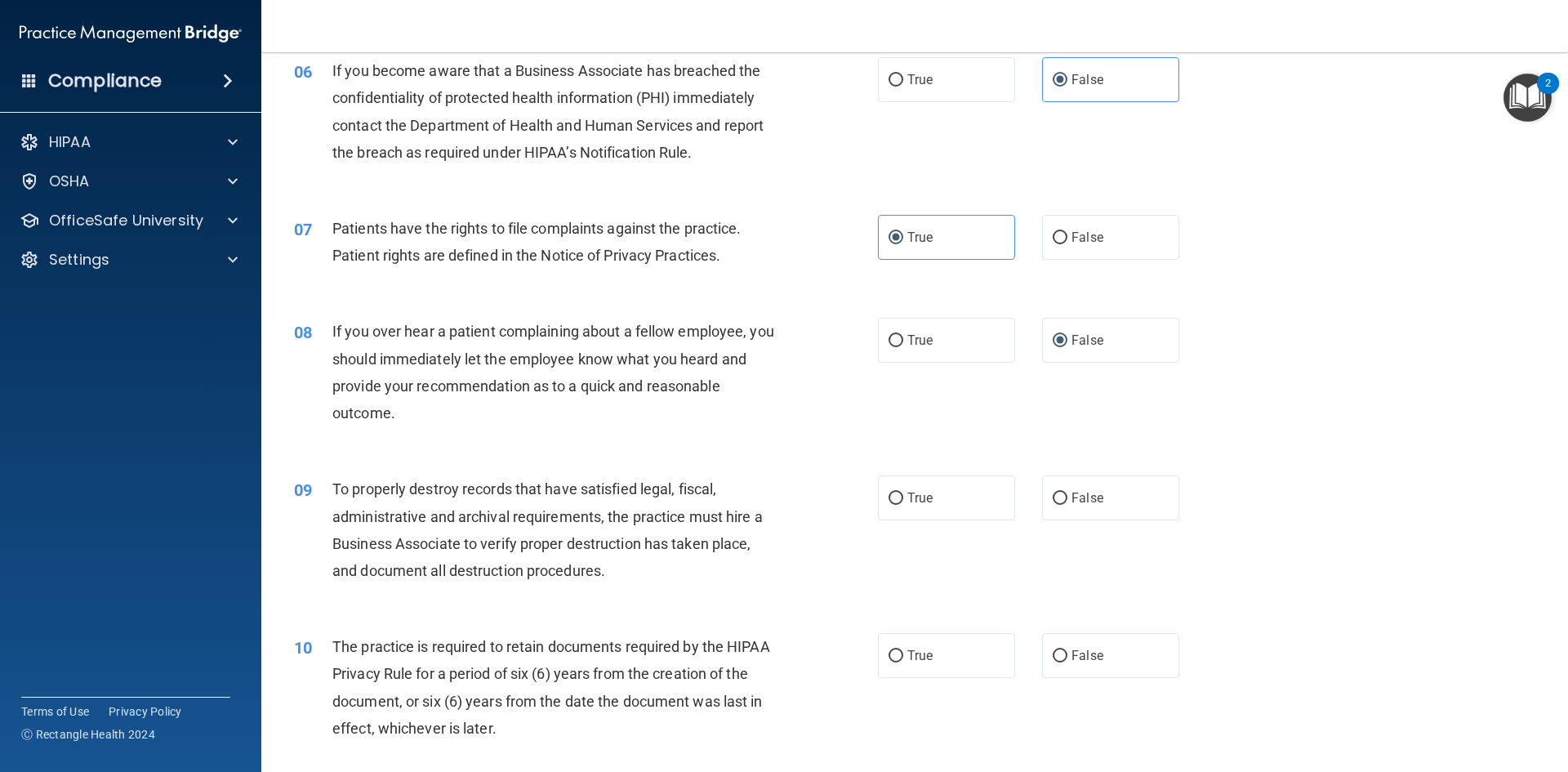
scroll to position [816, 0]
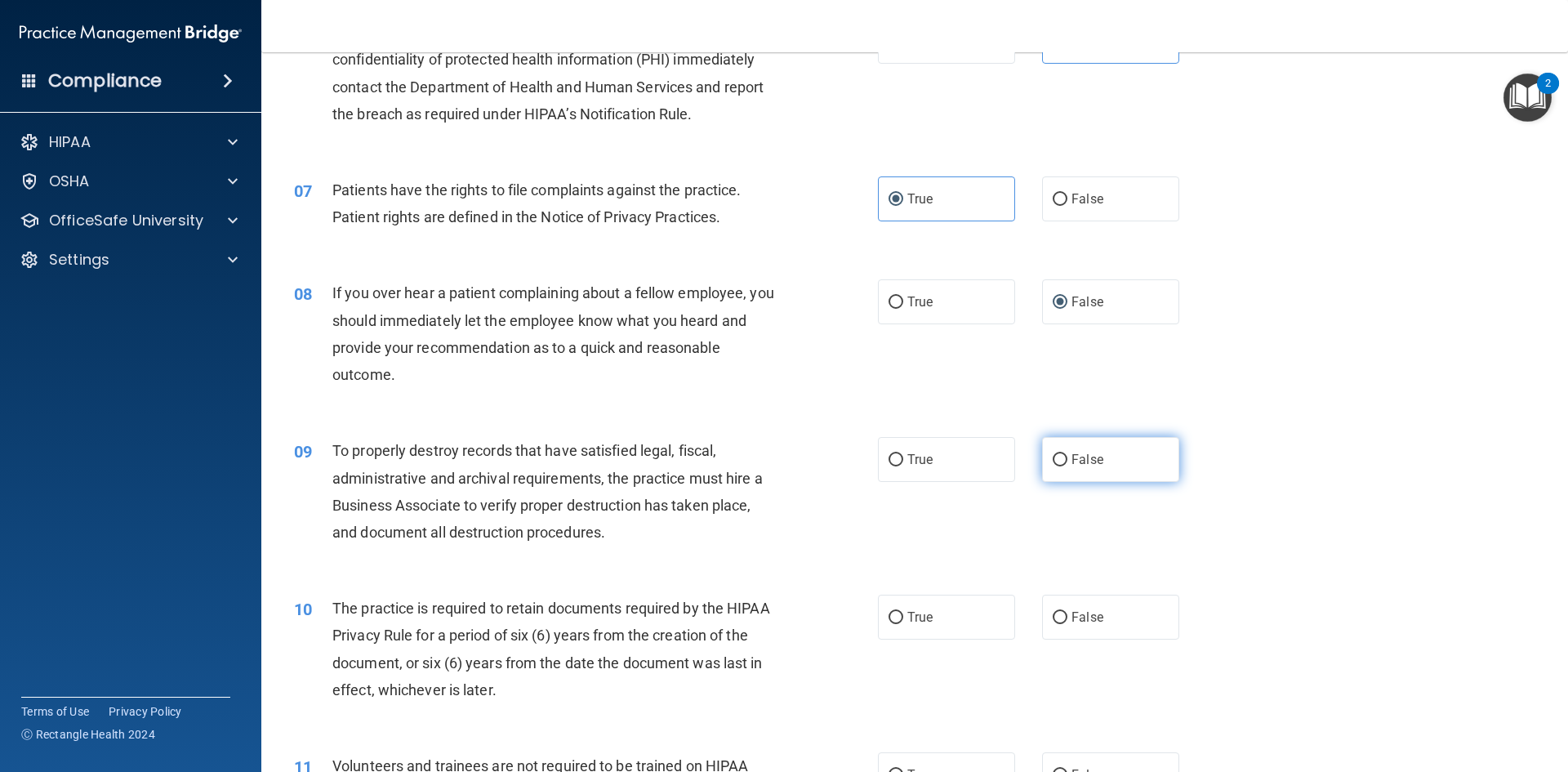
click at [1096, 460] on label "False" at bounding box center [1111, 459] width 137 height 45
click at [1068, 460] on input "False" at bounding box center [1060, 460] width 14 height 13
radio input "true"
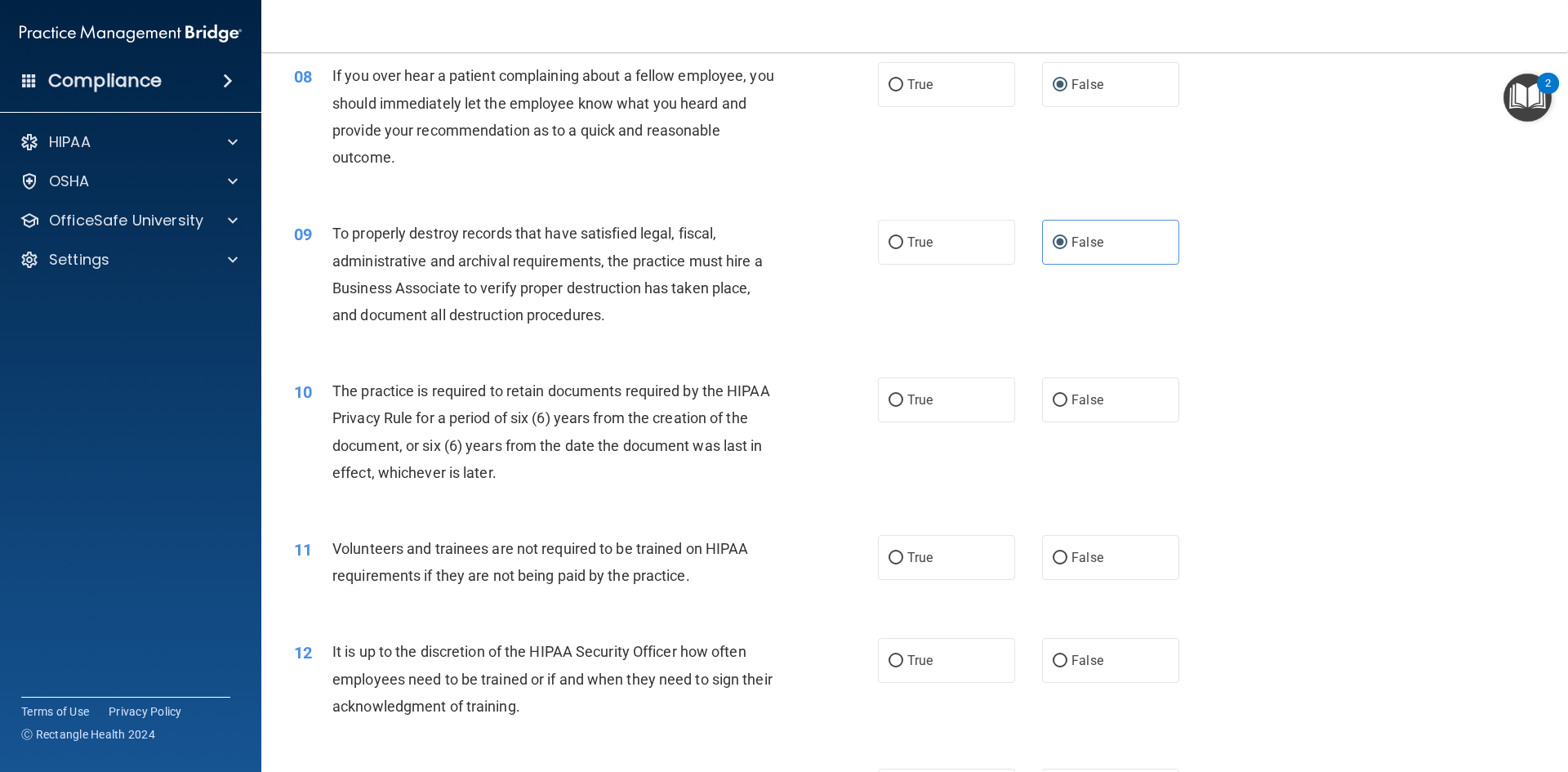
scroll to position [1061, 0]
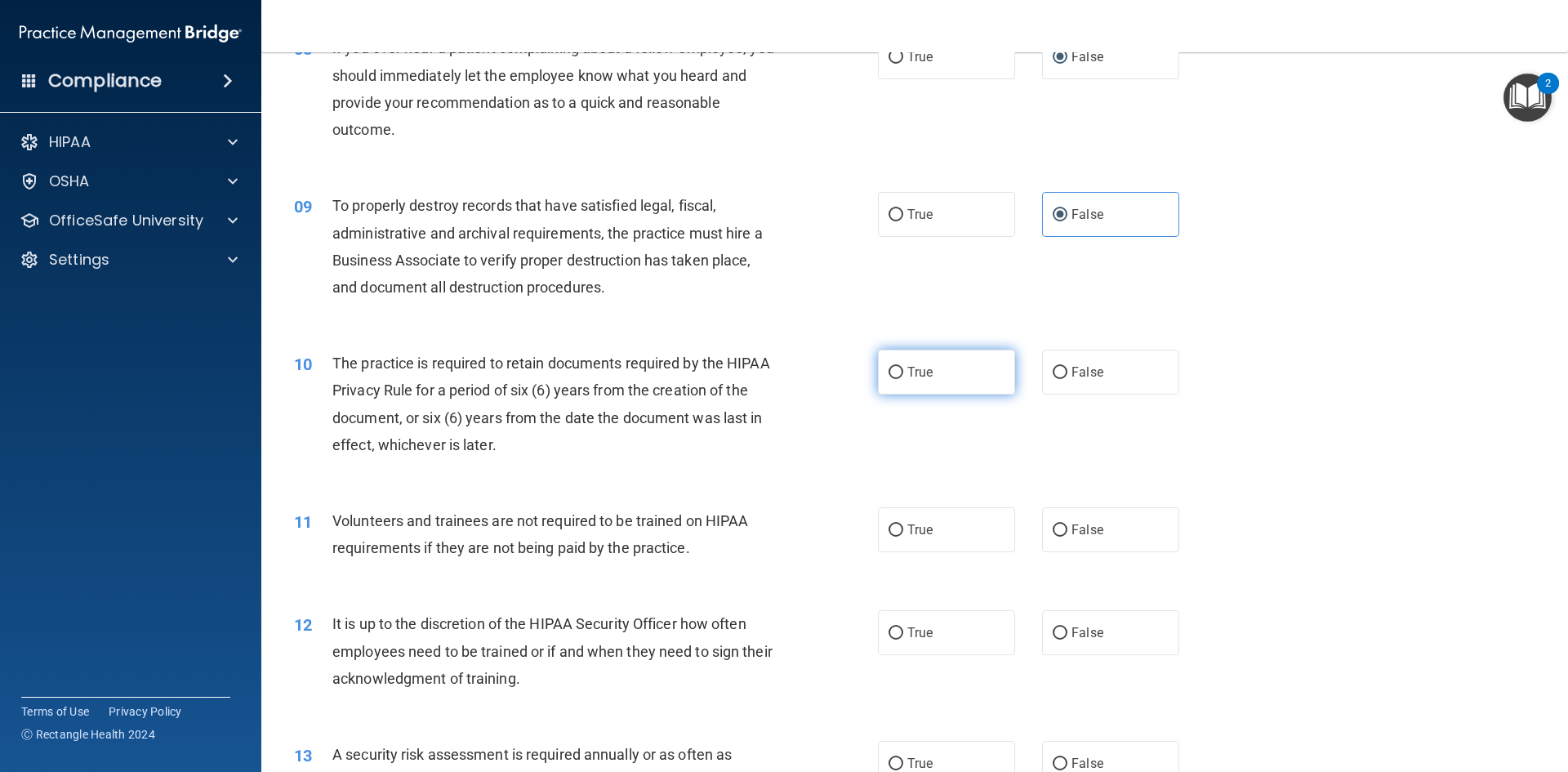
click at [901, 369] on label "True" at bounding box center [947, 372] width 137 height 45
click at [901, 369] on input "True" at bounding box center [896, 373] width 14 height 13
radio input "true"
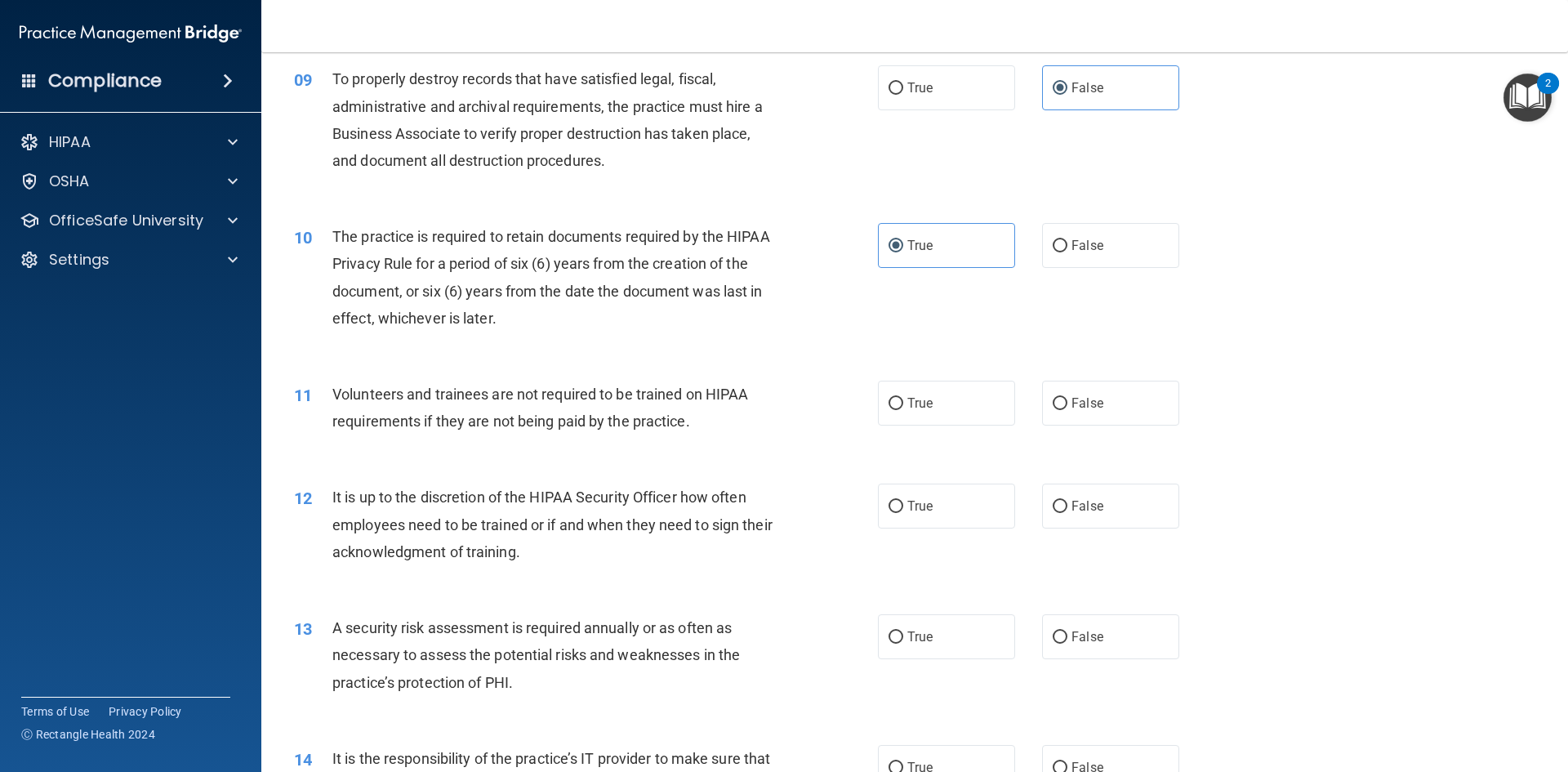
scroll to position [1225, 0]
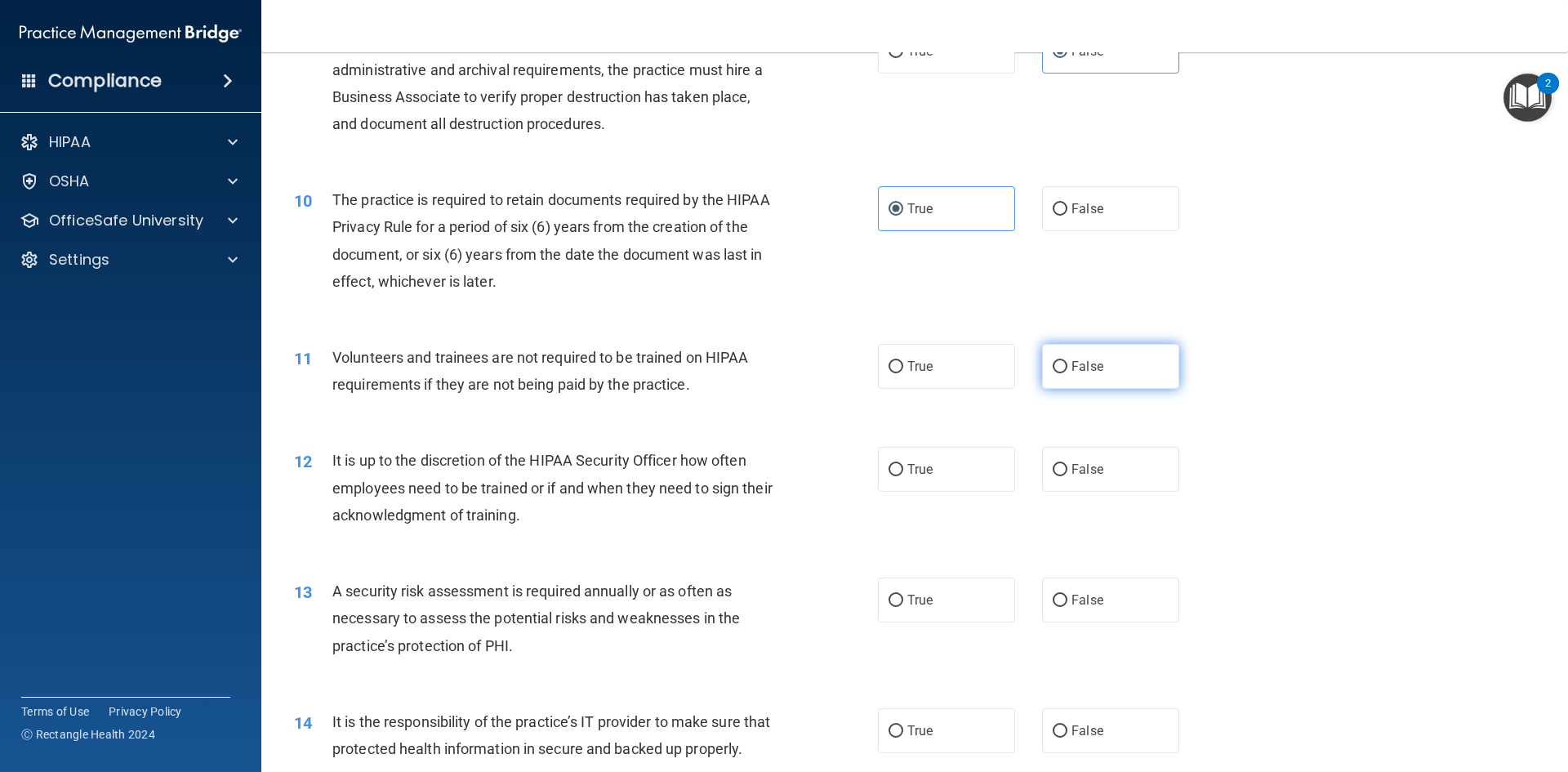
click at [1043, 371] on label "False" at bounding box center [1111, 366] width 137 height 45
click at [1053, 371] on input "False" at bounding box center [1060, 367] width 14 height 13
radio input "true"
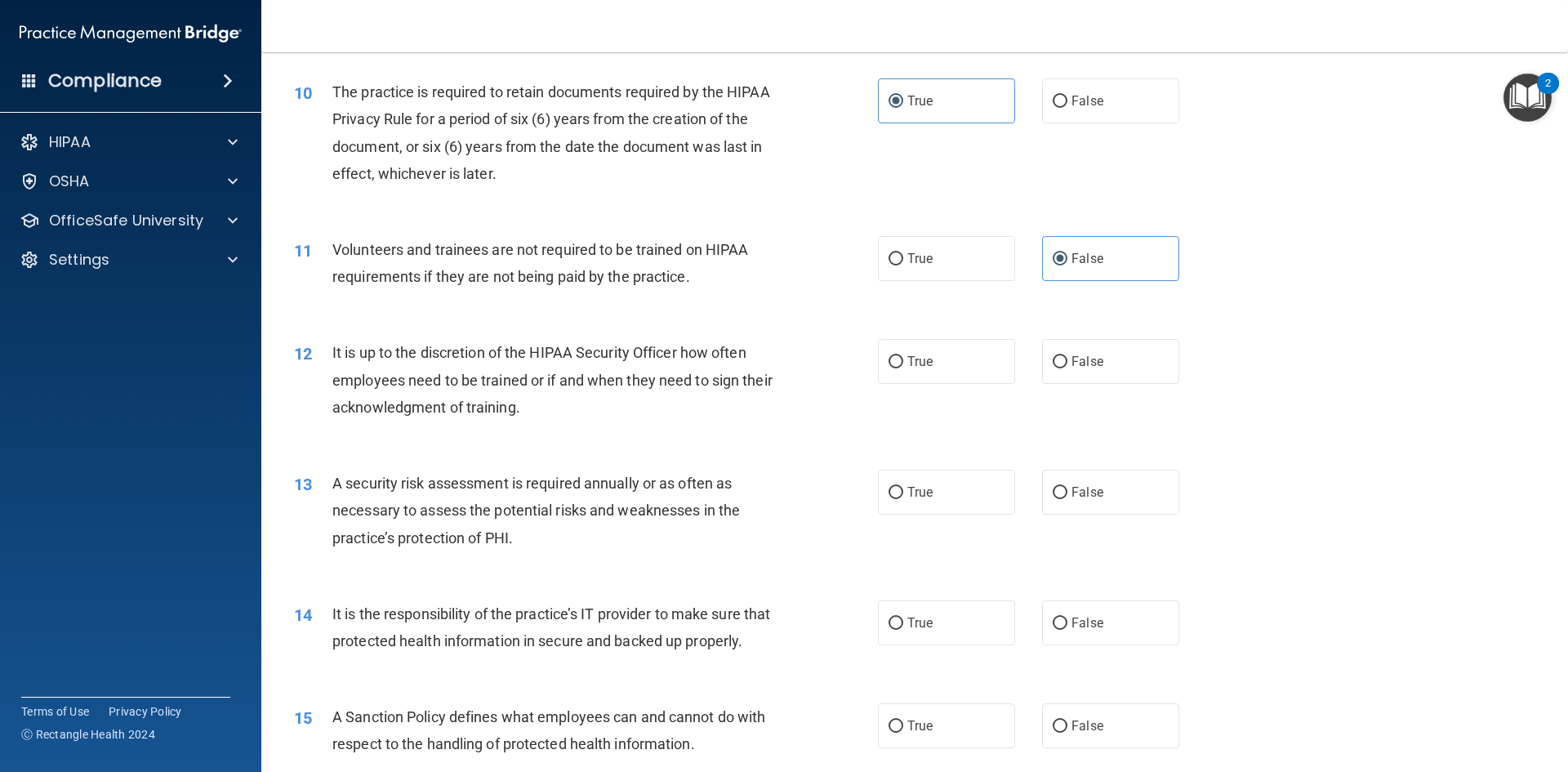
scroll to position [1389, 0]
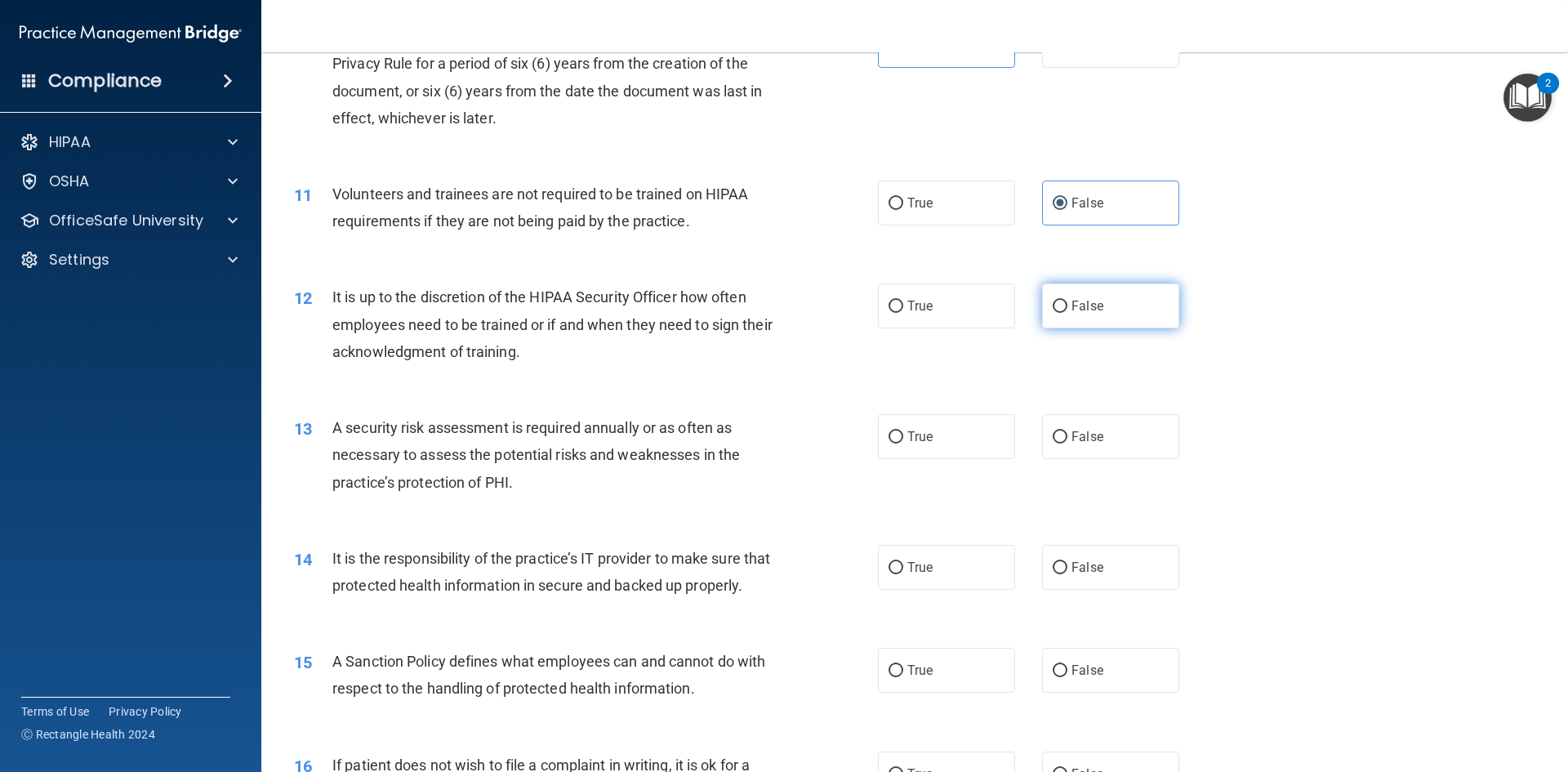
click at [1074, 306] on span "False" at bounding box center [1087, 306] width 32 height 15
click at [1068, 306] on input "False" at bounding box center [1060, 306] width 14 height 13
radio input "true"
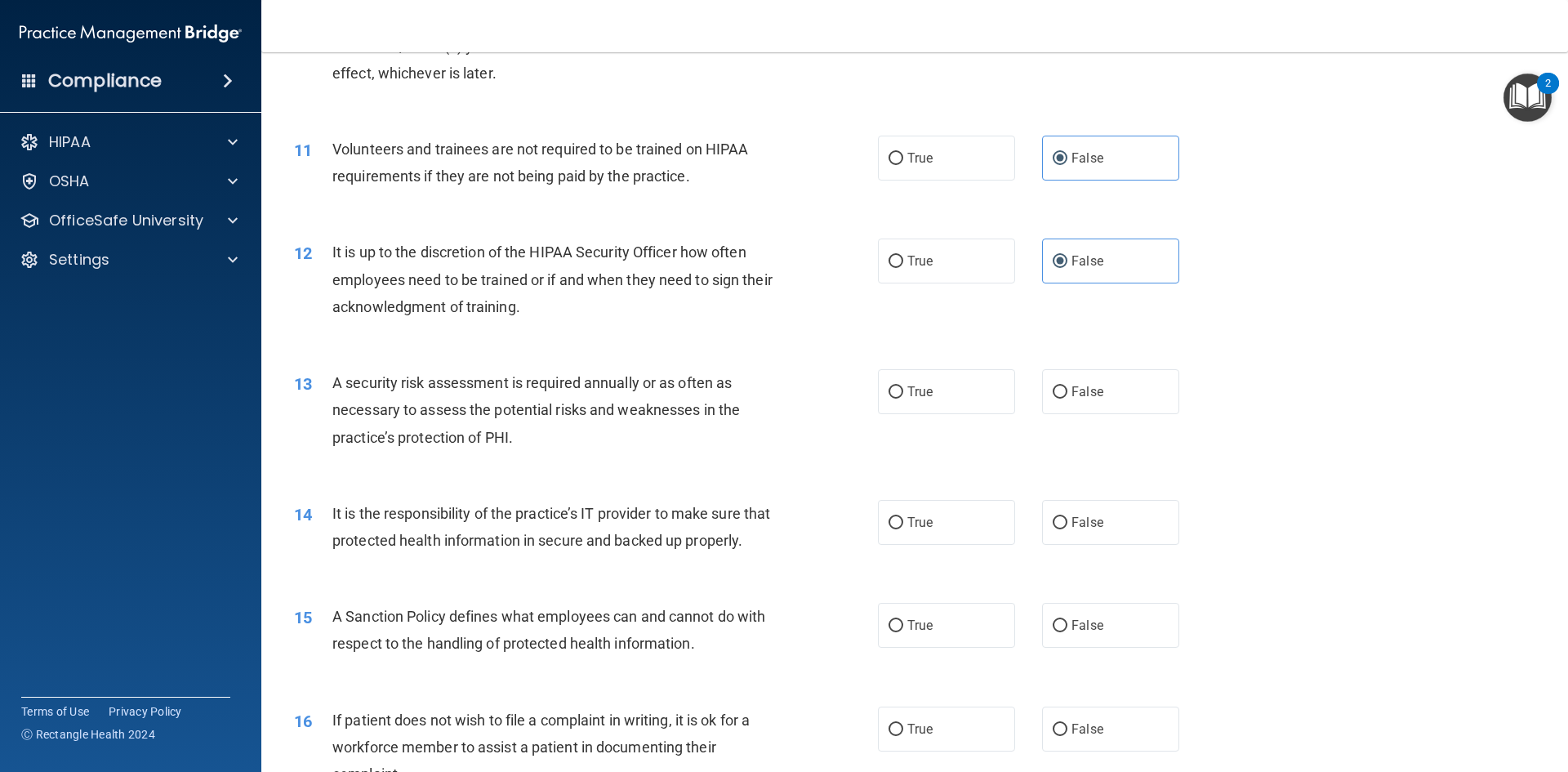
scroll to position [1470, 0]
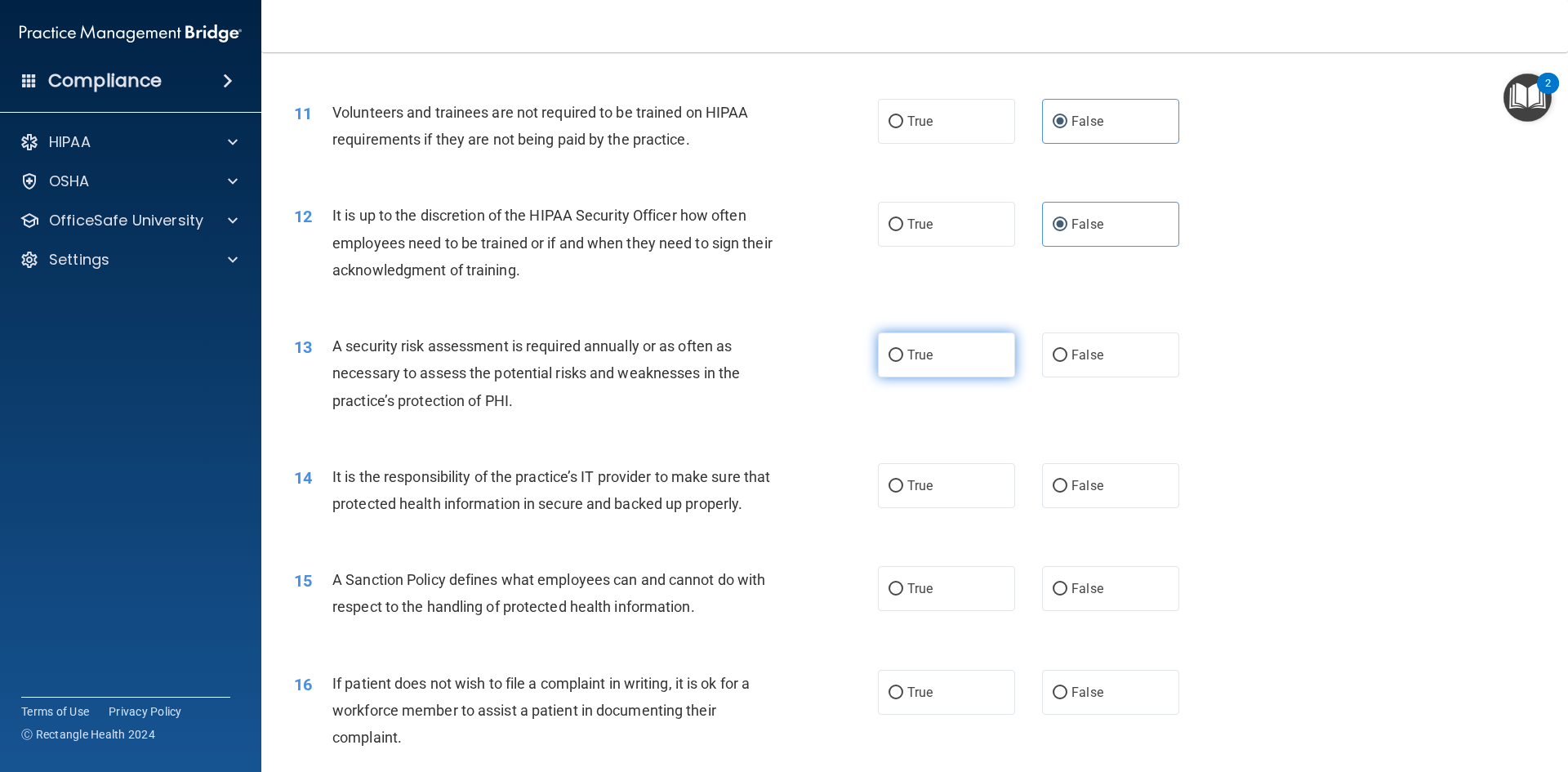
click at [924, 363] on label "True" at bounding box center [947, 355] width 137 height 45
click at [903, 362] on input "True" at bounding box center [896, 356] width 14 height 13
radio input "true"
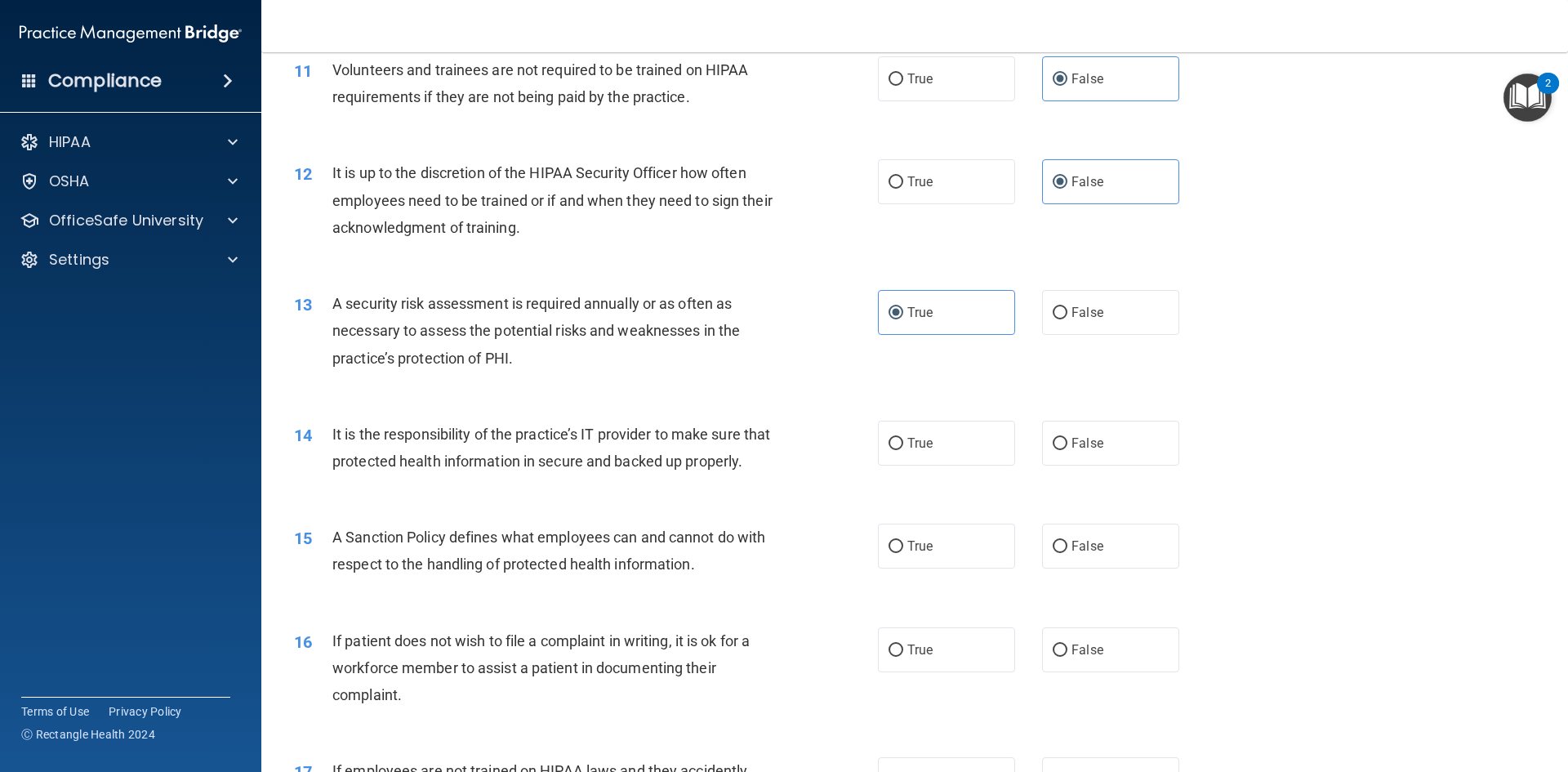
scroll to position [1551, 0]
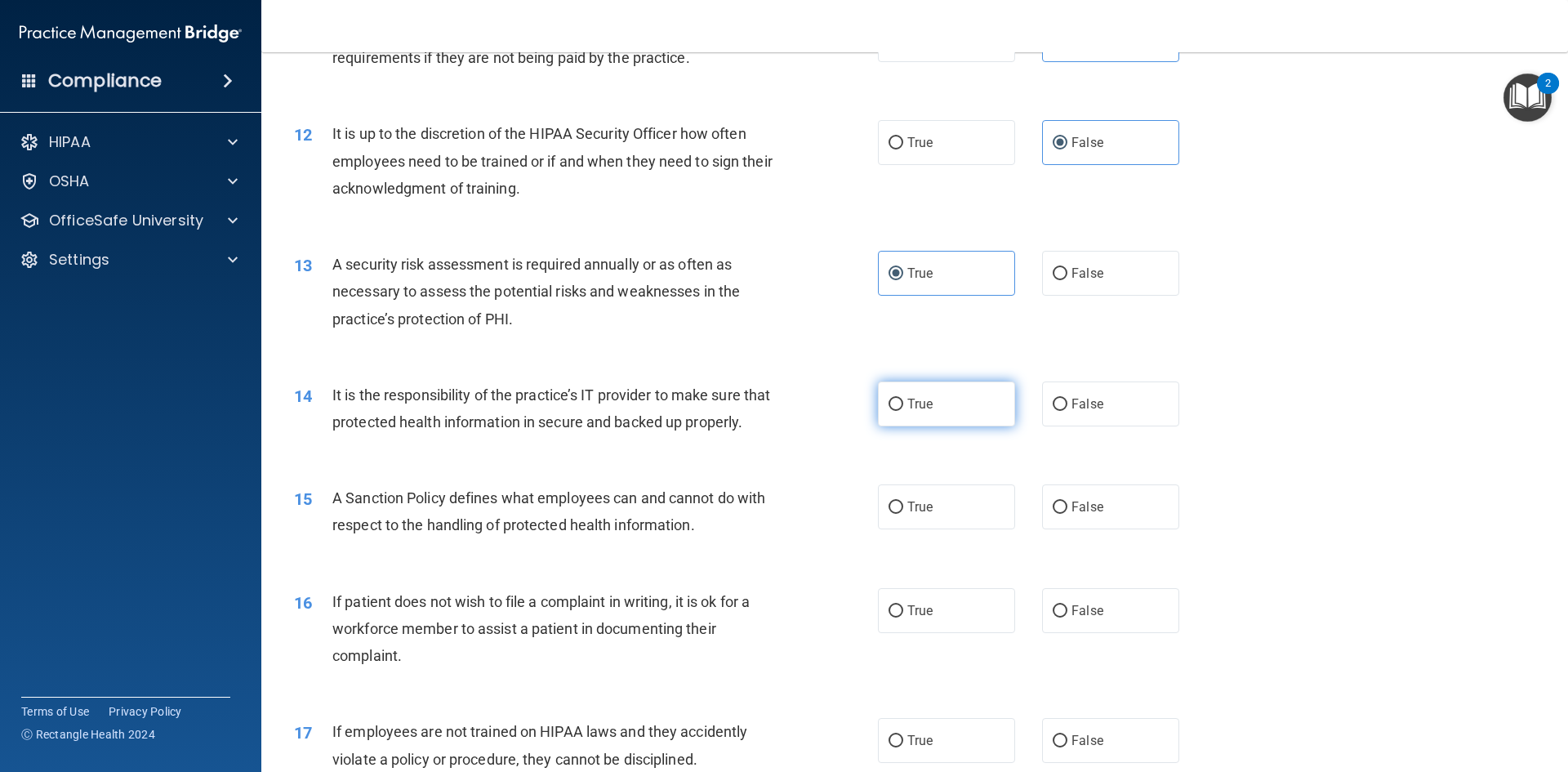
click at [926, 393] on label "True" at bounding box center [947, 404] width 137 height 45
click at [903, 399] on input "True" at bounding box center [896, 405] width 14 height 13
radio input "true"
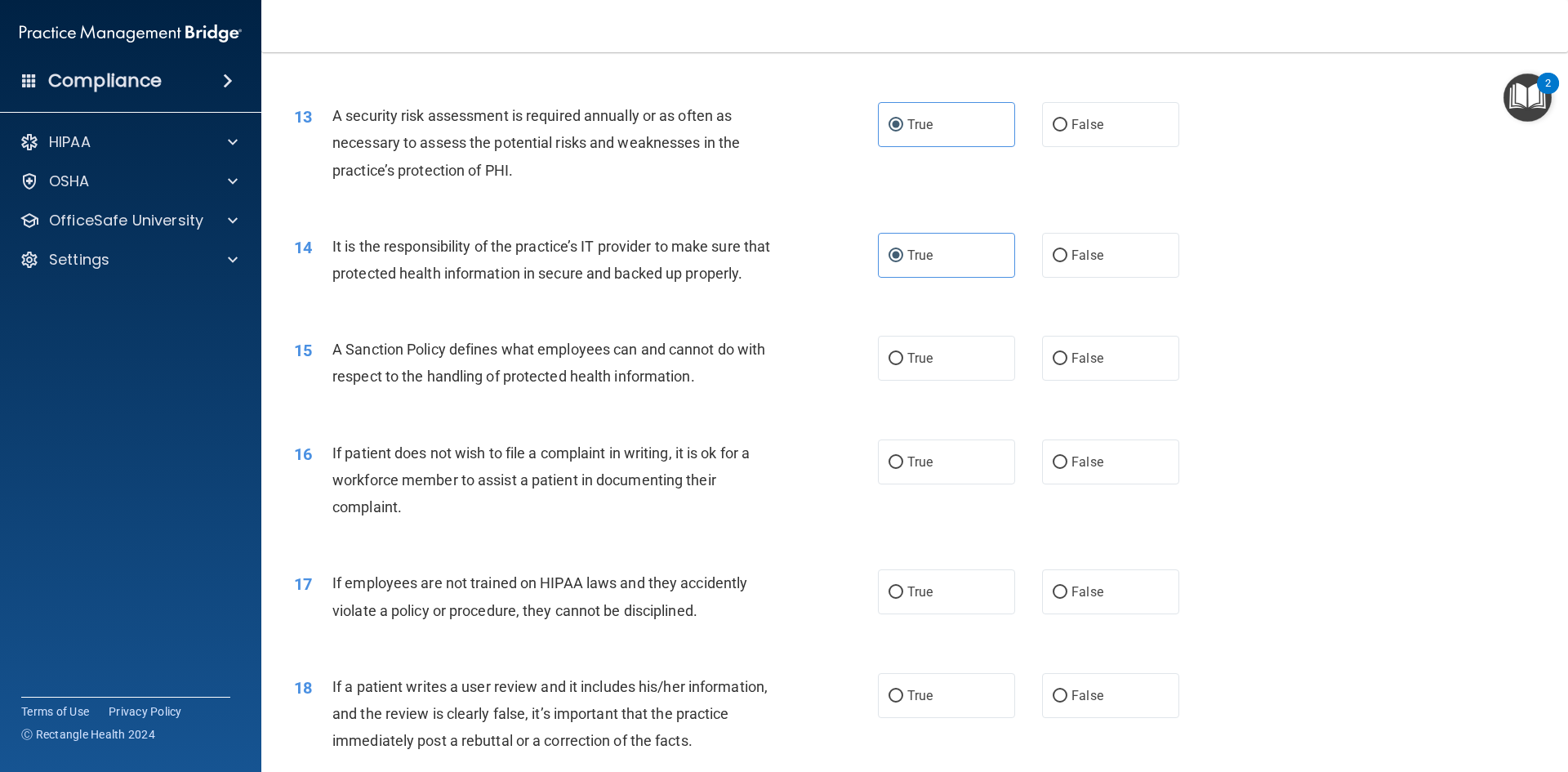
scroll to position [1715, 0]
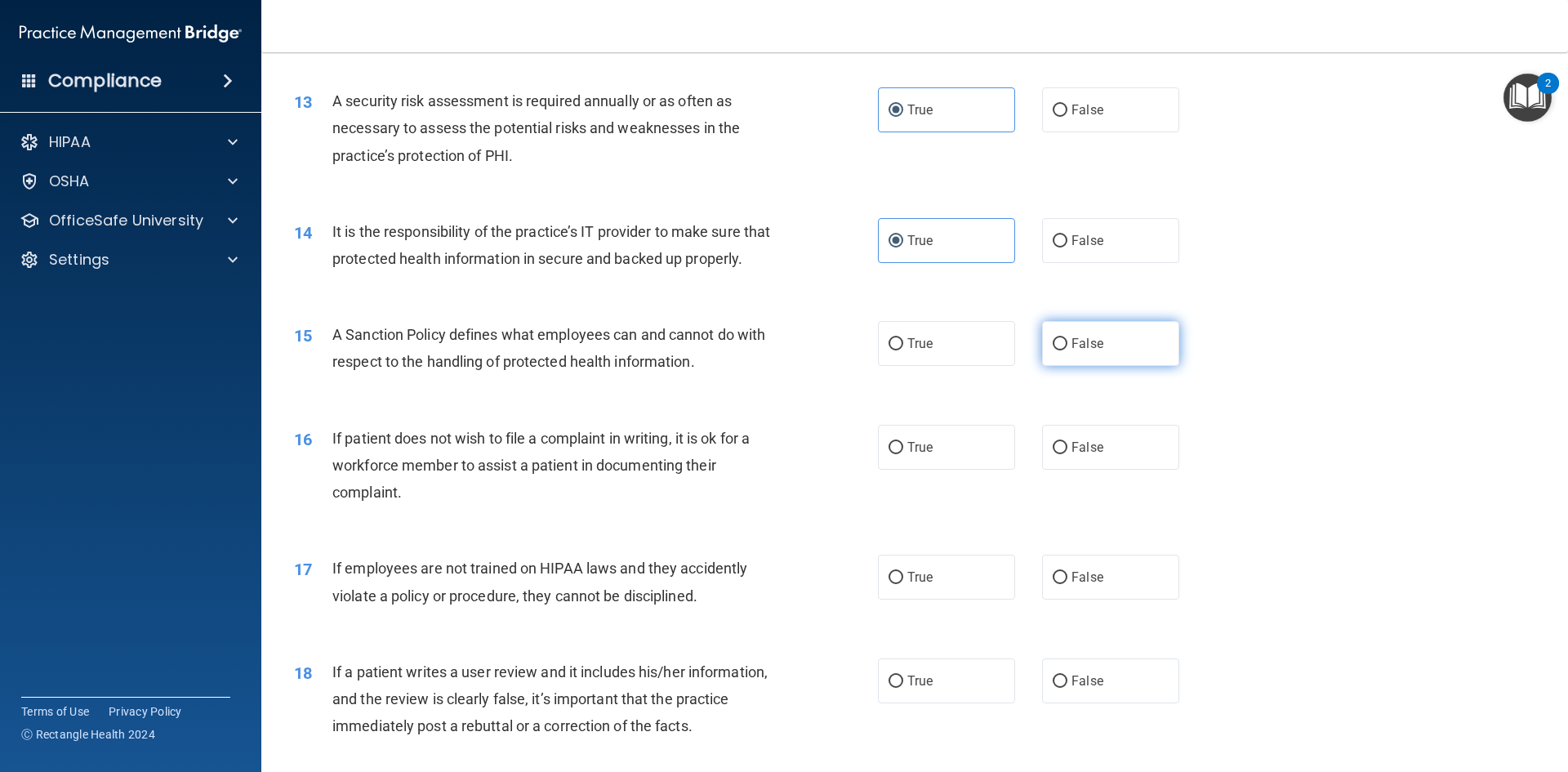
click at [1082, 366] on label "False" at bounding box center [1111, 344] width 137 height 45
click at [1068, 351] on input "False" at bounding box center [1060, 344] width 14 height 13
radio input "true"
click at [1078, 351] on span "False" at bounding box center [1087, 343] width 32 height 15
click at [1068, 351] on input "False" at bounding box center [1060, 344] width 14 height 13
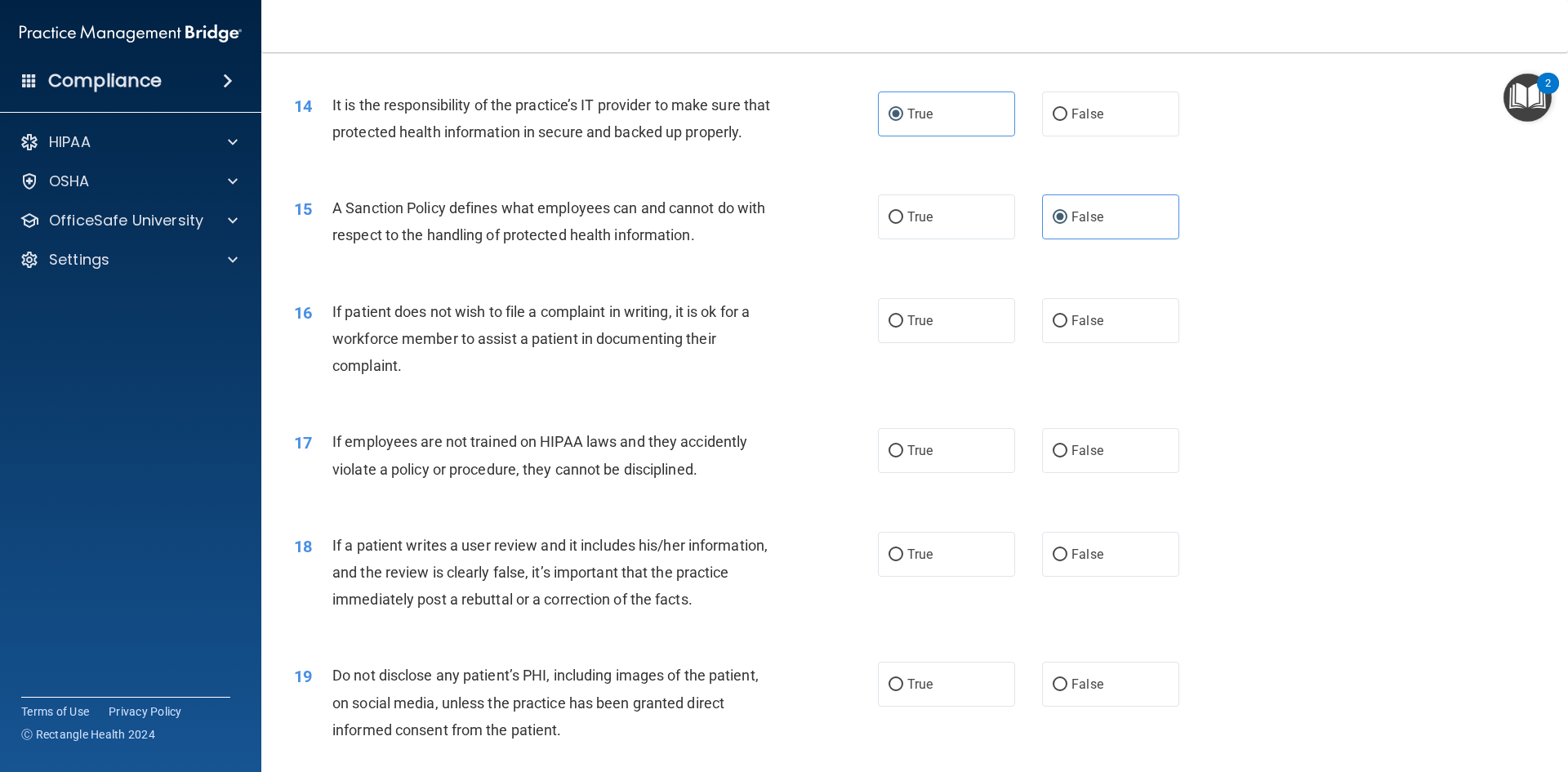
scroll to position [1878, 0]
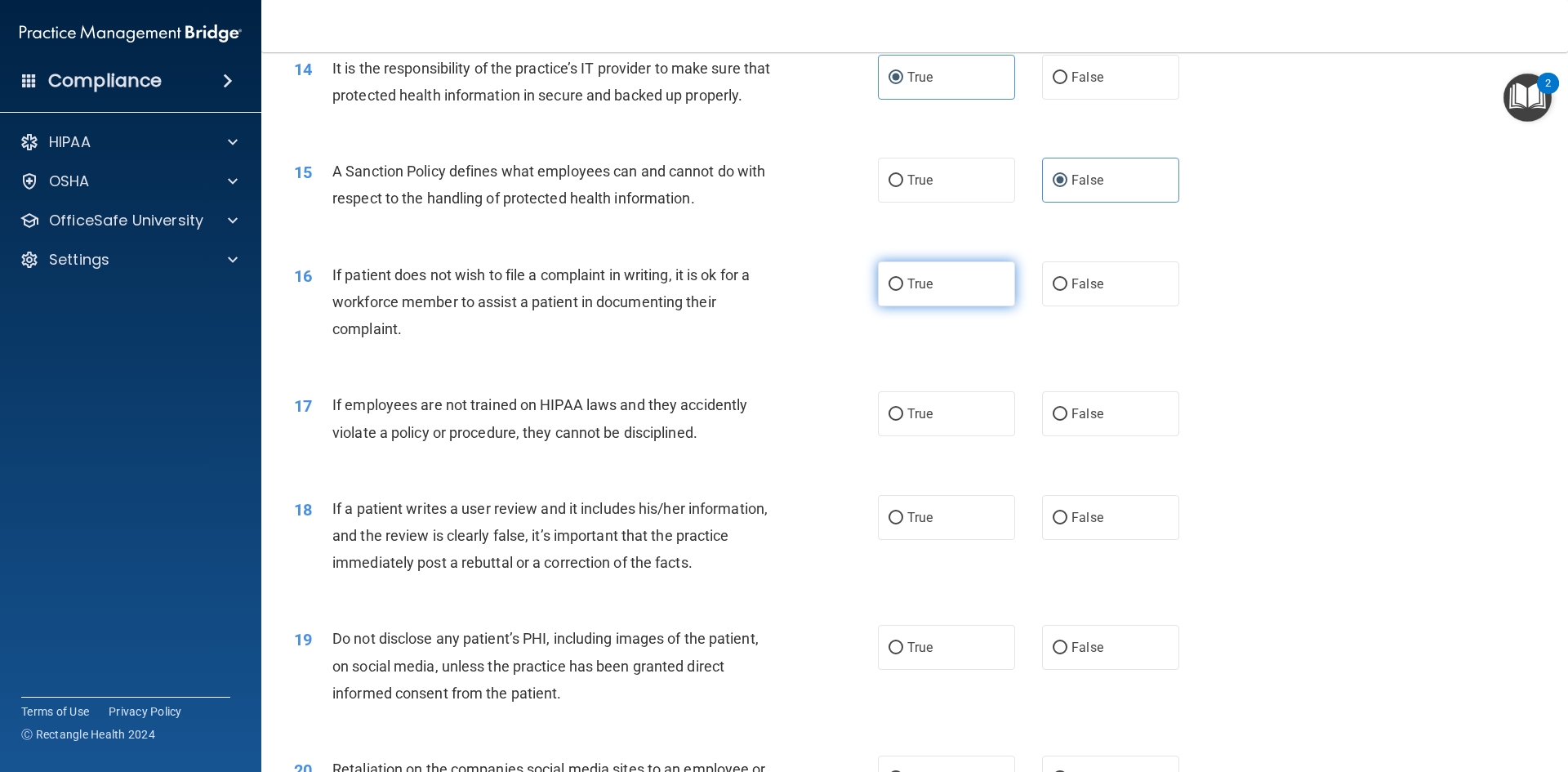
click at [944, 306] on label "True" at bounding box center [947, 284] width 137 height 45
click at [903, 291] on input "True" at bounding box center [896, 285] width 14 height 13
radio input "true"
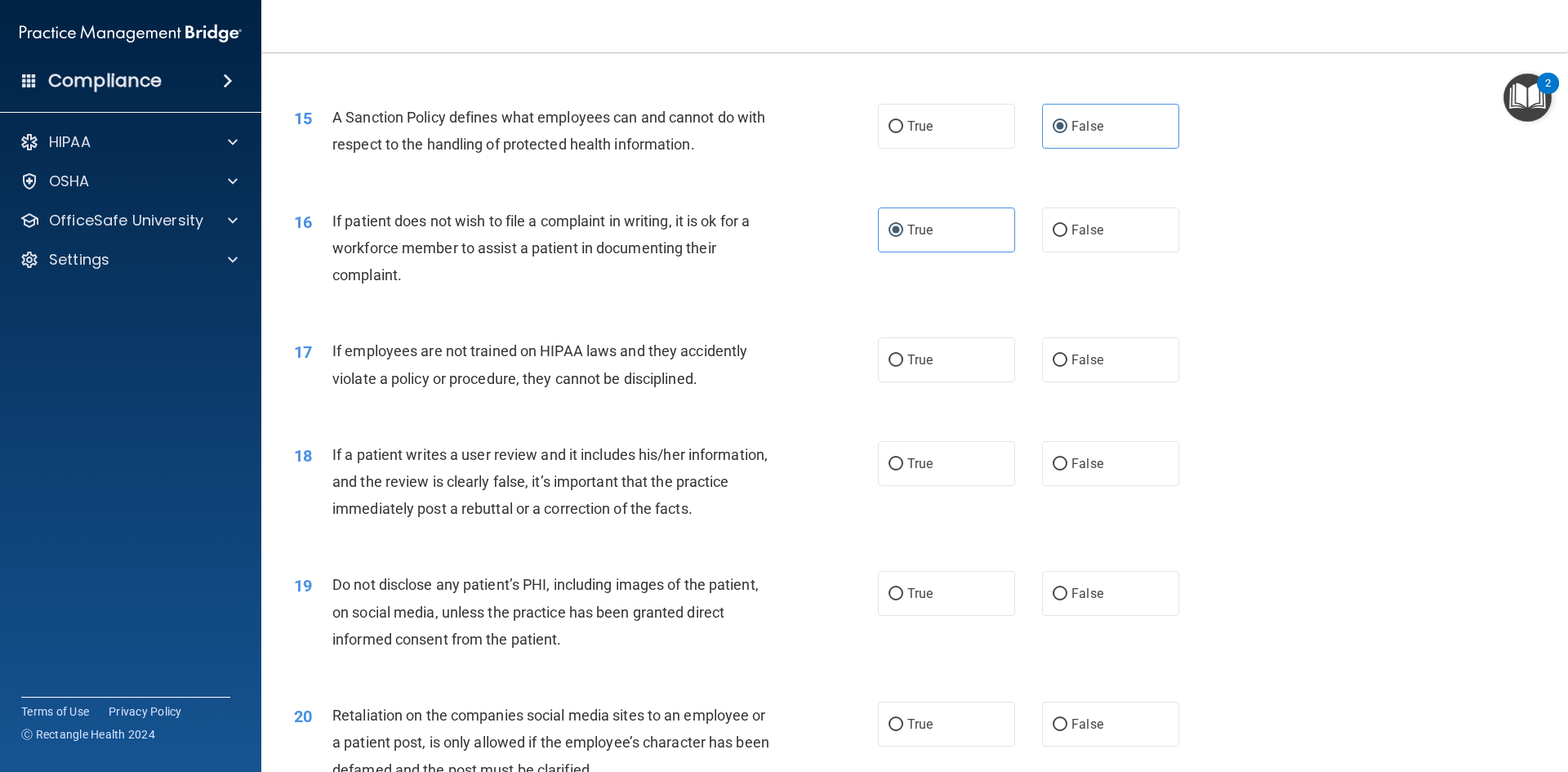
scroll to position [1960, 0]
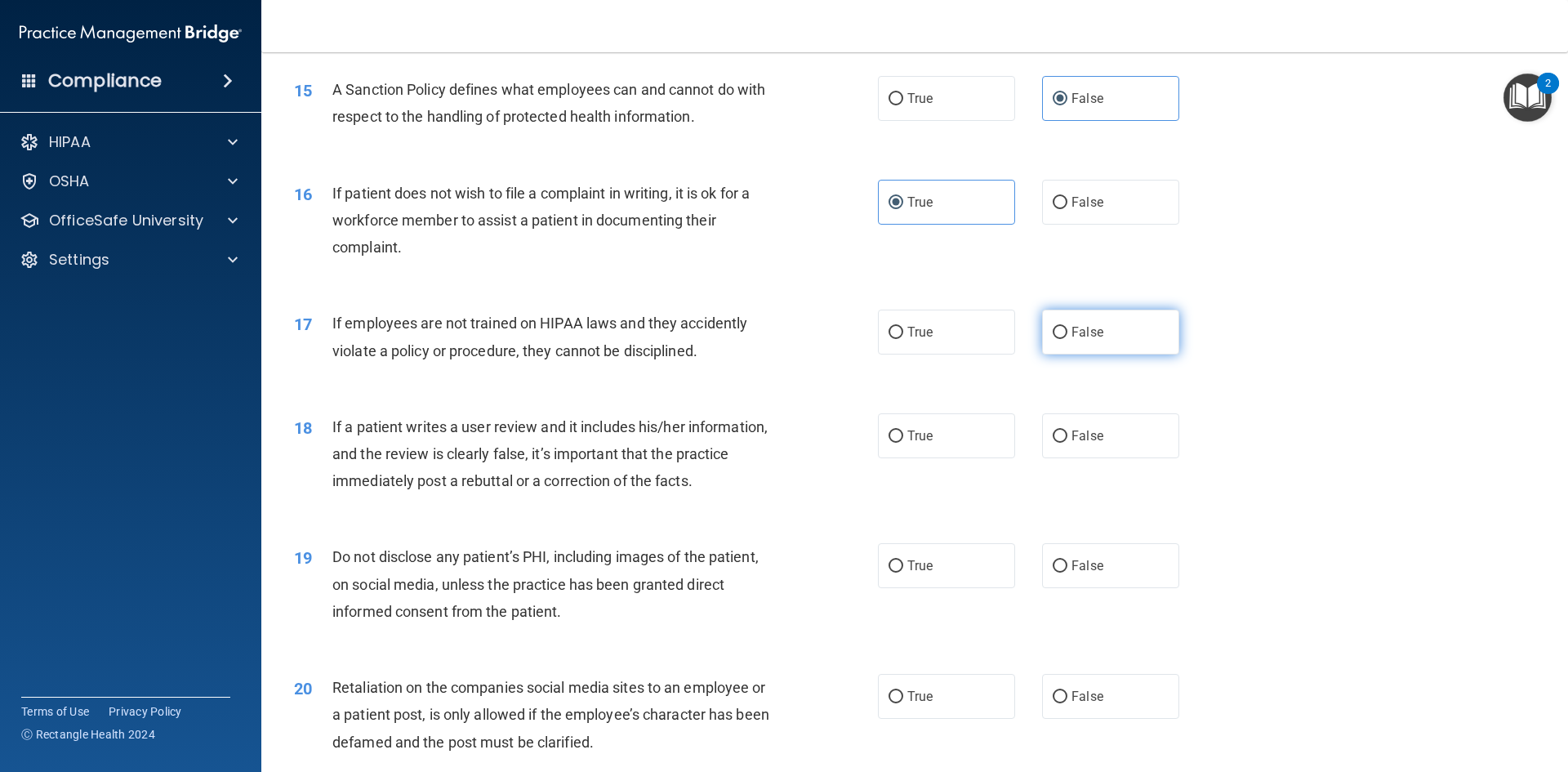
click at [1088, 340] on span "False" at bounding box center [1087, 332] width 32 height 15
click at [1068, 339] on input "False" at bounding box center [1060, 333] width 14 height 13
radio input "true"
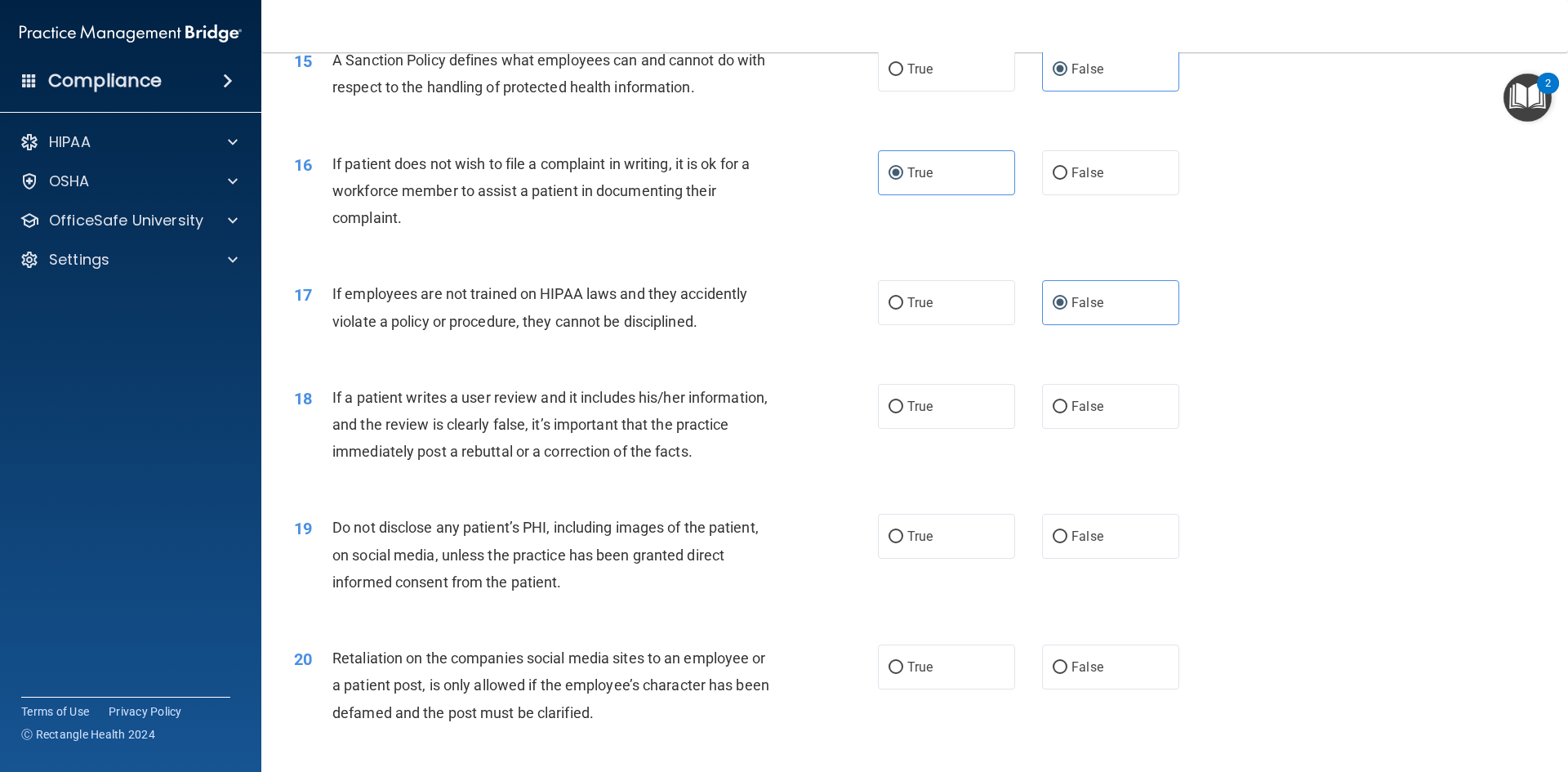
scroll to position [2041, 0]
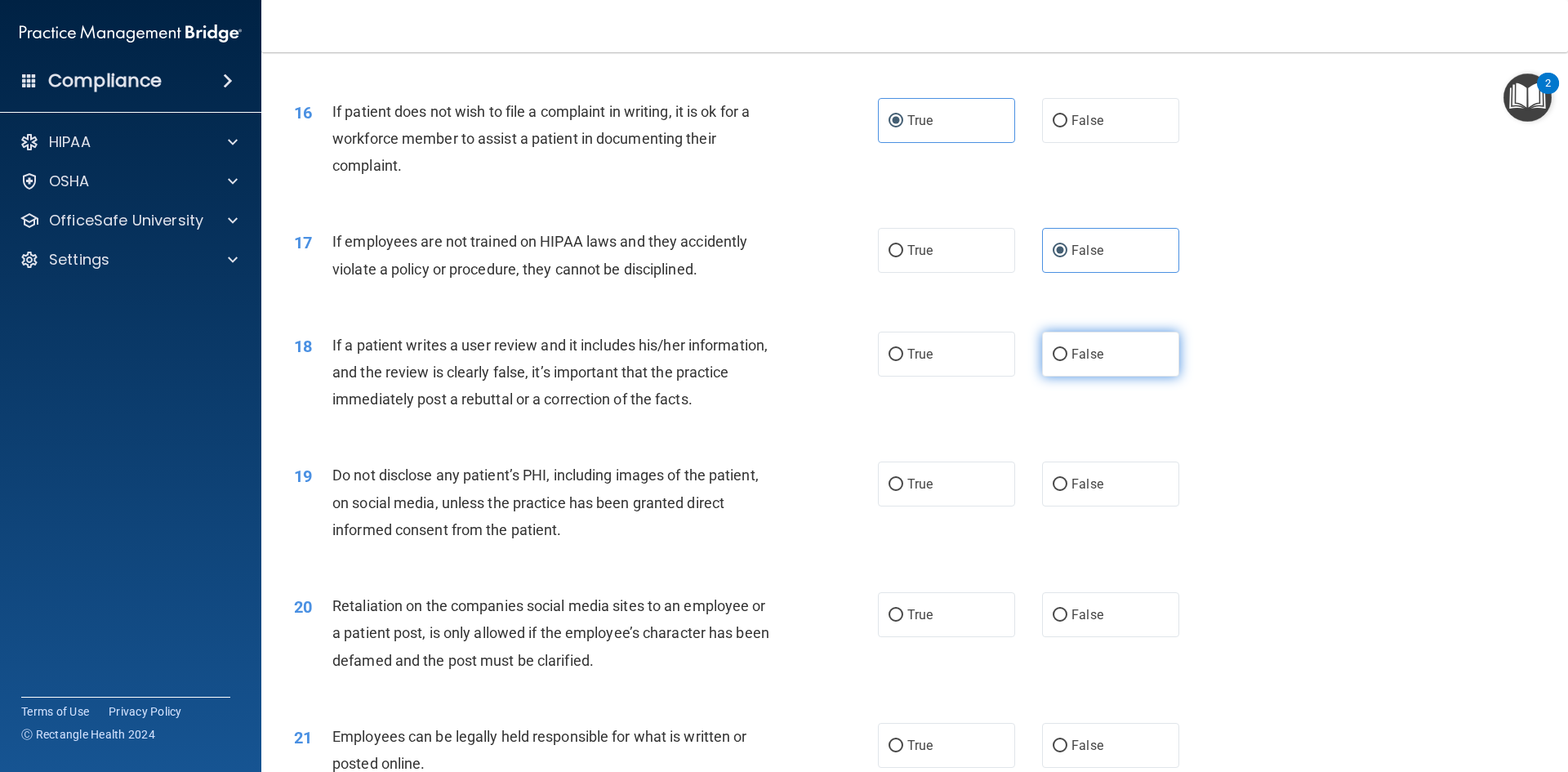
click at [1091, 376] on label "False" at bounding box center [1111, 354] width 137 height 45
click at [1068, 361] on input "False" at bounding box center [1060, 355] width 14 height 13
radio input "true"
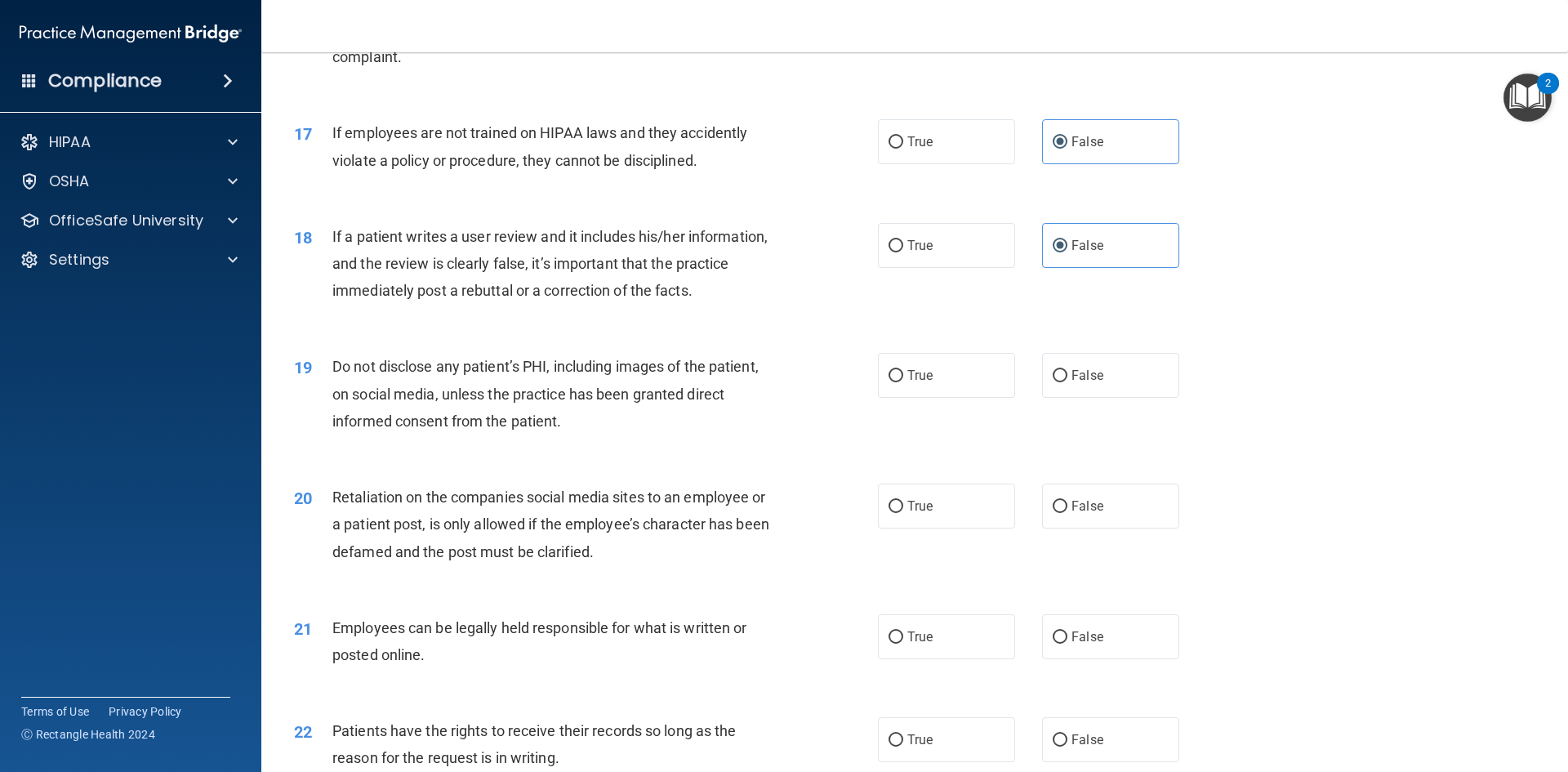
scroll to position [2205, 0]
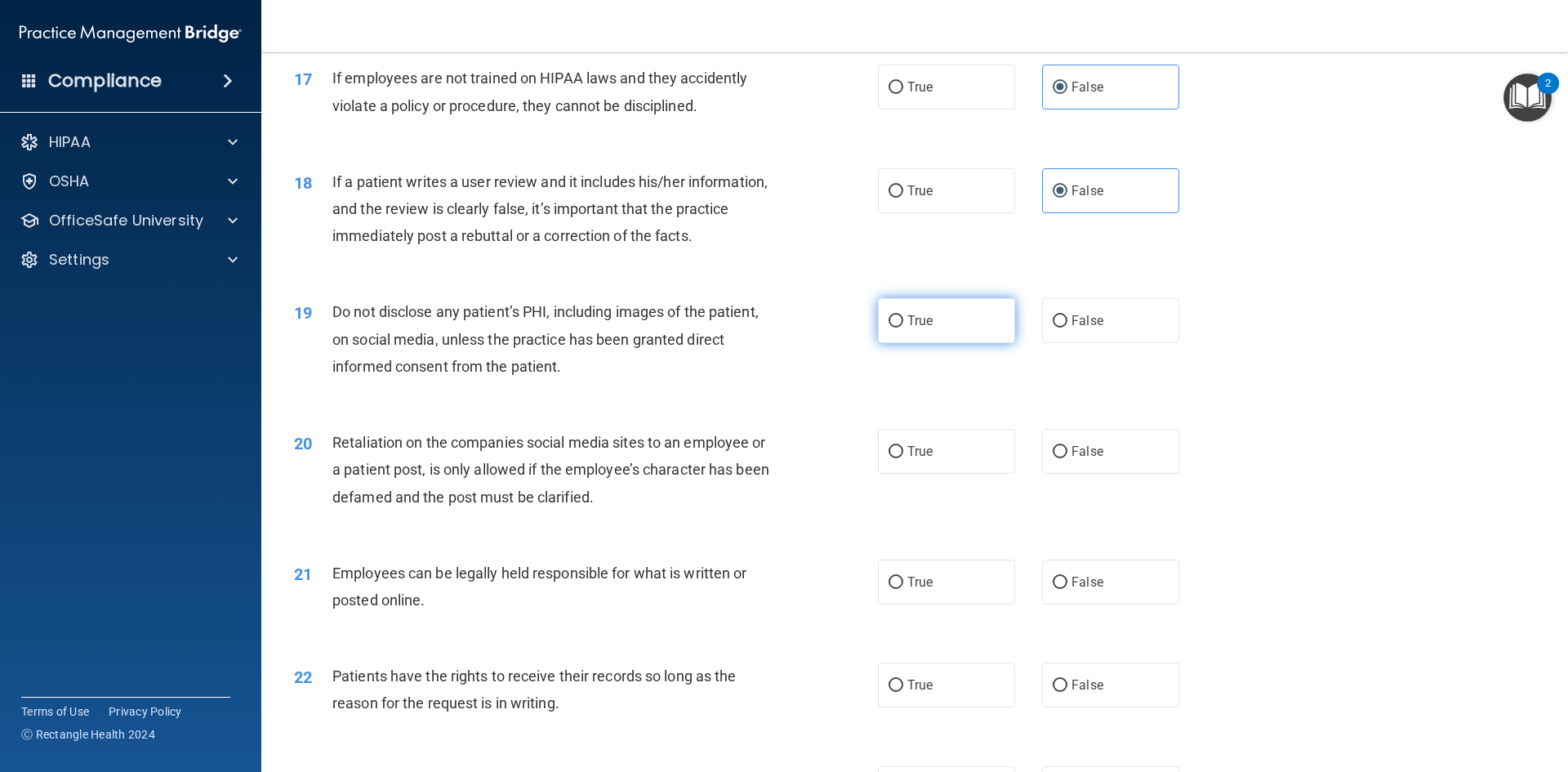
click at [892, 343] on label "True" at bounding box center [947, 321] width 137 height 45
click at [892, 327] on input "True" at bounding box center [896, 322] width 14 height 13
radio input "true"
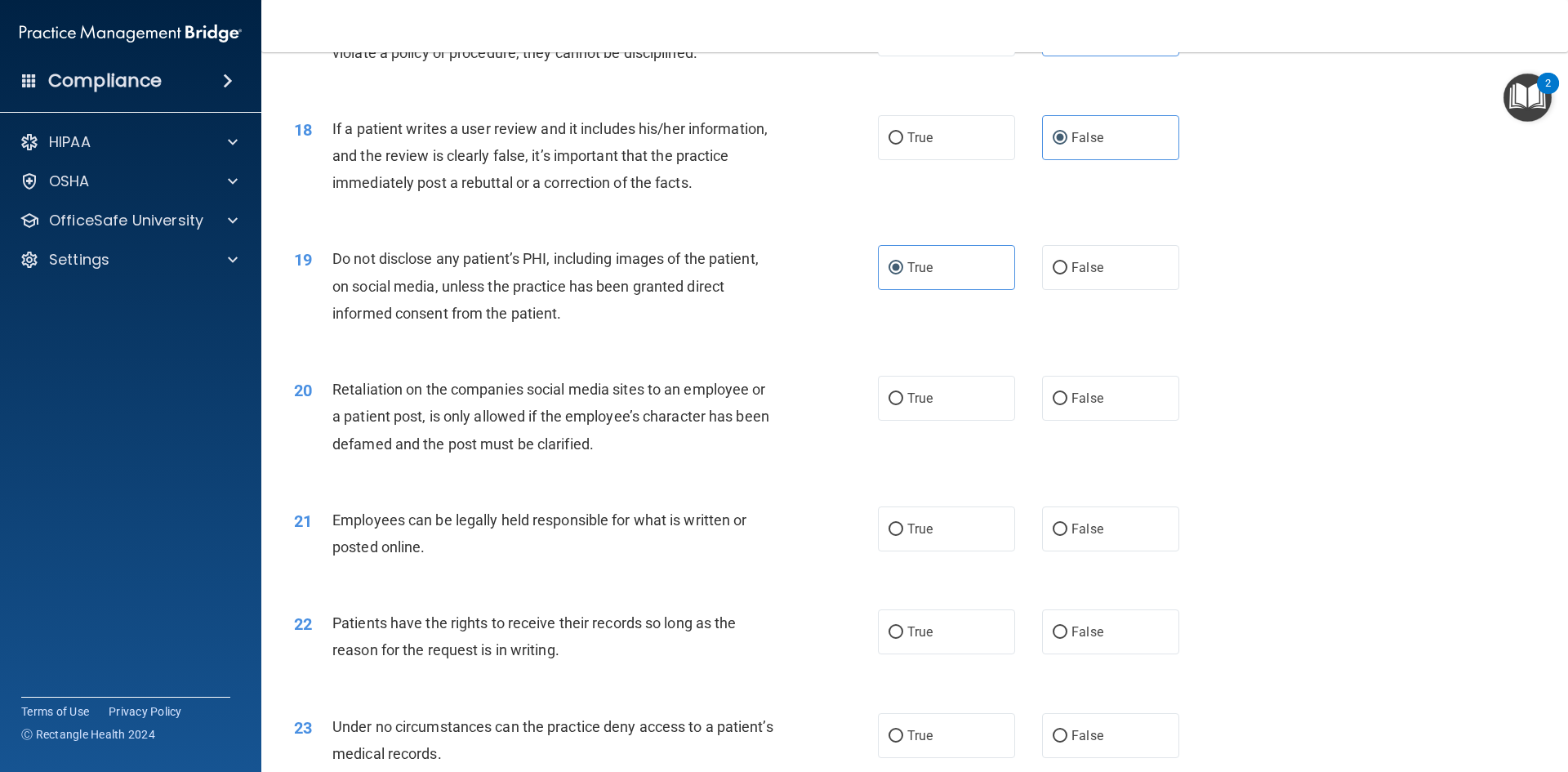
scroll to position [2368, 0]
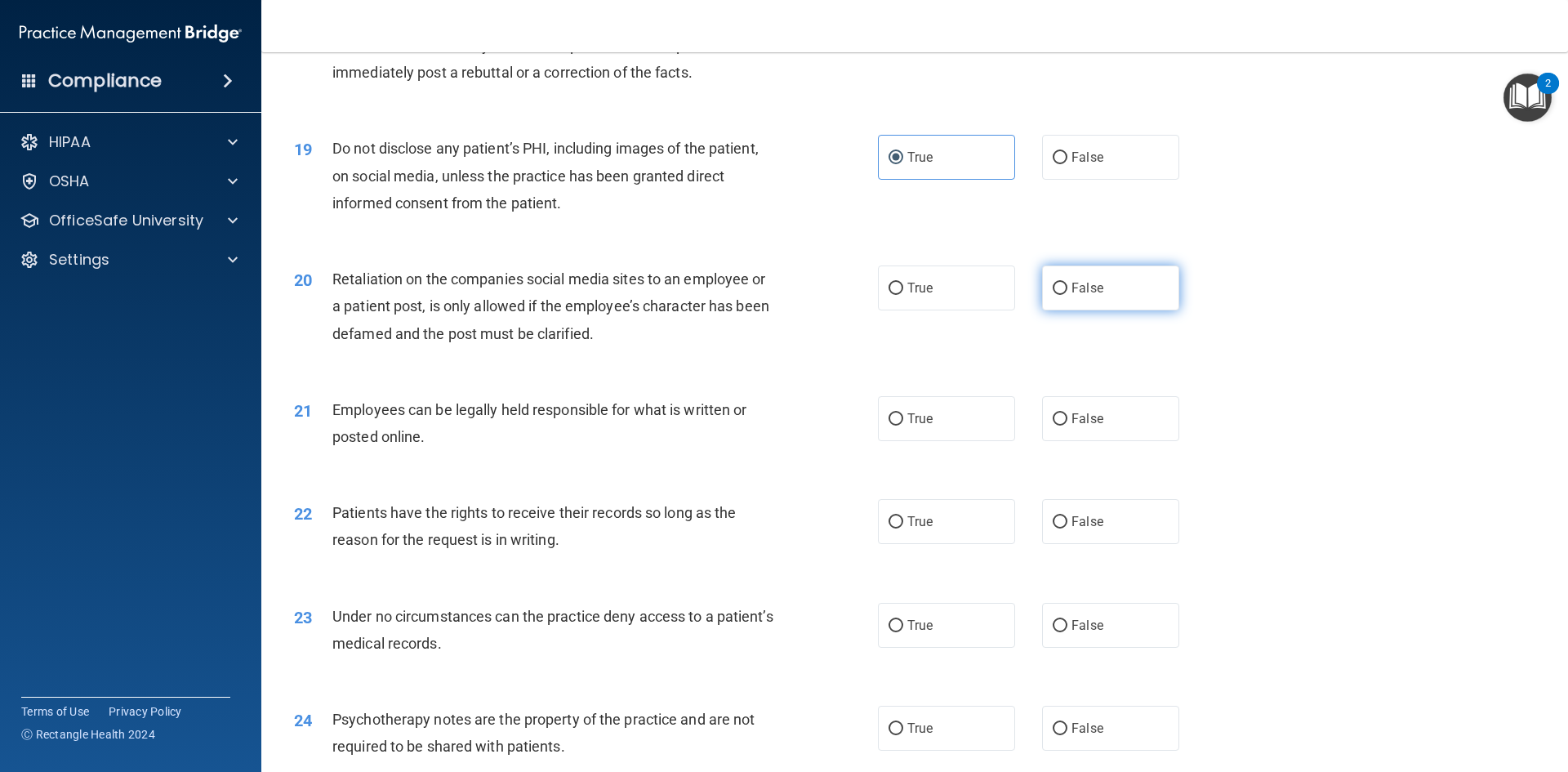
click at [1097, 310] on label "False" at bounding box center [1111, 288] width 137 height 45
click at [1068, 295] on input "False" at bounding box center [1060, 289] width 14 height 13
radio input "true"
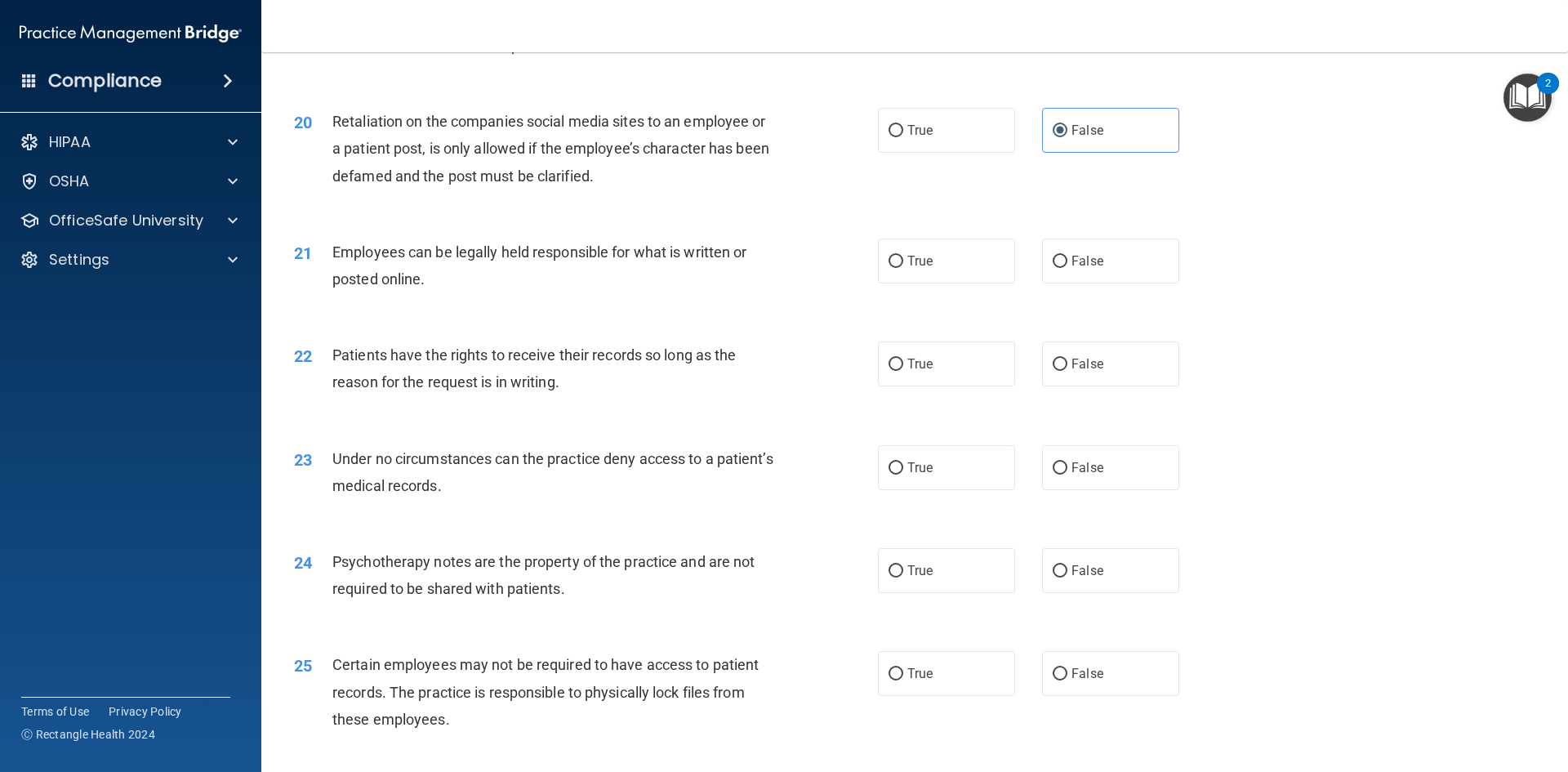
scroll to position [2531, 0]
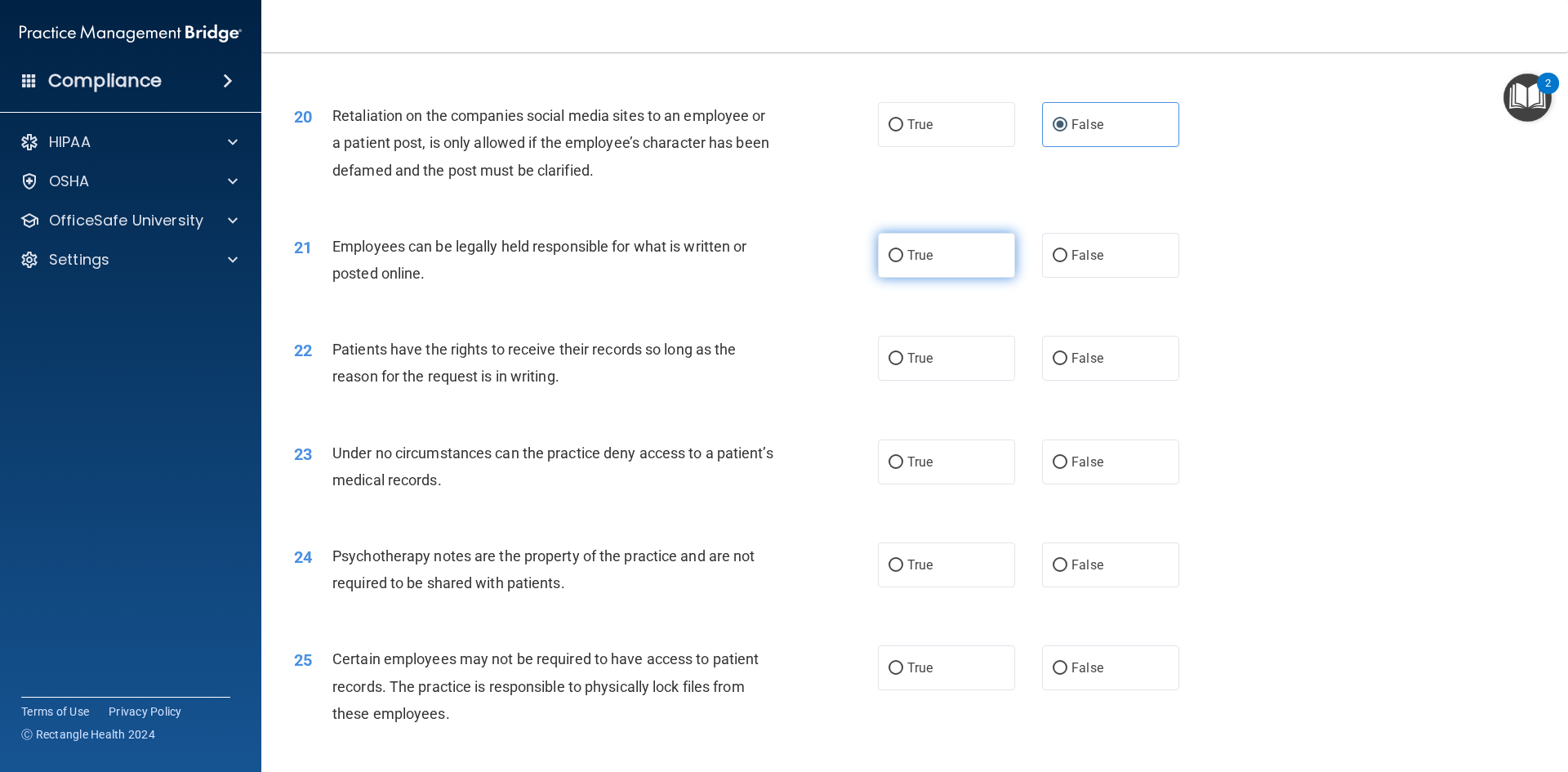
click at [930, 278] on label "True" at bounding box center [947, 255] width 137 height 45
click at [903, 262] on input "True" at bounding box center [896, 256] width 14 height 13
radio input "true"
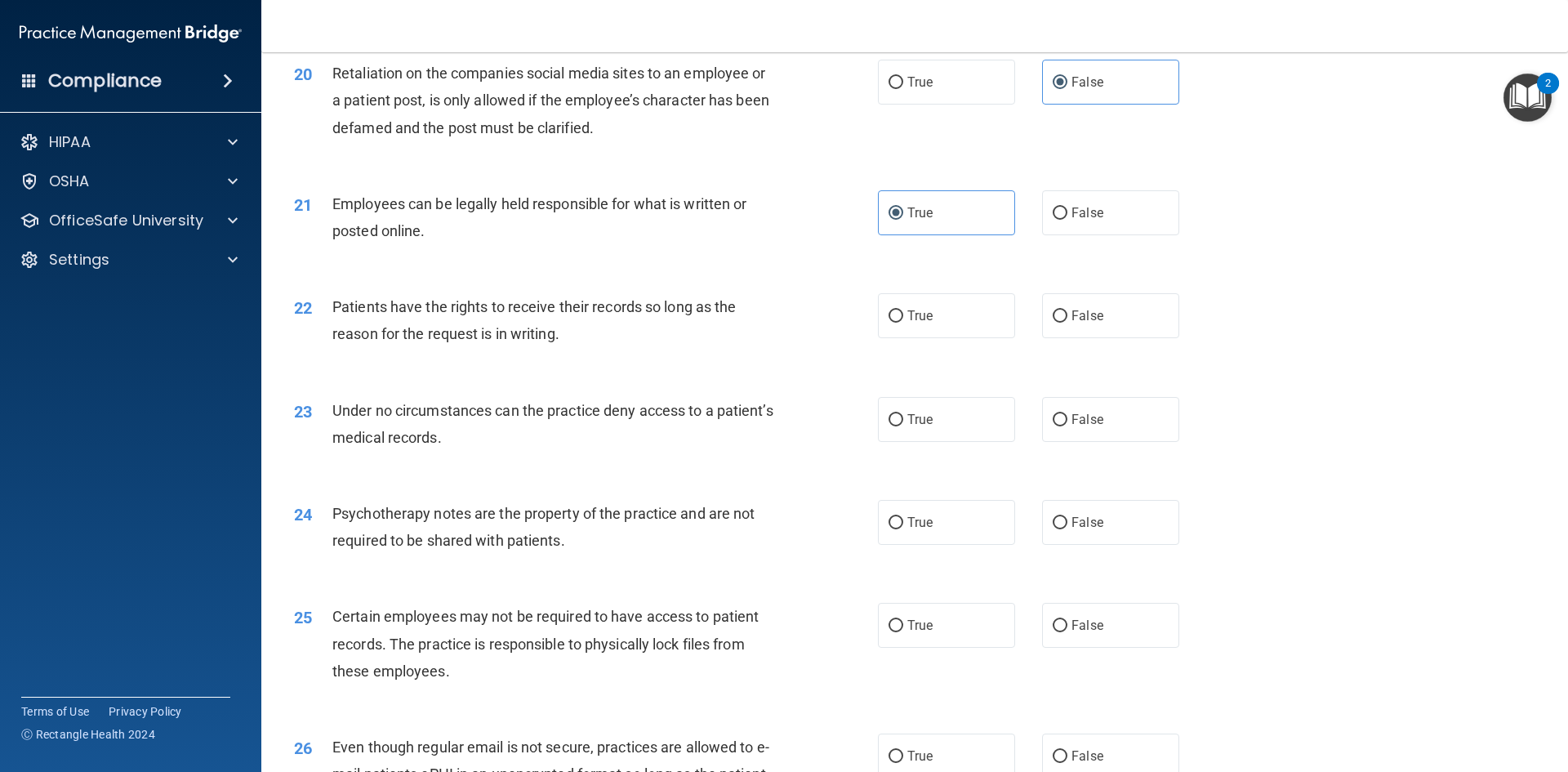
scroll to position [2613, 0]
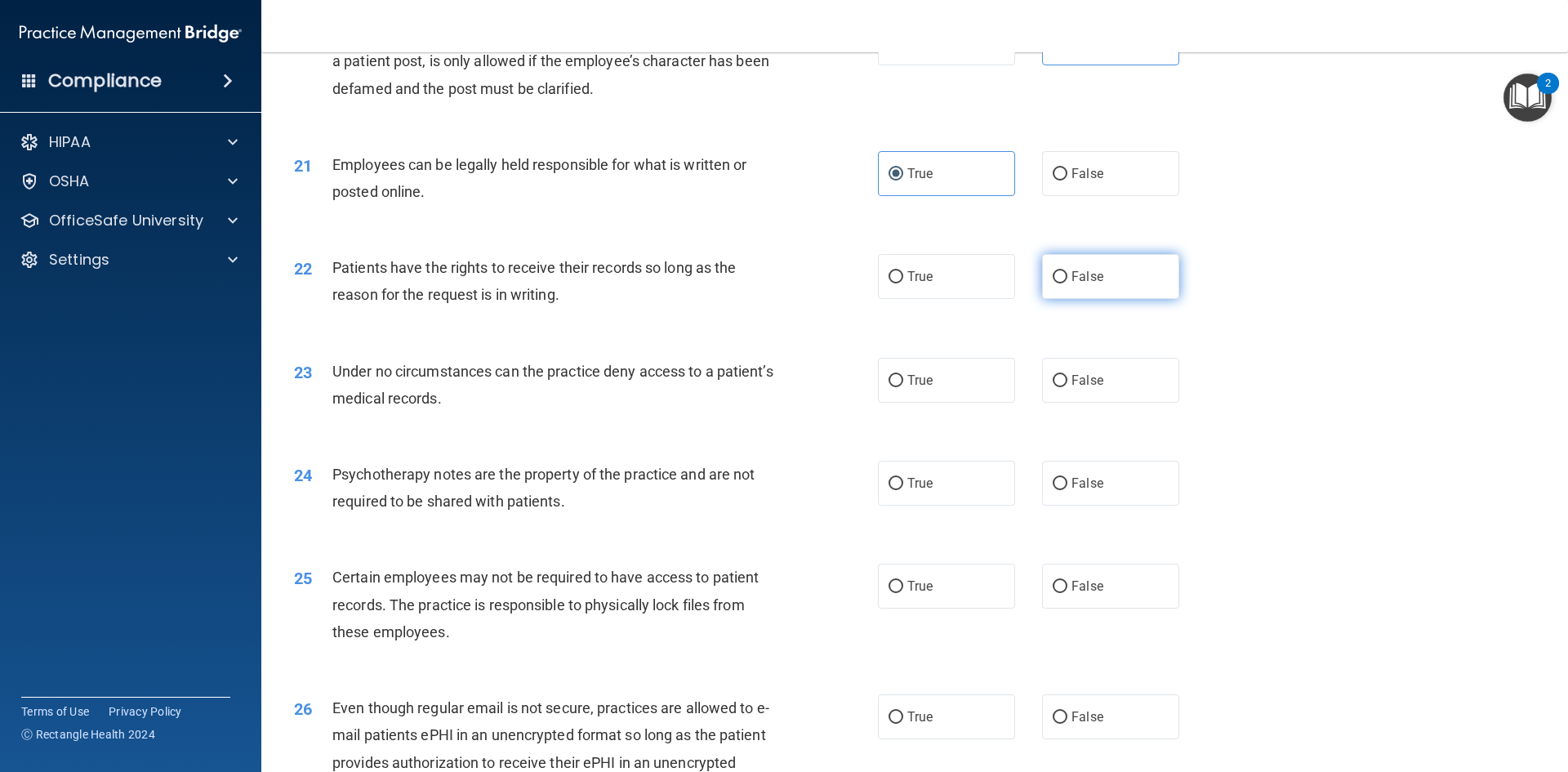
click at [1056, 283] on input "False" at bounding box center [1060, 278] width 14 height 13
radio input "true"
click at [1072, 388] on span "False" at bounding box center [1087, 380] width 32 height 15
click at [1068, 387] on input "False" at bounding box center [1060, 381] width 14 height 13
radio input "true"
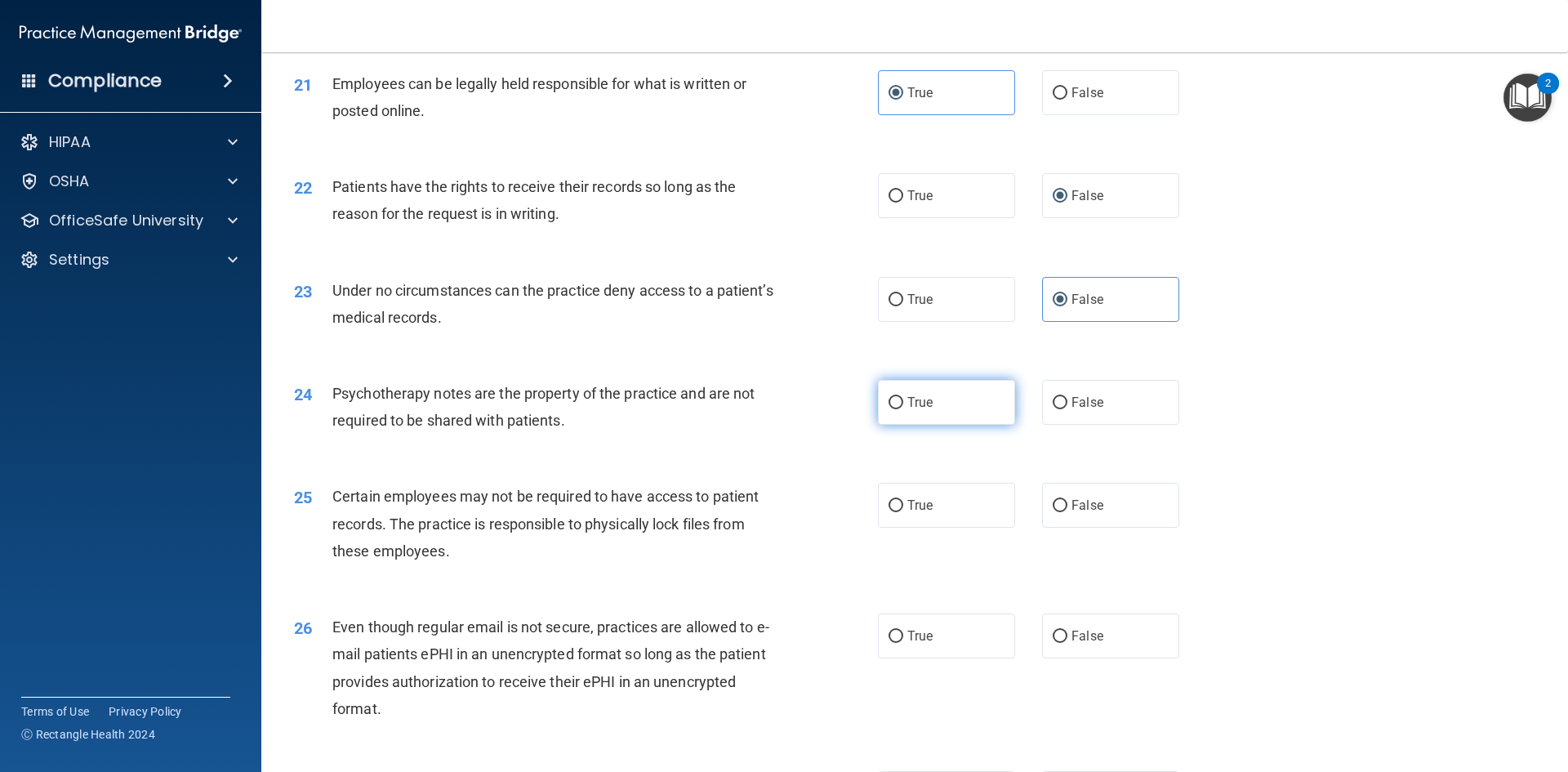
scroll to position [2695, 0]
click at [898, 424] on label "True" at bounding box center [947, 401] width 137 height 45
click at [898, 409] on input "True" at bounding box center [896, 402] width 14 height 13
radio input "true"
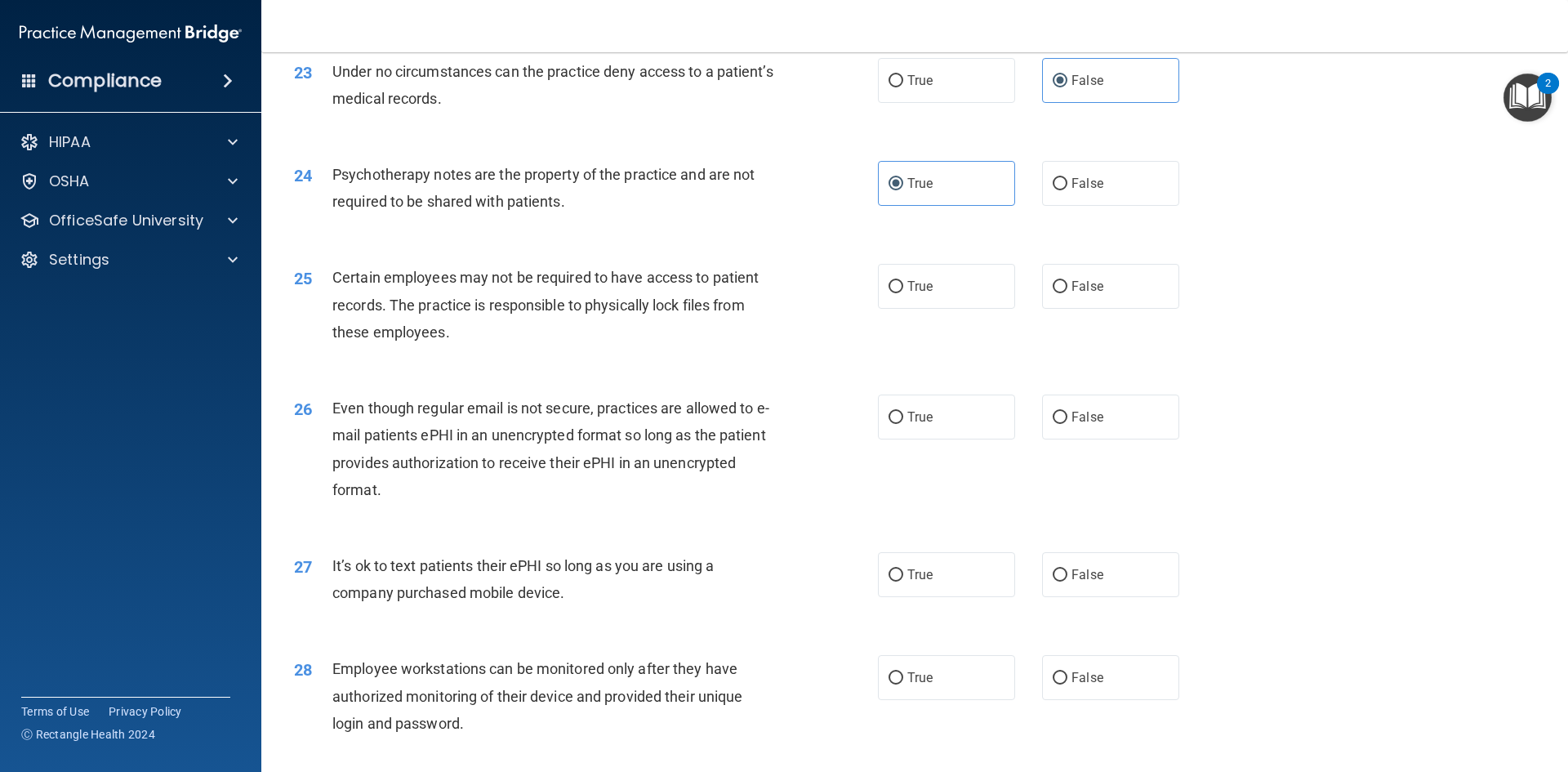
scroll to position [2940, 0]
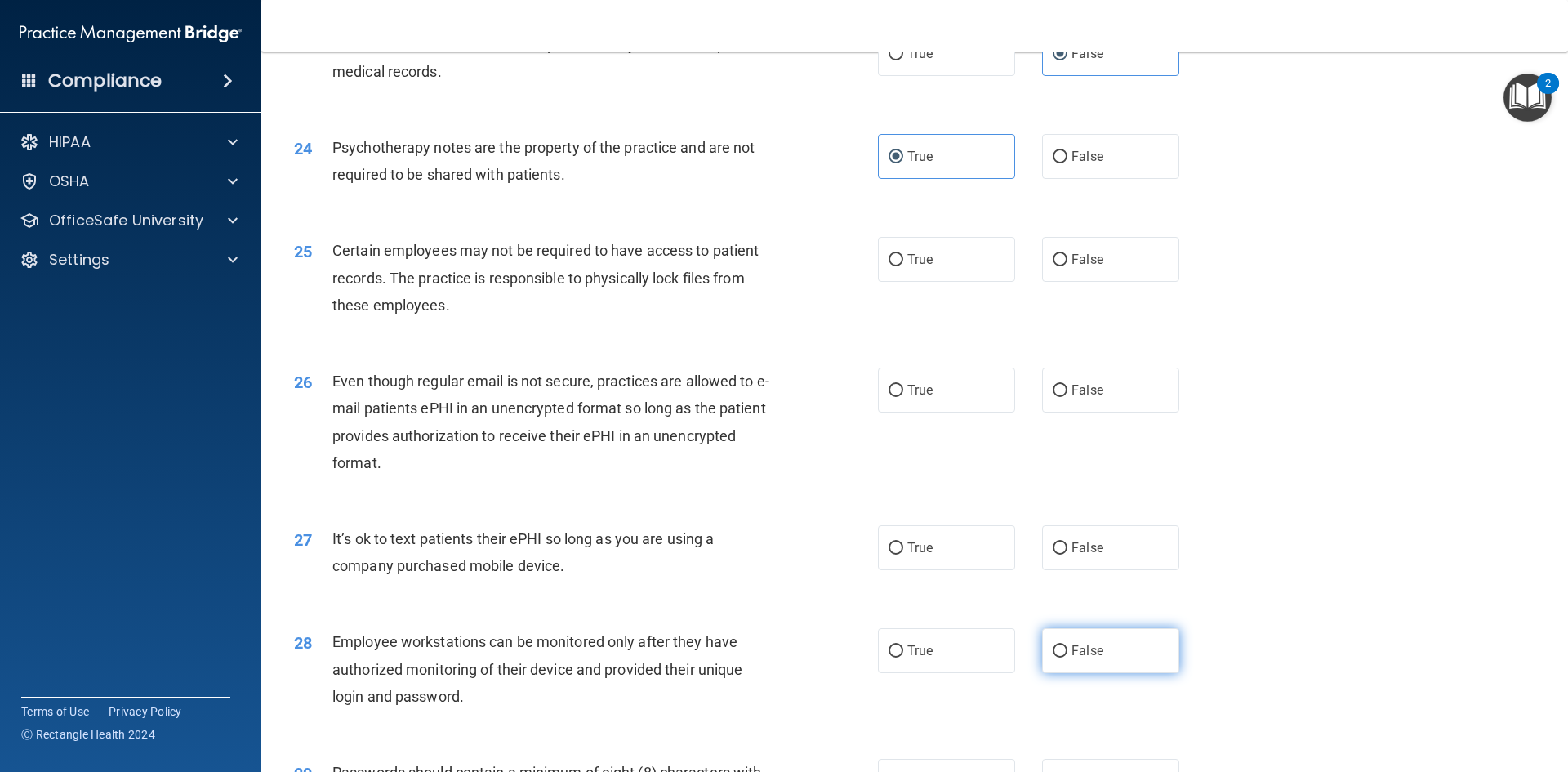
click at [1072, 658] on span "False" at bounding box center [1087, 650] width 32 height 15
click at [1066, 657] on input "False" at bounding box center [1060, 652] width 14 height 13
radio input "true"
drag, startPoint x: 947, startPoint y: 292, endPoint x: 901, endPoint y: 313, distance: 50.6
click at [947, 282] on label "True" at bounding box center [947, 259] width 137 height 45
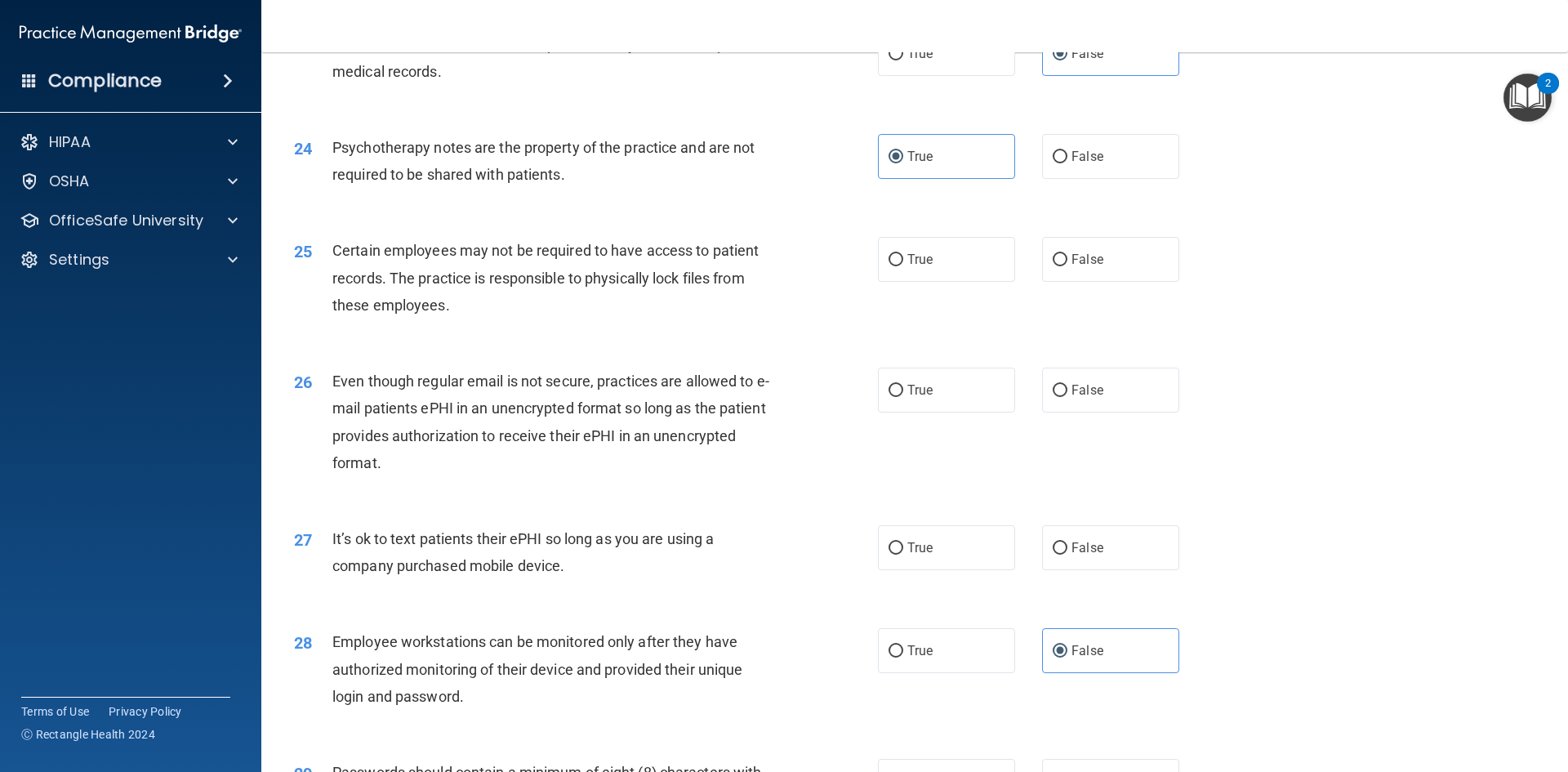
click at [903, 267] on input "True" at bounding box center [896, 260] width 14 height 13
radio input "true"
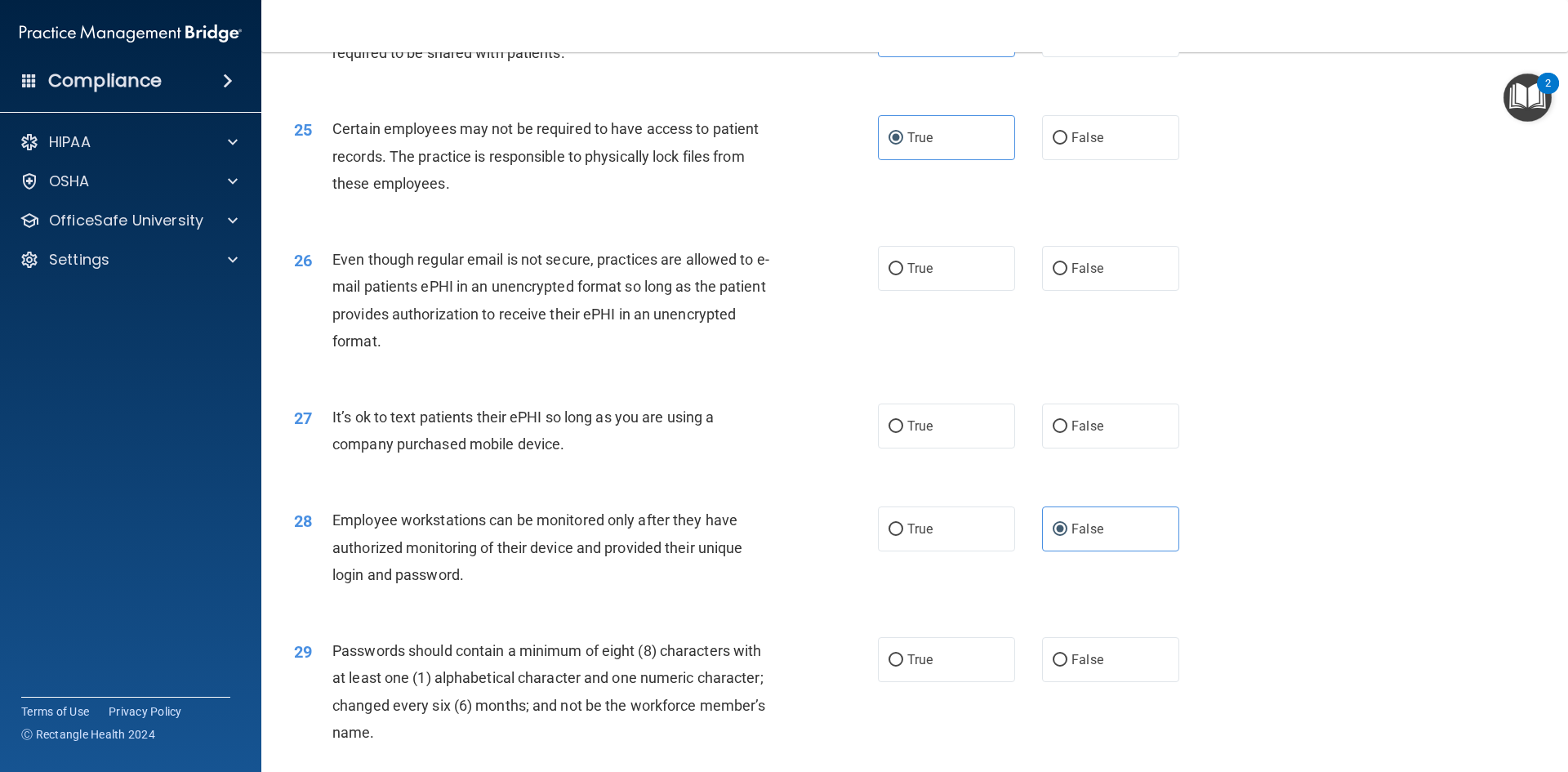
scroll to position [3103, 0]
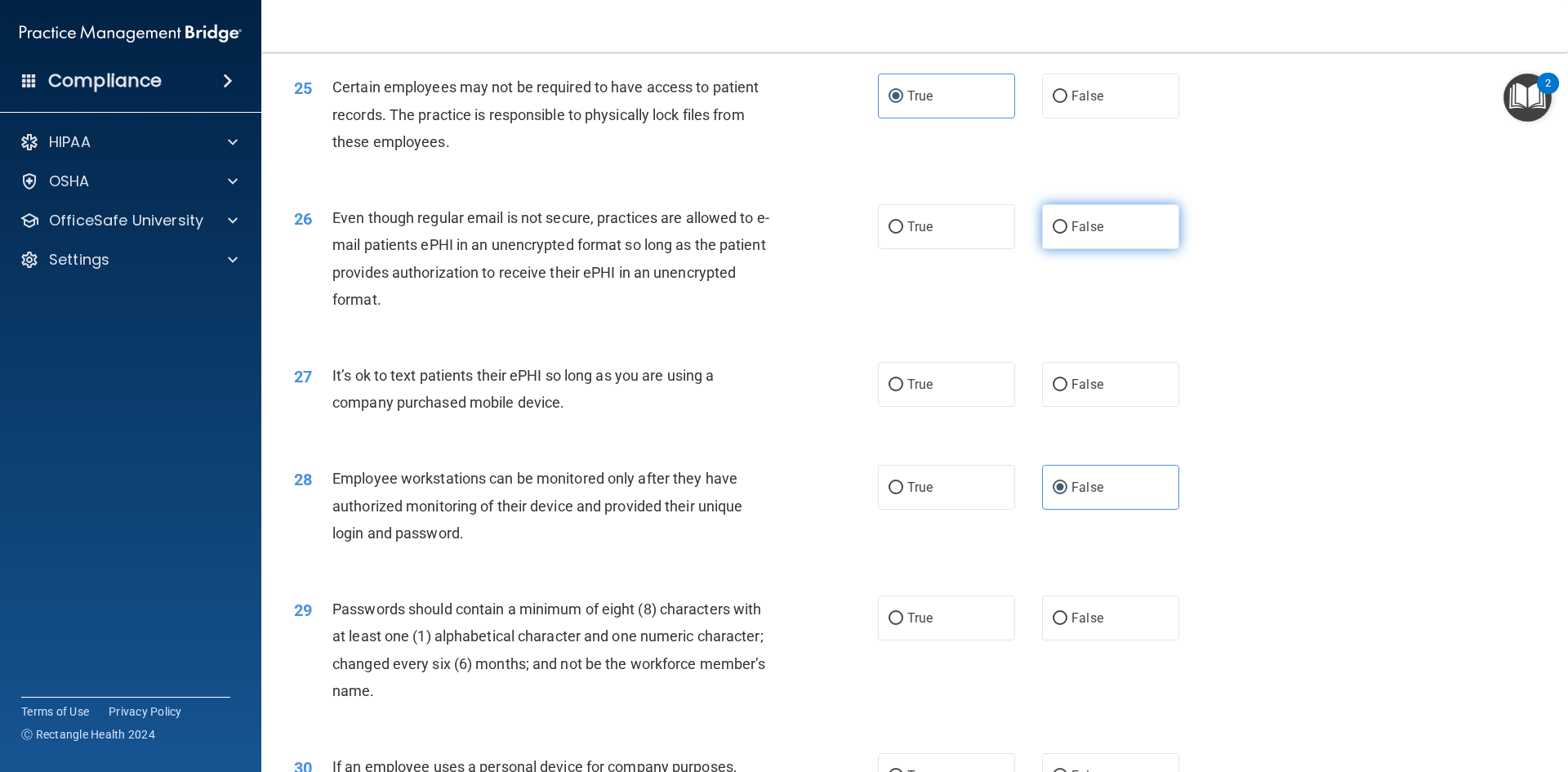
click at [1057, 233] on input "False" at bounding box center [1060, 228] width 14 height 13
radio input "true"
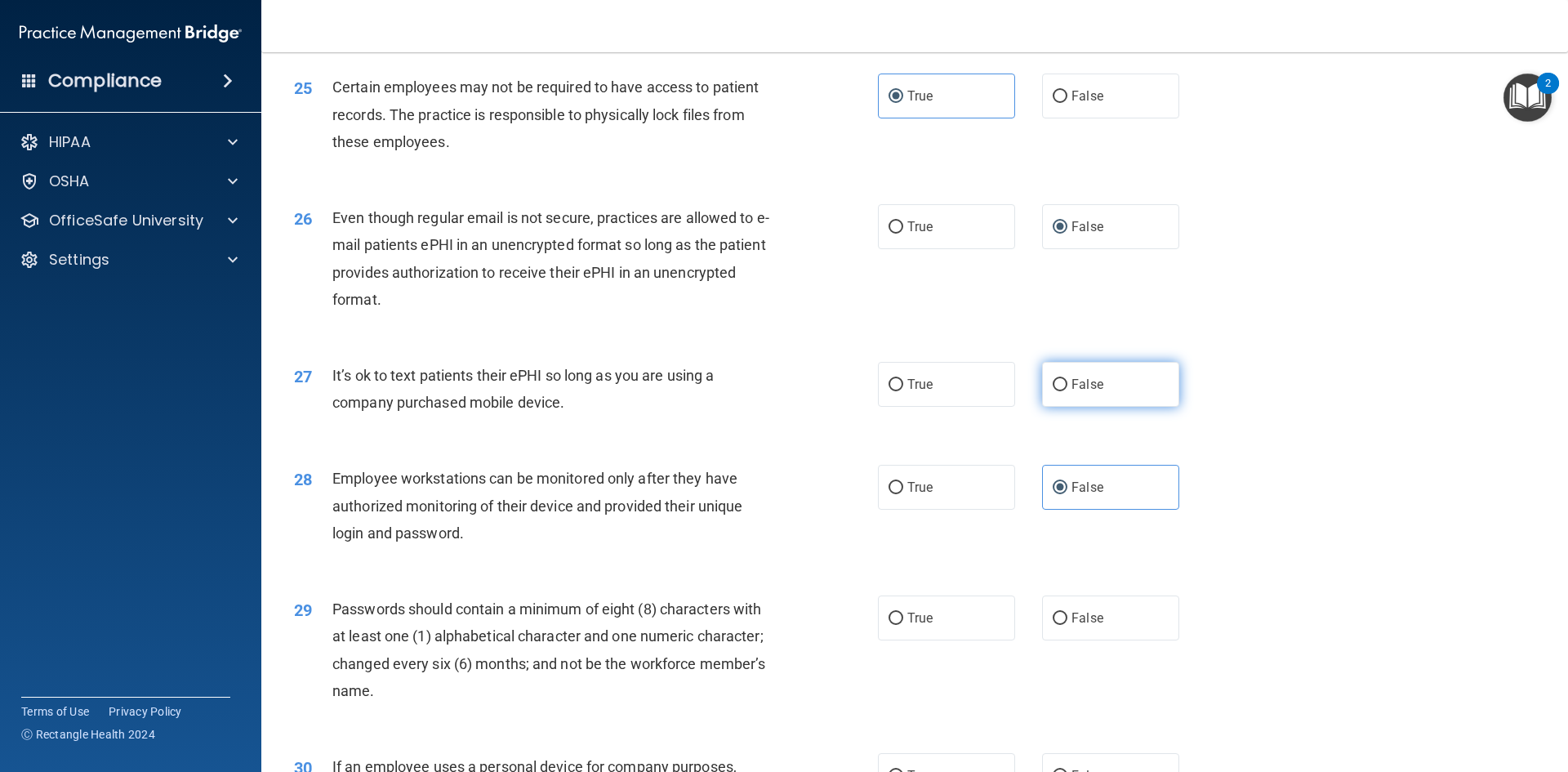
click at [1072, 392] on span "False" at bounding box center [1087, 383] width 32 height 15
click at [1068, 391] on input "False" at bounding box center [1060, 385] width 14 height 13
radio input "true"
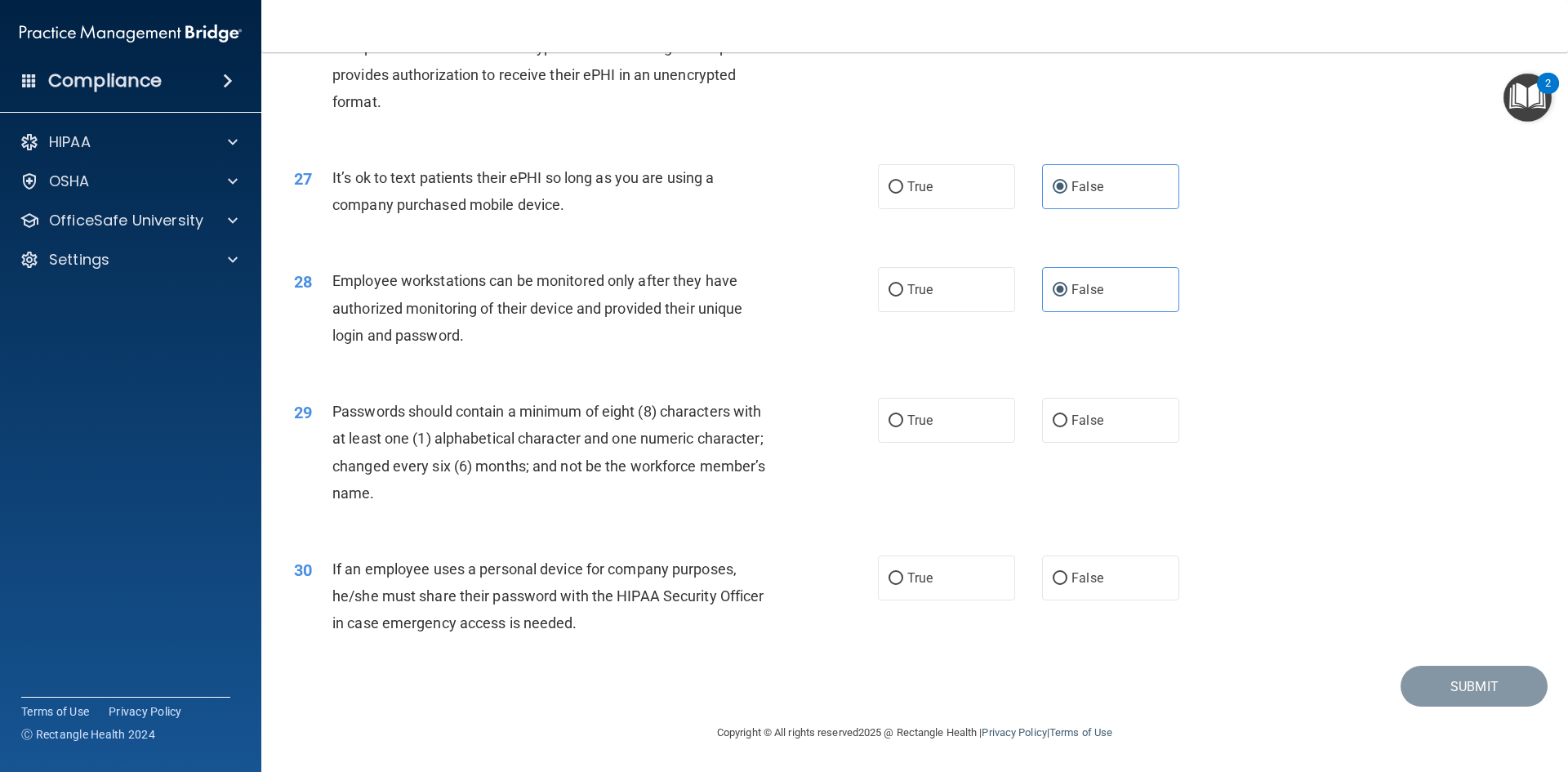
scroll to position [3328, 0]
click at [893, 417] on input "True" at bounding box center [896, 421] width 14 height 13
radio input "true"
click at [1072, 582] on span "False" at bounding box center [1087, 578] width 32 height 15
click at [1067, 582] on input "False" at bounding box center [1060, 579] width 14 height 13
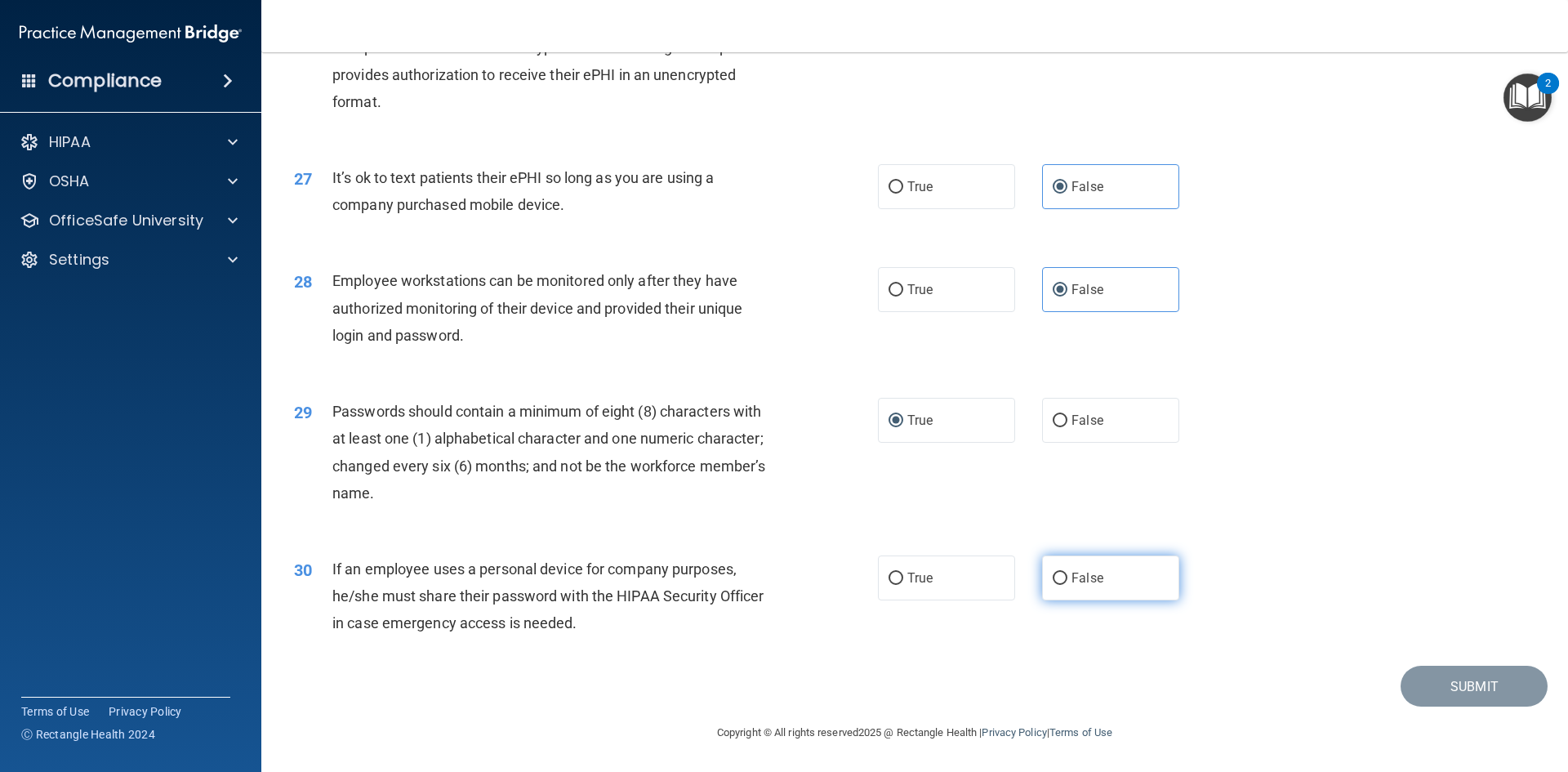
radio input "true"
click at [1440, 675] on button "Submit" at bounding box center [1474, 686] width 147 height 42
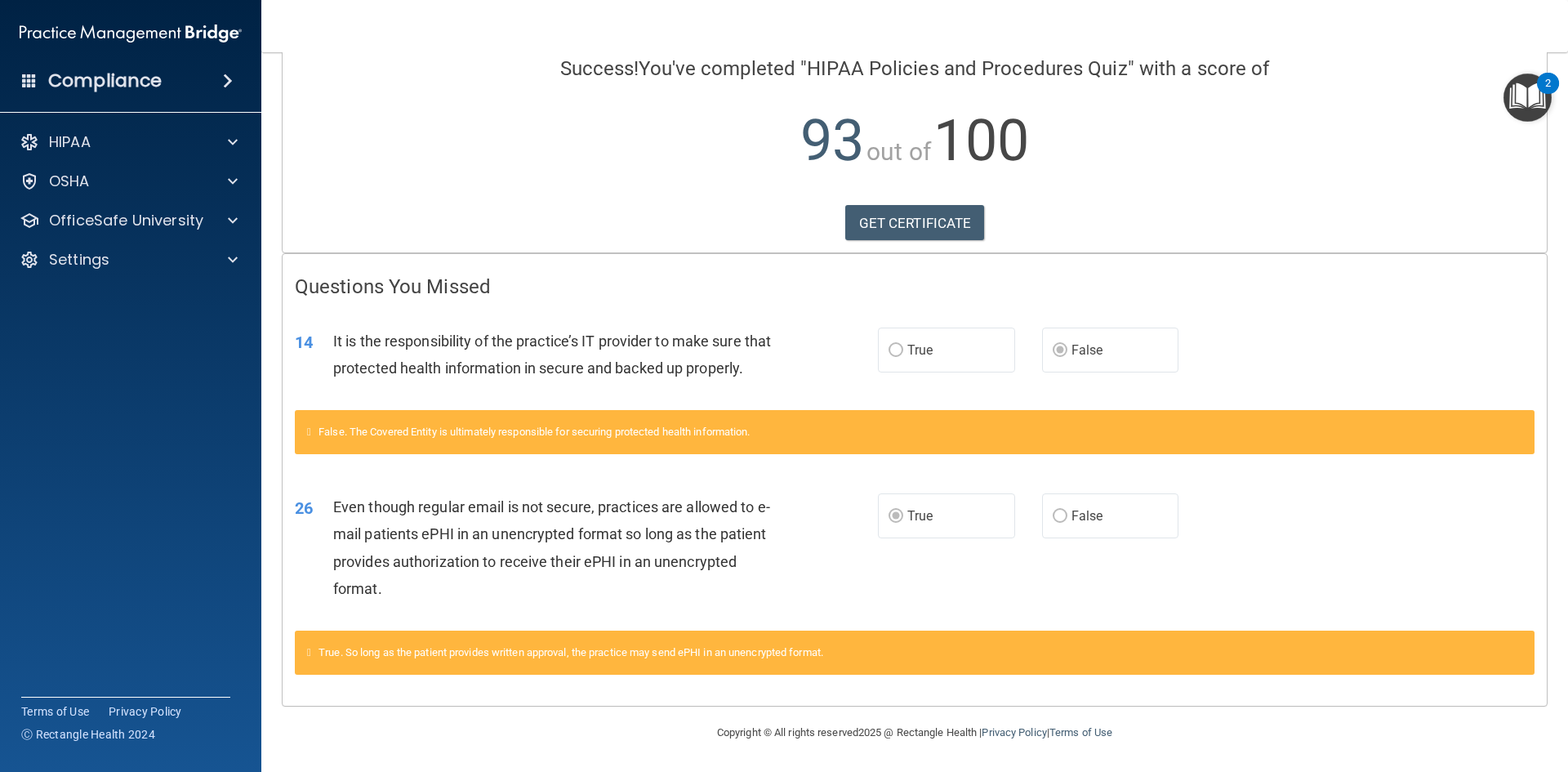
scroll to position [158, 0]
click at [98, 213] on p "OfficeSafe University" at bounding box center [126, 221] width 155 height 20
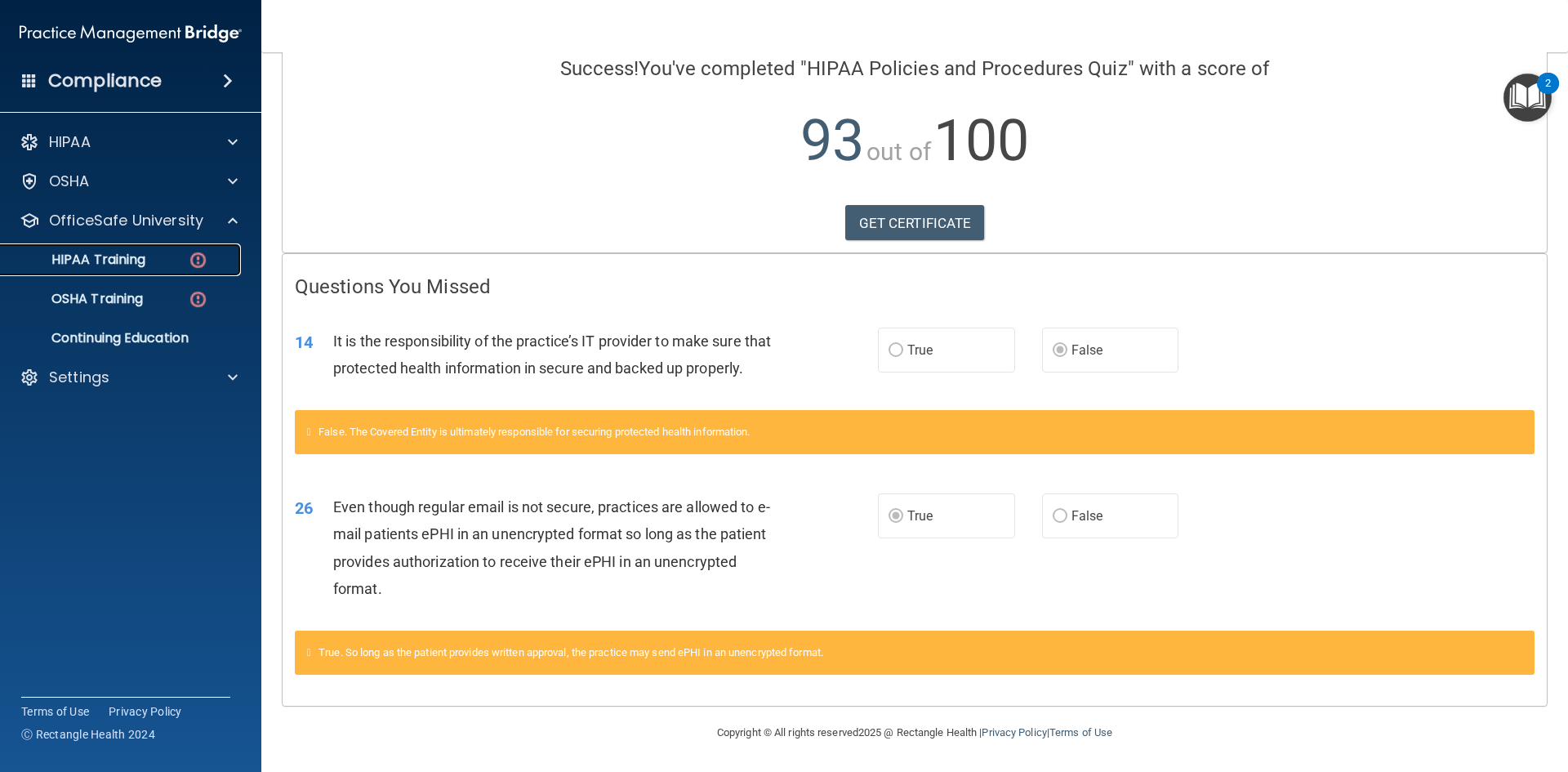
click at [106, 265] on p "HIPAA Training" at bounding box center [78, 259] width 135 height 16
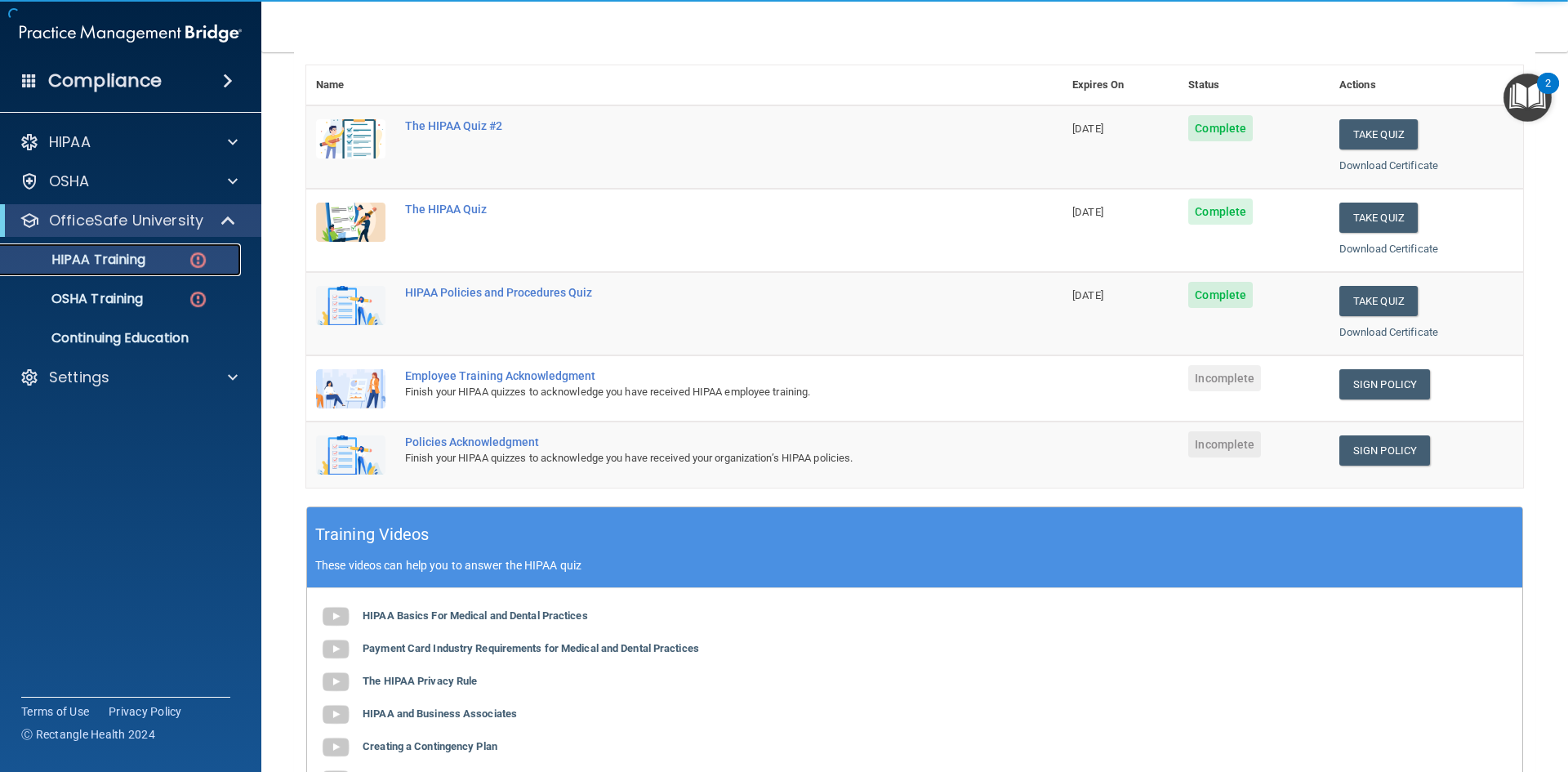
scroll to position [179, 0]
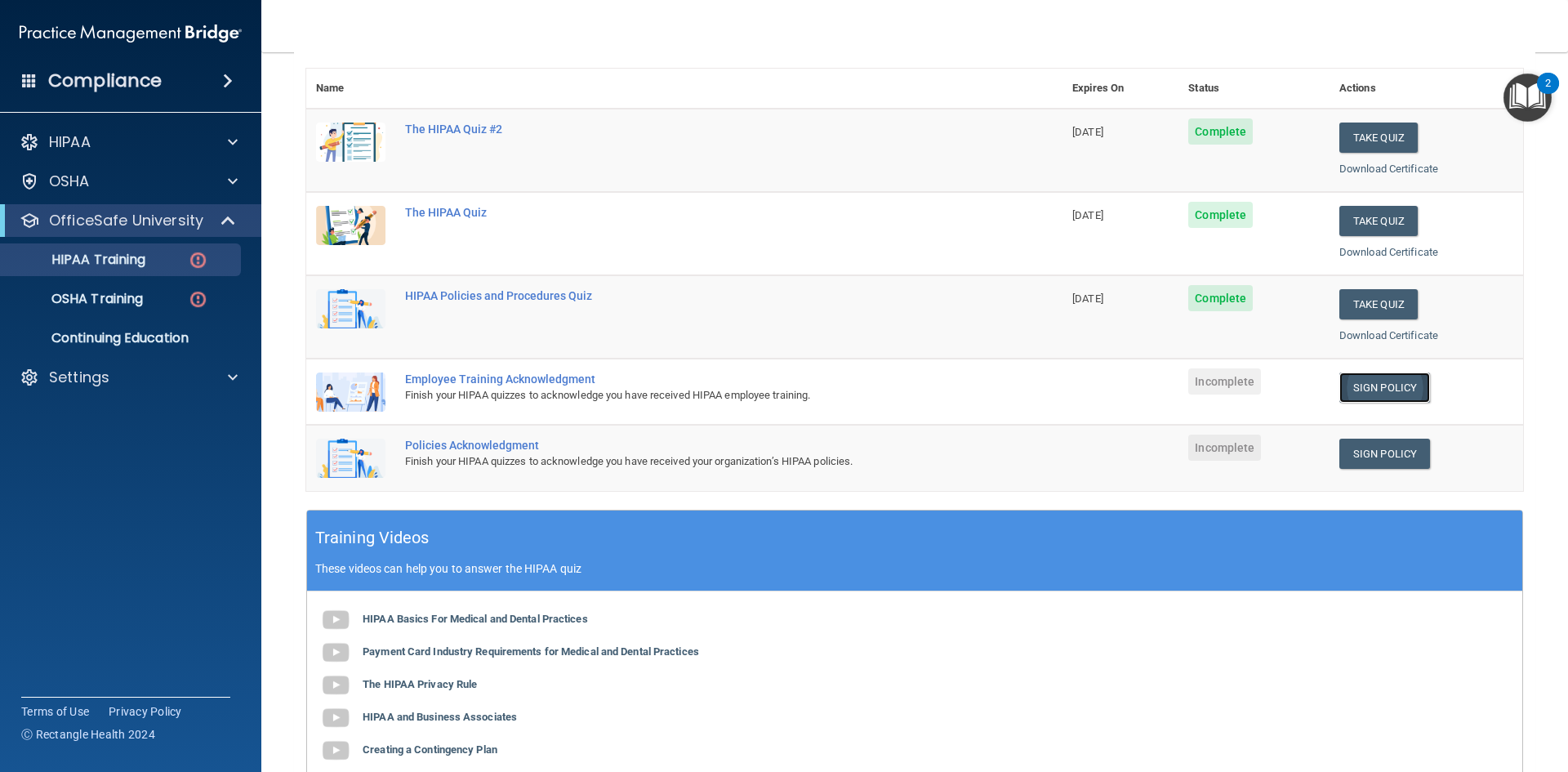
click at [1374, 389] on link "Sign Policy" at bounding box center [1385, 387] width 90 height 30
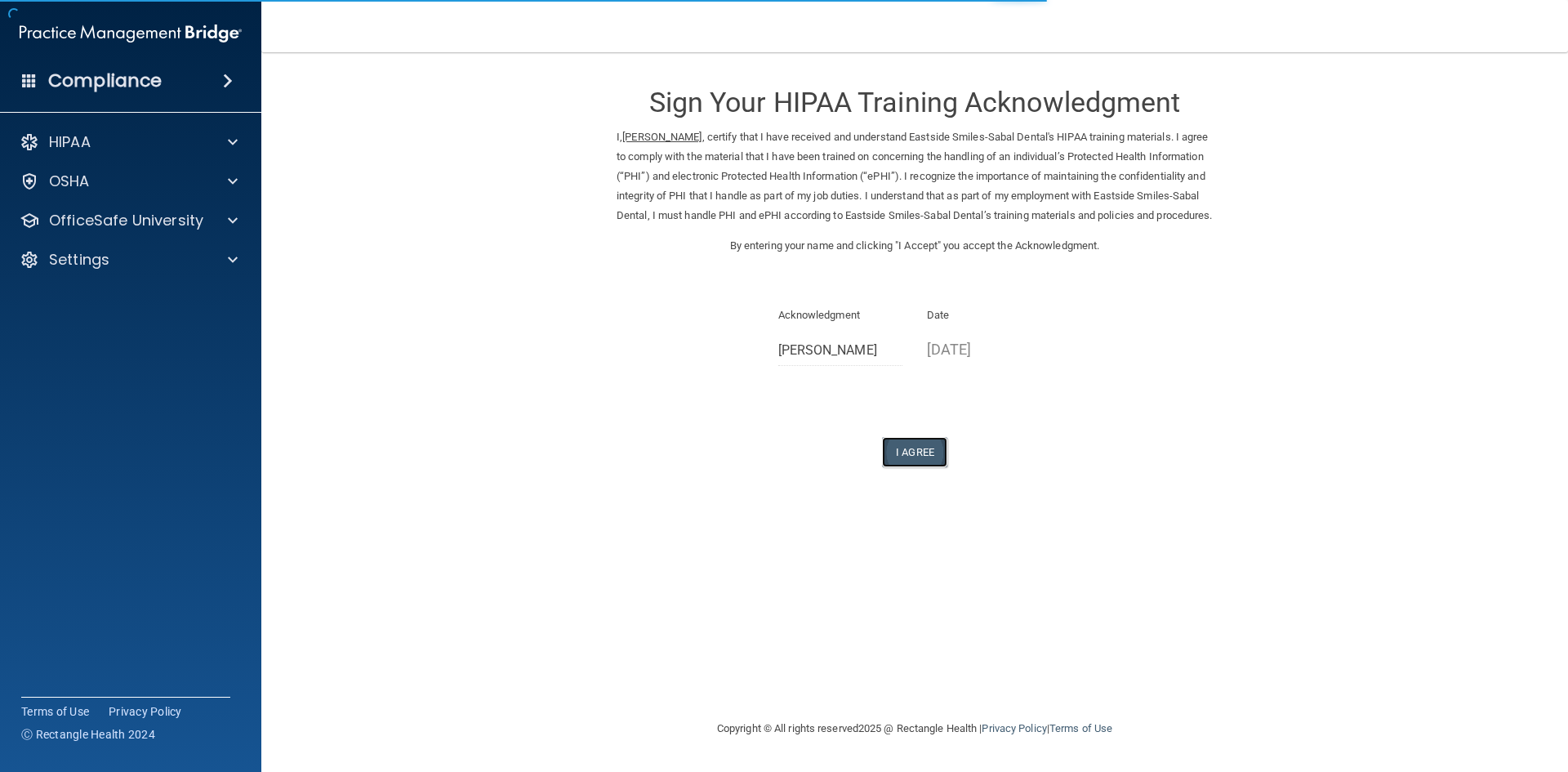
click at [935, 466] on button "I Agree" at bounding box center [915, 451] width 65 height 30
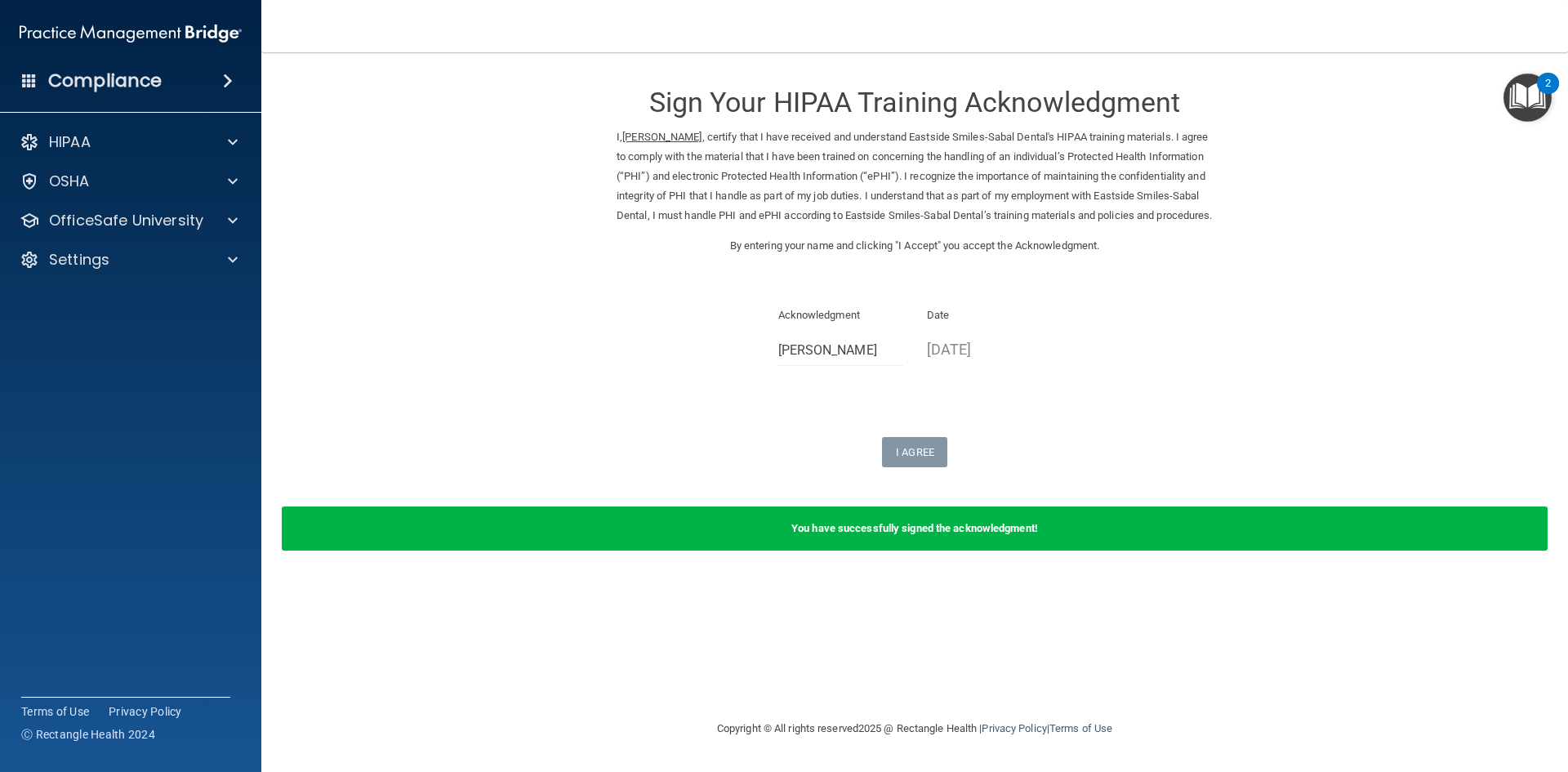
drag, startPoint x: 1549, startPoint y: 24, endPoint x: 1539, endPoint y: 29, distance: 11.2
click at [1548, 0] on div at bounding box center [784, 0] width 1568 height 0
click at [1539, 0] on div at bounding box center [784, 0] width 1568 height 0
click at [228, 178] on div at bounding box center [230, 182] width 41 height 20
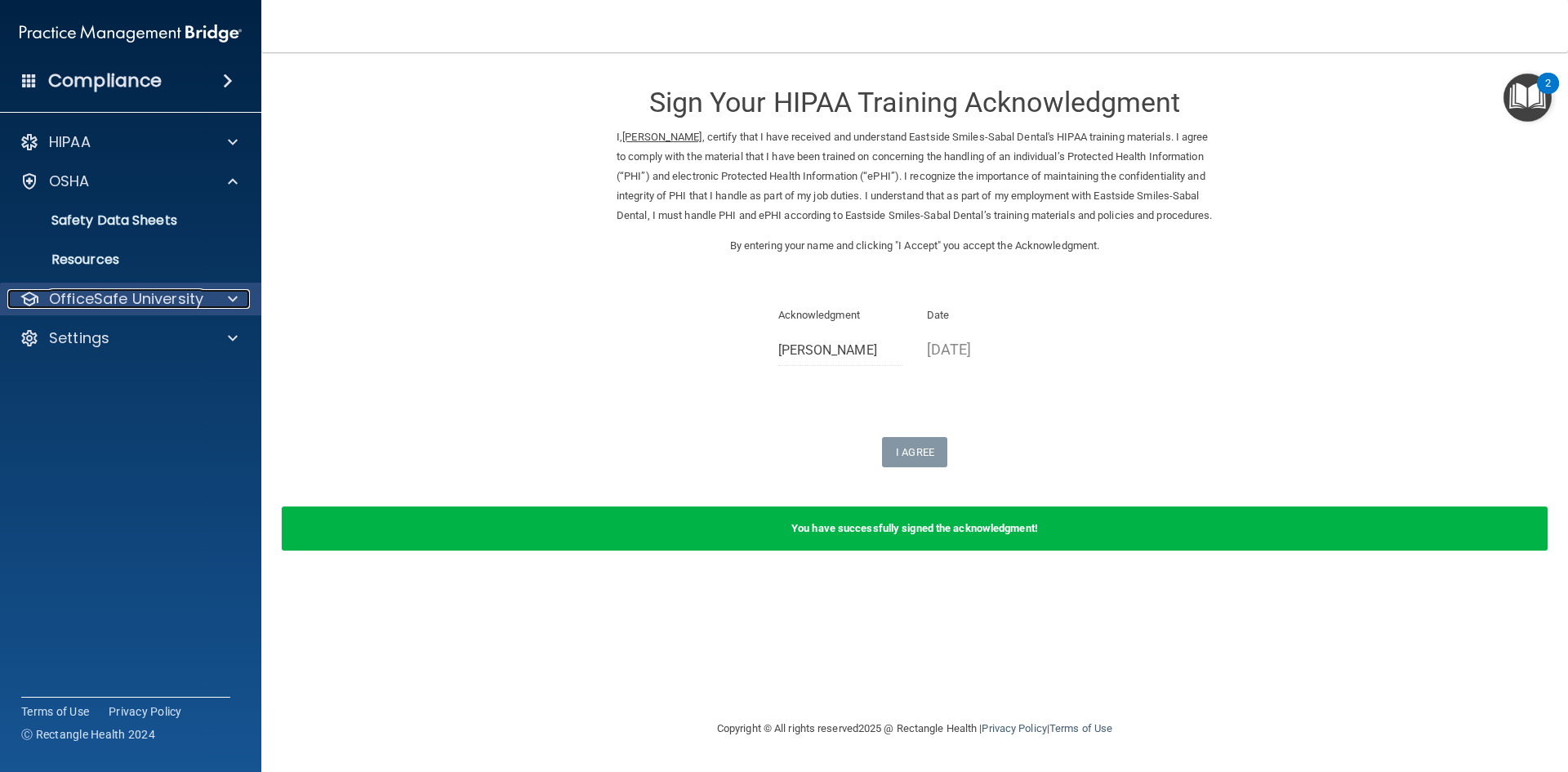
click at [219, 295] on div at bounding box center [230, 299] width 41 height 20
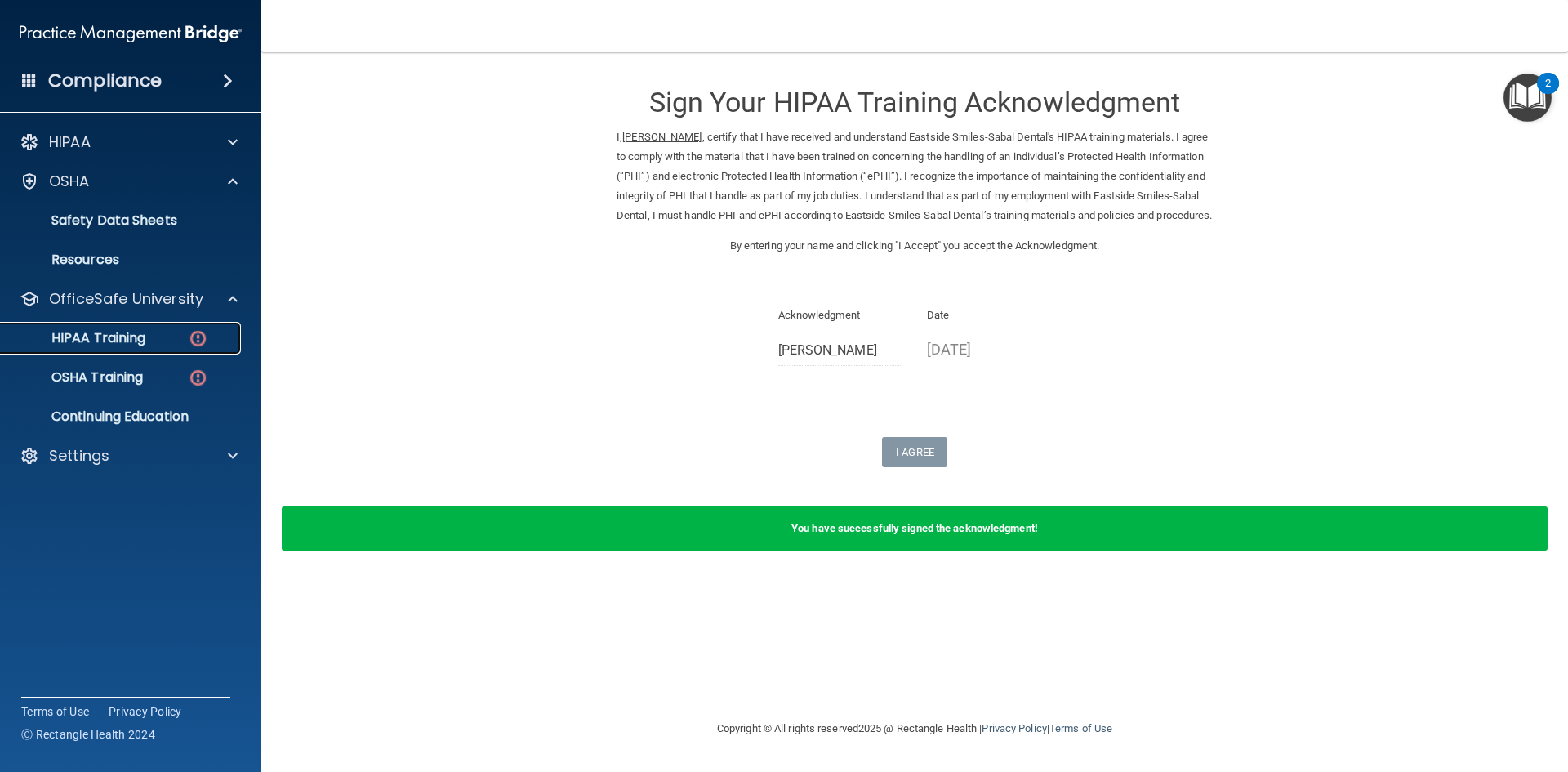
click at [136, 340] on p "HIPAA Training" at bounding box center [78, 338] width 135 height 16
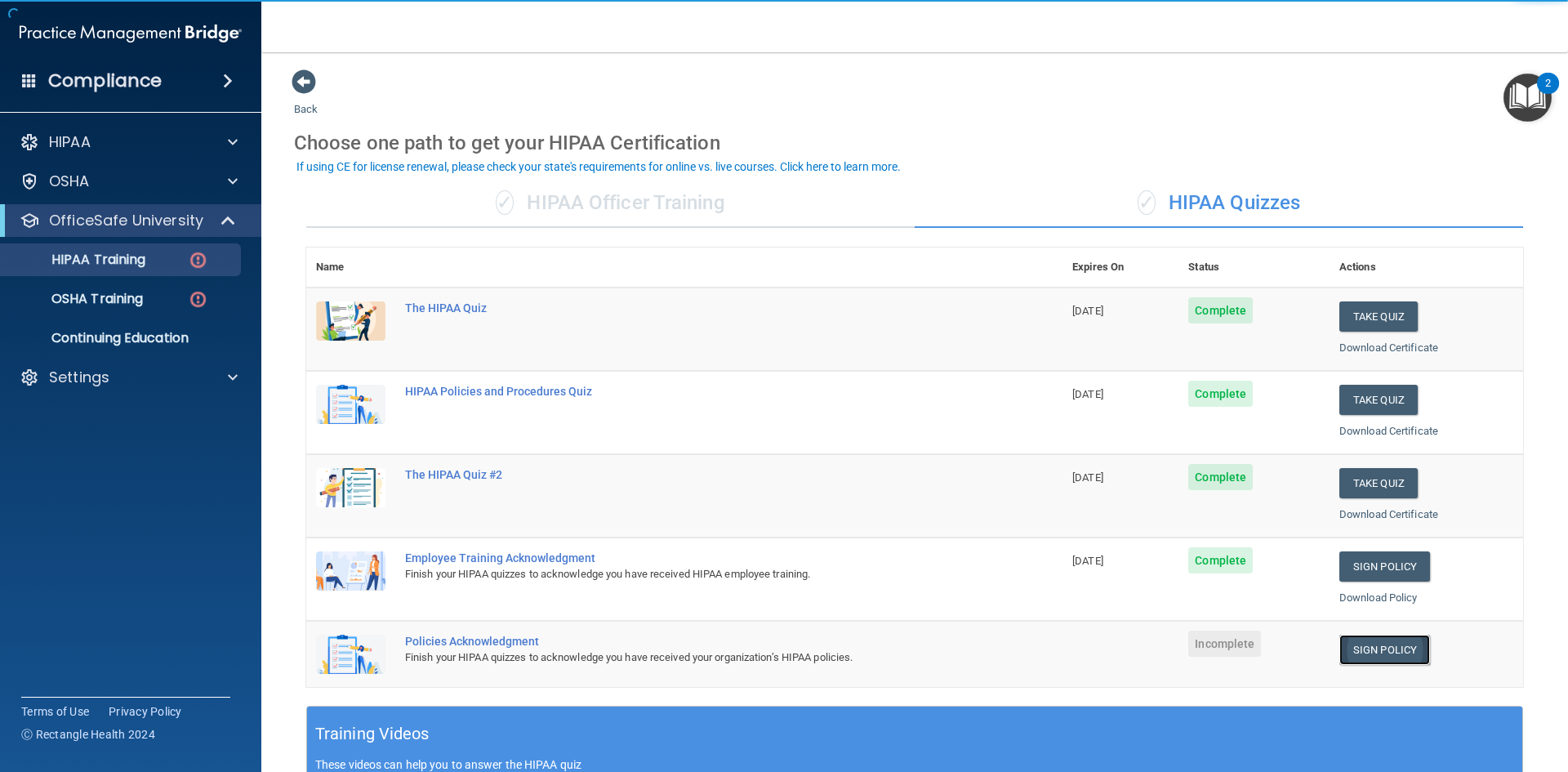
click at [1372, 646] on link "Sign Policy" at bounding box center [1385, 649] width 90 height 30
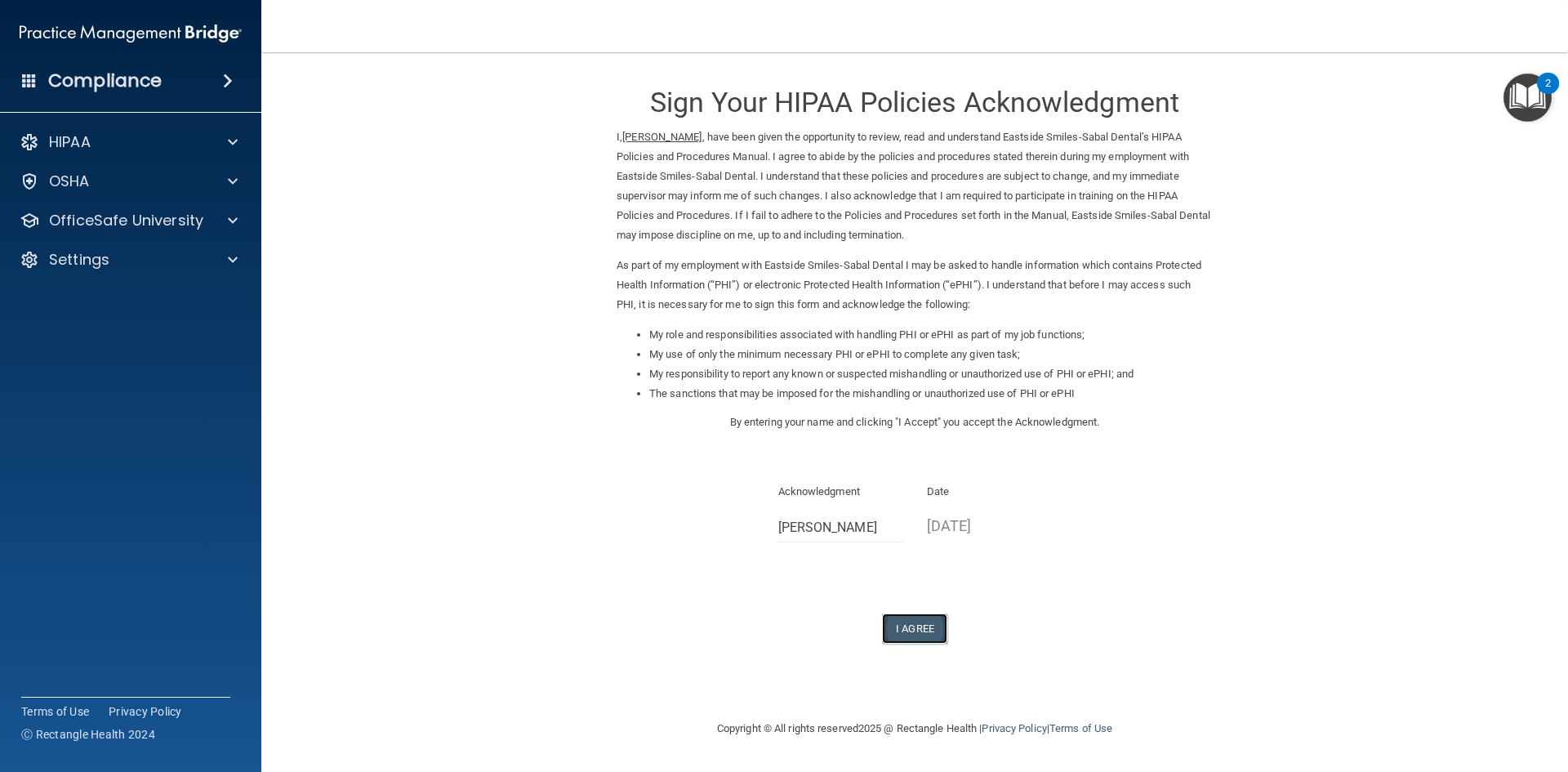
click at [921, 626] on button "I Agree" at bounding box center [915, 627] width 65 height 30
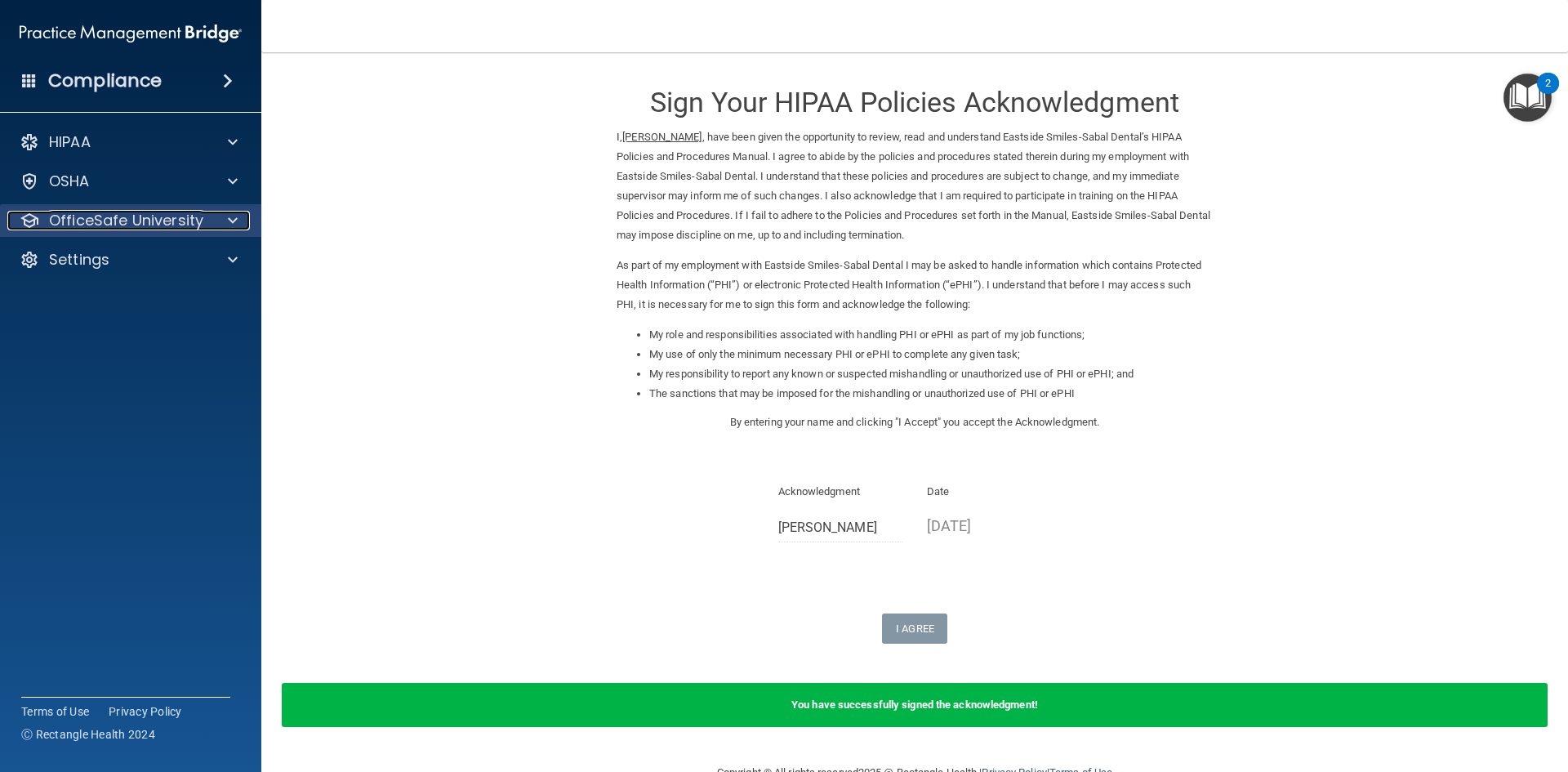
click at [242, 215] on div at bounding box center [230, 221] width 41 height 20
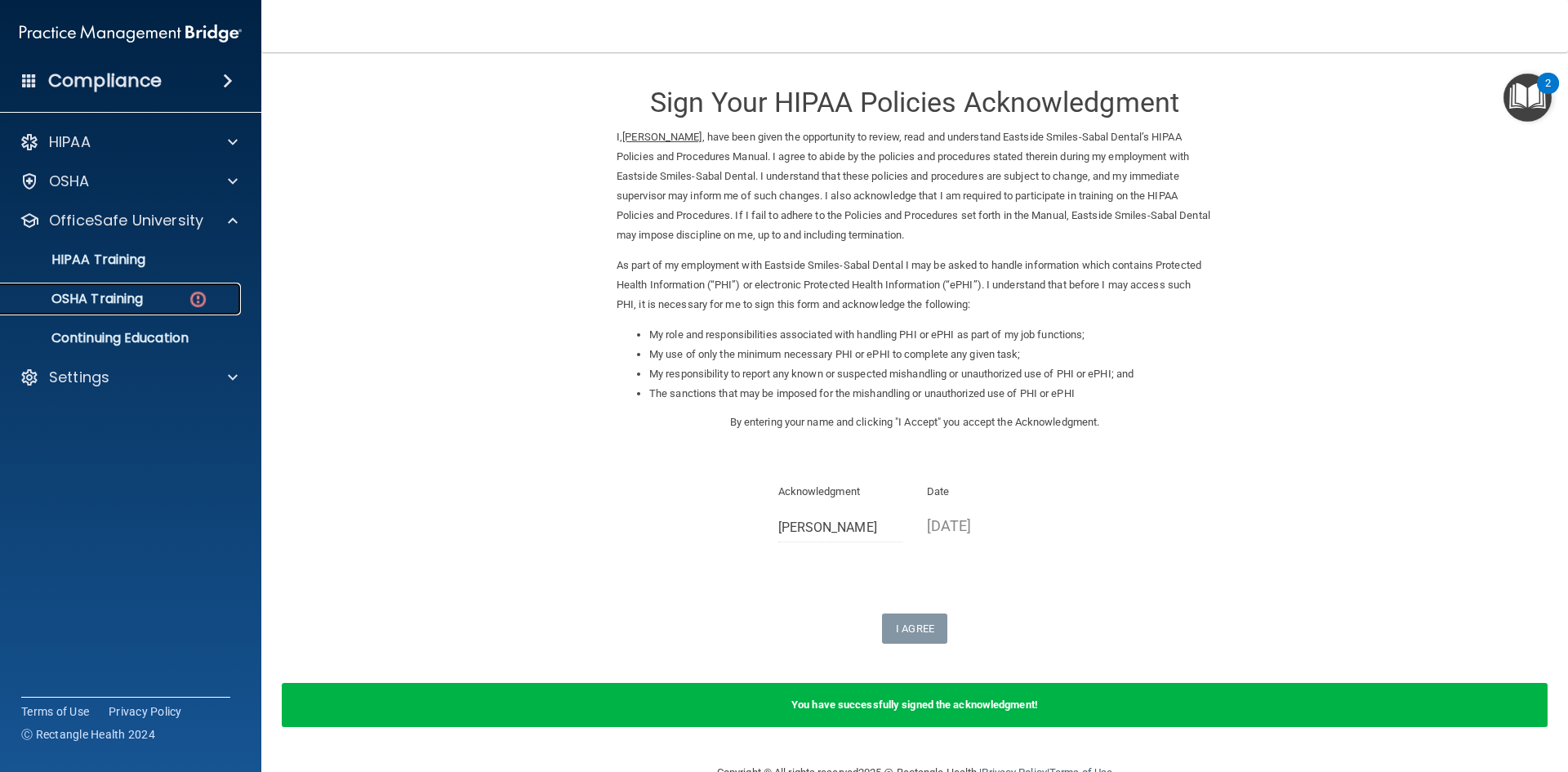
click at [154, 298] on div "OSHA Training" at bounding box center [122, 299] width 223 height 16
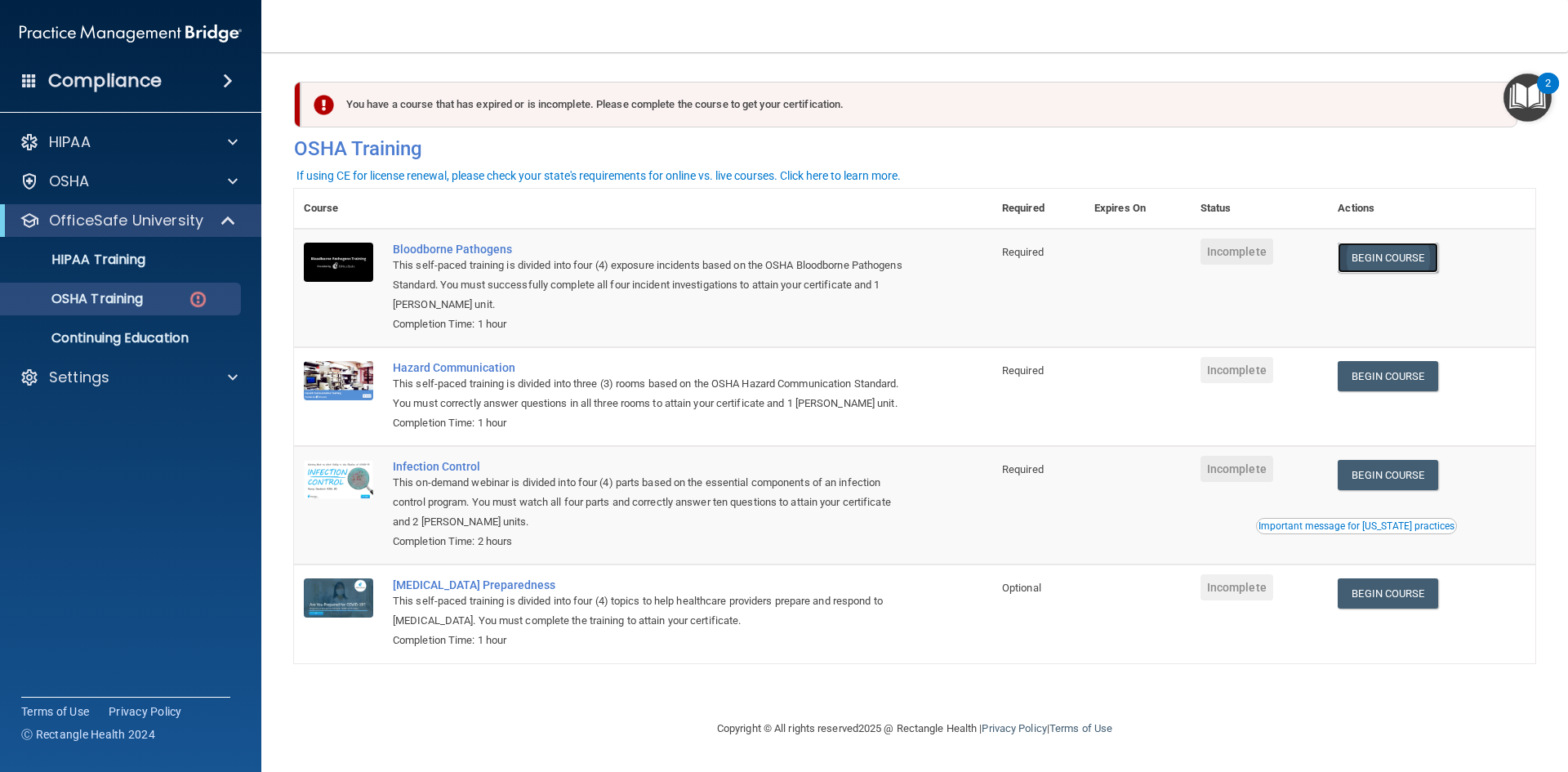
click at [1378, 266] on link "Begin Course" at bounding box center [1388, 257] width 99 height 30
